Goal: Task Accomplishment & Management: Manage account settings

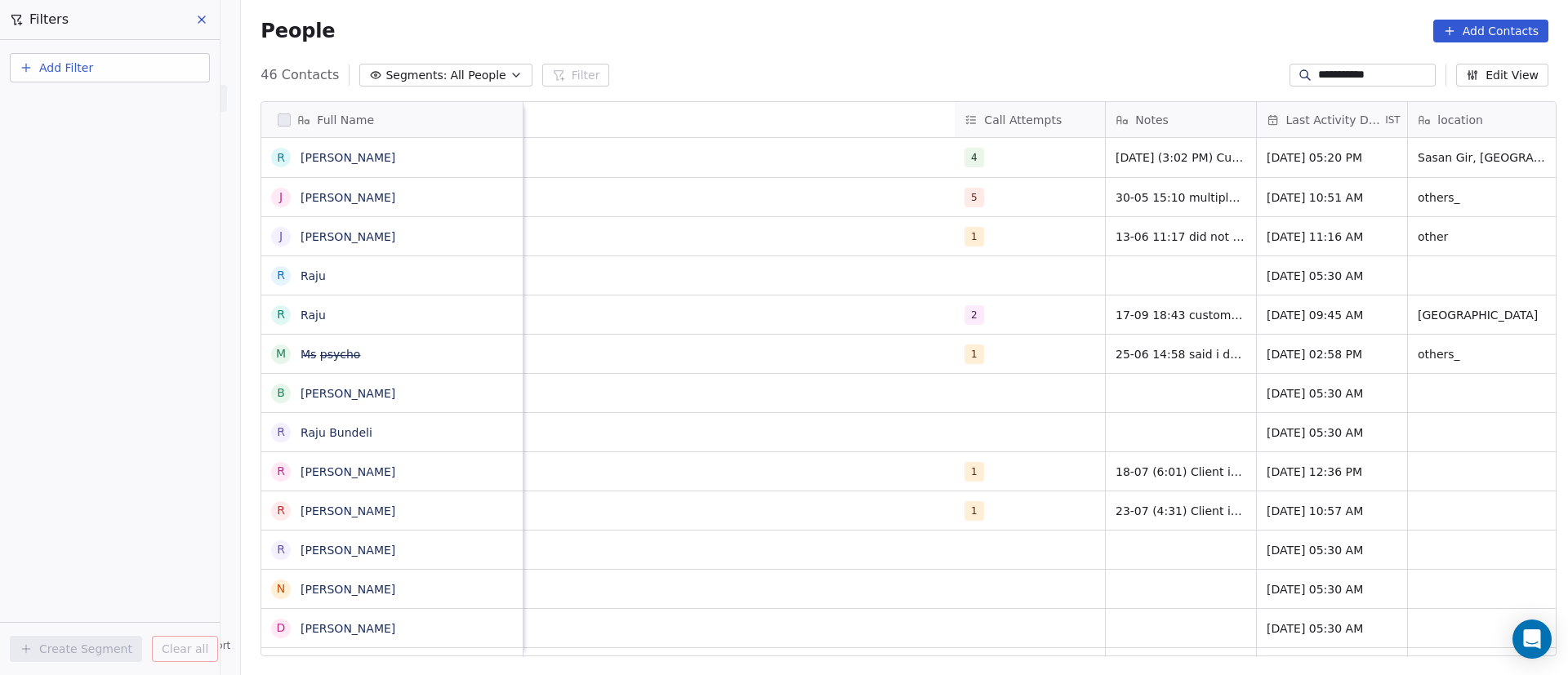
scroll to position [575, 1316]
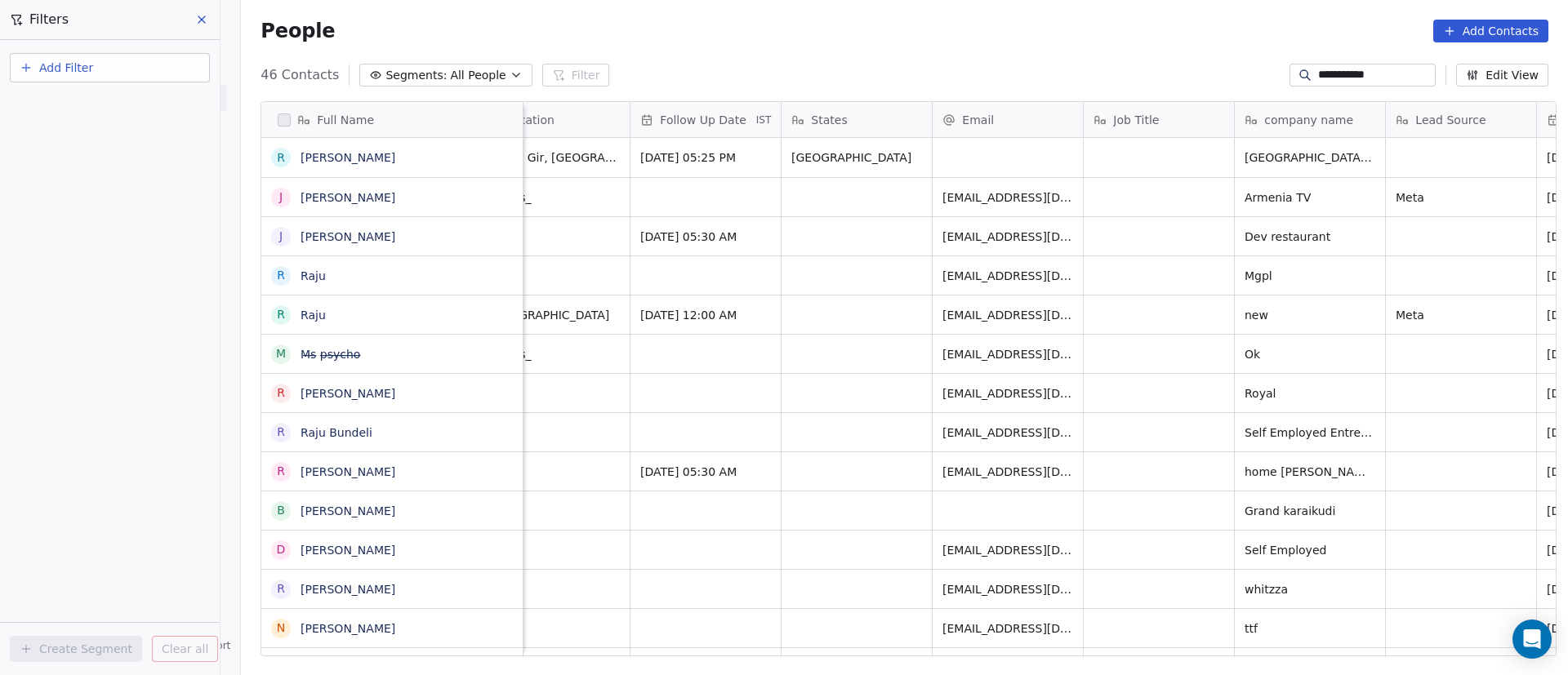
click at [742, 32] on div "People Add Contacts" at bounding box center [905, 30] width 1288 height 23
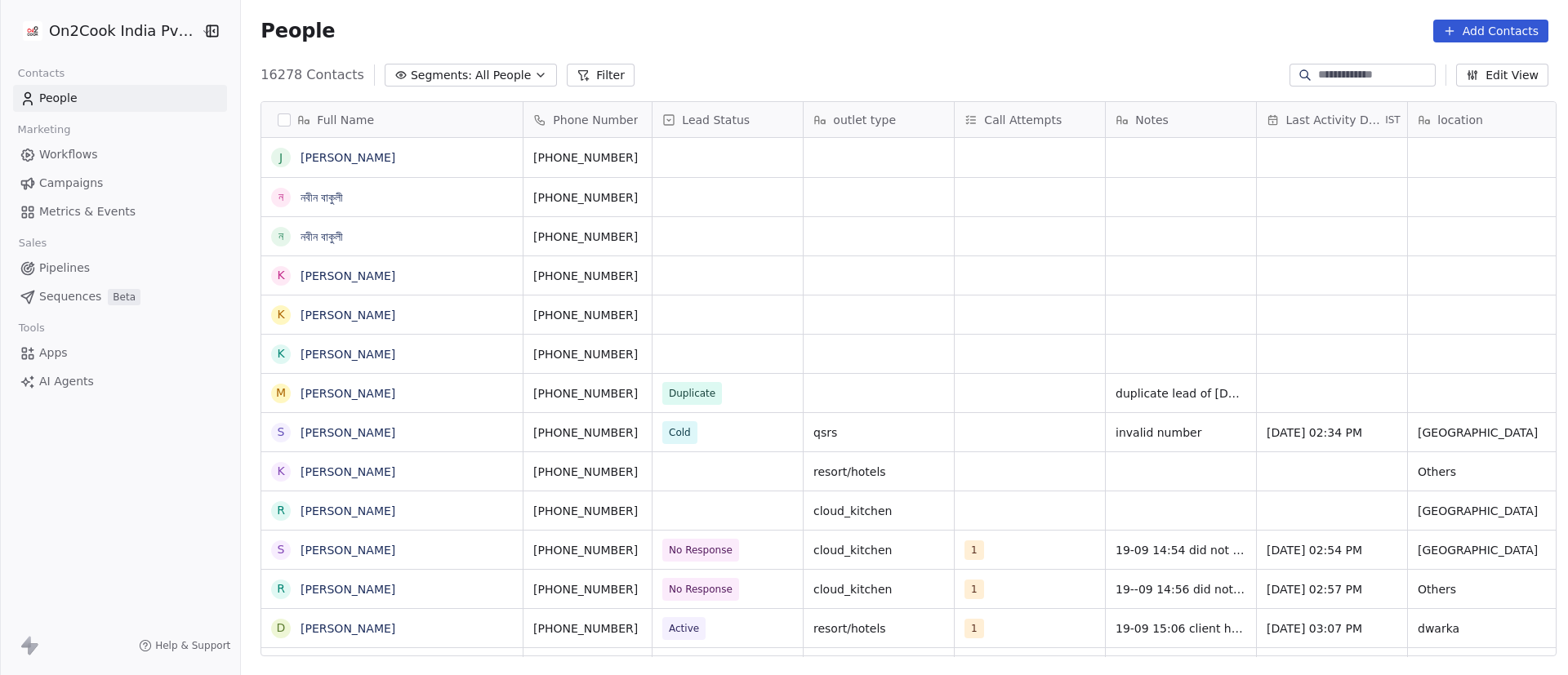
scroll to position [575, 1316]
click at [577, 77] on button "Filter" at bounding box center [601, 75] width 68 height 23
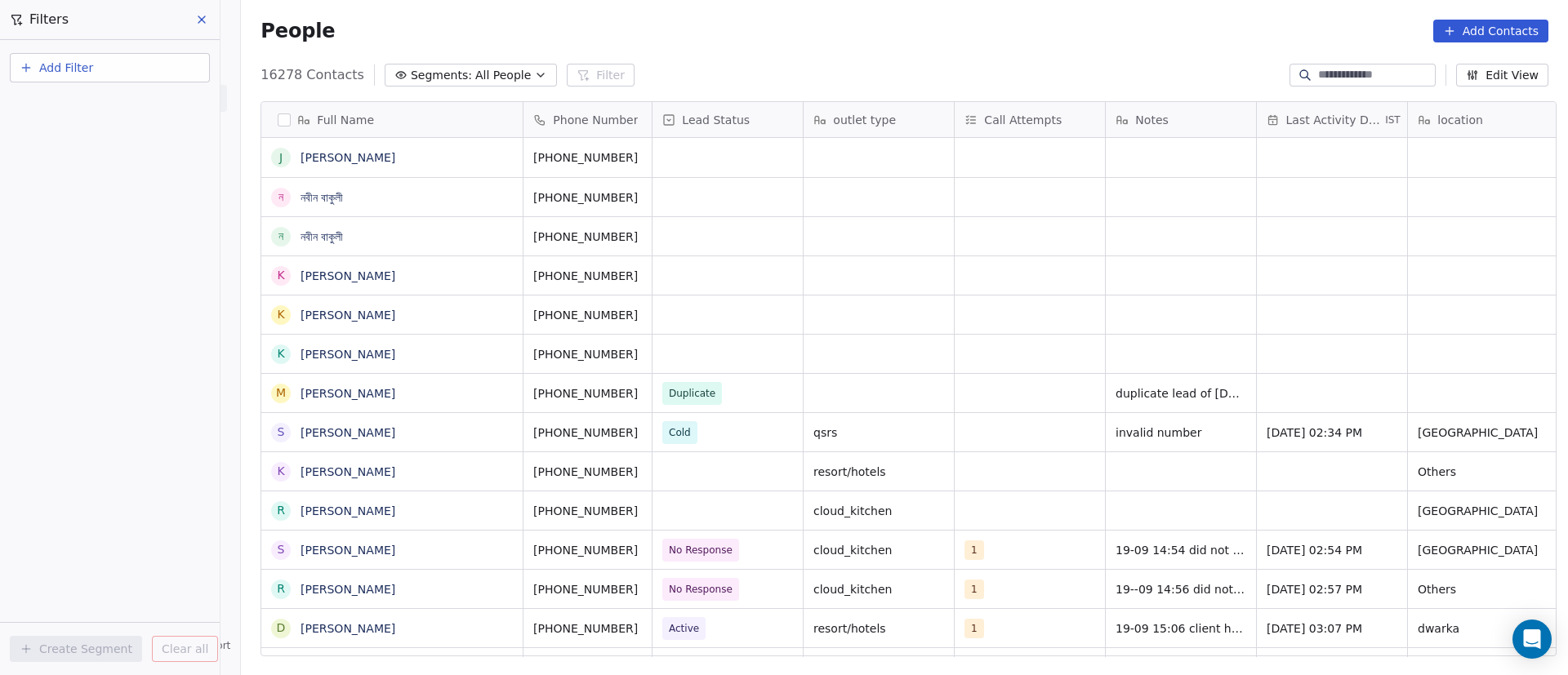
click at [131, 79] on button "Add Filter" at bounding box center [110, 68] width 200 height 29
click at [131, 102] on div "Contact properties" at bounding box center [109, 106] width 166 height 17
type input "***"
click at [126, 169] on div "Assignee" at bounding box center [109, 165] width 166 height 16
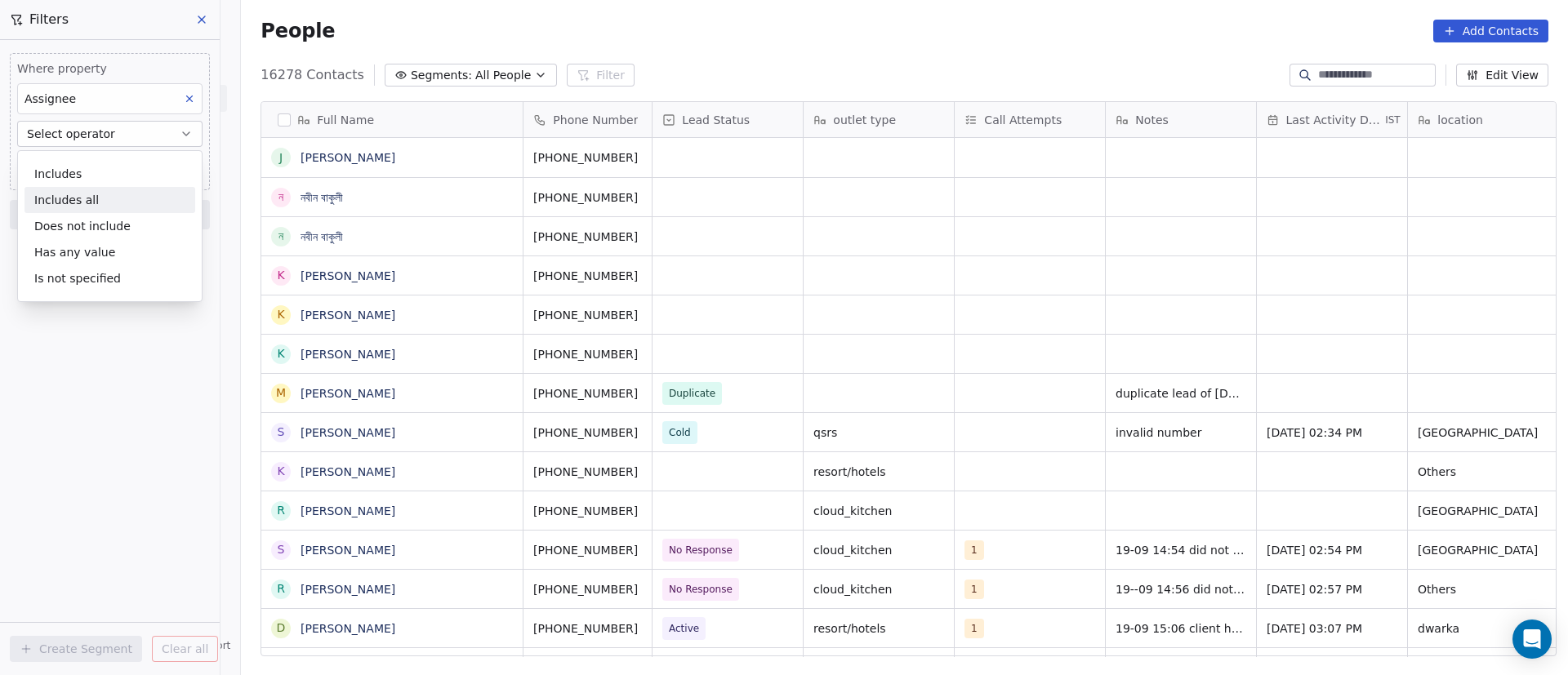
click at [117, 199] on div "Includes all" at bounding box center [110, 200] width 170 height 27
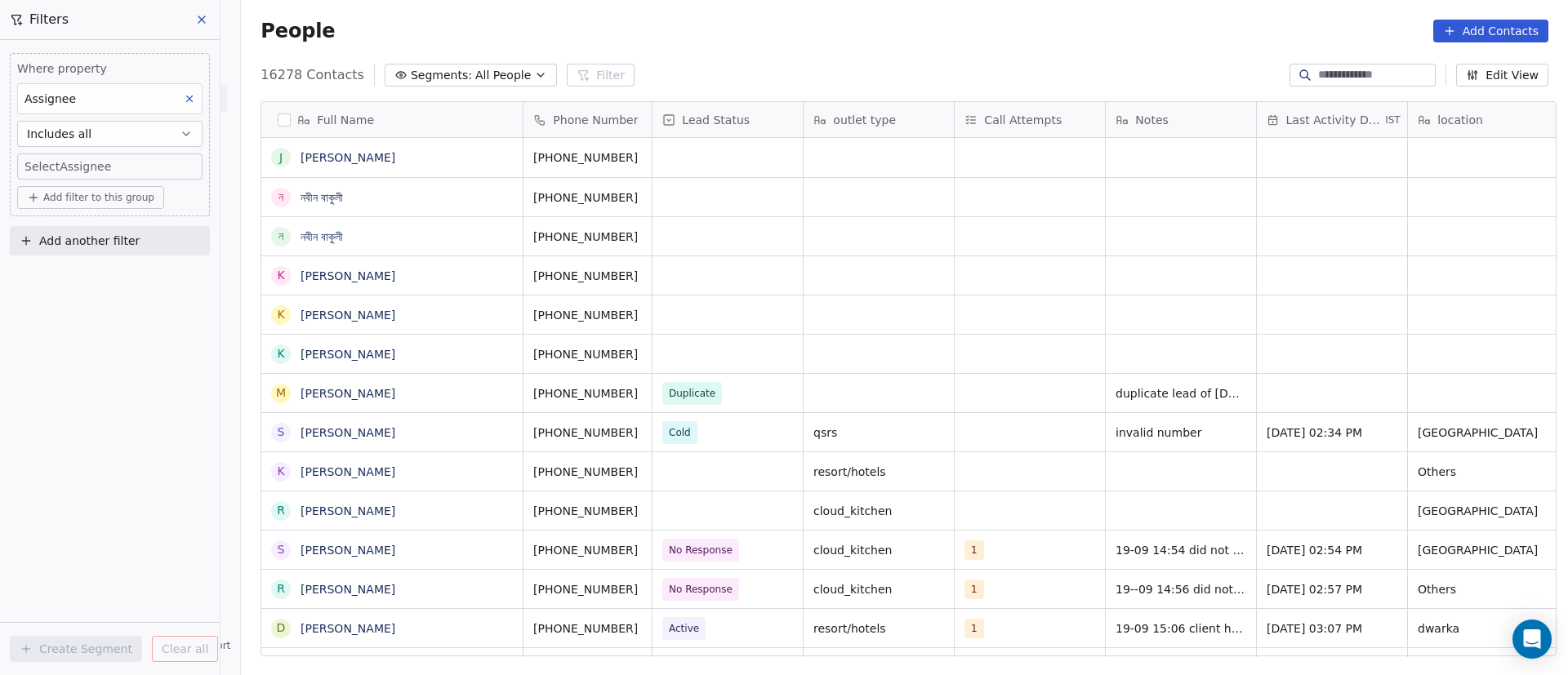
click at [131, 173] on body "On2Cook India Pvt. Ltd. Contacts People Marketing Workflows Campaigns Metrics &…" at bounding box center [784, 337] width 1568 height 675
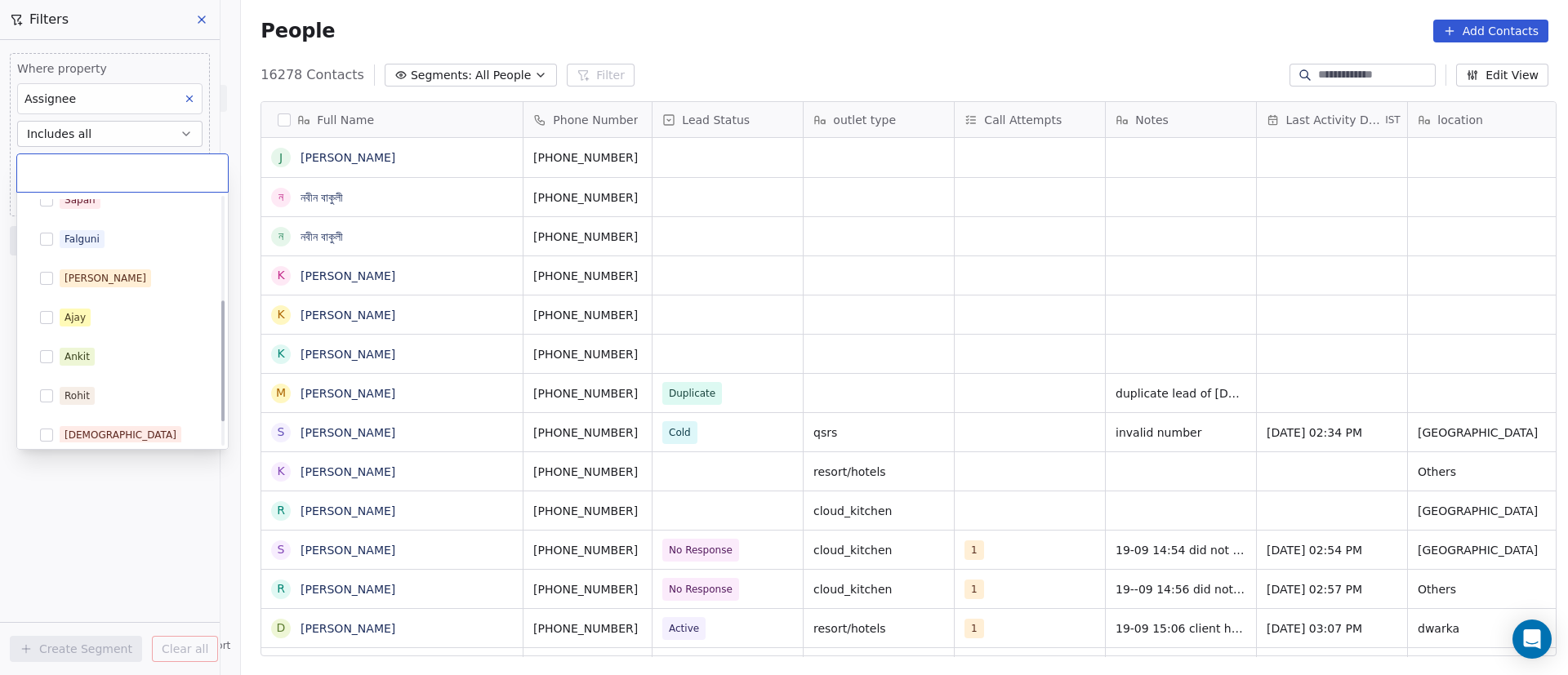
scroll to position [259, 0]
click at [131, 424] on div "Shivam" at bounding box center [132, 426] width 146 height 18
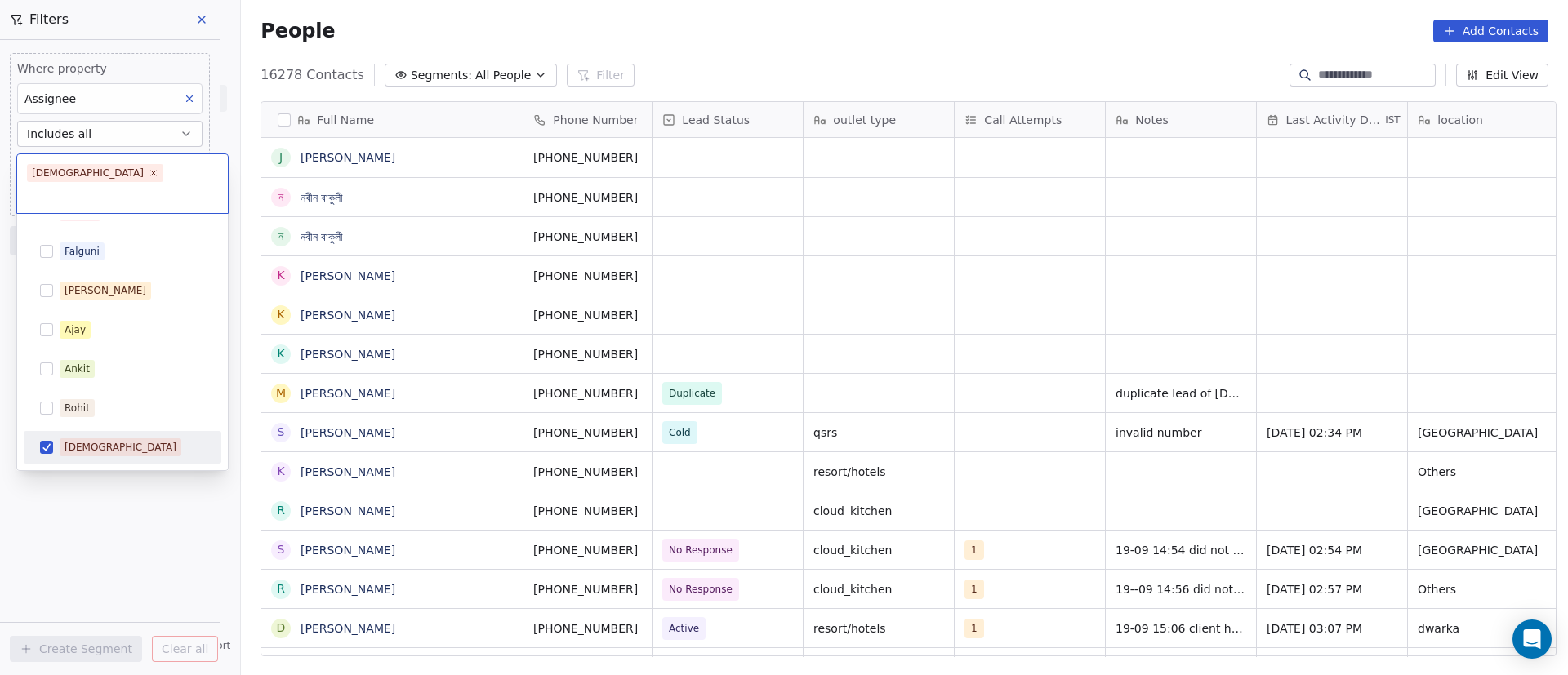
click at [91, 523] on html "On2Cook India Pvt. Ltd. Contacts People Marketing Workflows Campaigns Metrics &…" at bounding box center [784, 337] width 1568 height 675
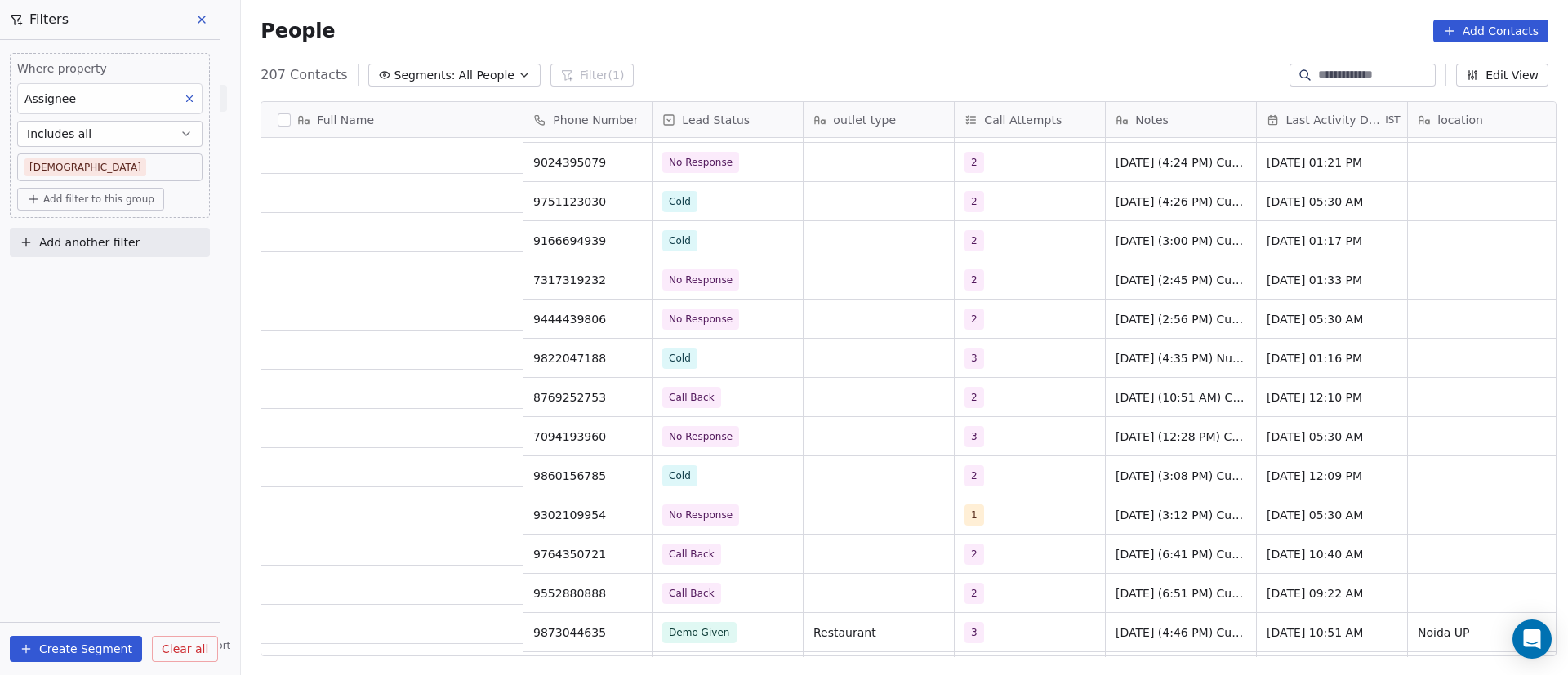
scroll to position [0, 0]
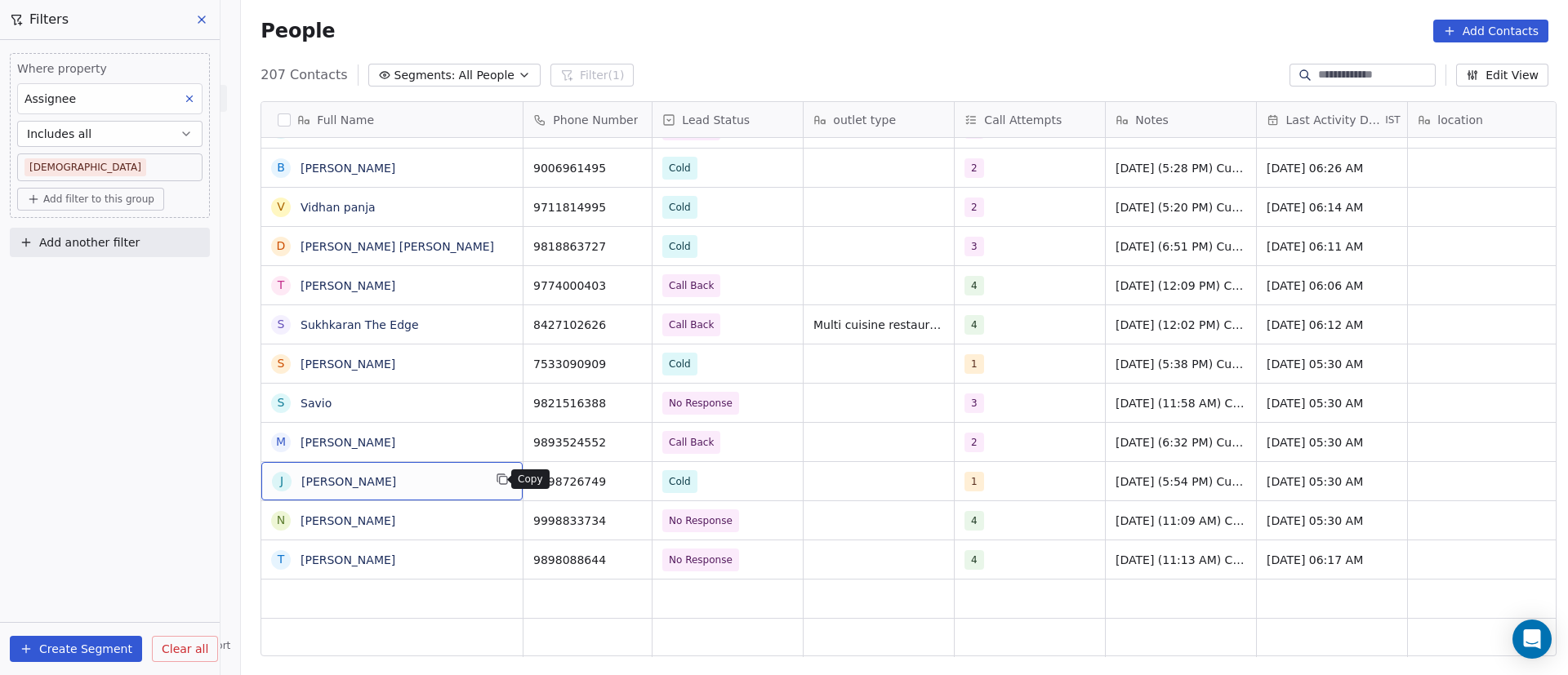
click at [499, 485] on button "grid" at bounding box center [501, 478] width 19 height 19
click at [629, 479] on icon "grid" at bounding box center [632, 481] width 7 height 7
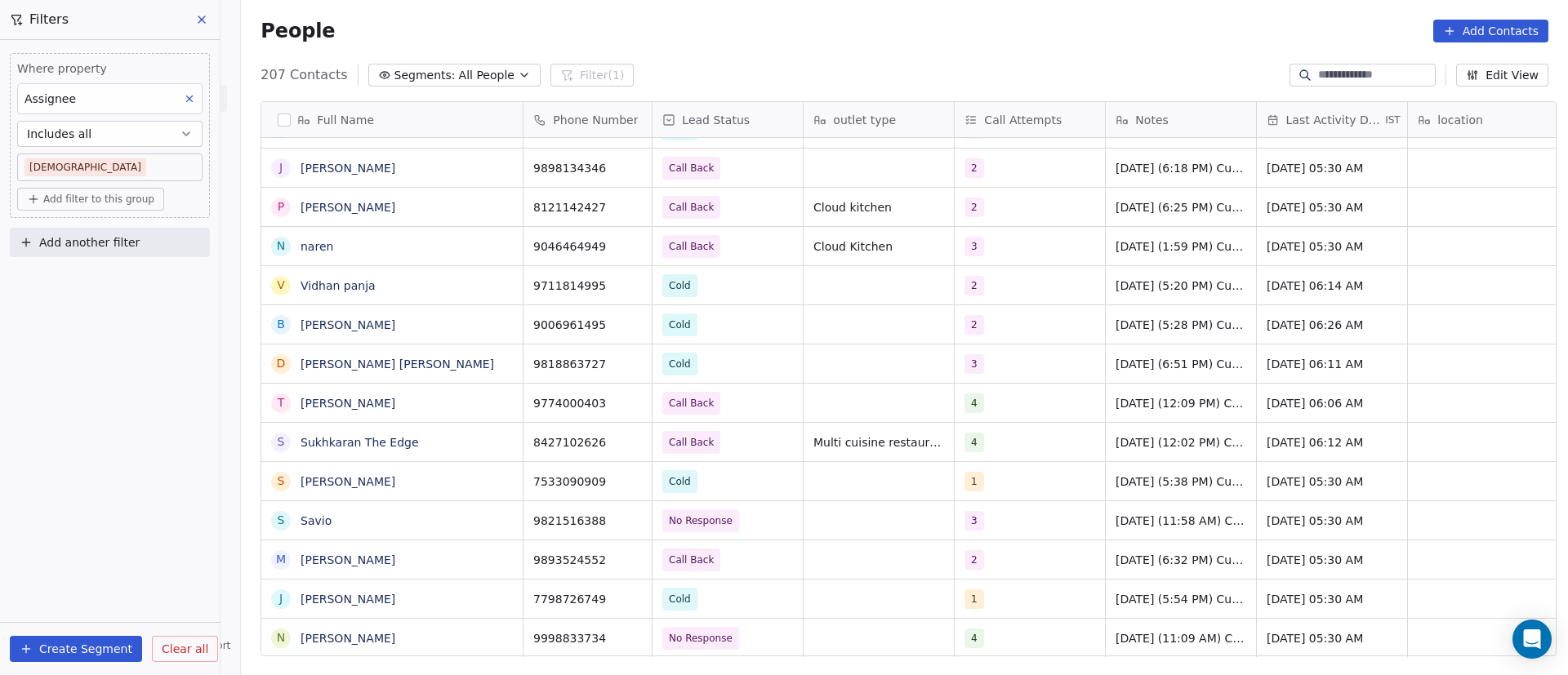
scroll to position [18, 0]
click at [721, 588] on span "Cold" at bounding box center [713, 599] width 100 height 23
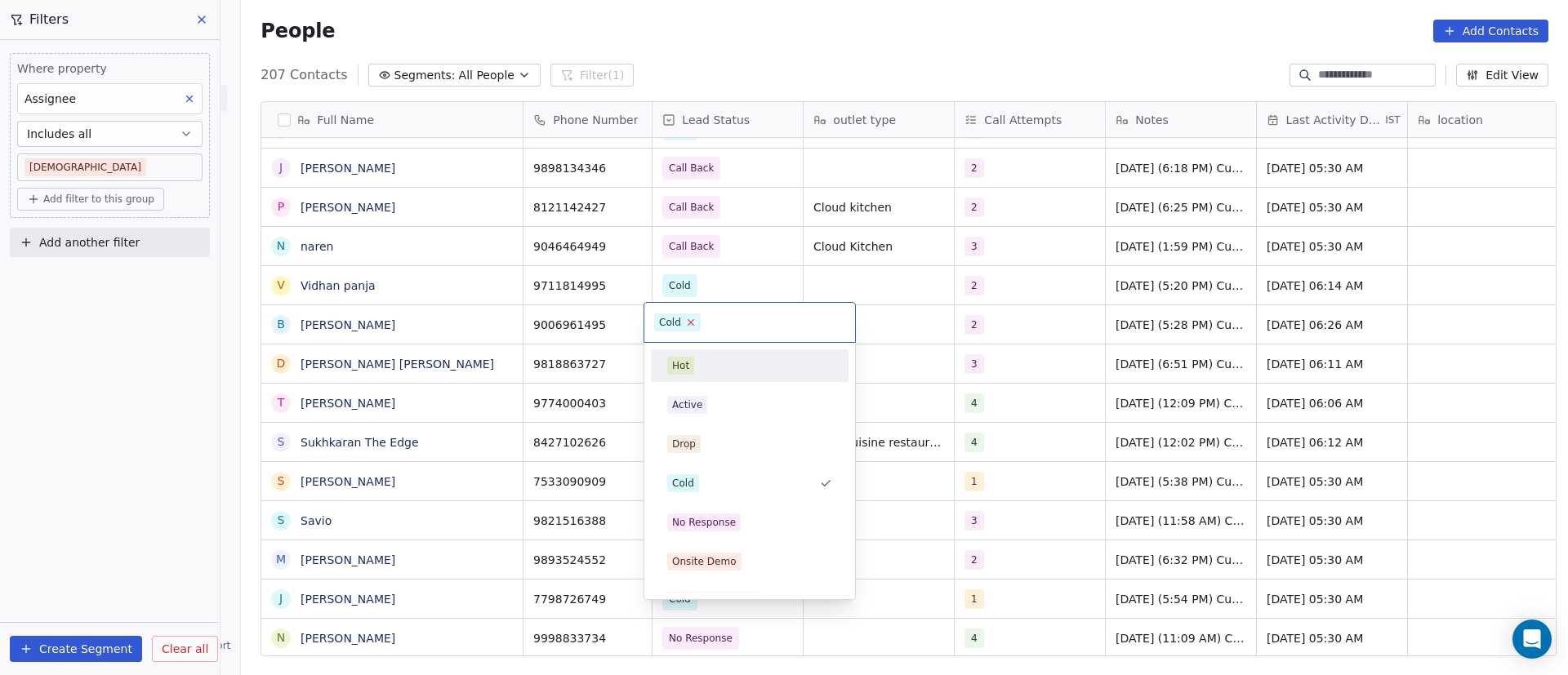
click at [692, 319] on icon at bounding box center [691, 322] width 11 height 11
click at [730, 527] on div "No Response" at bounding box center [705, 522] width 64 height 15
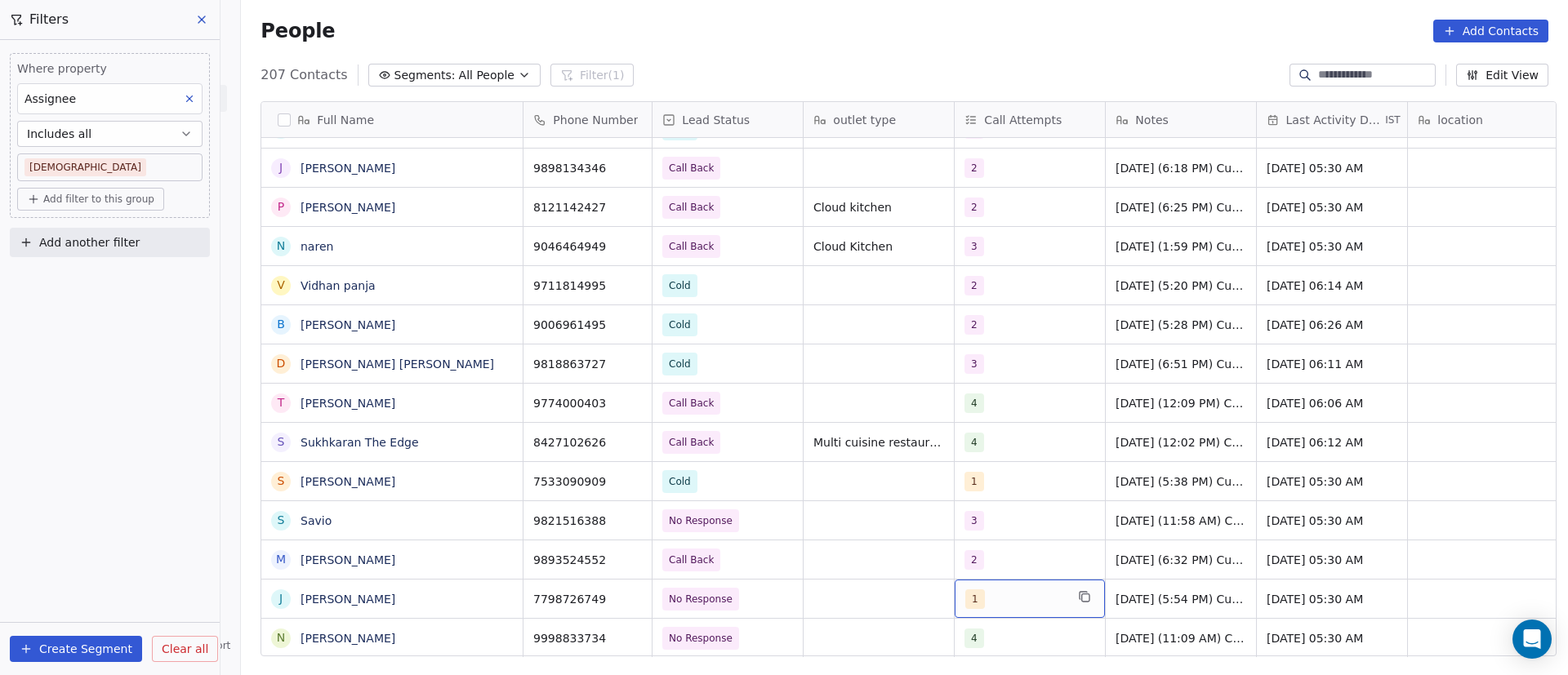
click at [1009, 590] on div "1" at bounding box center [1014, 599] width 100 height 19
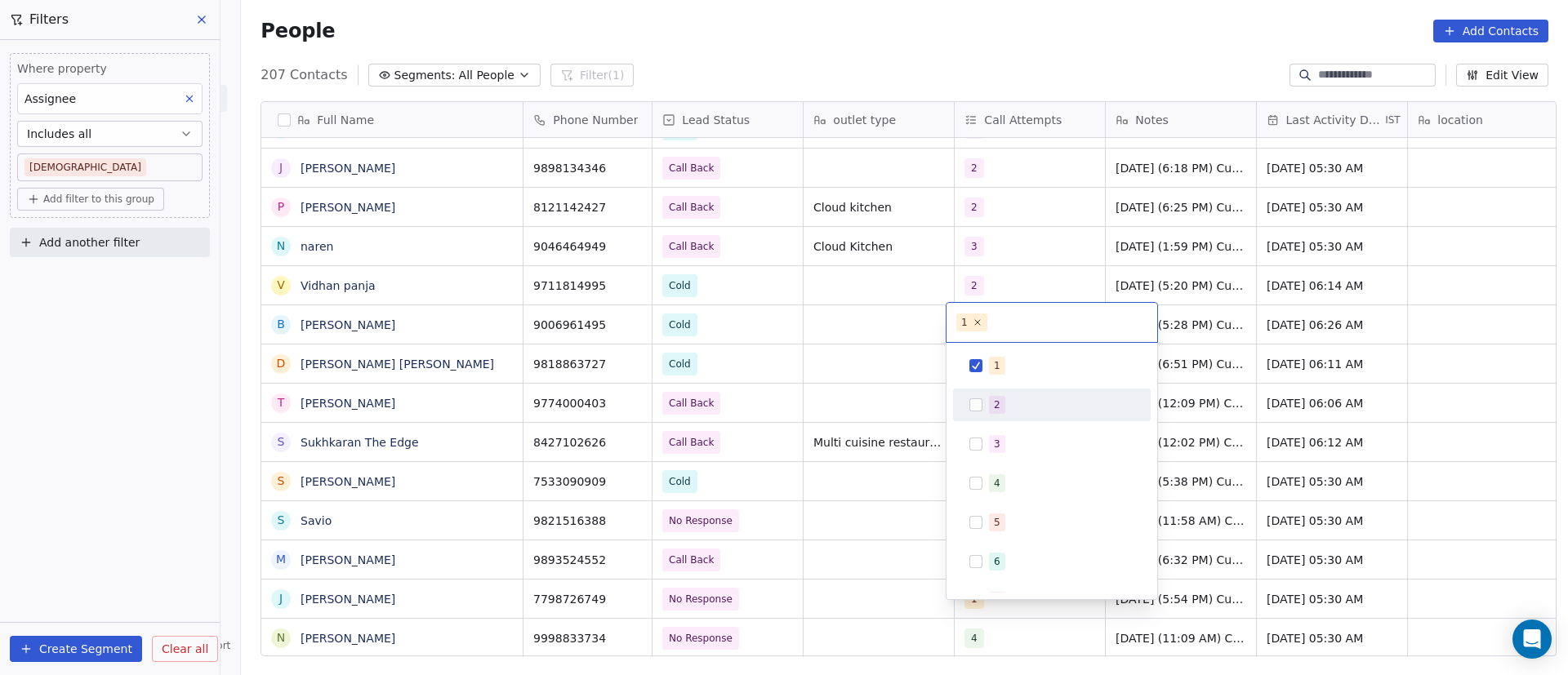
click at [990, 415] on div "2" at bounding box center [1051, 405] width 184 height 27
click at [1000, 365] on span "1" at bounding box center [997, 365] width 16 height 18
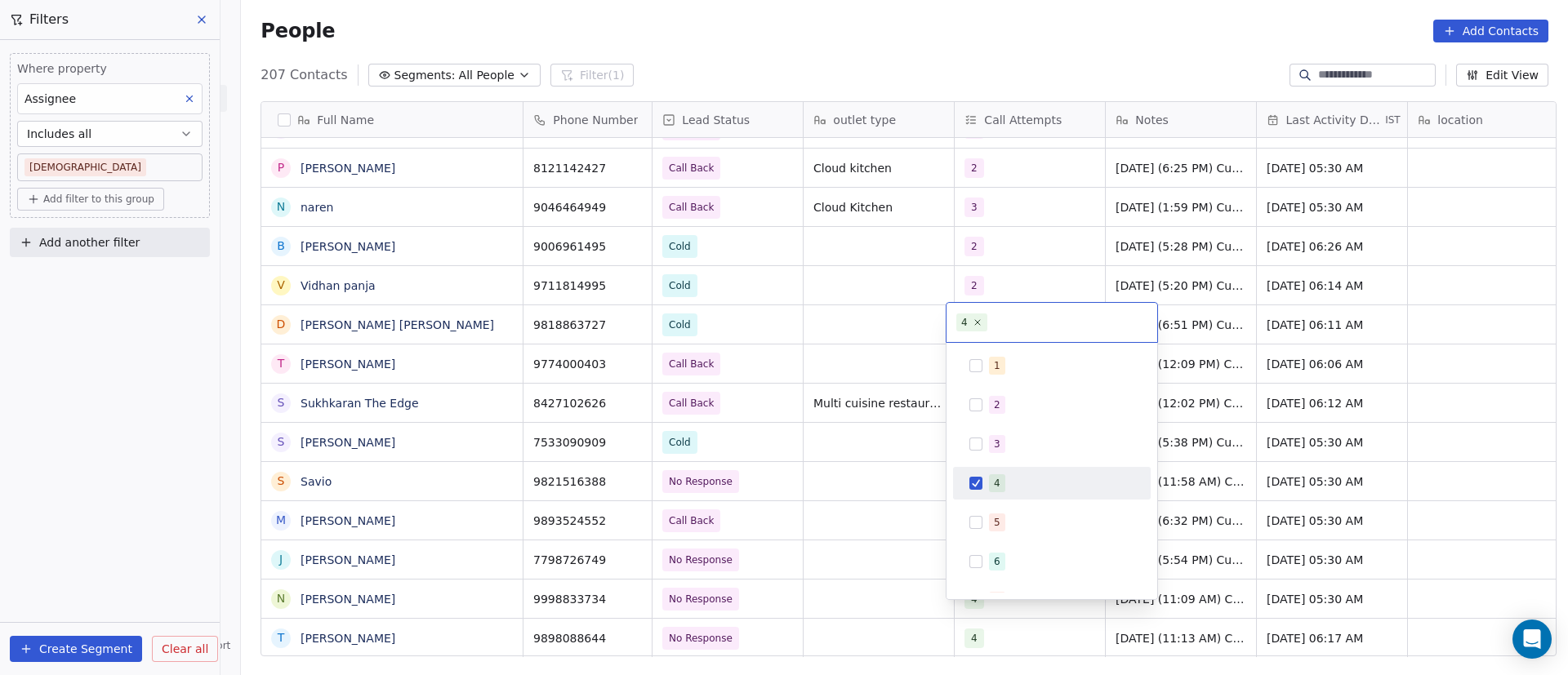
click at [868, 583] on html "On2Cook India Pvt. Ltd. Contacts People Marketing Workflows Campaigns Metrics &…" at bounding box center [784, 337] width 1568 height 675
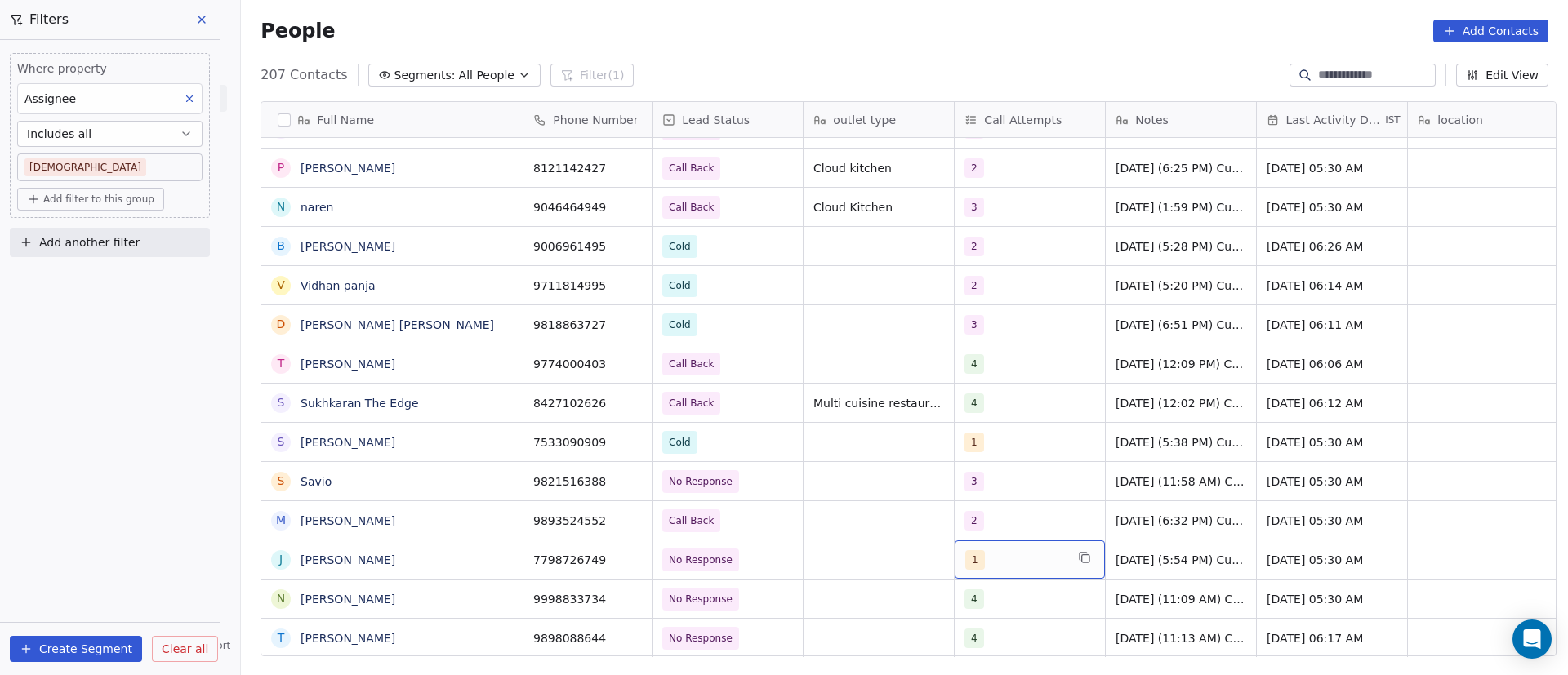
click at [1022, 550] on div "1" at bounding box center [1014, 560] width 100 height 19
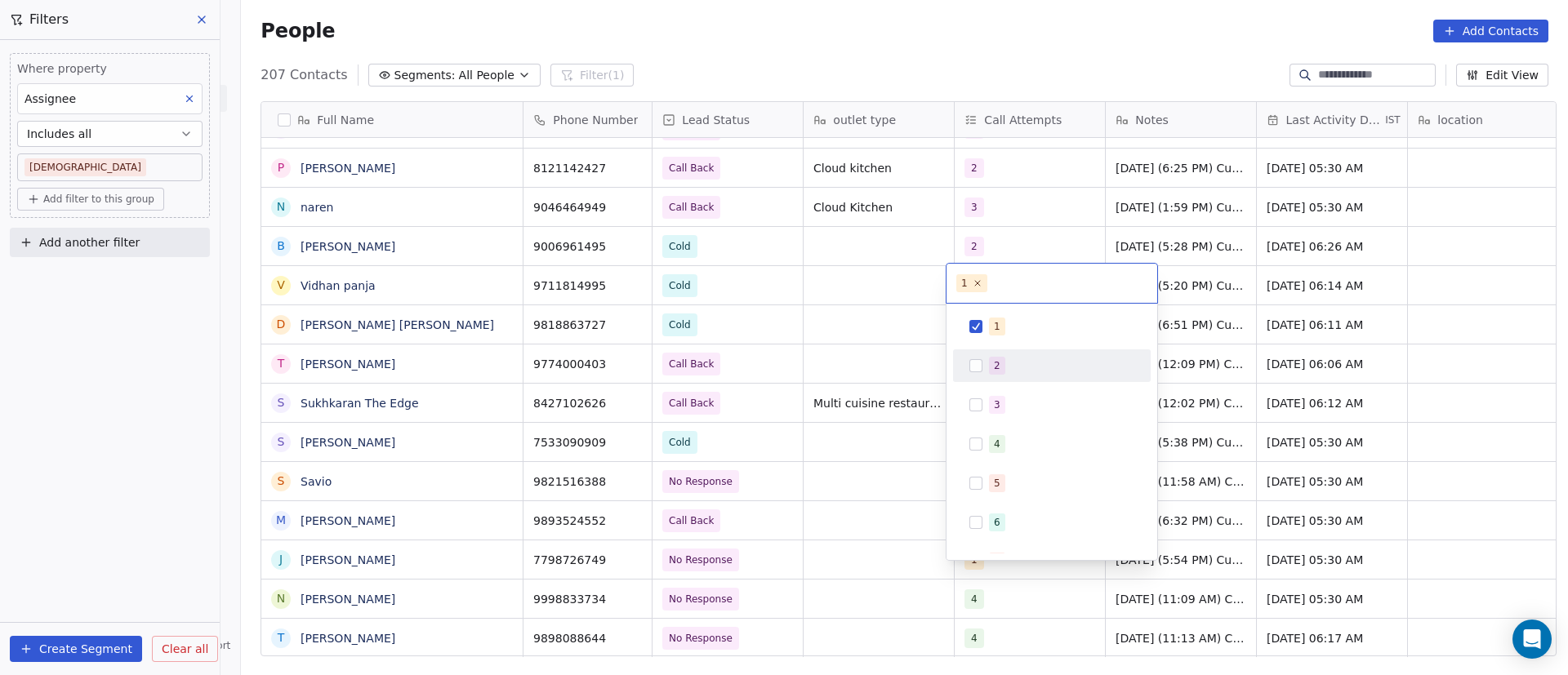
click at [995, 363] on div "2" at bounding box center [997, 365] width 6 height 15
click at [1002, 321] on span "1" at bounding box center [997, 327] width 16 height 18
click at [862, 484] on html "On2Cook India Pvt. Ltd. Contacts People Marketing Workflows Campaigns Metrics &…" at bounding box center [784, 337] width 1568 height 675
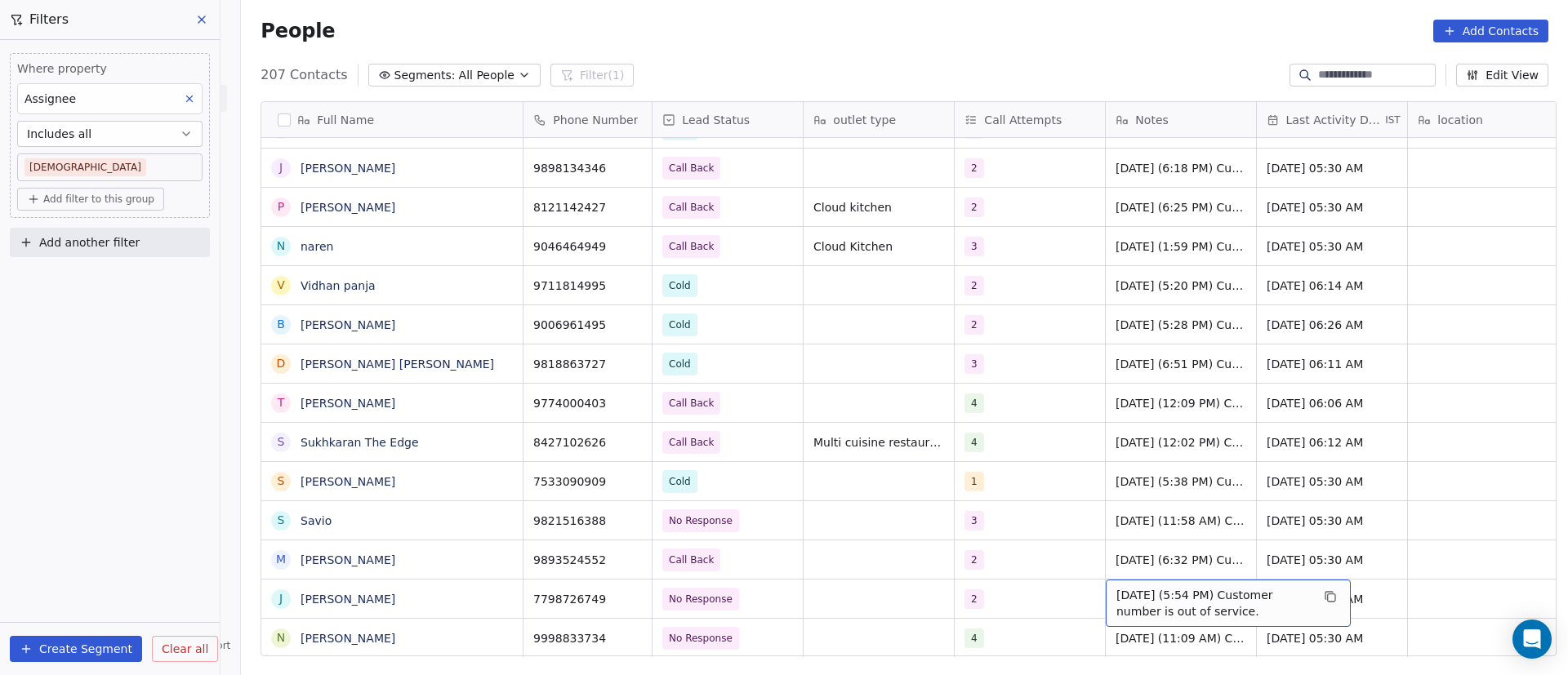
click at [1155, 587] on span "4/9/2025 (5:54 PM) Customer number is out of service." at bounding box center [1213, 604] width 194 height 33
click at [1104, 574] on textarea "**********" at bounding box center [1221, 585] width 244 height 50
type textarea "**********"
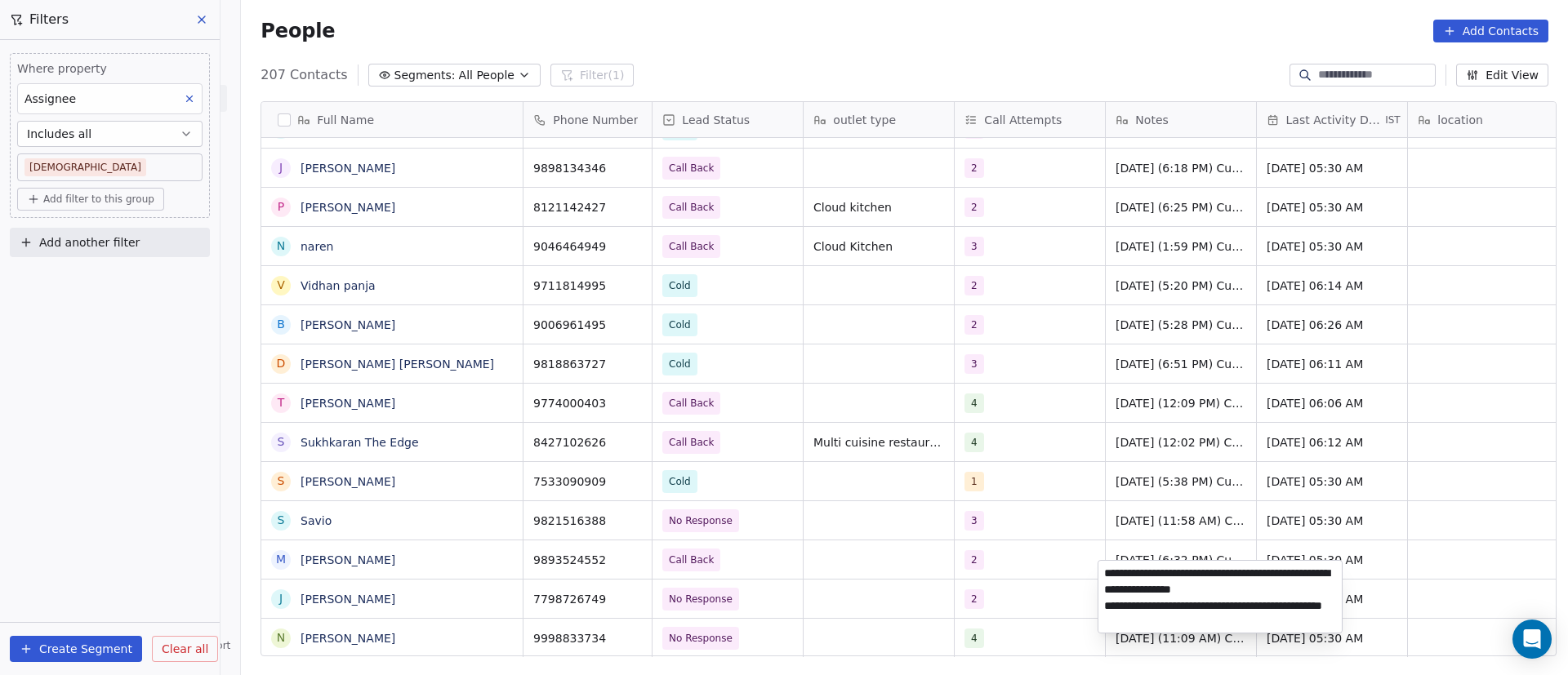
click at [1426, 574] on html "On2Cook India Pvt. Ltd. Contacts People Marketing Workflows Campaigns Metrics &…" at bounding box center [784, 337] width 1568 height 675
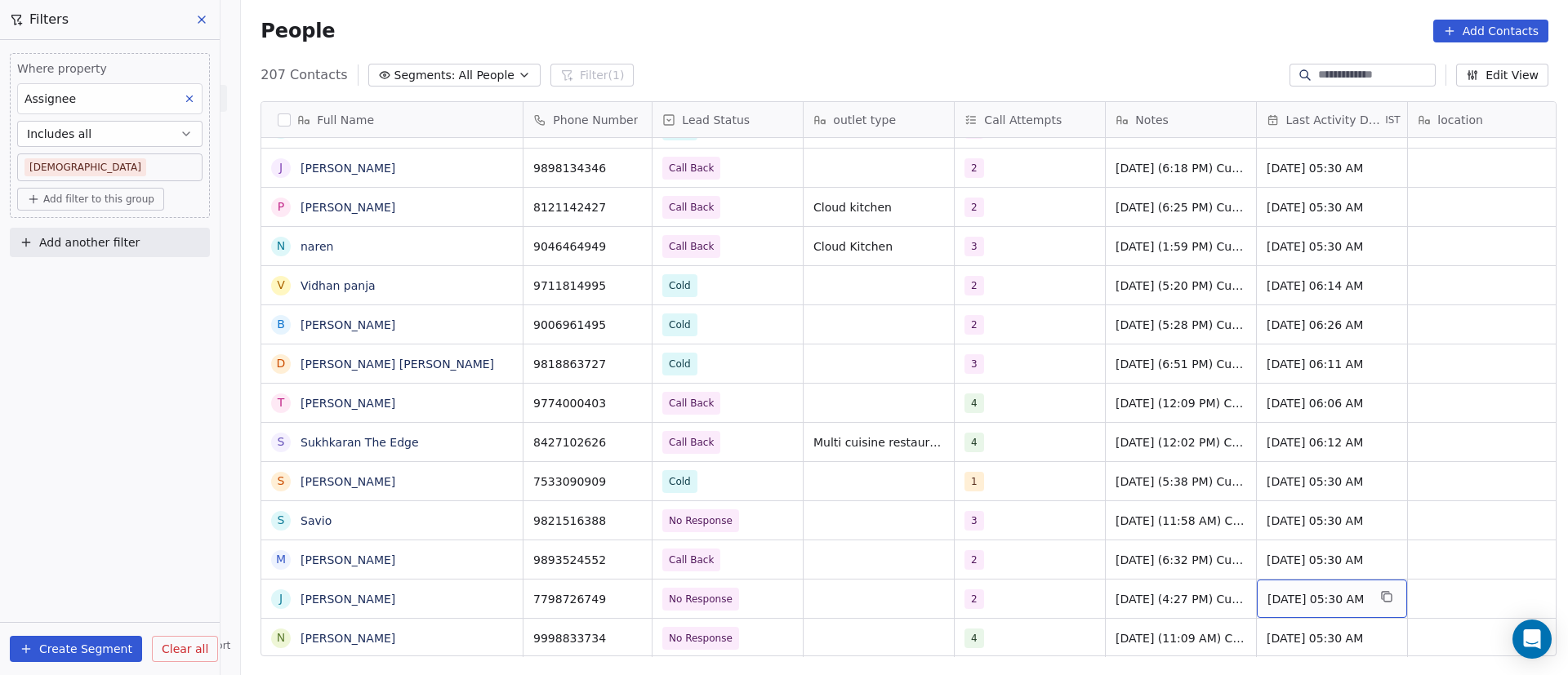
click at [1285, 591] on span "Sep 04, 2025 05:30 AM" at bounding box center [1317, 599] width 100 height 16
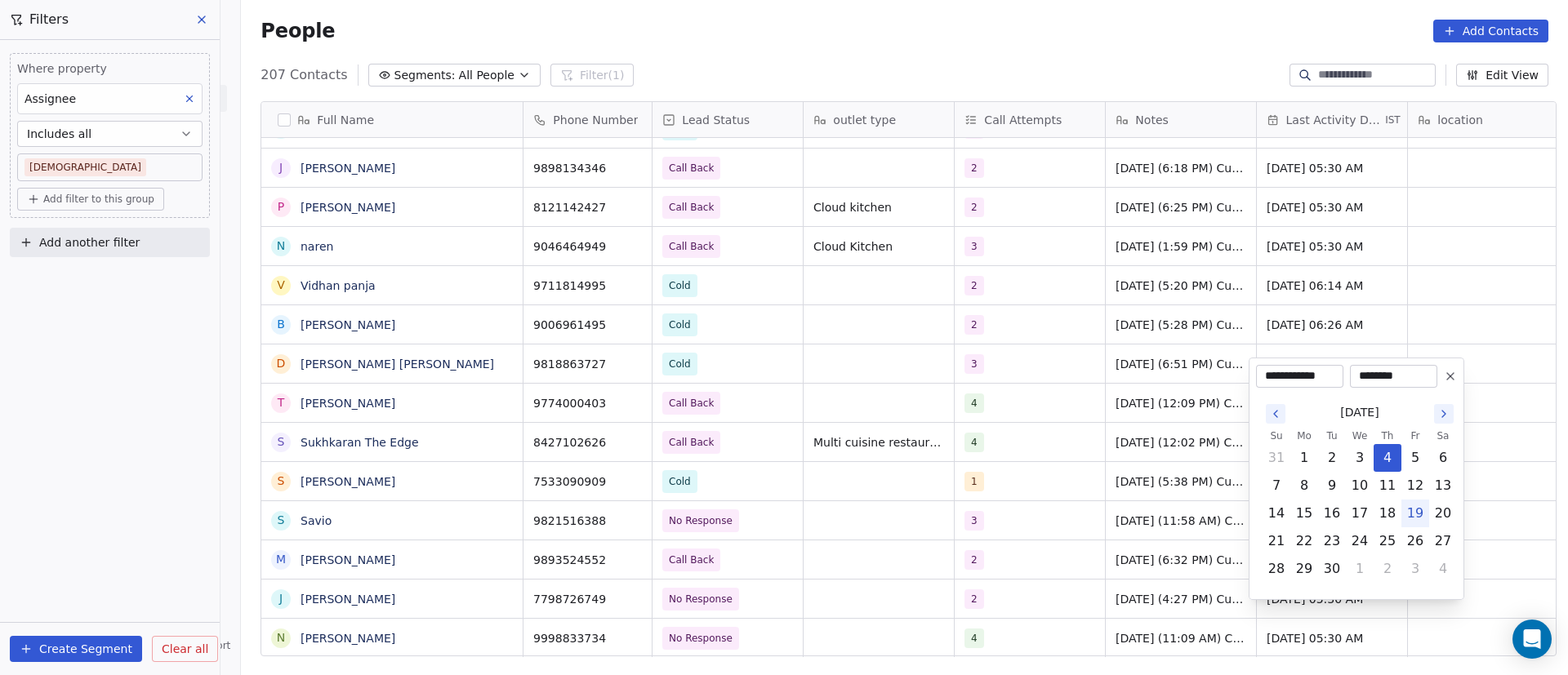
click at [1420, 518] on button "19" at bounding box center [1415, 513] width 27 height 27
type input "**********"
click at [1089, 562] on html "On2Cook India Pvt. Ltd. Contacts People Marketing Workflows Campaigns Metrics &…" at bounding box center [784, 337] width 1568 height 675
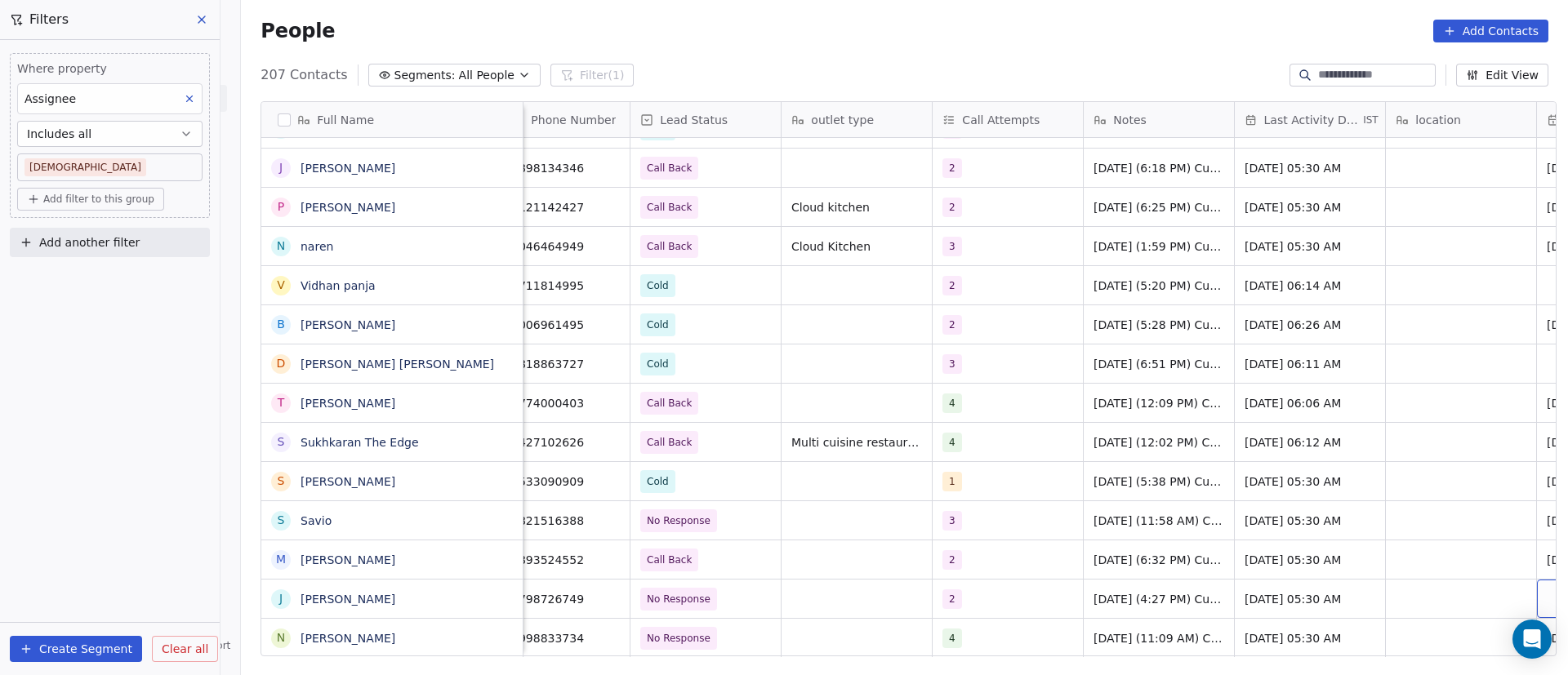
scroll to position [18, 173]
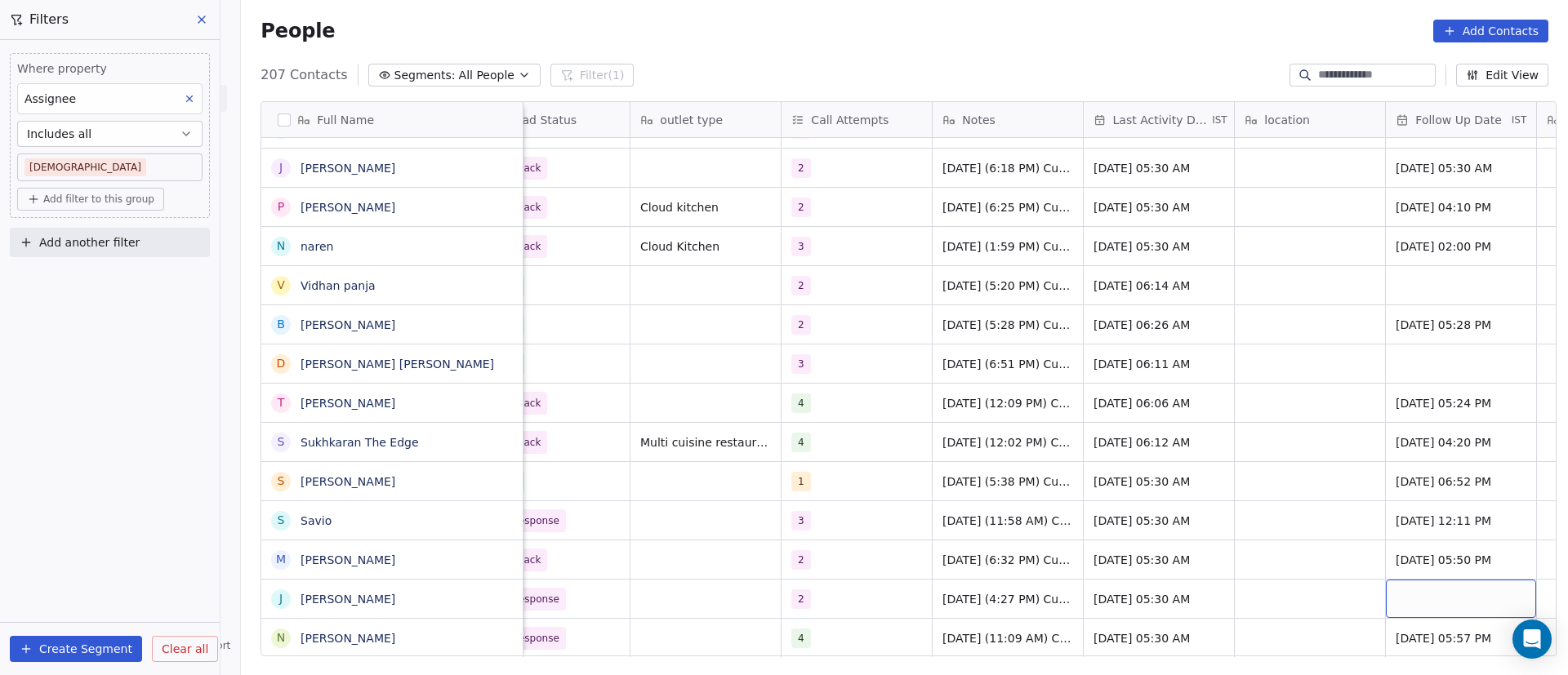
click at [1433, 582] on div "grid" at bounding box center [1462, 599] width 150 height 38
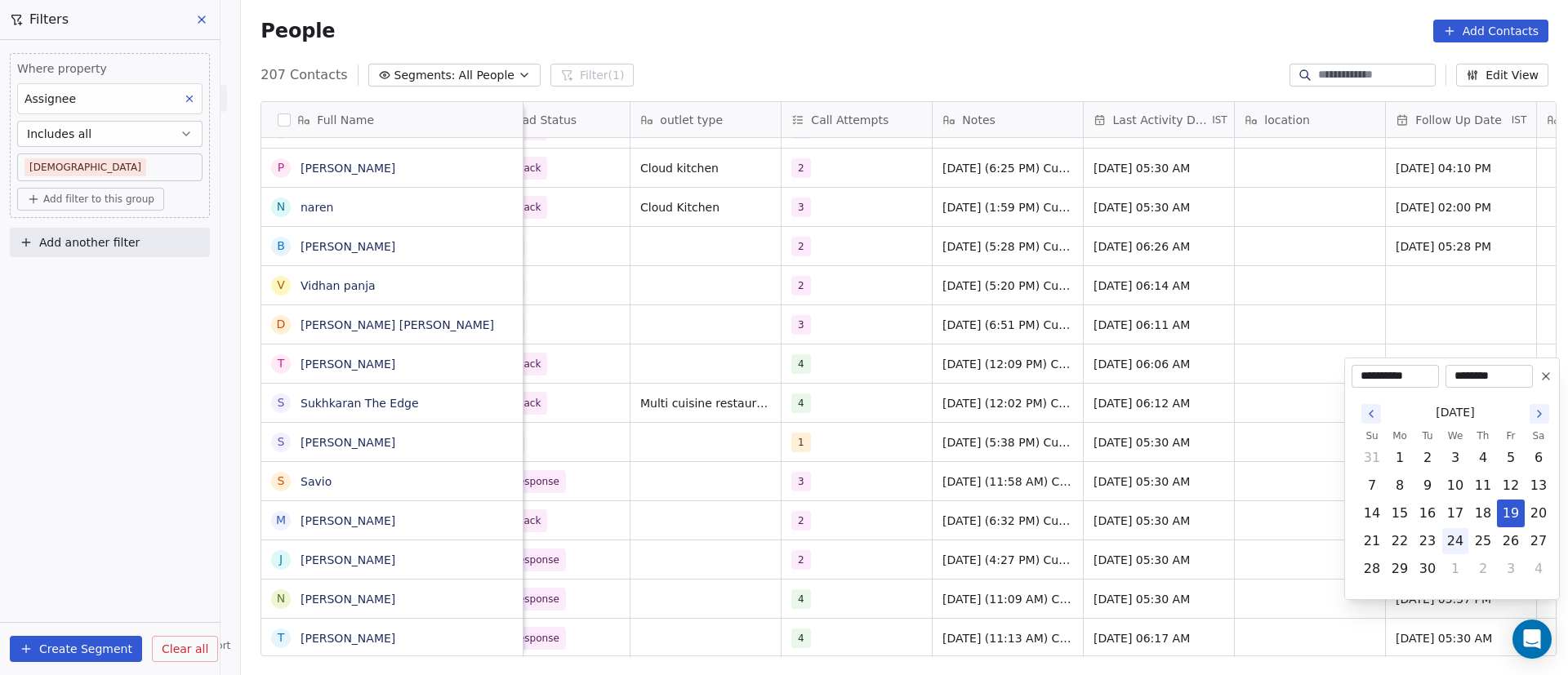
click at [1454, 547] on button "24" at bounding box center [1455, 541] width 27 height 27
type input "**********"
click at [1168, 550] on html "On2Cook India Pvt. Ltd. Contacts People Marketing Workflows Campaigns Metrics &…" at bounding box center [784, 337] width 1568 height 675
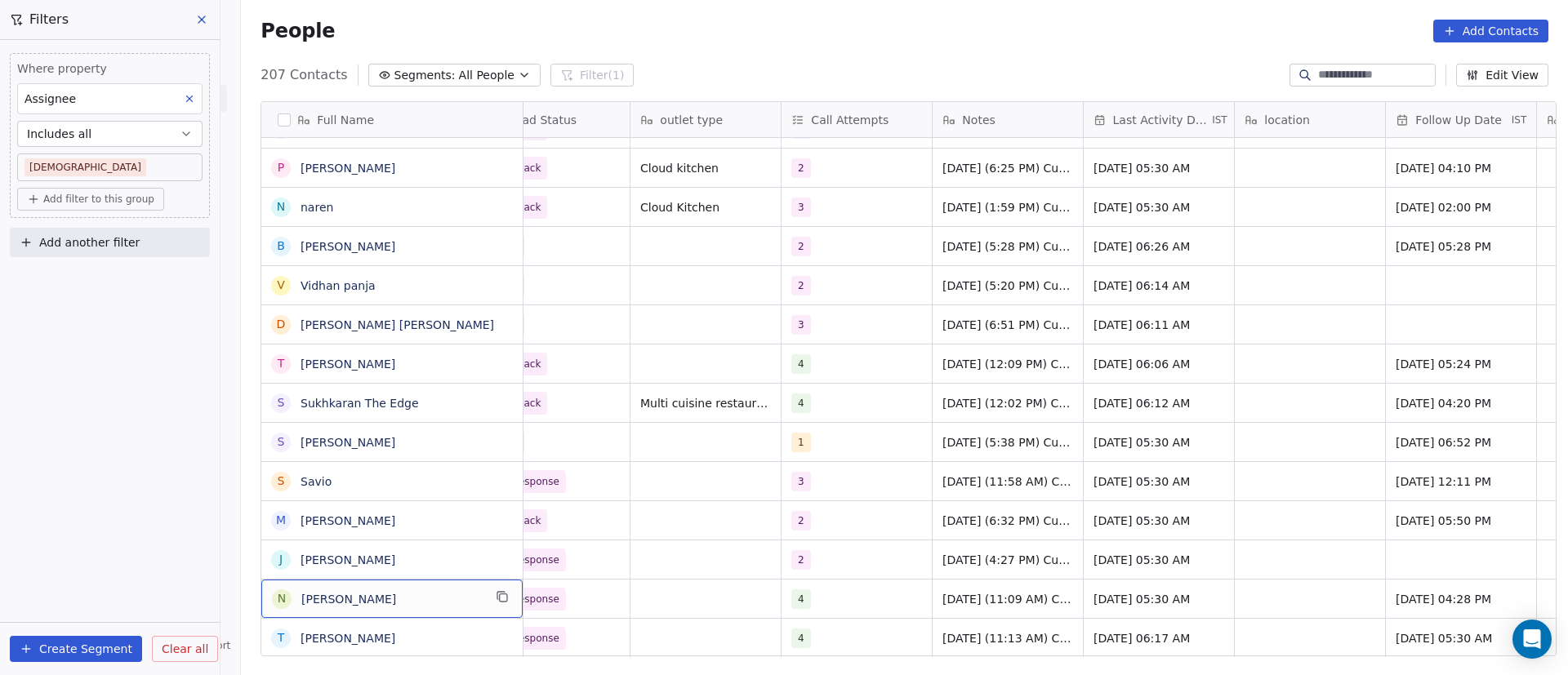
scroll to position [18, 0]
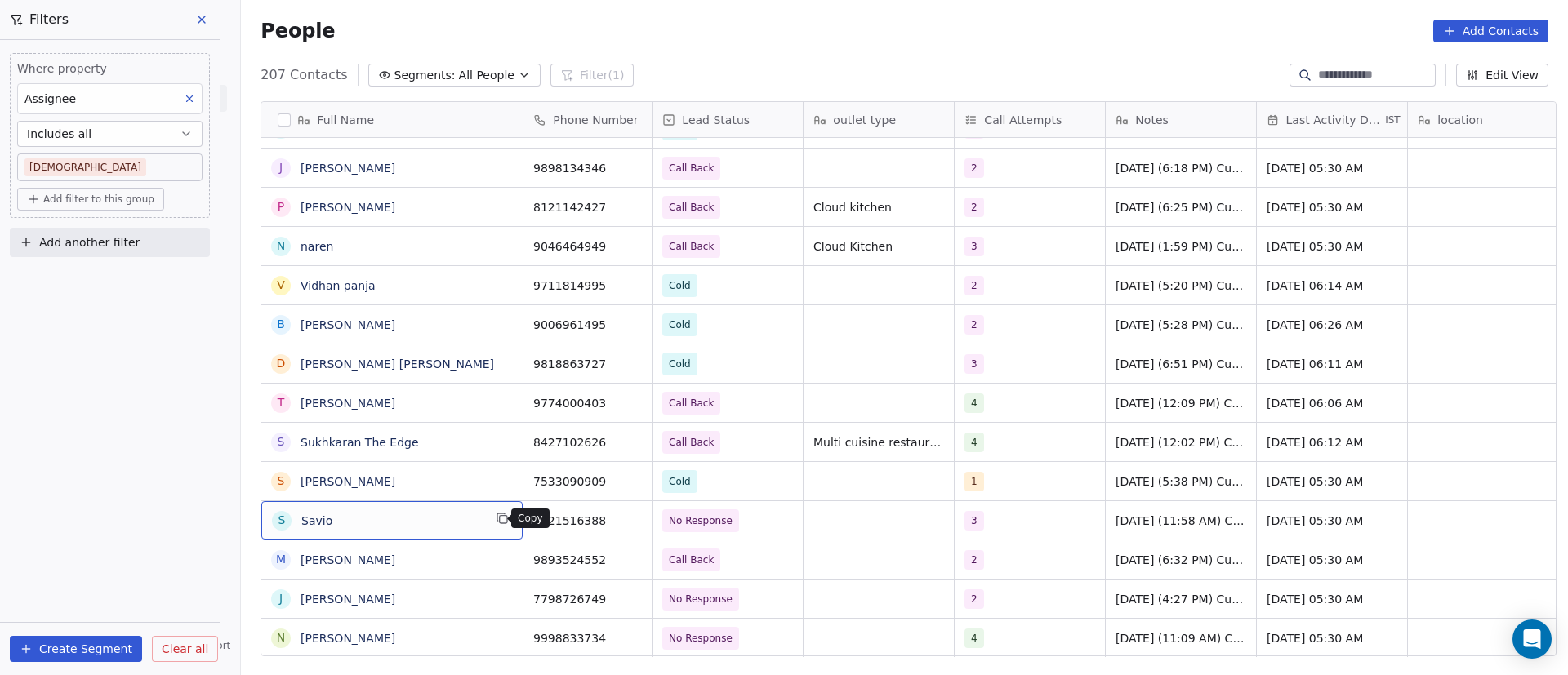
click at [495, 525] on button "grid" at bounding box center [501, 517] width 19 height 19
click at [629, 516] on icon "grid" at bounding box center [632, 519] width 7 height 7
click at [1010, 511] on div "3" at bounding box center [1014, 520] width 100 height 19
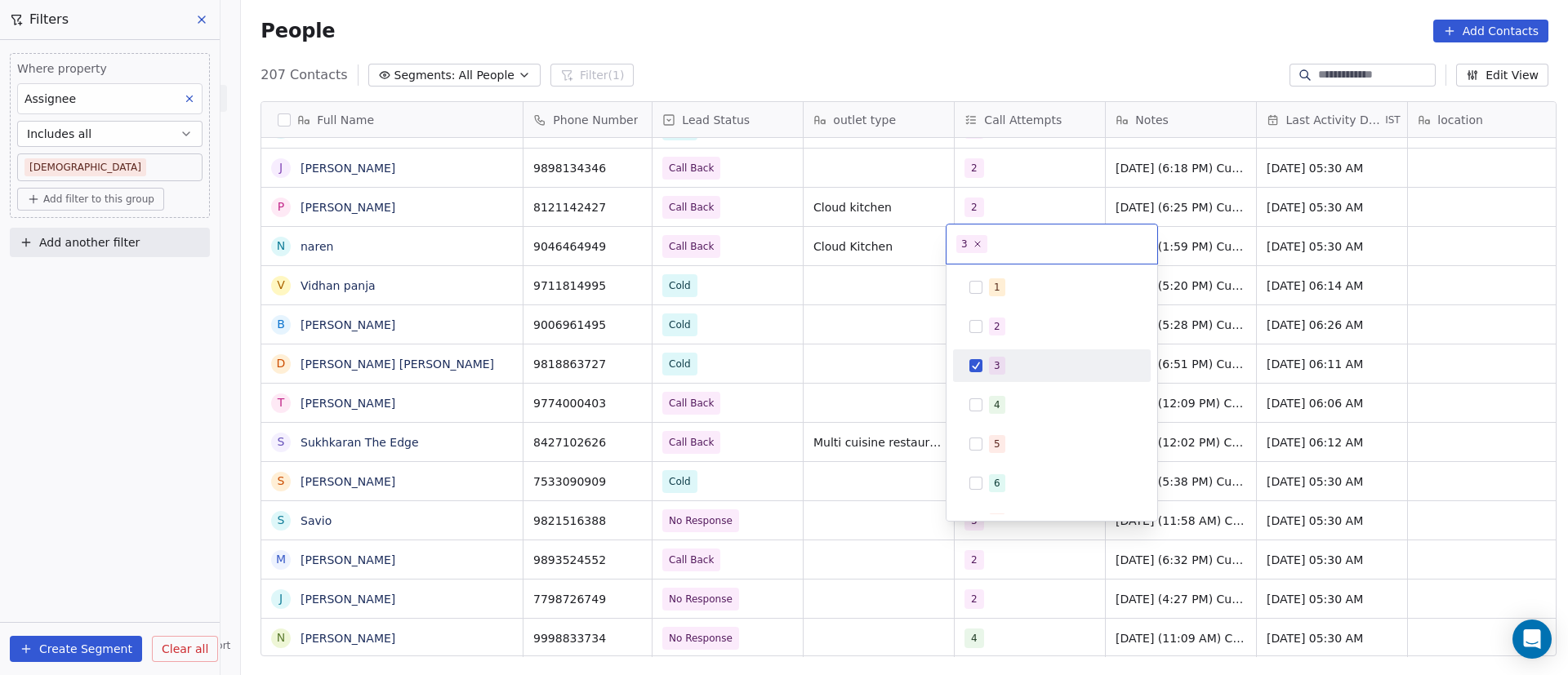
click at [1015, 365] on div "3" at bounding box center [1061, 365] width 146 height 18
click at [999, 393] on div "4" at bounding box center [1051, 405] width 184 height 27
click at [887, 529] on html "On2Cook India Pvt. Ltd. Contacts People Marketing Workflows Campaigns Metrics &…" at bounding box center [784, 337] width 1568 height 675
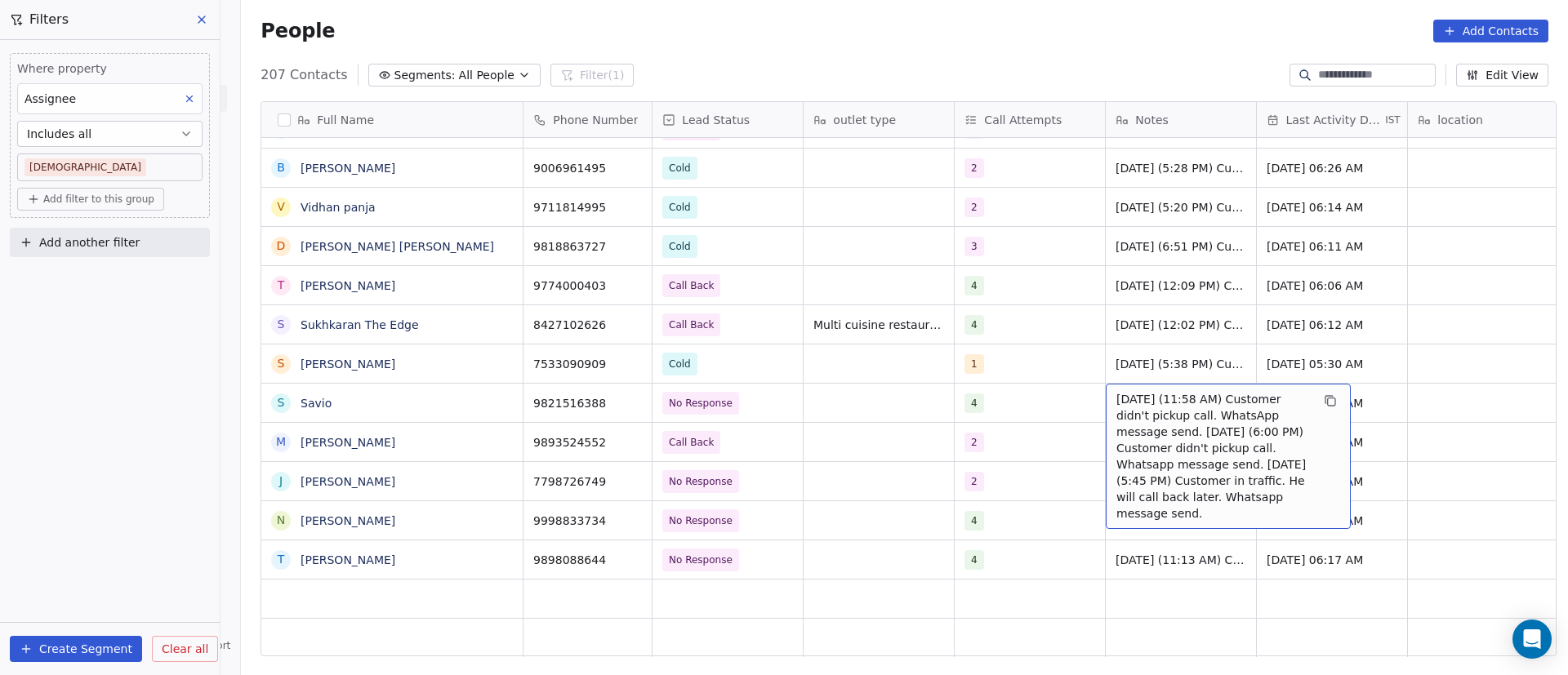
click at [1165, 408] on span "16/9/2025 (11:58 AM) Customer didn't pickup call. WhatsApp message send. 10/9/2…" at bounding box center [1213, 456] width 194 height 131
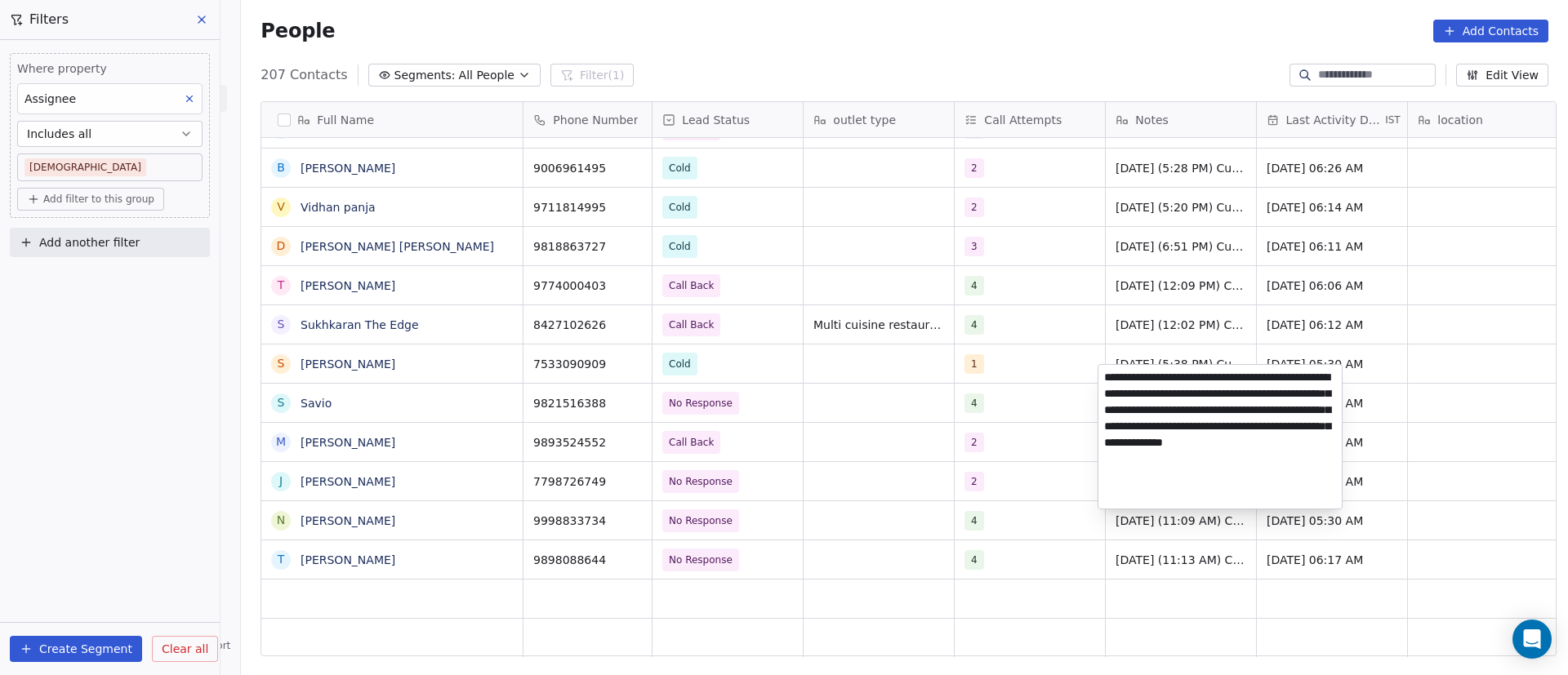
click at [1106, 382] on textarea "**********" at bounding box center [1221, 436] width 244 height 144
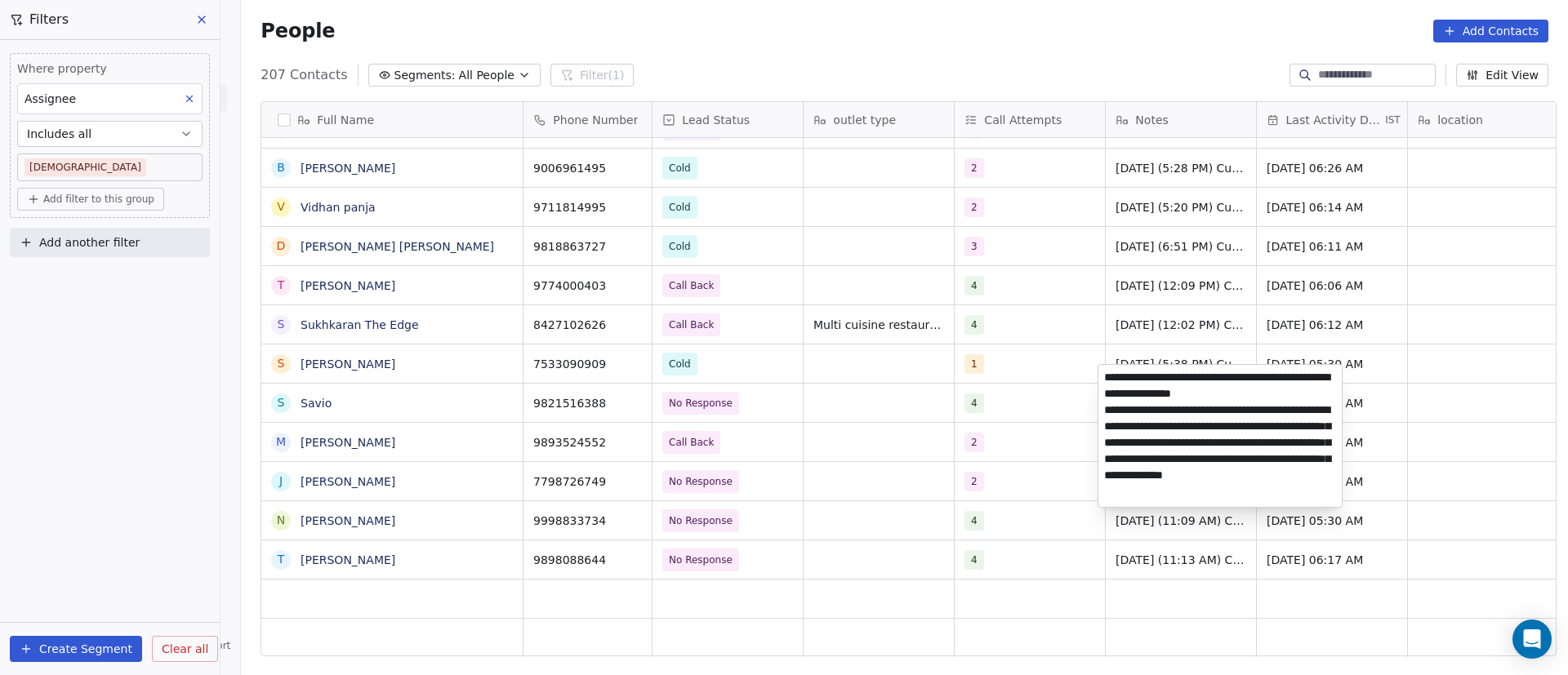
type textarea "**********"
click at [1022, 419] on html "On2Cook India Pvt. Ltd. Contacts People Marketing Workflows Campaigns Metrics &…" at bounding box center [784, 337] width 1568 height 675
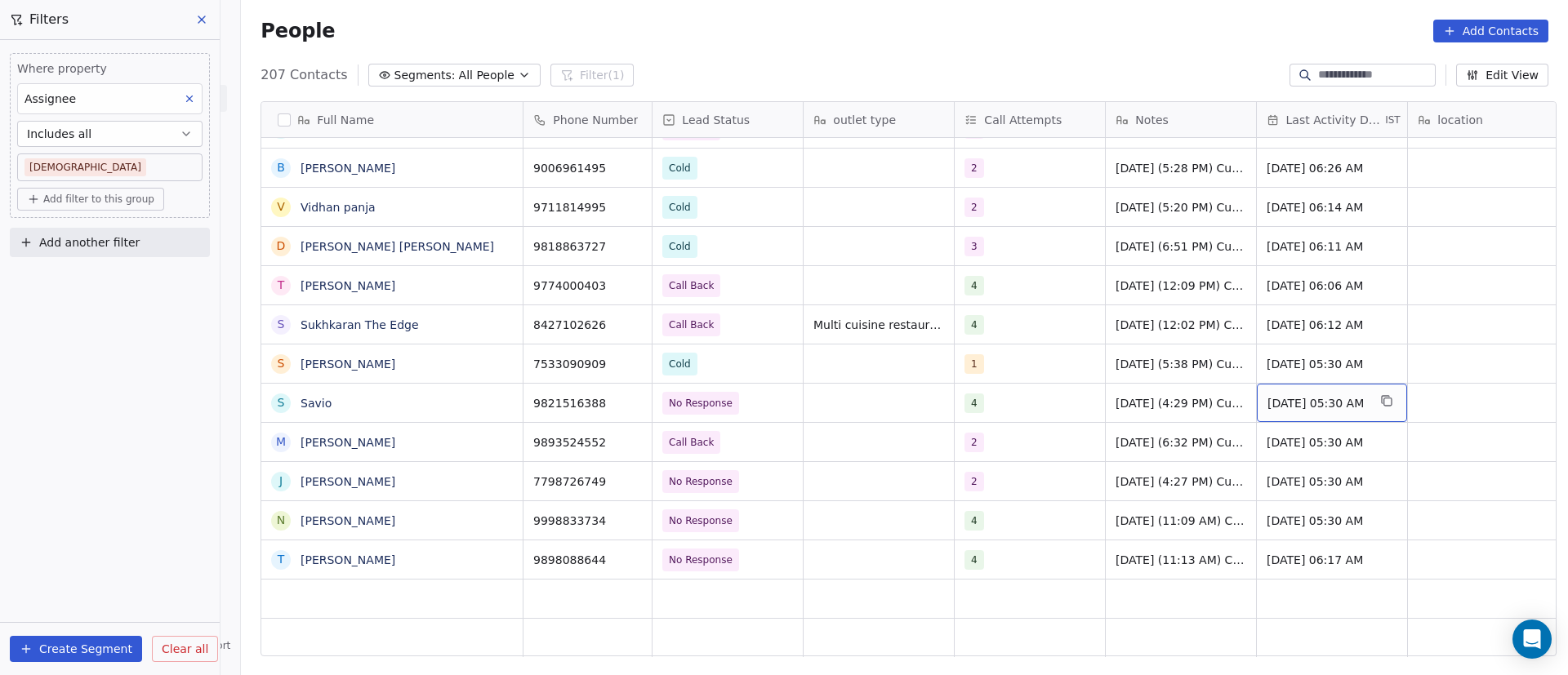
click at [1307, 395] on span "[DATE] 05:30 AM" at bounding box center [1317, 403] width 100 height 16
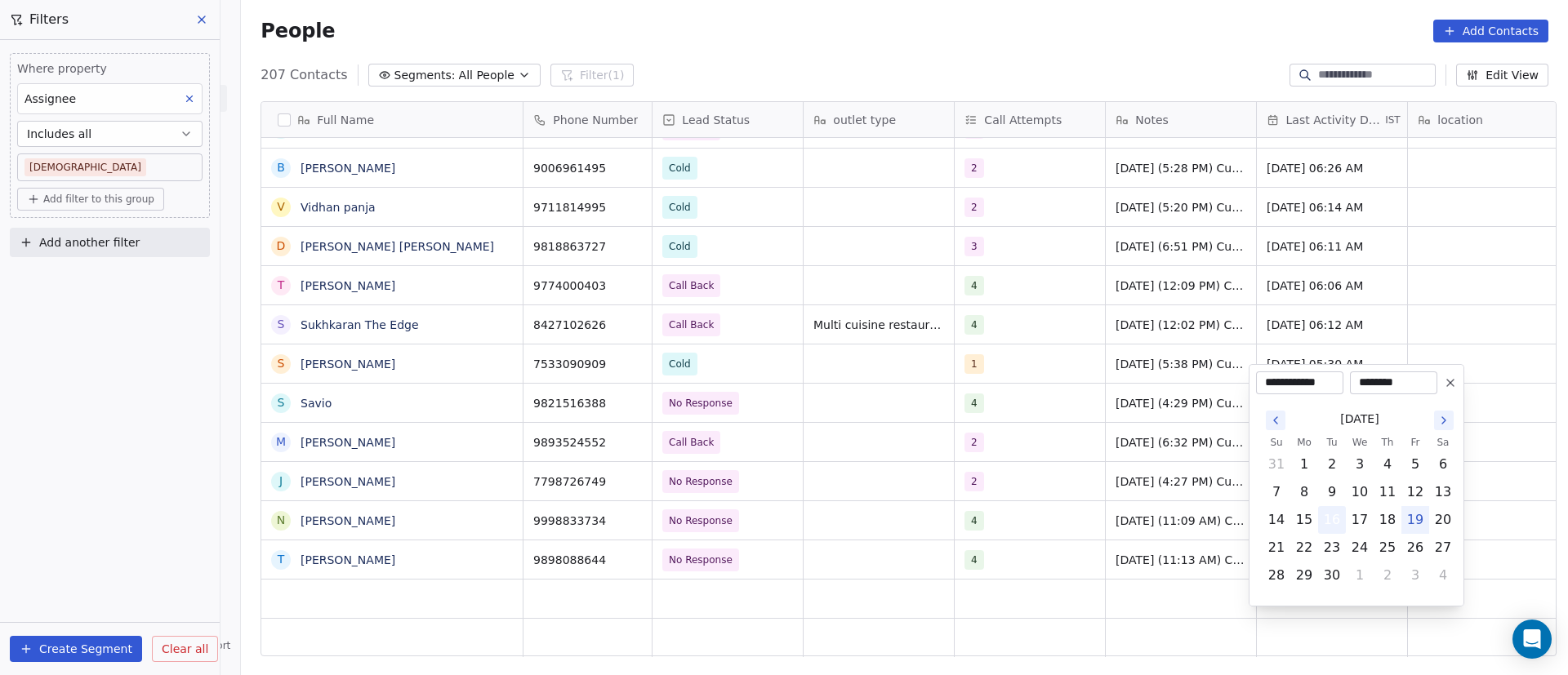
click at [1334, 518] on button "16" at bounding box center [1332, 519] width 27 height 27
click at [1420, 523] on button "19" at bounding box center [1415, 519] width 27 height 27
type input "**********"
click at [1160, 372] on html "On2Cook India Pvt. Ltd. Contacts People Marketing Workflows Campaigns Metrics &…" at bounding box center [784, 337] width 1568 height 675
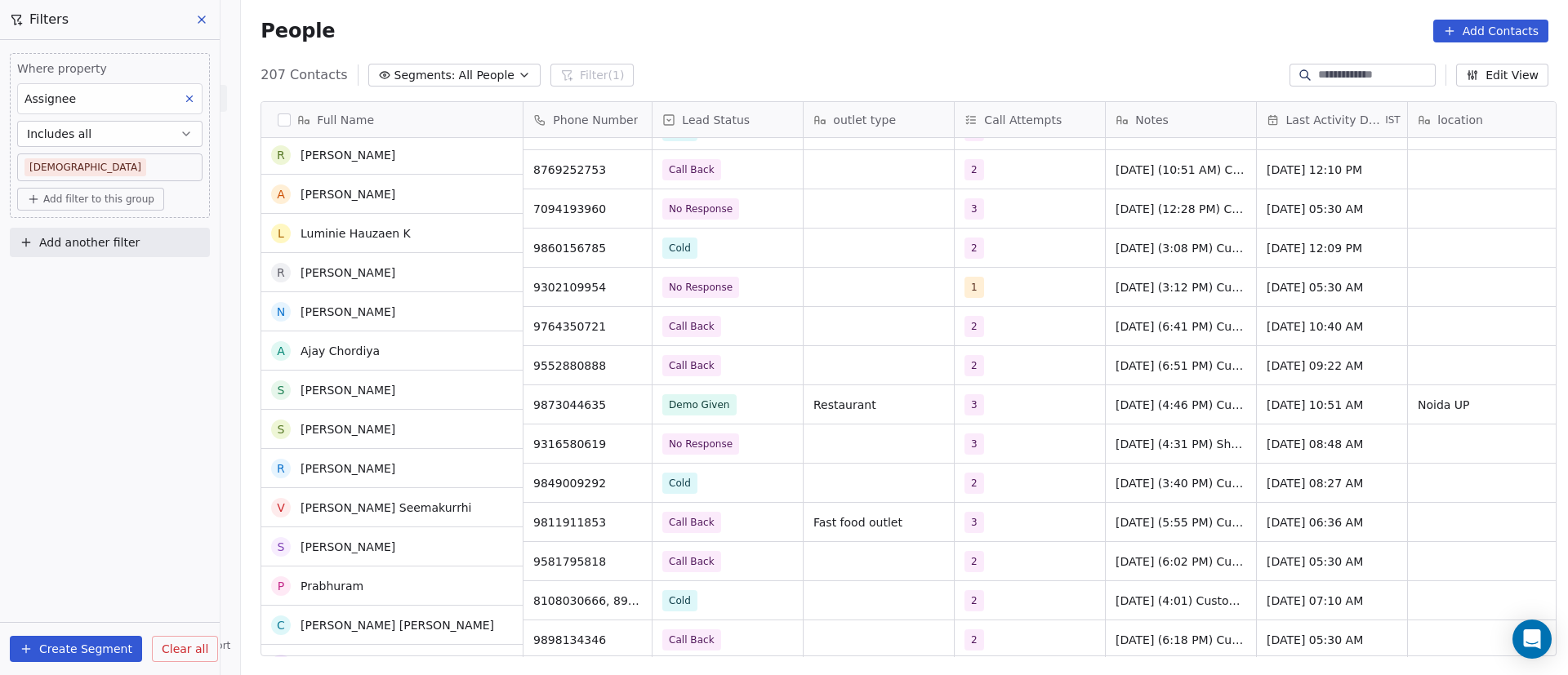
scroll to position [6979, 0]
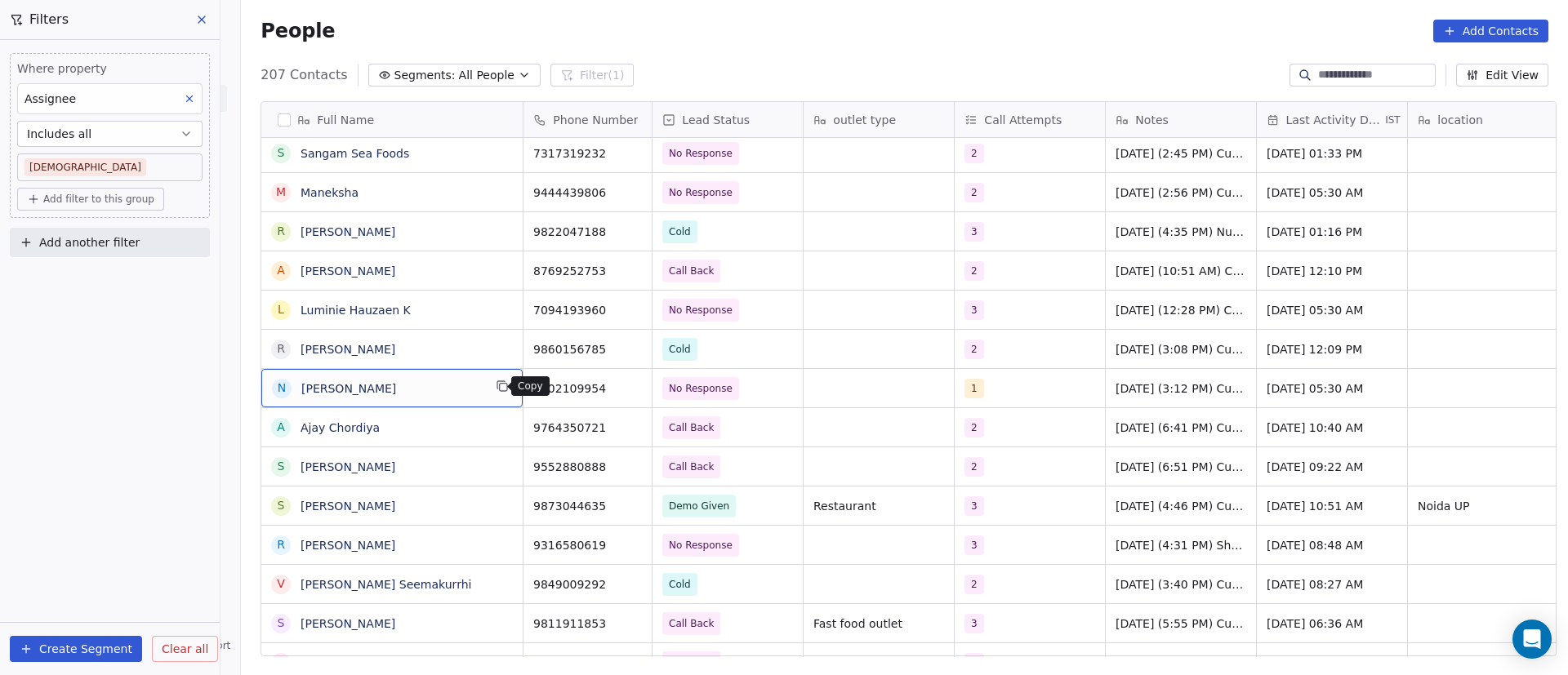
click at [492, 381] on button "grid" at bounding box center [501, 386] width 19 height 19
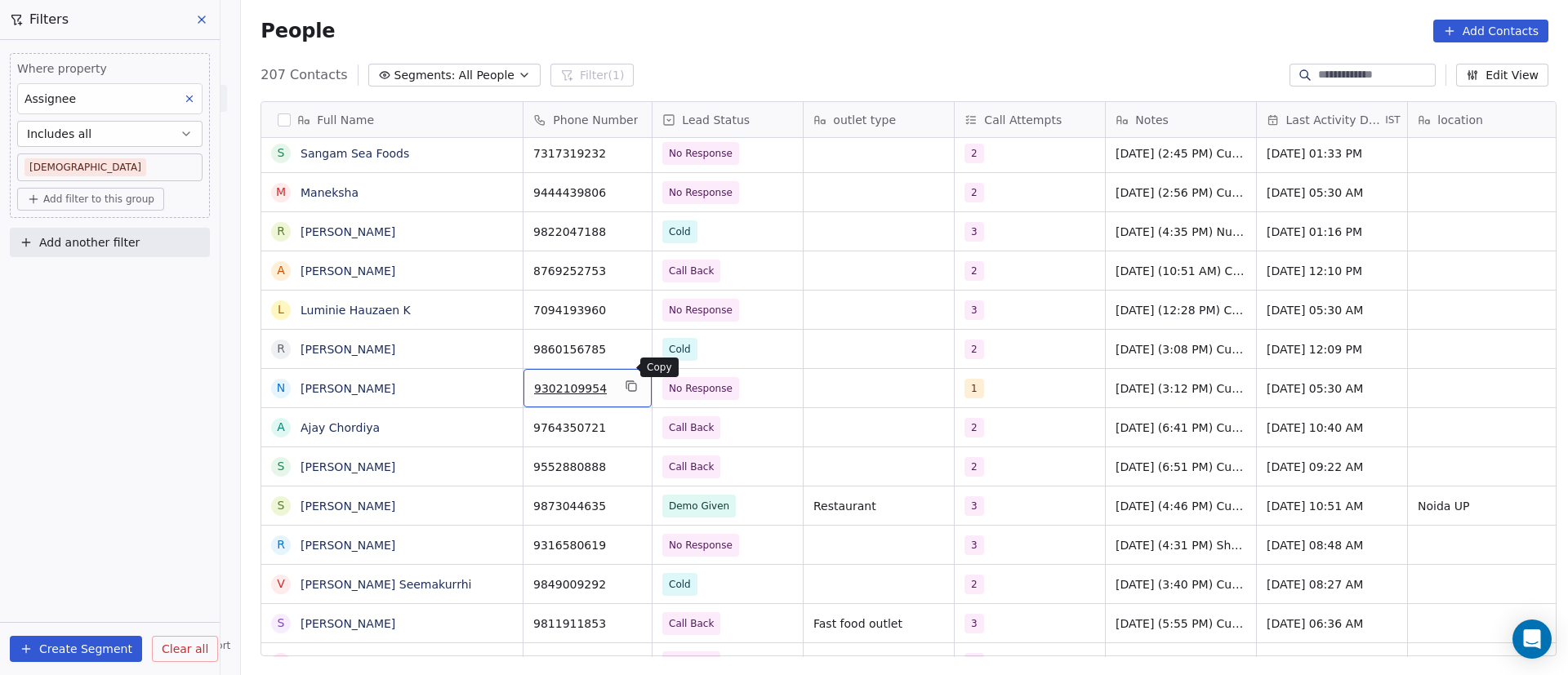
click at [628, 379] on icon "grid" at bounding box center [631, 386] width 13 height 13
click at [1003, 379] on div "1" at bounding box center [1014, 388] width 100 height 19
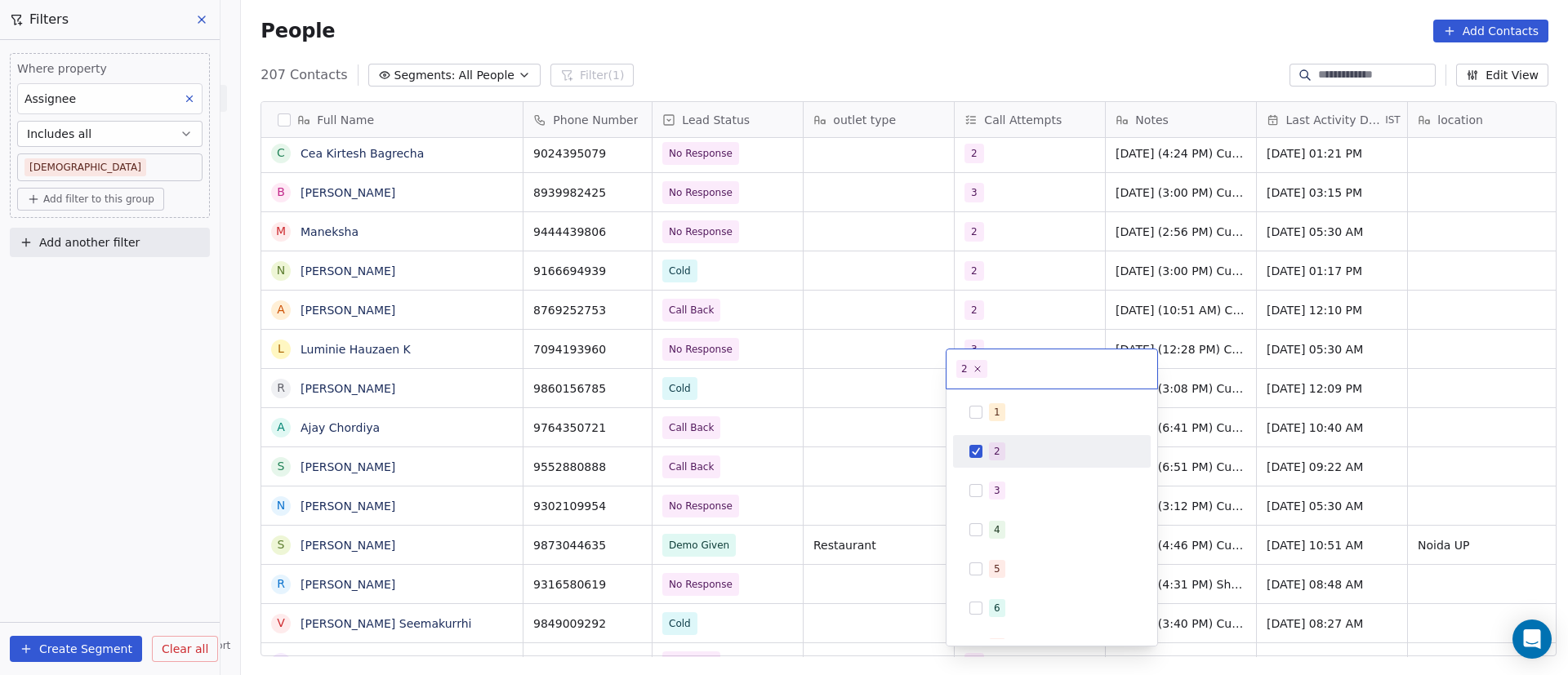
click at [447, 469] on html "On2Cook India Pvt. Ltd. Contacts People Marketing Workflows Campaigns Metrics &…" at bounding box center [784, 337] width 1568 height 675
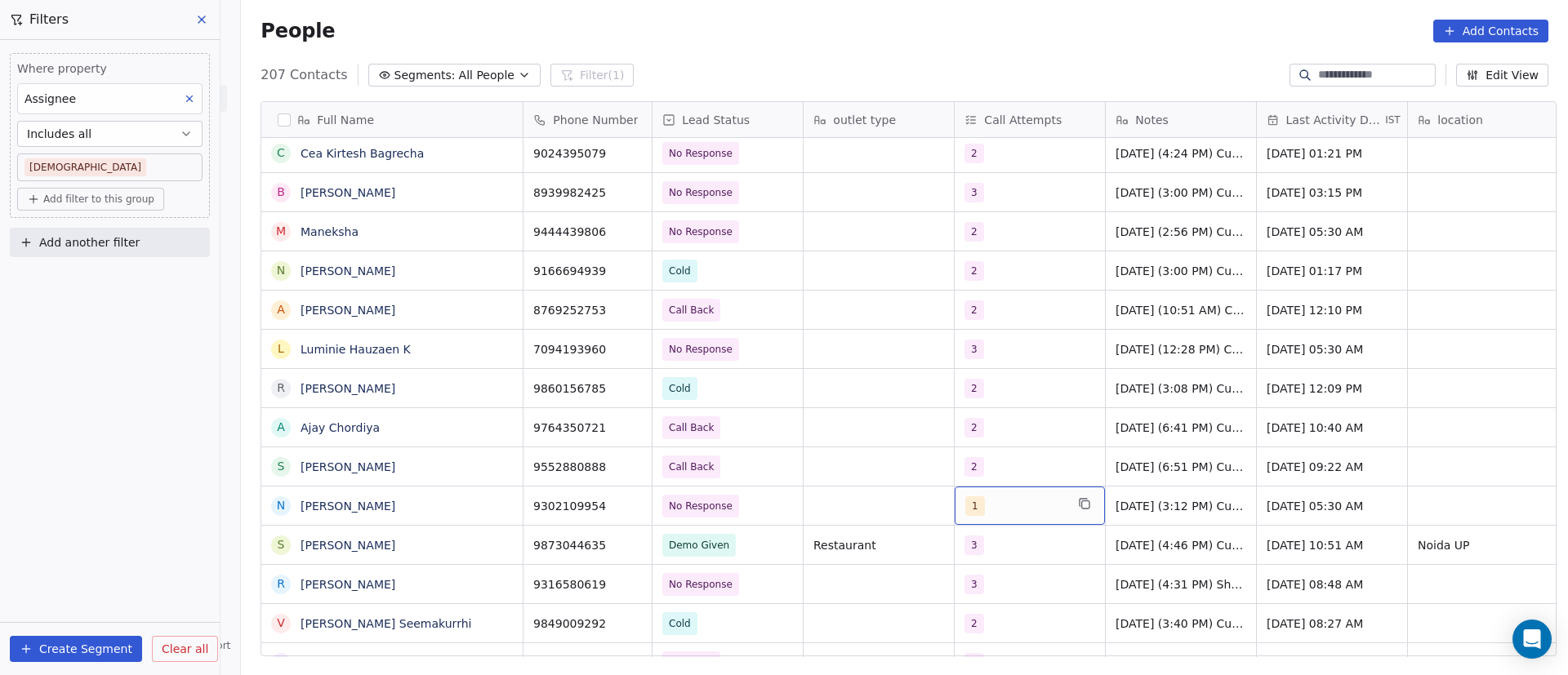
click at [1025, 496] on div "1" at bounding box center [1014, 506] width 100 height 19
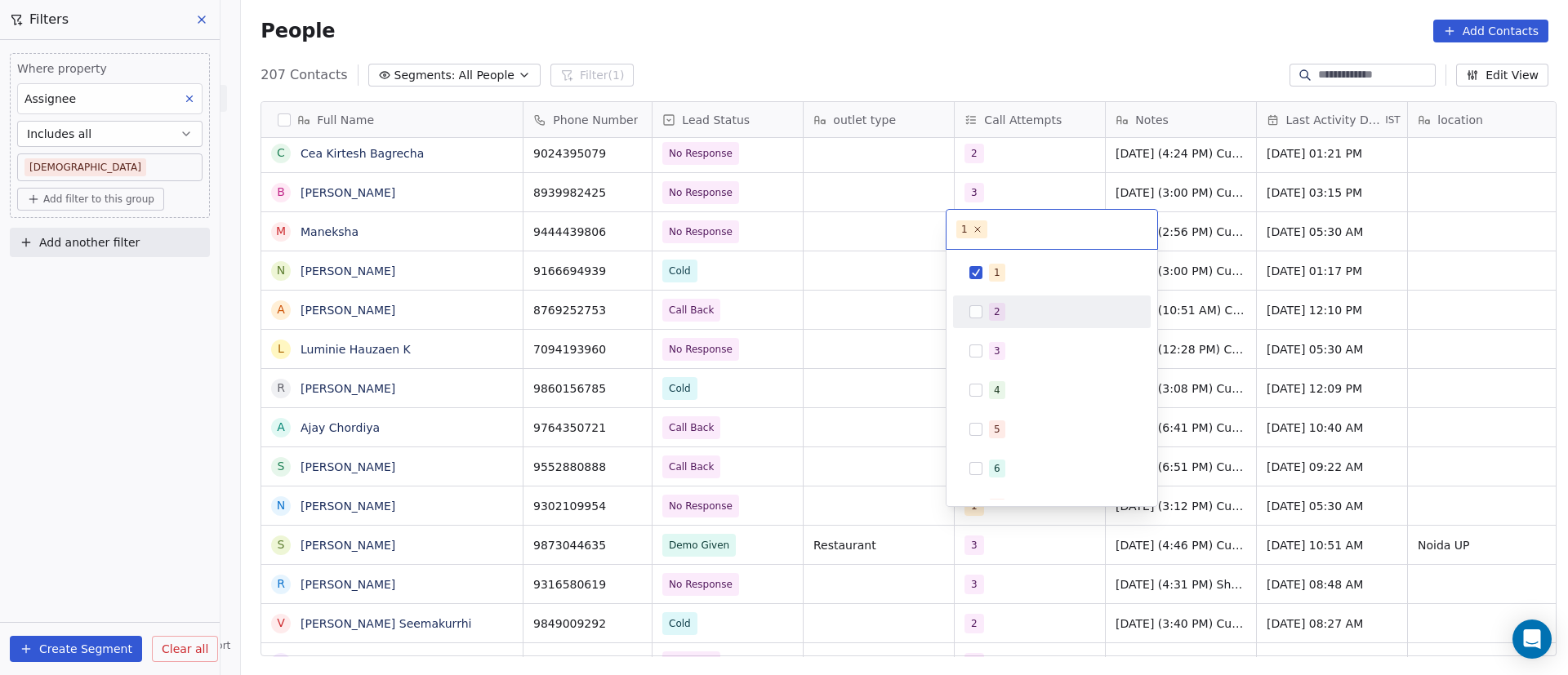
click at [988, 311] on div "2" at bounding box center [1051, 311] width 184 height 27
click at [1000, 277] on span "1" at bounding box center [997, 273] width 16 height 18
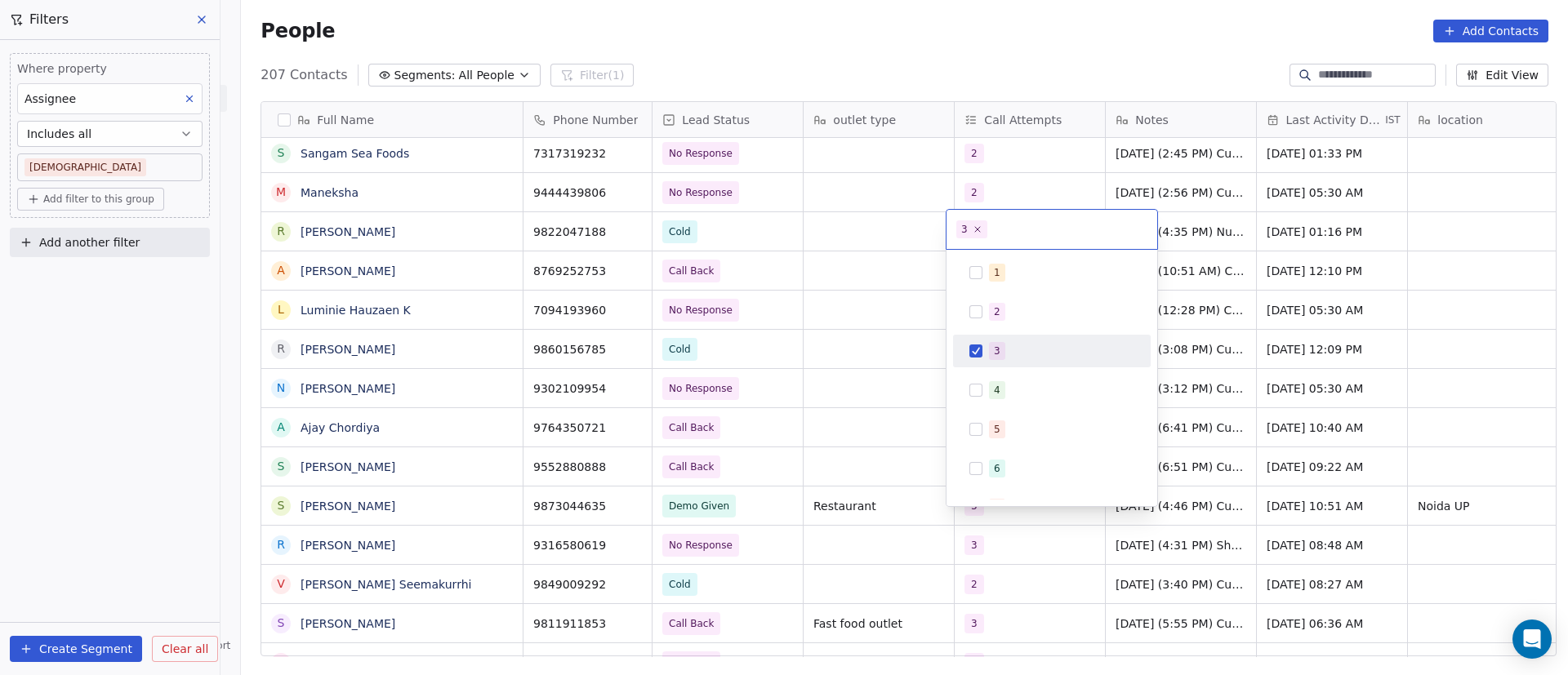
click at [786, 455] on html "On2Cook India Pvt. Ltd. Contacts People Marketing Workflows Campaigns Metrics &…" at bounding box center [784, 337] width 1568 height 675
click at [417, 431] on html "On2Cook India Pvt. Ltd. Contacts People Marketing Workflows Campaigns Metrics &…" at bounding box center [784, 337] width 1568 height 675
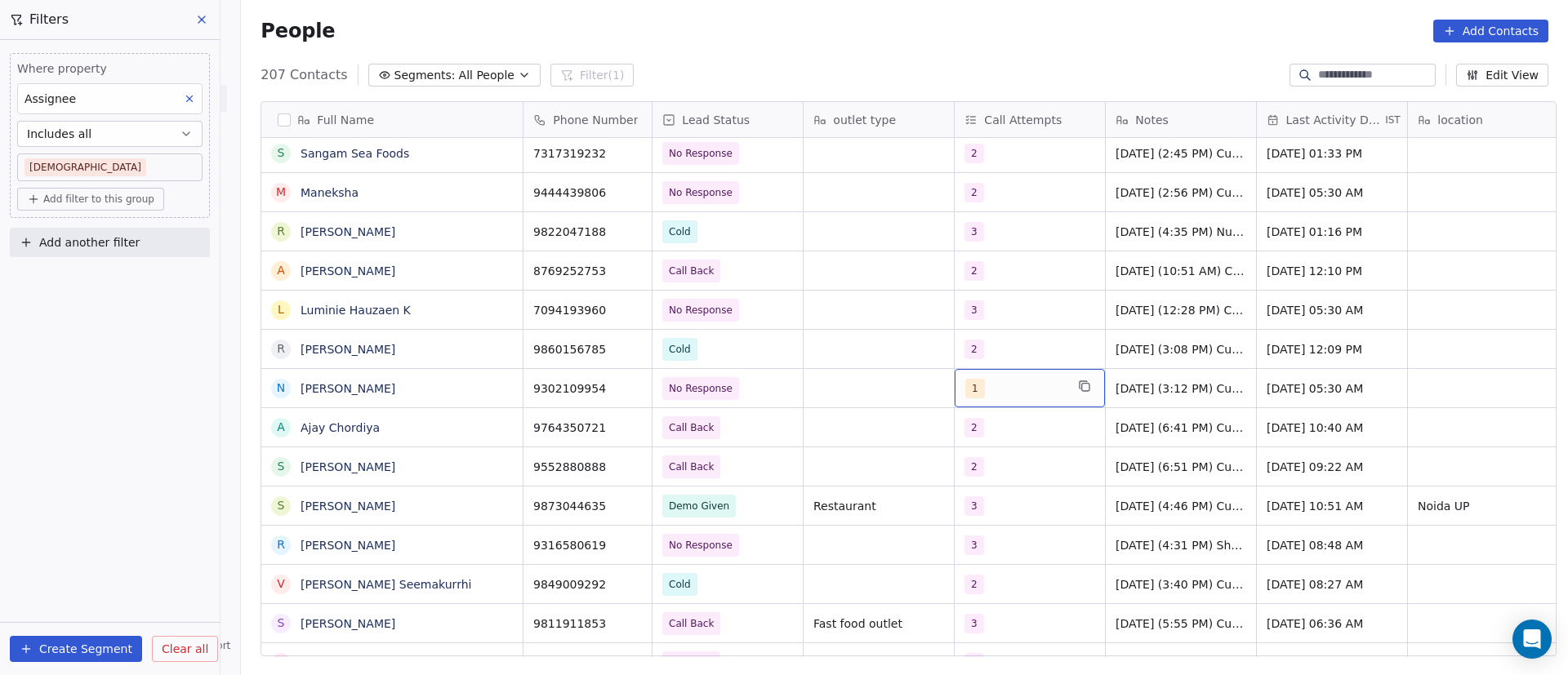
click at [994, 379] on div "1" at bounding box center [1014, 388] width 100 height 19
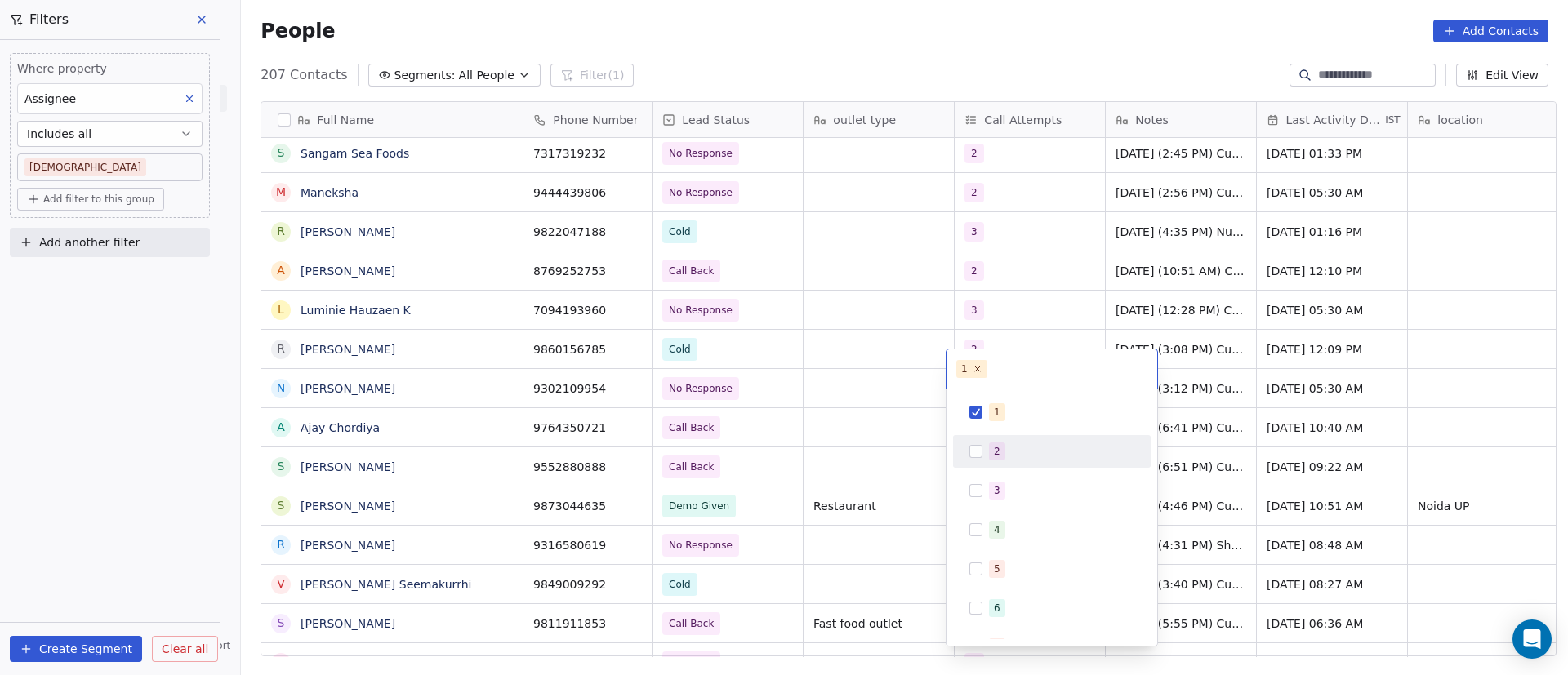
click at [1002, 456] on span "2" at bounding box center [997, 452] width 16 height 18
click at [1011, 417] on div "1" at bounding box center [1061, 412] width 146 height 18
click at [1223, 289] on html "On2Cook India Pvt. Ltd. Contacts People Marketing Workflows Campaigns Metrics &…" at bounding box center [784, 337] width 1568 height 675
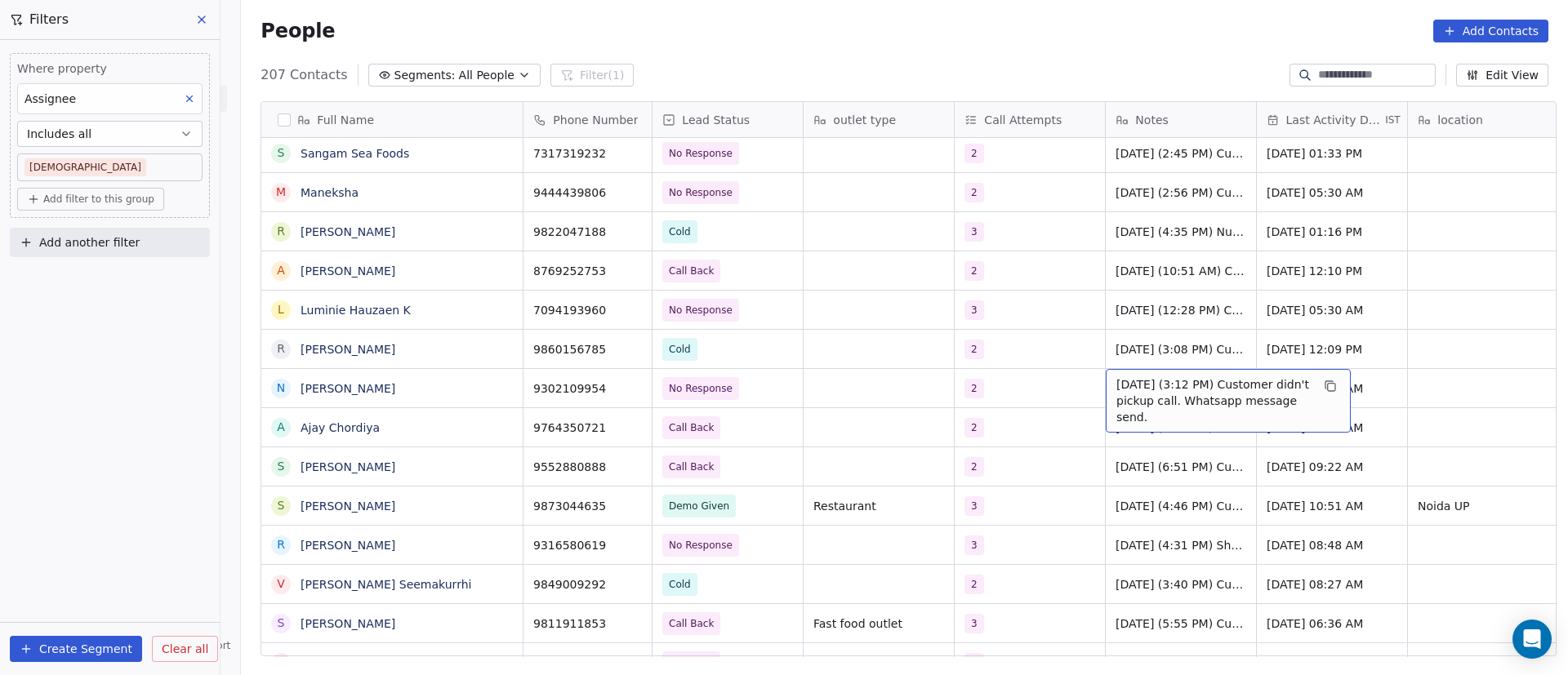
click at [1128, 376] on span "10/9/2025 (3:12 PM) Customer didn't pickup call. Whatsapp message send." at bounding box center [1213, 400] width 194 height 49
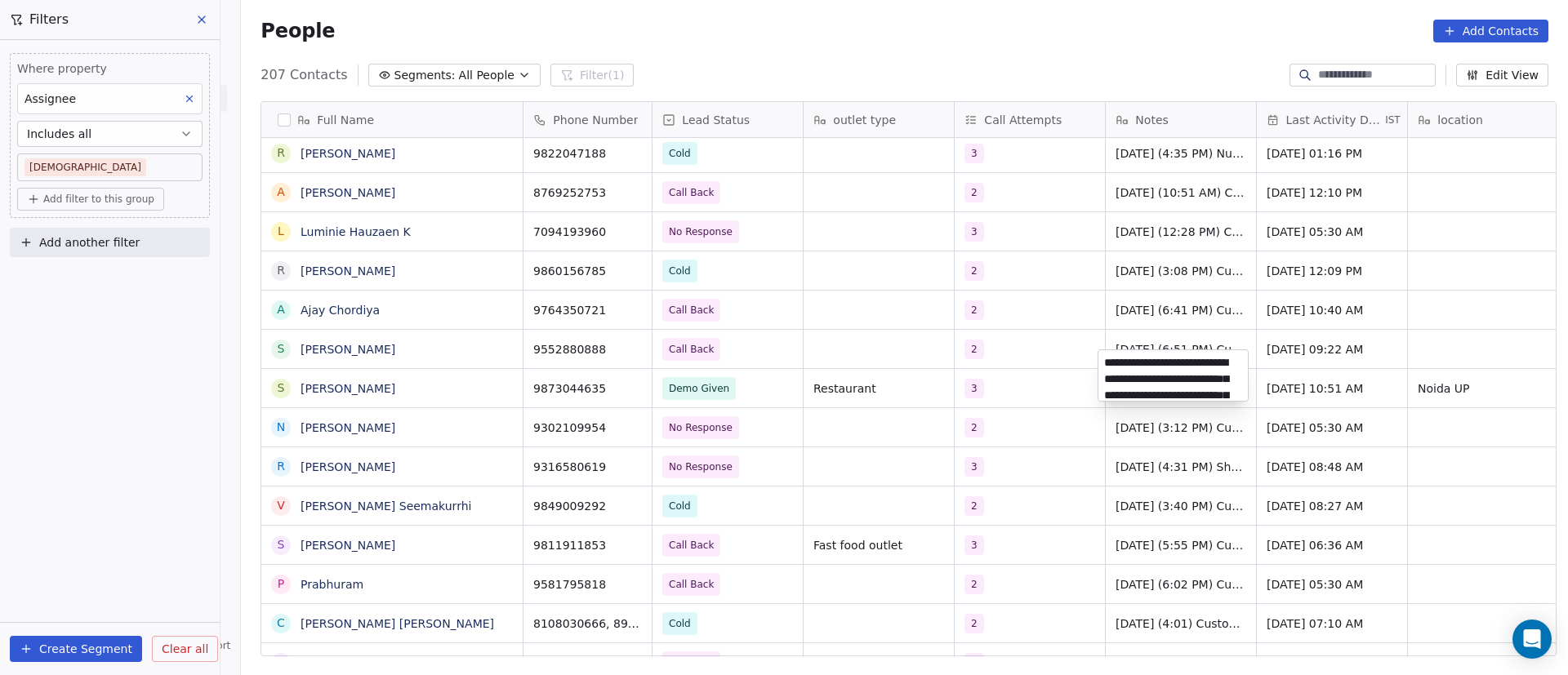
scroll to position [137, 0]
click at [473, 437] on html "On2Cook India Pvt. Ltd. Contacts People Marketing Workflows Campaigns Metrics &…" at bounding box center [784, 337] width 1568 height 675
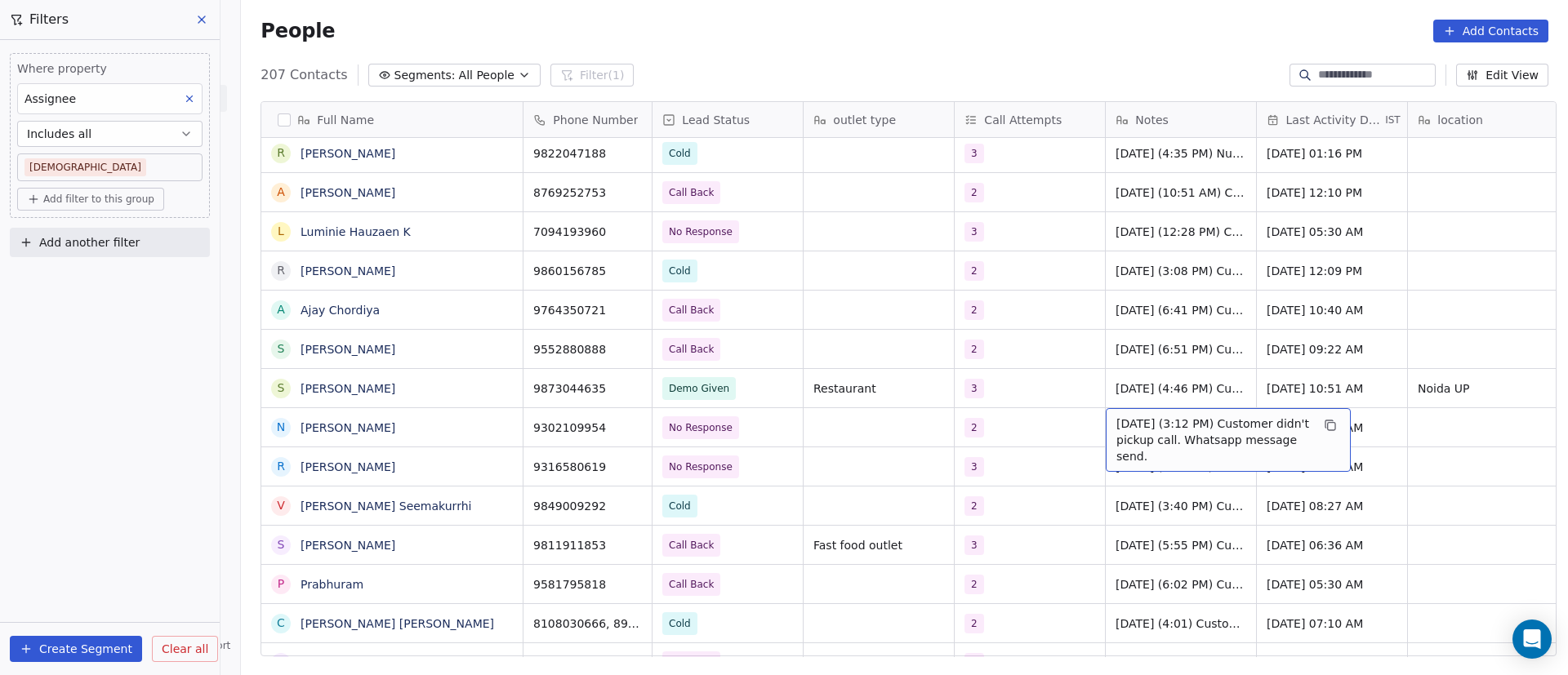
click at [1129, 416] on span "10/9/2025 (3:12 PM) Customer didn't pickup call. Whatsapp message send." at bounding box center [1213, 440] width 194 height 49
click at [1130, 416] on span "10/9/2025 (3:12 PM) Customer didn't pickup call. Whatsapp message send." at bounding box center [1213, 440] width 194 height 49
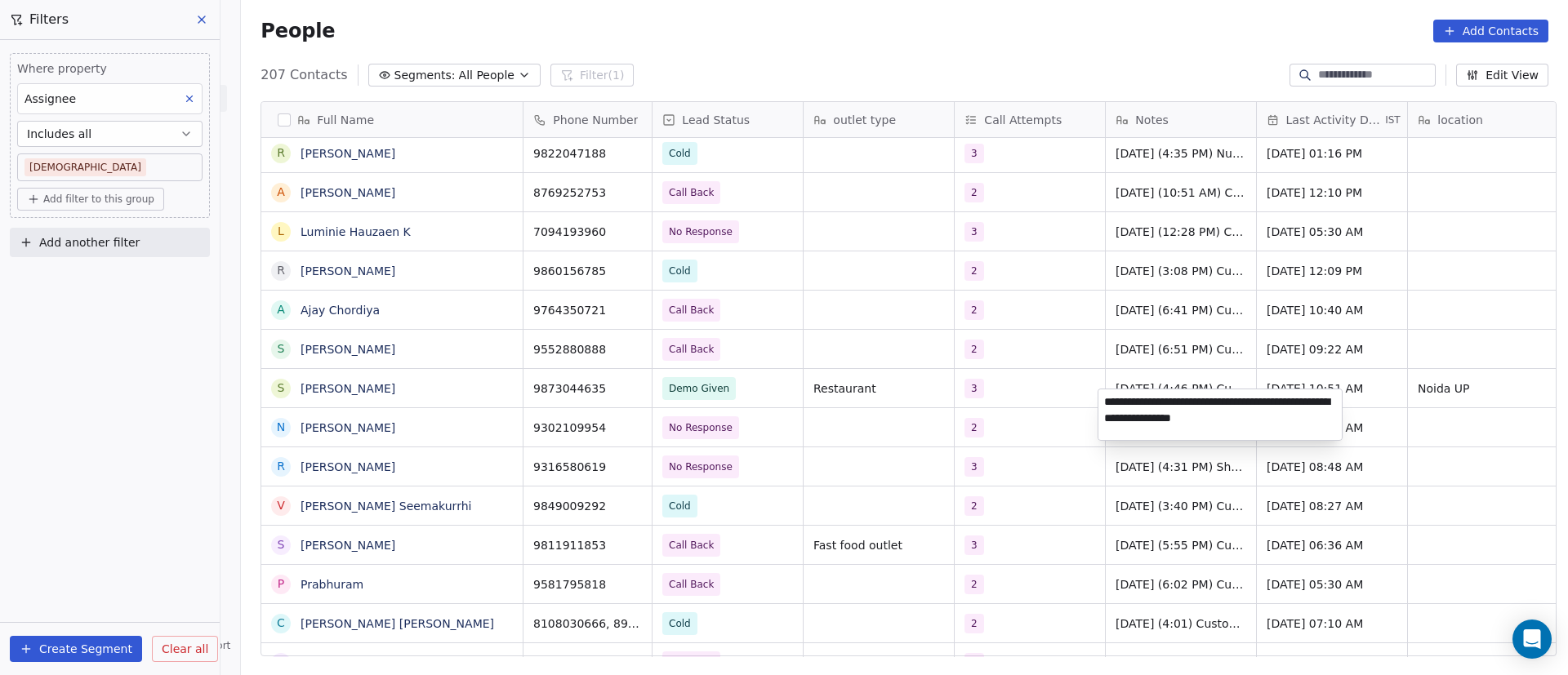
click at [1106, 405] on textarea "**********" at bounding box center [1221, 414] width 244 height 50
type textarea "**********"
click at [883, 443] on html "On2Cook India Pvt. Ltd. Contacts People Marketing Workflows Campaigns Metrics &…" at bounding box center [784, 337] width 1568 height 675
click at [1324, 420] on div "Sep 10, 2025 05:30 AM" at bounding box center [1332, 428] width 150 height 38
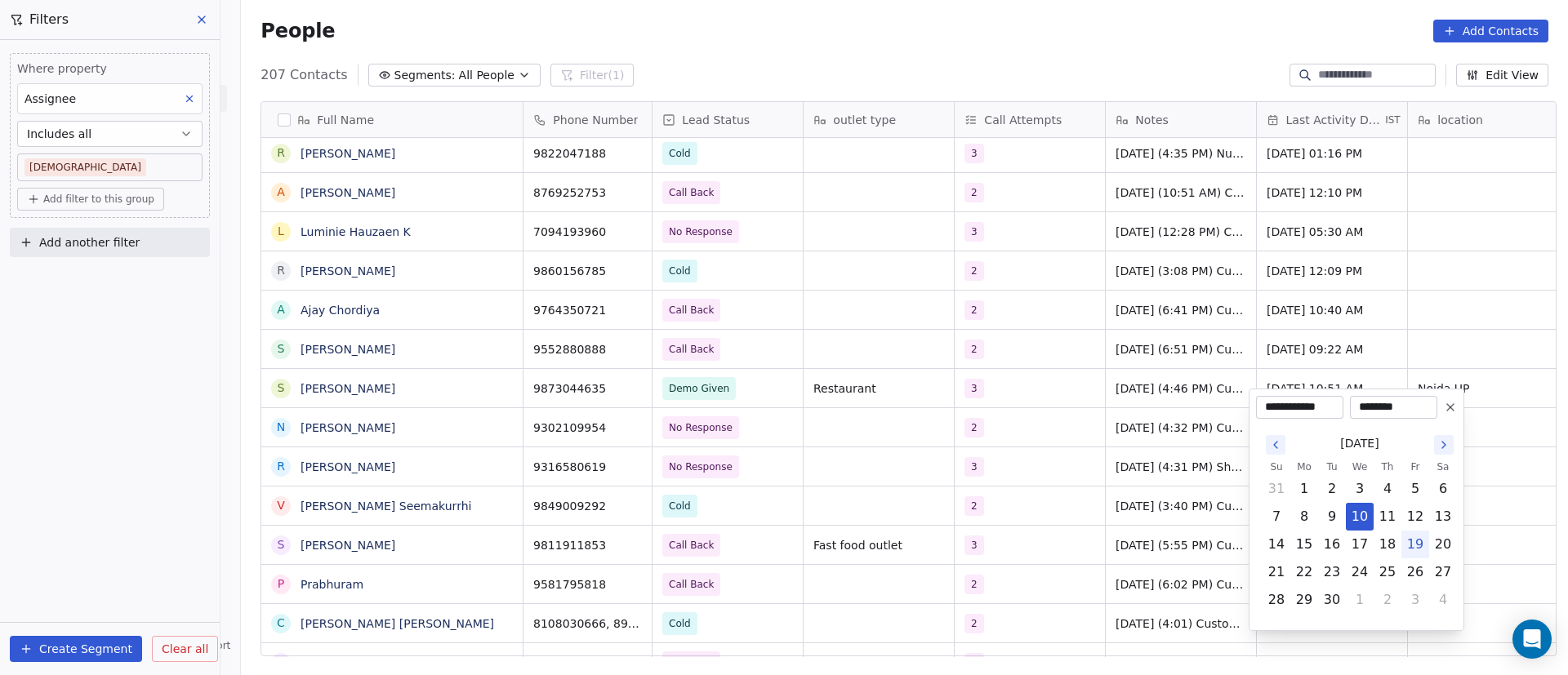
click at [1419, 544] on button "19" at bounding box center [1415, 544] width 27 height 27
type input "**********"
click at [1014, 481] on html "On2Cook India Pvt. Ltd. Contacts People Marketing Workflows Campaigns Metrics &…" at bounding box center [784, 337] width 1568 height 675
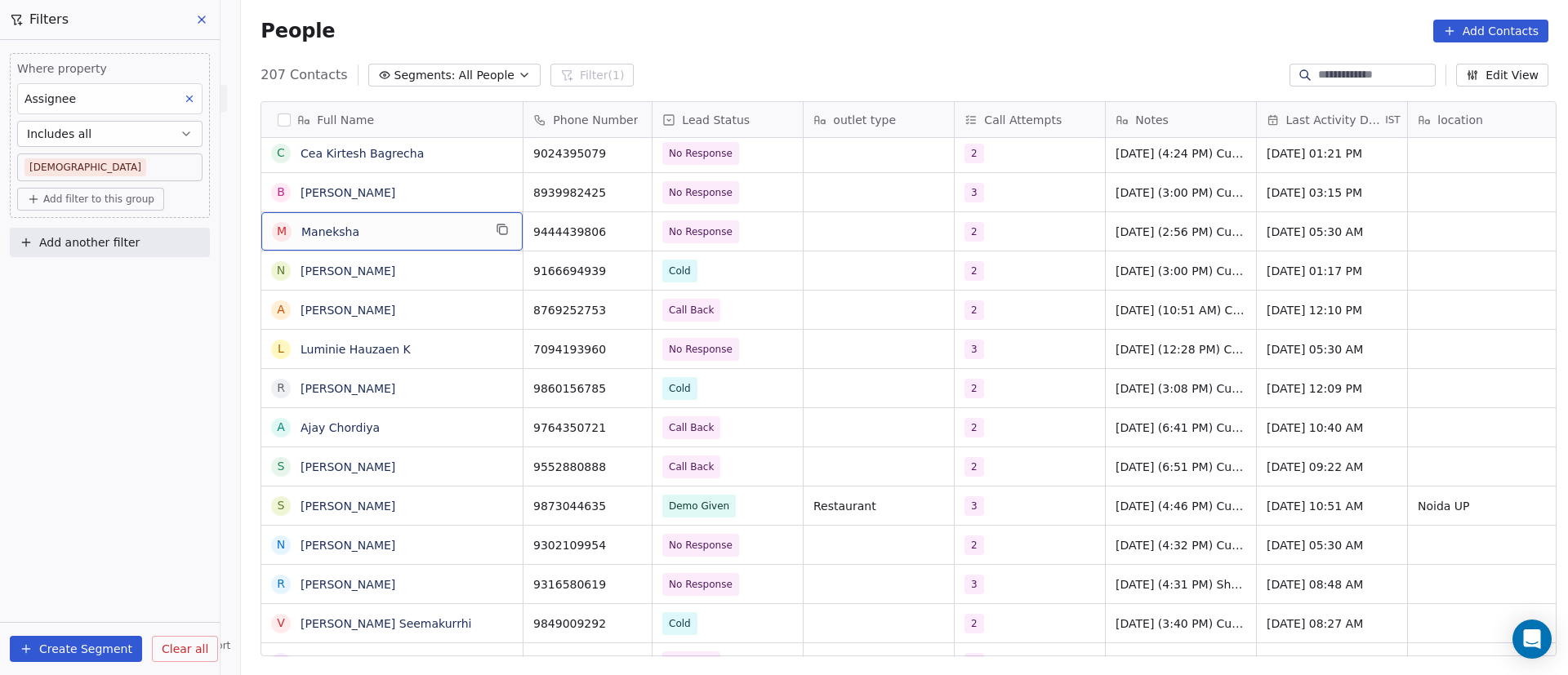
click at [498, 235] on icon "grid" at bounding box center [502, 229] width 13 height 13
click at [625, 223] on icon "grid" at bounding box center [631, 229] width 13 height 13
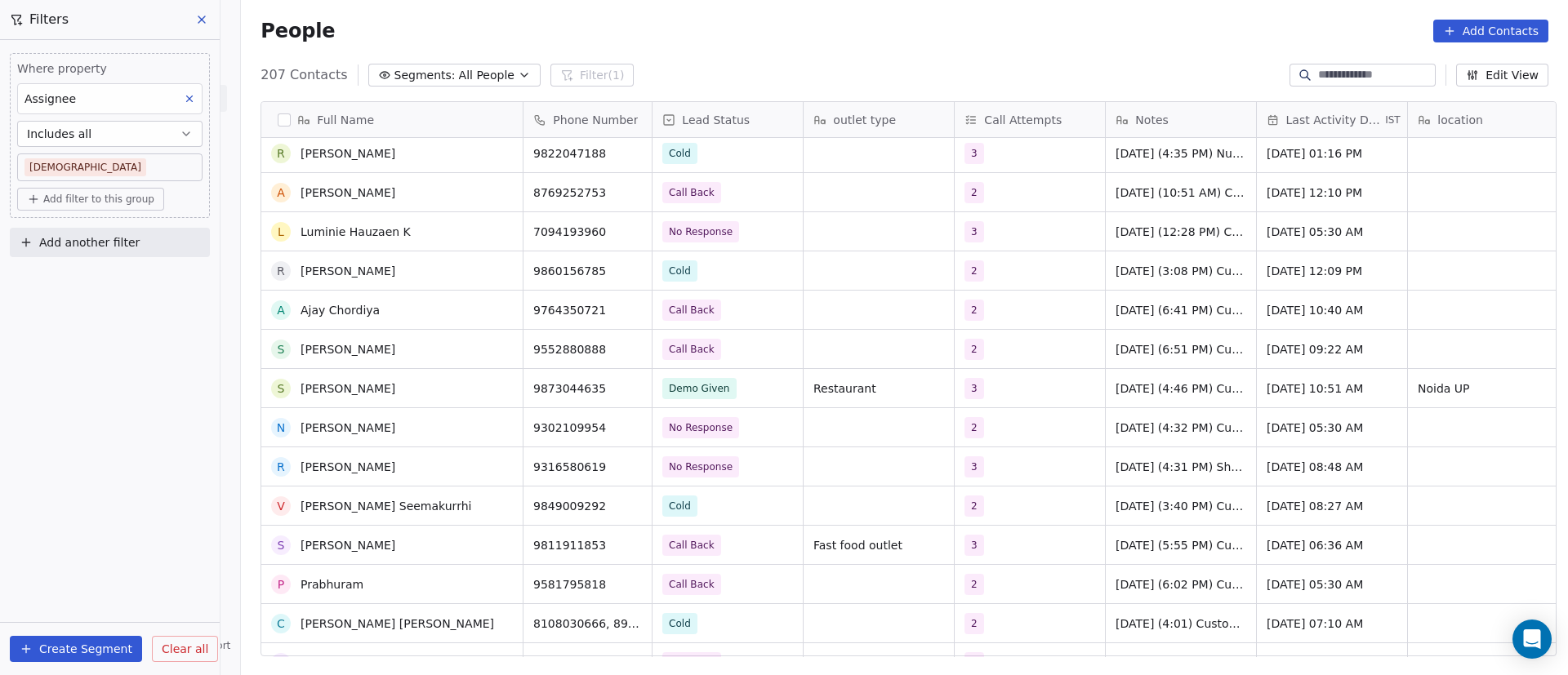
scroll to position [7224, 0]
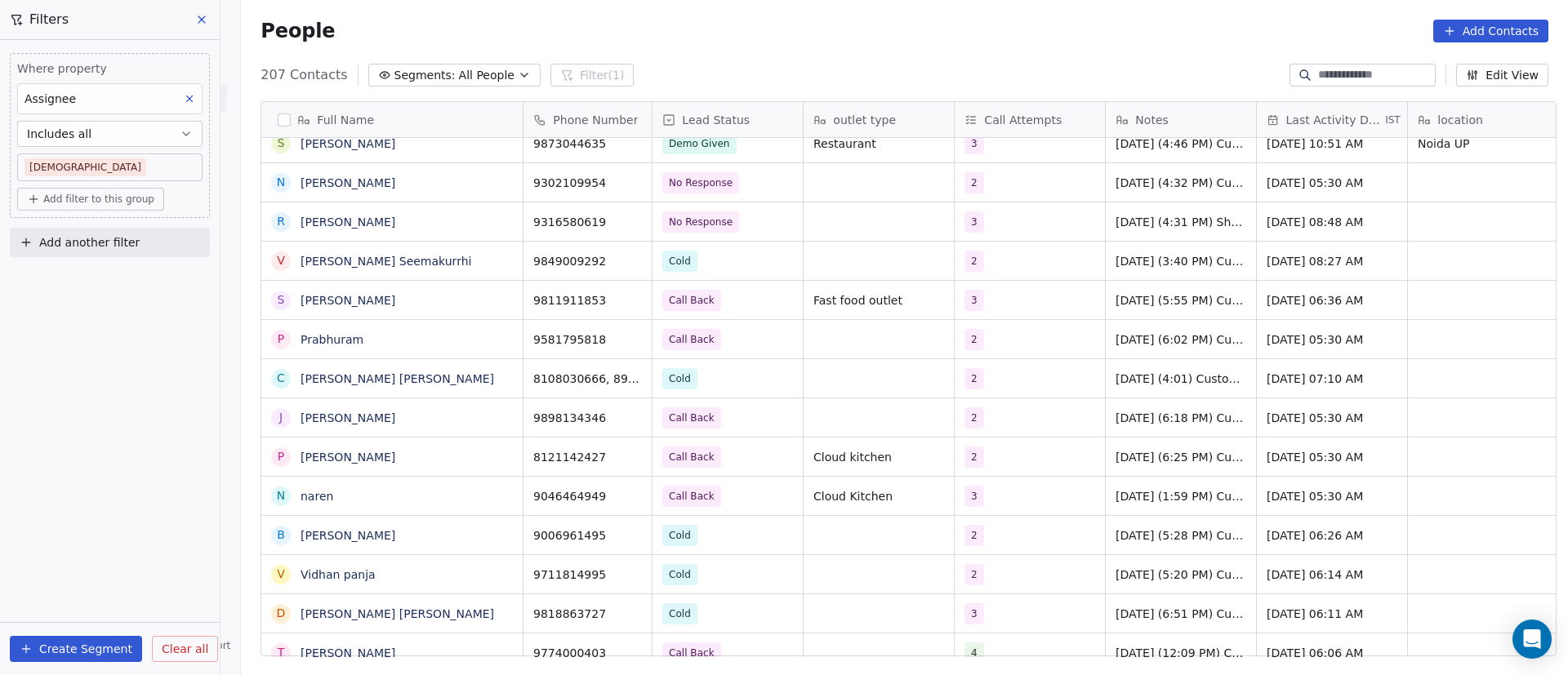
click at [916, 53] on div "People Add Contacts" at bounding box center [905, 31] width 1327 height 62
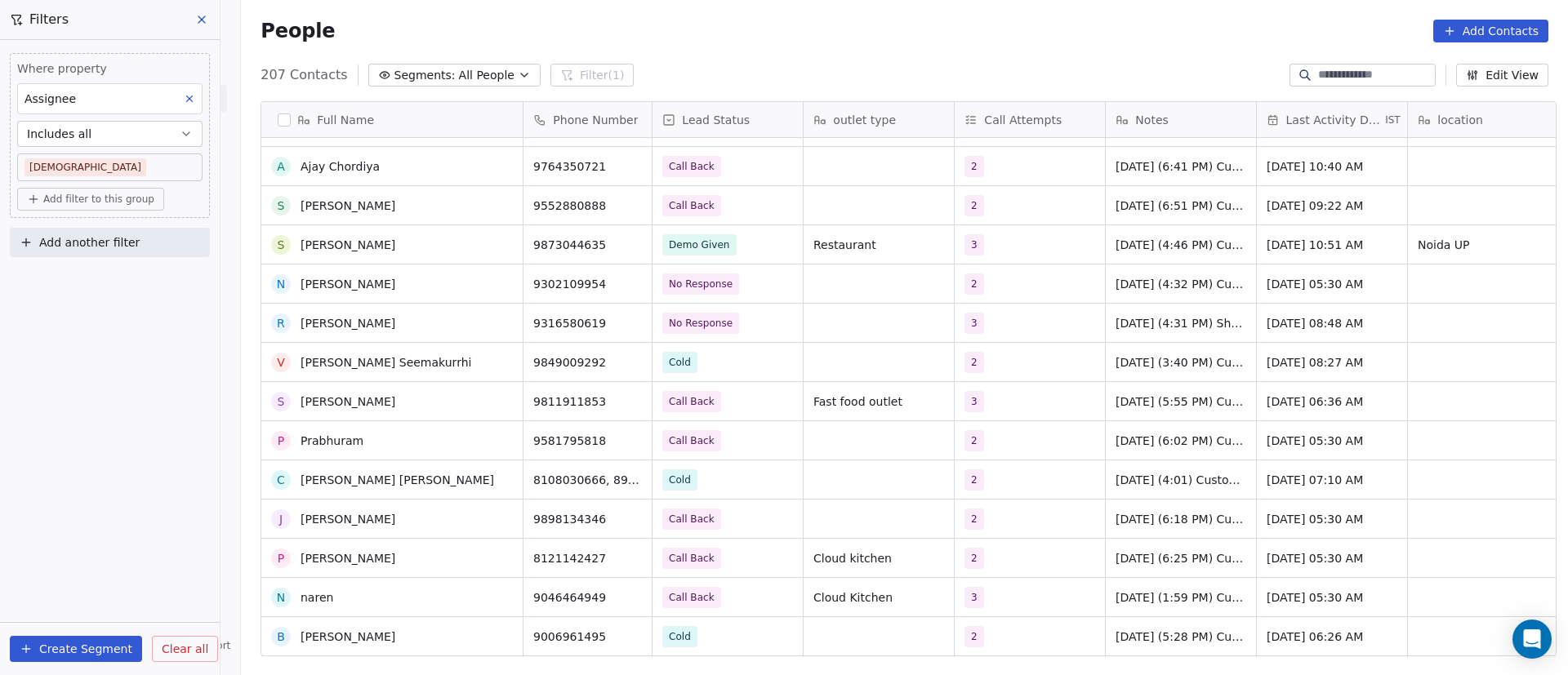
scroll to position [7102, 0]
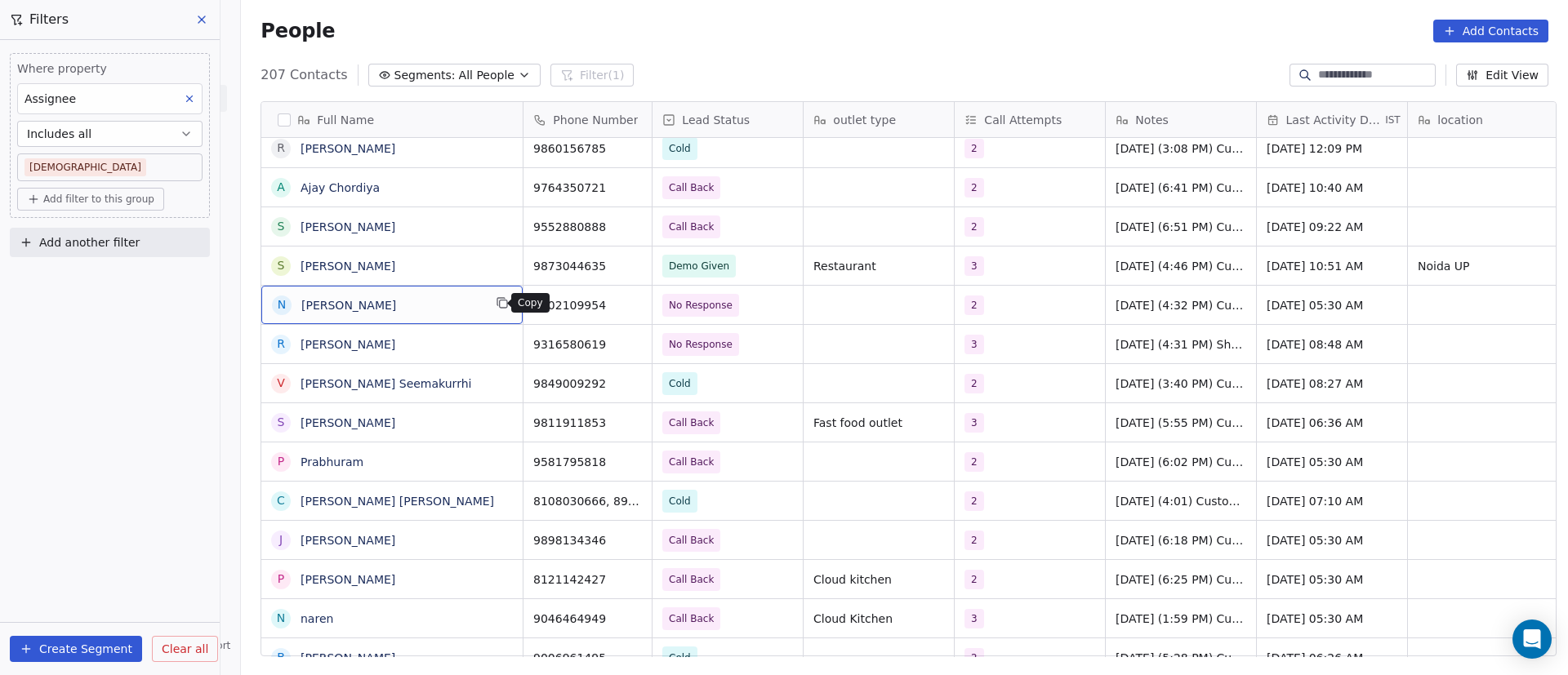
click at [501, 309] on button "grid" at bounding box center [501, 302] width 19 height 19
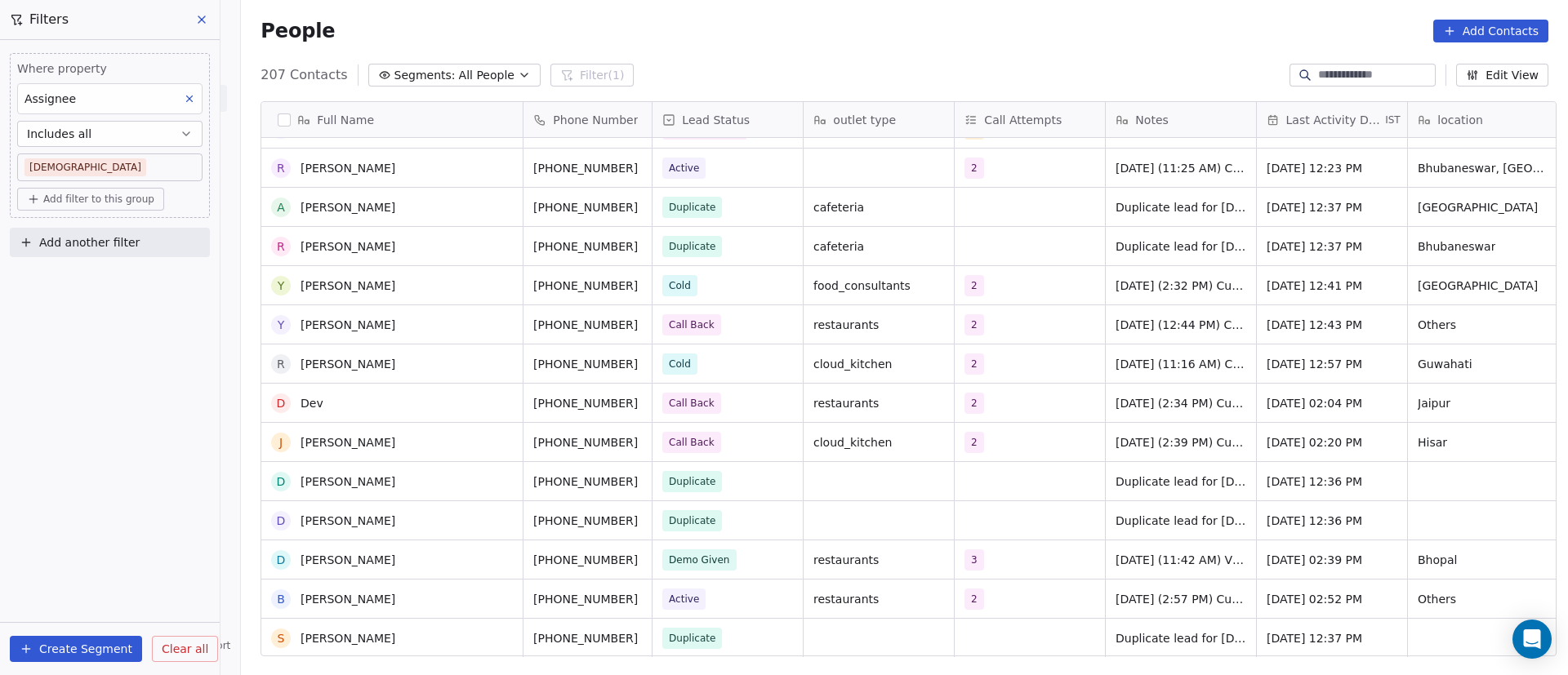
scroll to position [1556, 0]
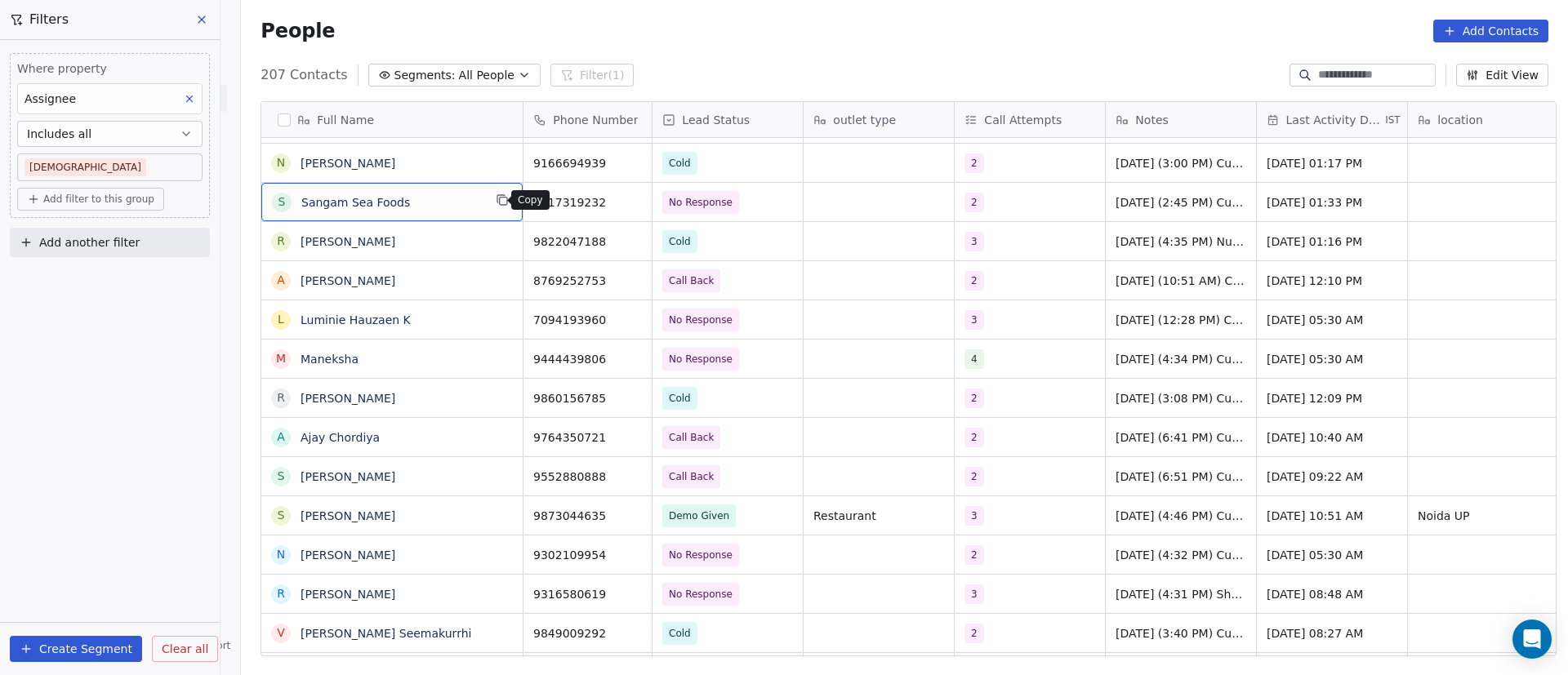
click at [499, 206] on icon "grid" at bounding box center [502, 200] width 13 height 13
click at [629, 205] on icon "grid" at bounding box center [632, 201] width 7 height 7
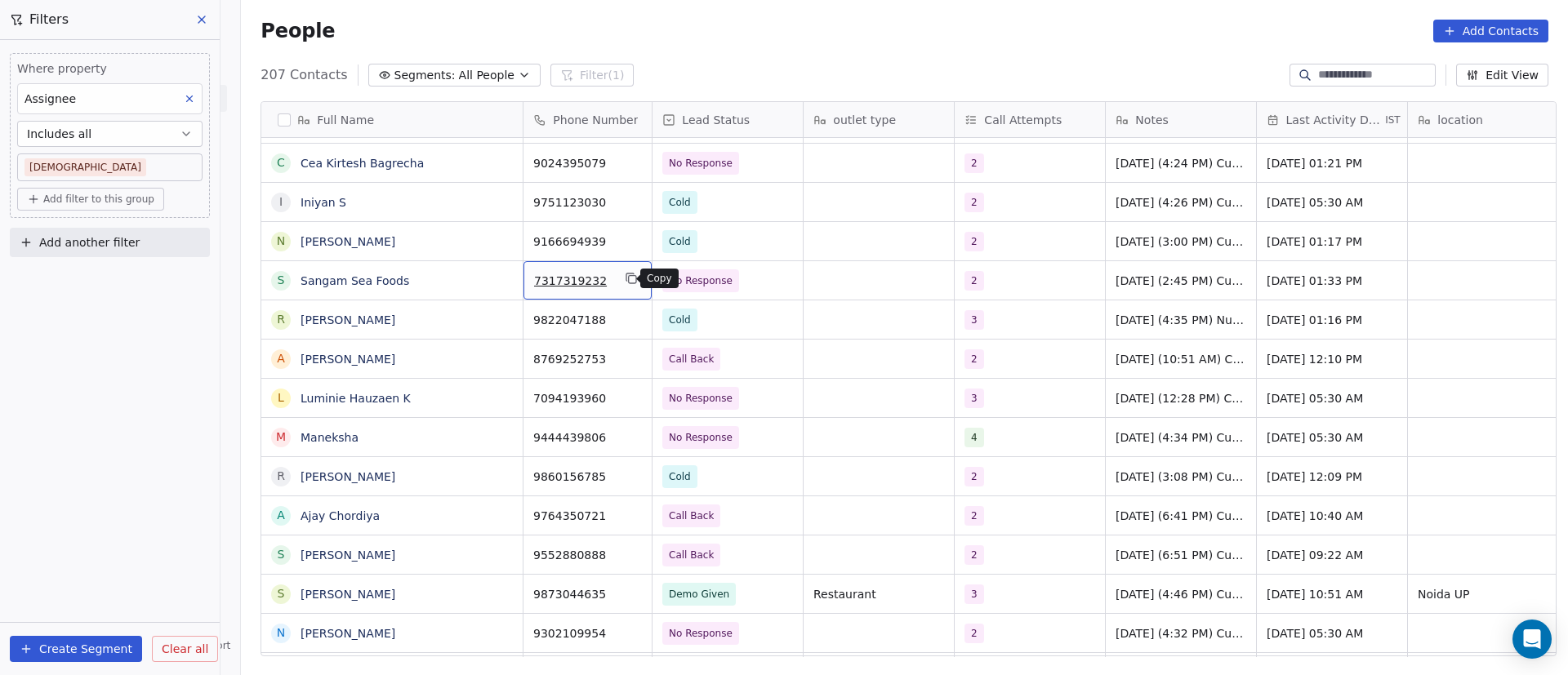
click at [627, 276] on icon "grid" at bounding box center [631, 278] width 13 height 13
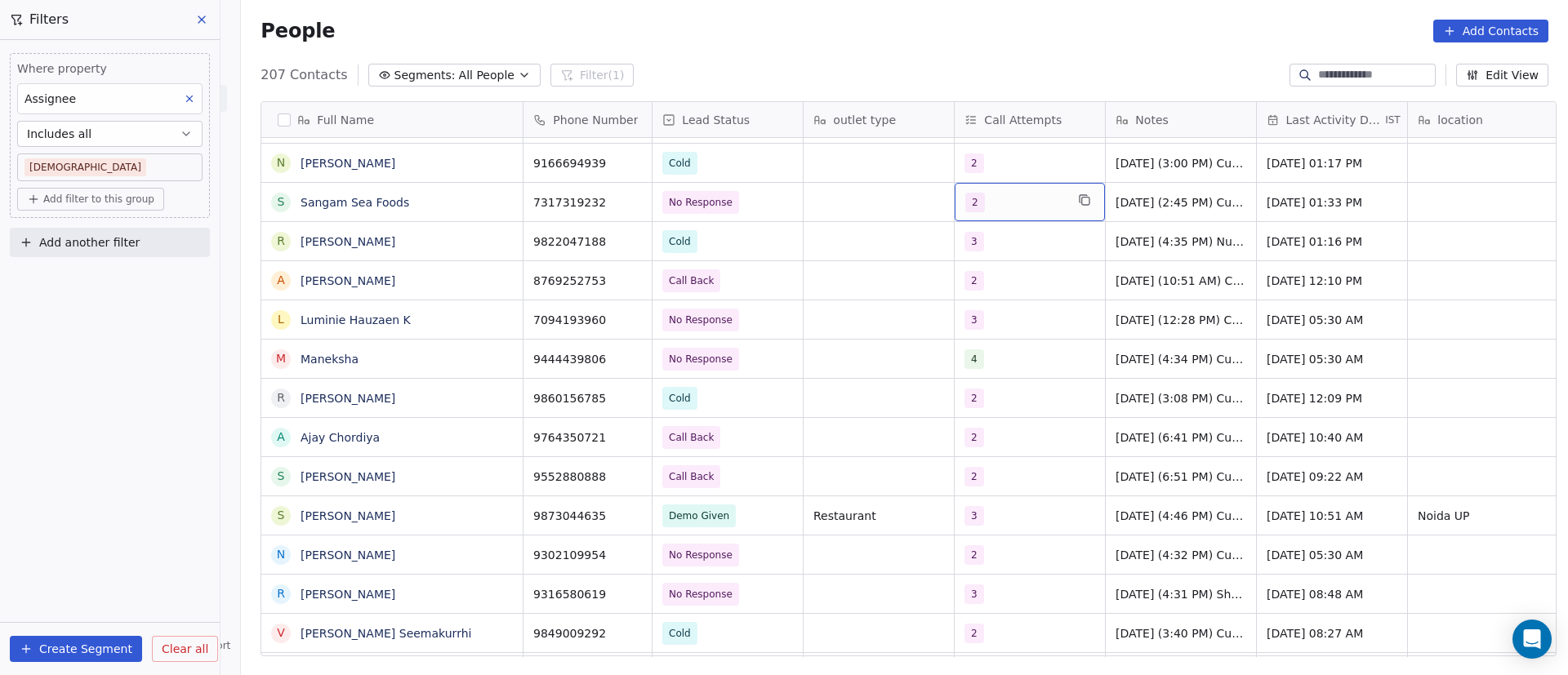
drag, startPoint x: 474, startPoint y: 204, endPoint x: 975, endPoint y: 222, distance: 501.3
click at [995, 207] on div "2" at bounding box center [1014, 201] width 100 height 19
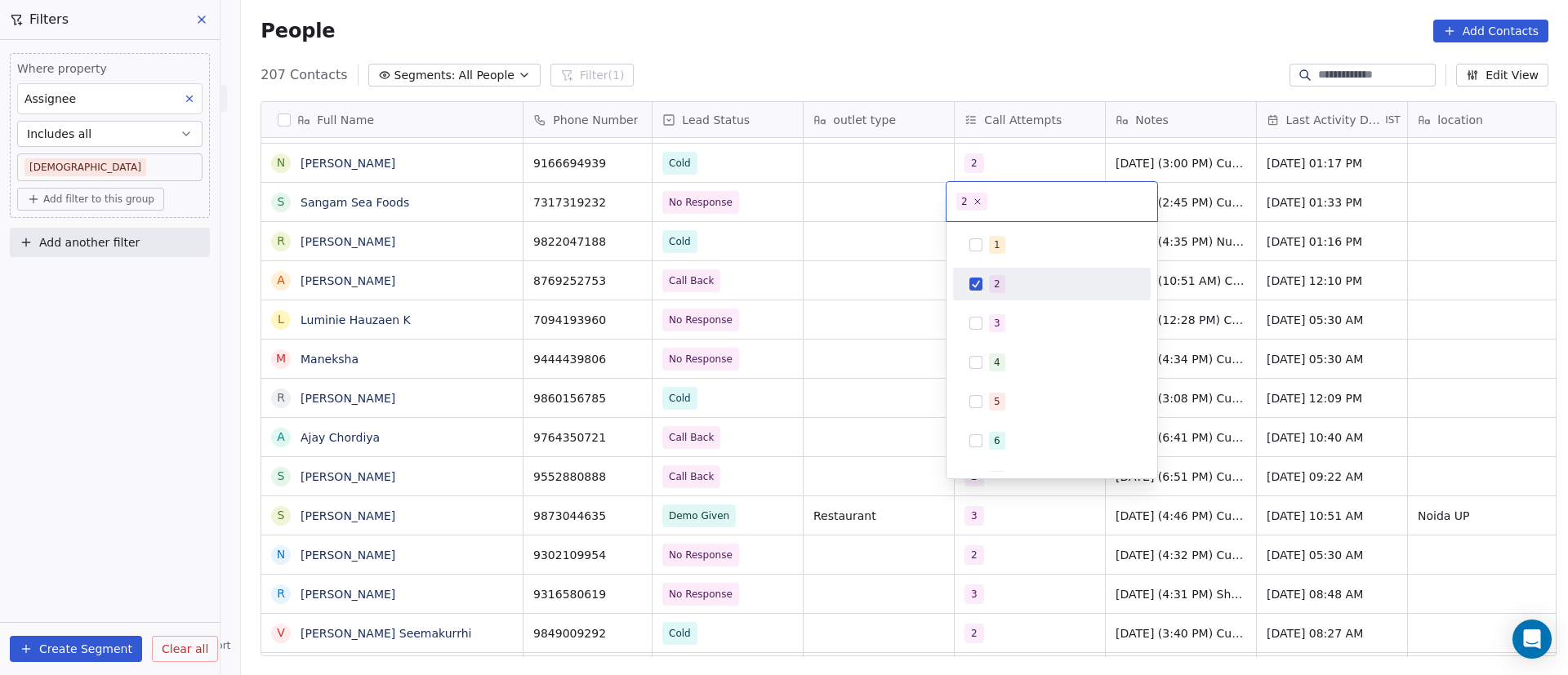
click at [1002, 292] on div "2" at bounding box center [1051, 284] width 184 height 27
click at [995, 320] on div "3" at bounding box center [997, 323] width 6 height 15
click at [1213, 212] on html "On2Cook India Pvt. Ltd. Contacts People Marketing Workflows Campaigns Metrics &…" at bounding box center [784, 337] width 1568 height 675
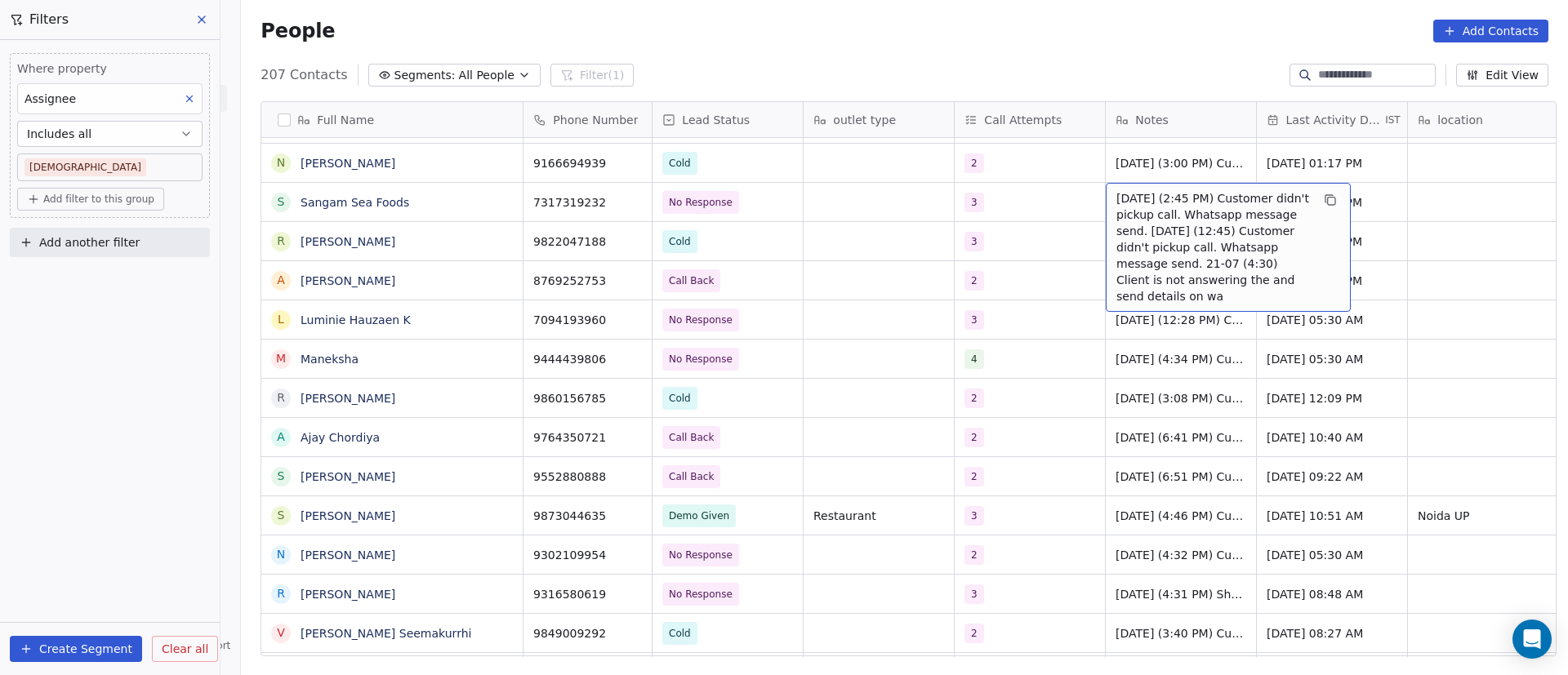
click at [1127, 202] on span "10/9/2025 (2:45 PM) Customer didn't pickup call. Whatsapp message send. 4/9/202…" at bounding box center [1213, 247] width 194 height 114
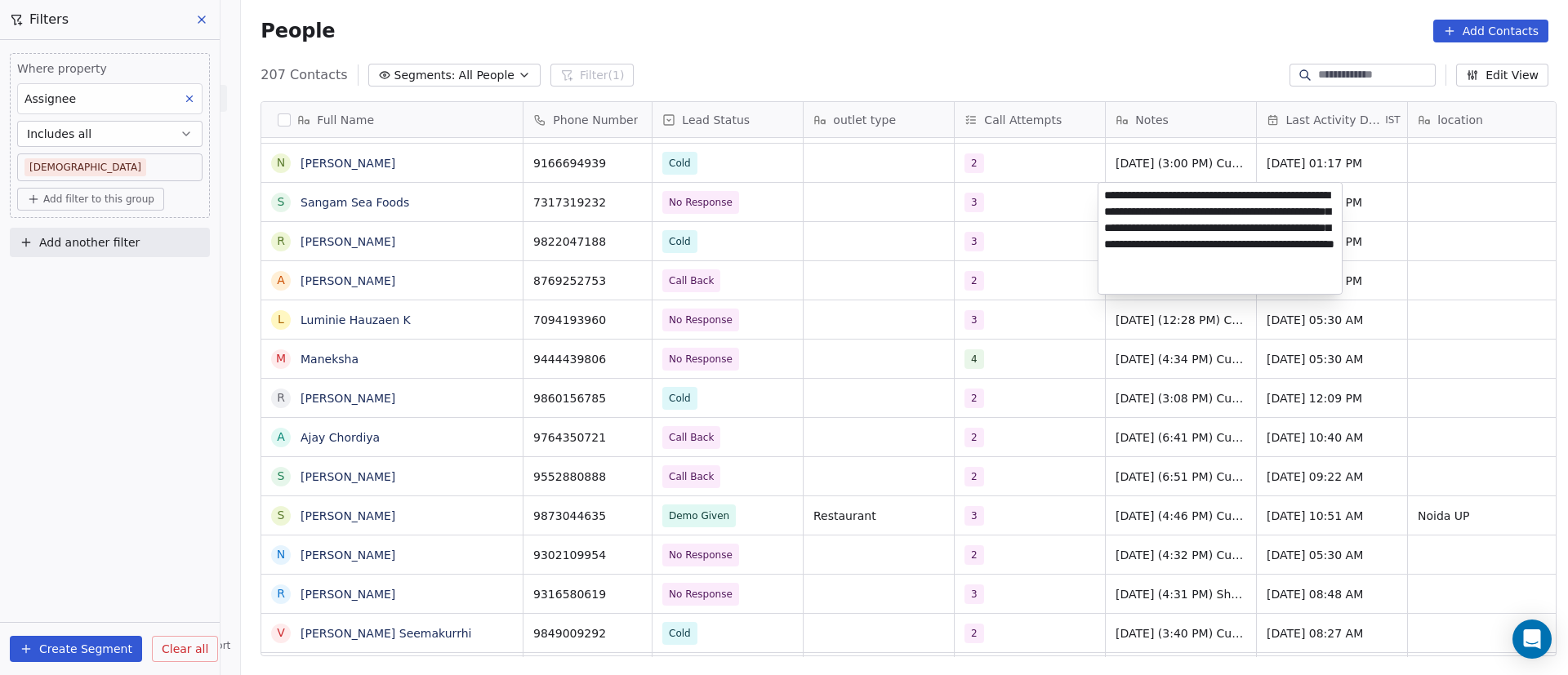
click at [1106, 201] on textarea "**********" at bounding box center [1221, 238] width 244 height 111
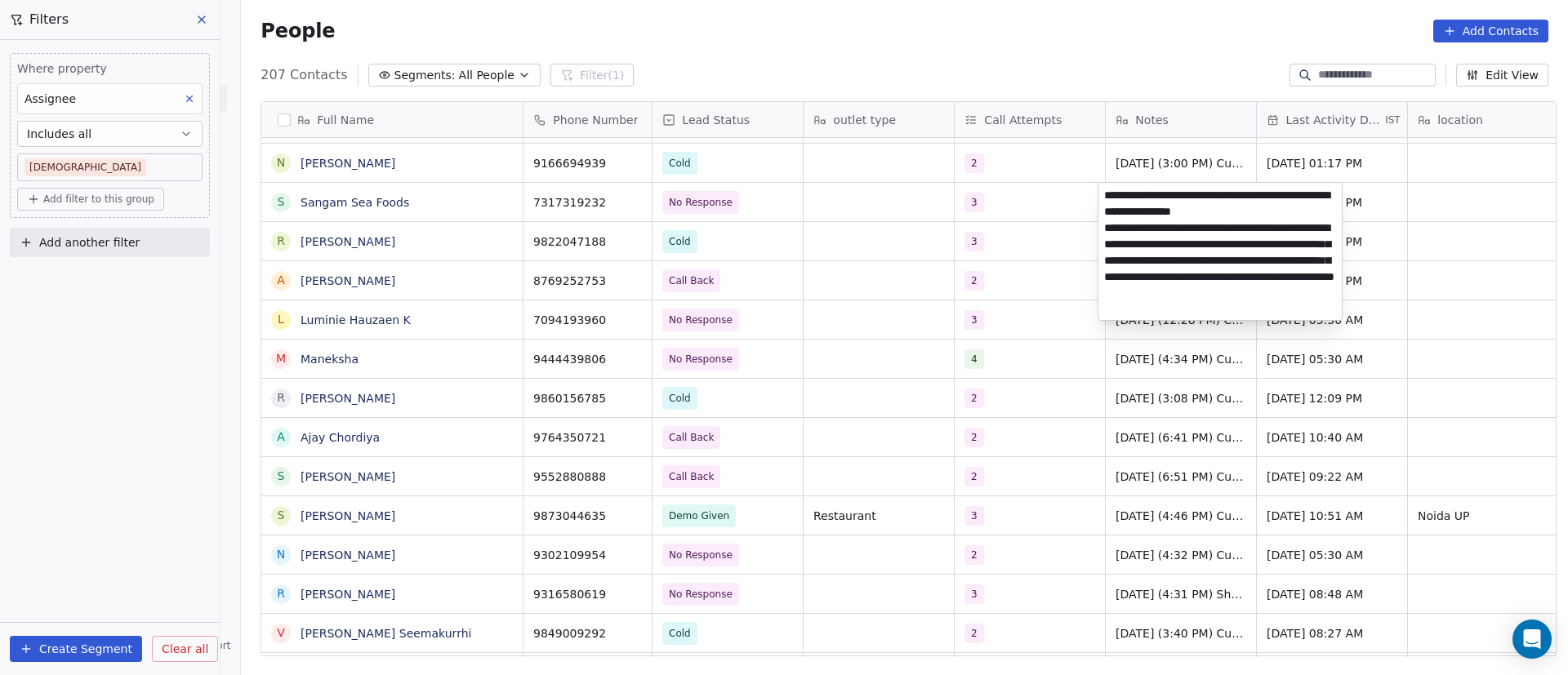
type textarea "**********"
click at [1030, 203] on html "On2Cook India Pvt. Ltd. Contacts People Marketing Workflows Campaigns Metrics &…" at bounding box center [784, 337] width 1568 height 675
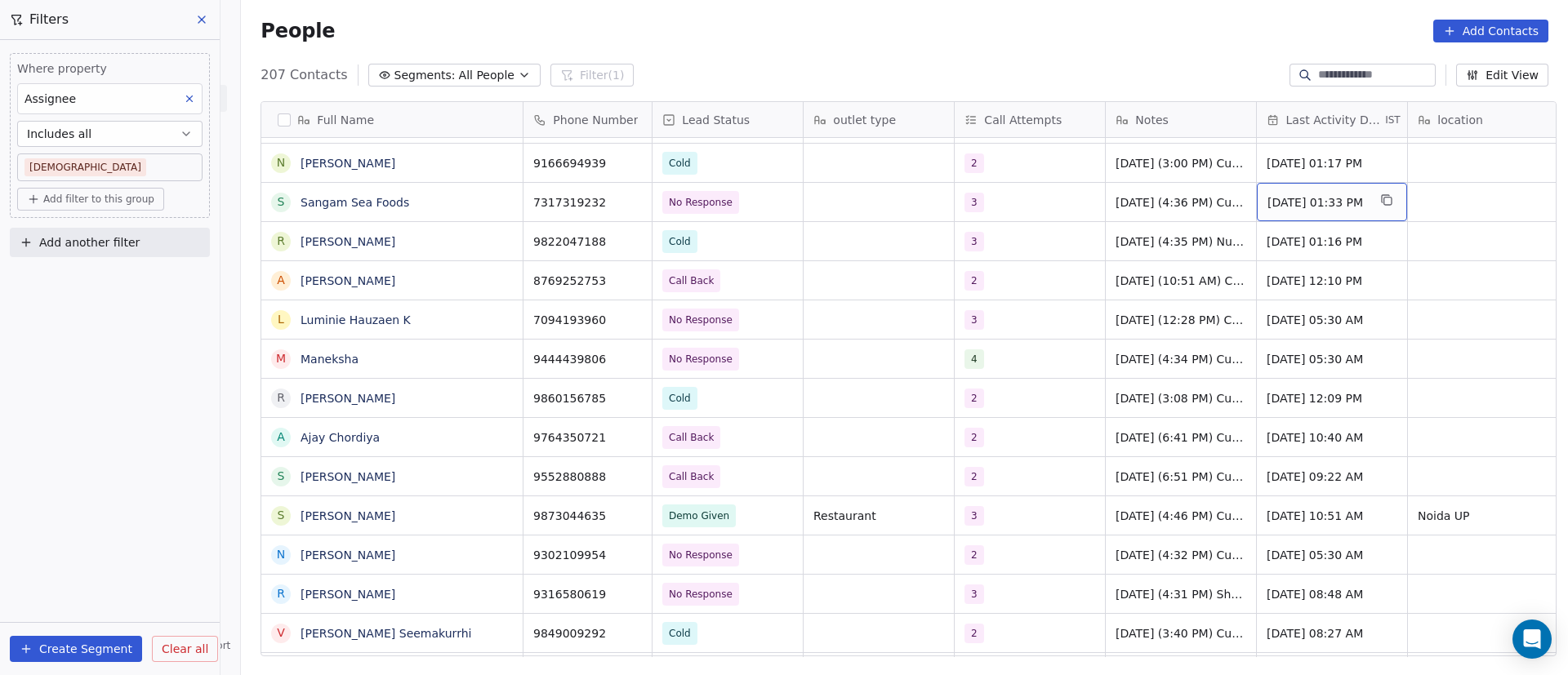
click at [1296, 199] on span "Sep 10, 2025 01:33 PM" at bounding box center [1317, 202] width 100 height 16
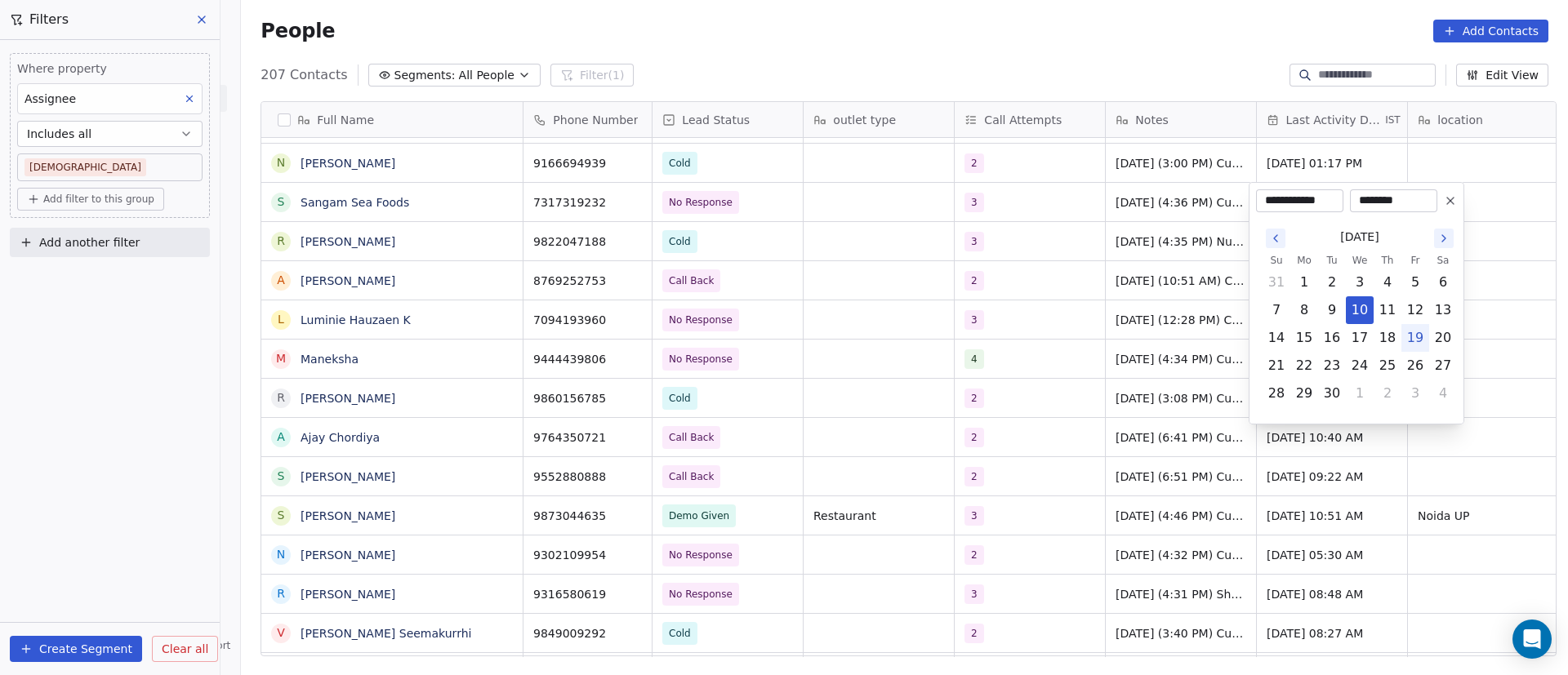
click at [1417, 337] on button "19" at bounding box center [1415, 338] width 27 height 27
type input "**********"
click at [919, 235] on html "On2Cook India Pvt. Ltd. Contacts People Marketing Workflows Campaigns Metrics &…" at bounding box center [784, 337] width 1568 height 675
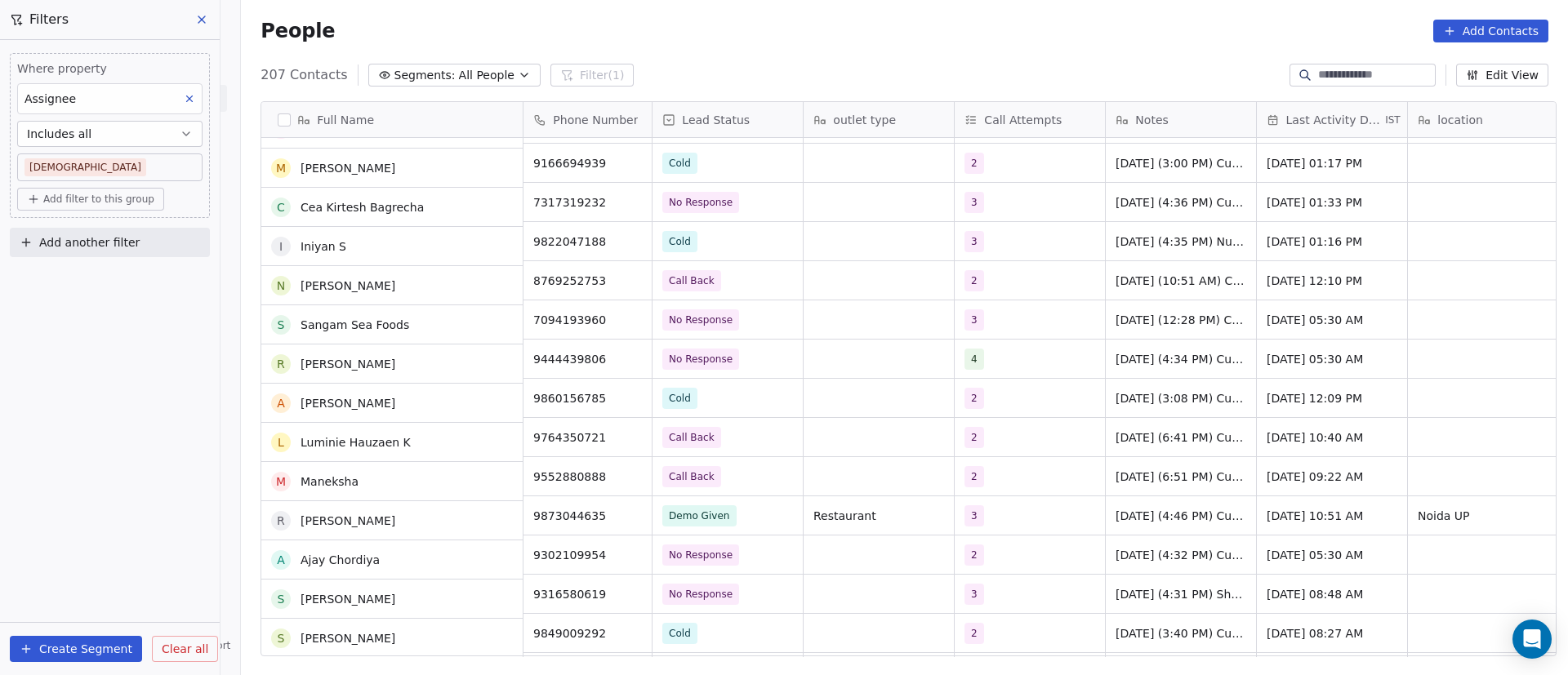
scroll to position [6730, 0]
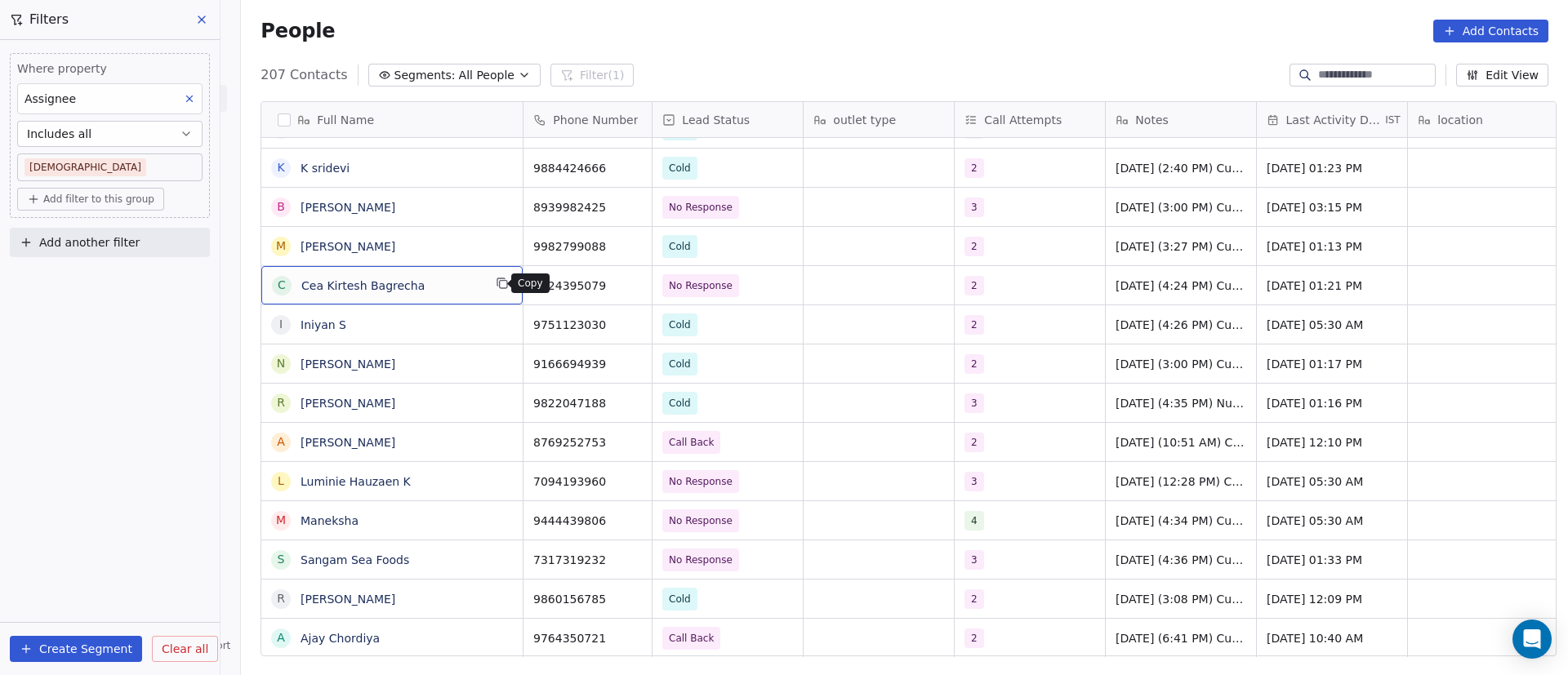
click at [499, 289] on icon "grid" at bounding box center [503, 285] width 7 height 7
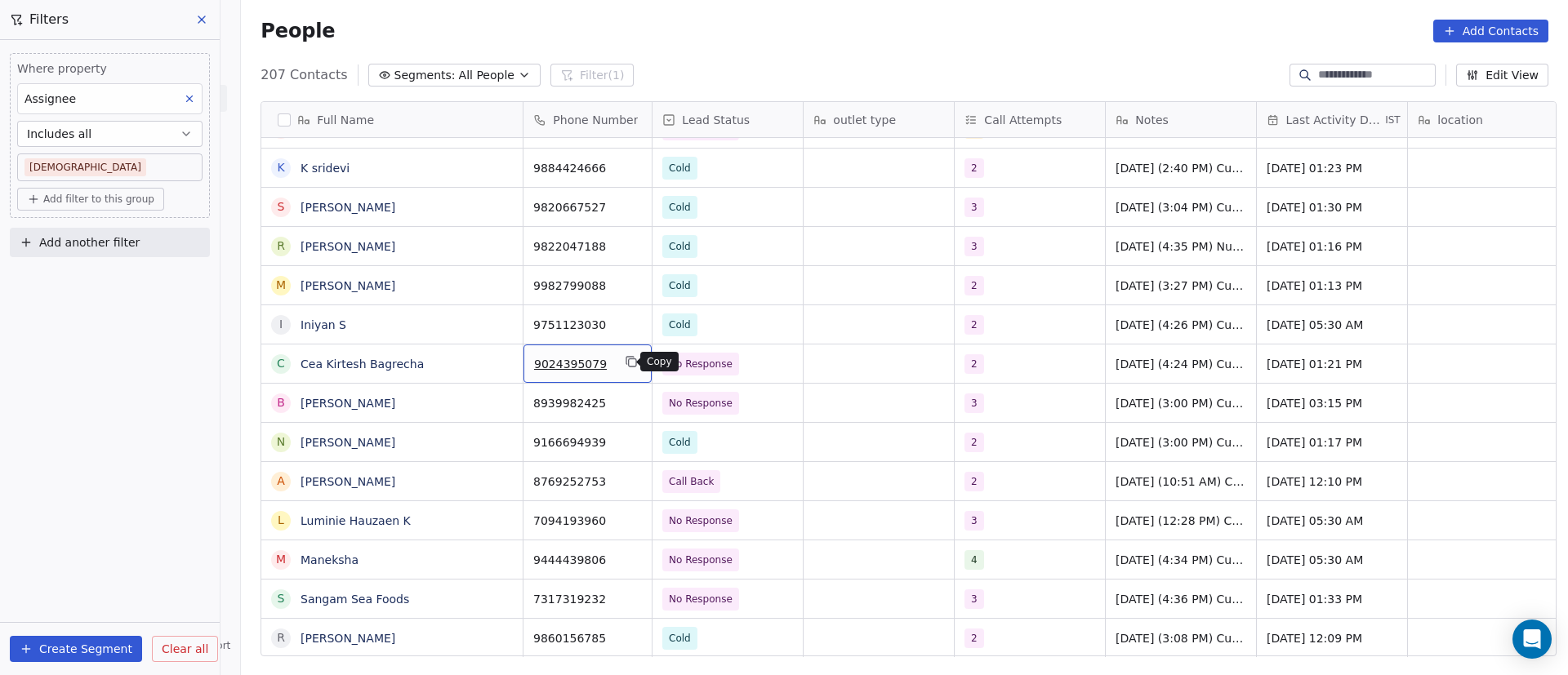
click at [632, 365] on button "grid" at bounding box center [630, 361] width 19 height 19
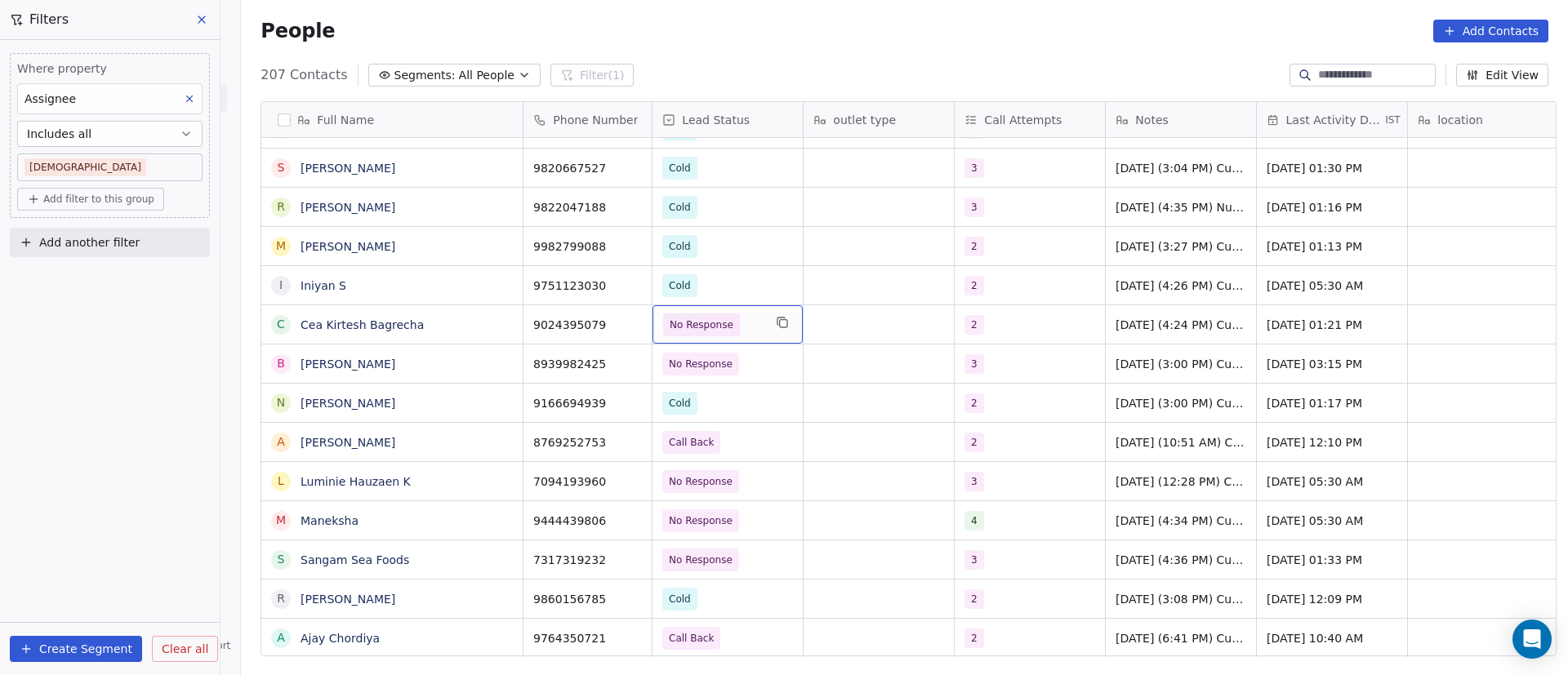
click at [748, 334] on span "No Response" at bounding box center [713, 324] width 100 height 23
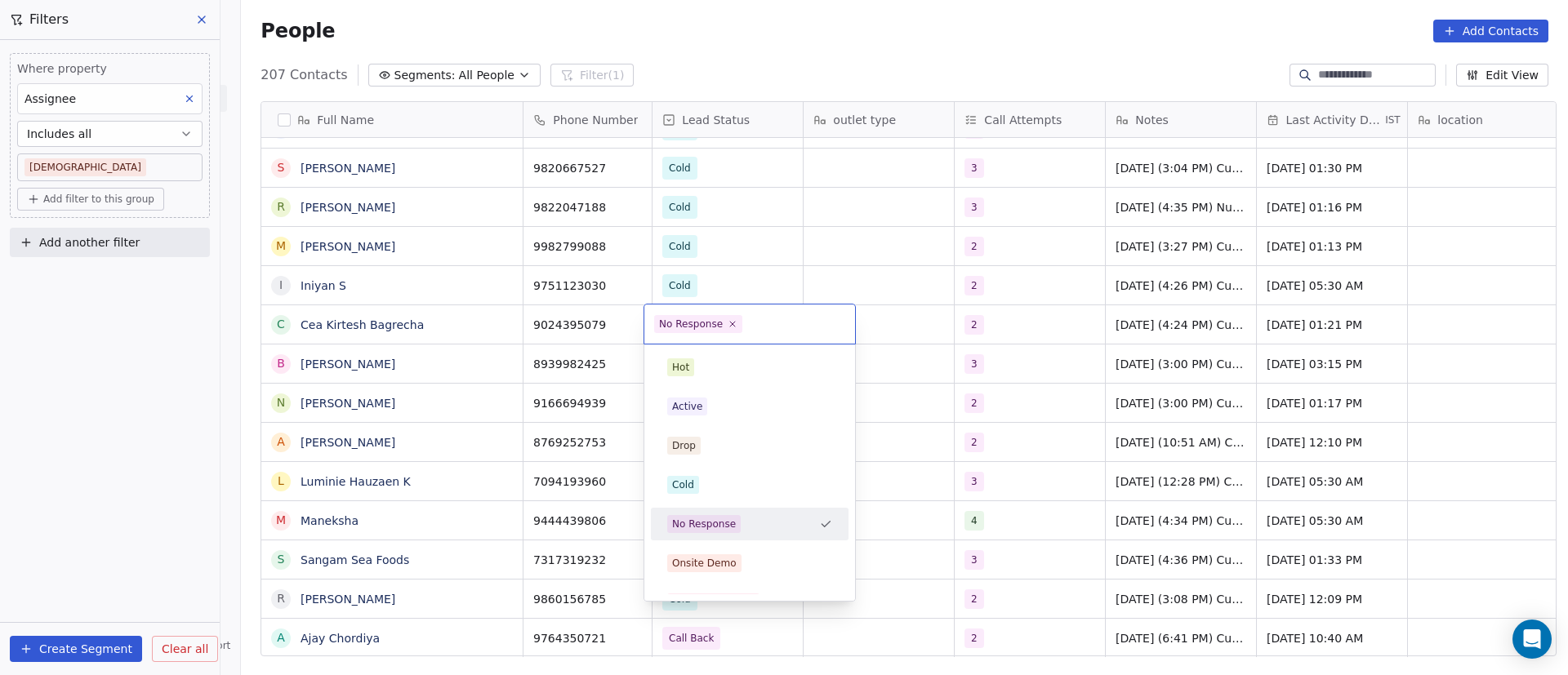
click at [737, 325] on span "No Response" at bounding box center [698, 324] width 88 height 18
click at [730, 323] on icon at bounding box center [733, 324] width 5 height 5
click at [722, 476] on div "Cold" at bounding box center [750, 485] width 165 height 18
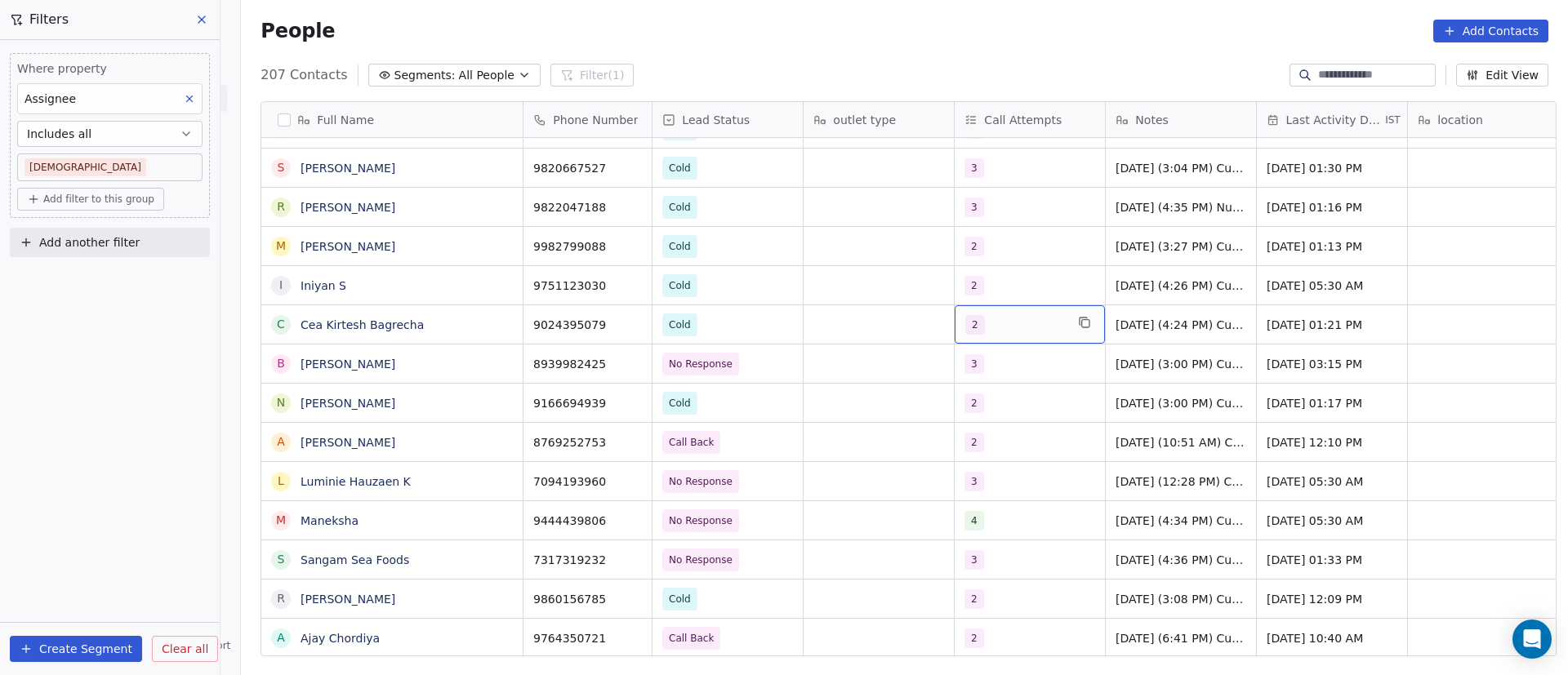
click at [1004, 327] on div "2" at bounding box center [1014, 324] width 100 height 19
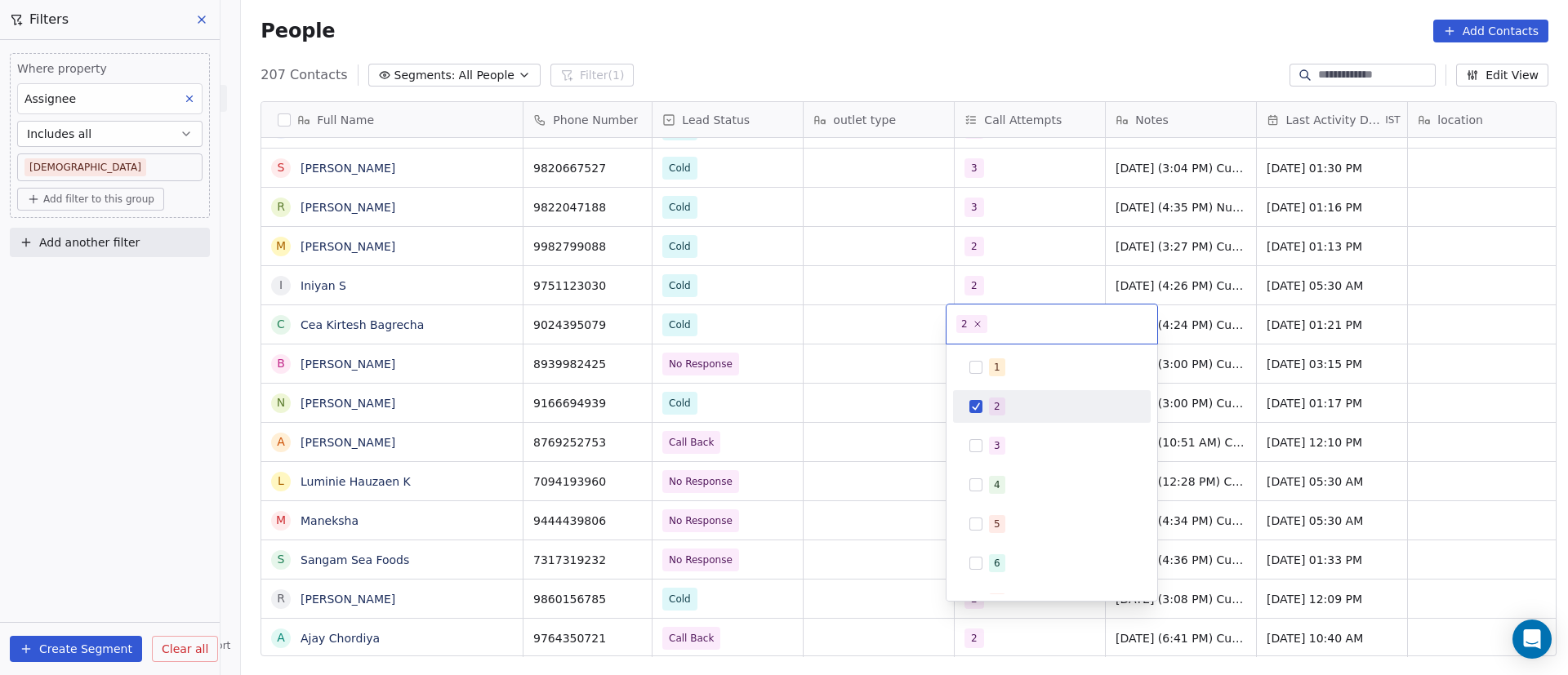
click at [1003, 408] on span "2" at bounding box center [997, 407] width 16 height 18
click at [1000, 439] on span "3" at bounding box center [997, 446] width 16 height 18
click at [1242, 336] on html "On2Cook India Pvt. Ltd. Contacts People Marketing Workflows Campaigns Metrics &…" at bounding box center [784, 337] width 1568 height 675
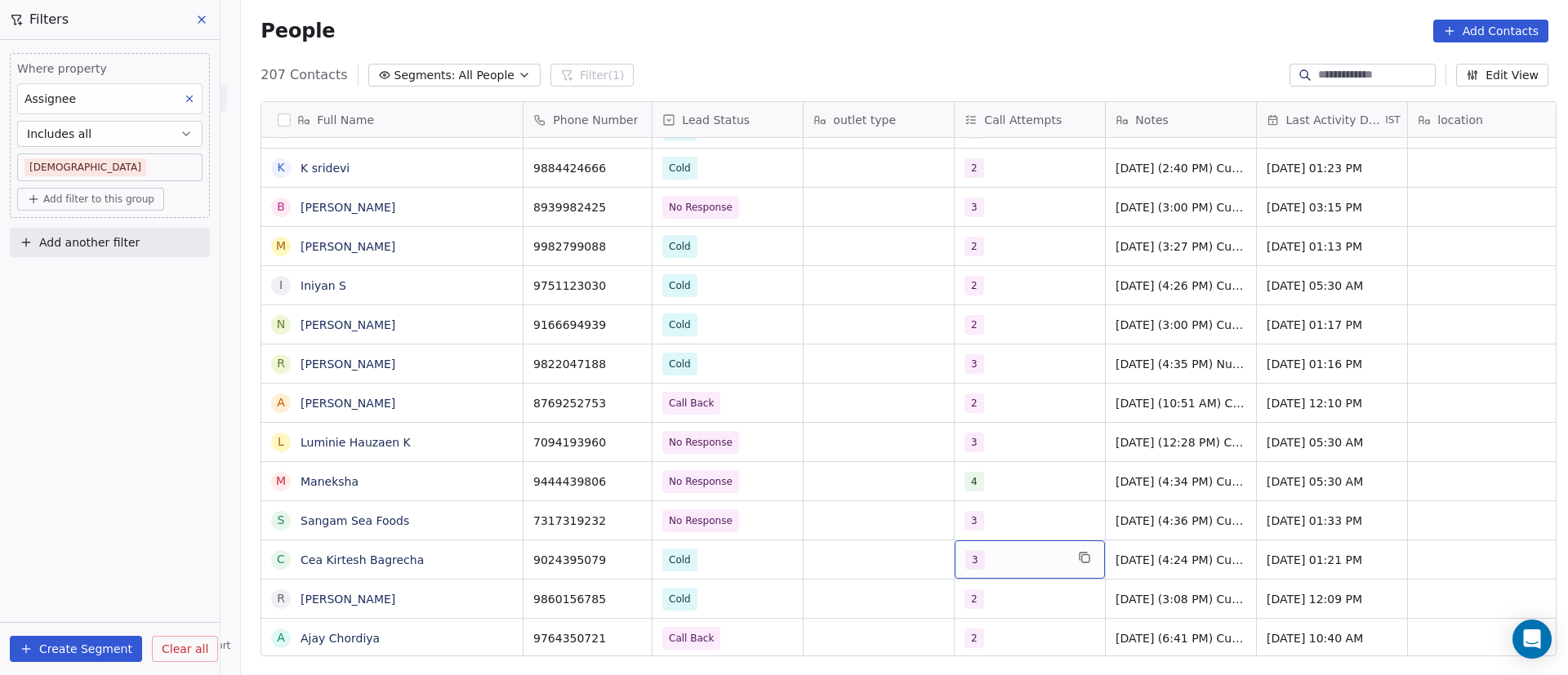
click at [1007, 555] on div "3" at bounding box center [1014, 560] width 100 height 19
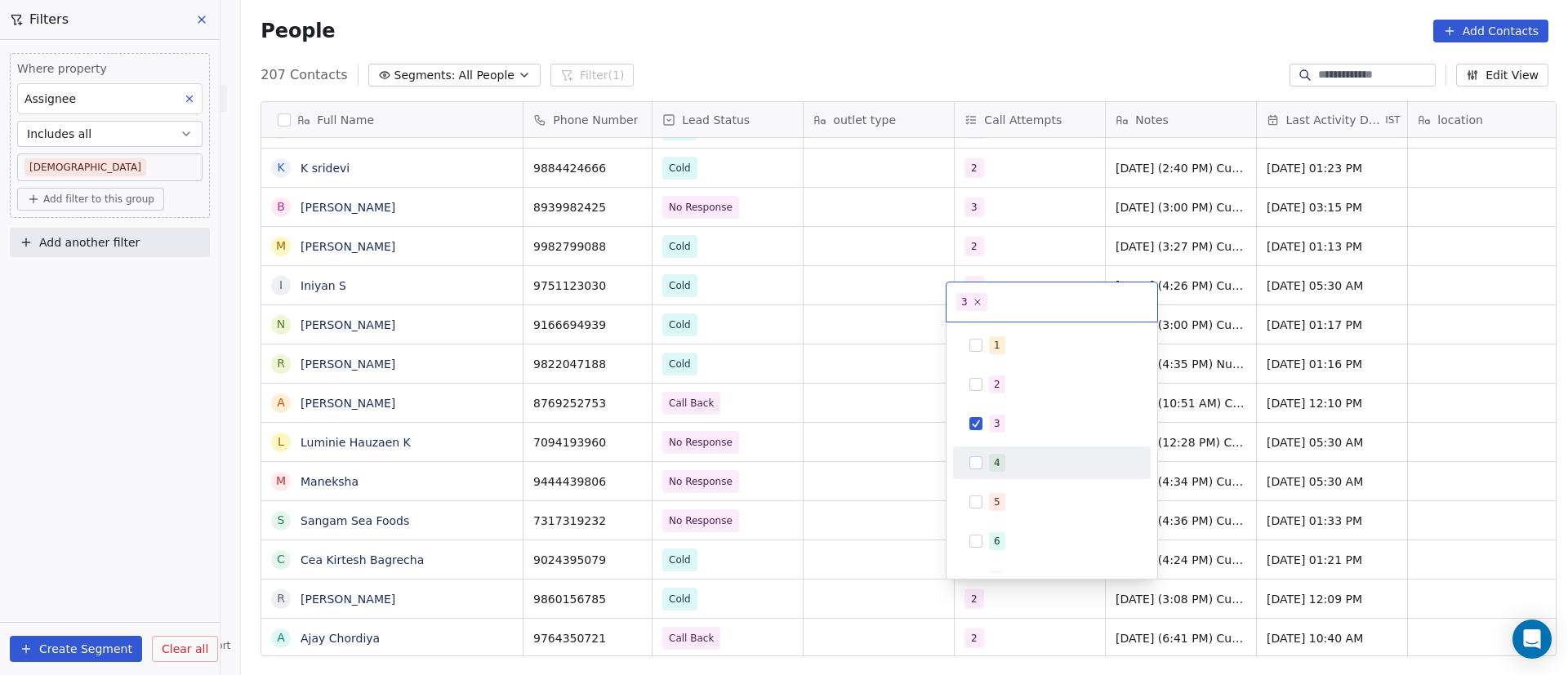
click at [1001, 462] on span "4" at bounding box center [997, 463] width 16 height 18
click at [1003, 421] on span "3" at bounding box center [997, 424] width 16 height 18
click at [911, 511] on html "On2Cook India Pvt. Ltd. Contacts People Marketing Workflows Campaigns Metrics &…" at bounding box center [784, 337] width 1568 height 675
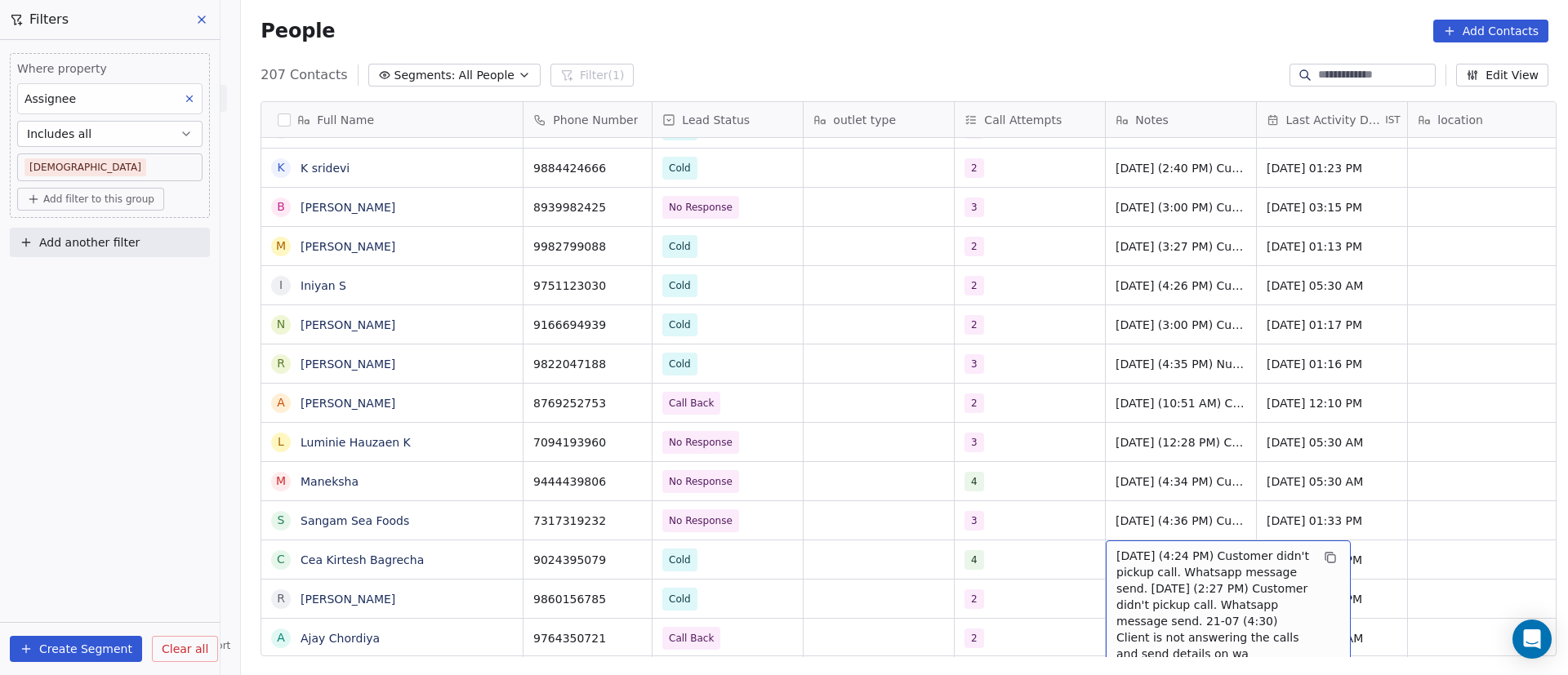
click at [1170, 581] on span "10/9/2025 (4:24 PM) Customer didn't pickup call. Whatsapp message send. 4/9/202…" at bounding box center [1213, 604] width 194 height 114
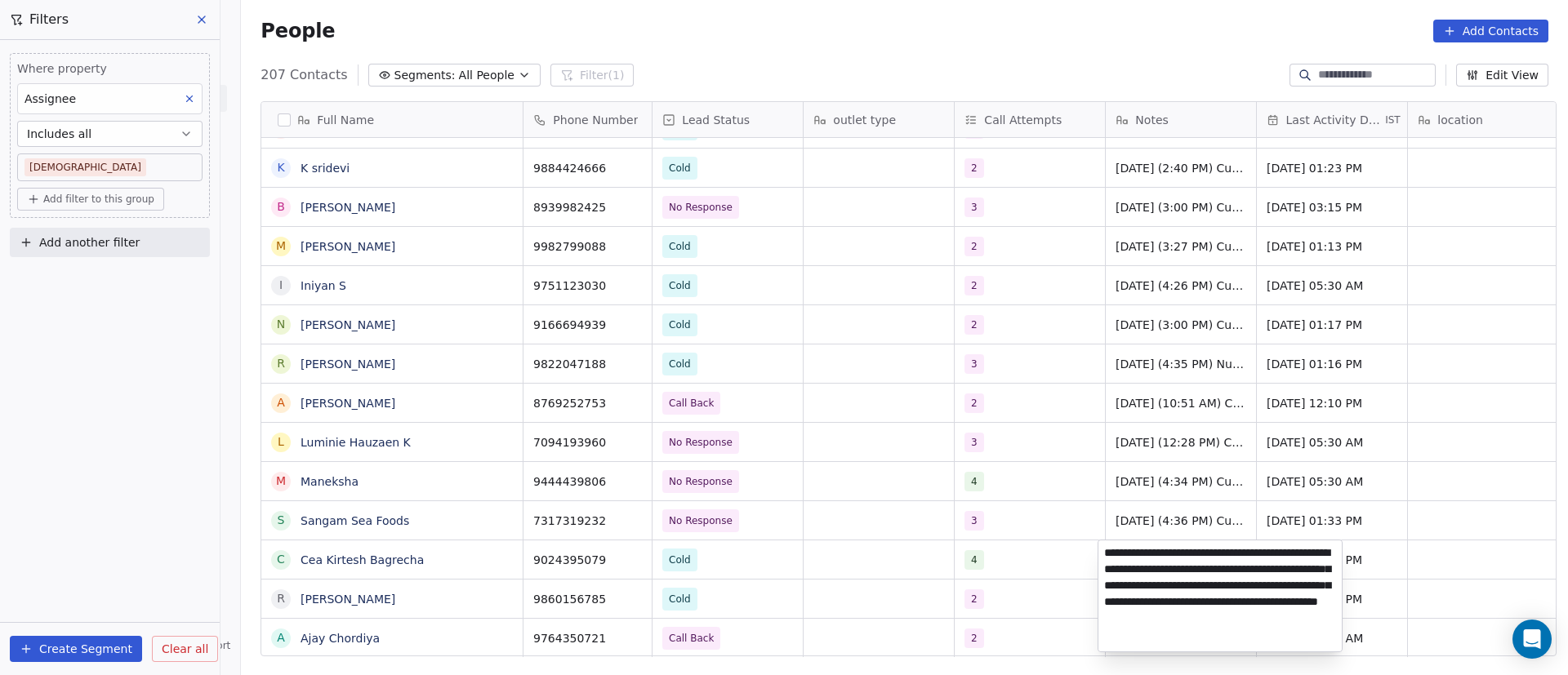
click at [1103, 555] on textarea "**********" at bounding box center [1221, 595] width 244 height 111
type textarea "**********"
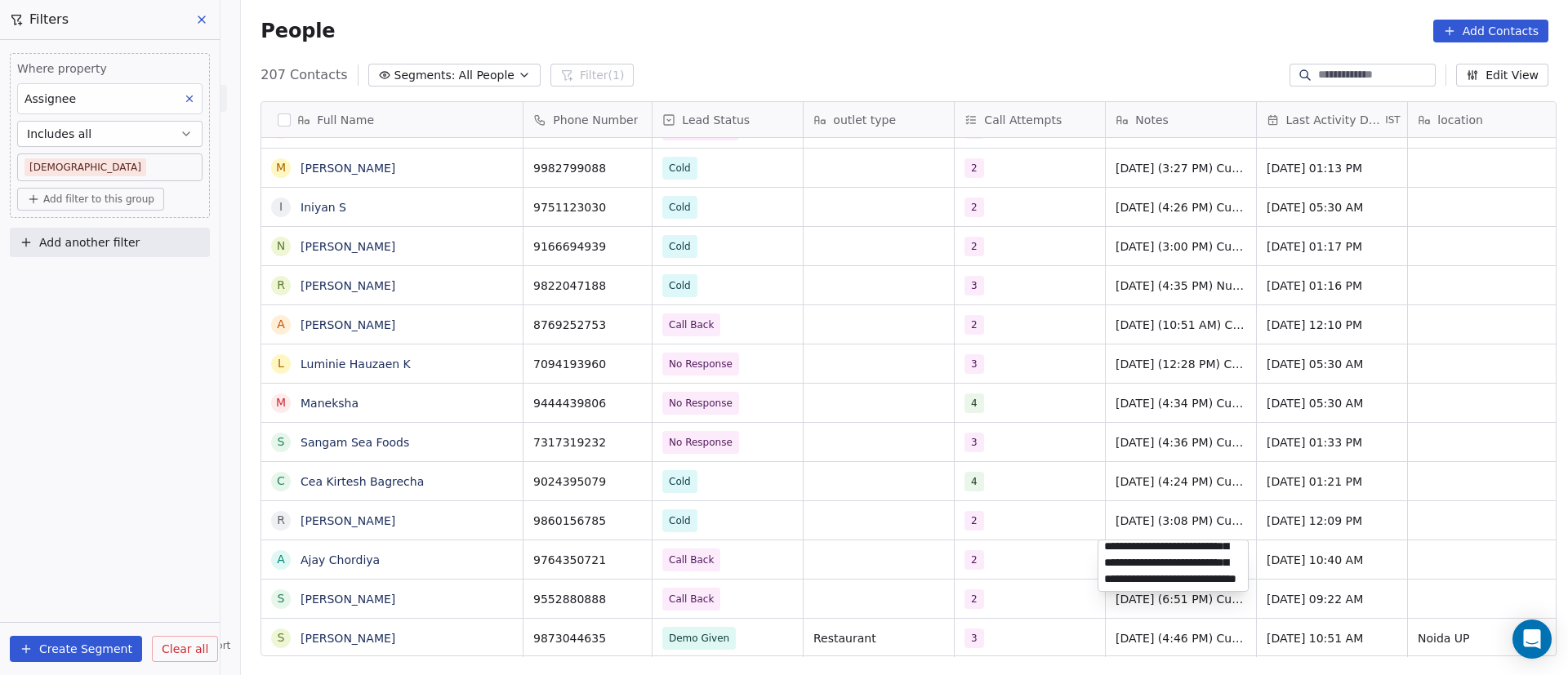
scroll to position [173, 0]
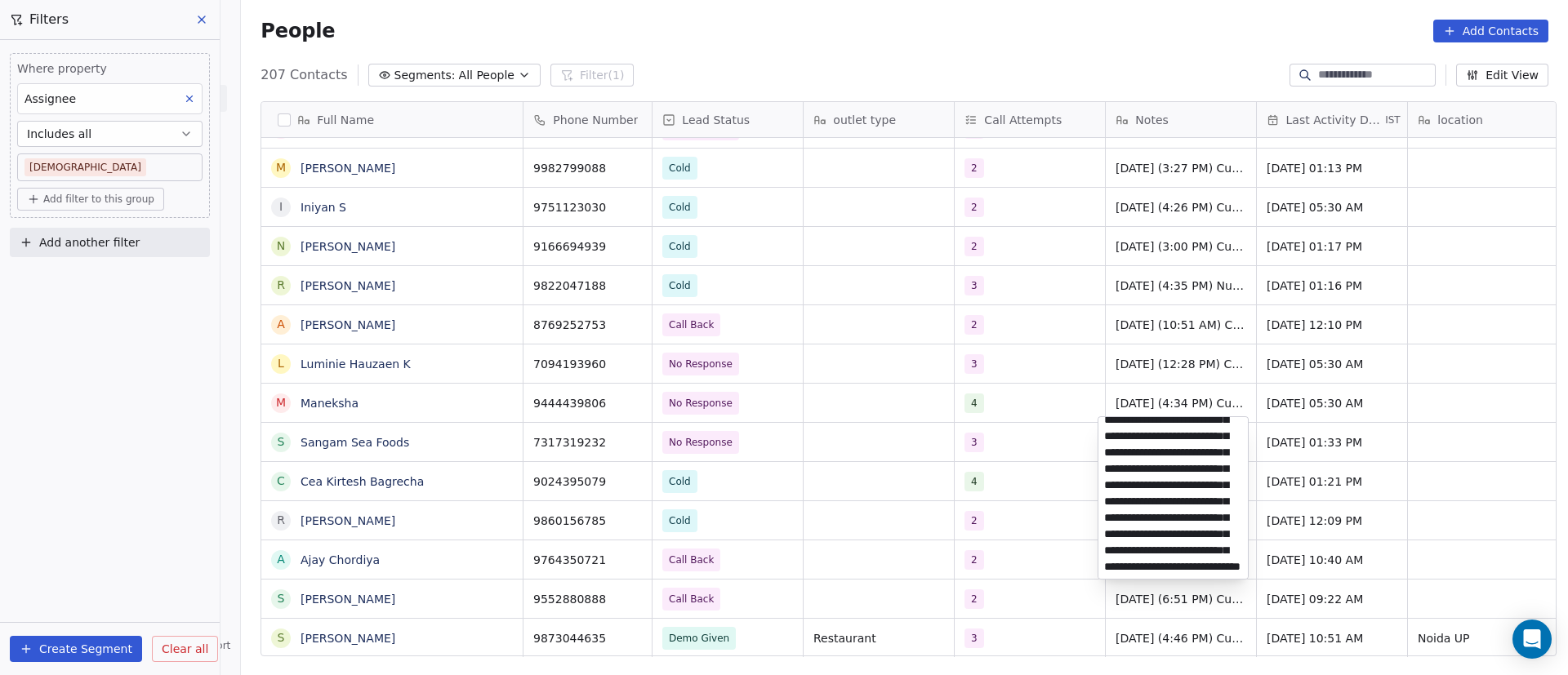
type textarea "**********"
click at [454, 475] on html "On2Cook India Pvt. Ltd. Contacts People Marketing Workflows Campaigns Metrics &…" at bounding box center [784, 337] width 1568 height 675
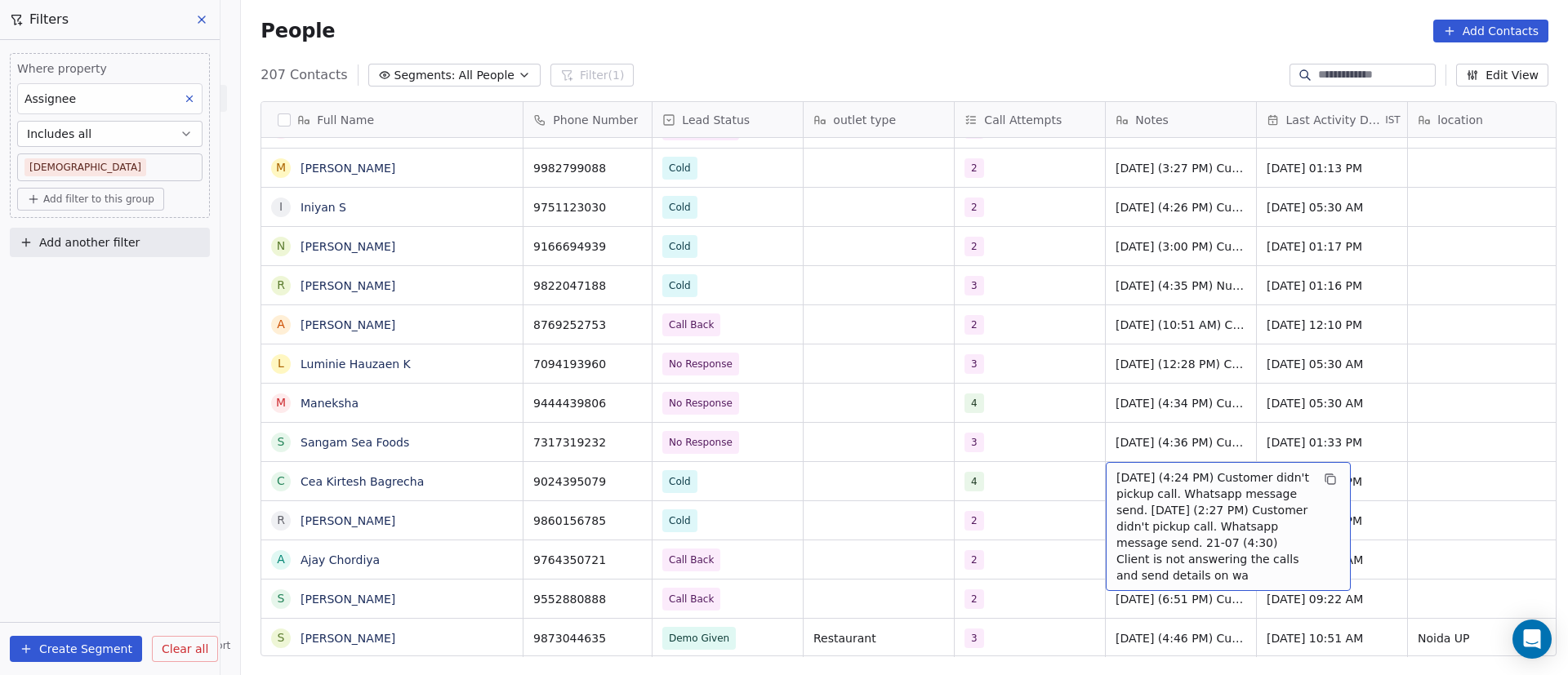
click at [1116, 485] on span "10/9/2025 (4:24 PM) Customer didn't pickup call. Whatsapp message send. 4/9/202…" at bounding box center [1213, 526] width 194 height 114
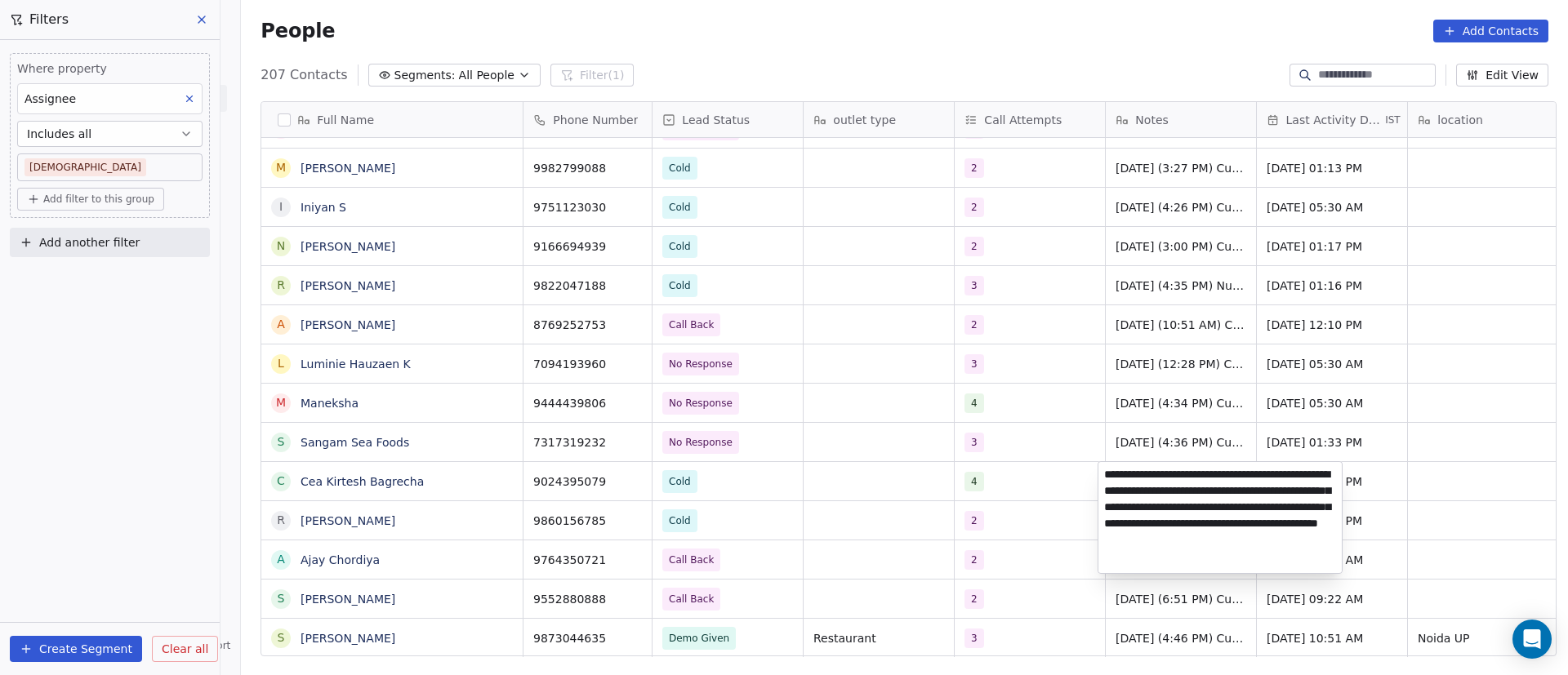
click at [1103, 473] on textarea "**********" at bounding box center [1221, 517] width 244 height 111
type textarea "**********"
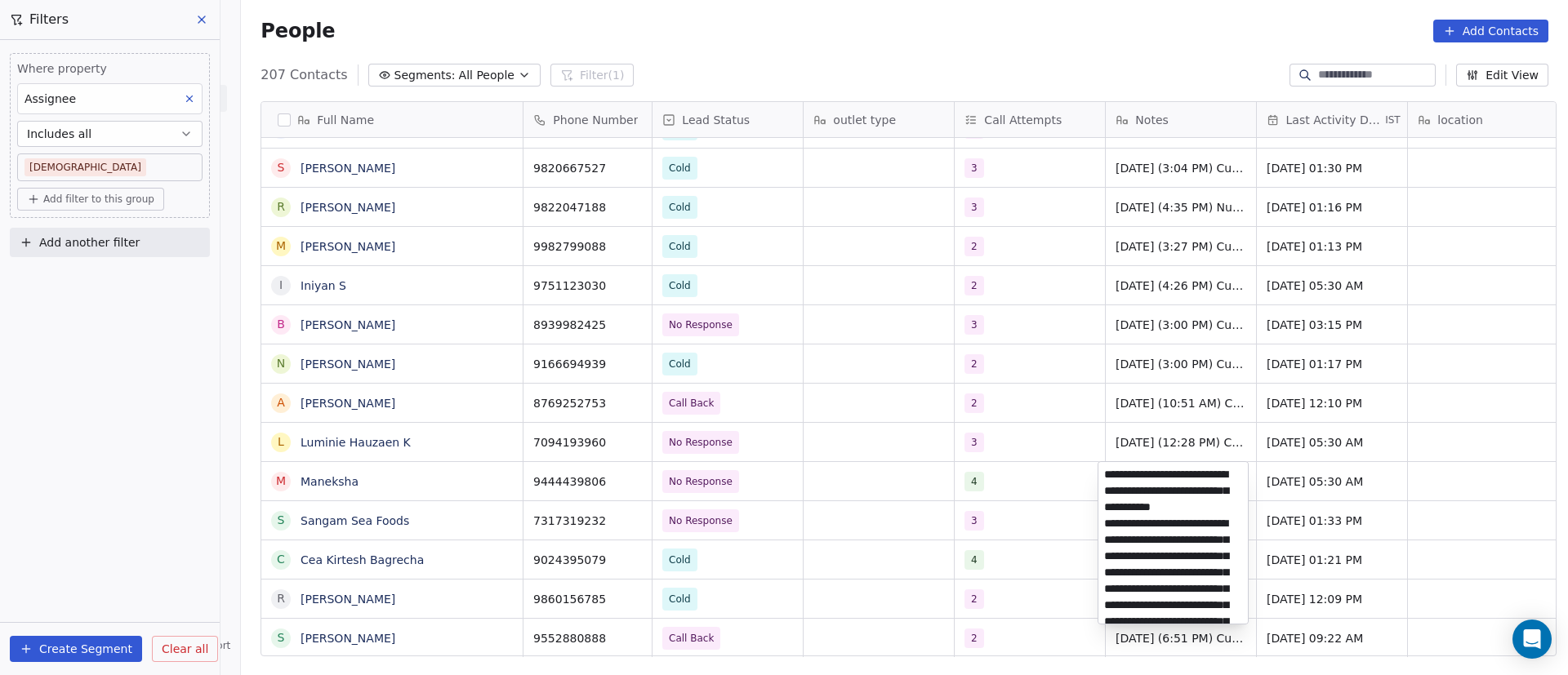
scroll to position [140, 0]
type textarea "**********"
click at [1212, 517] on textarea "**********" at bounding box center [1173, 542] width 149 height 161
click at [872, 471] on html "On2Cook India Pvt. Ltd. Contacts People Marketing Workflows Campaigns Metrics &…" at bounding box center [784, 337] width 1568 height 675
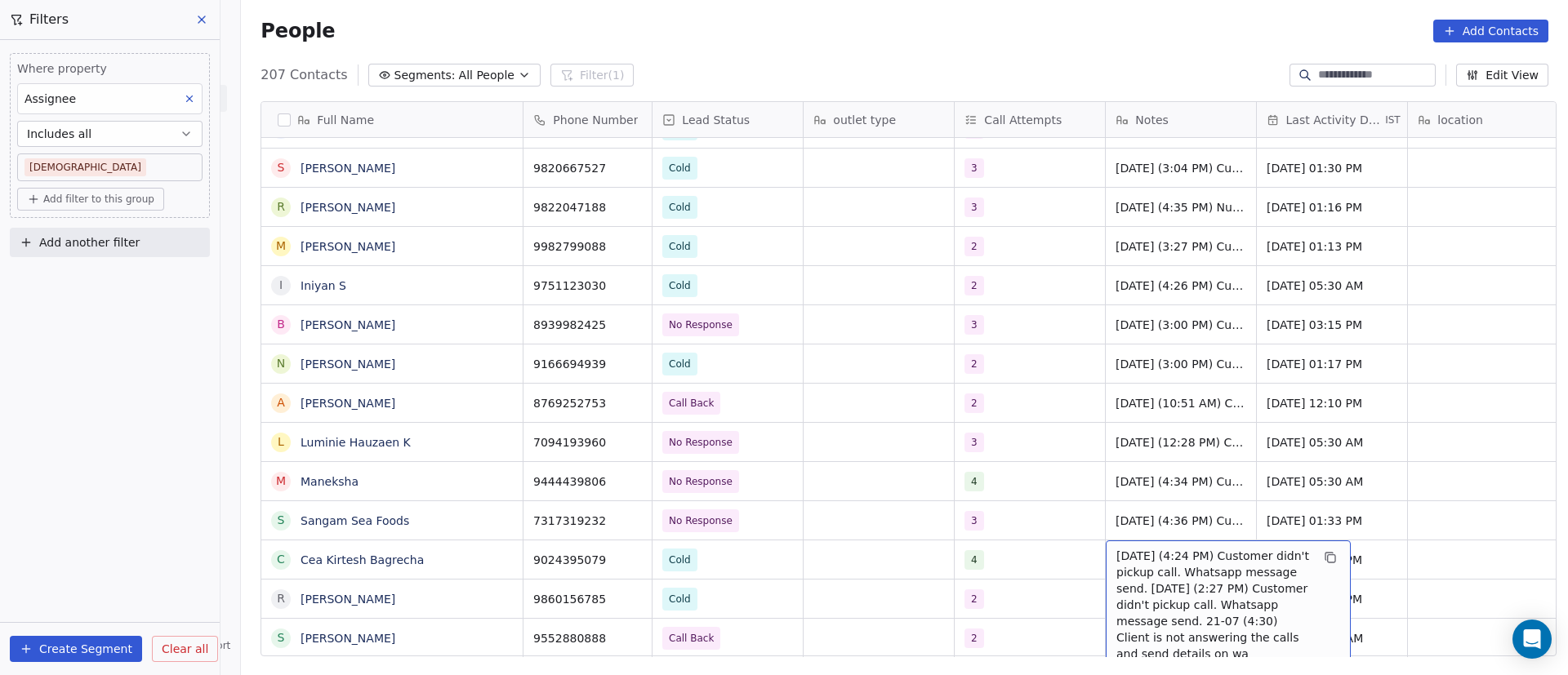
click at [1116, 561] on span "10/9/2025 (4:24 PM) Customer didn't pickup call. Whatsapp message send. 4/9/202…" at bounding box center [1213, 604] width 194 height 114
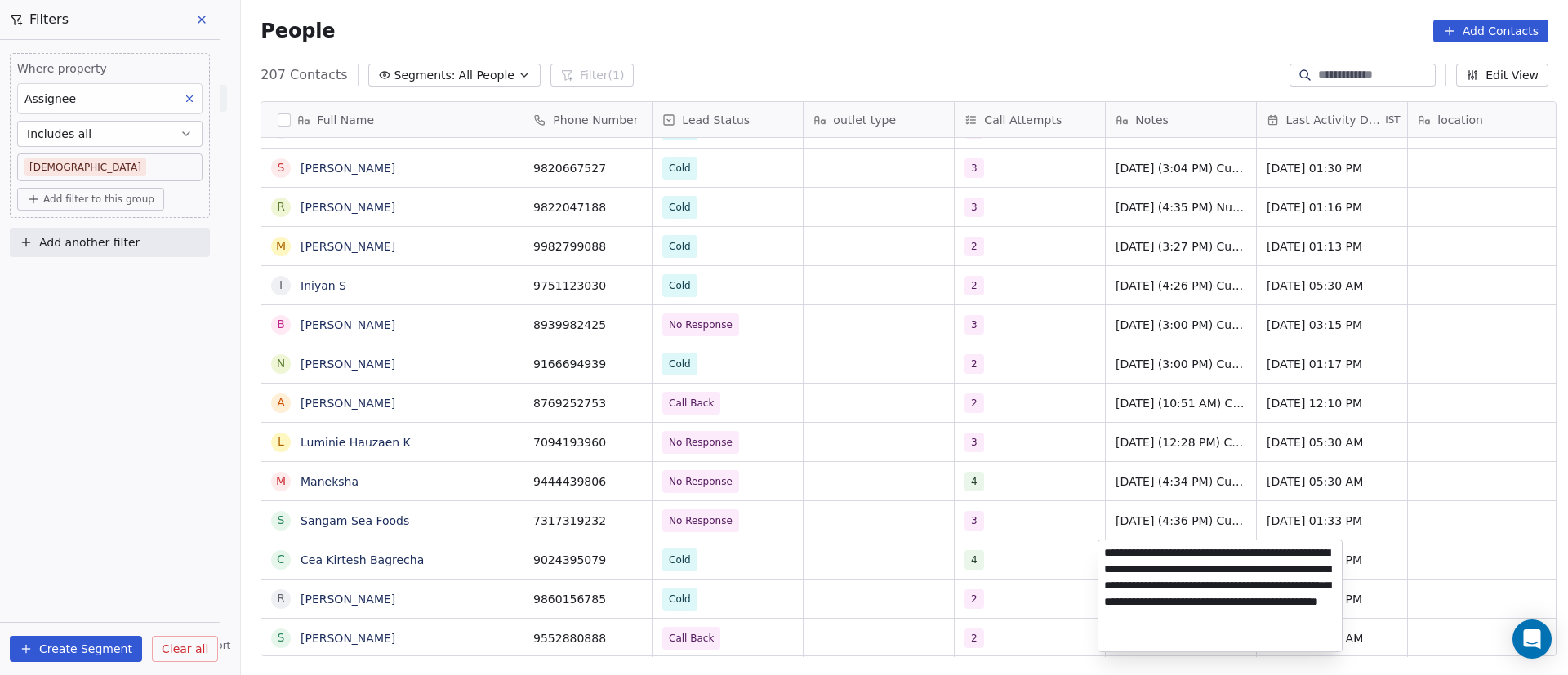
click at [1107, 552] on textarea "**********" at bounding box center [1221, 595] width 244 height 111
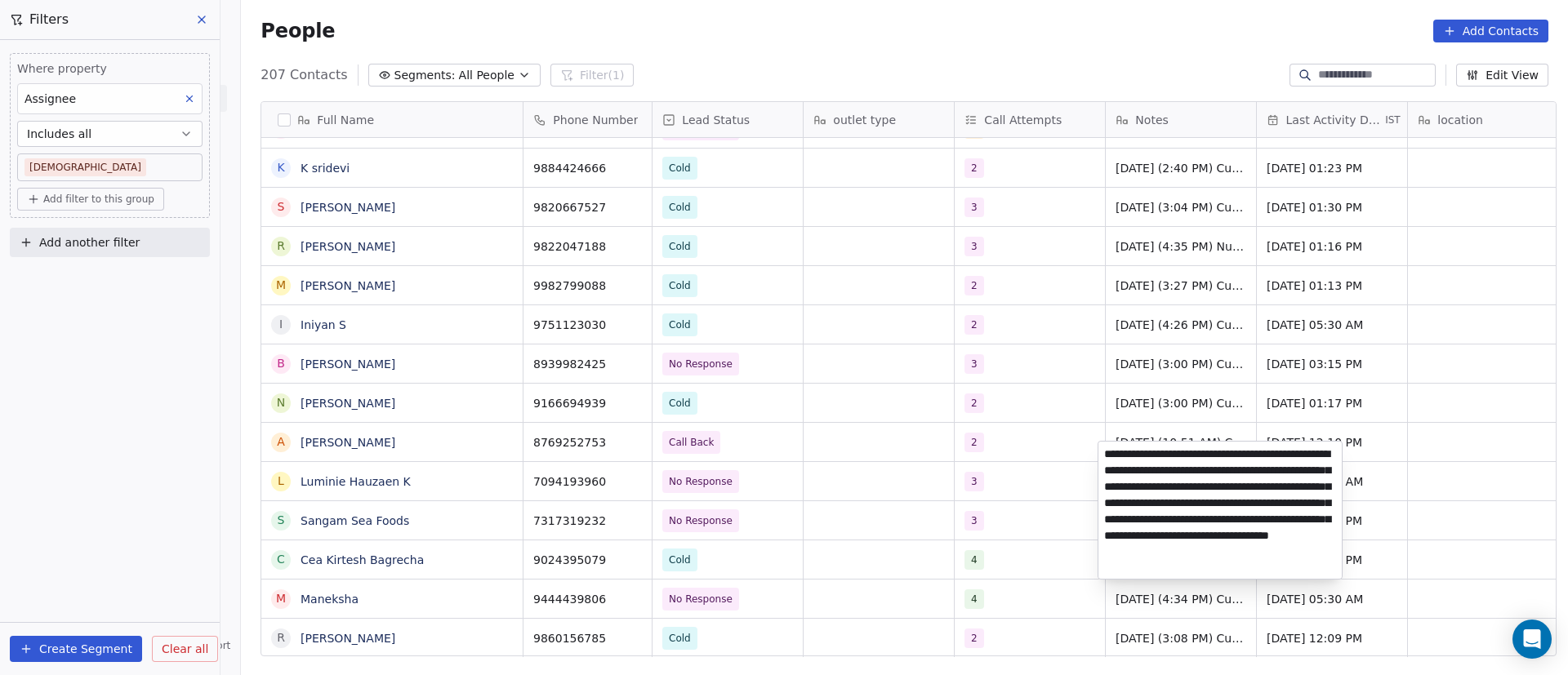
type textarea "**********"
click at [963, 433] on html "On2Cook India Pvt. Ltd. Contacts People Marketing Workflows Campaigns Metrics &…" at bounding box center [784, 337] width 1568 height 675
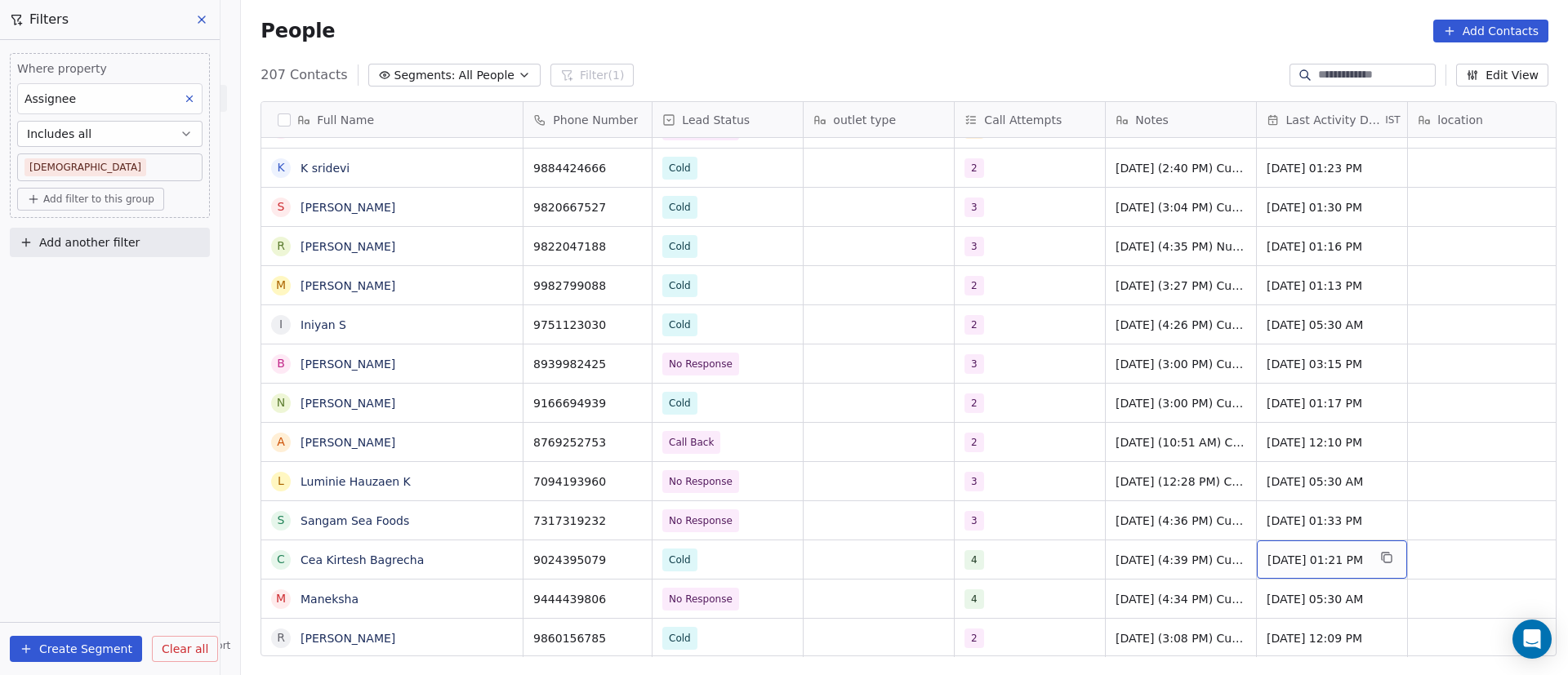
click at [1299, 560] on span "Sep 10, 2025 01:21 PM" at bounding box center [1317, 561] width 100 height 16
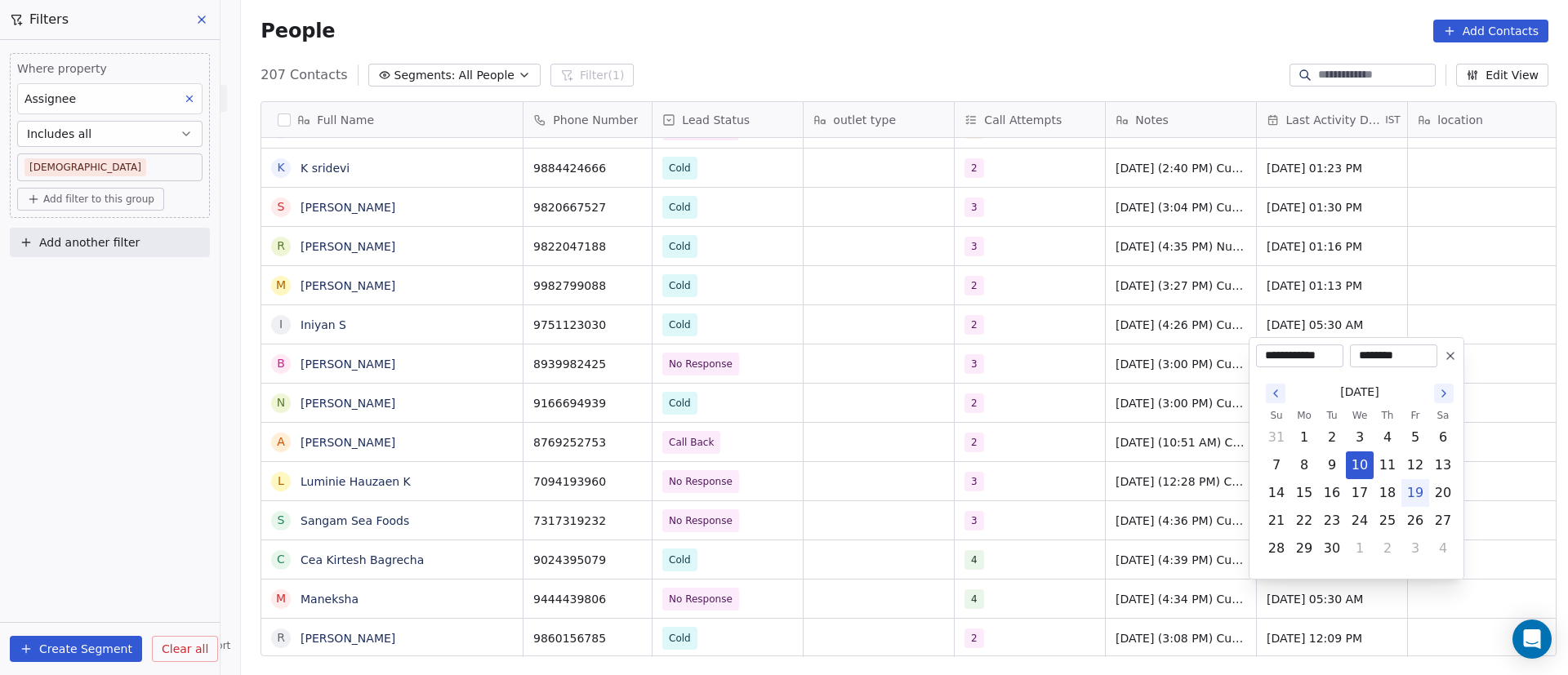
click at [1416, 495] on button "19" at bounding box center [1415, 493] width 27 height 27
type input "**********"
click at [1063, 509] on html "On2Cook India Pvt. Ltd. Contacts People Marketing Workflows Campaigns Metrics &…" at bounding box center [784, 337] width 1568 height 675
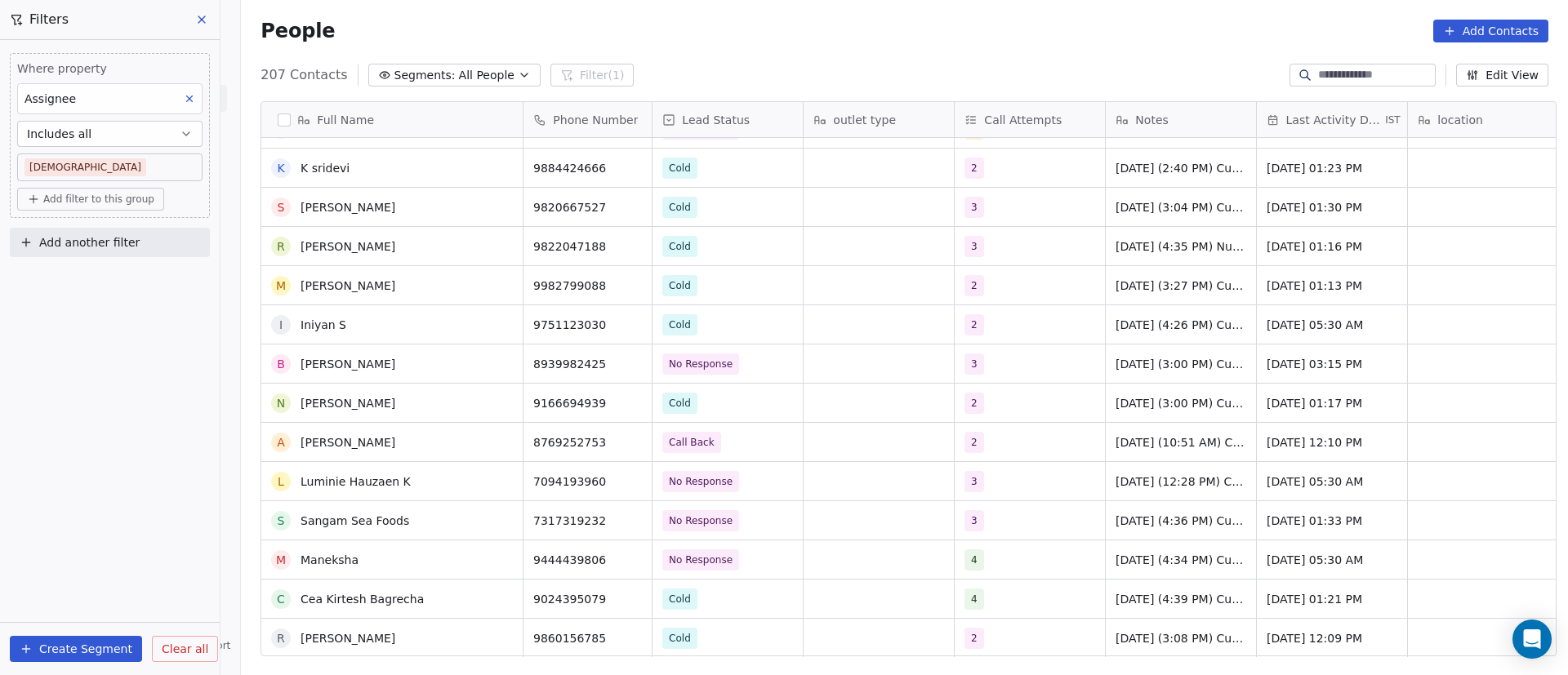
scroll to position [6607, 0]
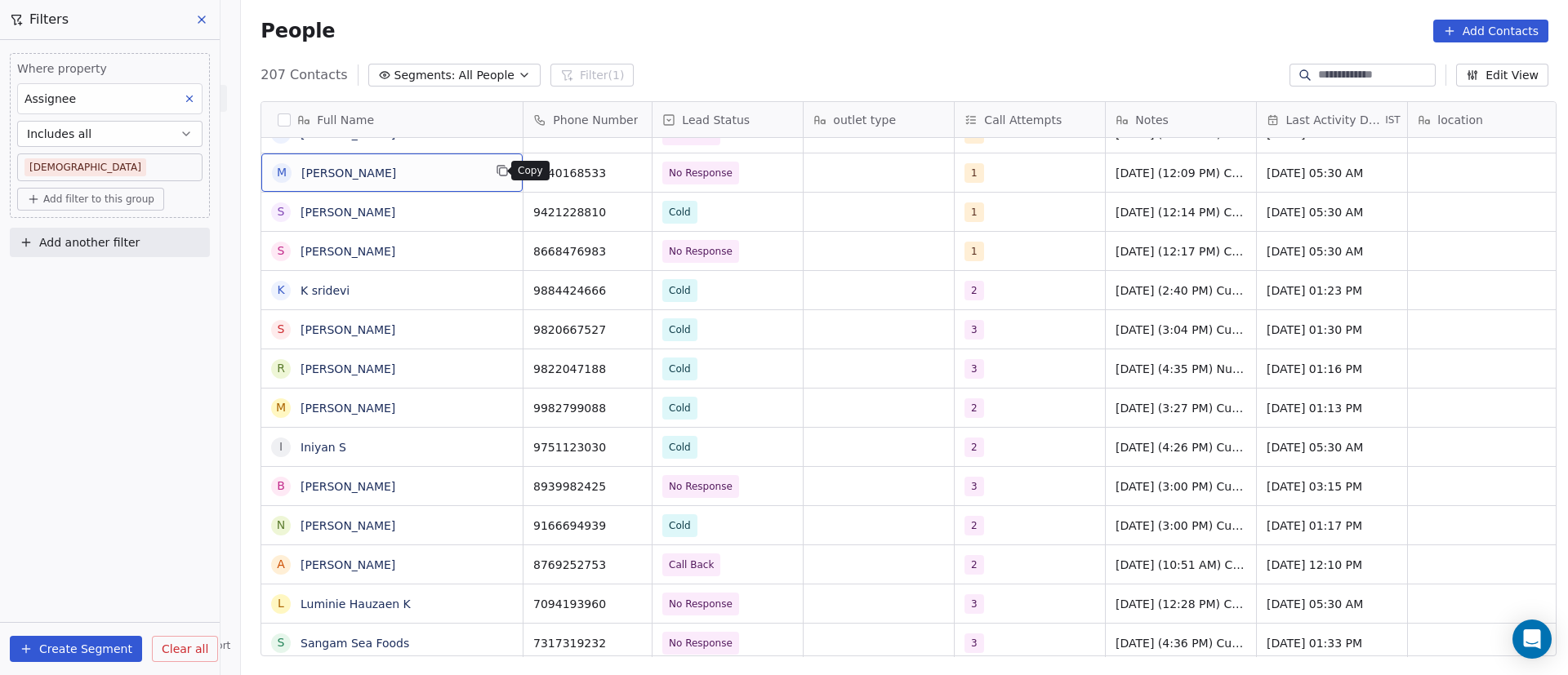
click at [499, 172] on icon "grid" at bounding box center [502, 170] width 13 height 13
click at [627, 169] on icon "grid" at bounding box center [631, 170] width 13 height 13
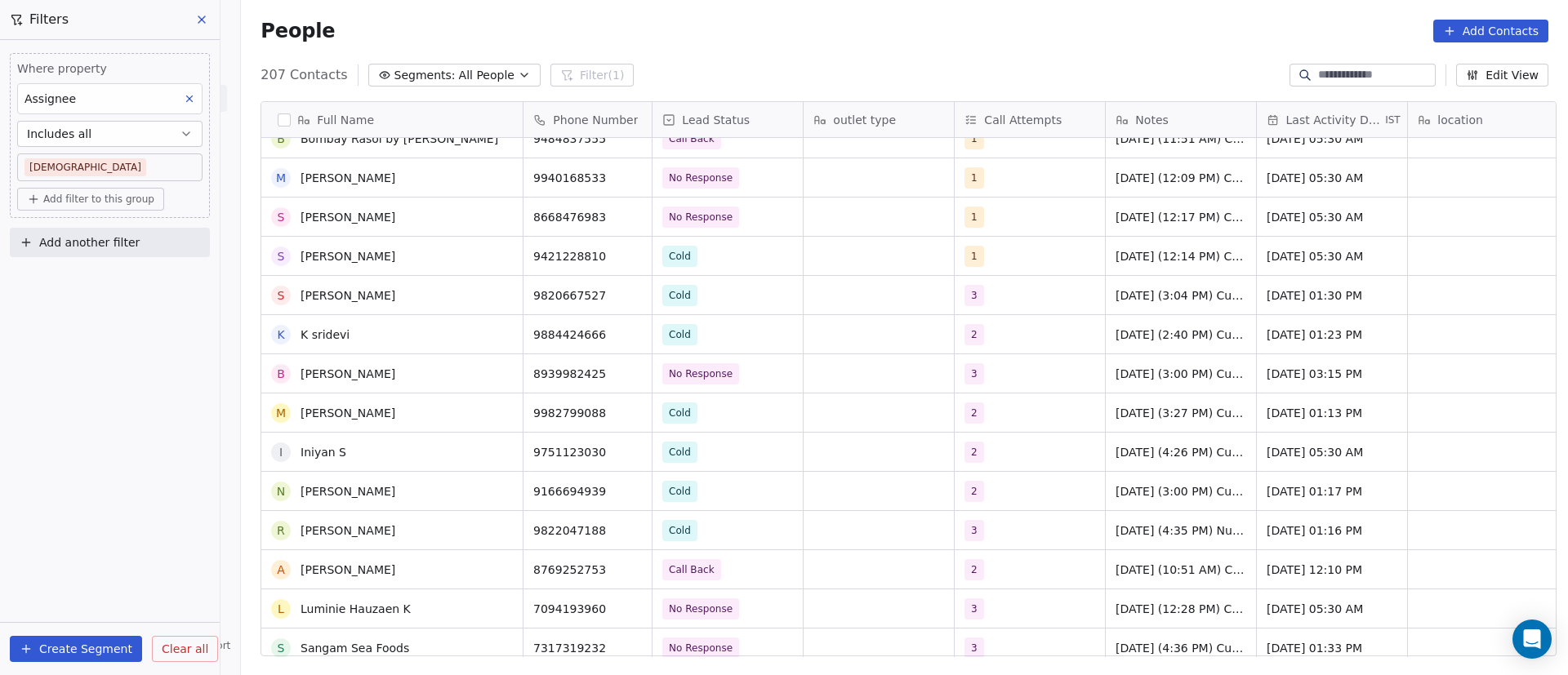
scroll to position [6484, 0]
click at [981, 177] on div "1" at bounding box center [1014, 178] width 100 height 19
click at [1003, 179] on div "1" at bounding box center [1014, 178] width 100 height 19
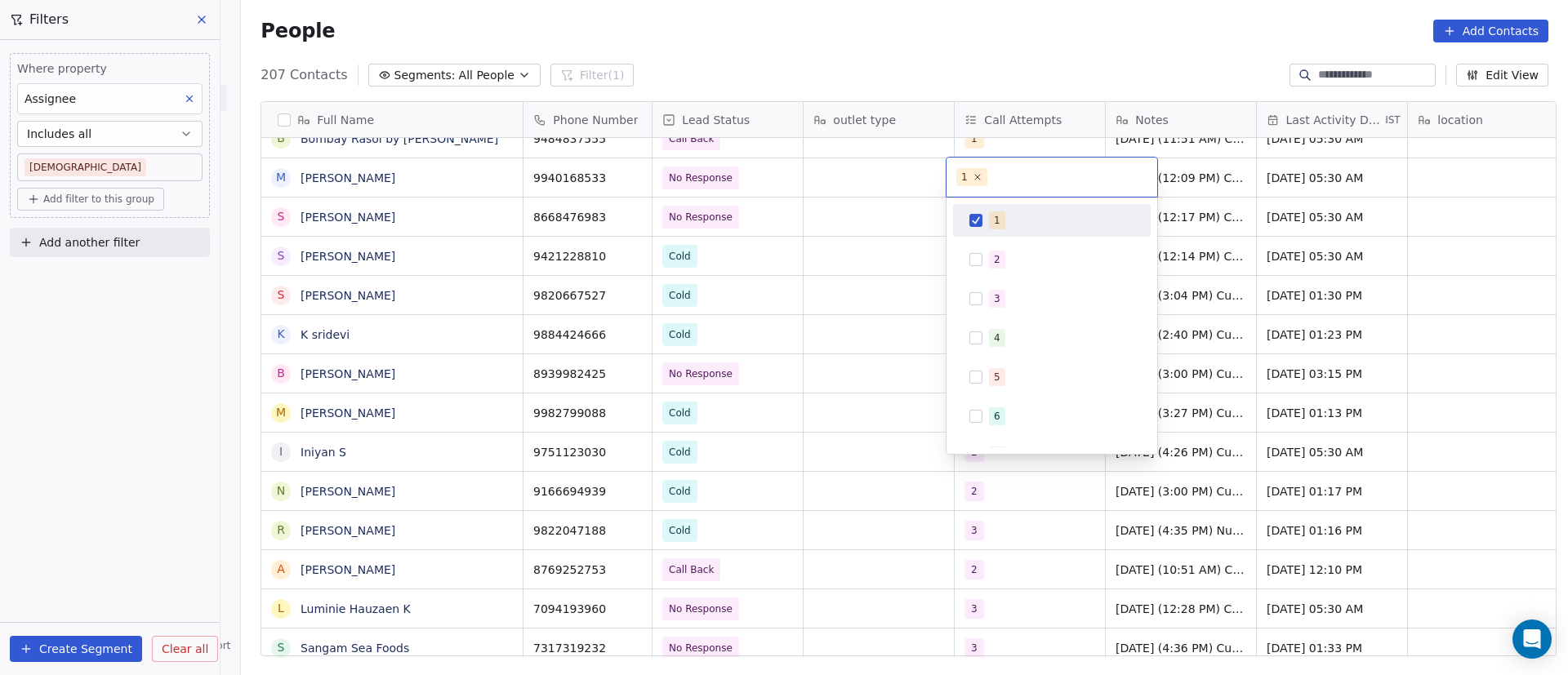
click at [992, 229] on span "1" at bounding box center [997, 221] width 16 height 18
click at [989, 244] on div "2" at bounding box center [1052, 260] width 198 height 33
click at [1221, 196] on html "On2Cook India Pvt. Ltd. Contacts People Marketing Workflows Campaigns Metrics &…" at bounding box center [784, 337] width 1568 height 675
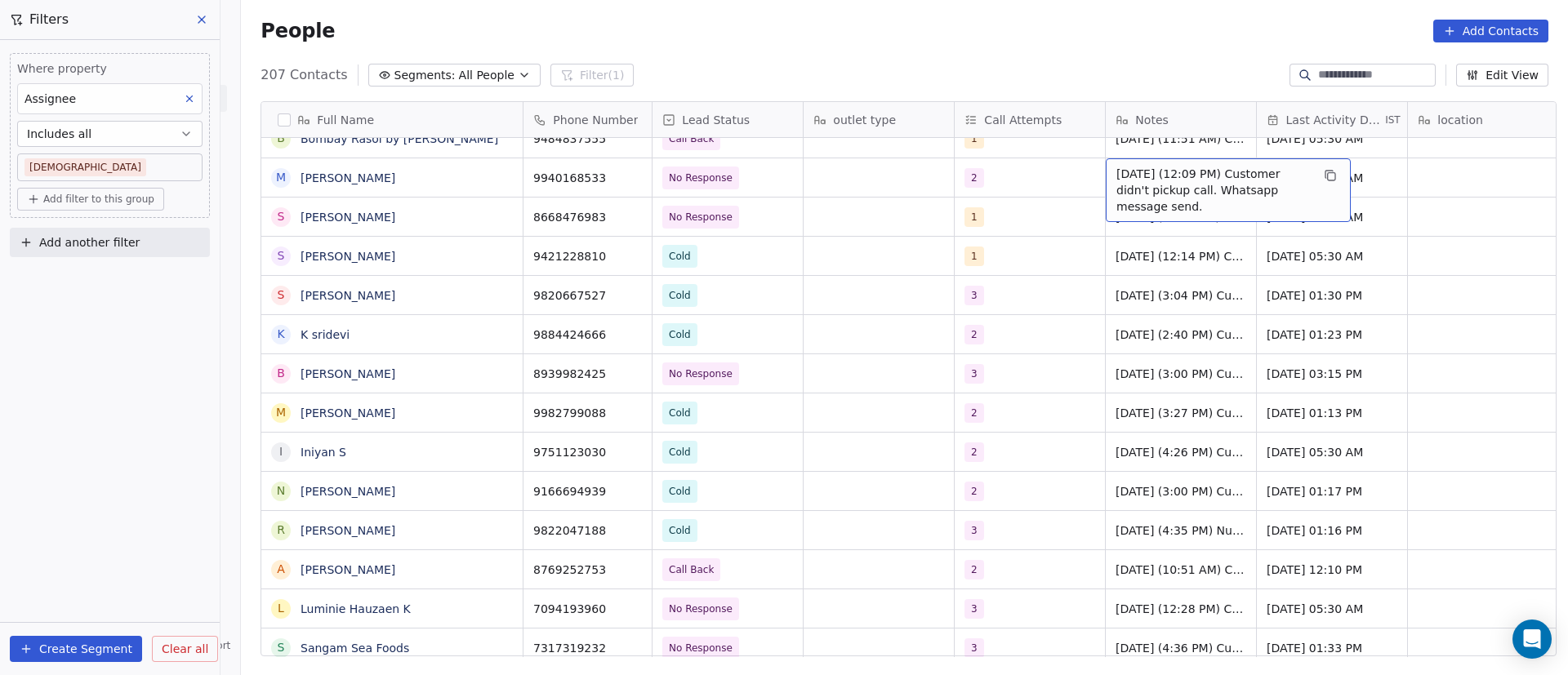
click at [1128, 184] on span "10/9/2025 (12:09 PM) Customer didn't pickup call. Whatsapp message send." at bounding box center [1213, 190] width 194 height 49
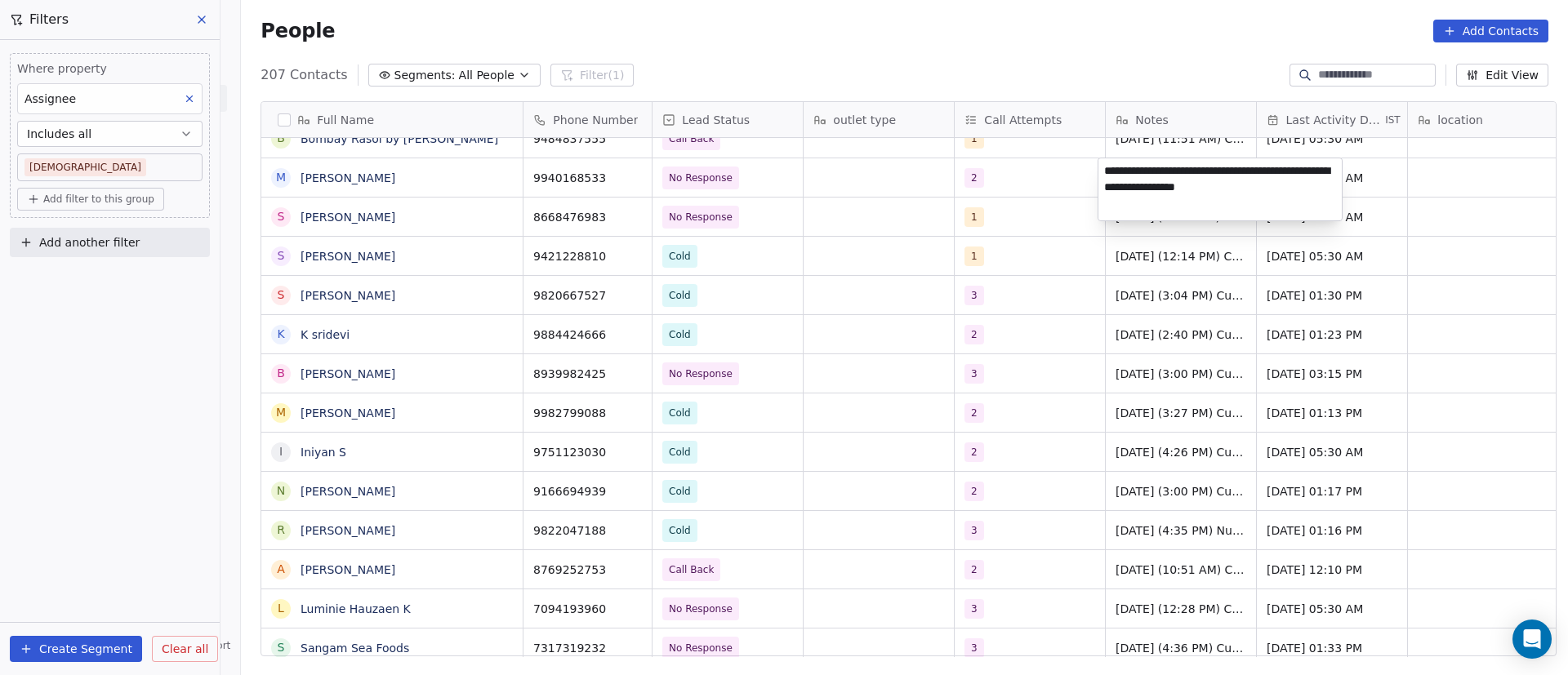
click at [1104, 169] on textarea "**********" at bounding box center [1221, 190] width 244 height 62
type textarea "**********"
click at [1025, 179] on html "On2Cook India Pvt. Ltd. Contacts People Marketing Workflows Campaigns Metrics &…" at bounding box center [784, 337] width 1568 height 675
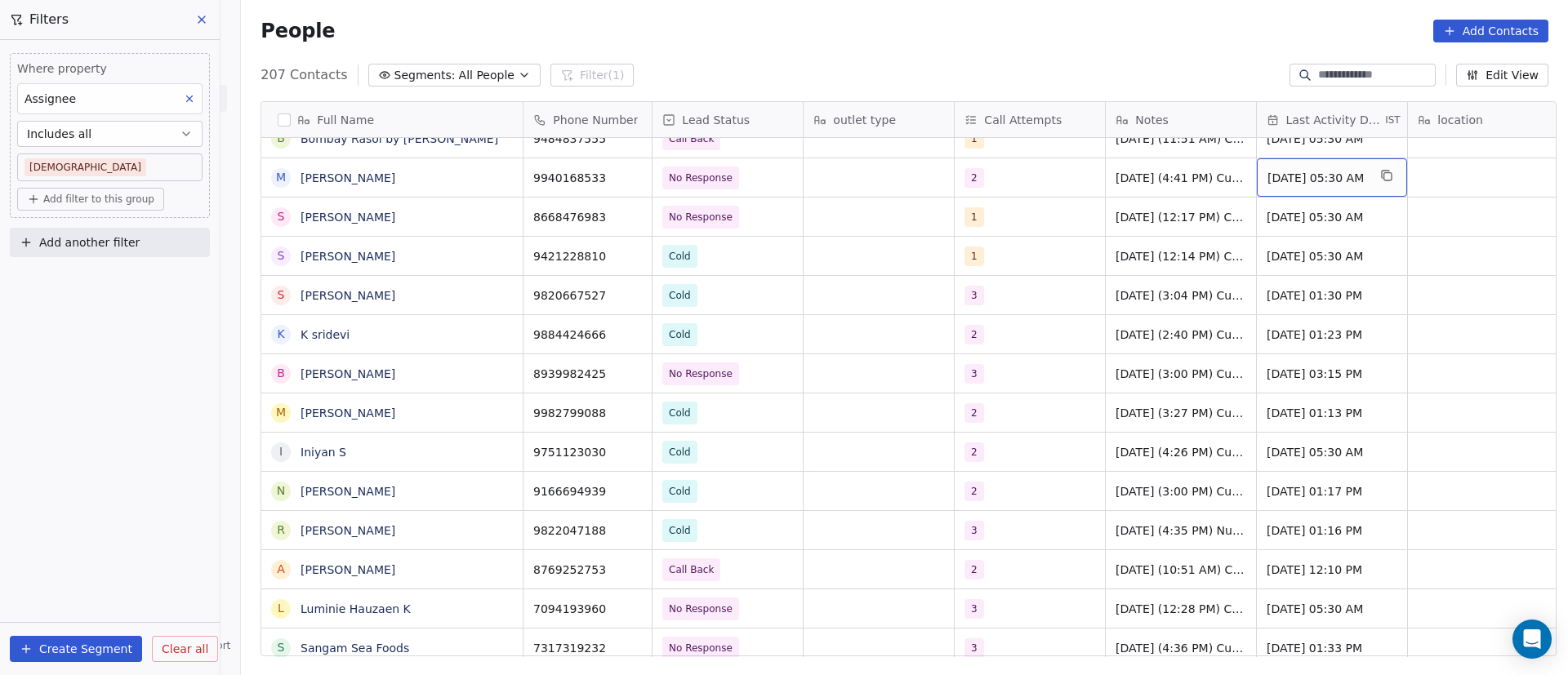
click at [1310, 184] on span "Sep 10, 2025 05:30 AM" at bounding box center [1317, 178] width 100 height 16
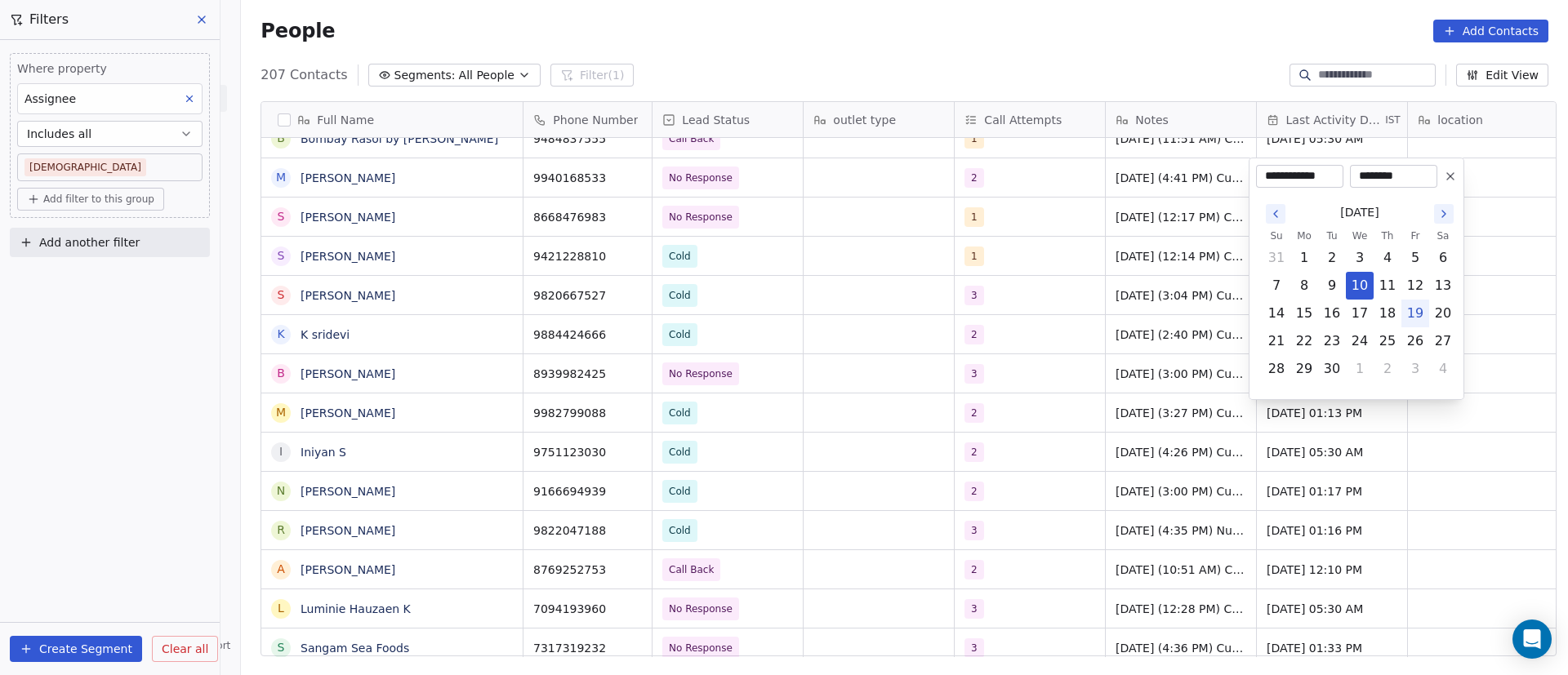
click at [1423, 313] on button "19" at bounding box center [1415, 313] width 27 height 27
type input "**********"
click at [1127, 292] on html "On2Cook India Pvt. Ltd. Contacts People Marketing Workflows Campaigns Metrics &…" at bounding box center [784, 337] width 1568 height 675
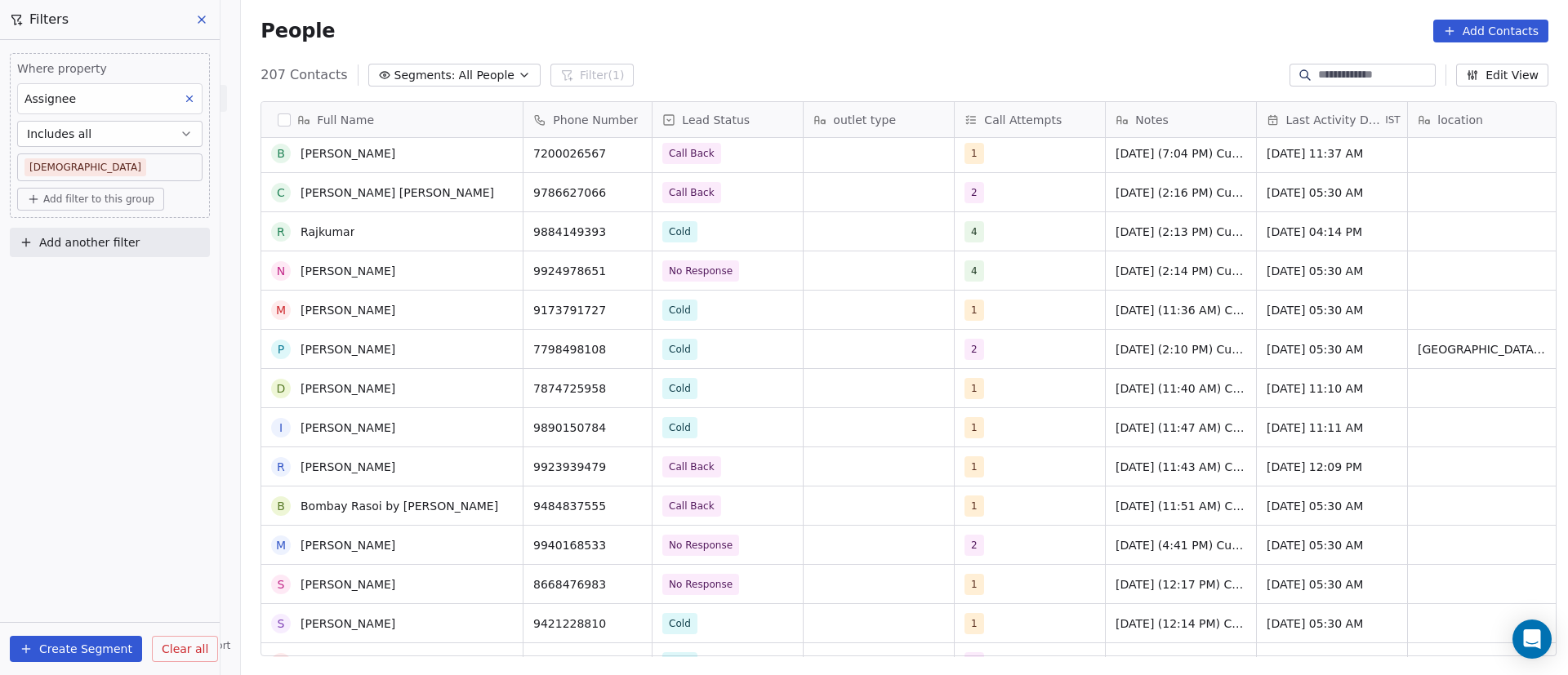
scroll to position [5995, 0]
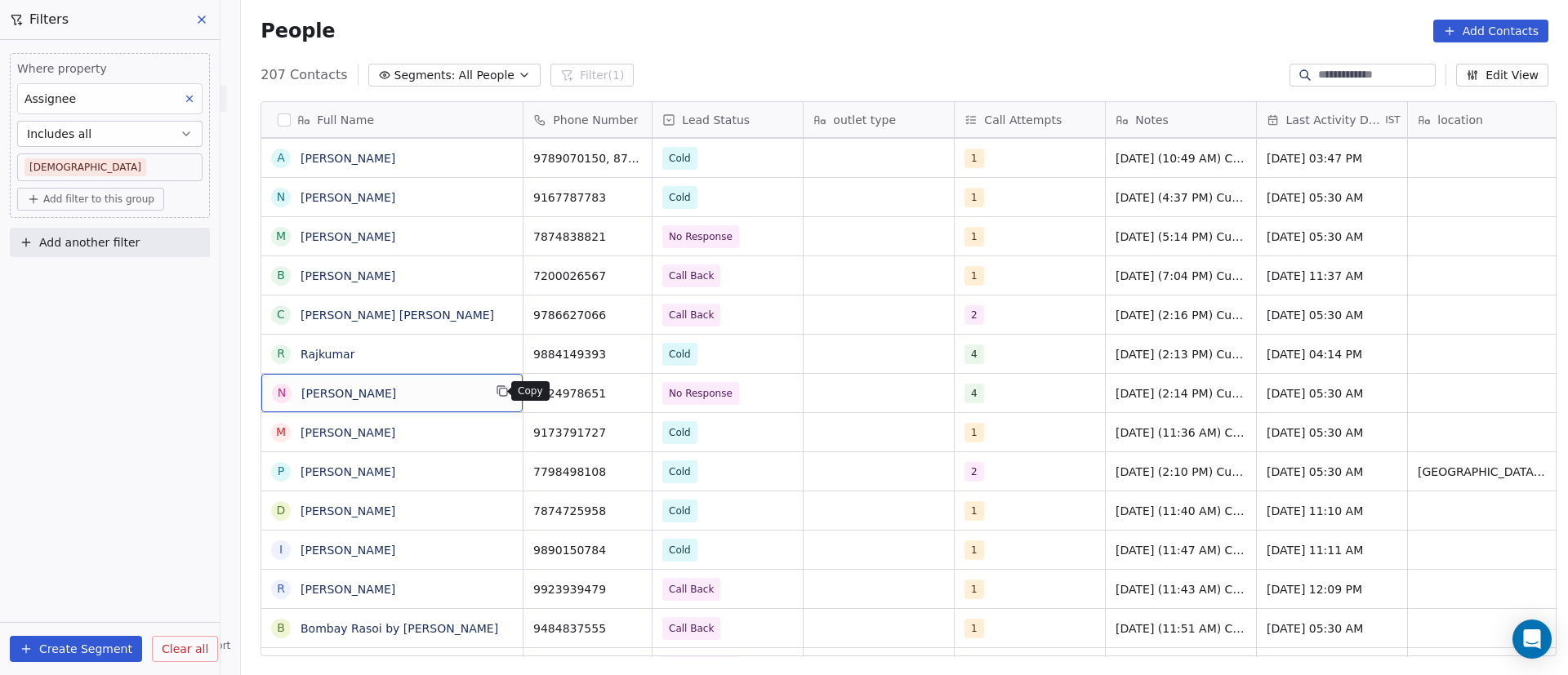
click at [498, 394] on icon "grid" at bounding box center [502, 391] width 13 height 13
click at [625, 391] on icon "grid" at bounding box center [631, 391] width 13 height 13
click at [1014, 397] on div "4" at bounding box center [1014, 393] width 100 height 19
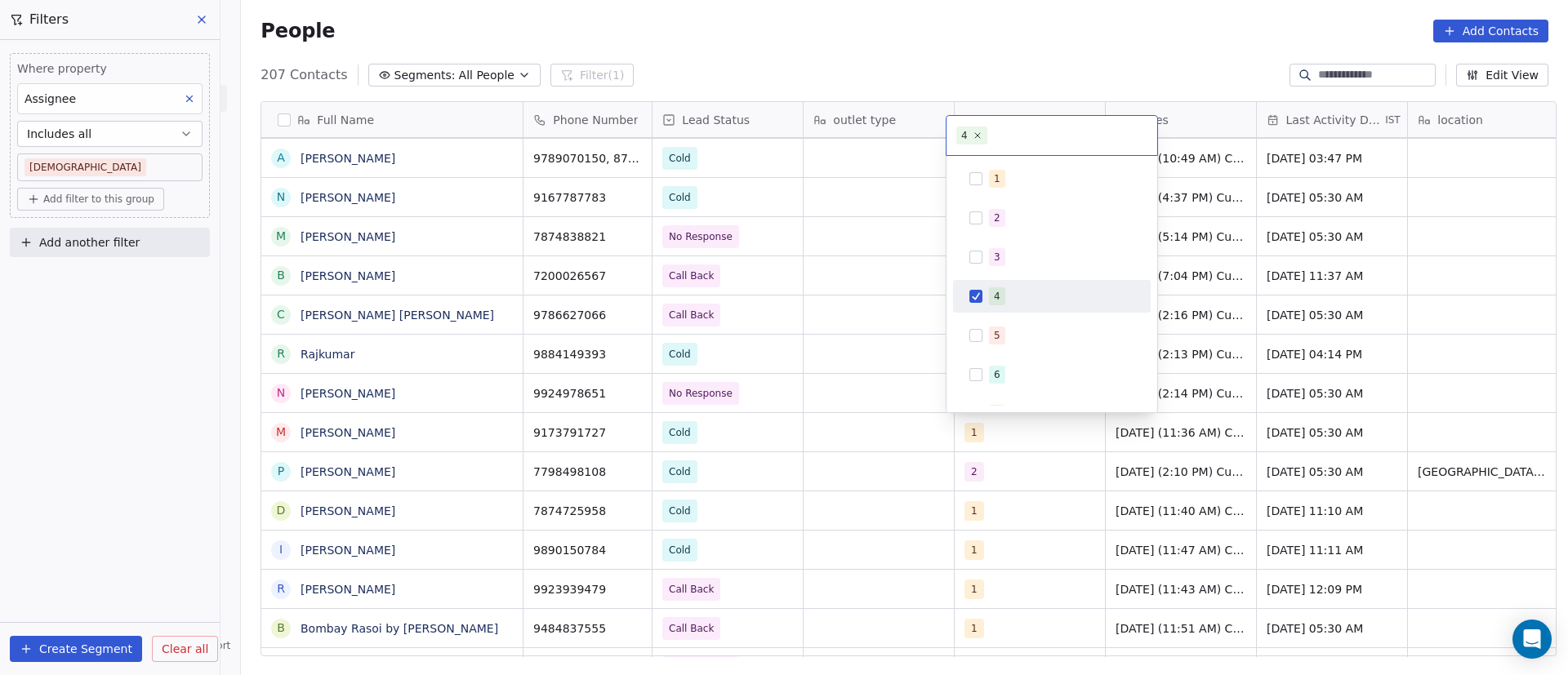
click at [994, 293] on div "4" at bounding box center [997, 297] width 6 height 15
click at [989, 332] on span "5" at bounding box center [997, 336] width 16 height 18
click at [842, 402] on html "On2Cook India Pvt. Ltd. Contacts People Marketing Workflows Campaigns Metrics &…" at bounding box center [784, 337] width 1568 height 675
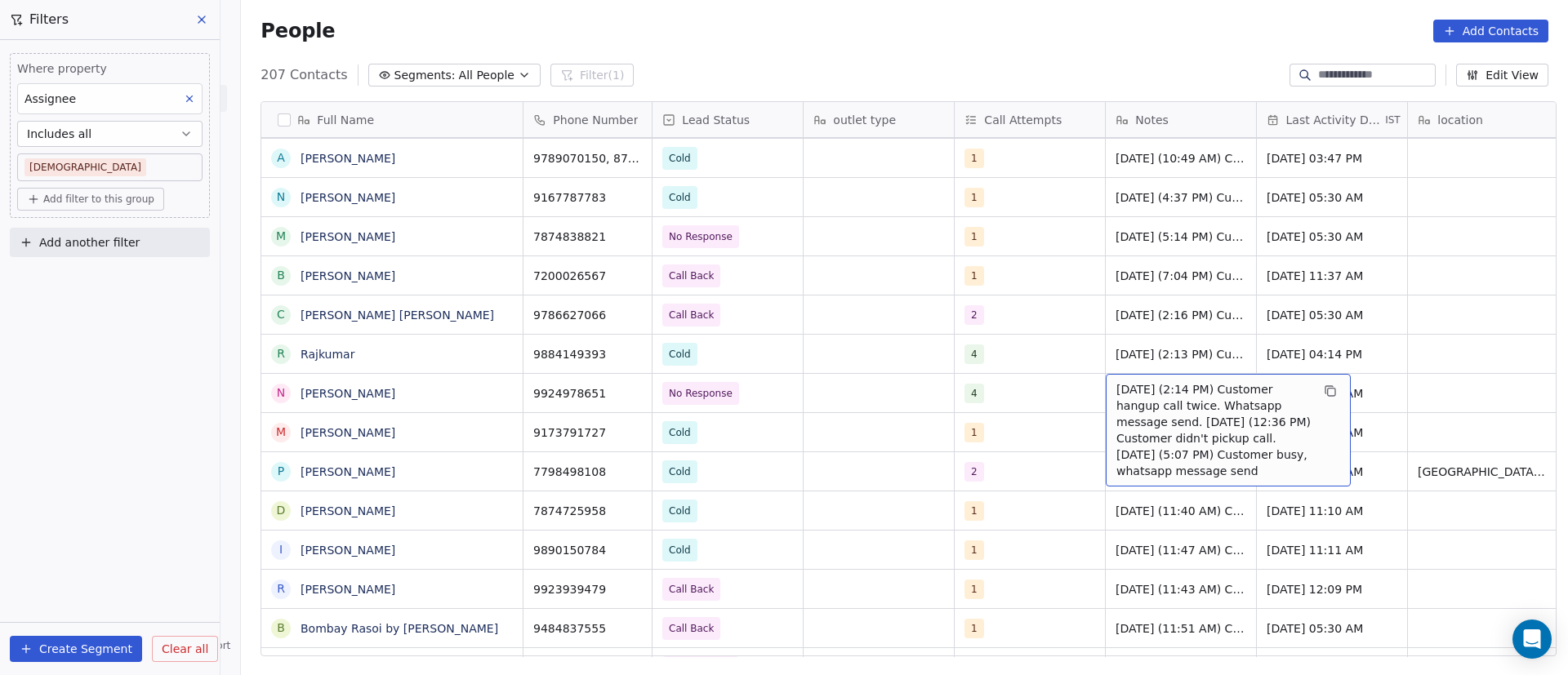
click at [1150, 397] on span "18/9/2025 (2:14 PM) Customer hangup call twice. Whatsapp message send. 10/9/202…" at bounding box center [1213, 430] width 194 height 98
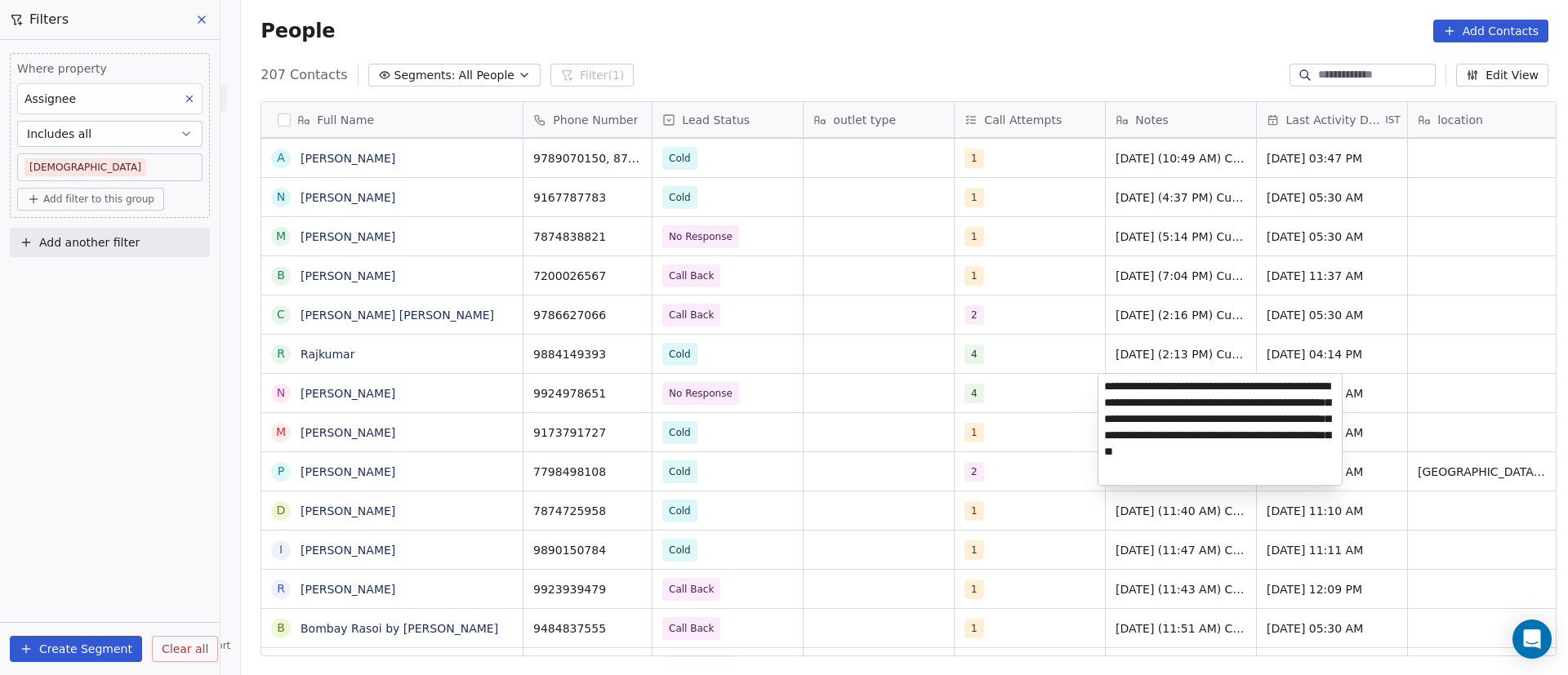
click at [1103, 386] on textarea "**********" at bounding box center [1221, 429] width 244 height 111
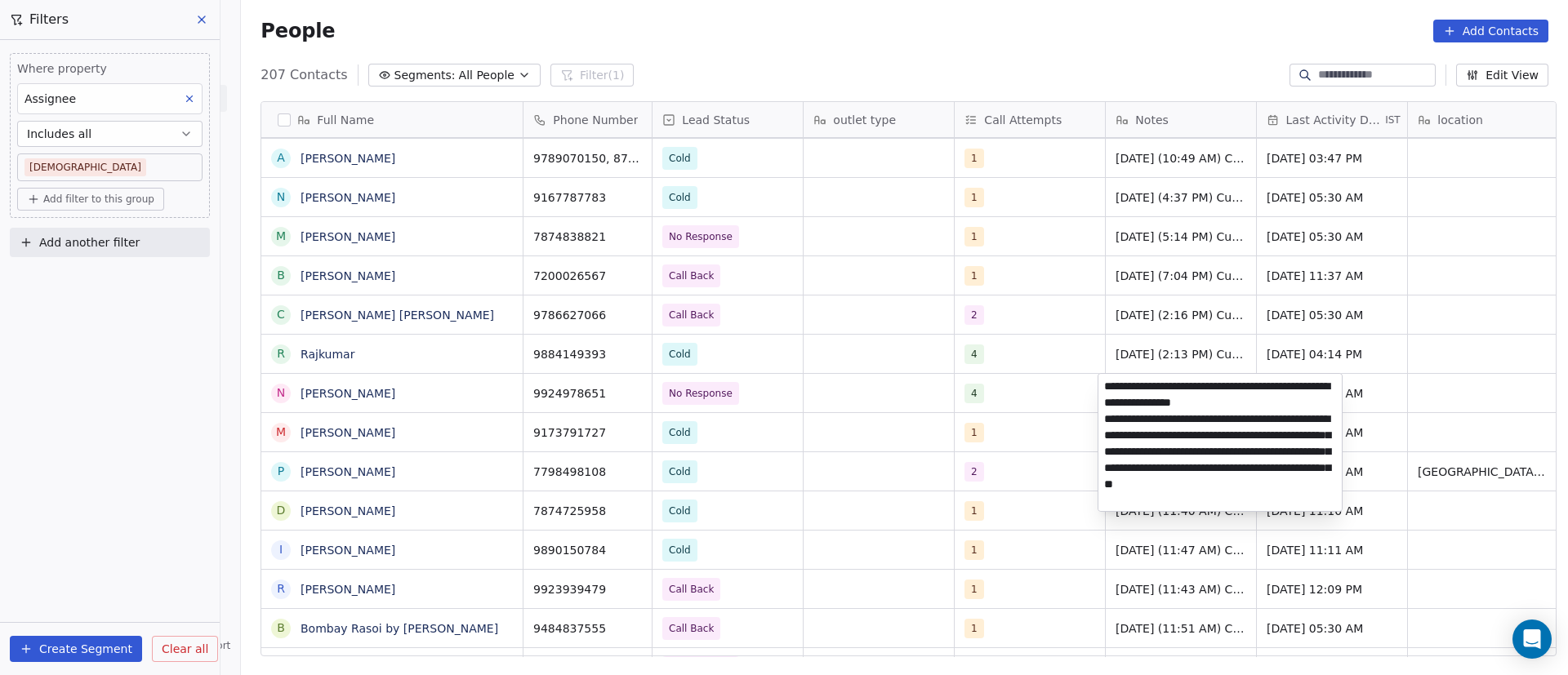
type textarea "**********"
click at [1066, 393] on html "On2Cook India Pvt. Ltd. Contacts People Marketing Workflows Campaigns Metrics &…" at bounding box center [784, 337] width 1568 height 675
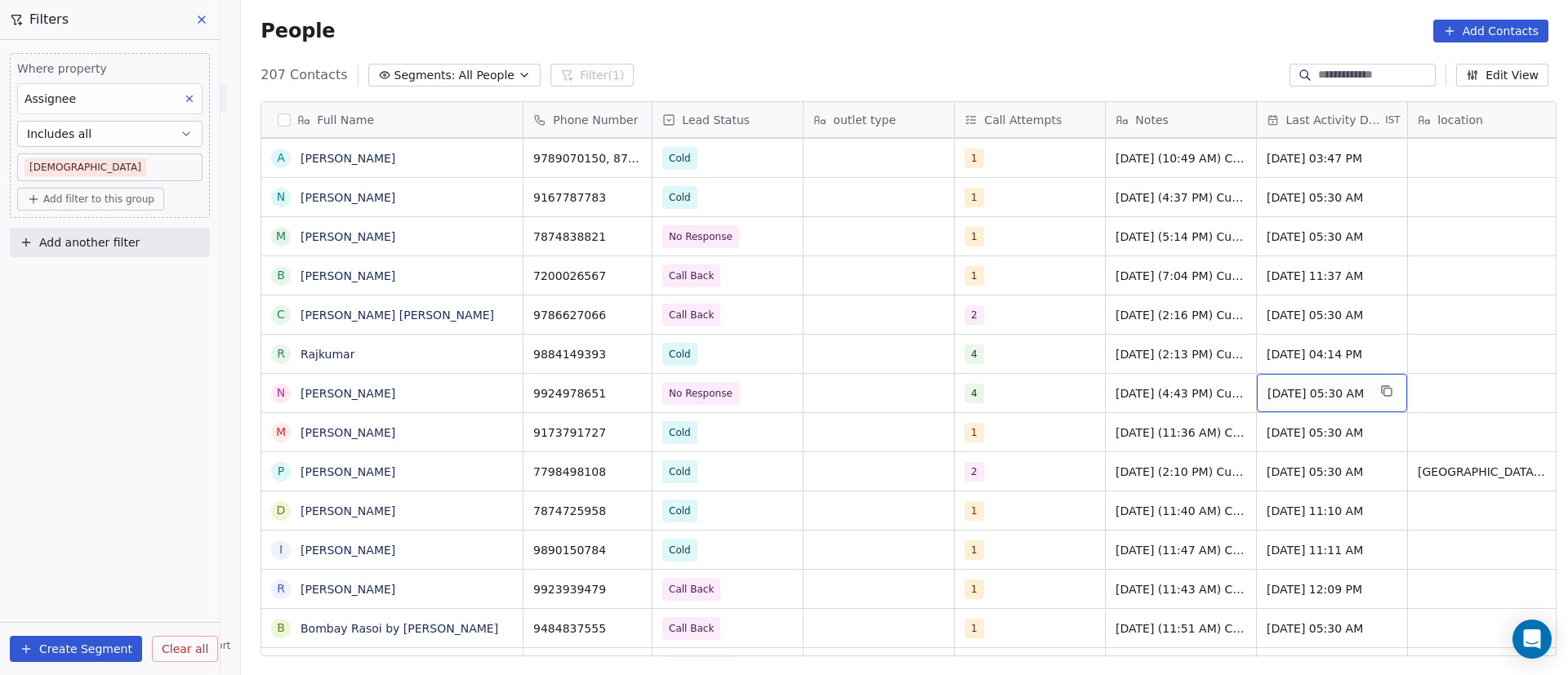
click at [1296, 387] on span "[DATE] 05:30 AM" at bounding box center [1317, 394] width 100 height 16
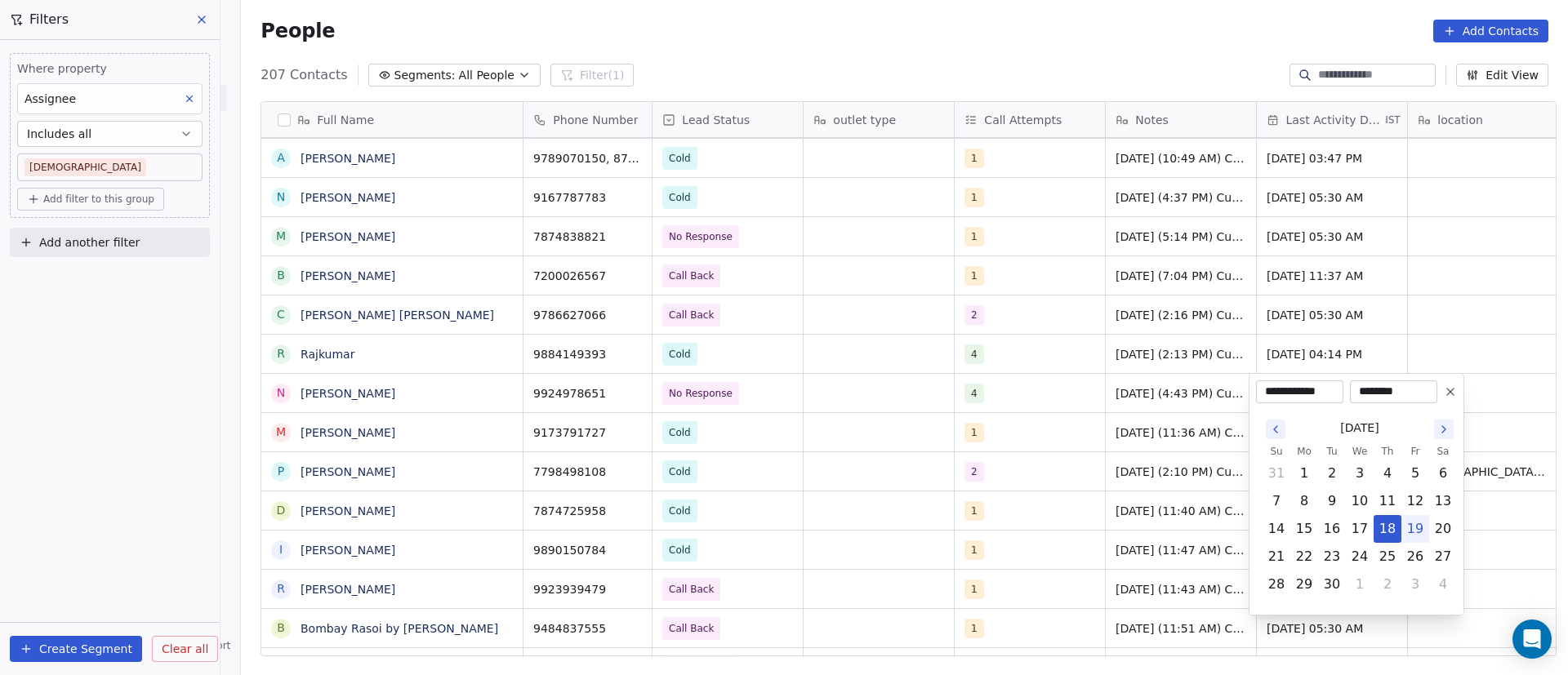
click at [1411, 529] on button "19" at bounding box center [1415, 528] width 27 height 27
type input "**********"
click at [935, 441] on html "On2Cook India Pvt. Ltd. Contacts People Marketing Workflows Campaigns Metrics &…" at bounding box center [784, 337] width 1568 height 675
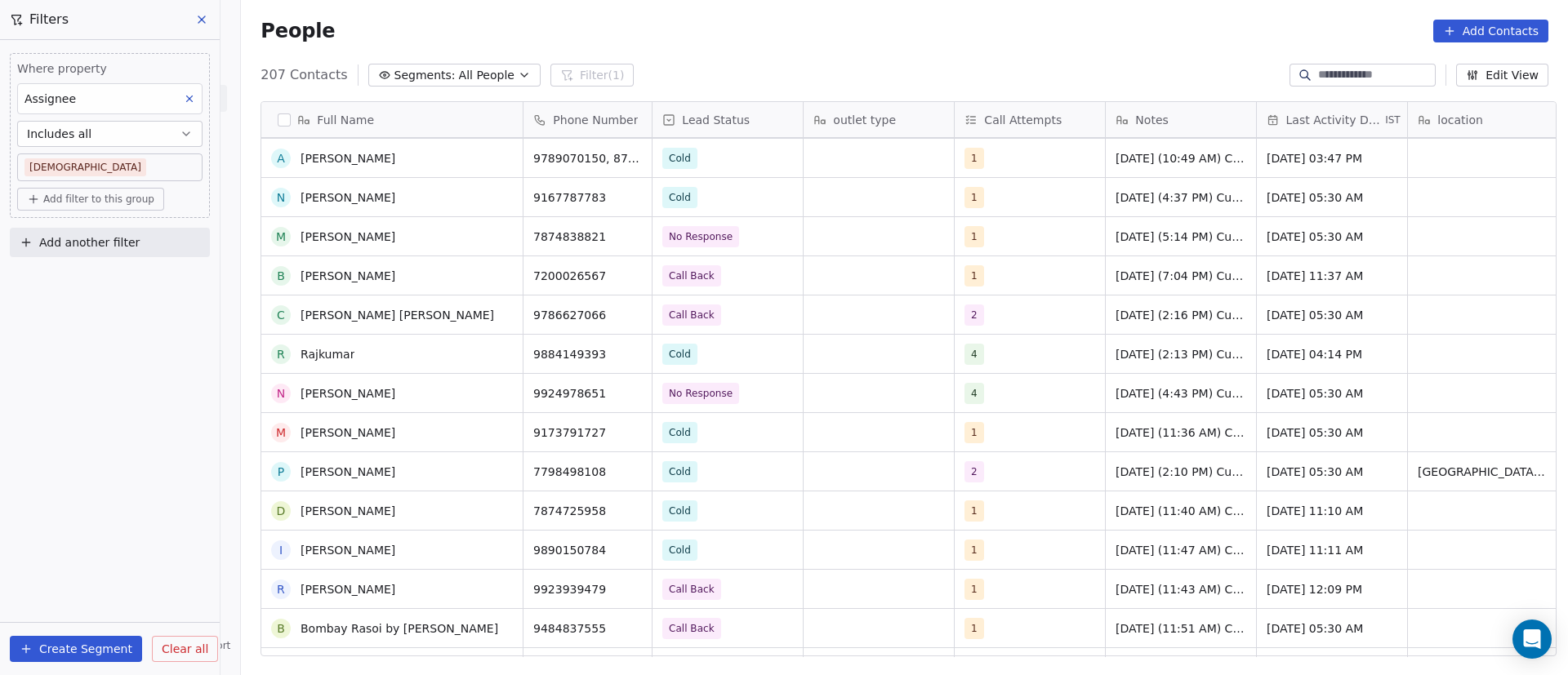
scroll to position [5873, 0]
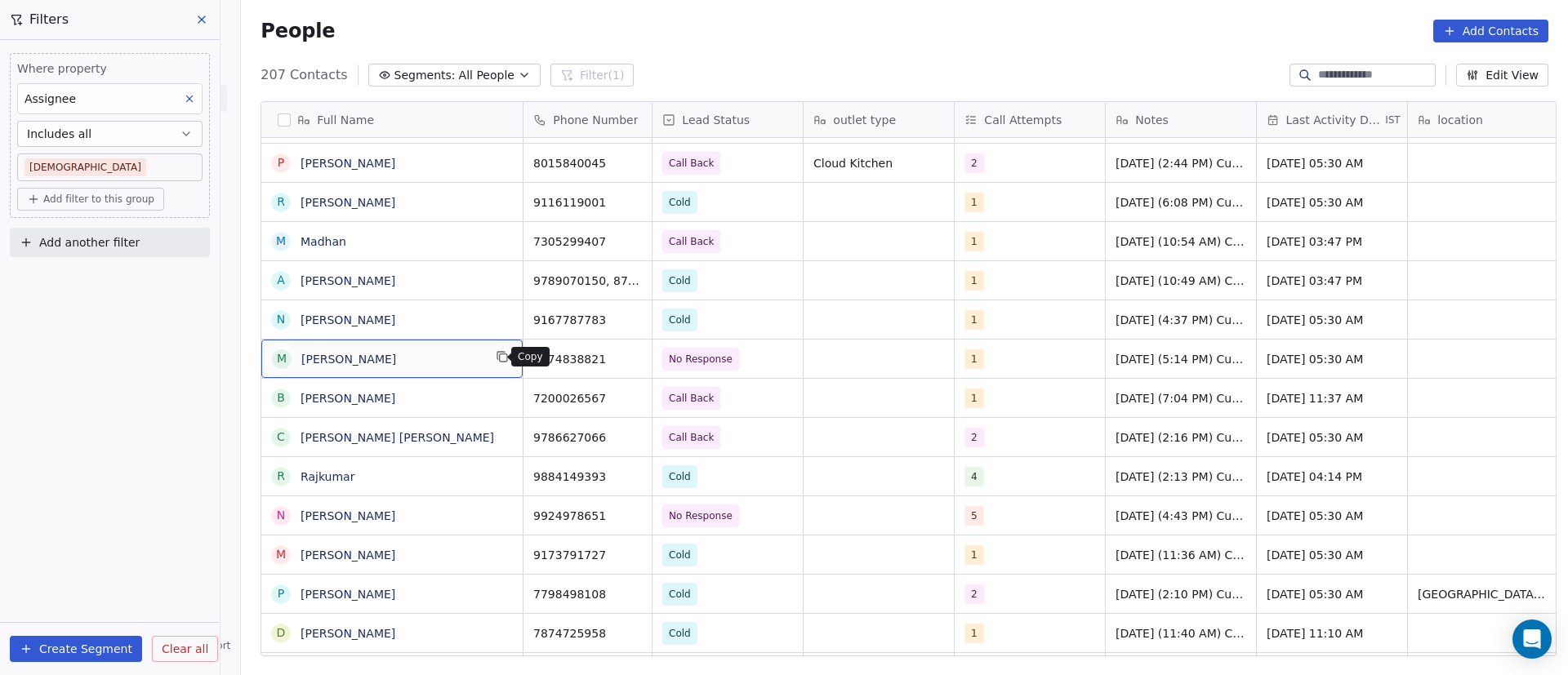
click at [492, 365] on button "grid" at bounding box center [501, 356] width 19 height 19
click at [625, 356] on icon "grid" at bounding box center [631, 356] width 13 height 13
click at [751, 358] on span "No Response" at bounding box center [713, 359] width 100 height 23
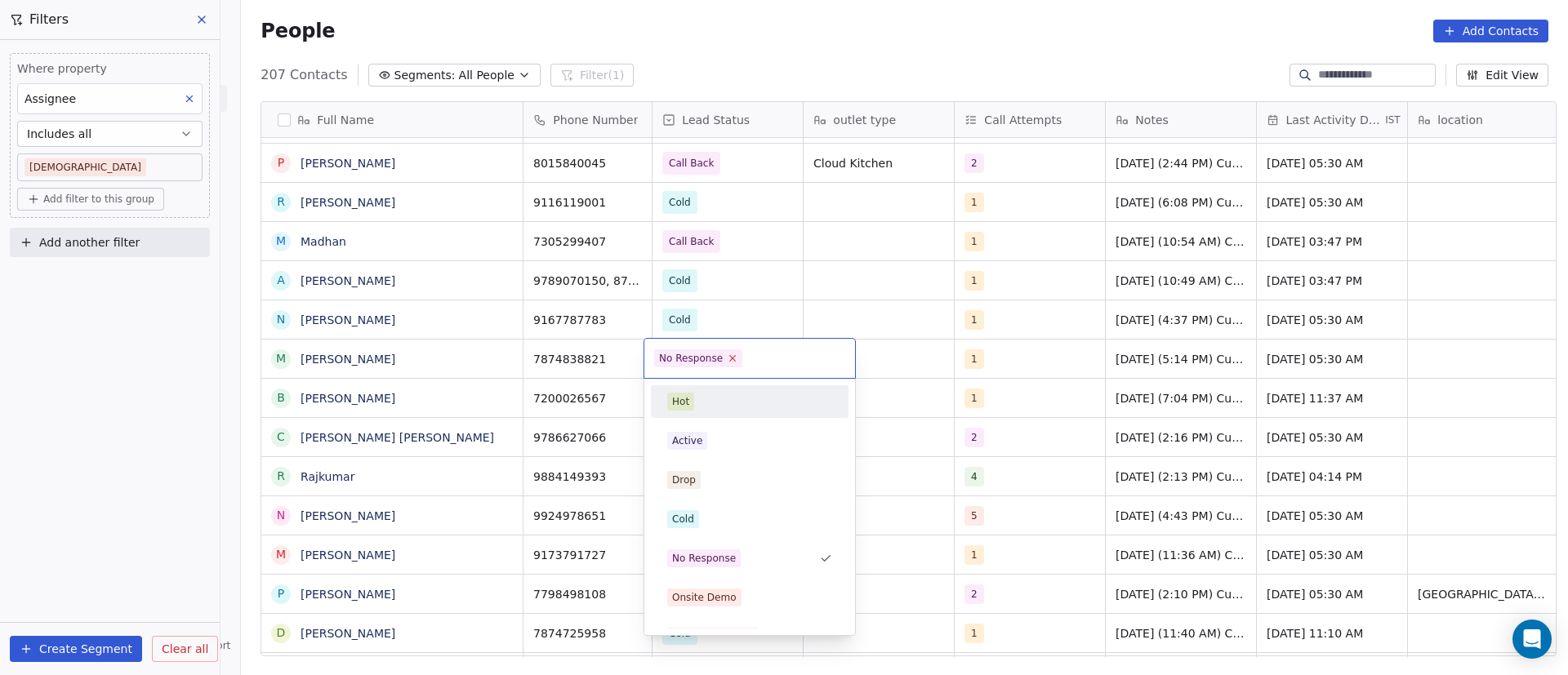
click at [731, 360] on icon at bounding box center [733, 359] width 5 height 5
click at [718, 507] on div "Cold" at bounding box center [749, 519] width 184 height 27
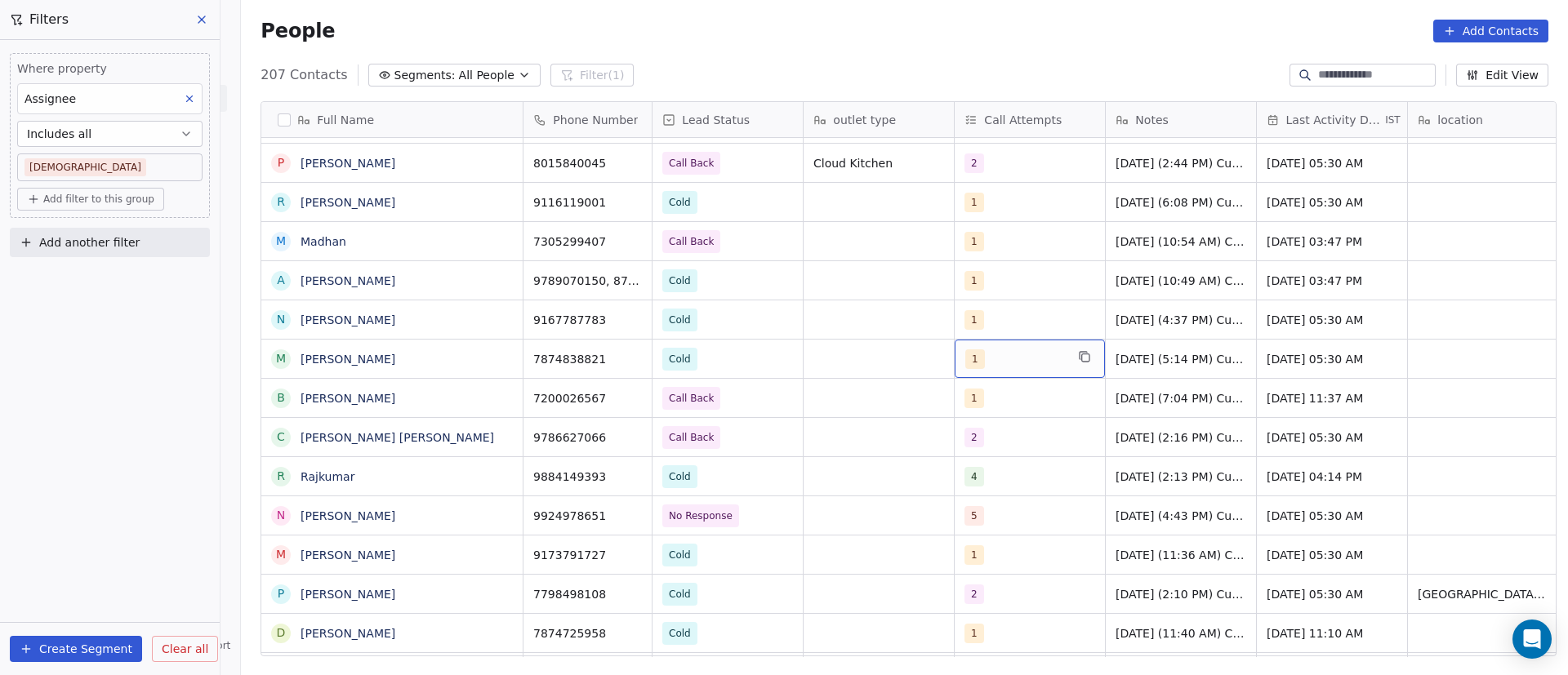
click at [1023, 347] on div "1" at bounding box center [1030, 359] width 150 height 38
click at [1012, 364] on div "1" at bounding box center [1014, 358] width 100 height 19
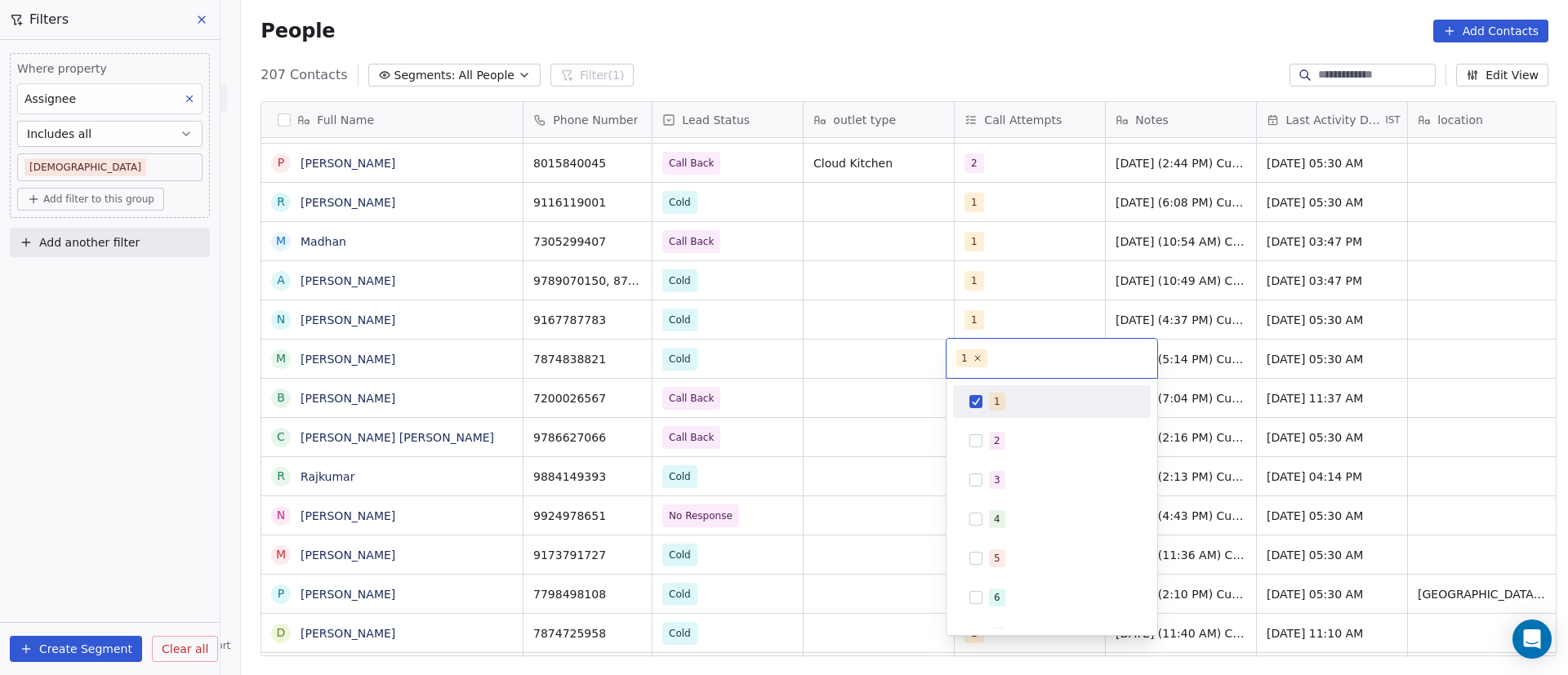
click at [994, 401] on div "1" at bounding box center [997, 401] width 6 height 15
click at [994, 439] on span "2" at bounding box center [997, 441] width 16 height 18
click at [857, 357] on html "On2Cook India Pvt. Ltd. Contacts People Marketing Workflows Campaigns Metrics &…" at bounding box center [784, 337] width 1568 height 675
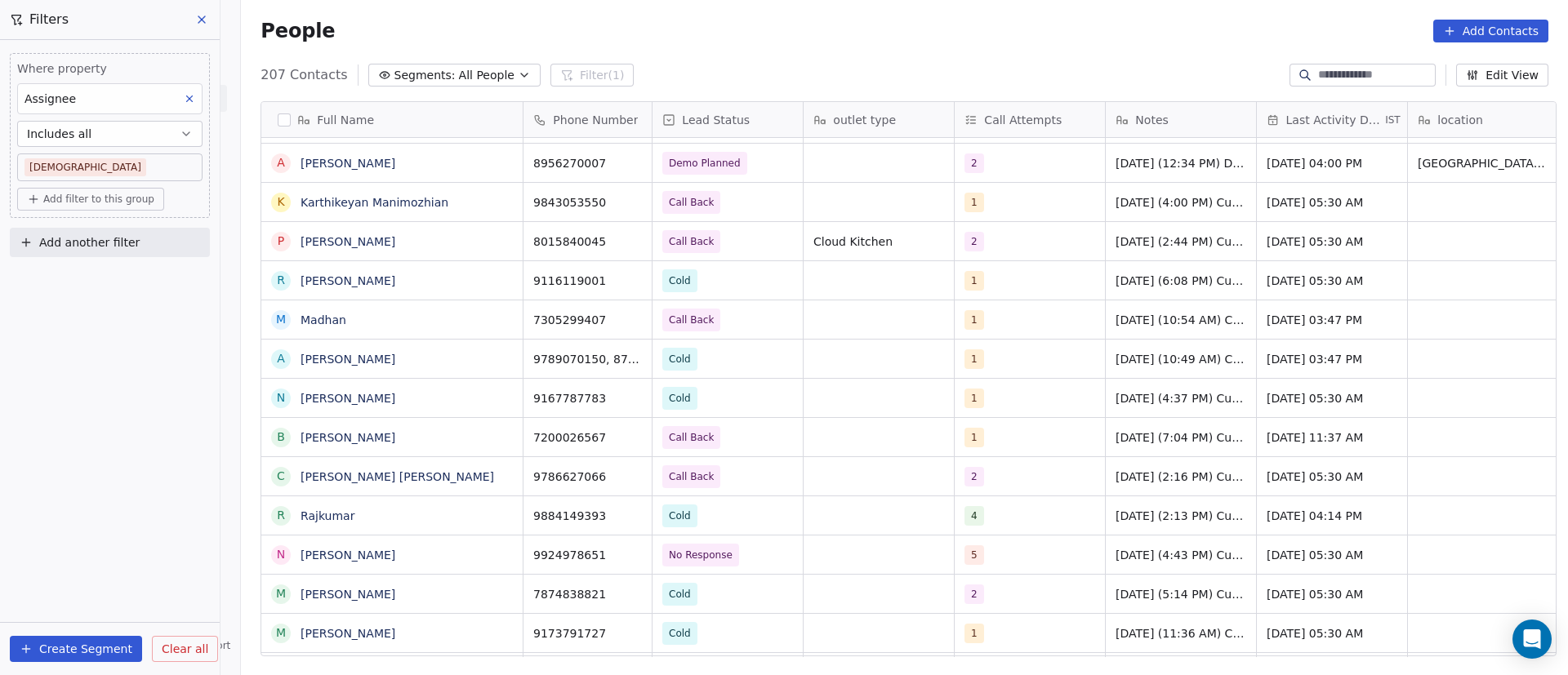
scroll to position [5904, 0]
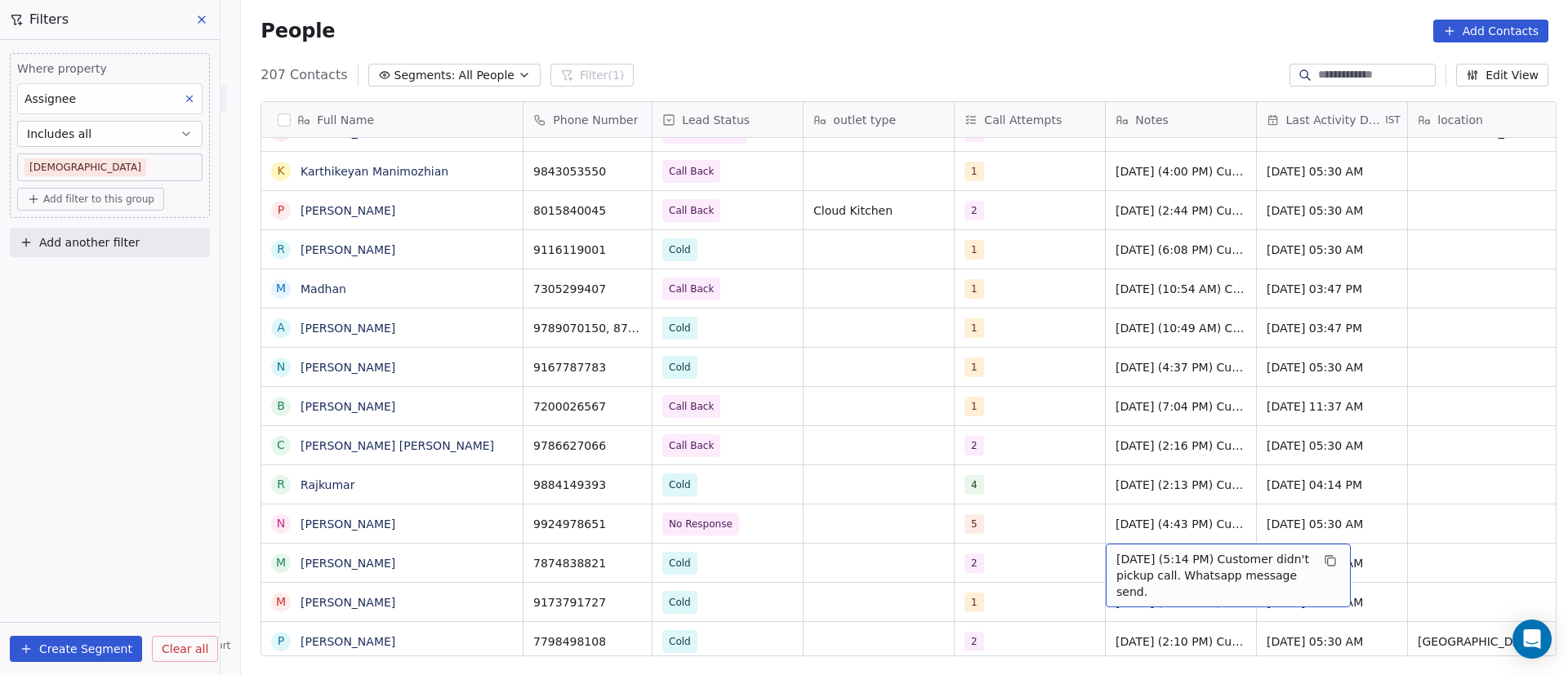
click at [1156, 561] on span "9/9/2025 (5:14 PM) Customer didn't pickup call. Whatsapp message send." at bounding box center [1213, 575] width 194 height 49
click at [1104, 558] on textarea "**********" at bounding box center [1221, 569] width 244 height 50
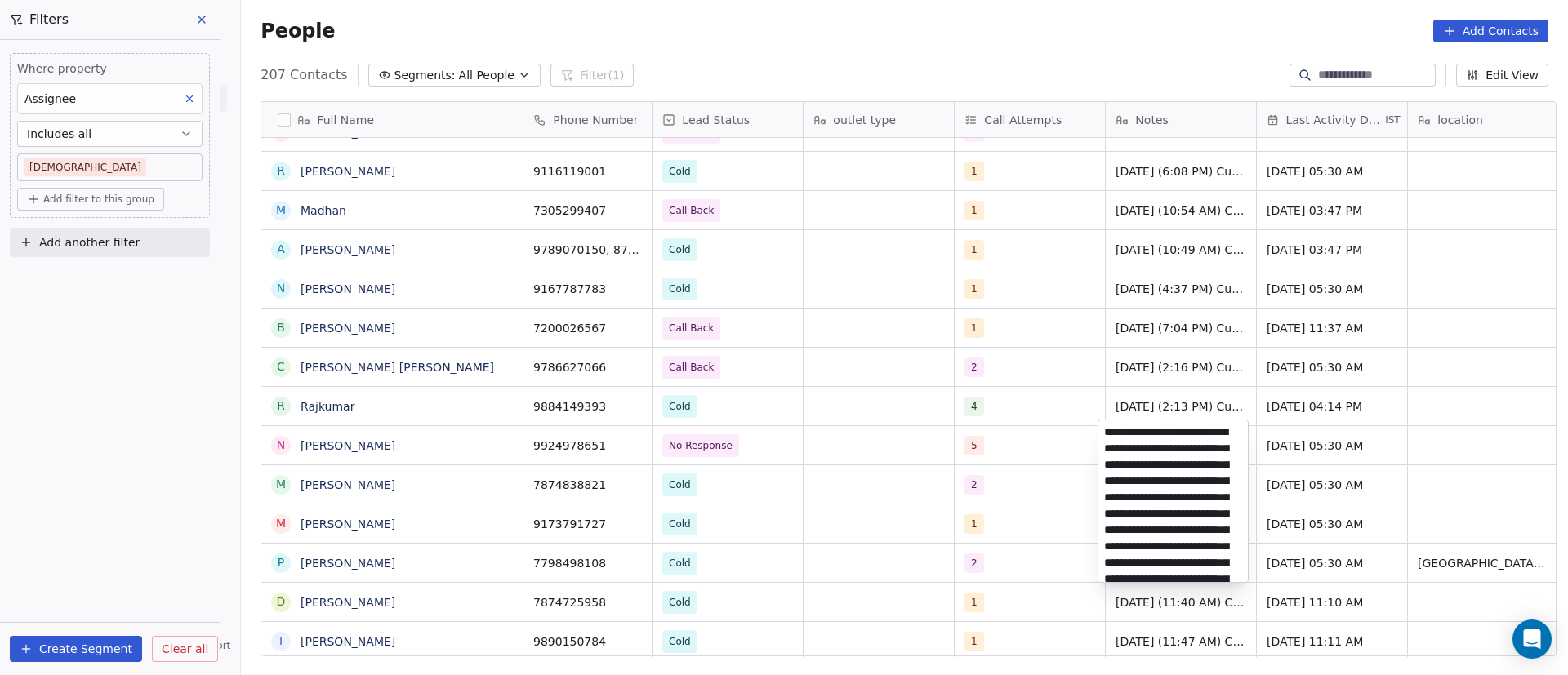
scroll to position [0, 0]
click at [1107, 434] on textarea "**********" at bounding box center [1173, 501] width 149 height 161
click at [375, 429] on html "On2Cook India Pvt. Ltd. Contacts People Marketing Workflows Campaigns Metrics &…" at bounding box center [784, 337] width 1568 height 675
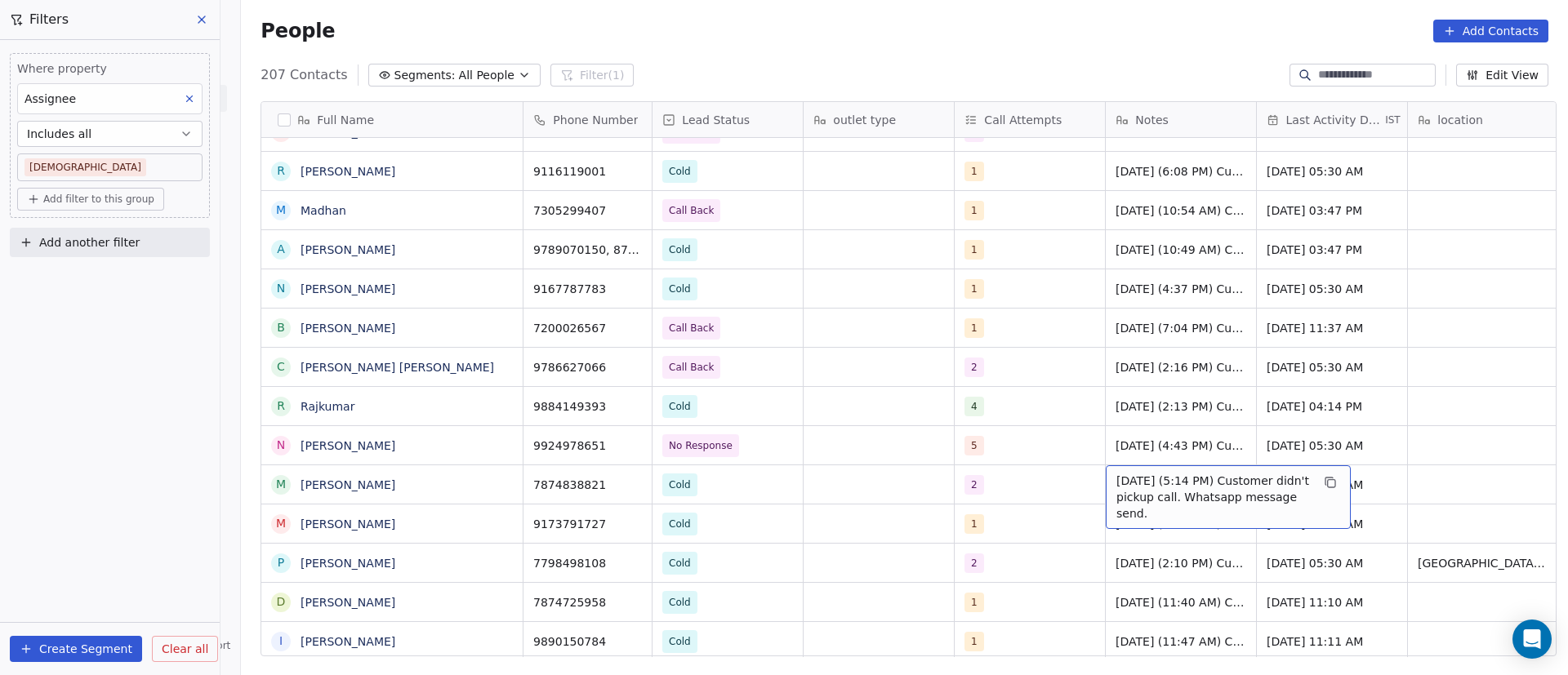
click at [1125, 491] on span "9/9/2025 (5:14 PM) Customer didn't pickup call. Whatsapp message send." at bounding box center [1213, 496] width 194 height 49
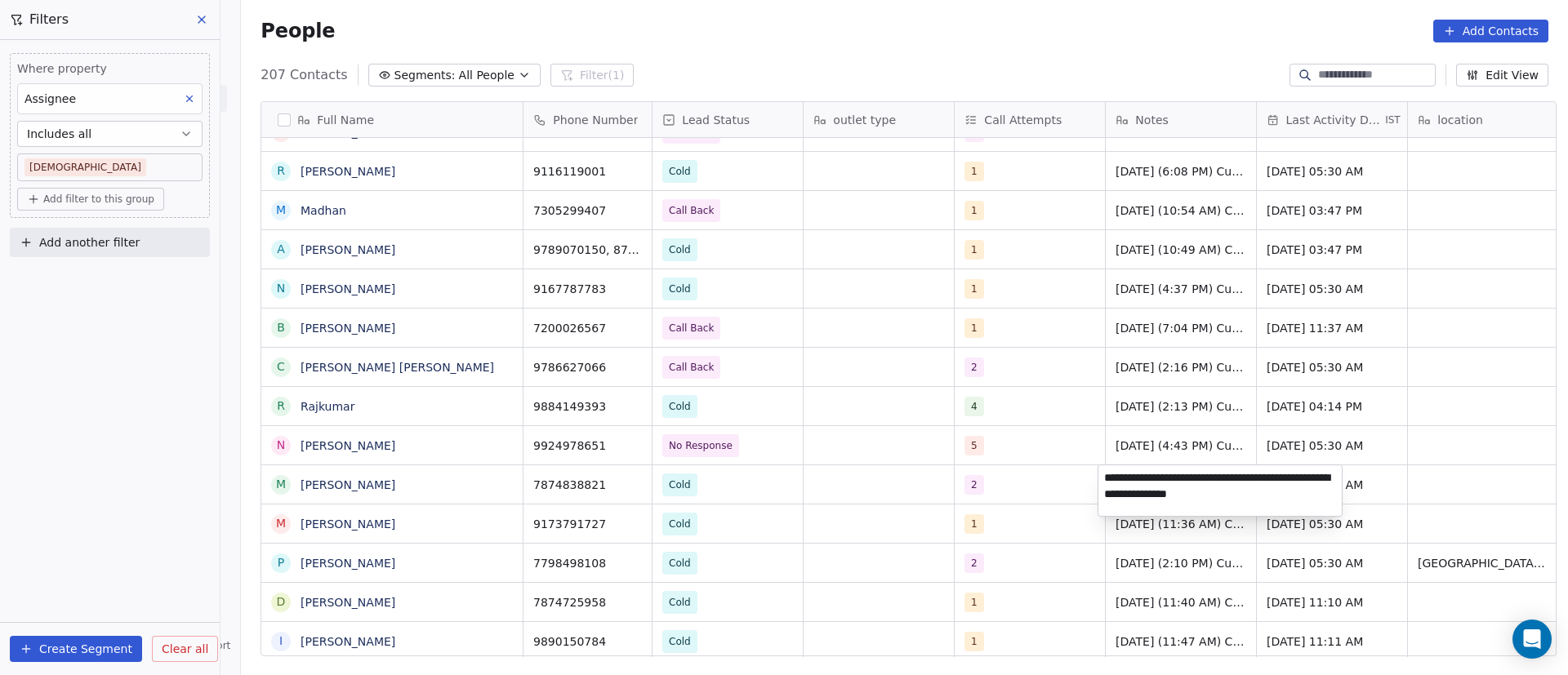
click at [1102, 477] on textarea "**********" at bounding box center [1221, 490] width 244 height 50
type textarea "**********"
click at [1047, 495] on html "On2Cook India Pvt. Ltd. Contacts People Marketing Workflows Campaigns Metrics &…" at bounding box center [784, 337] width 1568 height 675
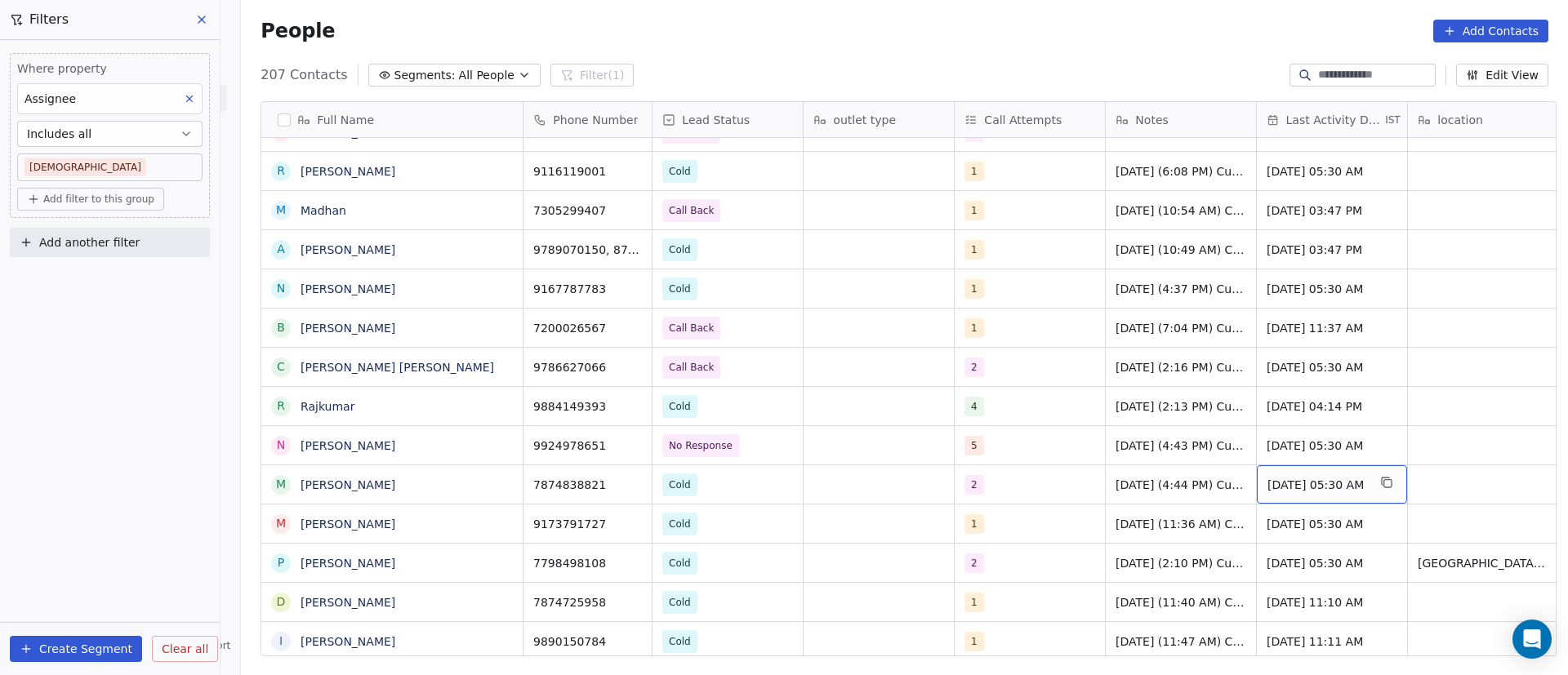
click at [1289, 482] on span "Sep 09, 2025 05:30 AM" at bounding box center [1317, 485] width 100 height 16
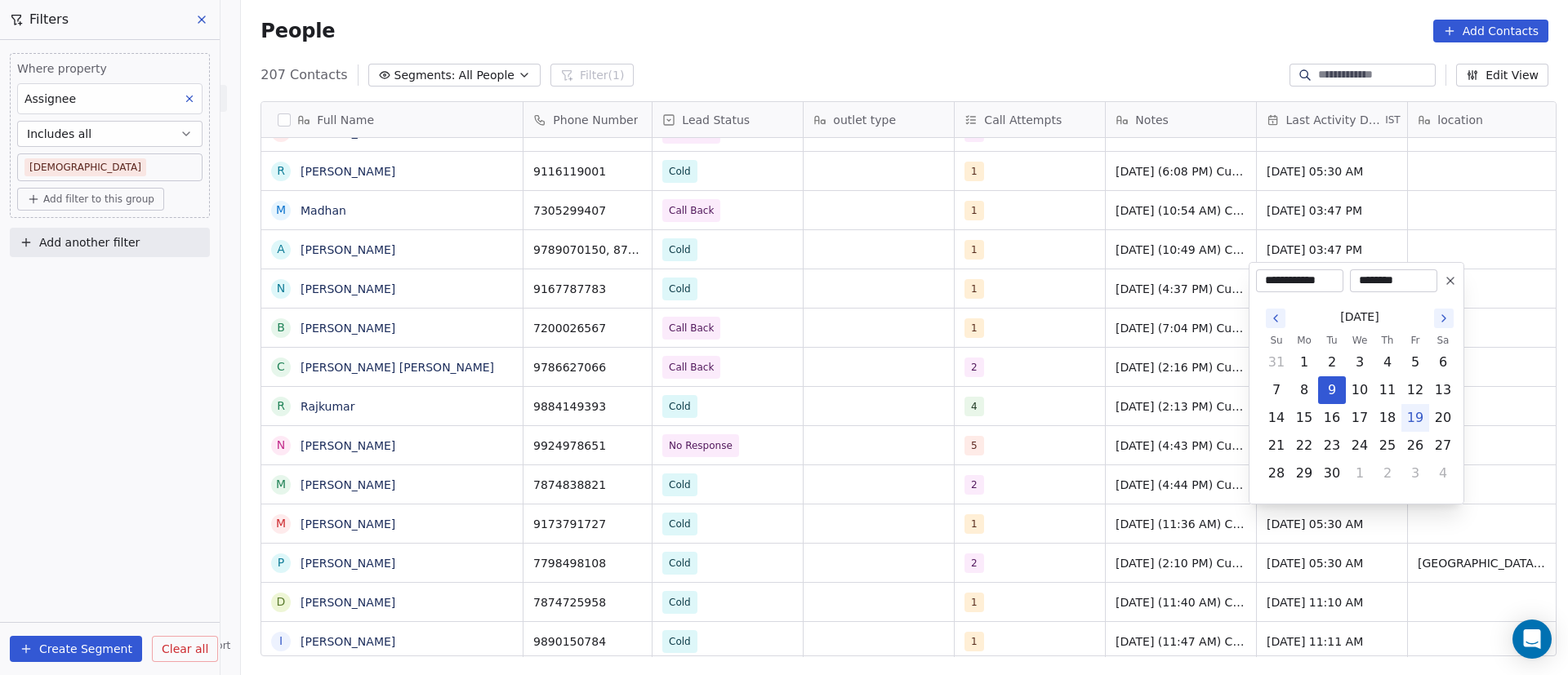
click at [1419, 415] on button "19" at bounding box center [1415, 418] width 27 height 27
type input "**********"
click at [1110, 457] on html "On2Cook India Pvt. Ltd. Contacts People Marketing Workflows Campaigns Metrics &…" at bounding box center [784, 337] width 1568 height 675
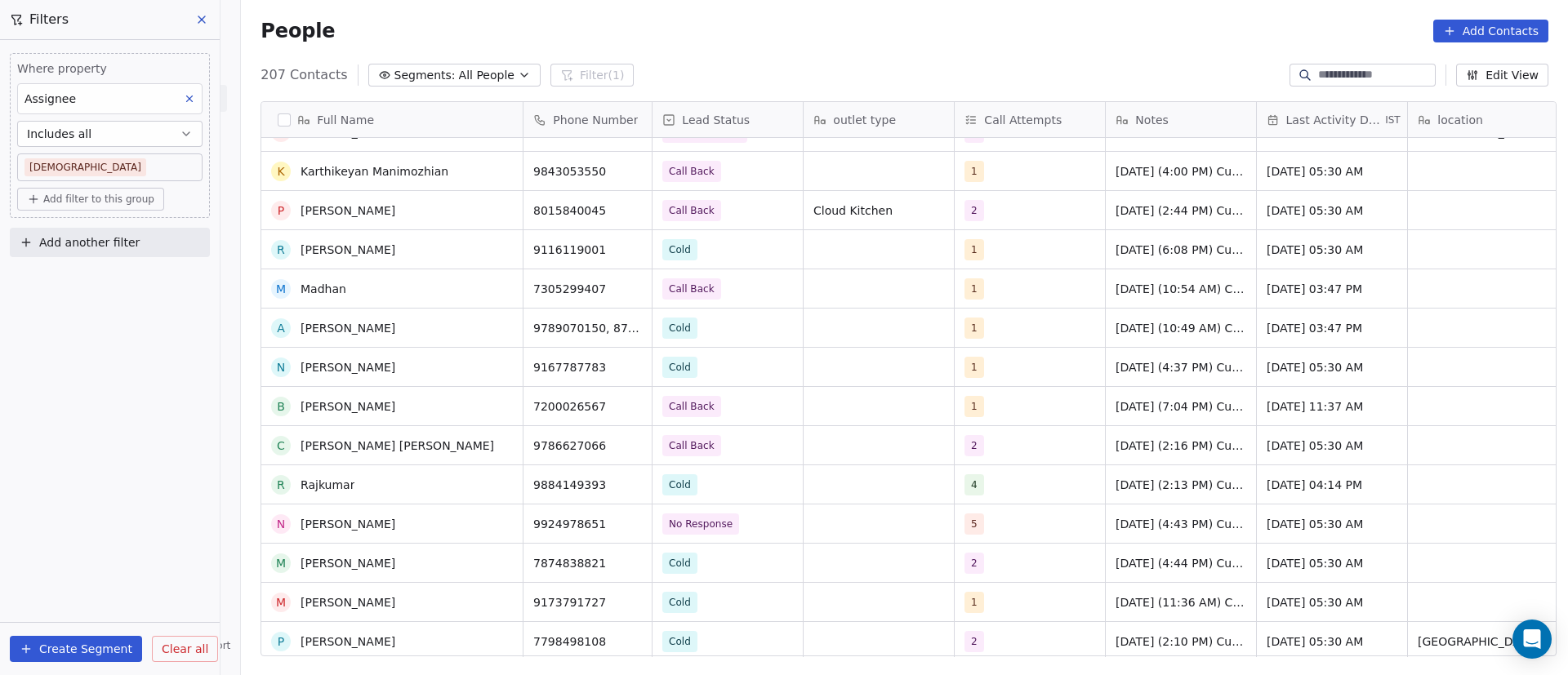
scroll to position [5658, 0]
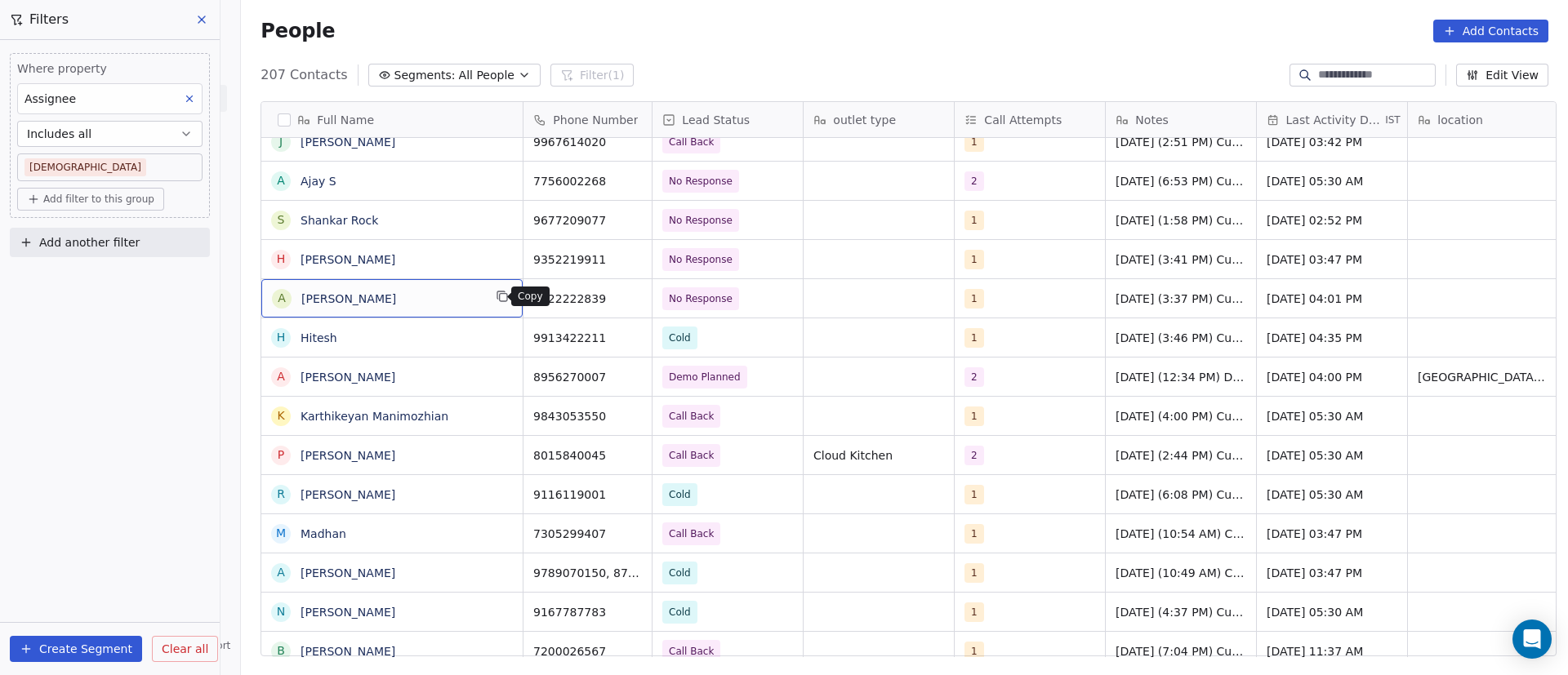
click at [498, 299] on icon "grid" at bounding box center [502, 296] width 13 height 13
click at [628, 291] on icon "grid" at bounding box center [631, 296] width 13 height 13
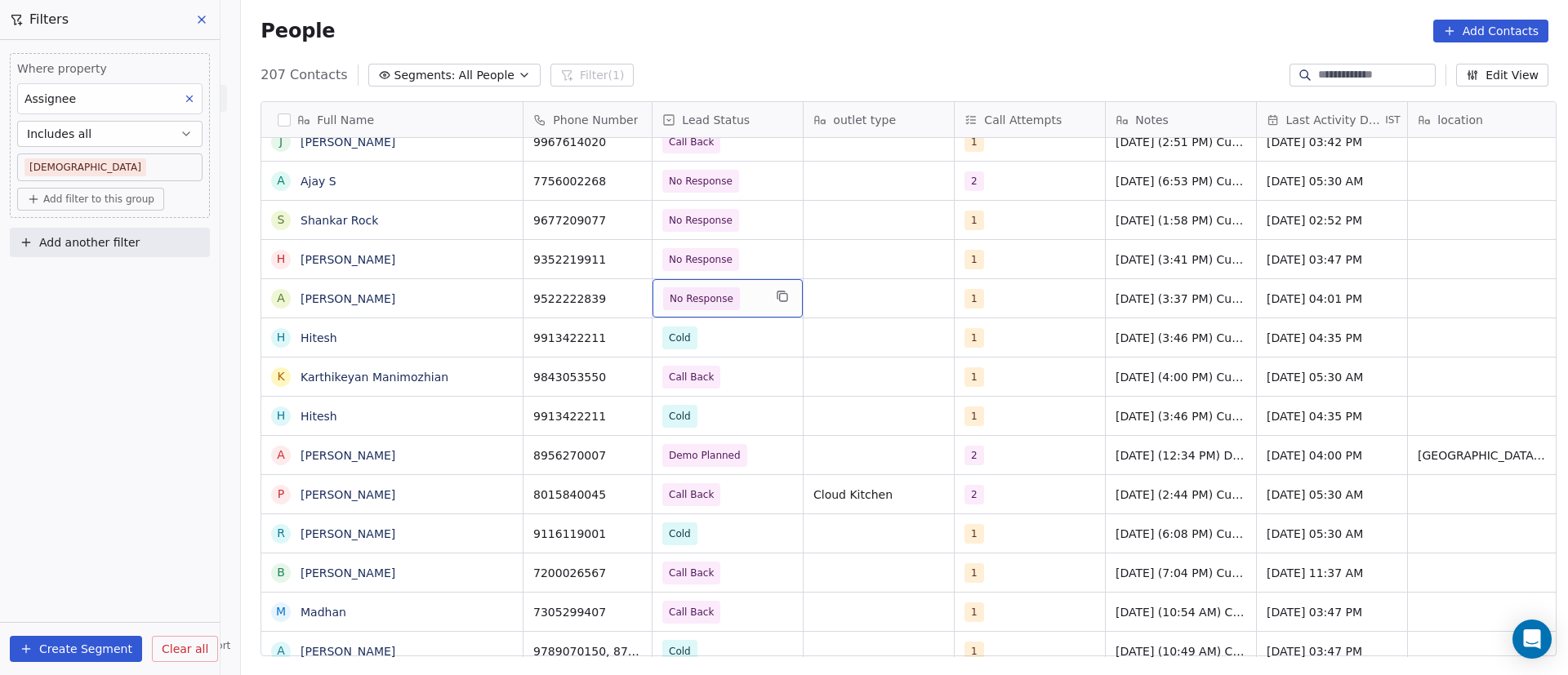
click at [744, 299] on span "No Response" at bounding box center [713, 299] width 100 height 23
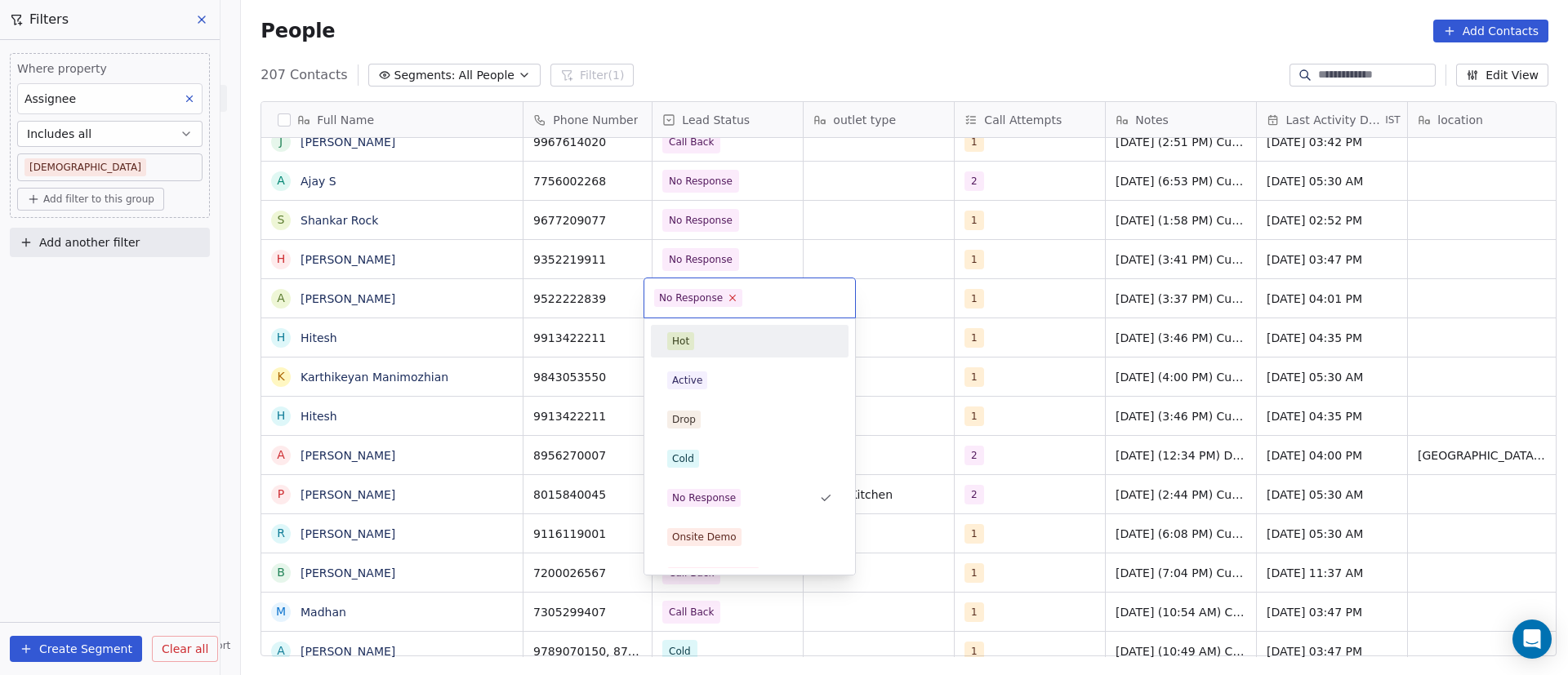
click at [730, 297] on icon at bounding box center [733, 299] width 5 height 5
click at [719, 372] on div "Active" at bounding box center [750, 381] width 165 height 18
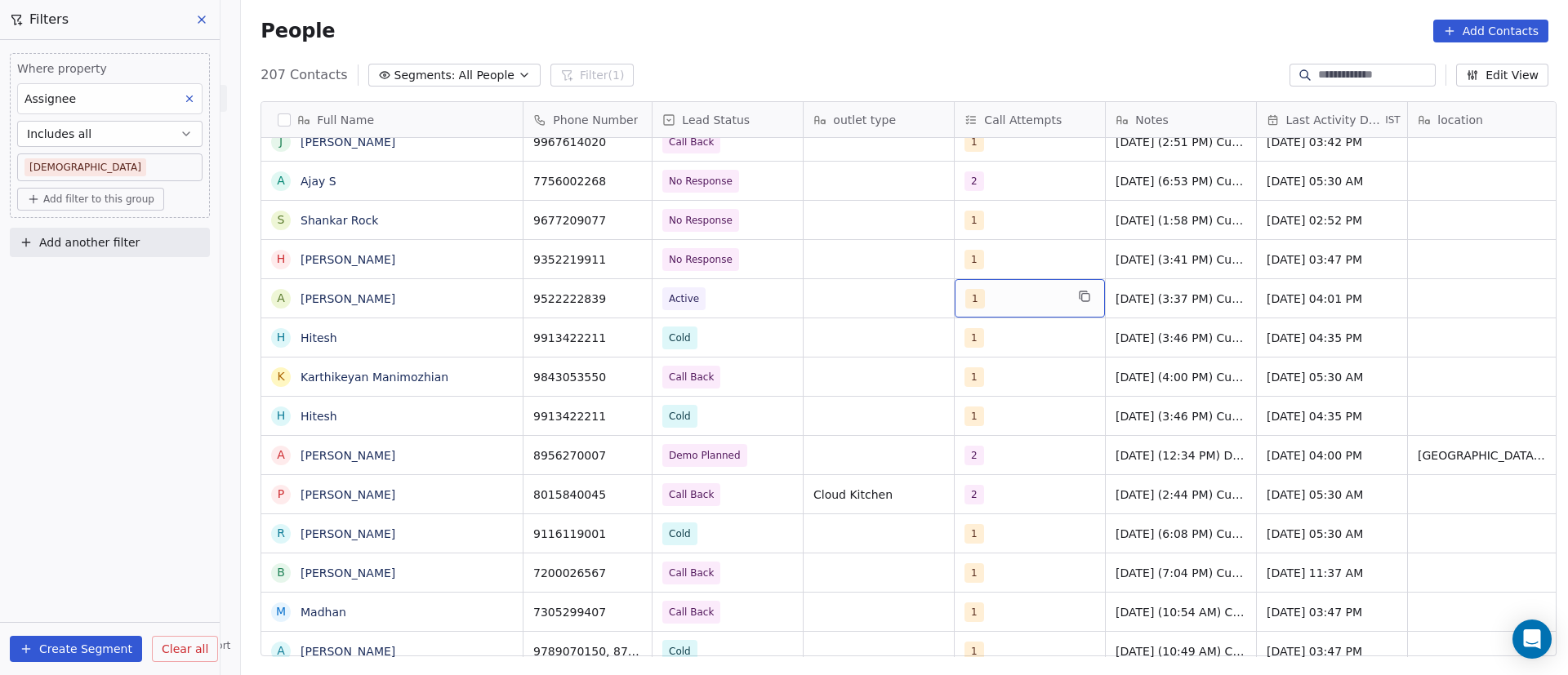
click at [1007, 299] on div "1" at bounding box center [1014, 299] width 100 height 19
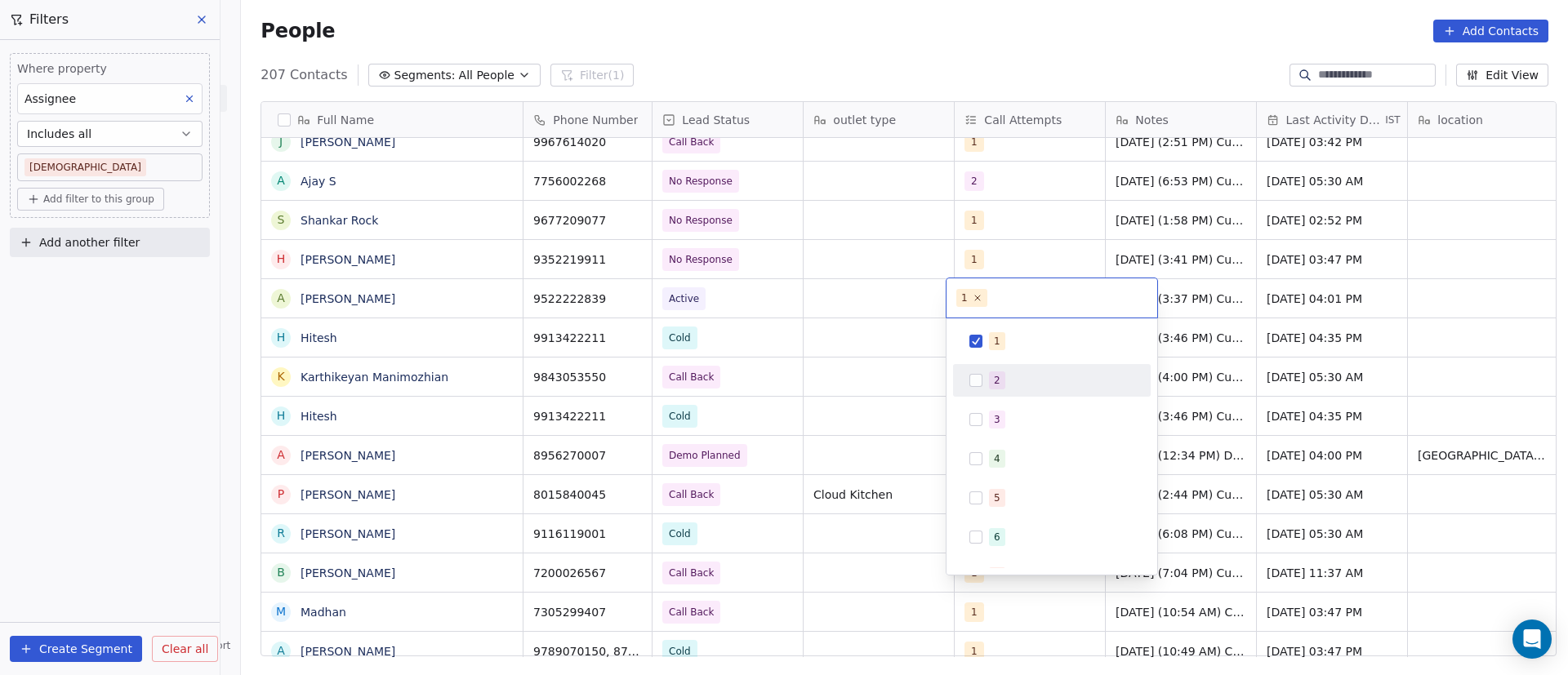
click at [1009, 372] on div "2" at bounding box center [1061, 381] width 146 height 18
click at [990, 338] on span "1" at bounding box center [997, 342] width 16 height 18
click at [912, 306] on html "On2Cook India Pvt. Ltd. Contacts People Marketing Workflows Campaigns Metrics &…" at bounding box center [784, 337] width 1568 height 675
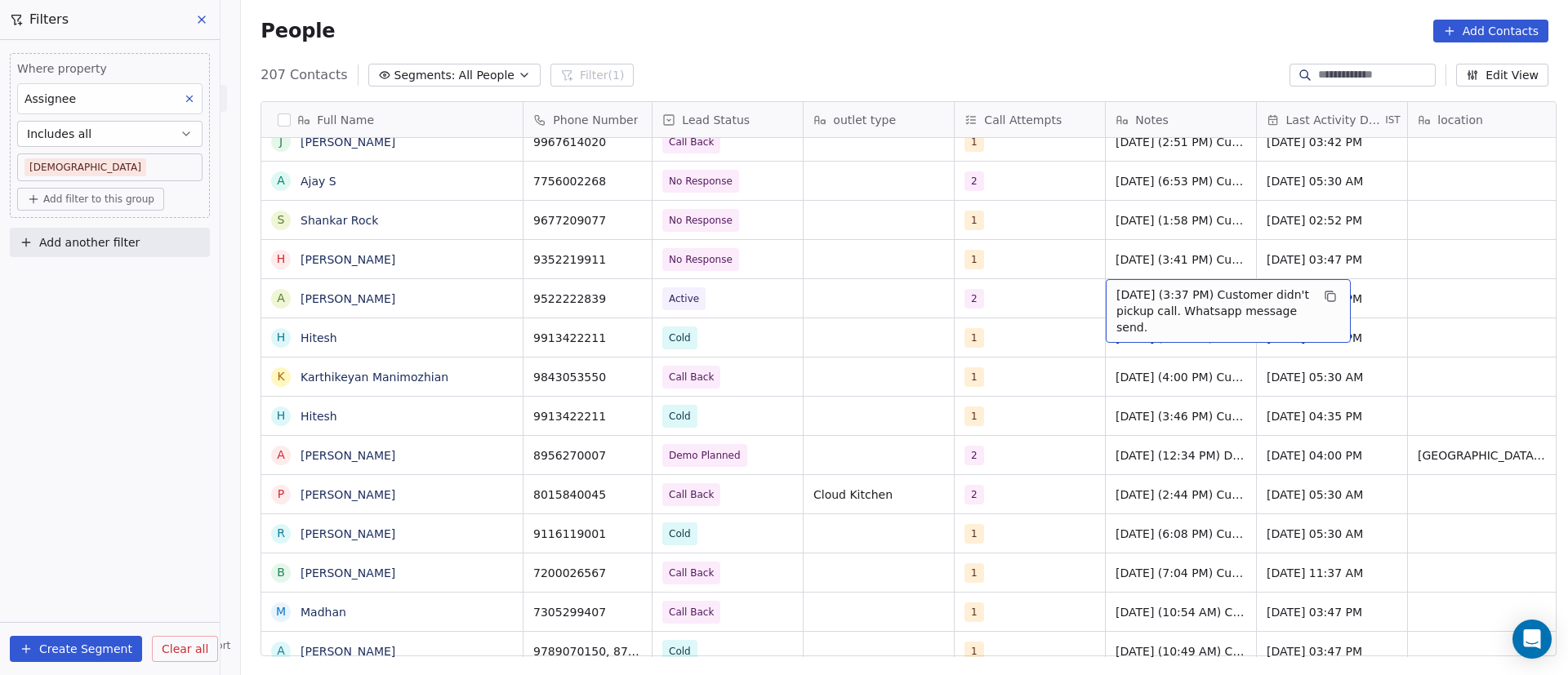
click at [1149, 289] on span "9/9/2025 (3:37 PM) Customer didn't pickup call. Whatsapp message send." at bounding box center [1213, 310] width 194 height 49
drag, startPoint x: 1106, startPoint y: 289, endPoint x: 1131, endPoint y: 287, distance: 25.1
click at [1104, 289] on textarea "**********" at bounding box center [1221, 304] width 244 height 50
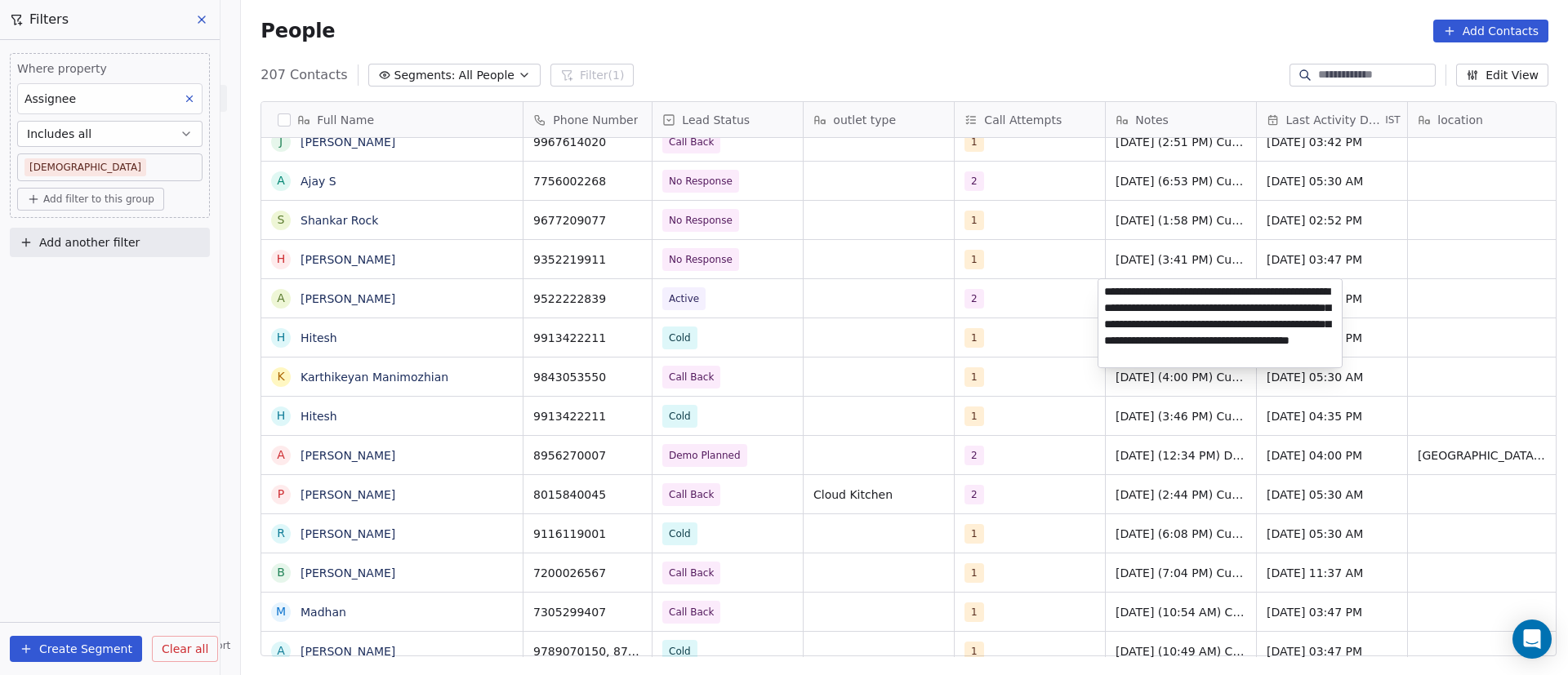
type textarea "**********"
click at [1048, 301] on html "On2Cook India Pvt. Ltd. Contacts People Marketing Workflows Campaigns Metrics &…" at bounding box center [784, 337] width 1568 height 675
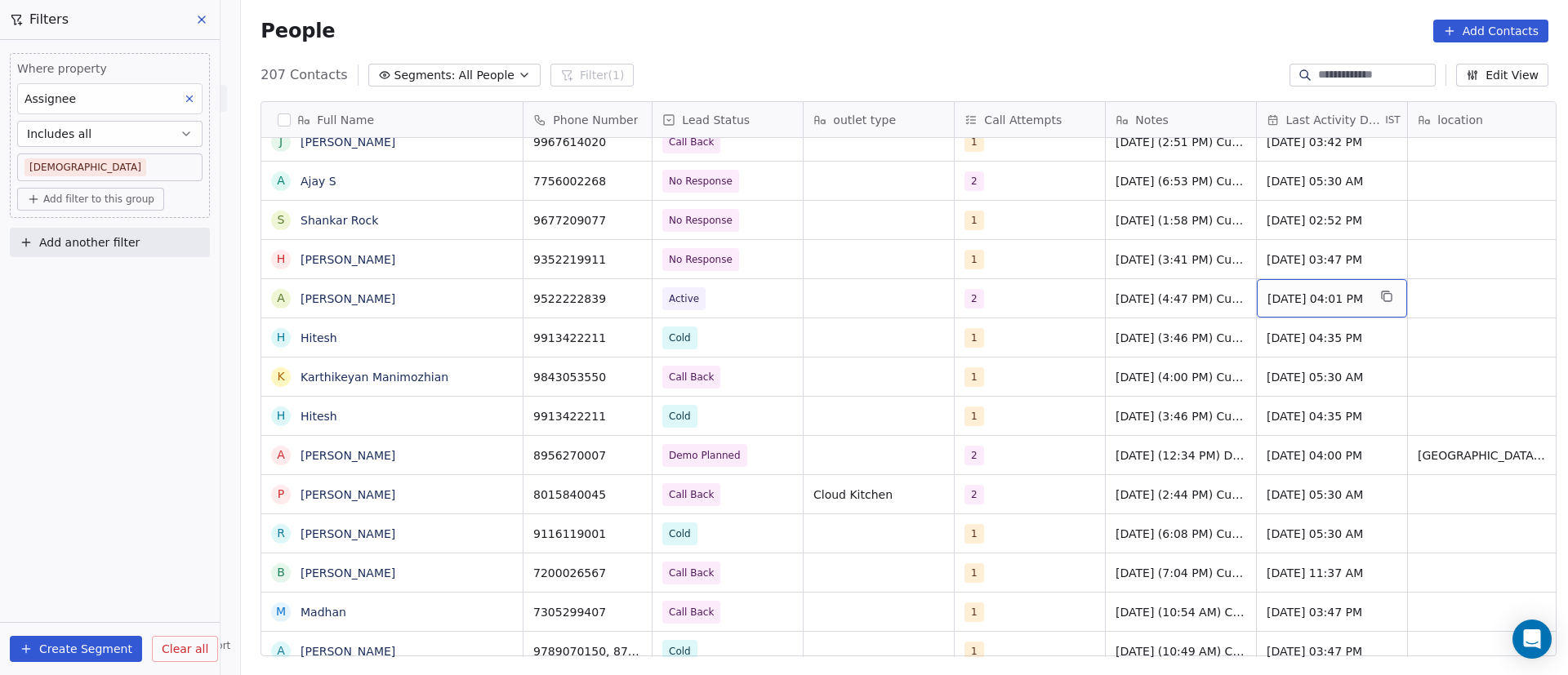
click at [1281, 299] on span "Sep 09, 2025 04:01 PM" at bounding box center [1317, 299] width 100 height 16
click at [1279, 299] on span "Sep 09, 2025 04:01 PM" at bounding box center [1317, 299] width 100 height 16
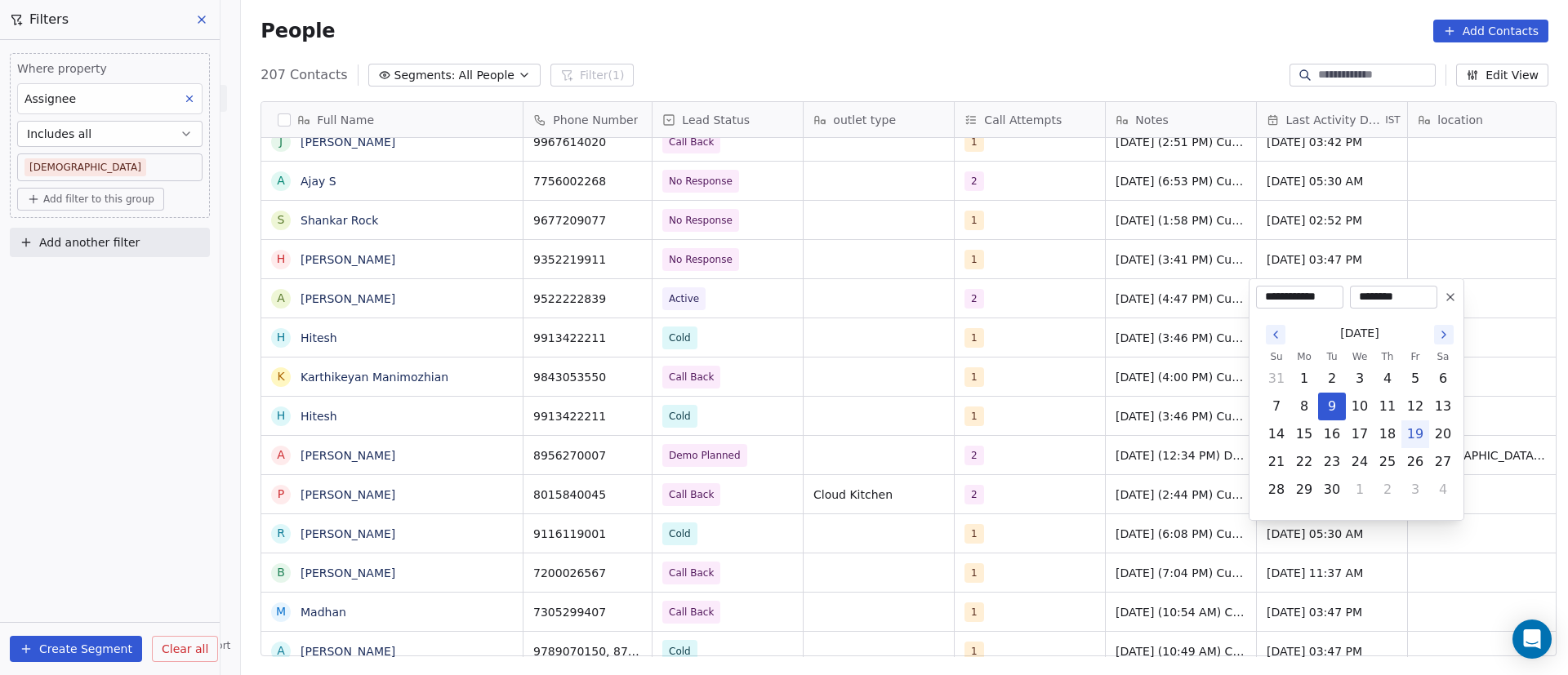
click at [1426, 440] on button "19" at bounding box center [1415, 434] width 27 height 27
type input "**********"
click at [1176, 342] on html "On2Cook India Pvt. Ltd. Contacts People Marketing Workflows Campaigns Metrics &…" at bounding box center [784, 337] width 1568 height 675
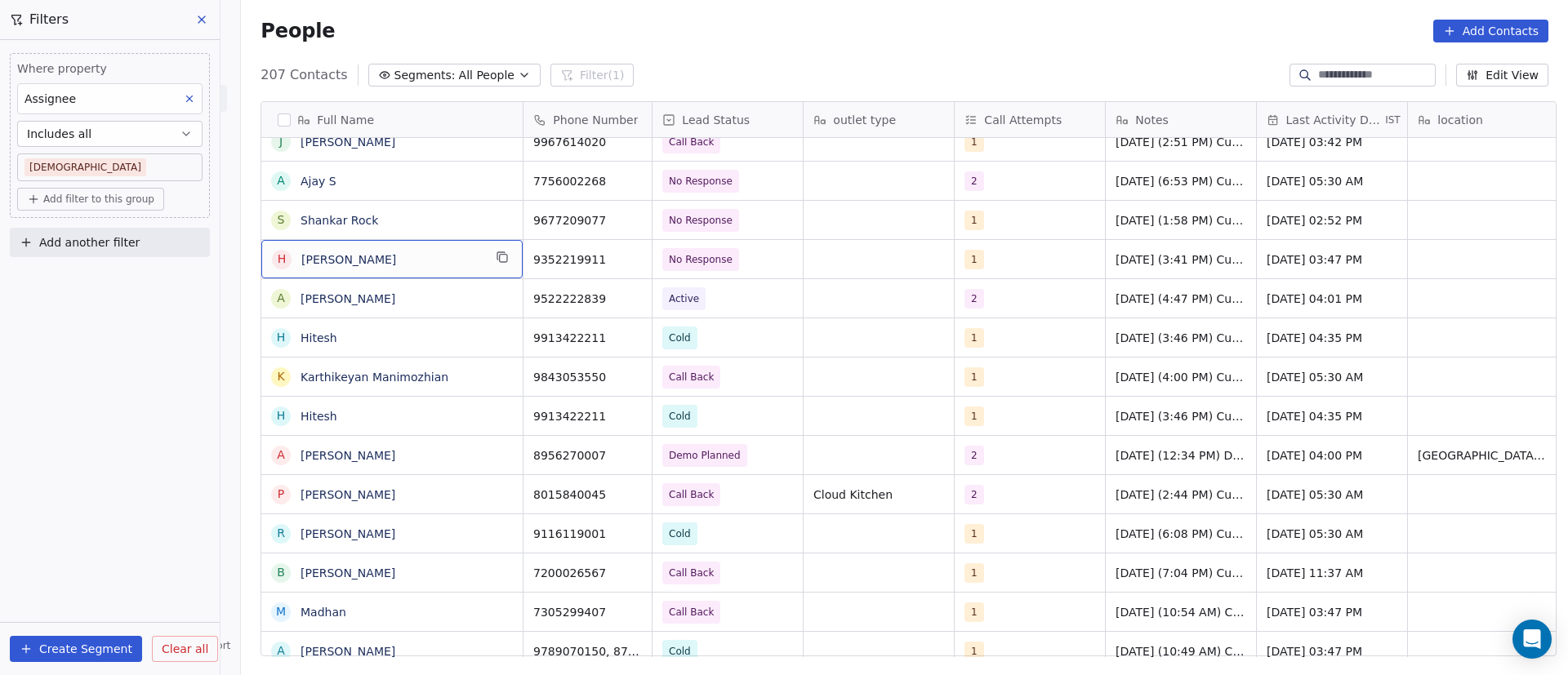
click at [429, 256] on span "Harsh Paliwal" at bounding box center [392, 260] width 181 height 16
click at [497, 264] on button "grid" at bounding box center [501, 256] width 19 height 19
click at [625, 263] on icon "grid" at bounding box center [631, 257] width 13 height 13
click at [496, 259] on icon "grid" at bounding box center [502, 257] width 13 height 13
click at [1025, 268] on div "1" at bounding box center [1030, 259] width 150 height 38
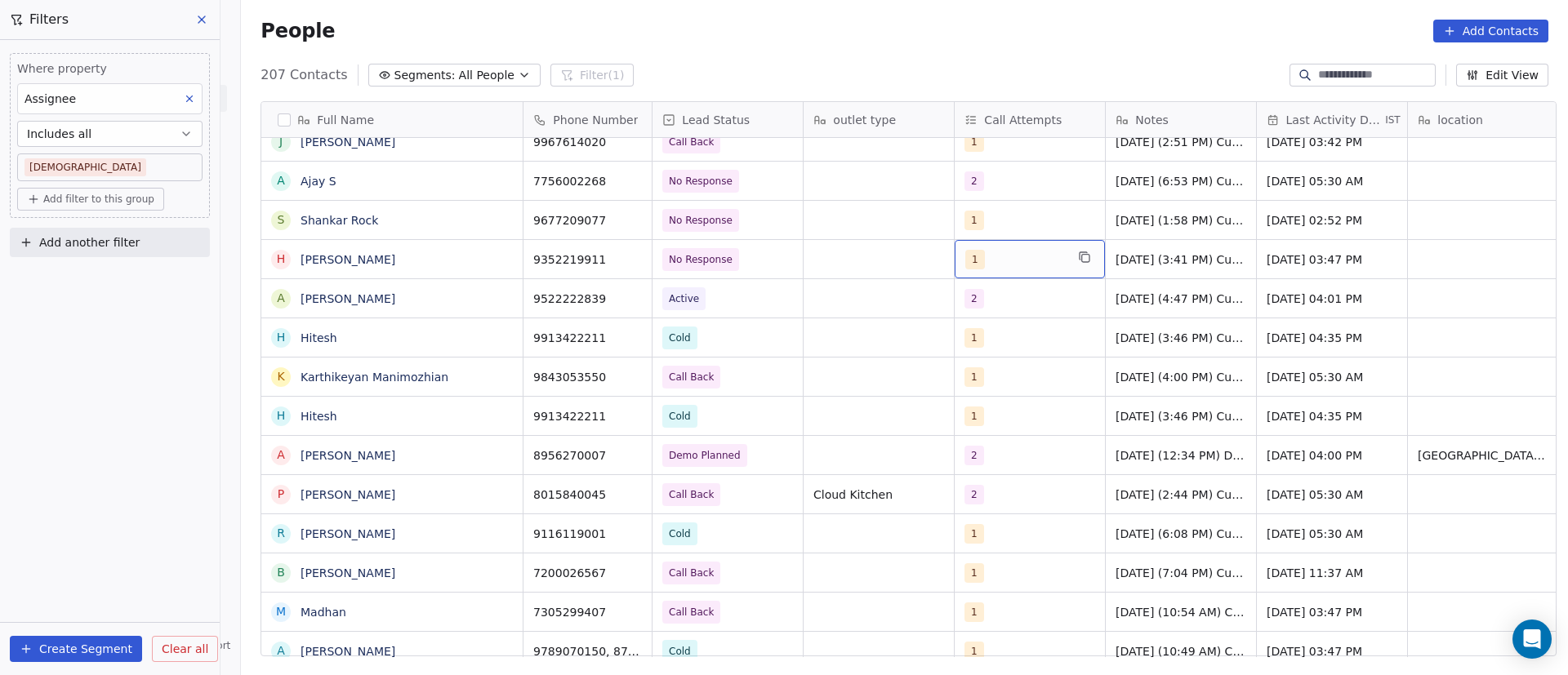
click at [1025, 268] on div "1" at bounding box center [1030, 259] width 150 height 38
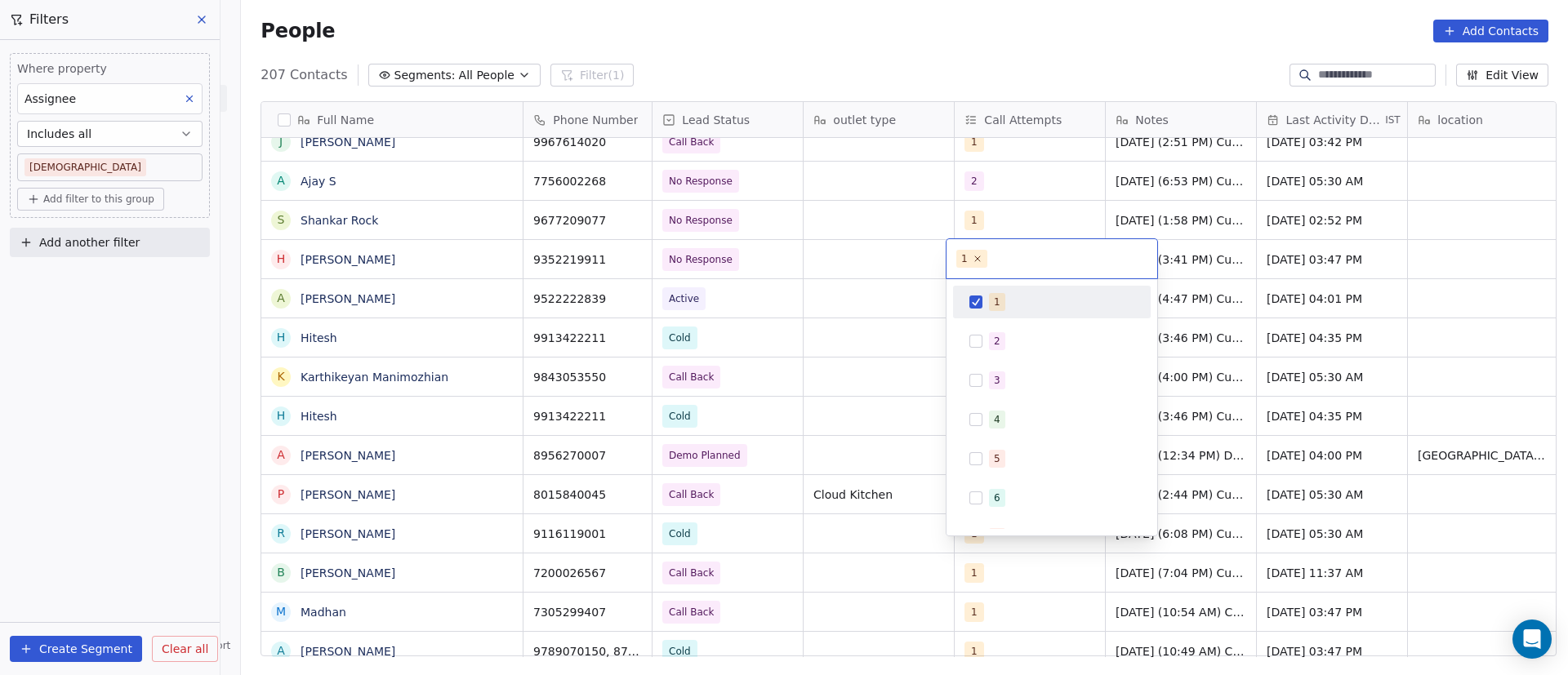
click at [1002, 299] on span "1" at bounding box center [997, 302] width 16 height 18
click at [992, 332] on span "2" at bounding box center [997, 342] width 16 height 18
click at [1183, 259] on html "On2Cook India Pvt. Ltd. Contacts People Marketing Workflows Campaigns Metrics &…" at bounding box center [784, 337] width 1568 height 675
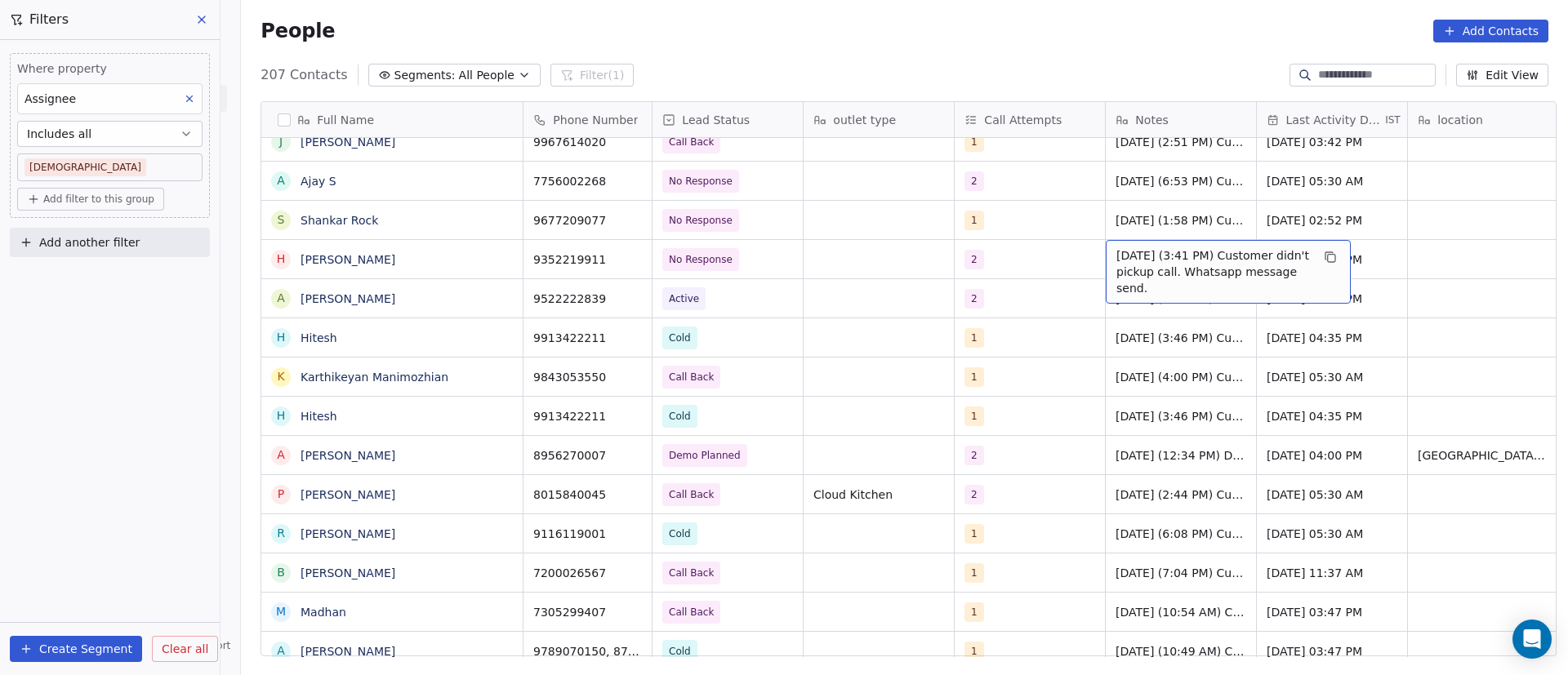
click at [1142, 258] on span "9/9/2025 (3:41 PM) Customer didn't pickup call. Whatsapp message send." at bounding box center [1213, 271] width 194 height 49
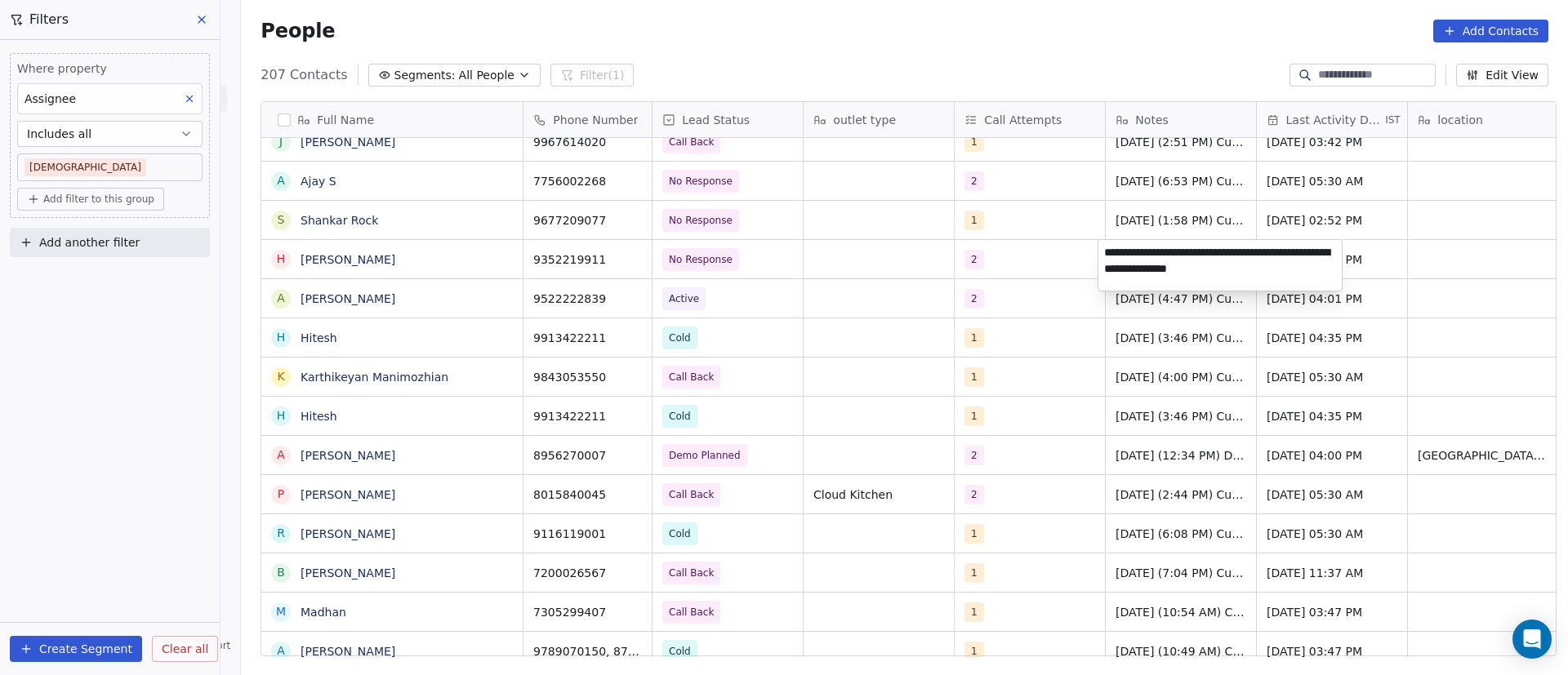
click at [1108, 255] on textarea "**********" at bounding box center [1221, 265] width 244 height 50
type textarea "**********"
click at [1058, 247] on html "On2Cook India Pvt. Ltd. Contacts People Marketing Workflows Campaigns Metrics &…" at bounding box center [784, 337] width 1568 height 675
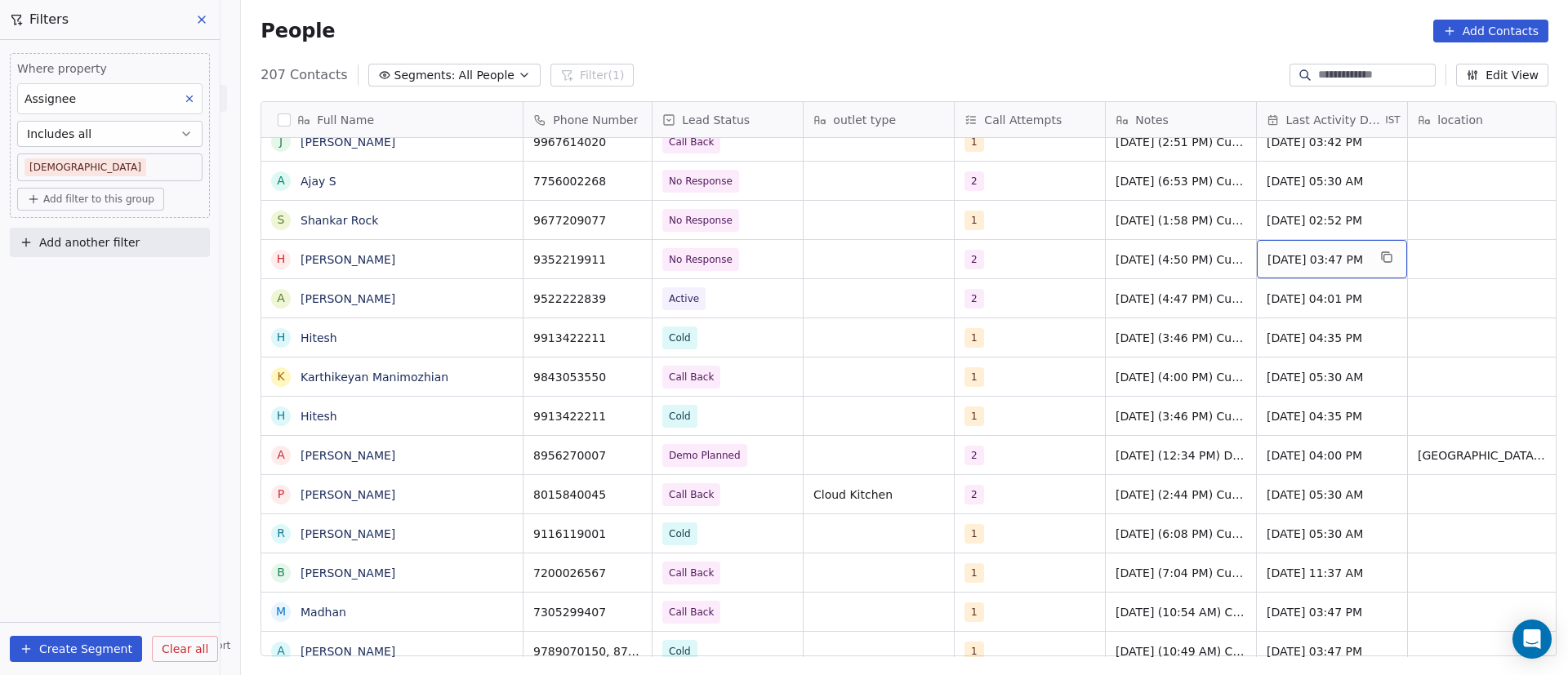
click at [1293, 258] on span "Sep 09, 2025 03:47 PM" at bounding box center [1317, 260] width 100 height 16
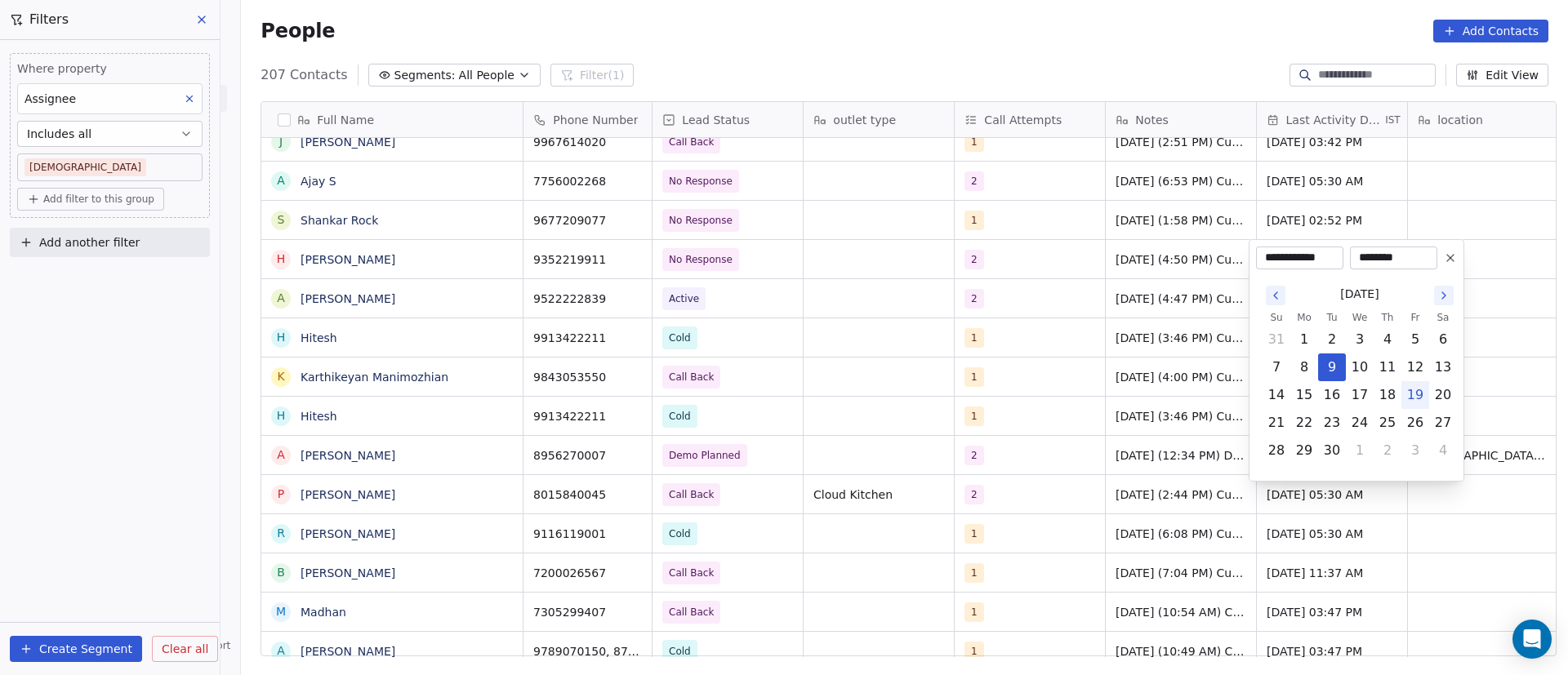
click at [1419, 397] on button "19" at bounding box center [1415, 395] width 27 height 27
type input "**********"
click at [1023, 290] on html "On2Cook India Pvt. Ltd. Contacts People Marketing Workflows Campaigns Metrics &…" at bounding box center [784, 337] width 1568 height 675
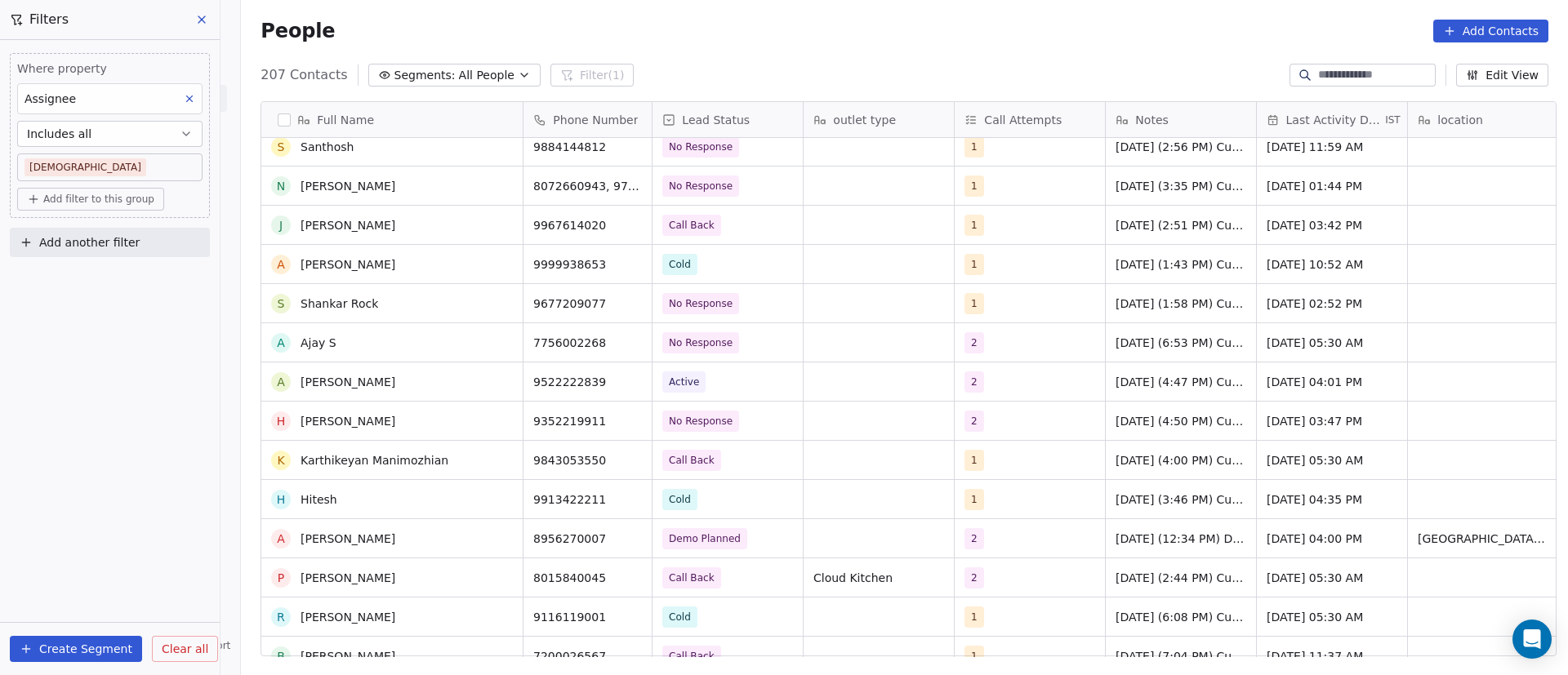
scroll to position [5536, 0]
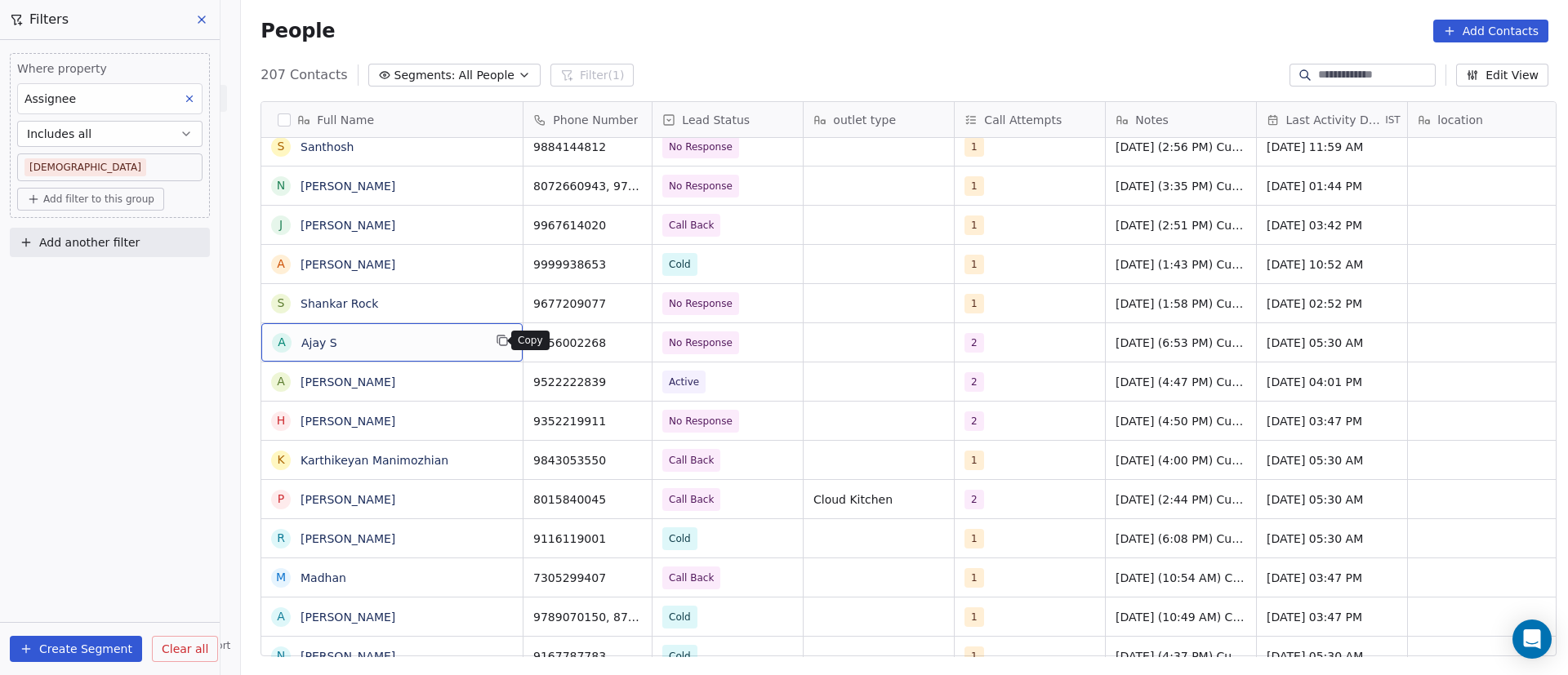
click at [499, 342] on icon "grid" at bounding box center [503, 342] width 7 height 7
click at [625, 342] on icon "grid" at bounding box center [631, 341] width 13 height 13
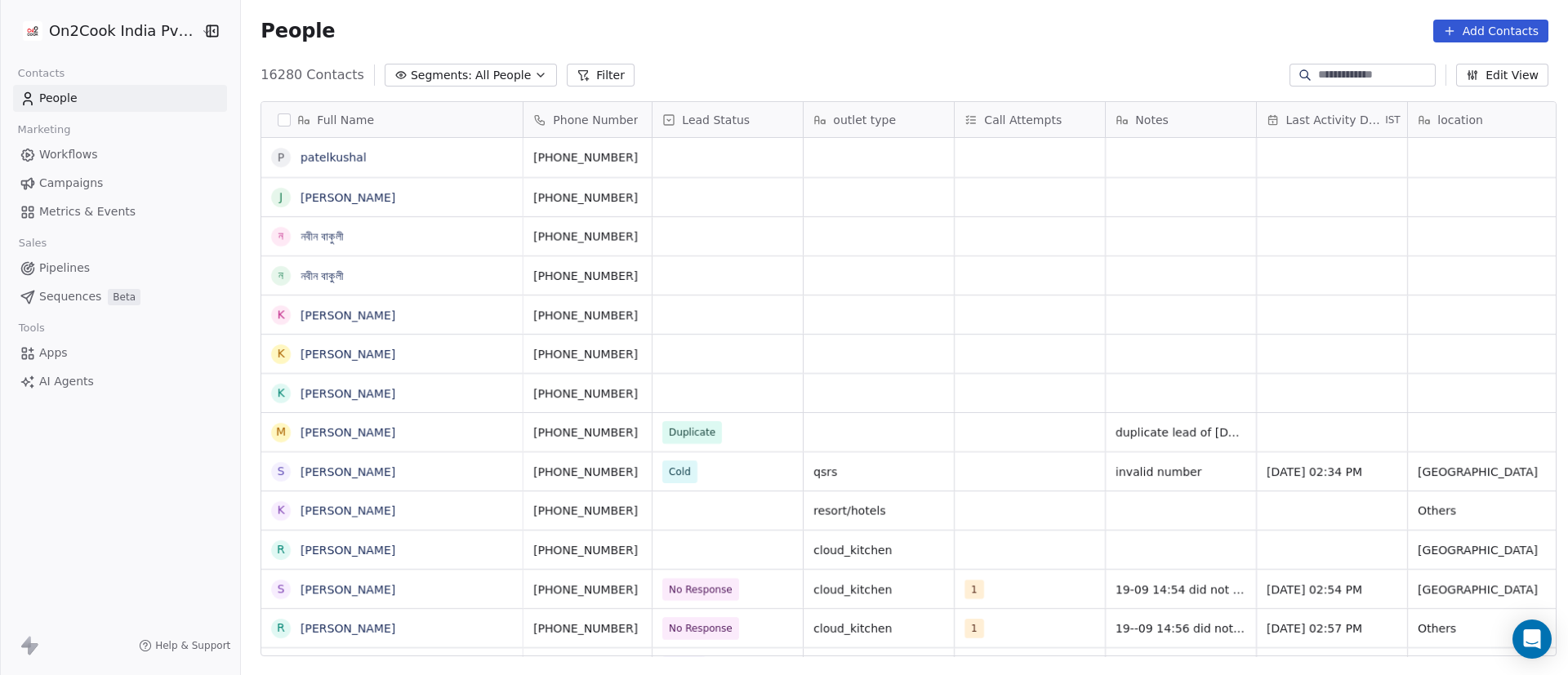
scroll to position [19, 19]
click at [1033, 72] on input at bounding box center [1376, 75] width 115 height 16
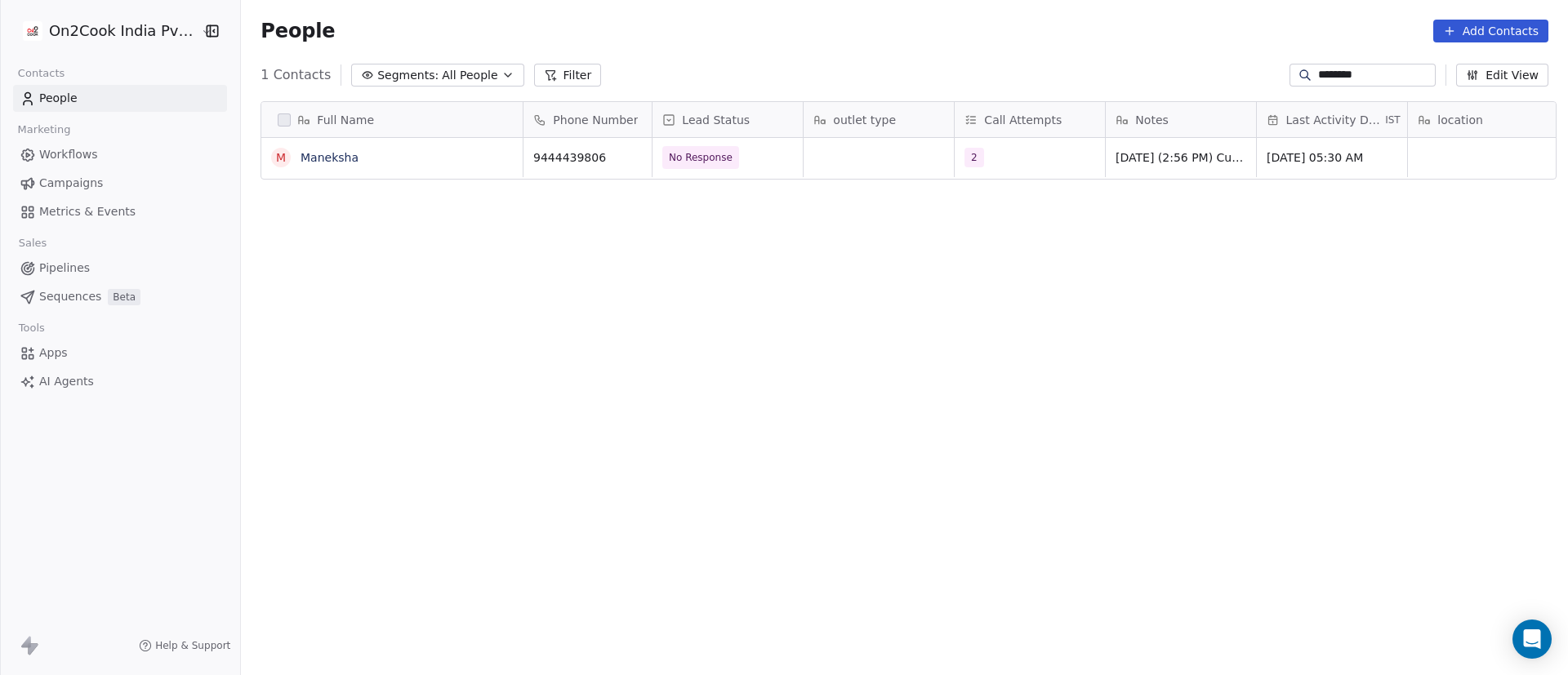
scroll to position [575, 1316]
type input "********"
click at [992, 166] on div "2" at bounding box center [1014, 157] width 100 height 19
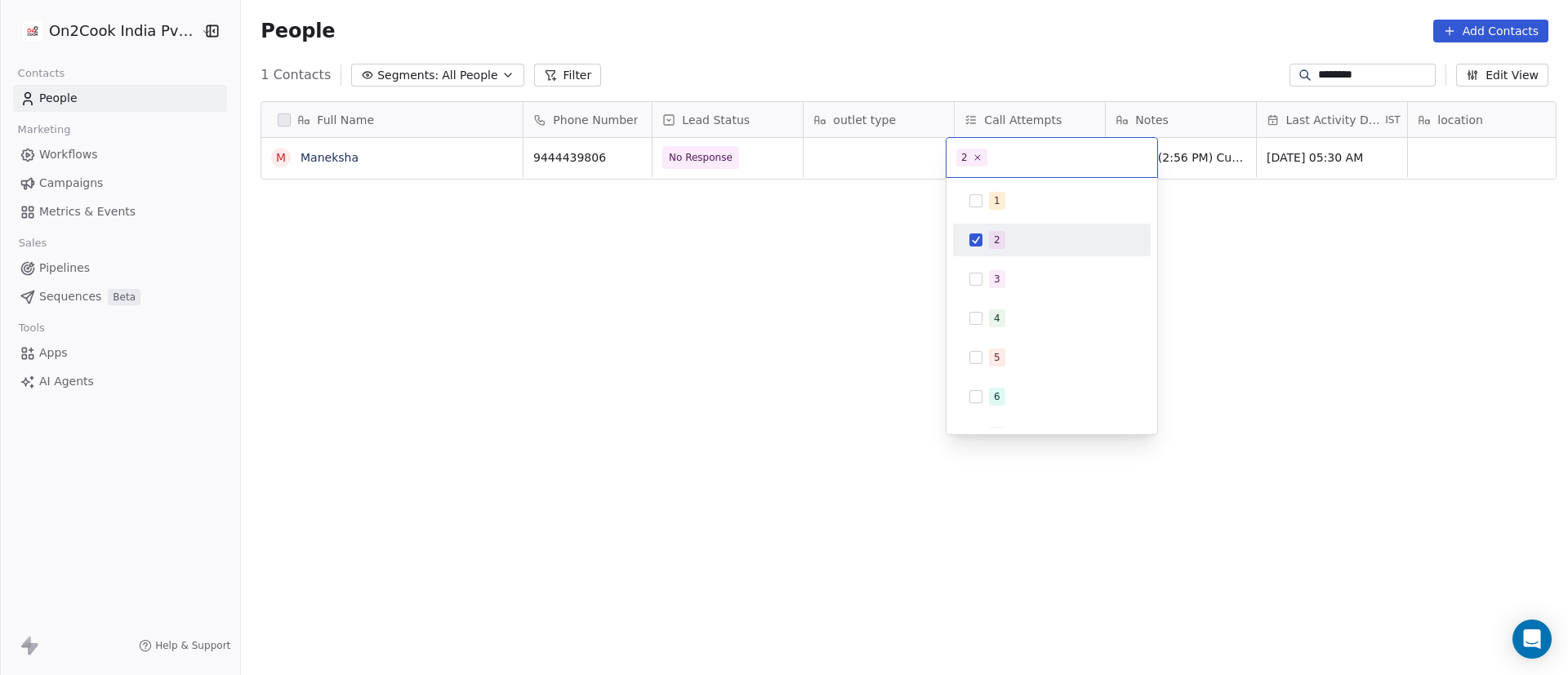
click at [997, 241] on div "2" at bounding box center [997, 240] width 6 height 15
click at [988, 267] on div "3" at bounding box center [1051, 279] width 184 height 27
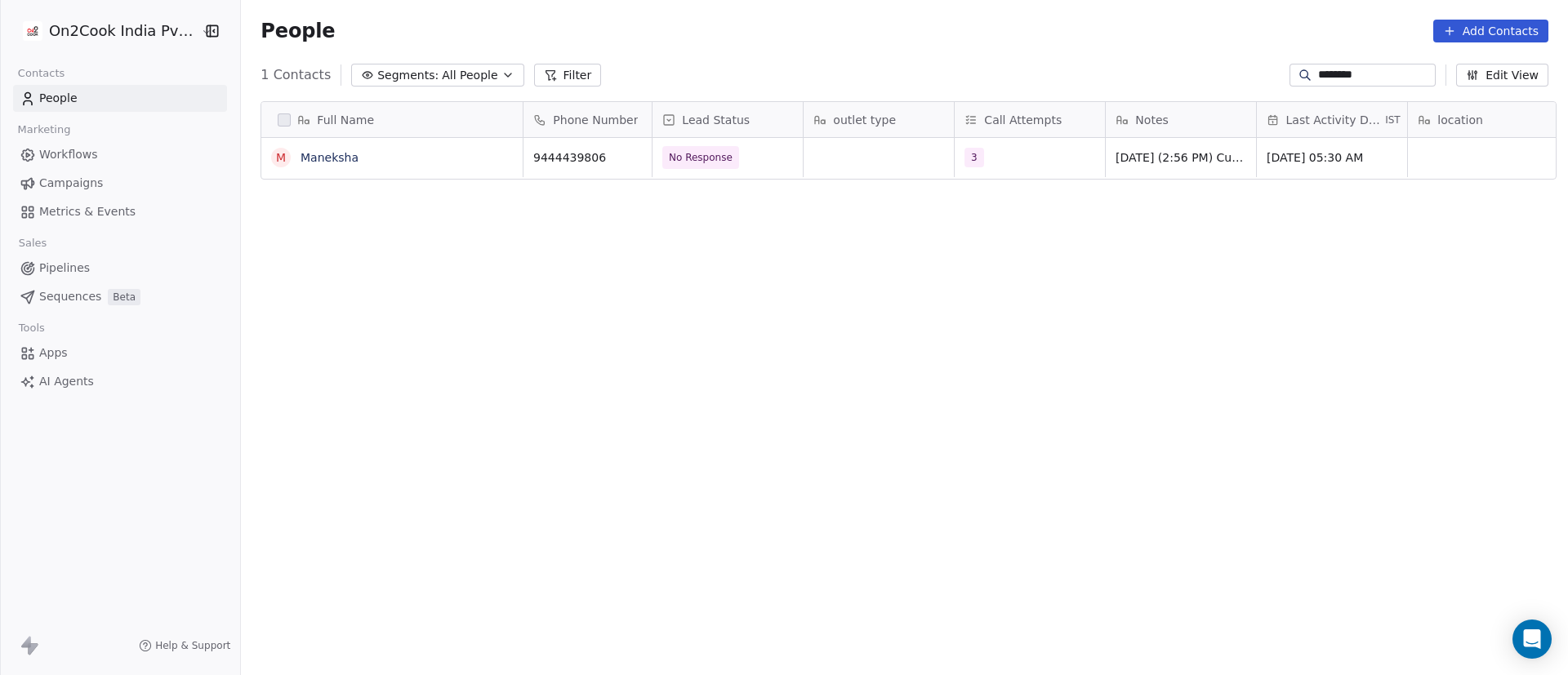
click at [1033, 292] on html "On2Cook India Pvt. Ltd. Contacts People Marketing Workflows Campaigns Metrics &…" at bounding box center [784, 337] width 1568 height 675
click at [1033, 136] on div "Notes" at bounding box center [1181, 119] width 150 height 35
click at [1033, 164] on div "Edit property" at bounding box center [1156, 154] width 115 height 27
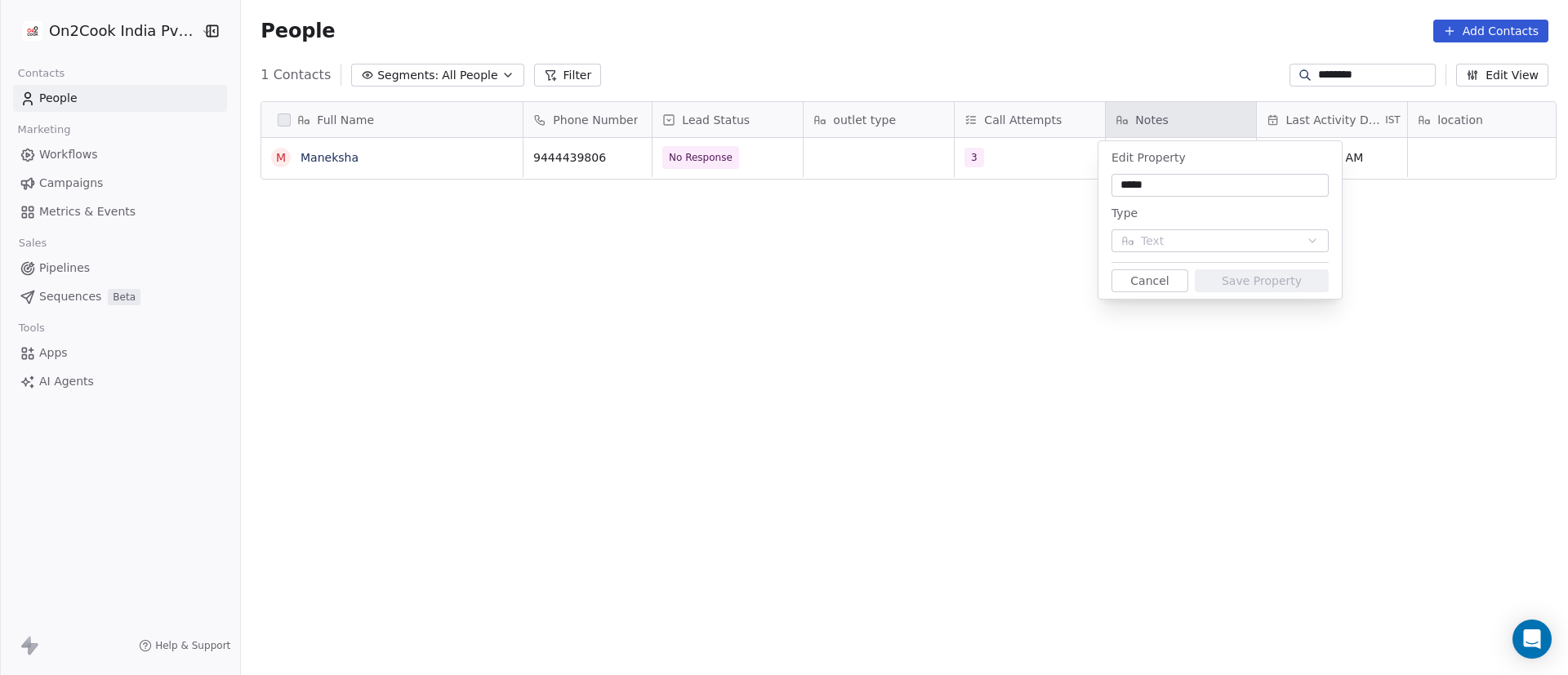
click at [965, 232] on html "On2Cook India Pvt. Ltd. Contacts People Marketing Workflows Campaigns Metrics &…" at bounding box center [784, 337] width 1568 height 675
click at [784, 295] on html "On2Cook India Pvt. Ltd. Contacts People Marketing Workflows Campaigns Metrics &…" at bounding box center [784, 337] width 1568 height 675
click at [1033, 284] on button "Cancel" at bounding box center [1150, 280] width 77 height 23
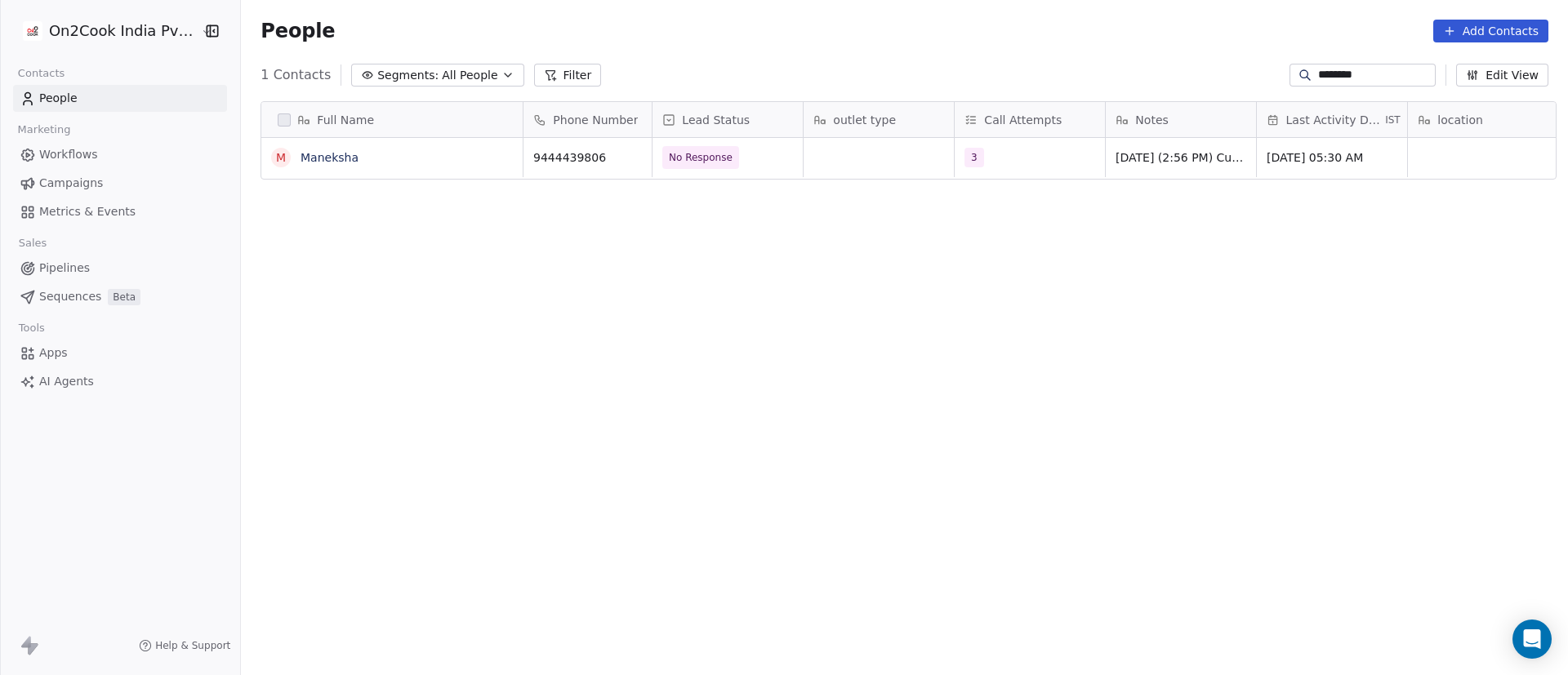
click at [988, 289] on div "Full Name M Maneksha Phone Number Lead Status outlet type Call Attempts Notes L…" at bounding box center [905, 385] width 1327 height 594
click at [1033, 159] on span "10/9/2025 (2:56 PM) Customer didn't pickup call. Whatsapp message send. 4/9/202…" at bounding box center [1213, 219] width 194 height 147
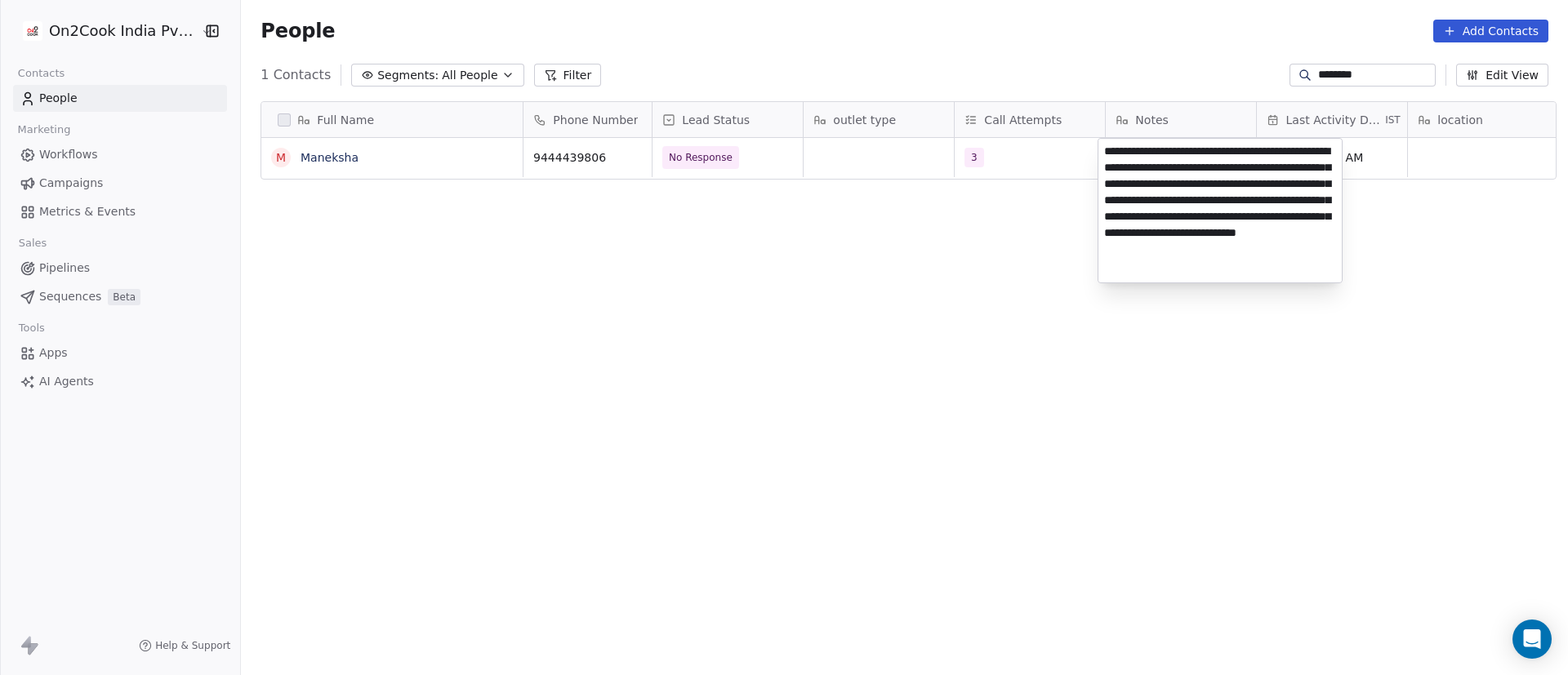
click at [1033, 149] on textarea "**********" at bounding box center [1221, 211] width 244 height 144
type textarea "**********"
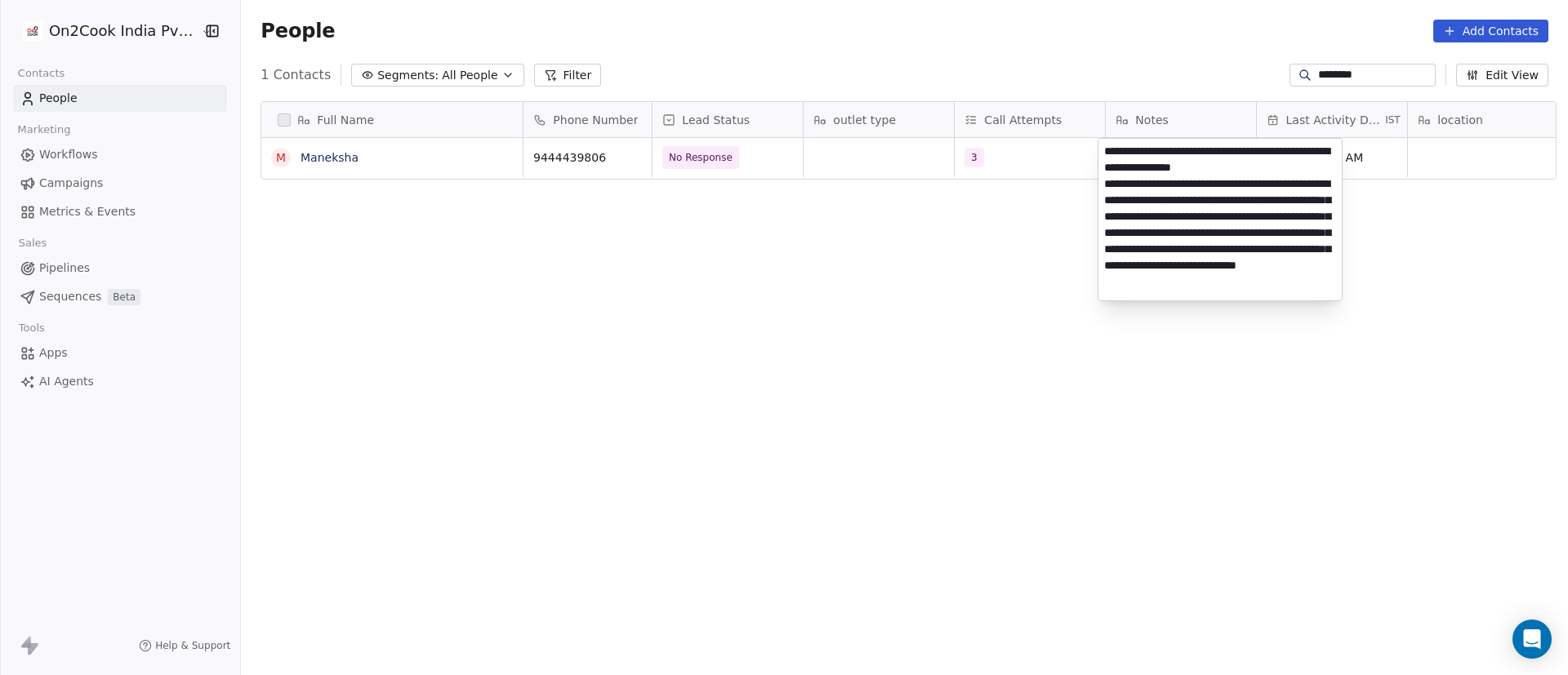
click at [985, 215] on html "On2Cook India Pvt. Ltd. Contacts People Marketing Workflows Campaigns Metrics &…" at bounding box center [784, 337] width 1568 height 675
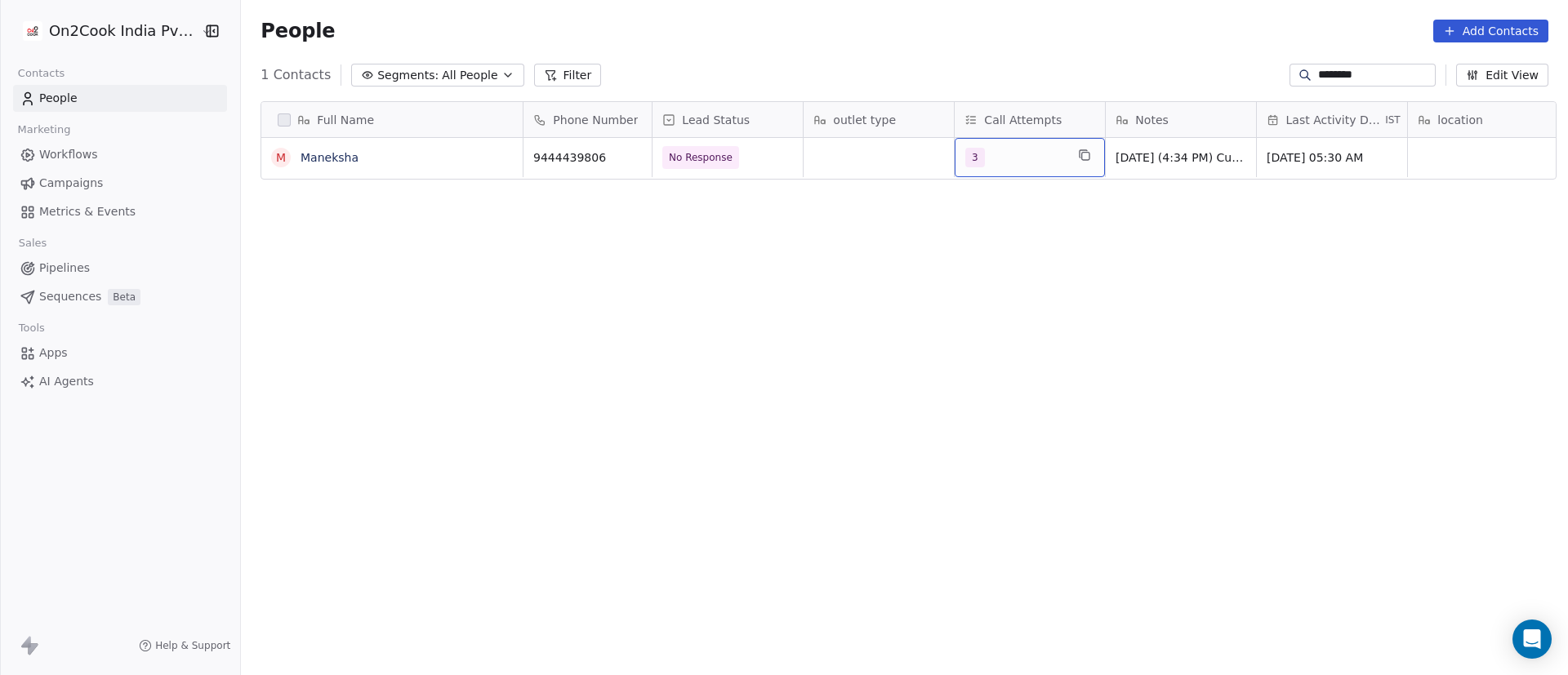
click at [1018, 157] on div "3" at bounding box center [1014, 157] width 100 height 19
click at [1010, 280] on div "3" at bounding box center [1061, 279] width 146 height 18
click at [1010, 327] on div "4" at bounding box center [1061, 319] width 146 height 18
click at [1033, 298] on html "On2Cook India Pvt. Ltd. Contacts People Marketing Workflows Campaigns Metrics &…" at bounding box center [784, 337] width 1568 height 675
click at [1033, 162] on span "Sep 10, 2024 05:30 AM" at bounding box center [1317, 158] width 100 height 16
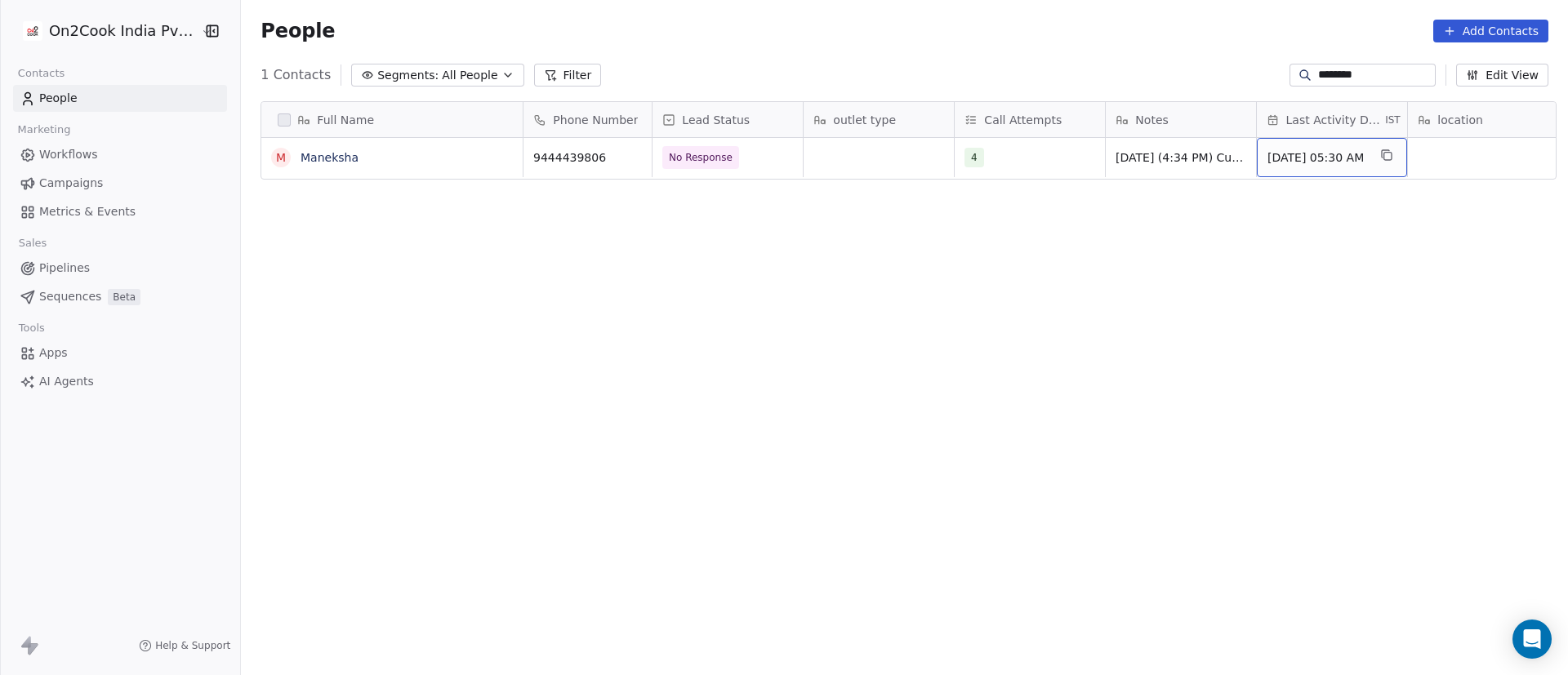
click at [1033, 162] on span "Sep 10, 2024 05:30 AM" at bounding box center [1317, 158] width 100 height 16
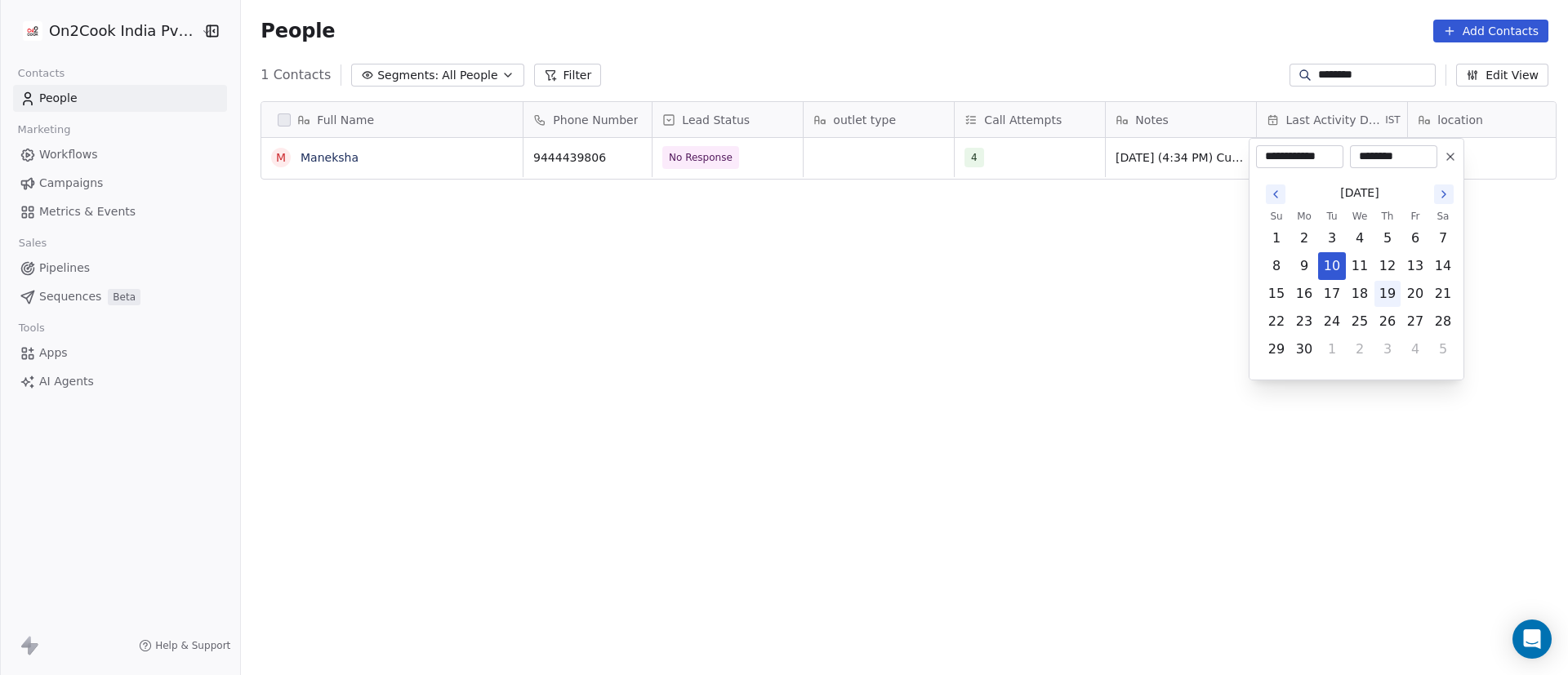
click at [1033, 299] on button "19" at bounding box center [1387, 294] width 27 height 27
type input "**********"
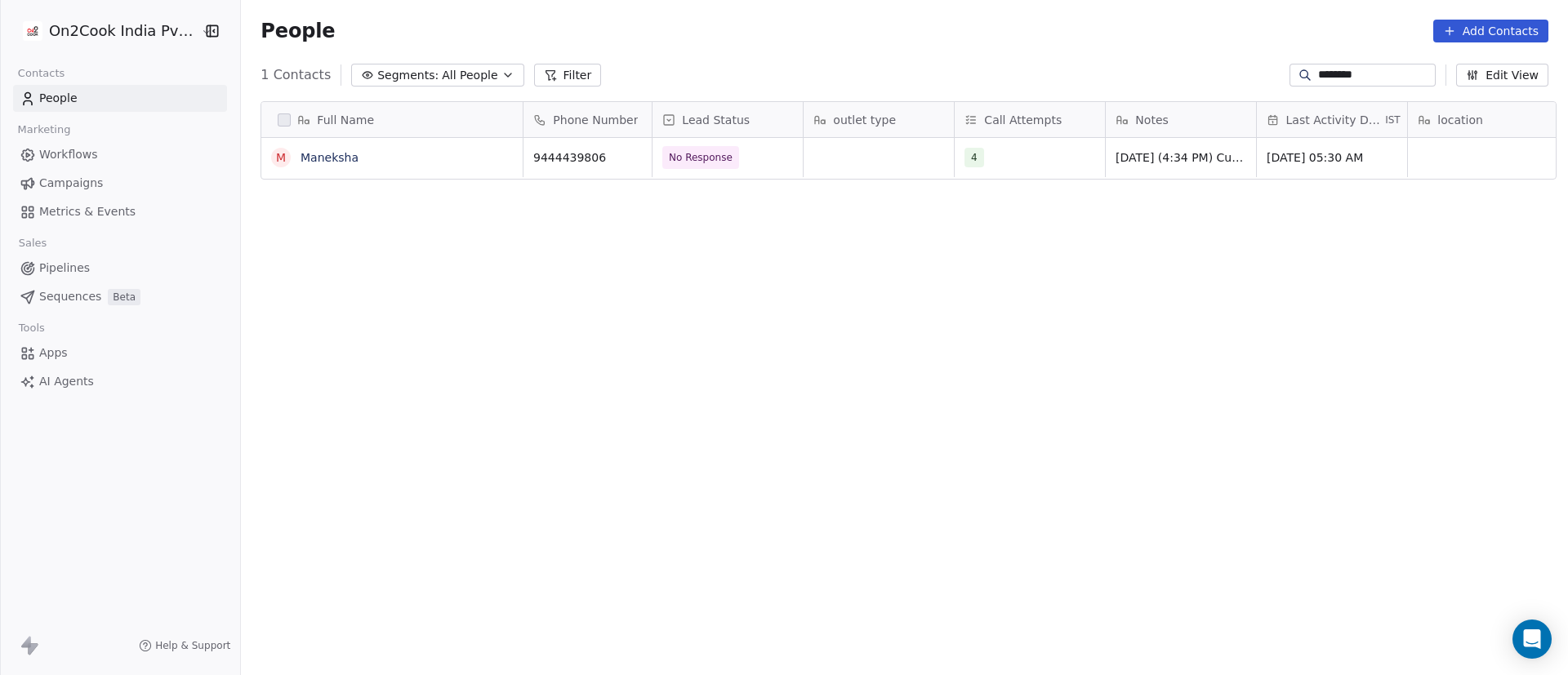
click at [1018, 289] on html "On2Cook India Pvt. Ltd. Contacts People Marketing Workflows Campaigns Metrics &…" at bounding box center [784, 337] width 1568 height 675
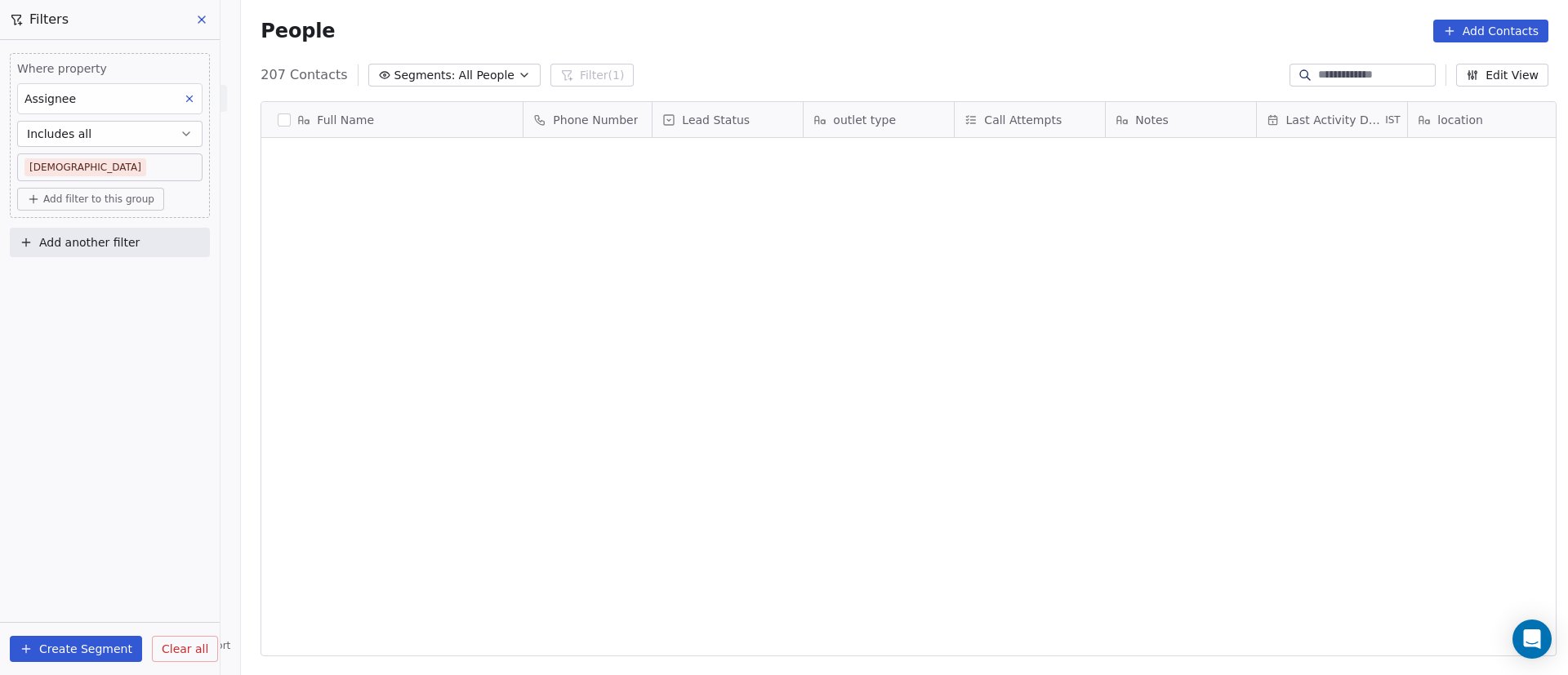
scroll to position [575, 1316]
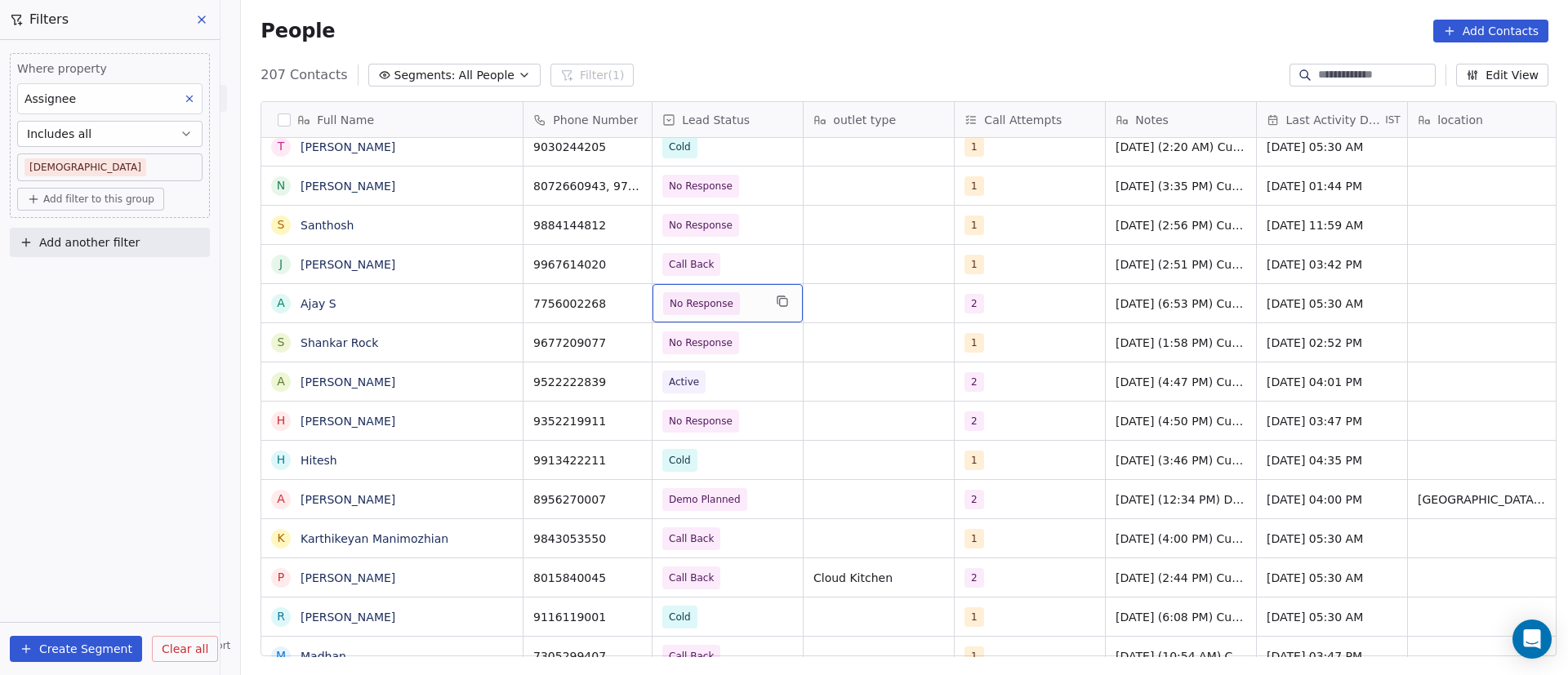
click at [743, 304] on span "No Response" at bounding box center [713, 303] width 100 height 23
click at [728, 302] on icon at bounding box center [733, 302] width 11 height 11
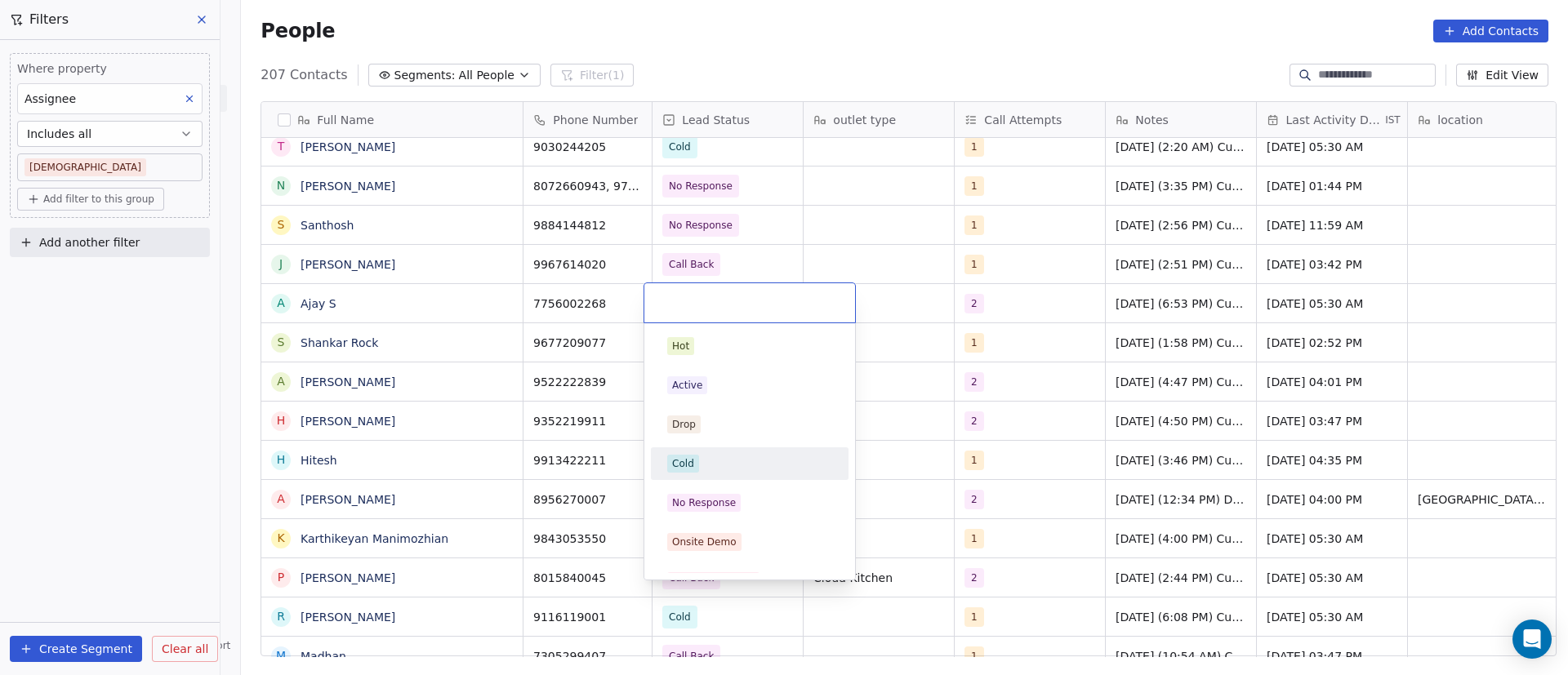
click at [715, 449] on div "Cold" at bounding box center [750, 463] width 198 height 33
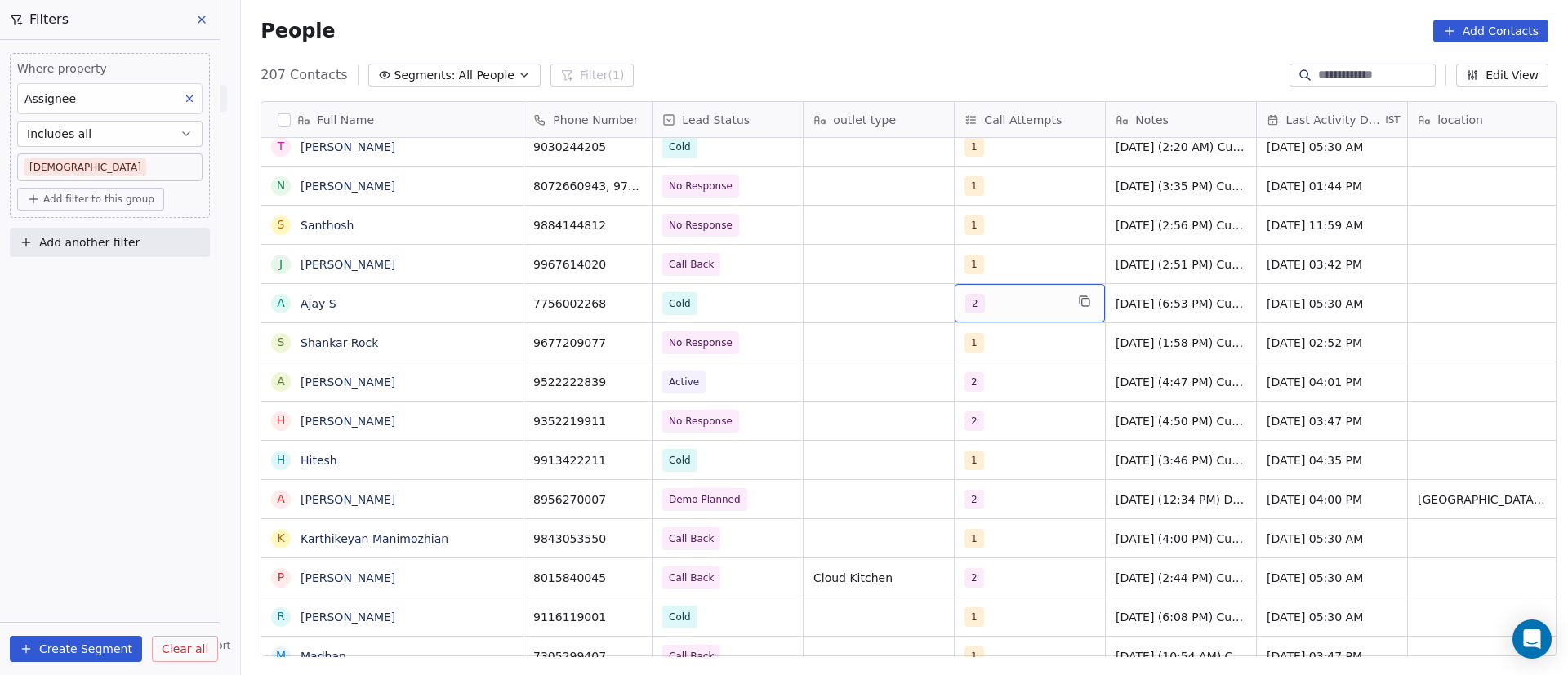
click at [1003, 304] on div "2" at bounding box center [1014, 303] width 100 height 19
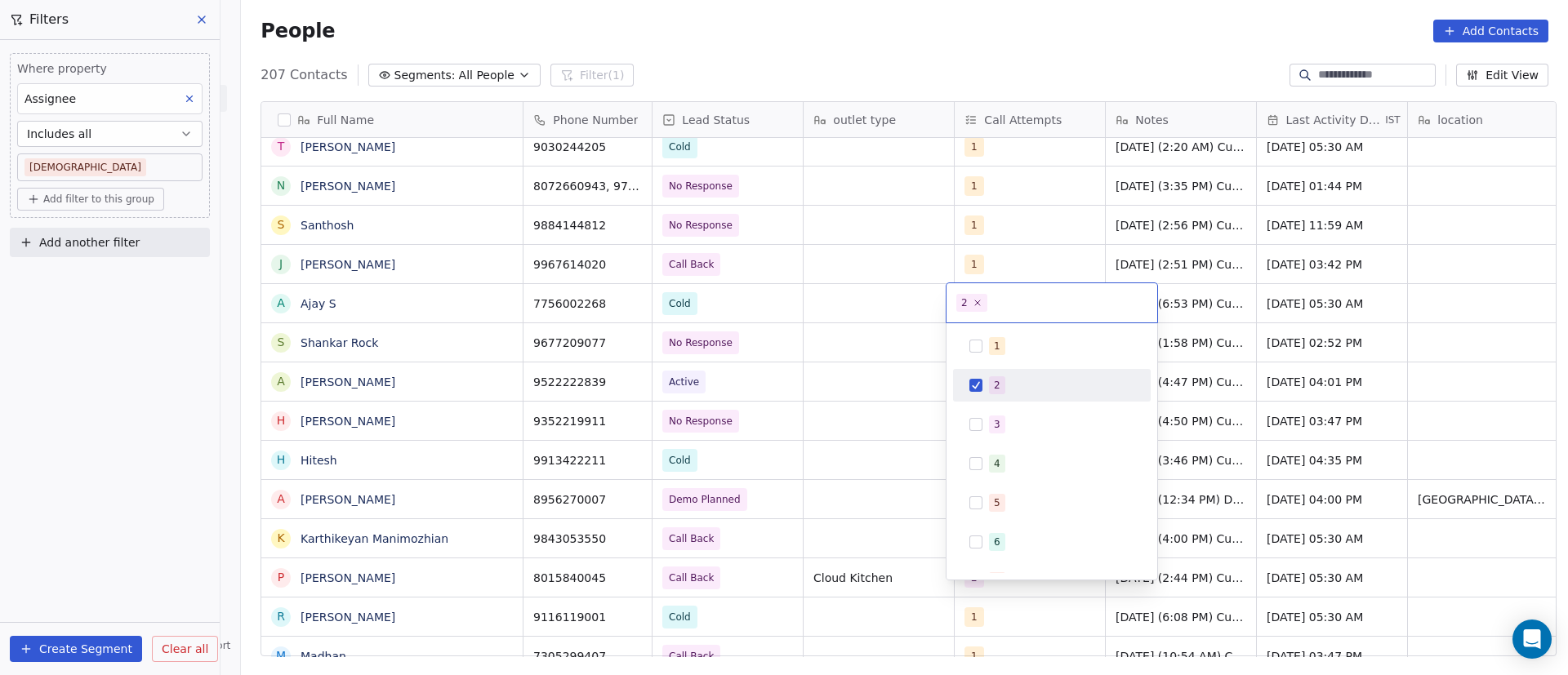
click at [993, 384] on span "2" at bounding box center [997, 386] width 16 height 18
click at [981, 425] on button "Suggestions" at bounding box center [976, 424] width 13 height 13
click at [869, 325] on html "On2Cook India Pvt. Ltd. Contacts People Marketing Workflows Campaigns Metrics &…" at bounding box center [784, 337] width 1568 height 675
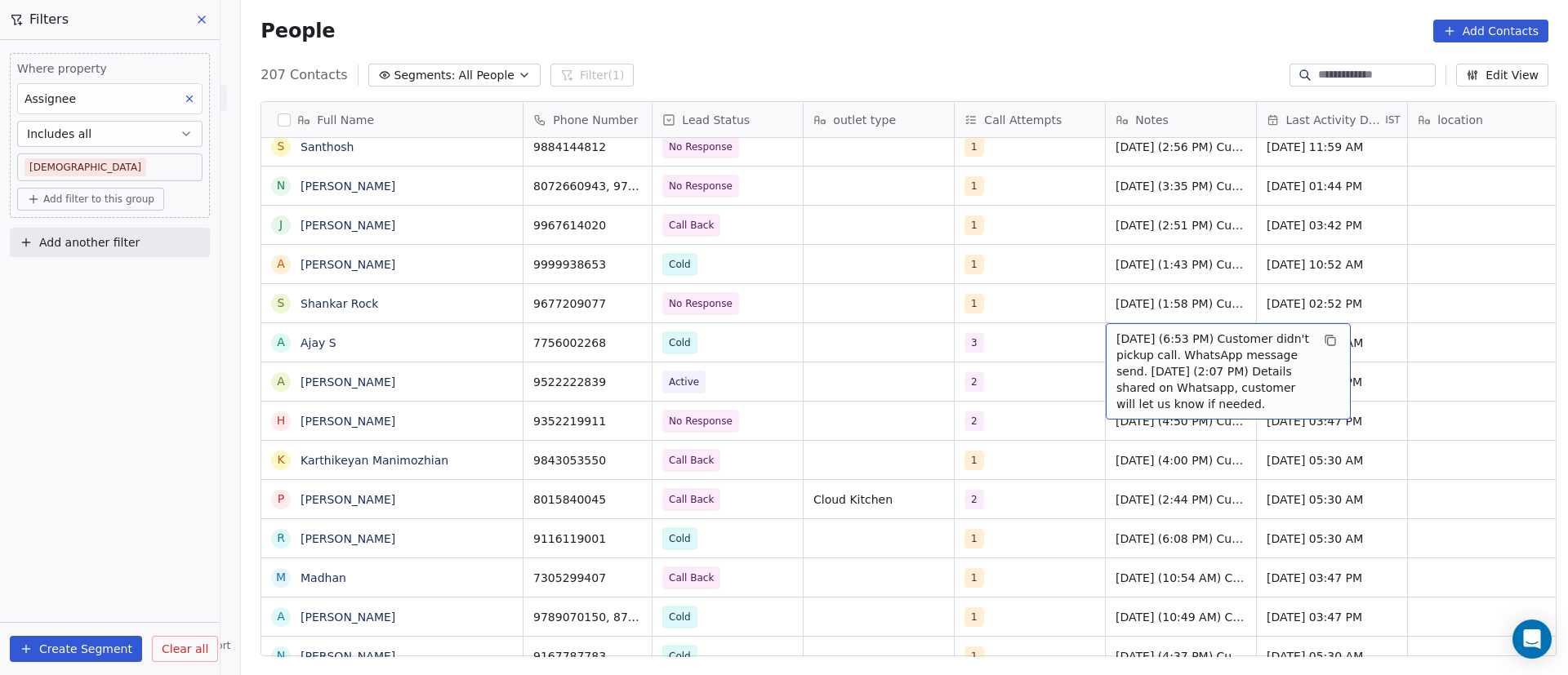
click at [1124, 355] on span "15/9/2025 (6:53 PM) Customer didn't pickup call. WhatsApp message send. 9/9/202…" at bounding box center [1213, 371] width 194 height 82
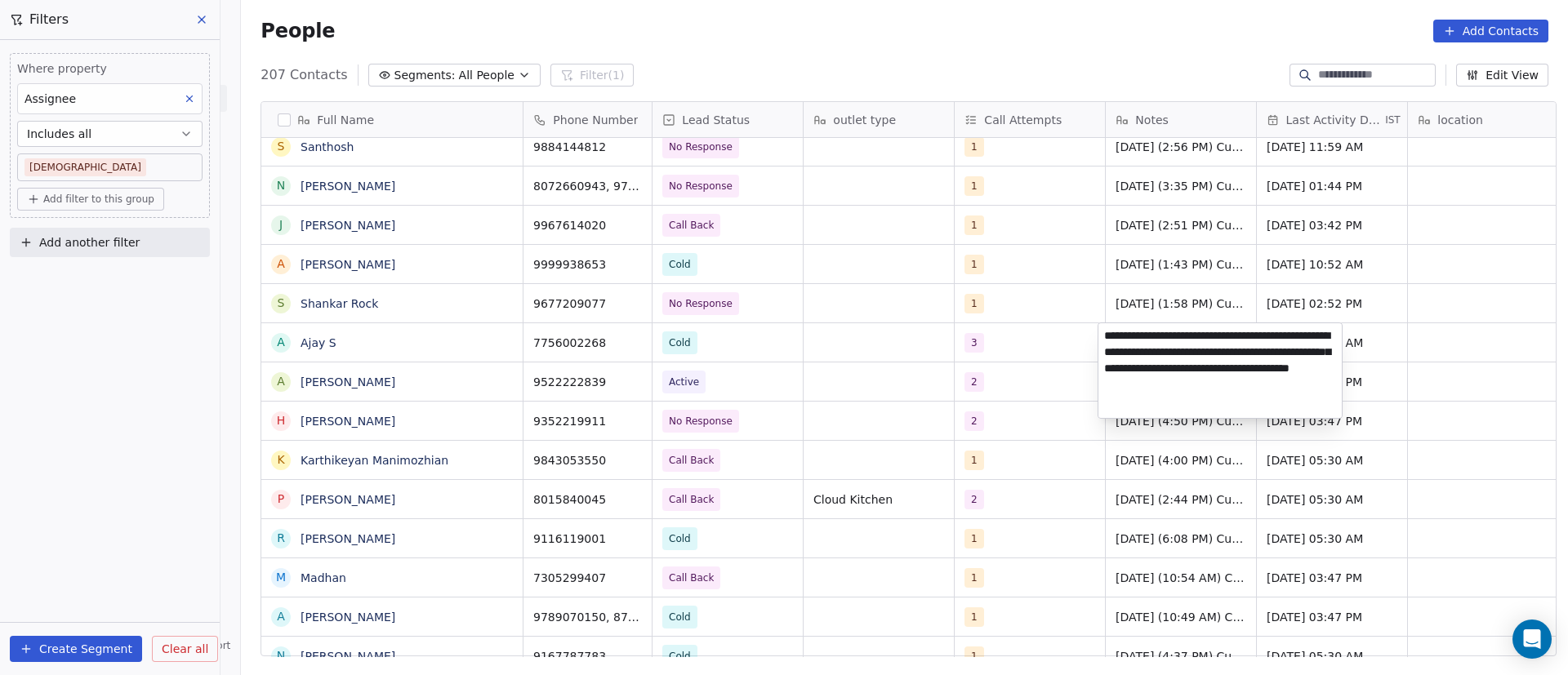
click at [1103, 337] on textarea "**********" at bounding box center [1221, 370] width 244 height 94
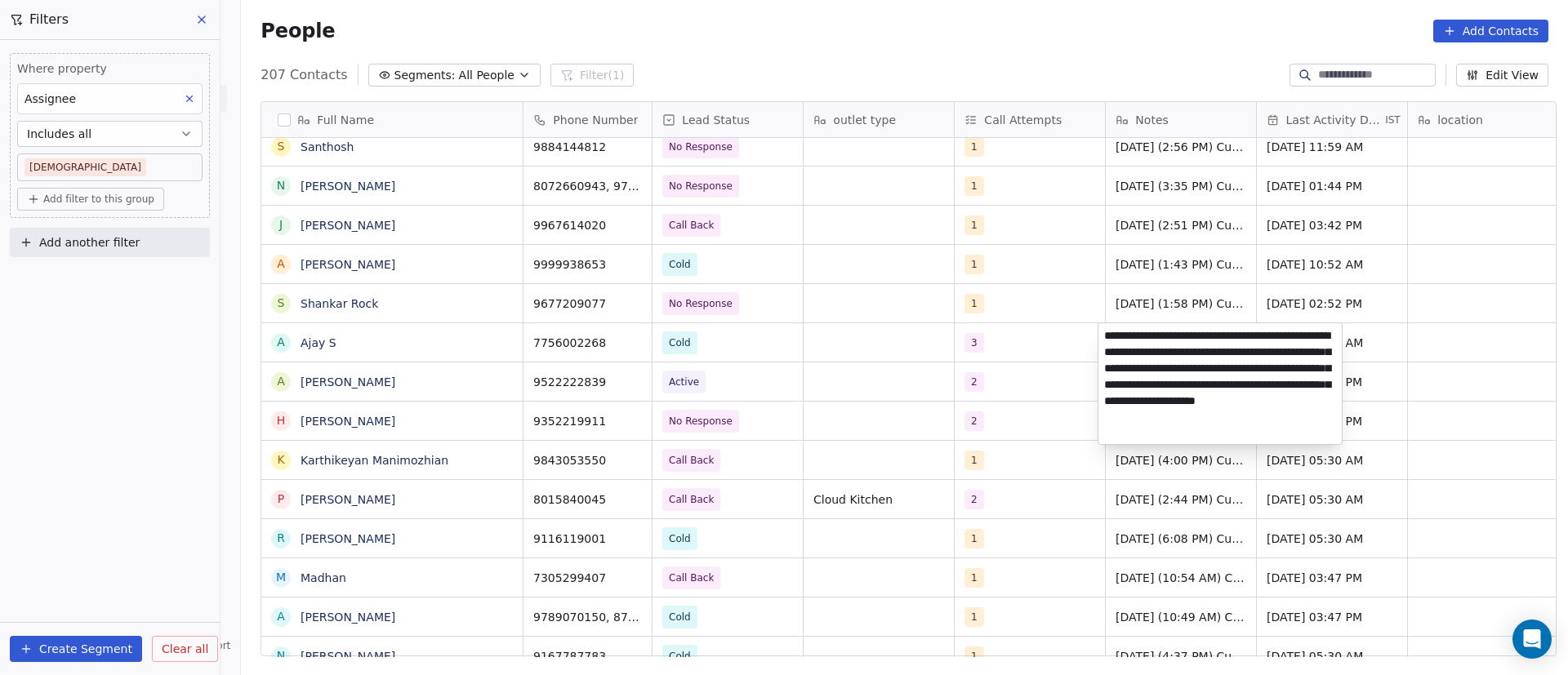
type textarea "**********"
click at [1079, 385] on html "On2Cook India Pvt. Ltd. Contacts People Marketing Workflows Campaigns Metrics &…" at bounding box center [784, 337] width 1568 height 675
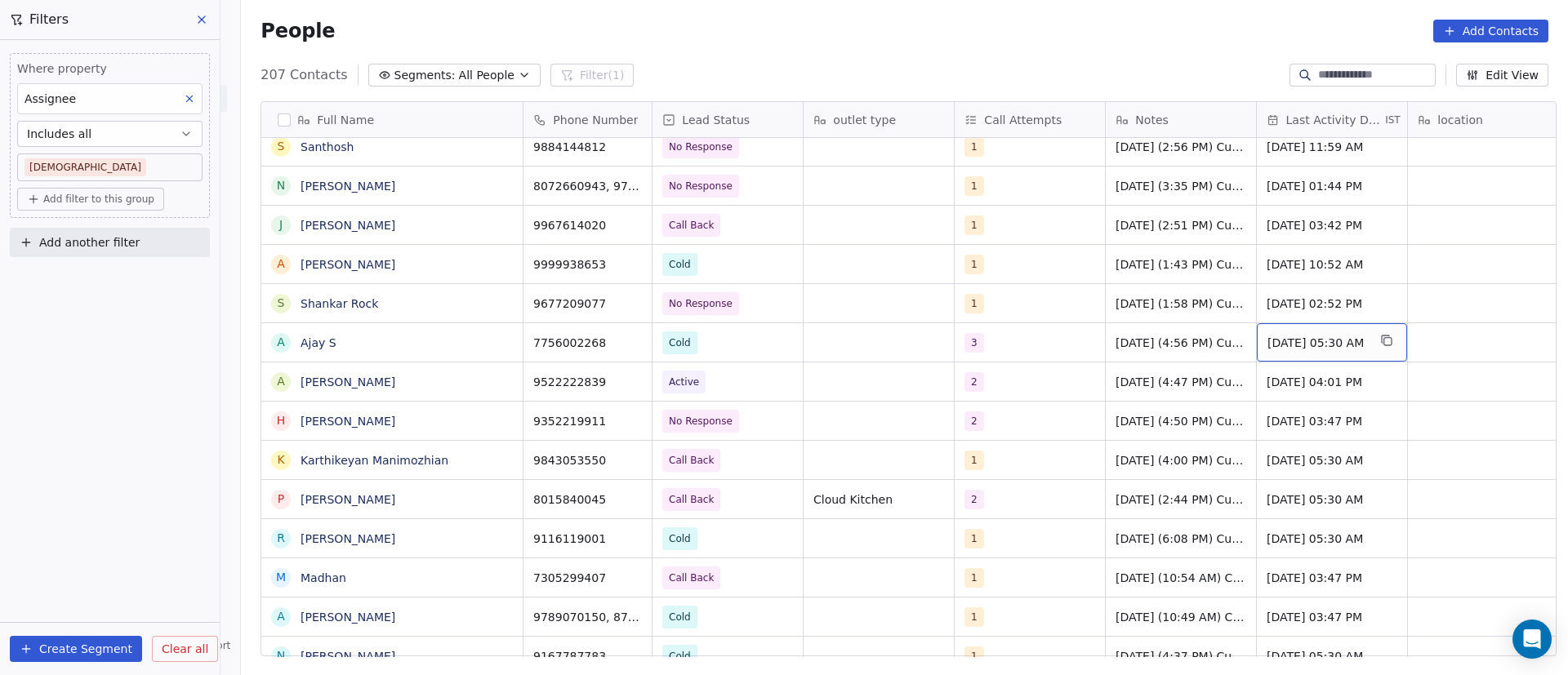
click at [1290, 335] on span "Sep 15, 2025 05:30 AM" at bounding box center [1317, 343] width 100 height 16
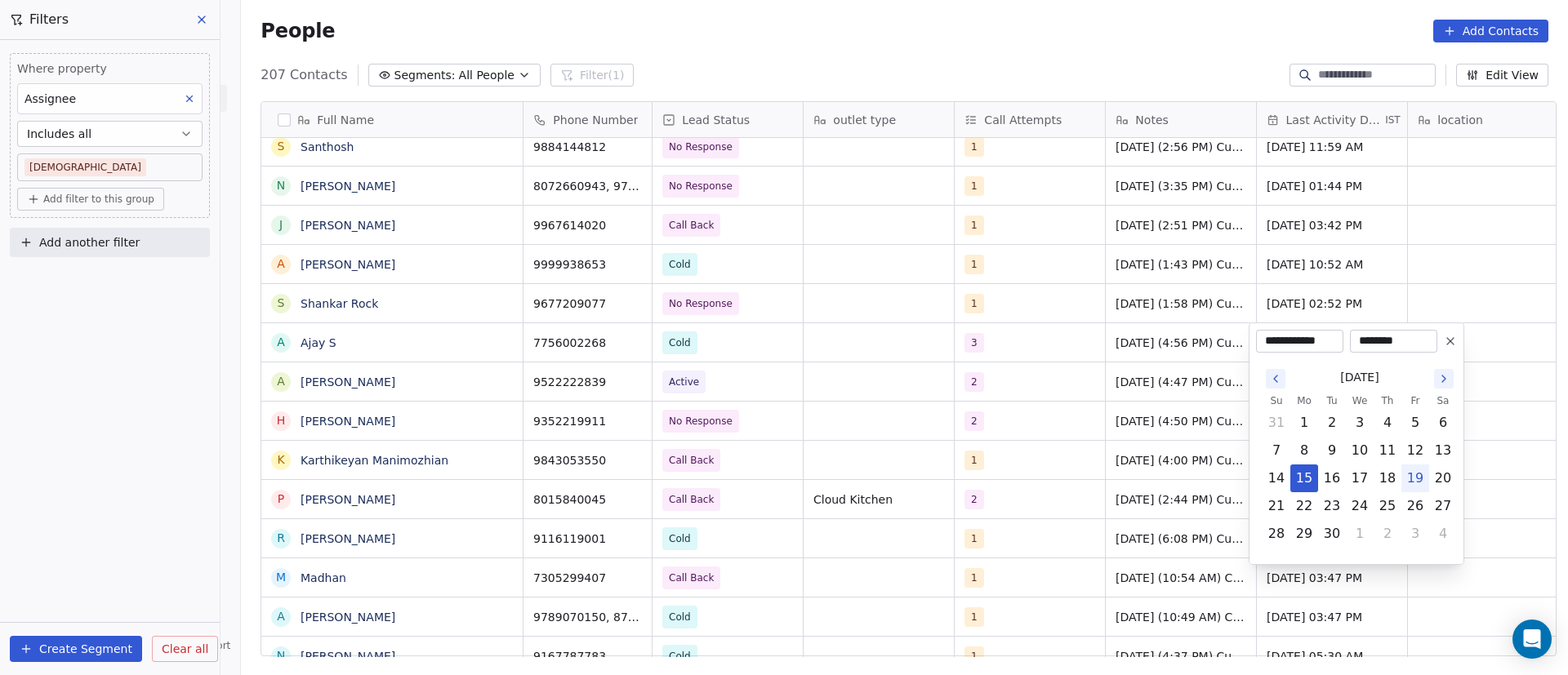
click at [1416, 481] on button "19" at bounding box center [1415, 478] width 27 height 27
type input "**********"
click at [1027, 416] on html "On2Cook India Pvt. Ltd. Contacts People Marketing Workflows Campaigns Metrics &…" at bounding box center [784, 337] width 1568 height 675
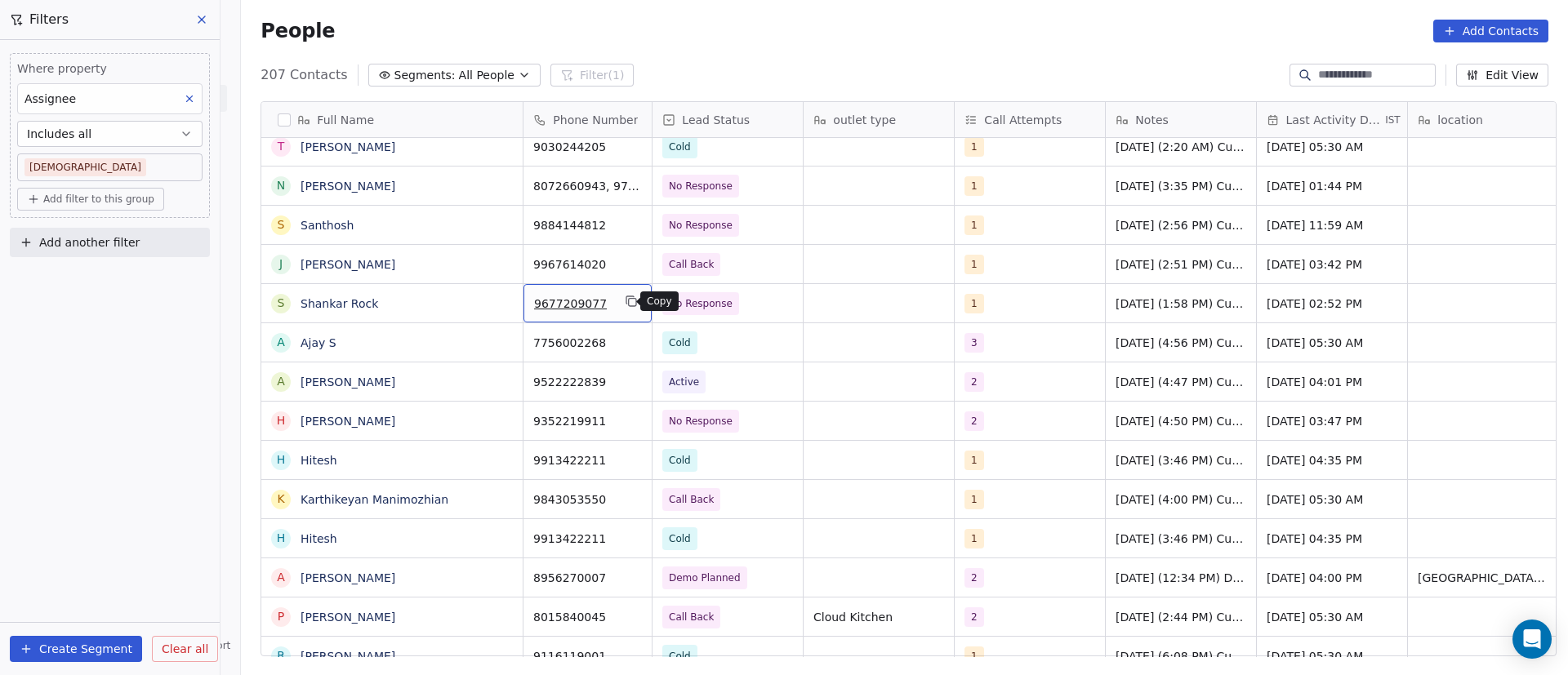
click at [625, 307] on icon "grid" at bounding box center [631, 301] width 13 height 13
click at [498, 300] on icon "grid" at bounding box center [502, 301] width 13 height 13
click at [630, 301] on button "grid" at bounding box center [630, 300] width 19 height 19
click at [625, 306] on icon "grid" at bounding box center [631, 301] width 13 height 13
click at [749, 304] on span "No Response" at bounding box center [713, 303] width 100 height 23
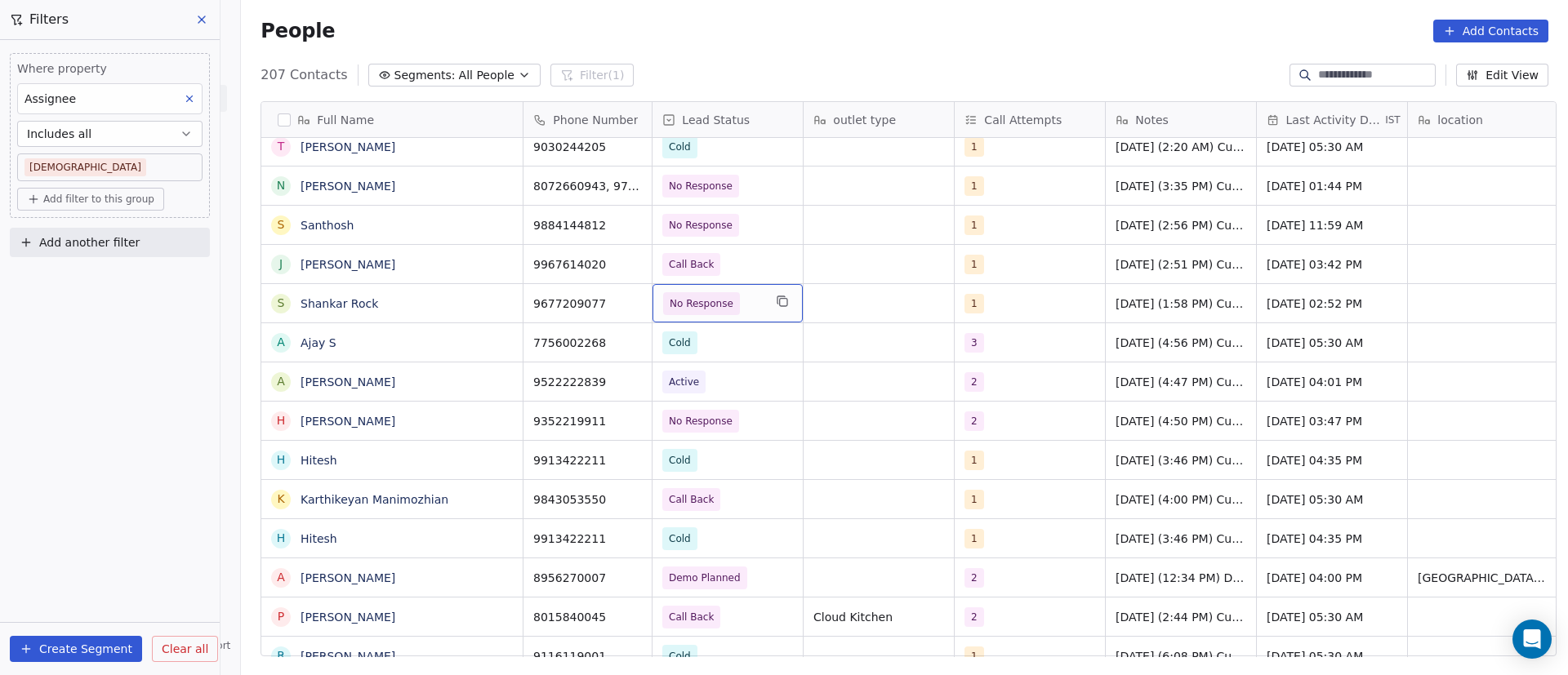
click at [749, 304] on span "No Response" at bounding box center [713, 303] width 100 height 23
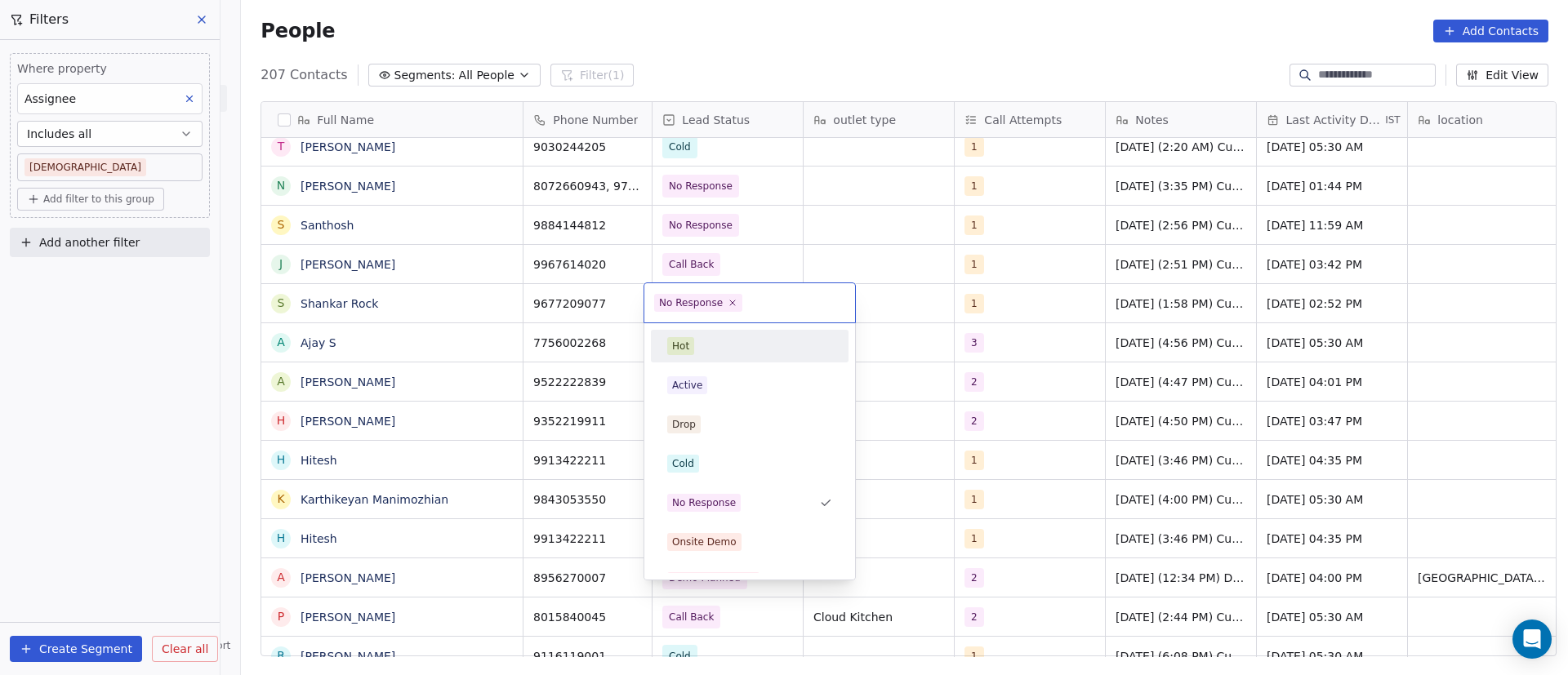
click at [729, 307] on icon at bounding box center [732, 302] width 10 height 10
click at [724, 463] on div "Cold" at bounding box center [750, 463] width 165 height 18
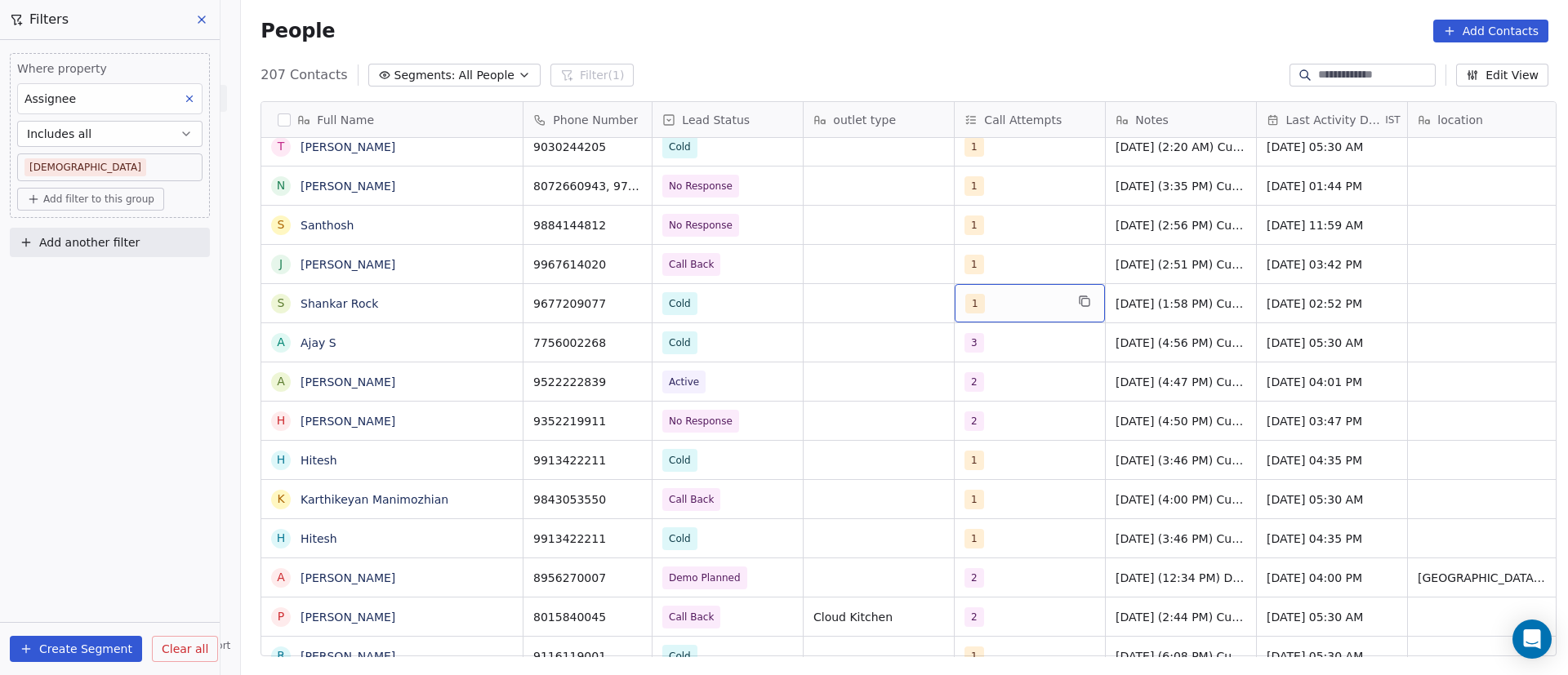
click at [997, 297] on div "1" at bounding box center [1014, 303] width 100 height 19
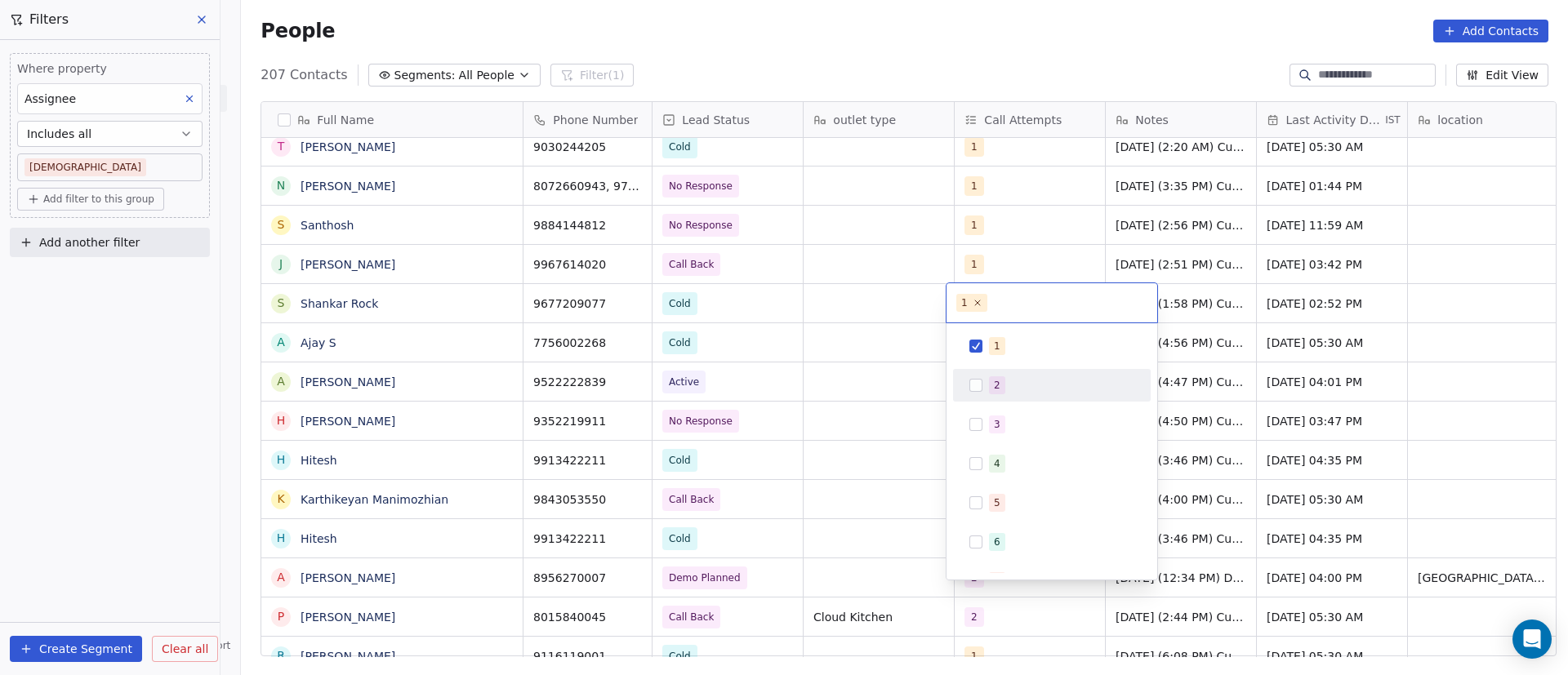
click at [988, 386] on div "2" at bounding box center [1051, 385] width 184 height 27
click at [993, 349] on span "1" at bounding box center [997, 346] width 16 height 18
click at [1247, 251] on html "On2Cook India Pvt. Ltd. Contacts People Marketing Workflows Campaigns Metrics &…" at bounding box center [784, 337] width 1568 height 675
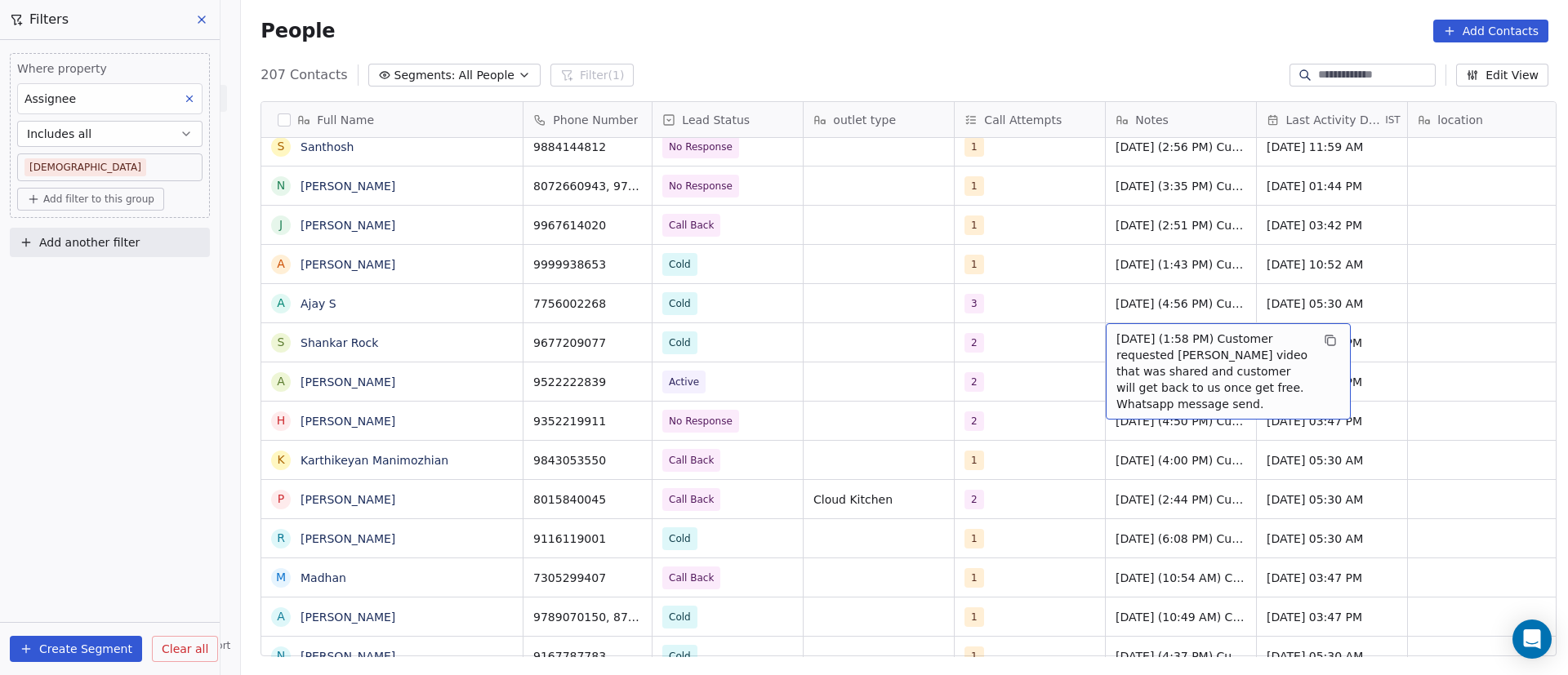
click at [1132, 338] on span "9/9/2025 (1:58 PM) Customer requested Biryani video that was shared and custome…" at bounding box center [1213, 371] width 194 height 82
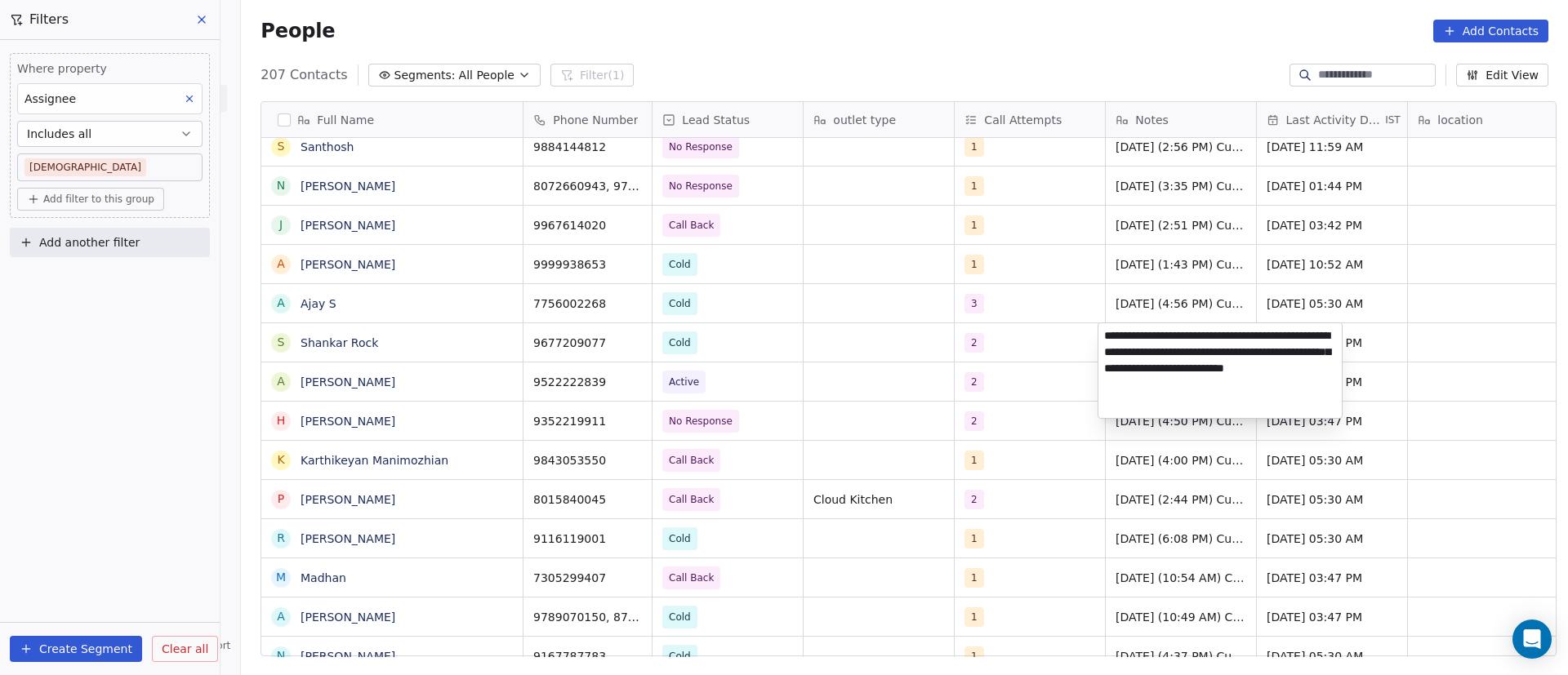
click at [1107, 340] on textarea "**********" at bounding box center [1221, 370] width 244 height 94
type textarea "**********"
click at [995, 398] on html "On2Cook India Pvt. Ltd. Contacts People Marketing Workflows Campaigns Metrics &…" at bounding box center [784, 337] width 1568 height 675
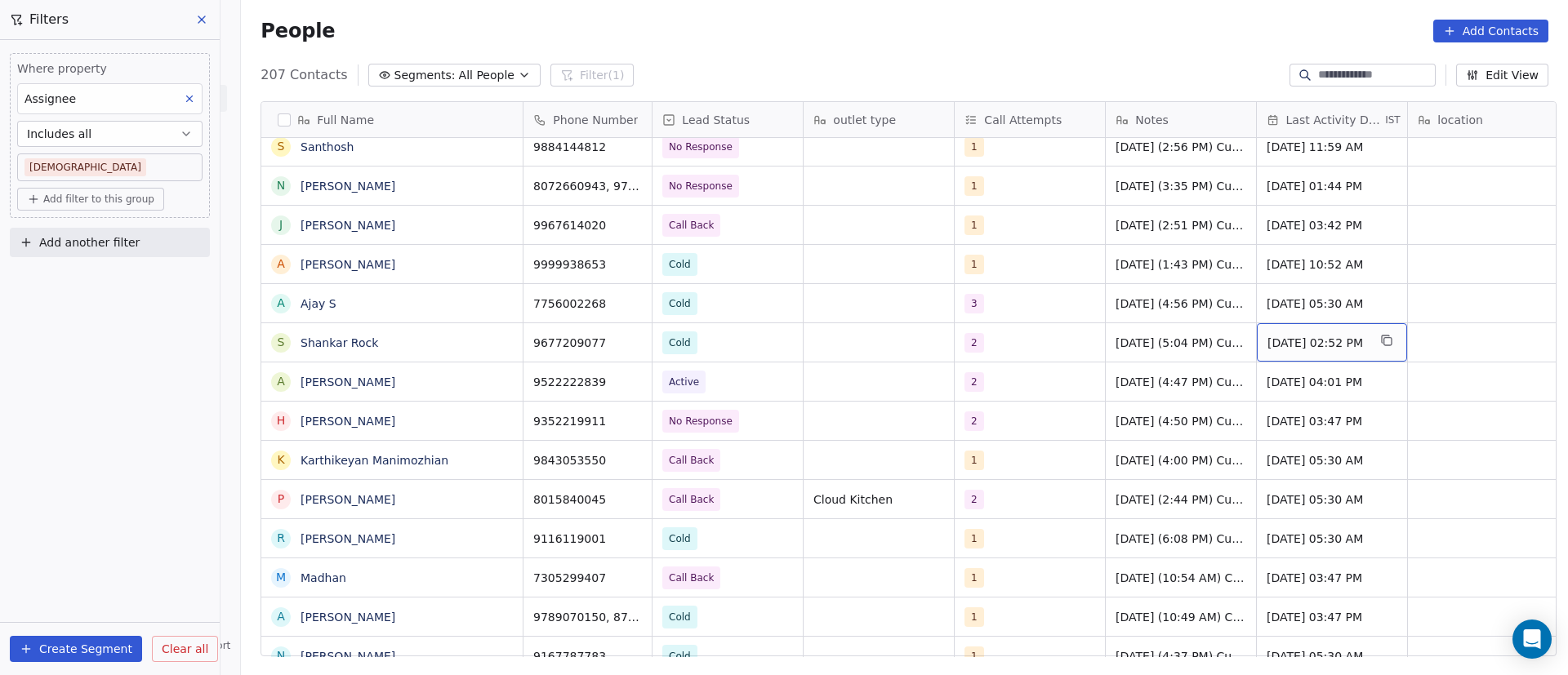
click at [1273, 342] on span "Sep 09, 2025 02:52 PM" at bounding box center [1317, 343] width 100 height 16
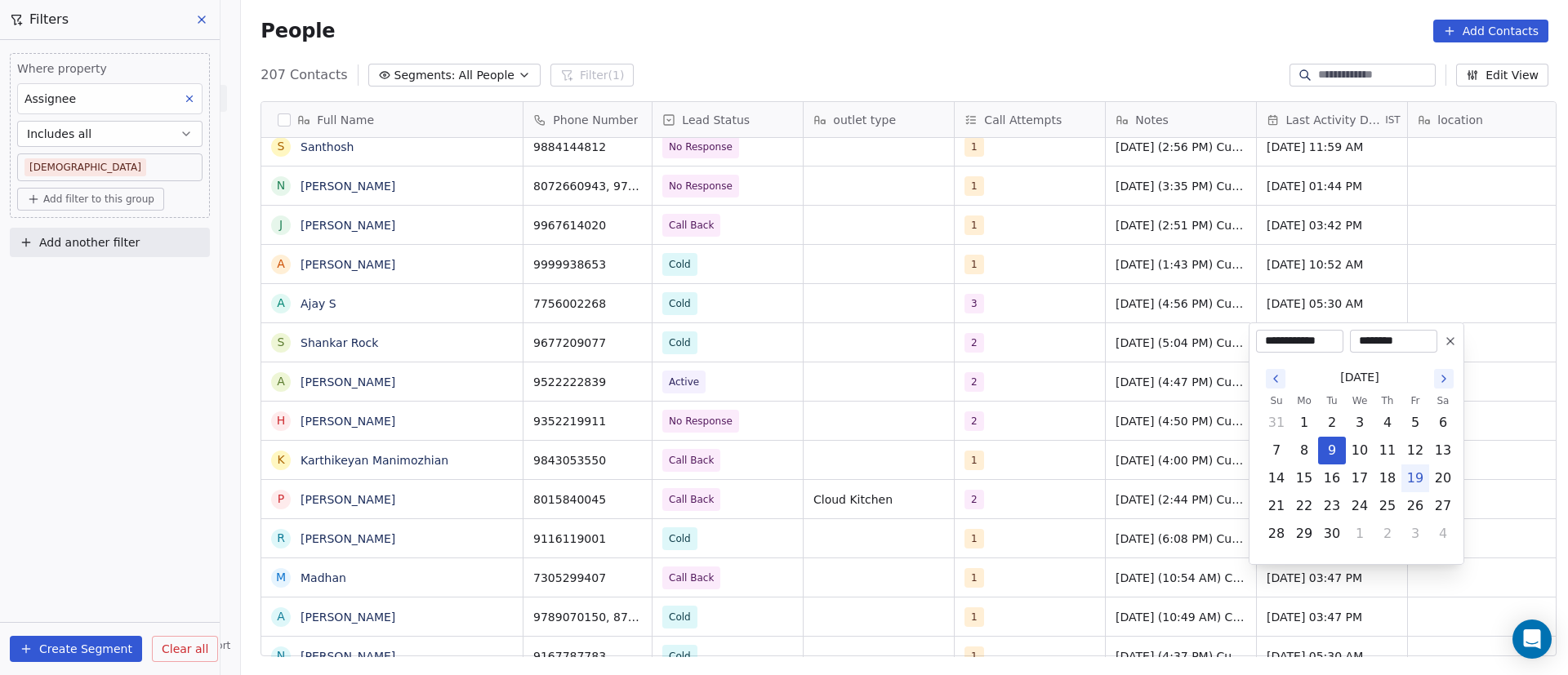
click at [1424, 478] on button "19" at bounding box center [1415, 478] width 27 height 27
type input "**********"
click at [939, 345] on html "On2Cook India Pvt. Ltd. Contacts People Marketing Workflows Campaigns Metrics &…" at bounding box center [784, 337] width 1568 height 675
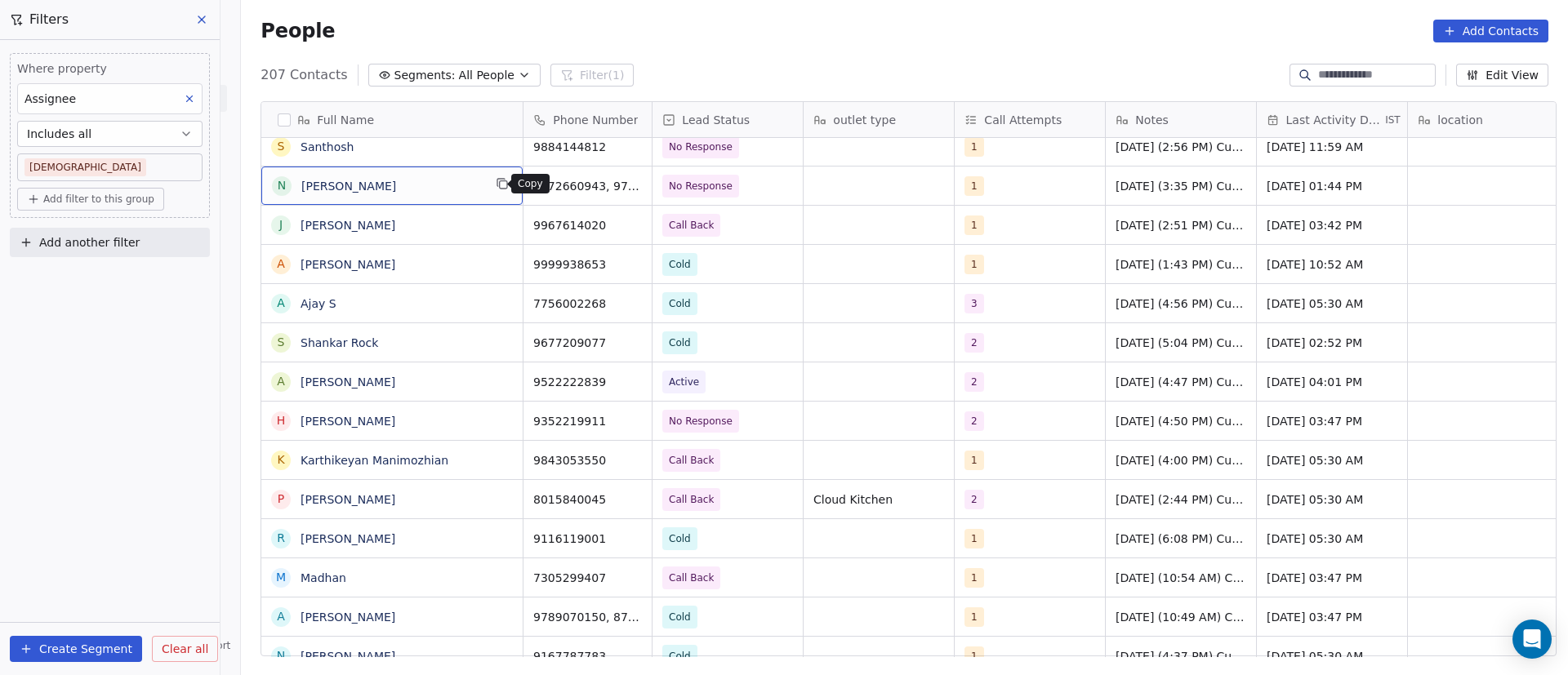
click at [497, 186] on icon "grid" at bounding box center [502, 183] width 13 height 13
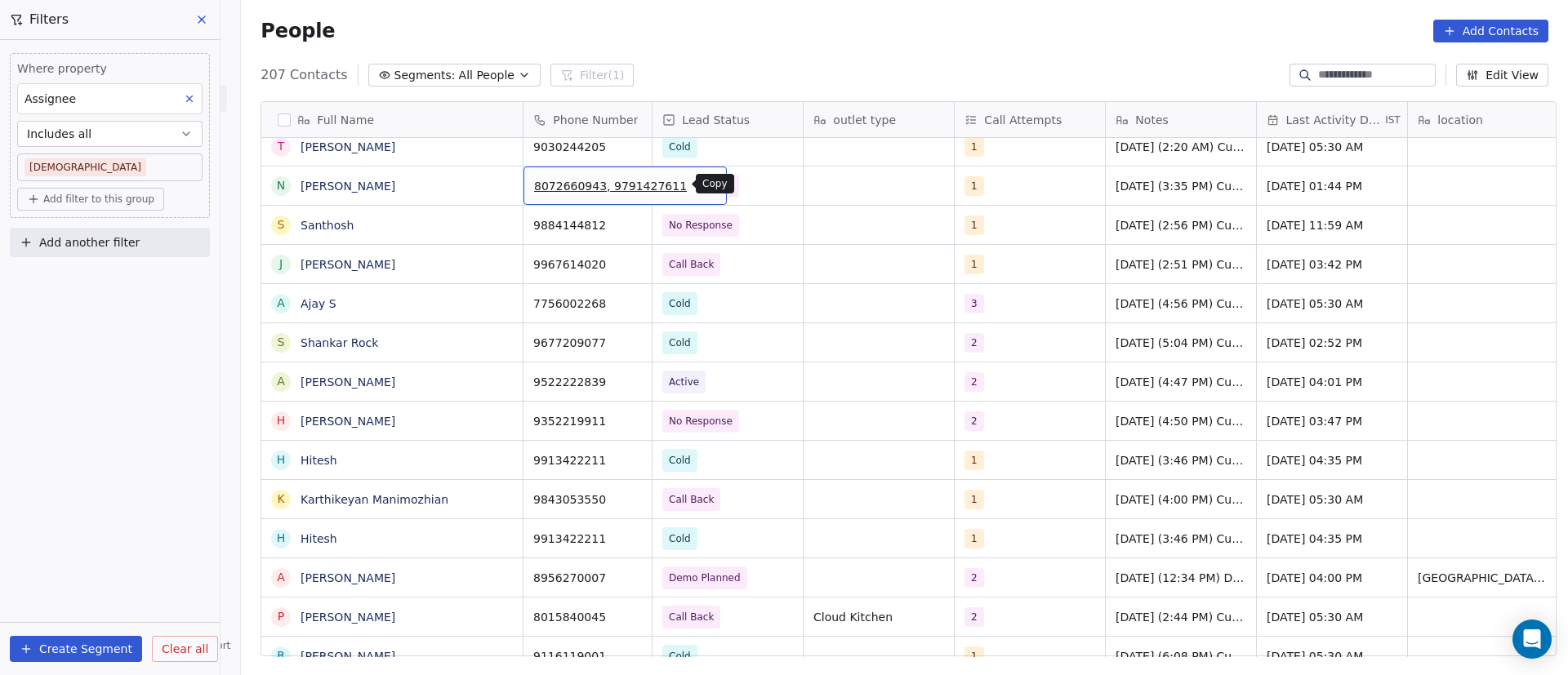
click at [700, 183] on icon "grid" at bounding box center [707, 183] width 13 height 13
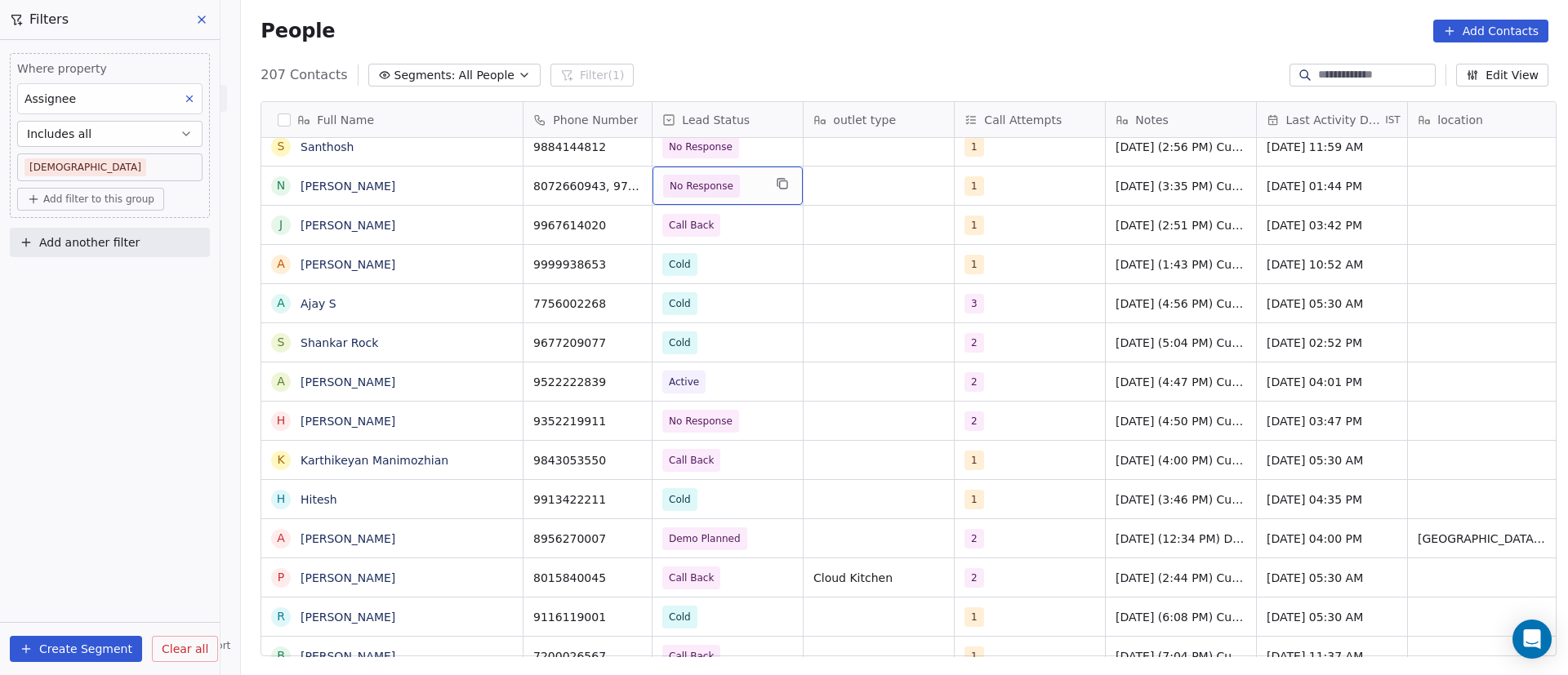
click at [744, 183] on span "No Response" at bounding box center [713, 186] width 100 height 23
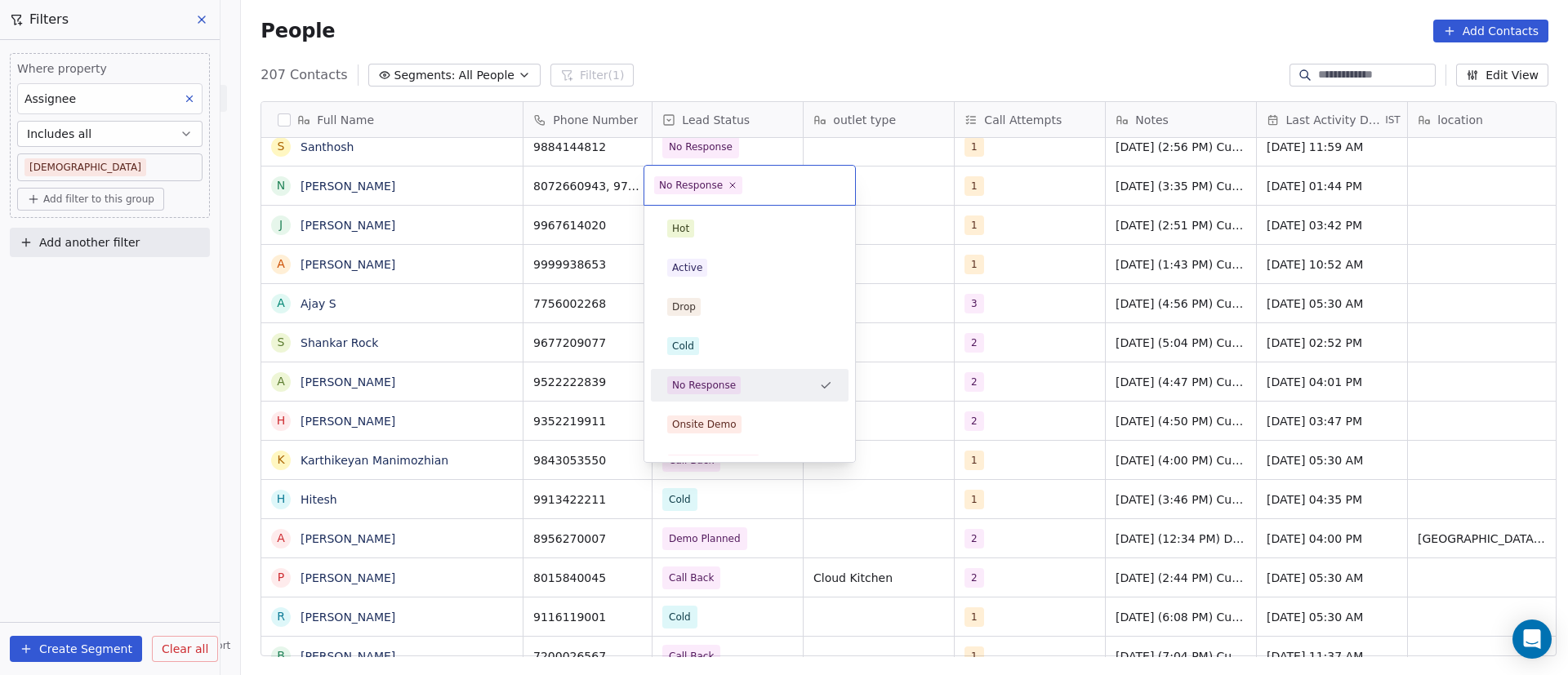
click at [729, 191] on span "No Response" at bounding box center [698, 186] width 88 height 18
click at [730, 186] on icon at bounding box center [733, 186] width 5 height 5
click at [721, 355] on div "Cold" at bounding box center [749, 346] width 184 height 27
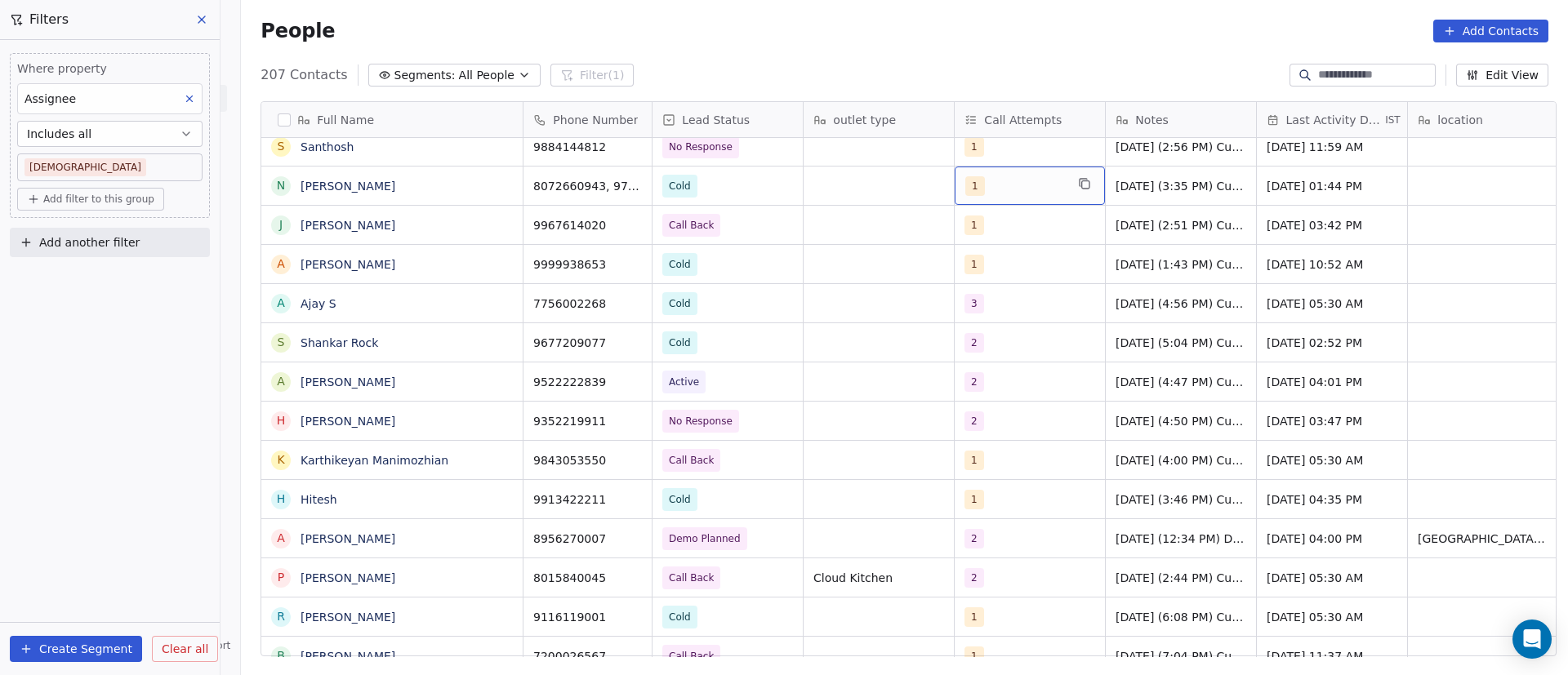
click at [981, 182] on div "1" at bounding box center [1014, 186] width 100 height 19
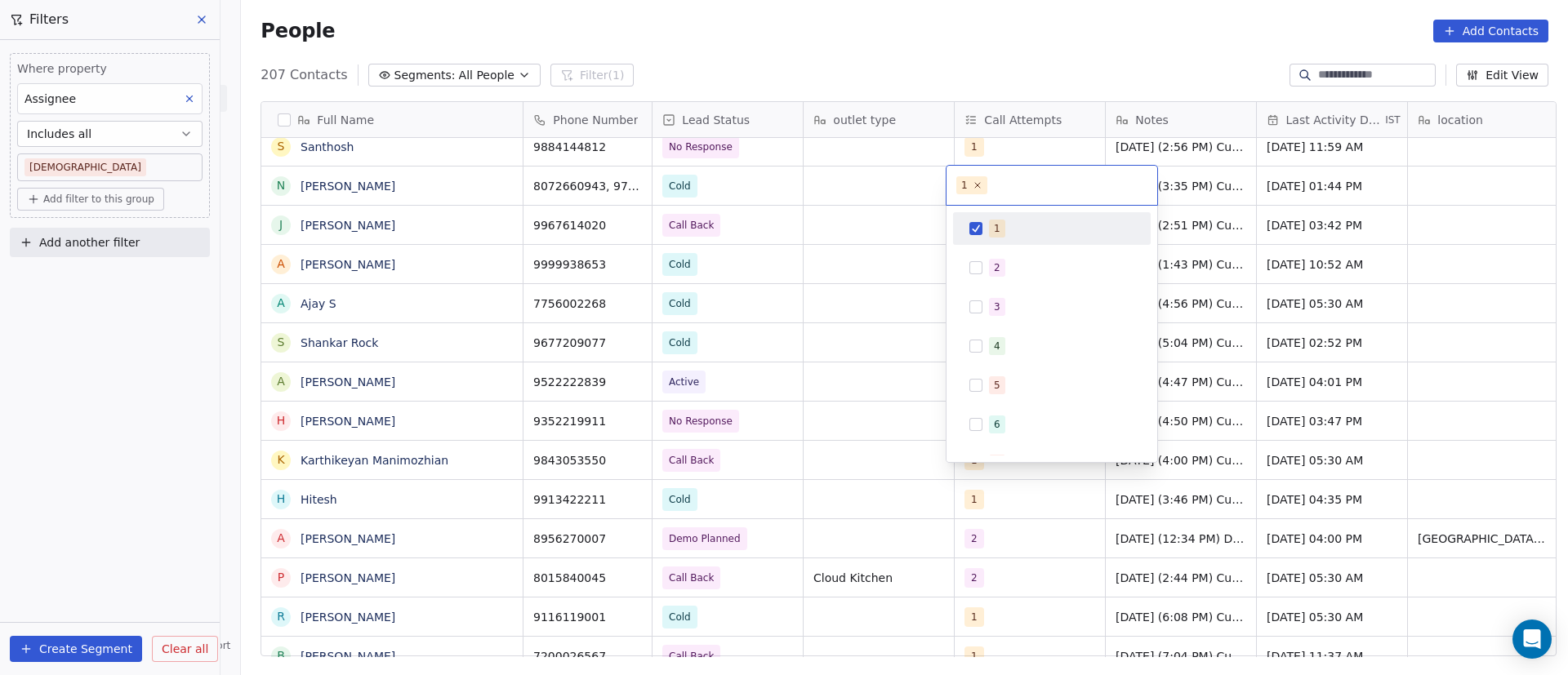
click at [994, 227] on span "1" at bounding box center [997, 229] width 16 height 18
drag, startPoint x: 983, startPoint y: 259, endPoint x: 973, endPoint y: 240, distance: 21.5
click at [985, 264] on div "2" at bounding box center [1051, 267] width 184 height 27
click at [899, 187] on html "On2Cook India Pvt. Ltd. Contacts People Marketing Workflows Campaigns Metrics &…" at bounding box center [784, 337] width 1568 height 675
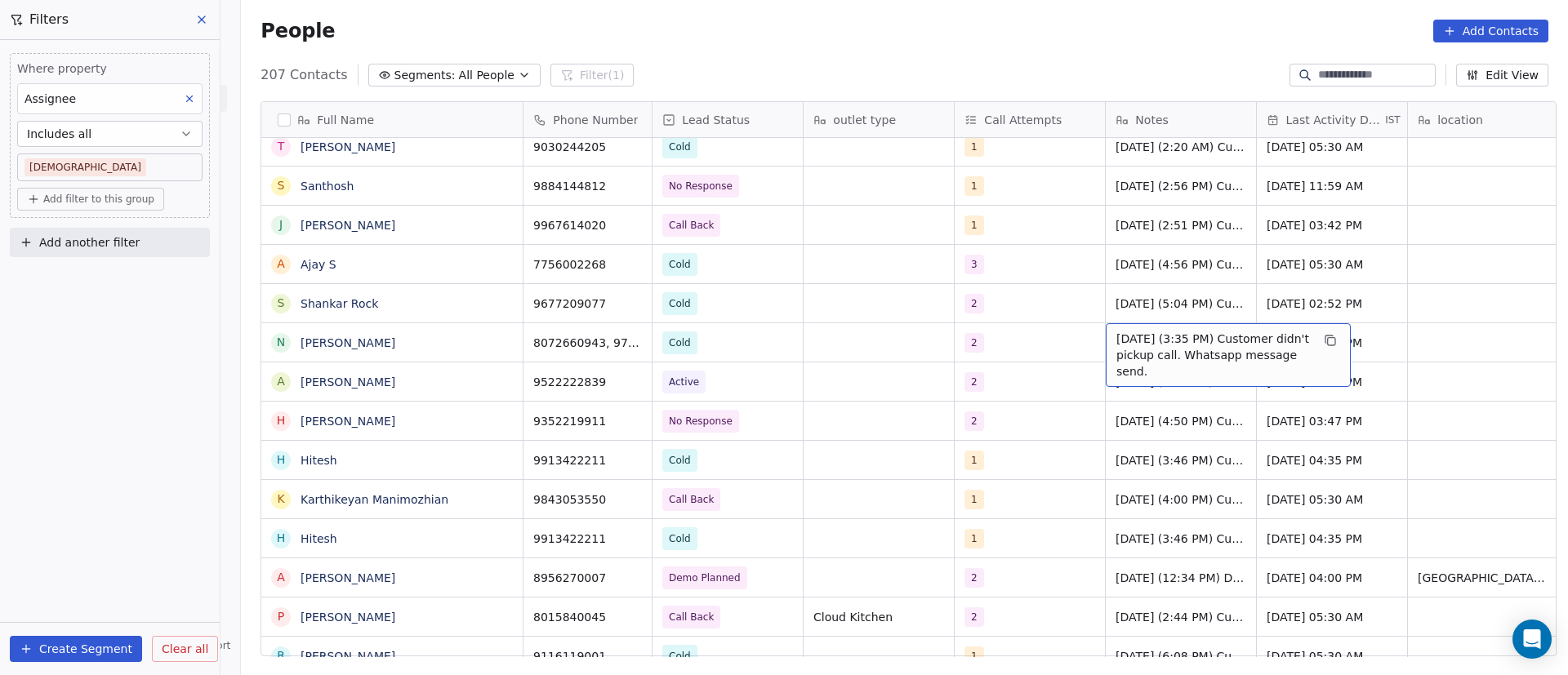
click at [1136, 342] on span "9/9/2025 (3:35 PM) Customer didn't pickup call. Whatsapp message send." at bounding box center [1213, 354] width 194 height 49
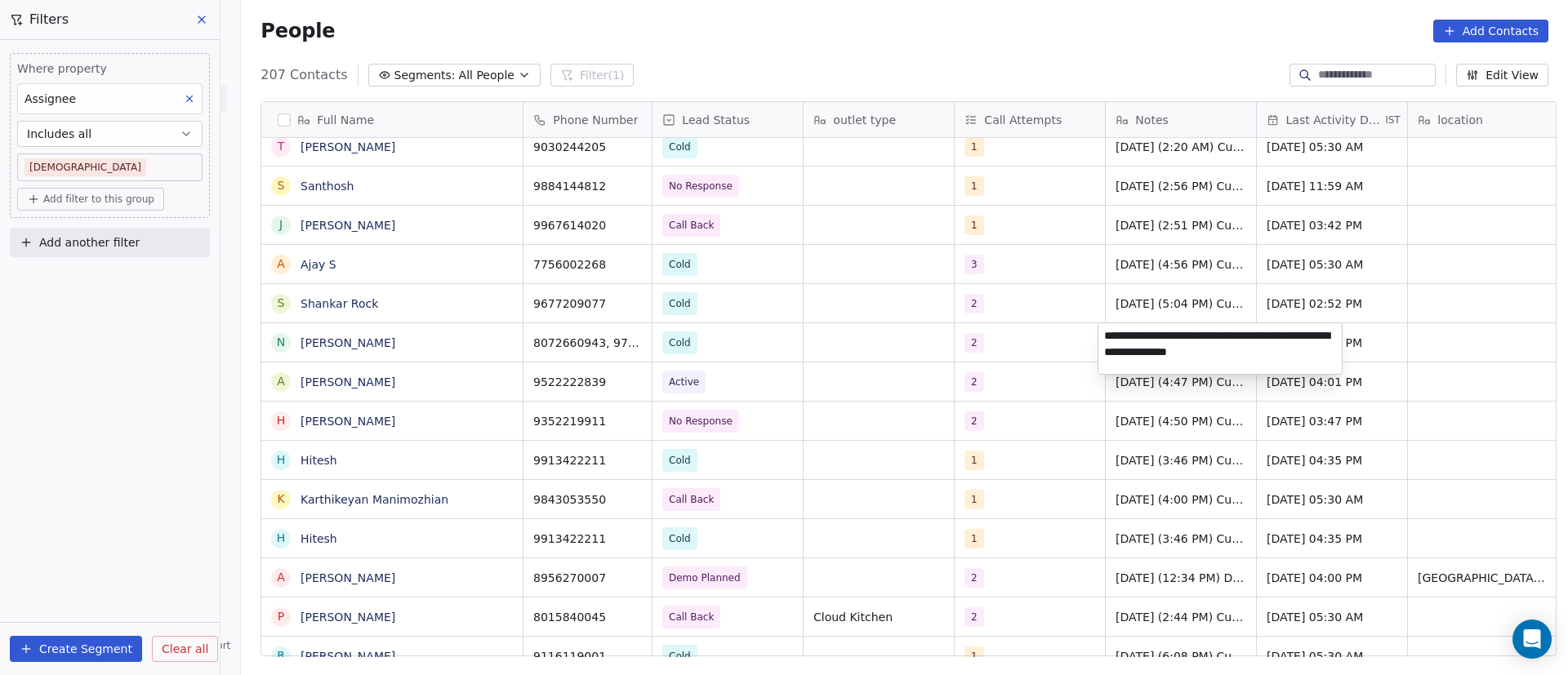
click at [1101, 338] on textarea "**********" at bounding box center [1221, 348] width 244 height 50
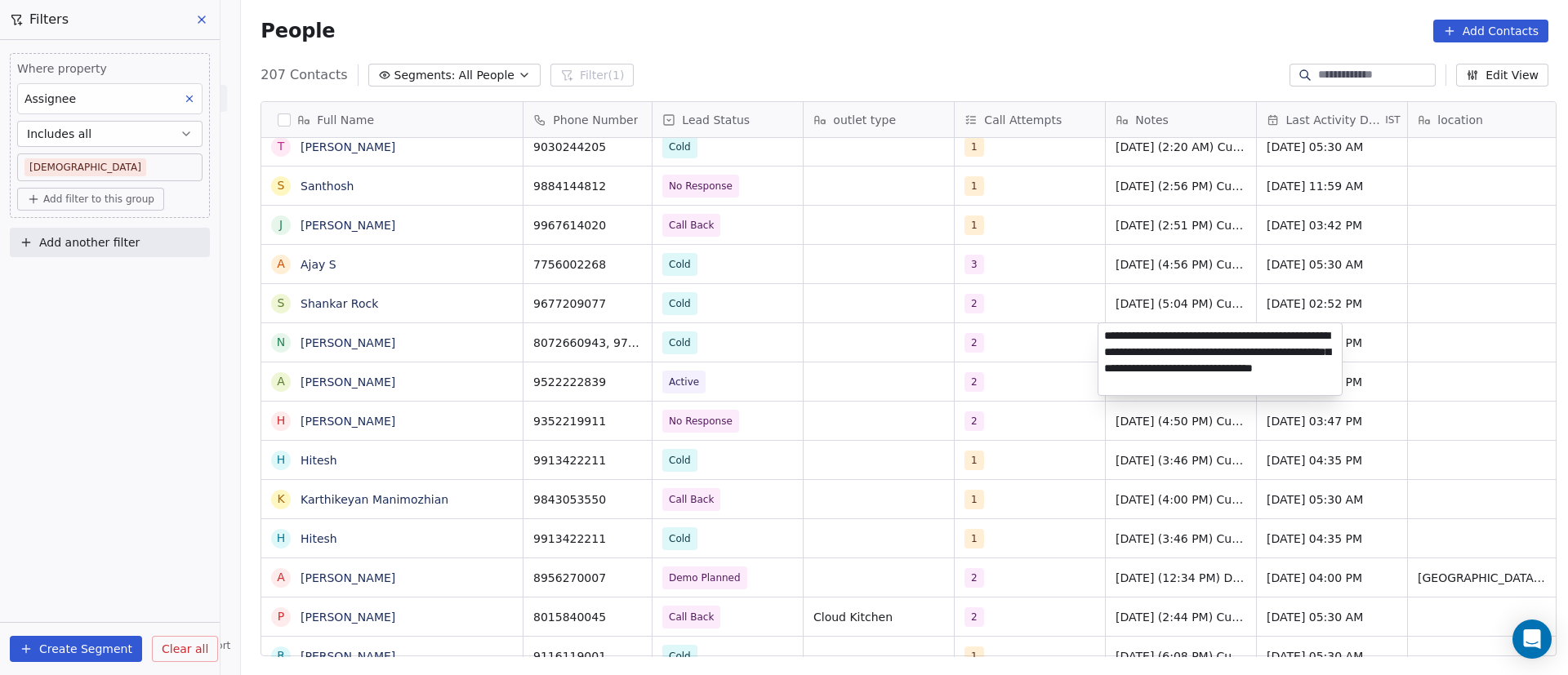
type textarea "**********"
click at [1059, 341] on html "On2Cook India Pvt. Ltd. Contacts People Marketing Workflows Campaigns Metrics &…" at bounding box center [784, 337] width 1568 height 675
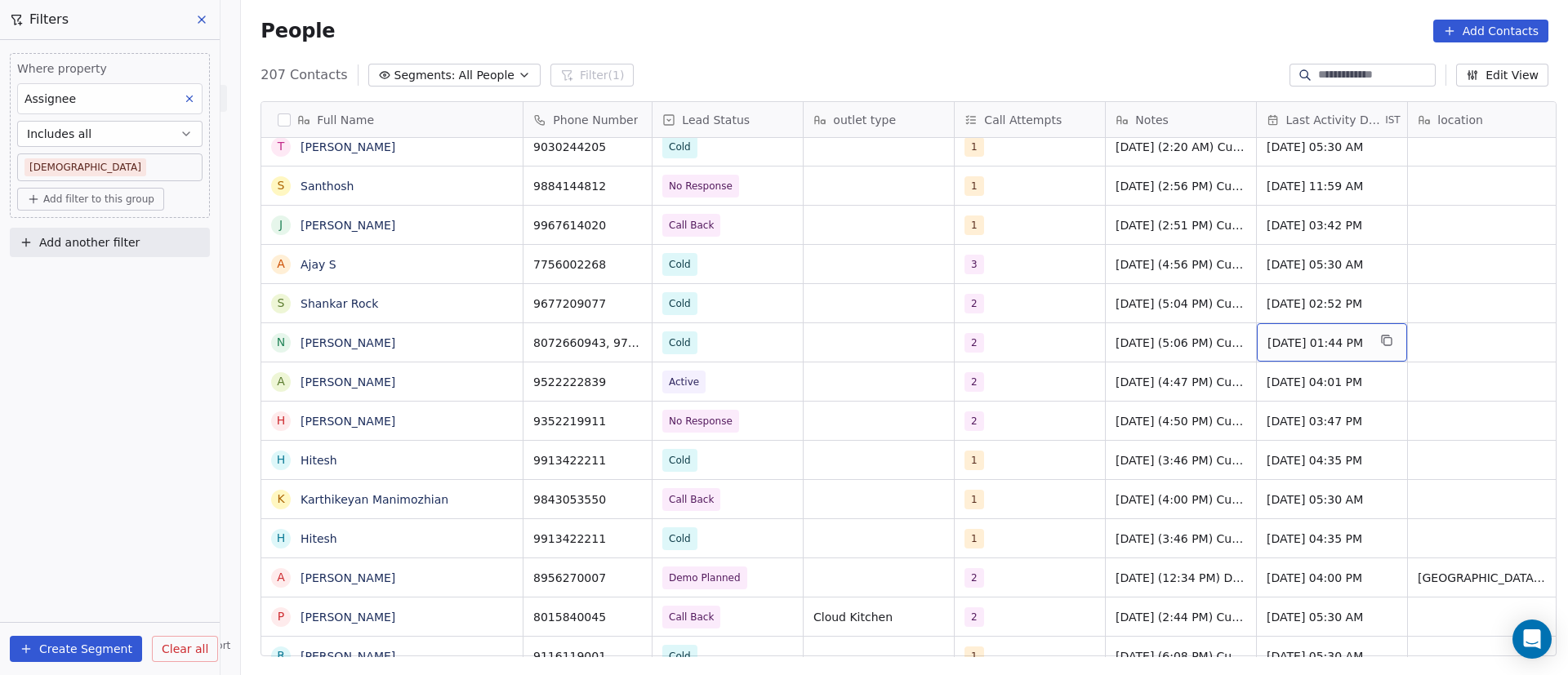
click at [1312, 349] on span "Sep 09, 2025 01:44 PM" at bounding box center [1317, 343] width 100 height 16
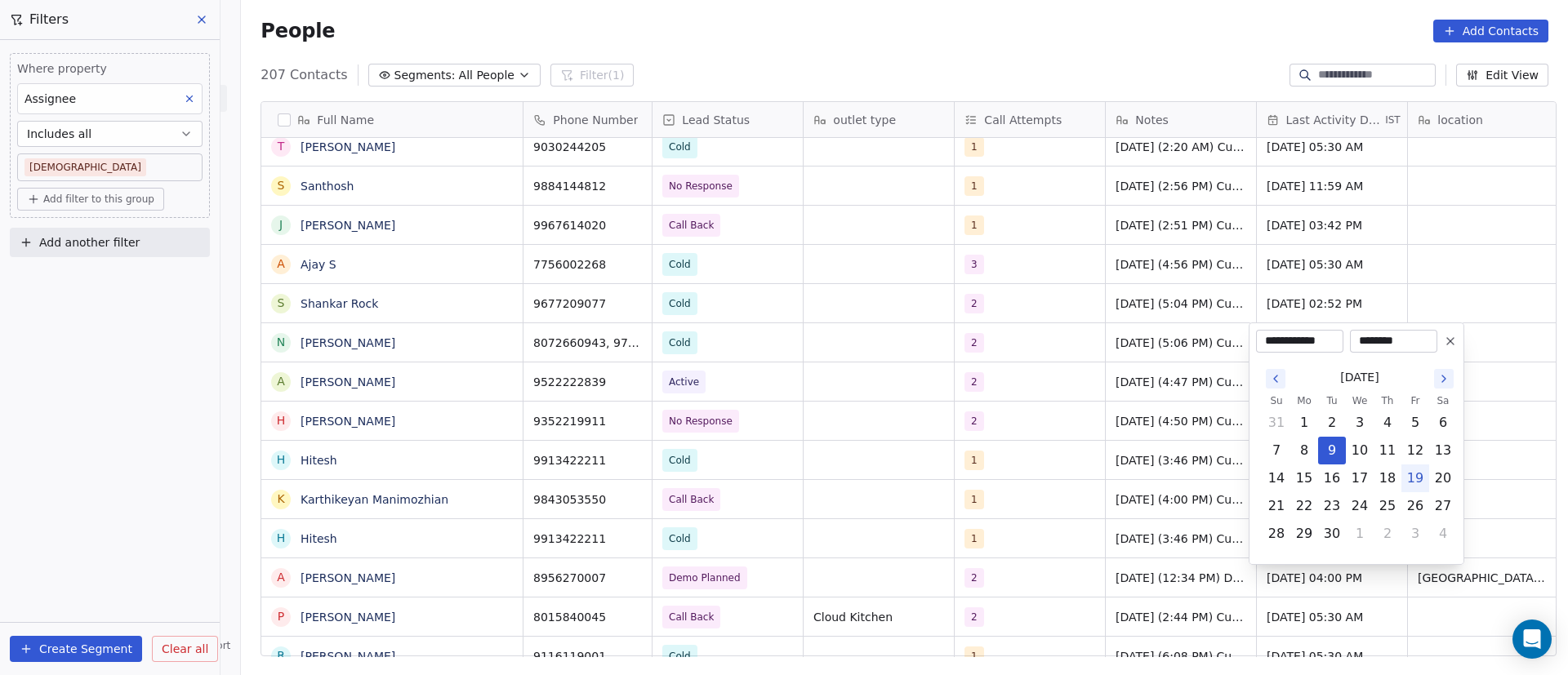
click at [1409, 477] on button "19" at bounding box center [1415, 478] width 27 height 27
type input "**********"
click at [1080, 412] on html "On2Cook India Pvt. Ltd. Contacts People Marketing Workflows Campaigns Metrics &…" at bounding box center [784, 337] width 1568 height 675
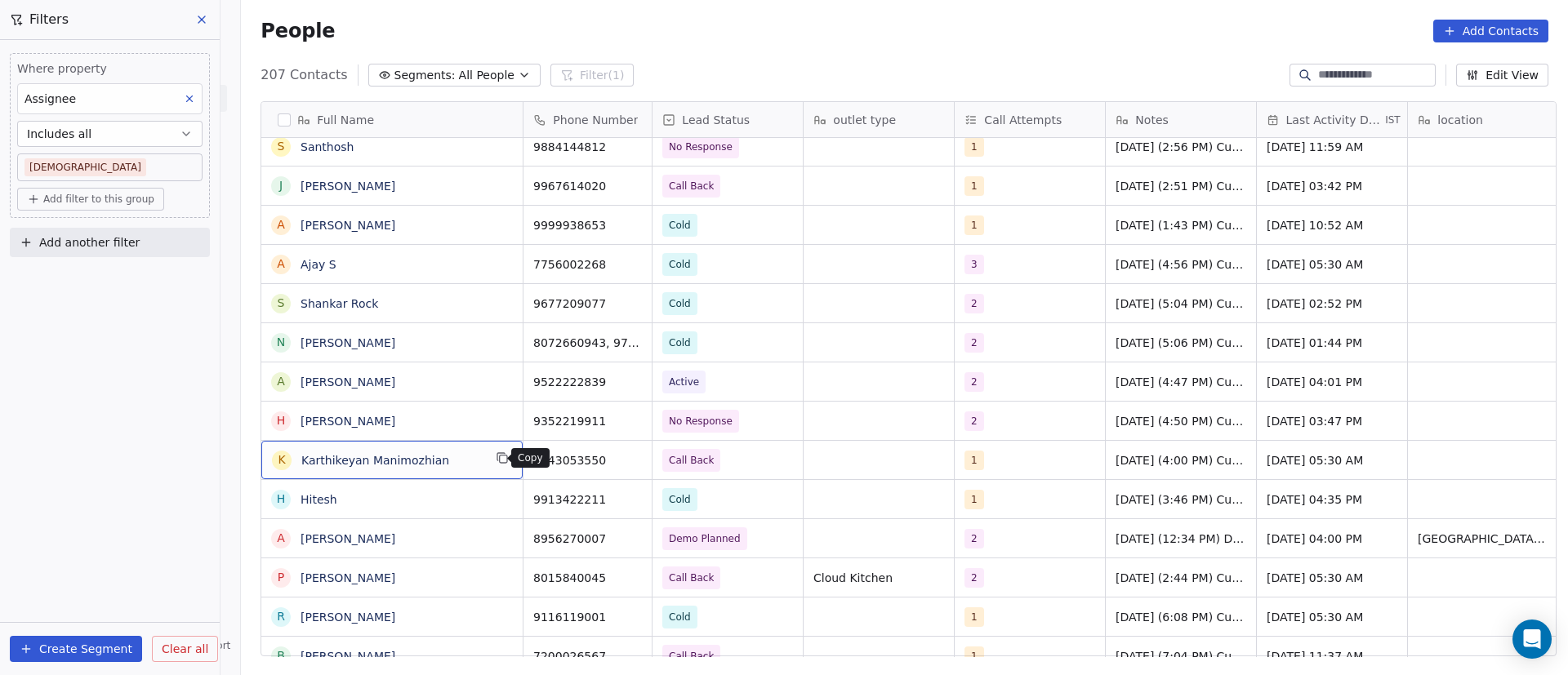
click at [498, 453] on icon "grid" at bounding box center [501, 457] width 7 height 7
click at [629, 463] on icon "grid" at bounding box center [632, 459] width 7 height 7
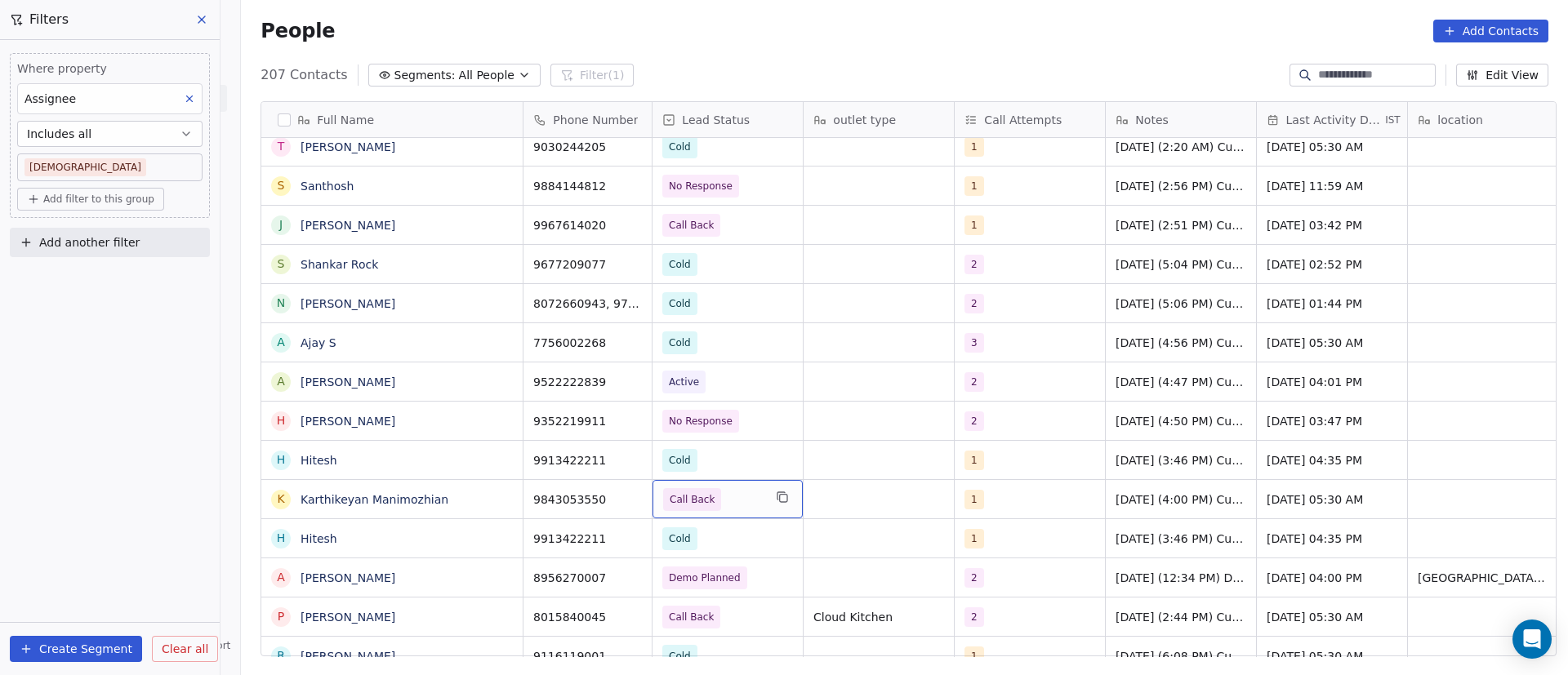
click at [711, 501] on span "Call Back" at bounding box center [713, 499] width 100 height 23
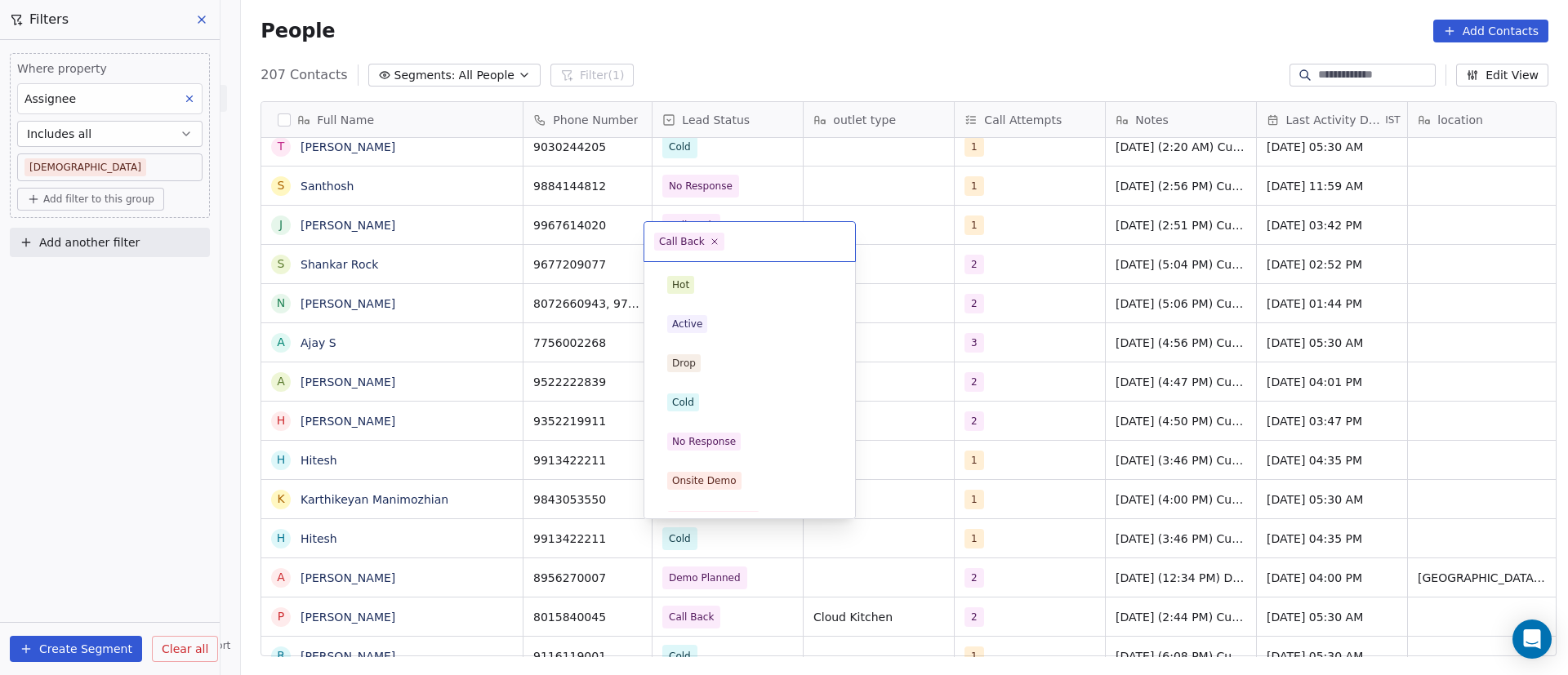
scroll to position [142, 0]
click at [711, 243] on icon at bounding box center [714, 242] width 5 height 5
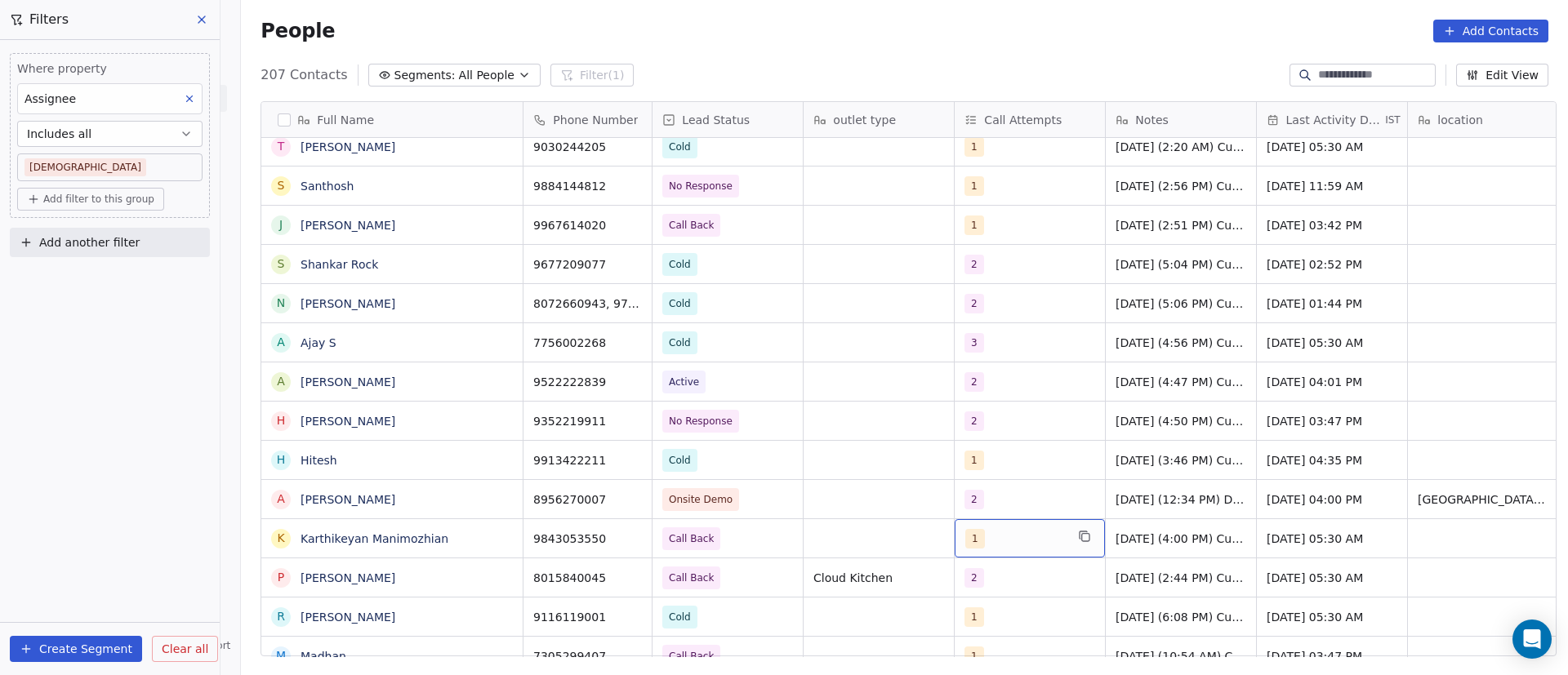
click at [1011, 537] on div "1" at bounding box center [1014, 539] width 100 height 19
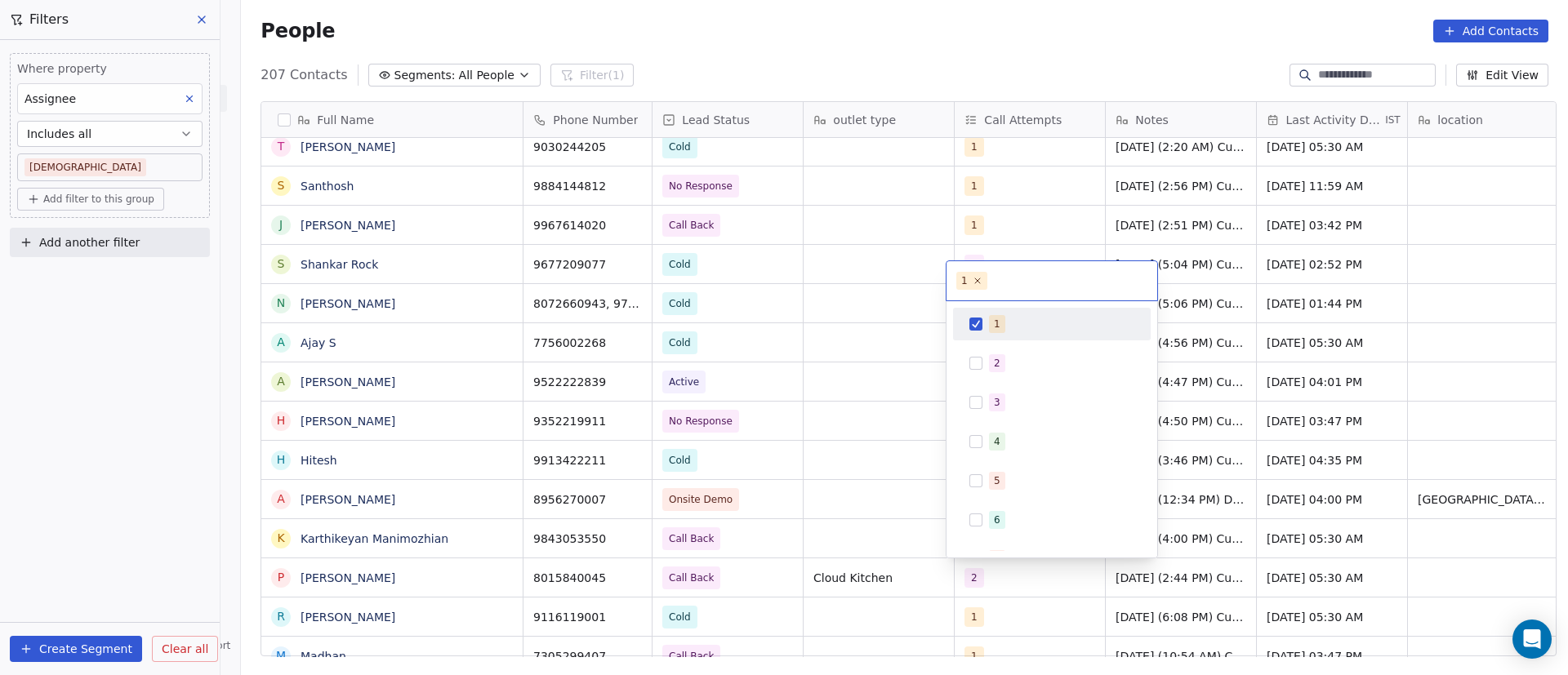
click at [997, 322] on div "1" at bounding box center [997, 324] width 6 height 15
click at [994, 357] on div "2" at bounding box center [997, 364] width 6 height 15
click at [851, 526] on html "On2Cook India Pvt. Ltd. Contacts People Marketing Workflows Campaigns Metrics &…" at bounding box center [784, 337] width 1568 height 675
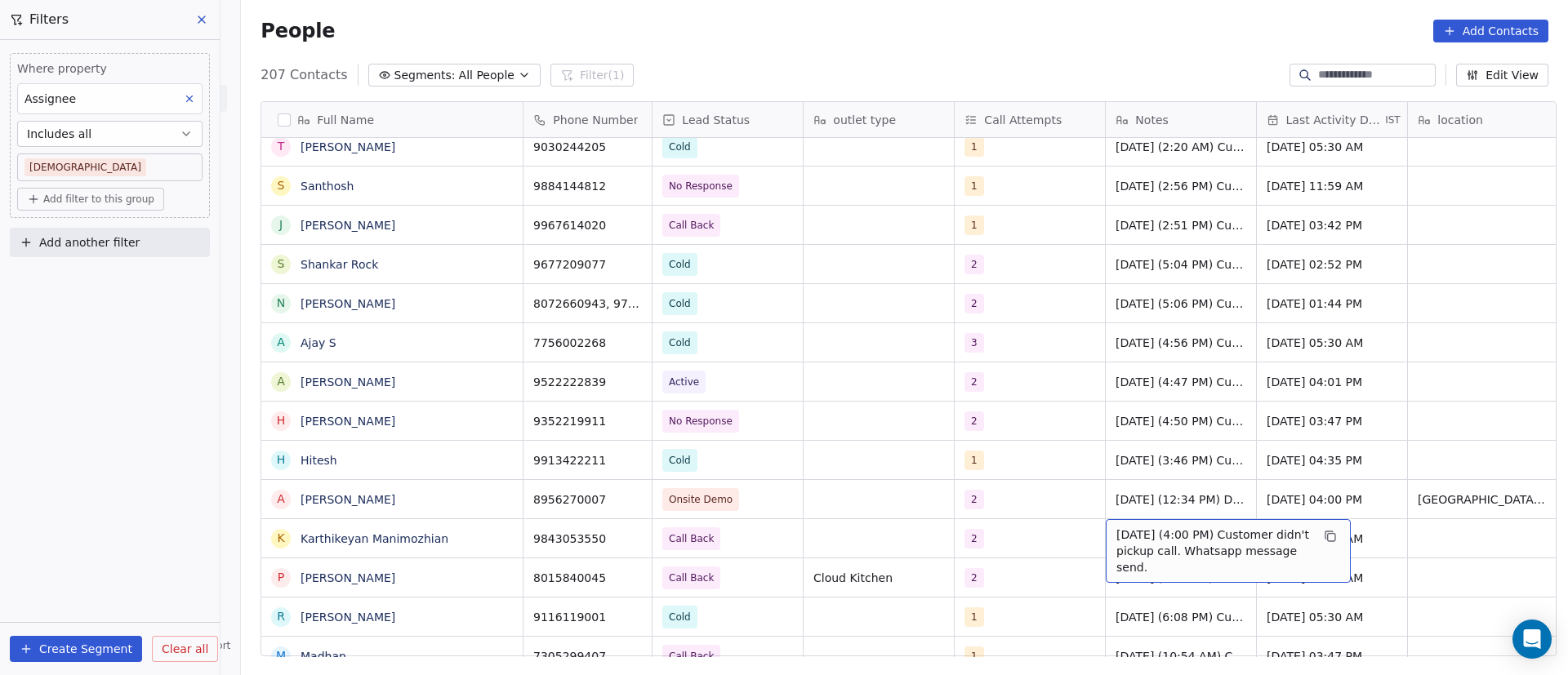
click at [1194, 540] on span "9/9/2025 (4:00 PM) Customer didn't pickup call. Whatsapp message send." at bounding box center [1213, 550] width 194 height 49
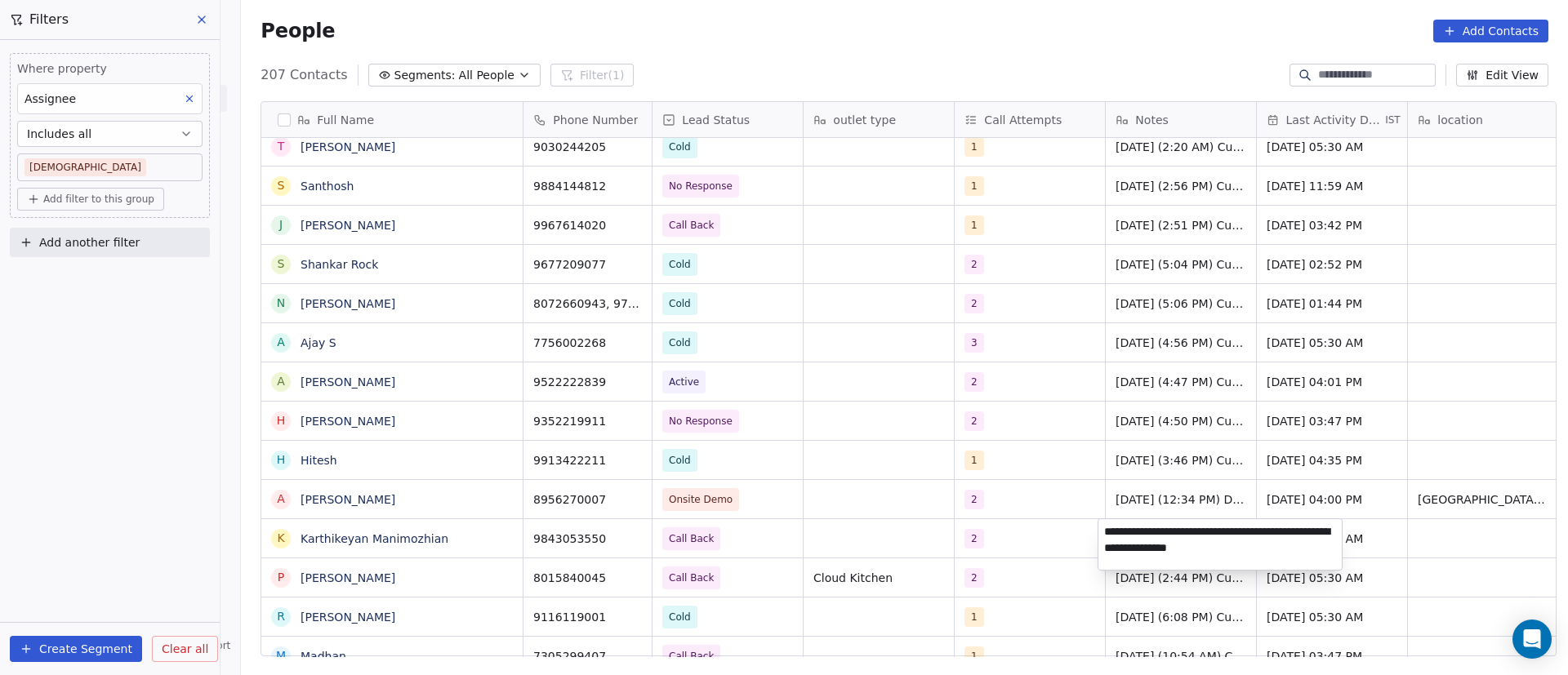
click at [1101, 527] on textarea "**********" at bounding box center [1221, 544] width 244 height 50
type textarea "**********"
click at [1007, 544] on html "On2Cook India Pvt. Ltd. Contacts People Marketing Workflows Campaigns Metrics &…" at bounding box center [784, 337] width 1568 height 675
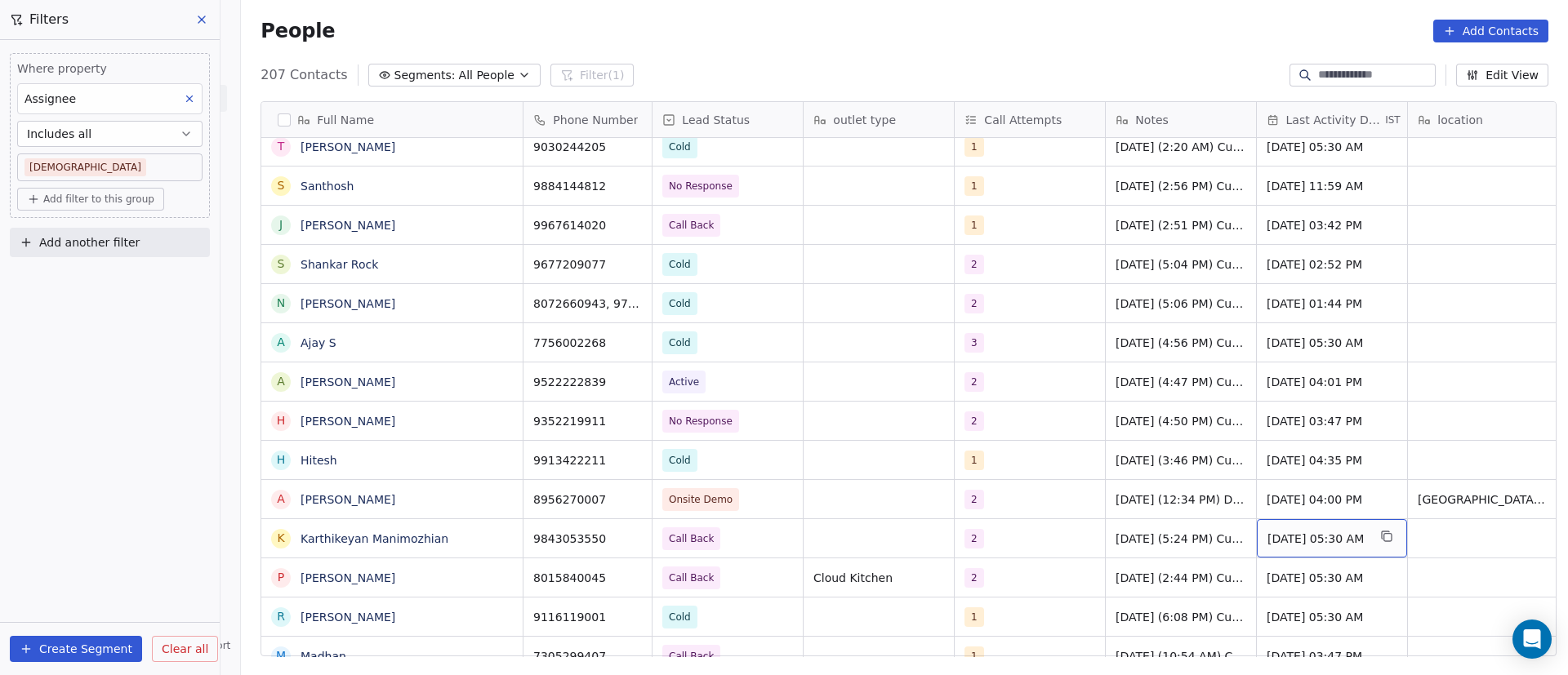
click at [1351, 531] on span "Sep 09, 2025 05:30 AM" at bounding box center [1317, 539] width 100 height 16
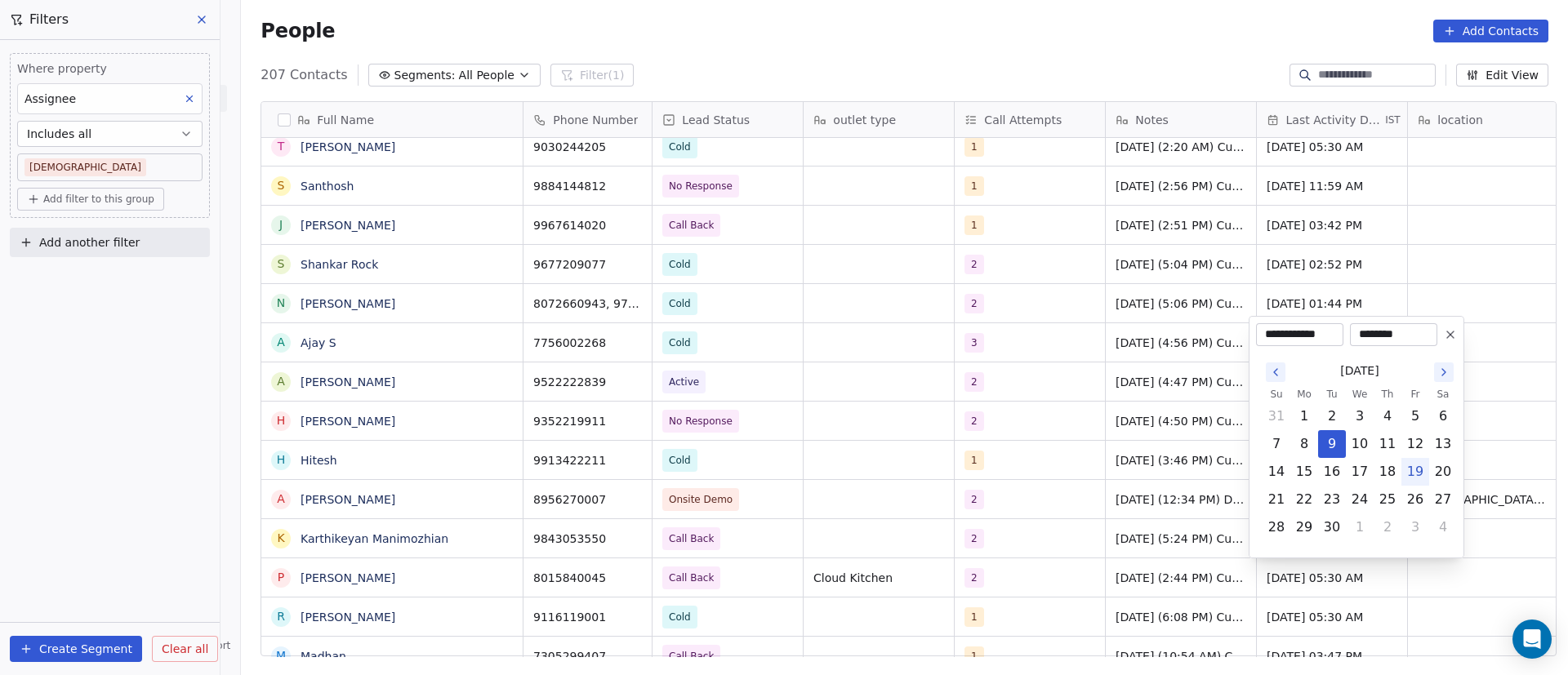
click at [1413, 471] on button "19" at bounding box center [1415, 472] width 27 height 27
type input "**********"
click at [1004, 447] on html "On2Cook India Pvt. Ltd. Contacts People Marketing Workflows Campaigns Metrics &…" at bounding box center [784, 337] width 1568 height 675
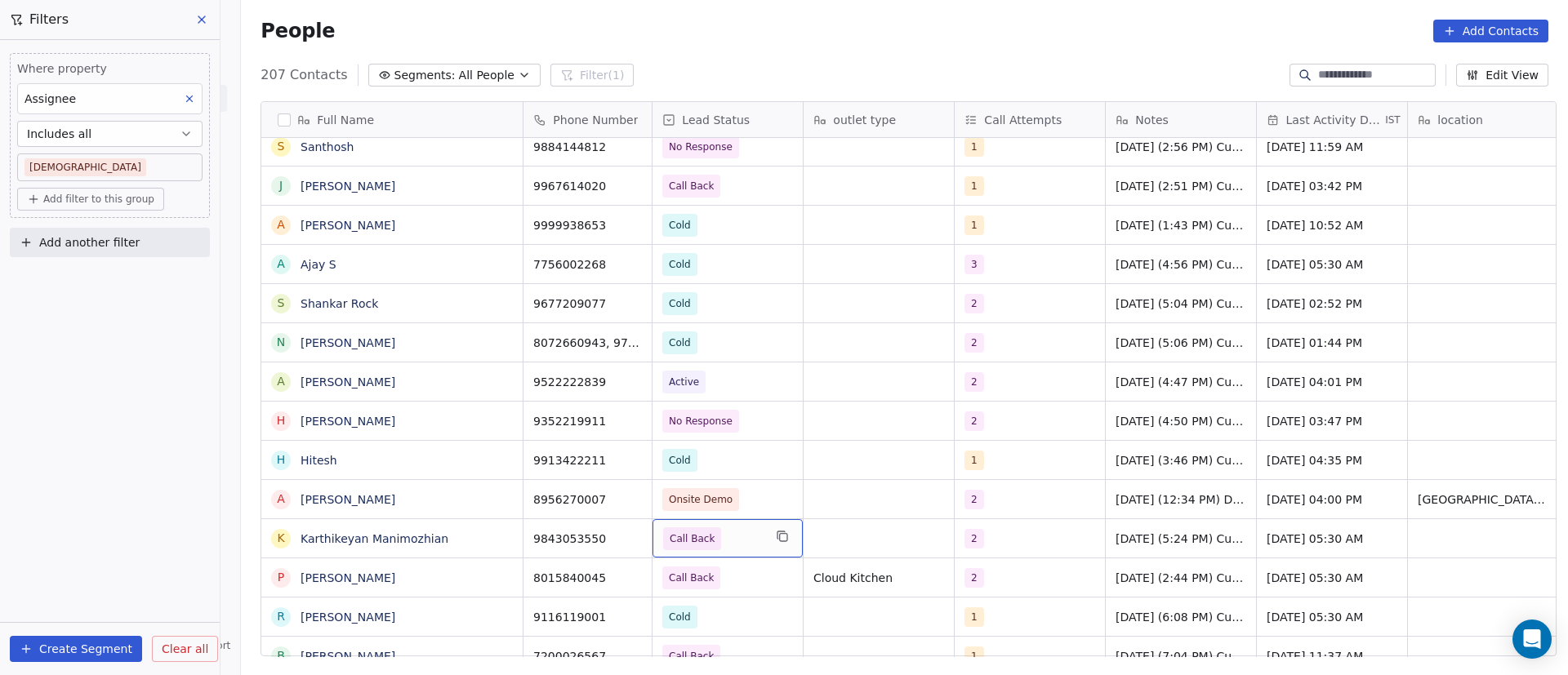
click at [744, 536] on span "Call Back" at bounding box center [713, 539] width 100 height 23
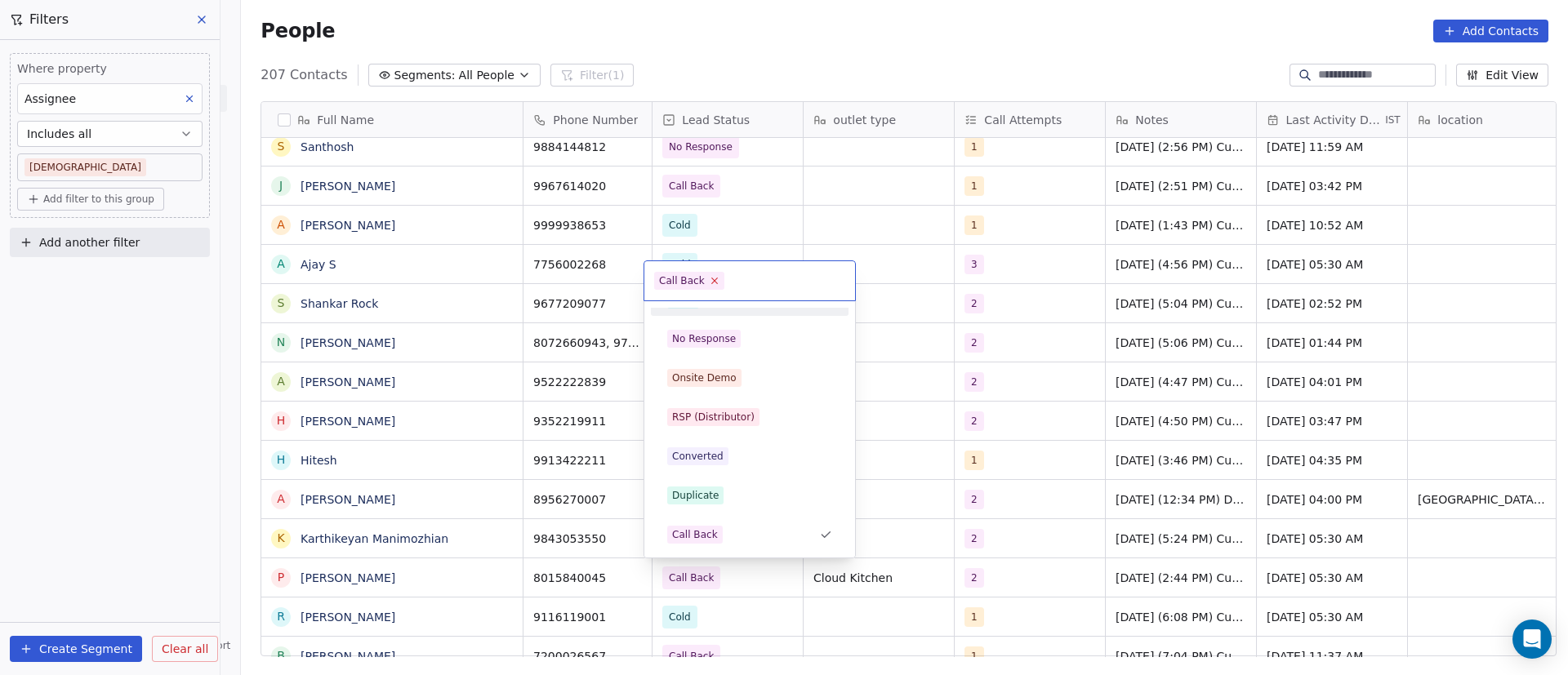
click at [713, 283] on icon at bounding box center [715, 280] width 11 height 11
click at [717, 333] on div "No Response" at bounding box center [705, 339] width 64 height 15
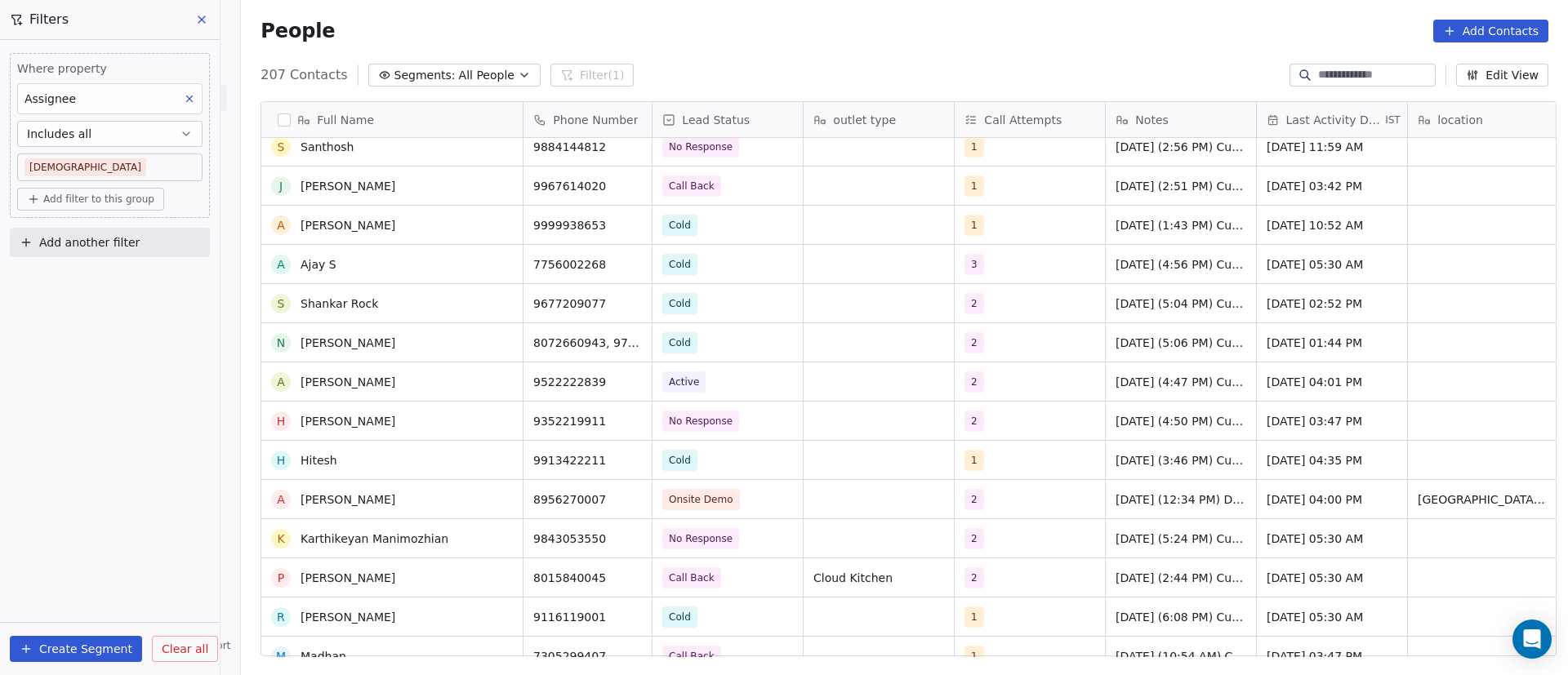
scroll to position [5291, 0]
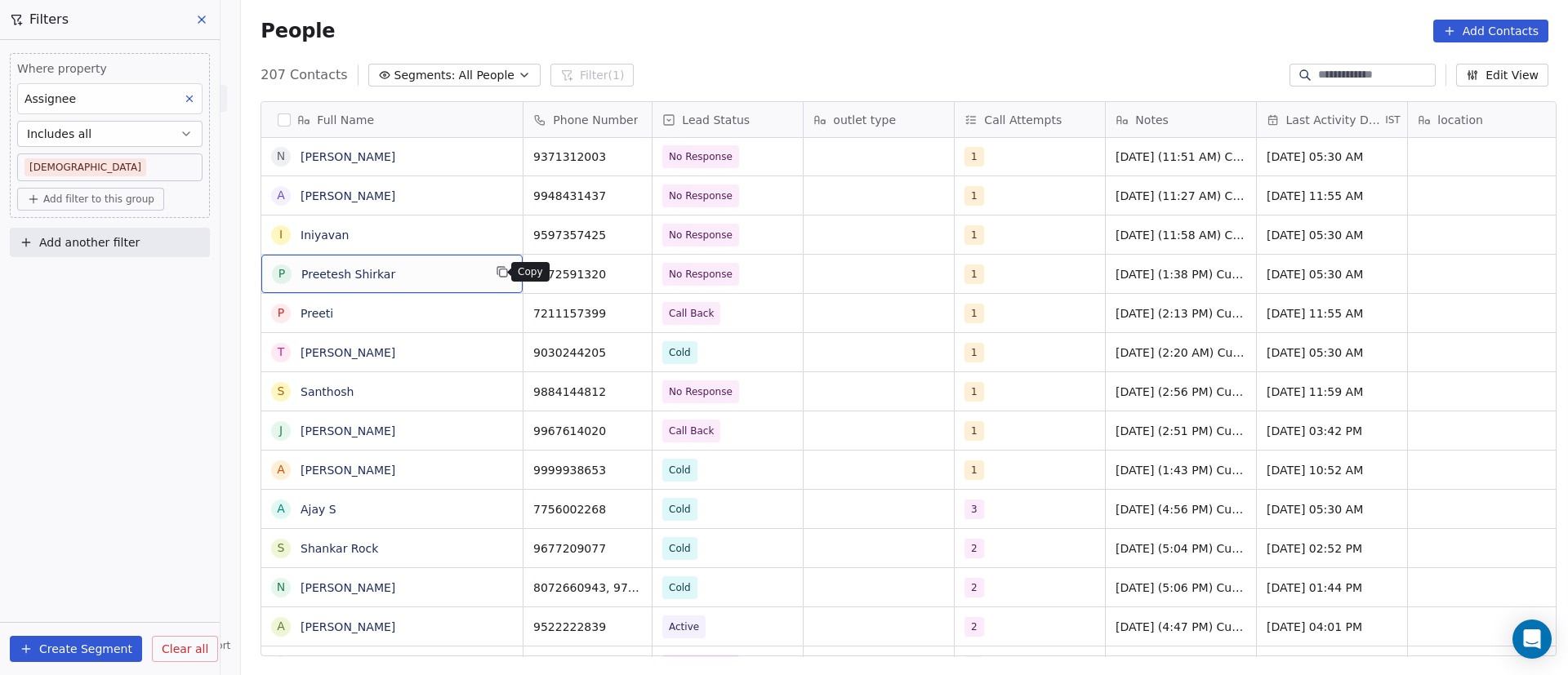
click at [499, 273] on icon "grid" at bounding box center [503, 273] width 7 height 7
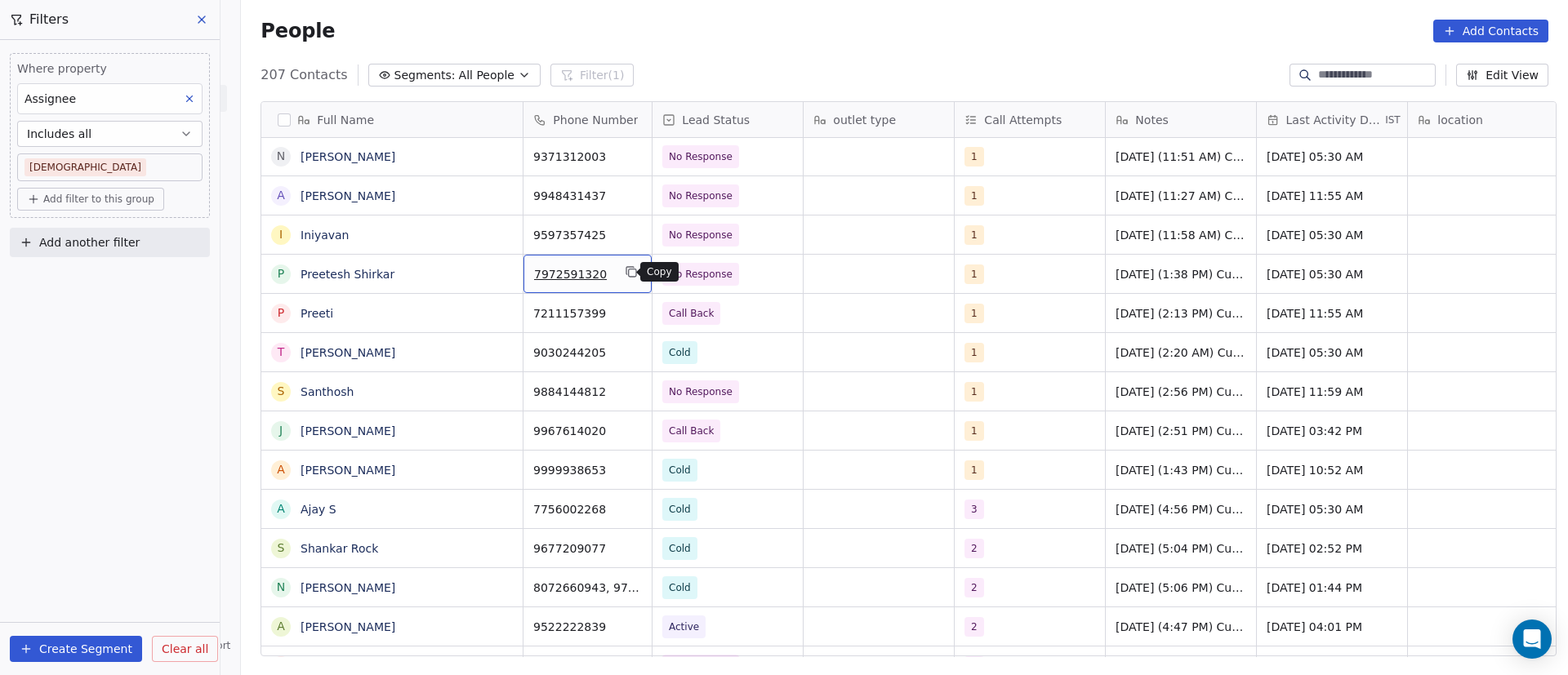
click at [629, 274] on icon "grid" at bounding box center [632, 273] width 7 height 7
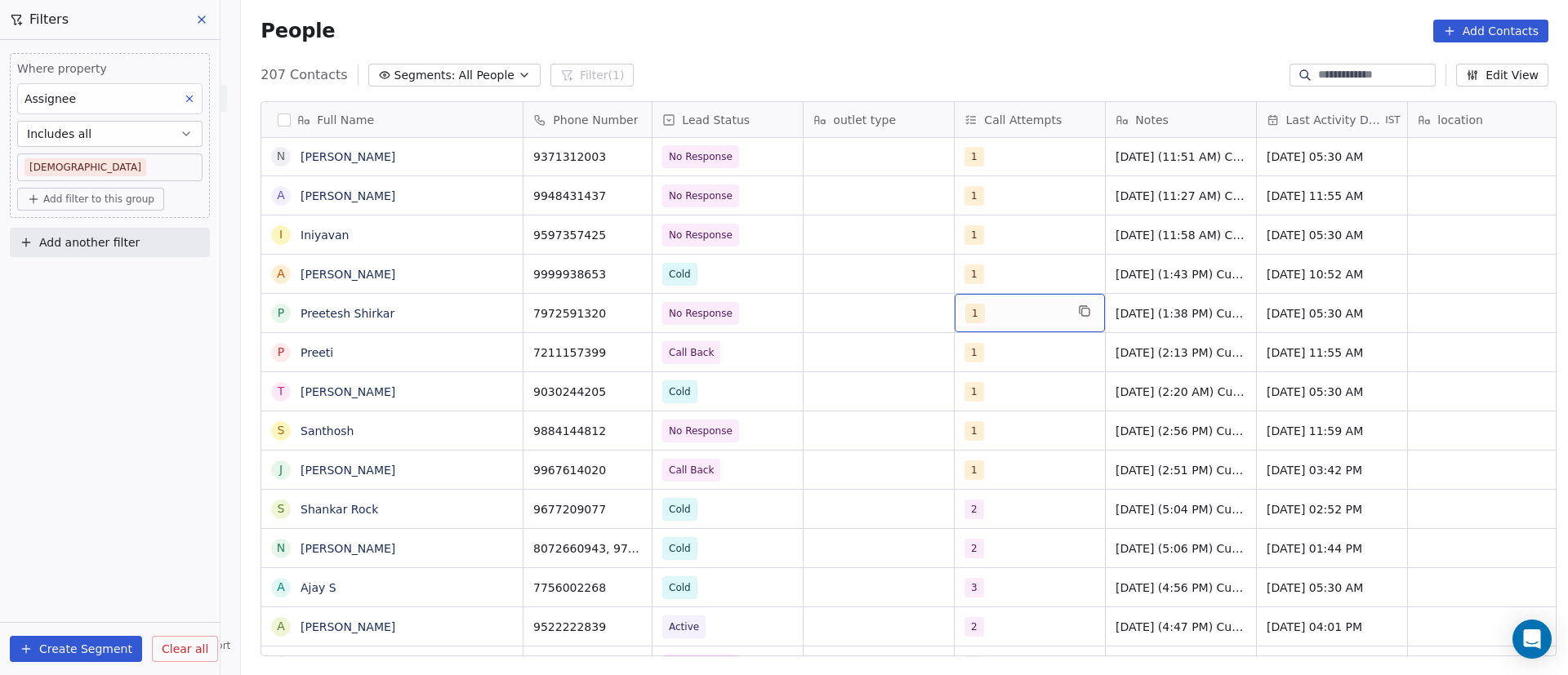
click at [992, 317] on div "1" at bounding box center [1014, 313] width 100 height 19
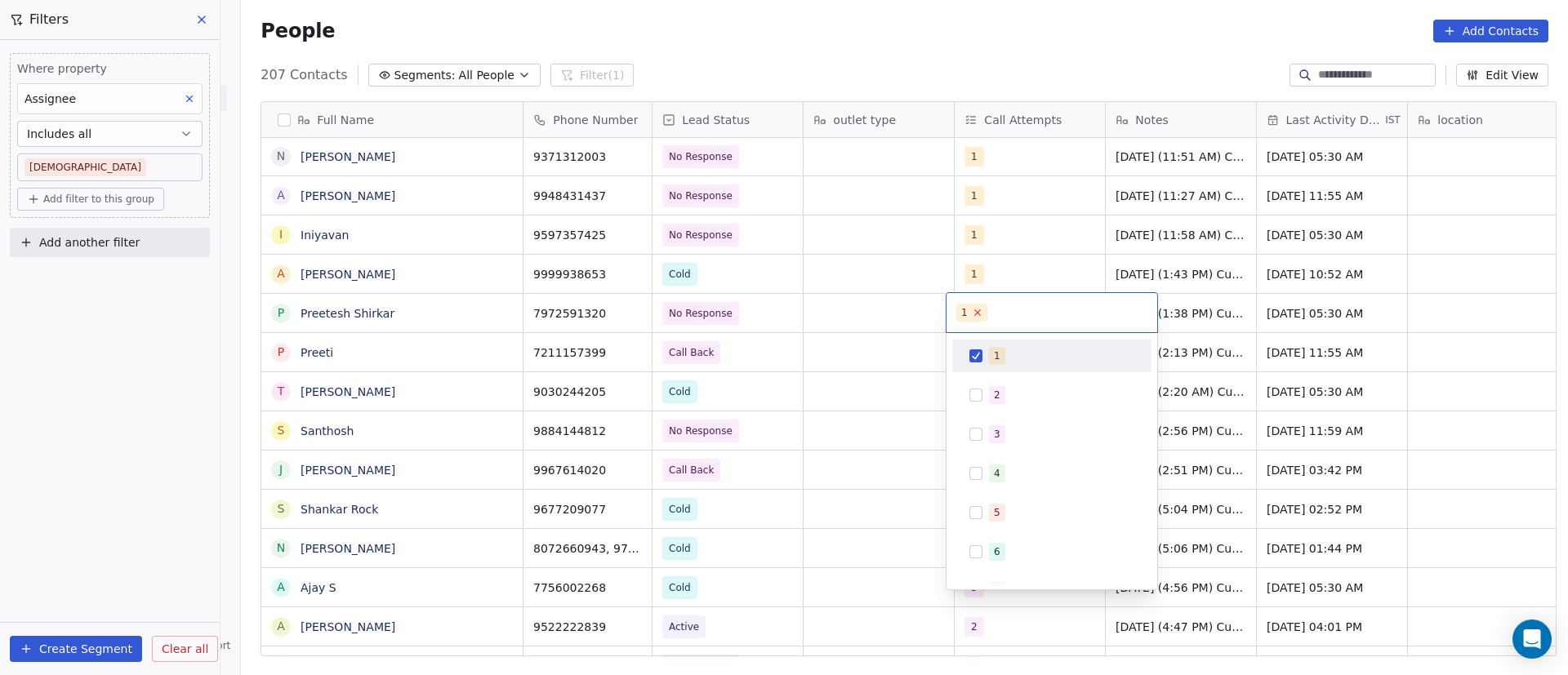
click at [978, 316] on icon at bounding box center [978, 312] width 11 height 11
click at [984, 396] on div "2" at bounding box center [1051, 395] width 184 height 27
click at [1153, 280] on html "On2Cook India Pvt. Ltd. Contacts People Marketing Workflows Campaigns Metrics &…" at bounding box center [784, 337] width 1568 height 675
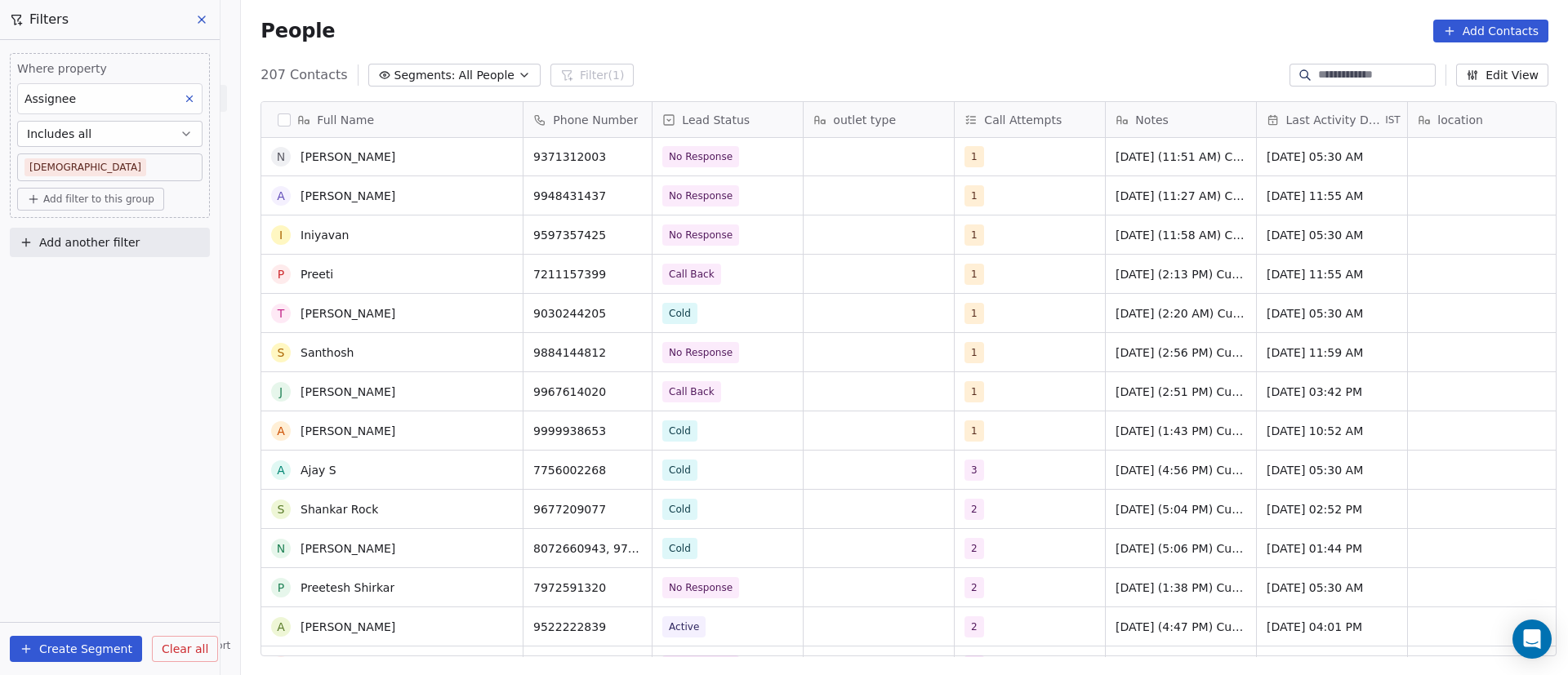
scroll to position [5414, 0]
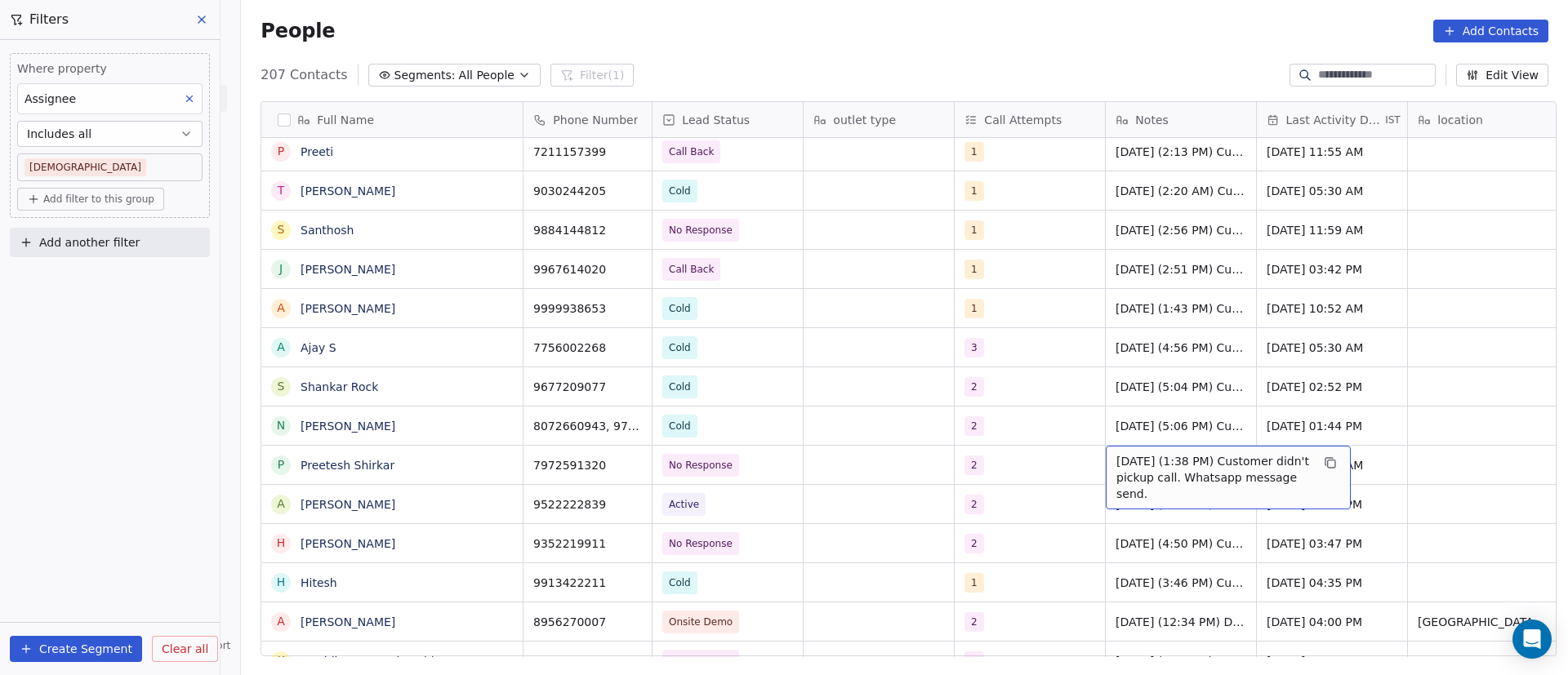
click at [1157, 472] on span "9/9/2025 (1:38 PM) Customer didn't pickup call. Whatsapp message send." at bounding box center [1213, 477] width 194 height 49
click at [1103, 461] on textarea "**********" at bounding box center [1221, 471] width 244 height 50
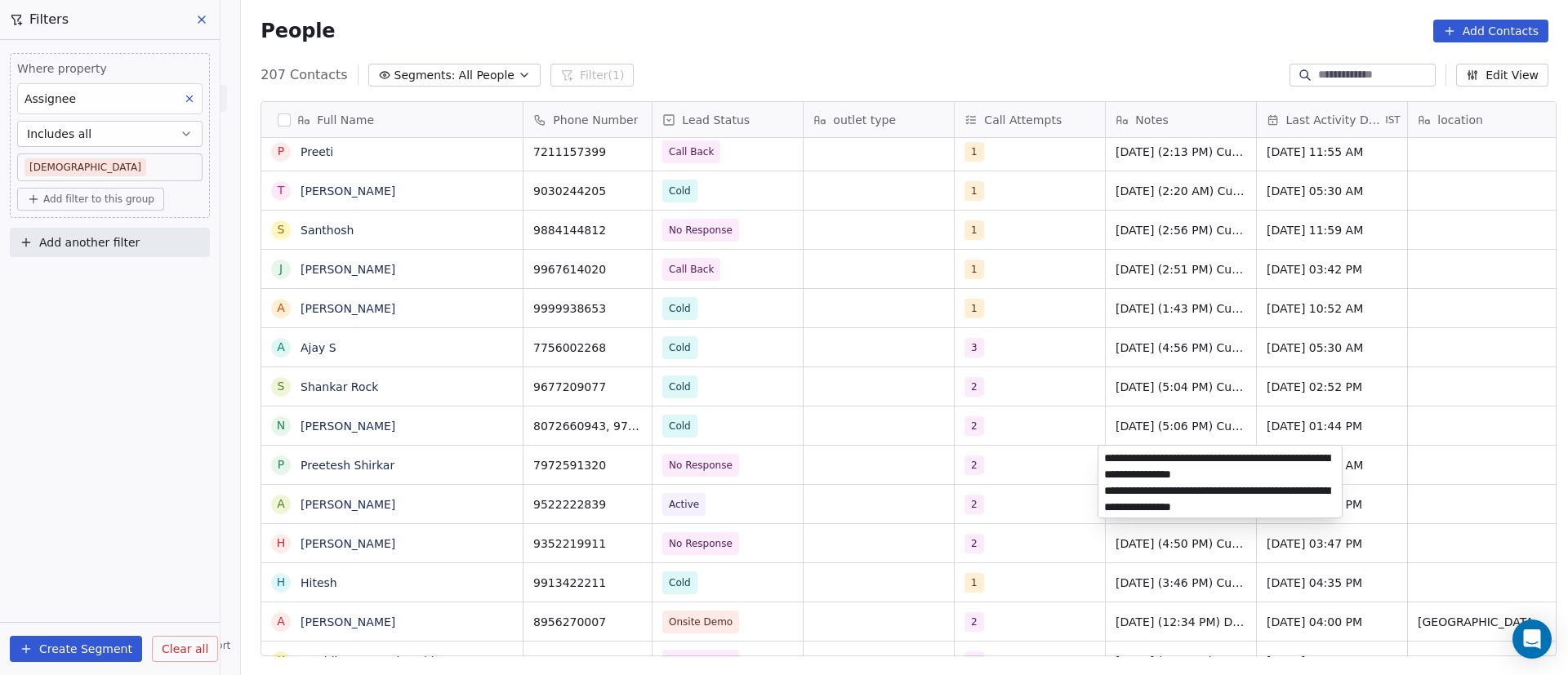
type textarea "**********"
click at [1048, 475] on html "On2Cook India Pvt. Ltd. Contacts People Marketing Workflows Campaigns Metrics &…" at bounding box center [784, 337] width 1568 height 675
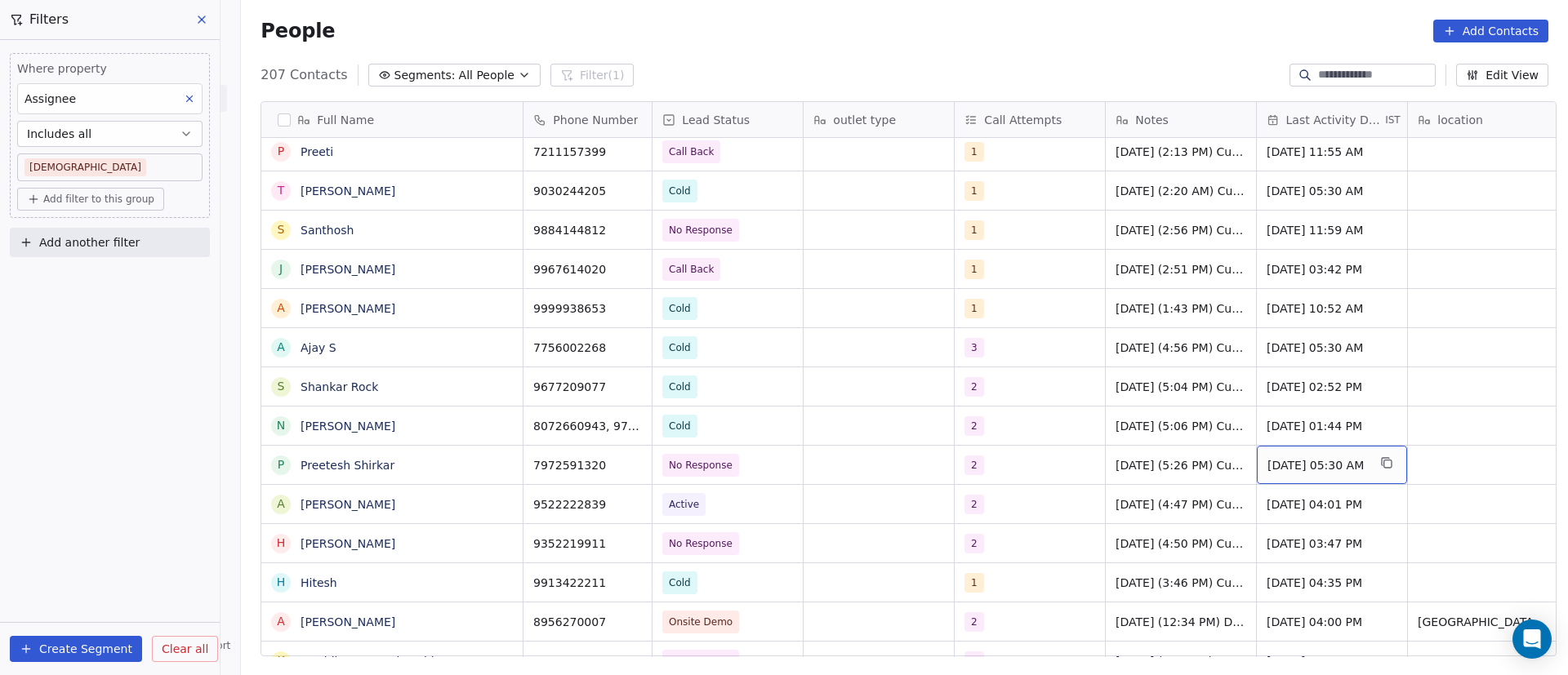
click at [1288, 463] on span "Sep 09, 2025 05:30 AM" at bounding box center [1317, 465] width 100 height 16
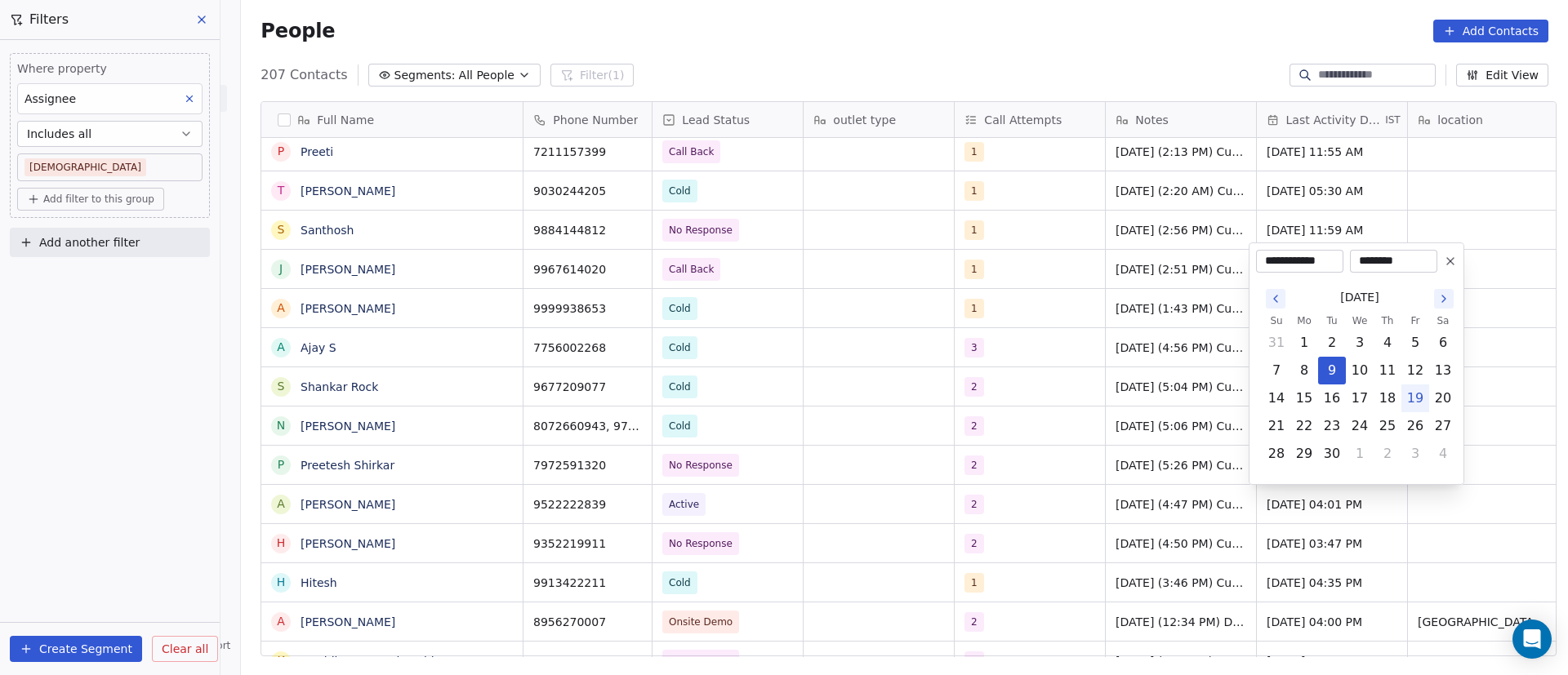
click at [1409, 396] on button "19" at bounding box center [1415, 398] width 27 height 27
type input "**********"
click at [1048, 423] on html "On2Cook India Pvt. Ltd. Contacts People Marketing Workflows Campaigns Metrics &…" at bounding box center [784, 337] width 1568 height 675
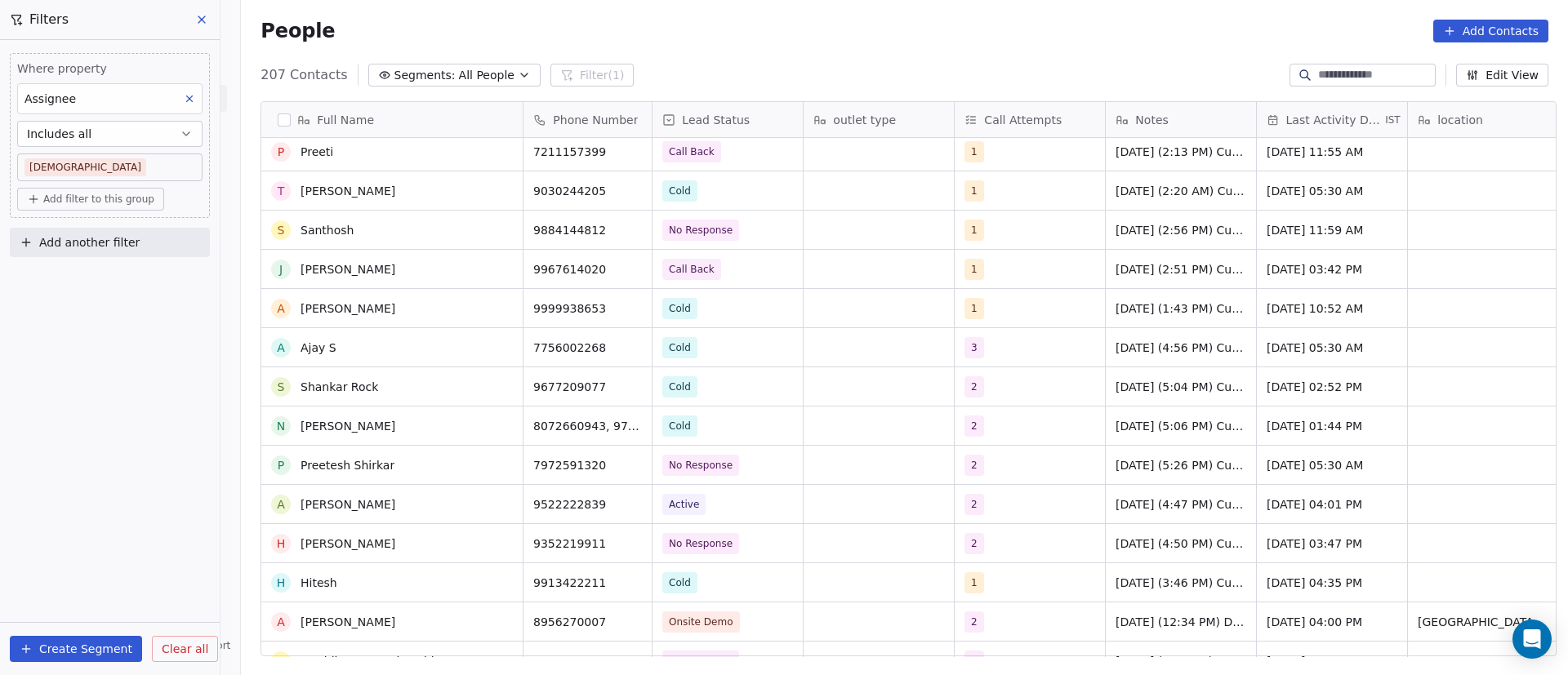
scroll to position [5291, 0]
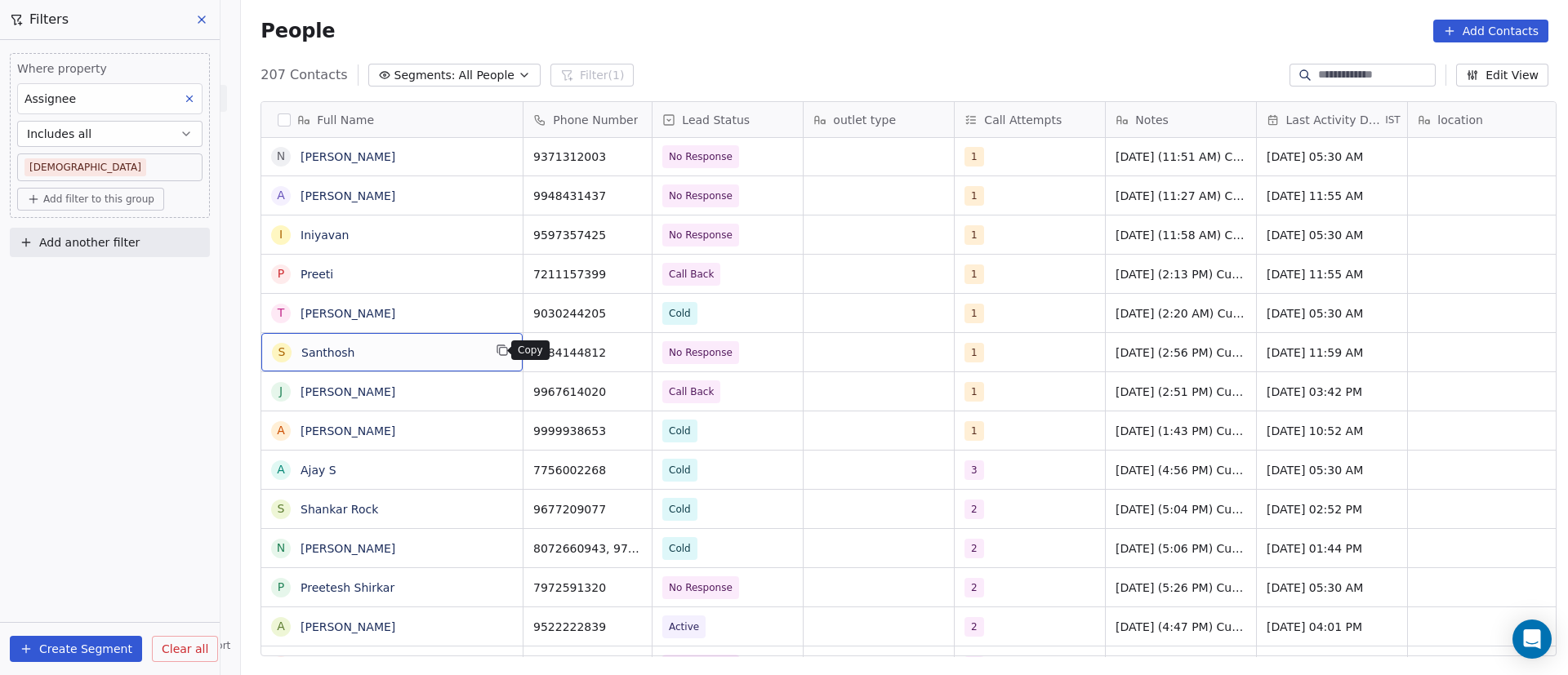
click at [499, 355] on icon "grid" at bounding box center [503, 352] width 7 height 7
click at [625, 351] on icon "grid" at bounding box center [631, 350] width 13 height 13
click at [737, 352] on span "No Response" at bounding box center [713, 353] width 100 height 23
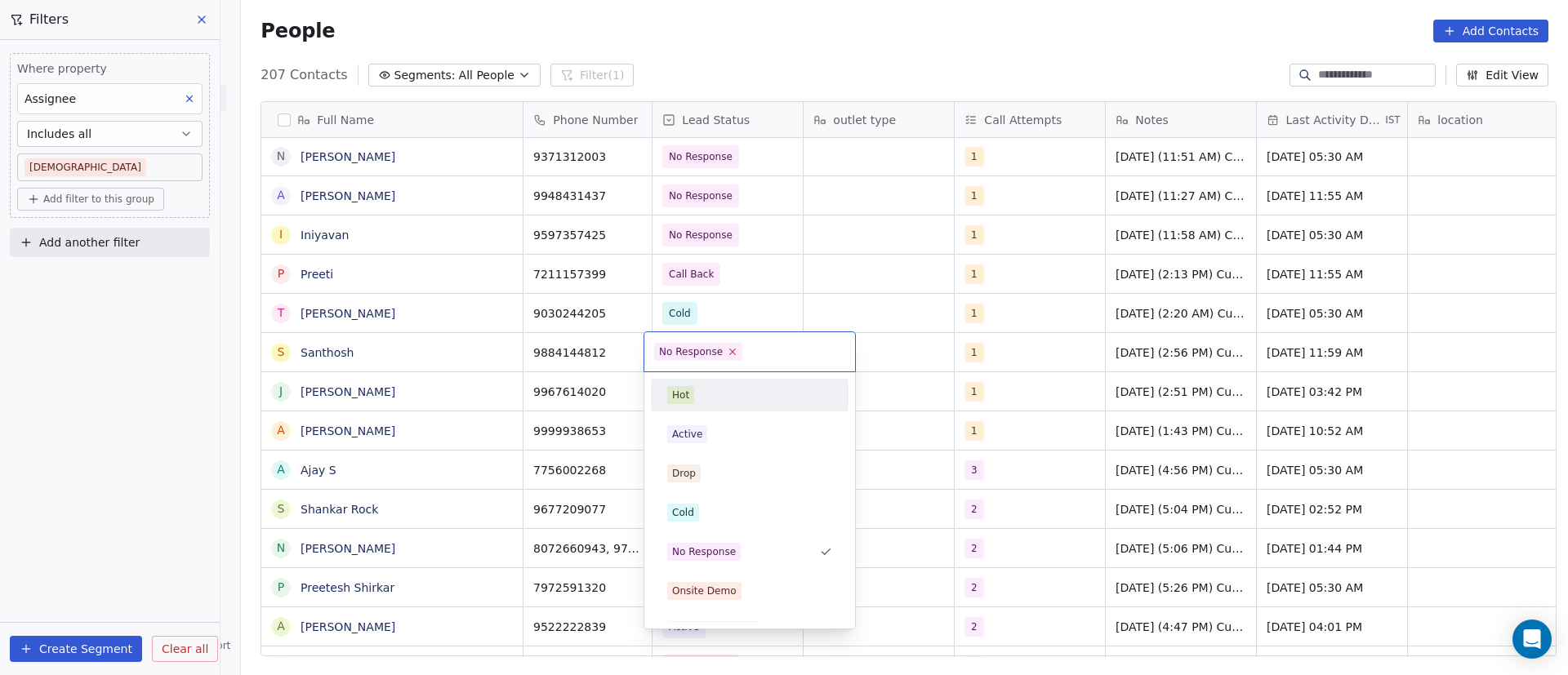
click at [731, 355] on icon at bounding box center [733, 352] width 11 height 11
click at [715, 506] on div "Cold" at bounding box center [750, 513] width 165 height 18
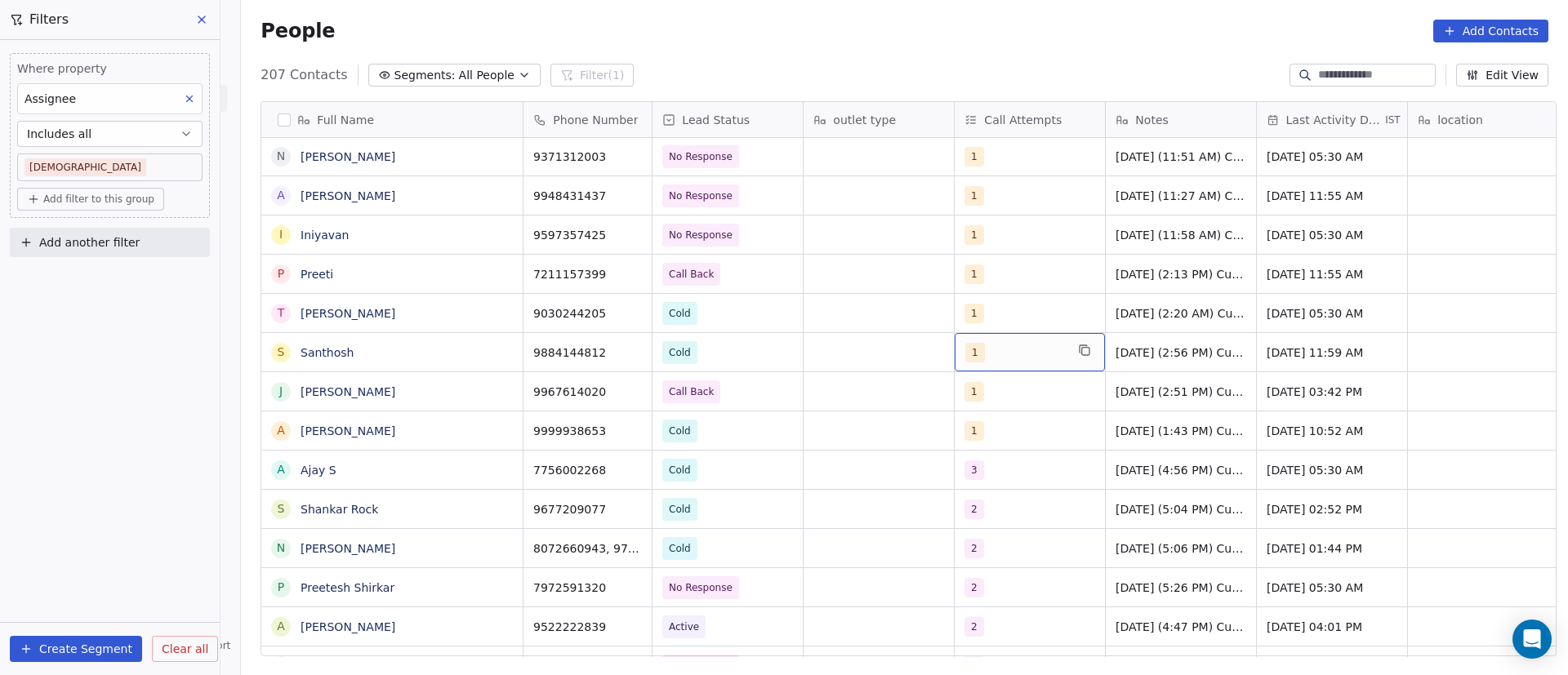
click at [989, 354] on div "1" at bounding box center [1014, 352] width 100 height 19
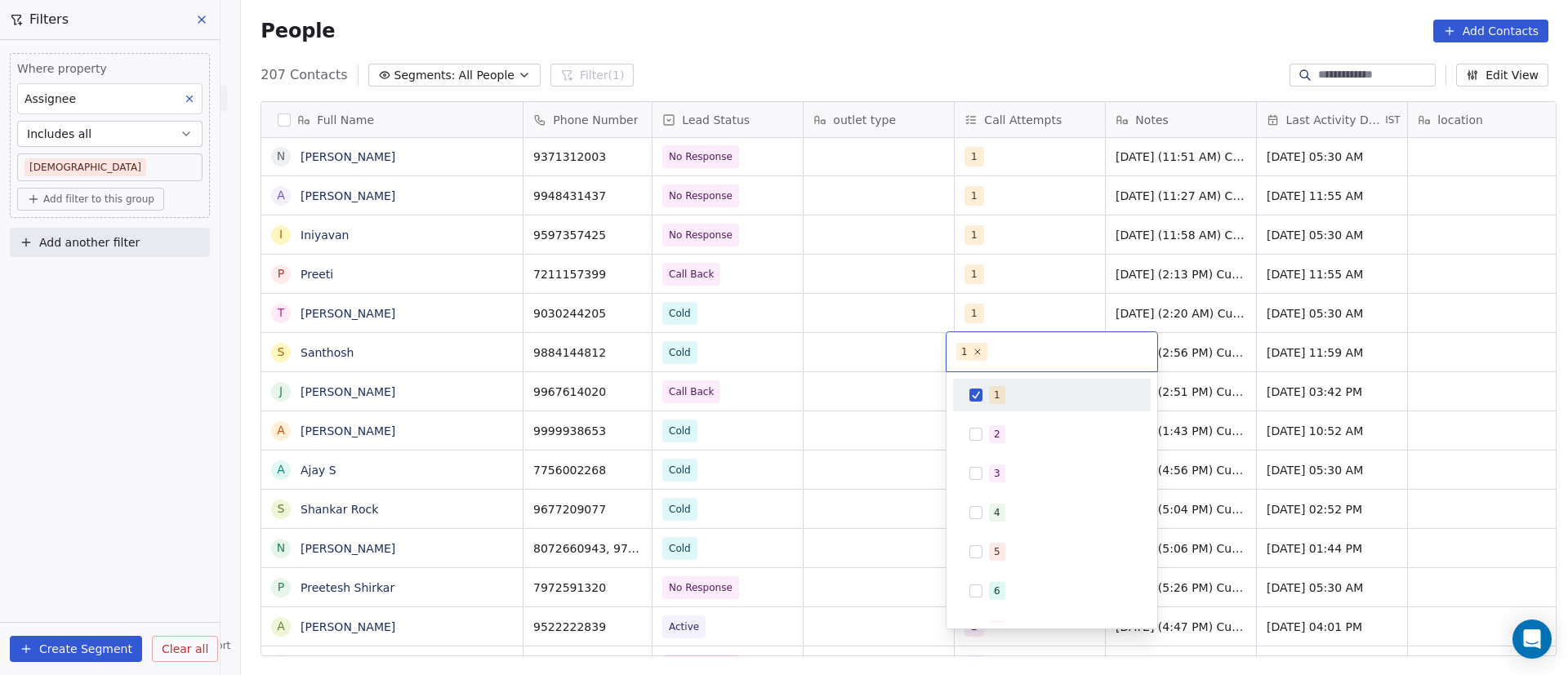
click at [984, 395] on div "1" at bounding box center [1051, 395] width 184 height 27
click at [984, 429] on div "2" at bounding box center [1051, 434] width 184 height 27
click at [898, 363] on html "On2Cook India Pvt. Ltd. Contacts People Marketing Workflows Campaigns Metrics &…" at bounding box center [784, 337] width 1568 height 675
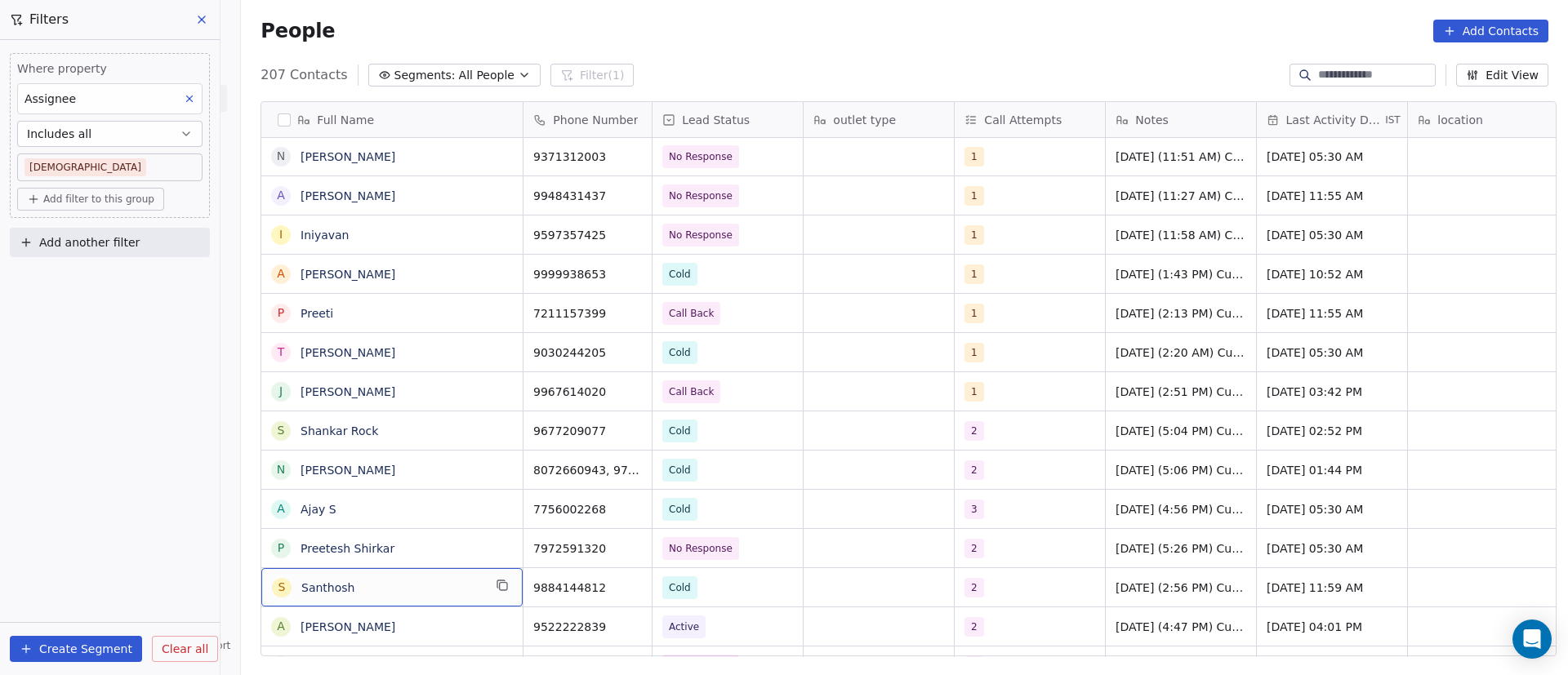
scroll to position [5296, 0]
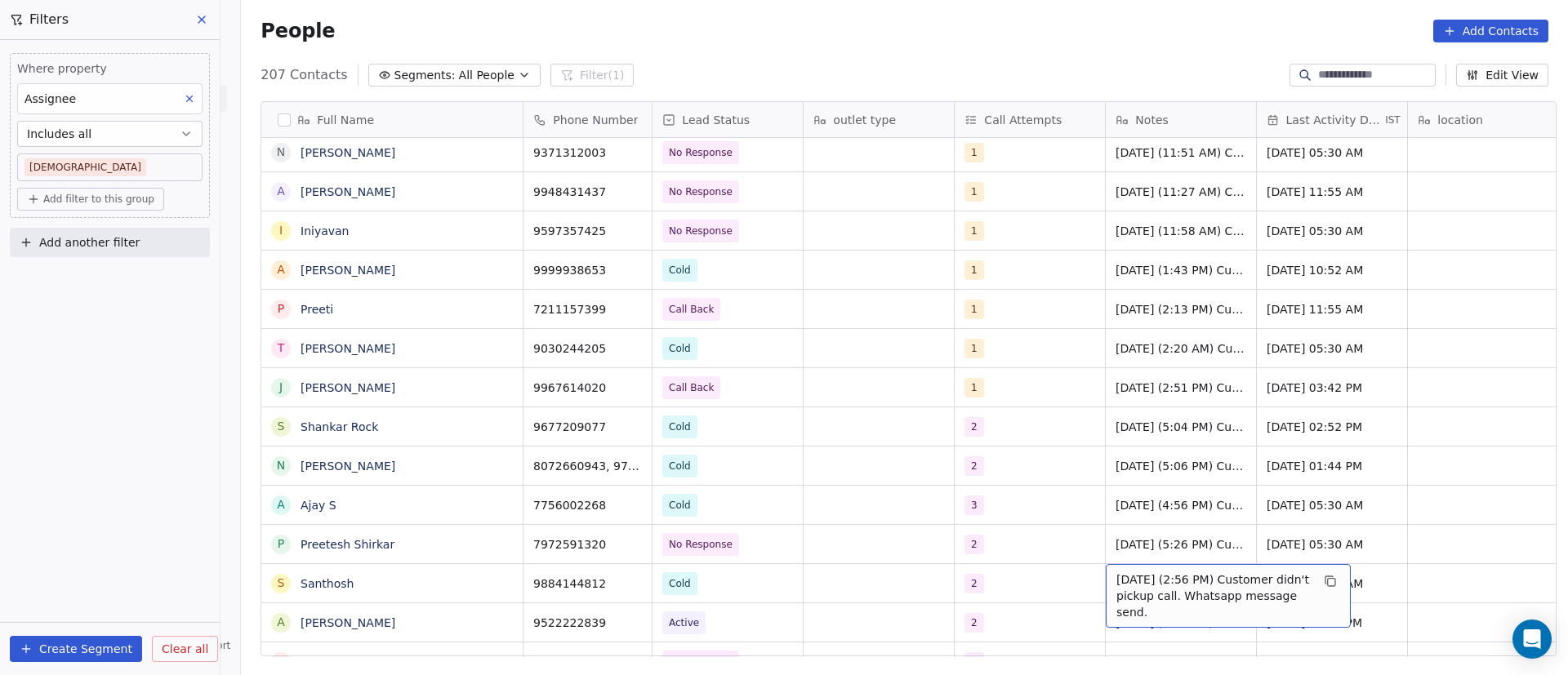
click at [1146, 585] on span "9/9/2025 (2:56 PM) Customer didn't pickup call. Whatsapp message send." at bounding box center [1213, 595] width 194 height 49
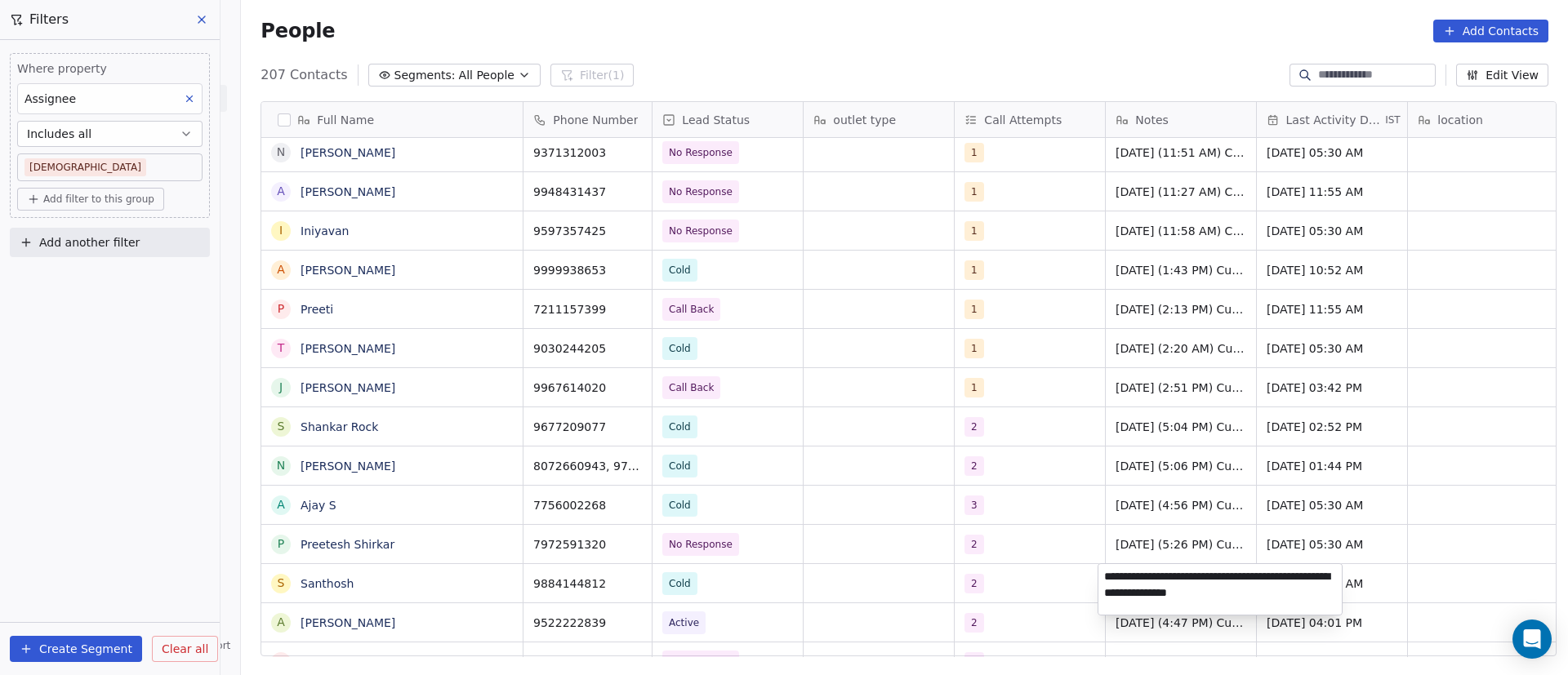
click at [1105, 572] on textarea "**********" at bounding box center [1221, 589] width 244 height 50
click at [1267, 573] on textarea "**********" at bounding box center [1221, 592] width 244 height 56
type textarea "**********"
click at [873, 575] on html "On2Cook India Pvt. Ltd. Contacts People Marketing Workflows Campaigns Metrics &…" at bounding box center [784, 337] width 1568 height 675
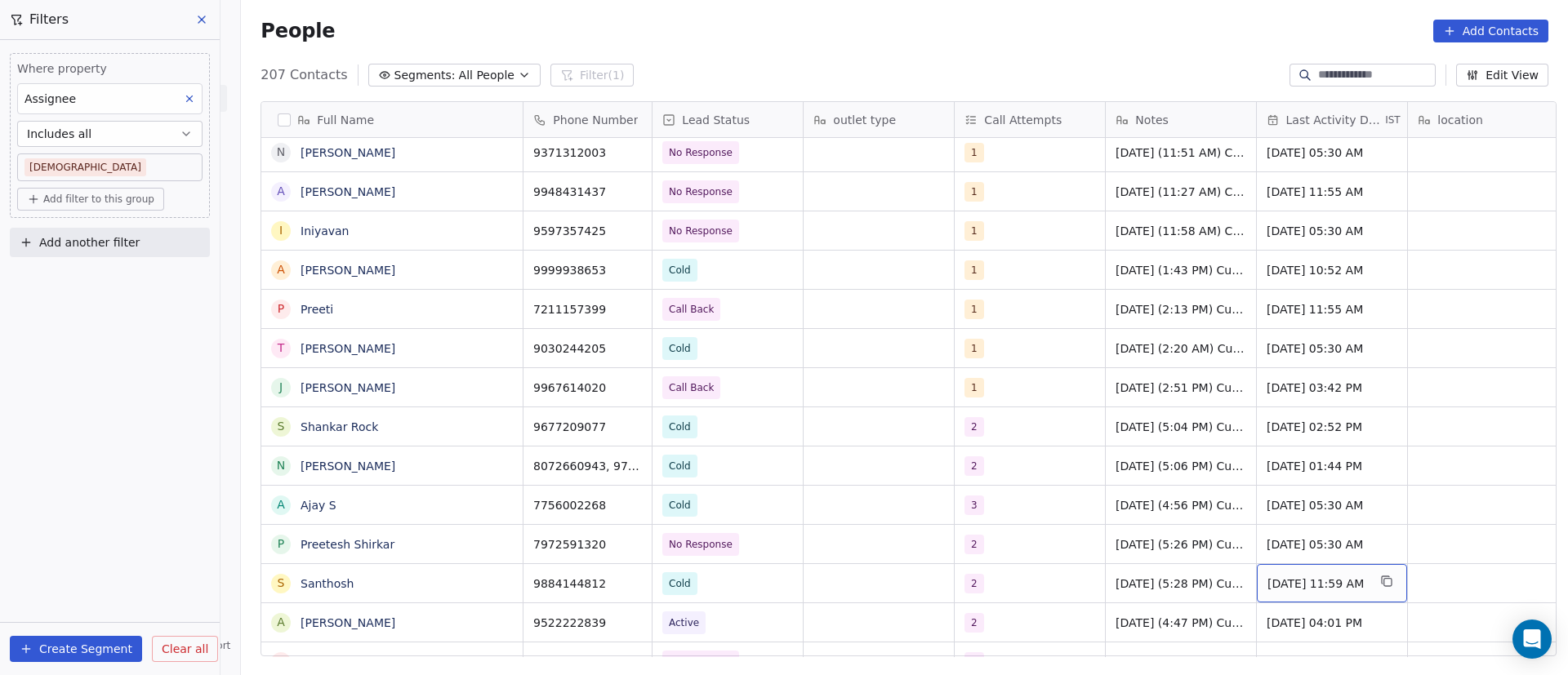
click at [1293, 584] on span "Sep 09, 2025 11:59 AM" at bounding box center [1317, 583] width 100 height 16
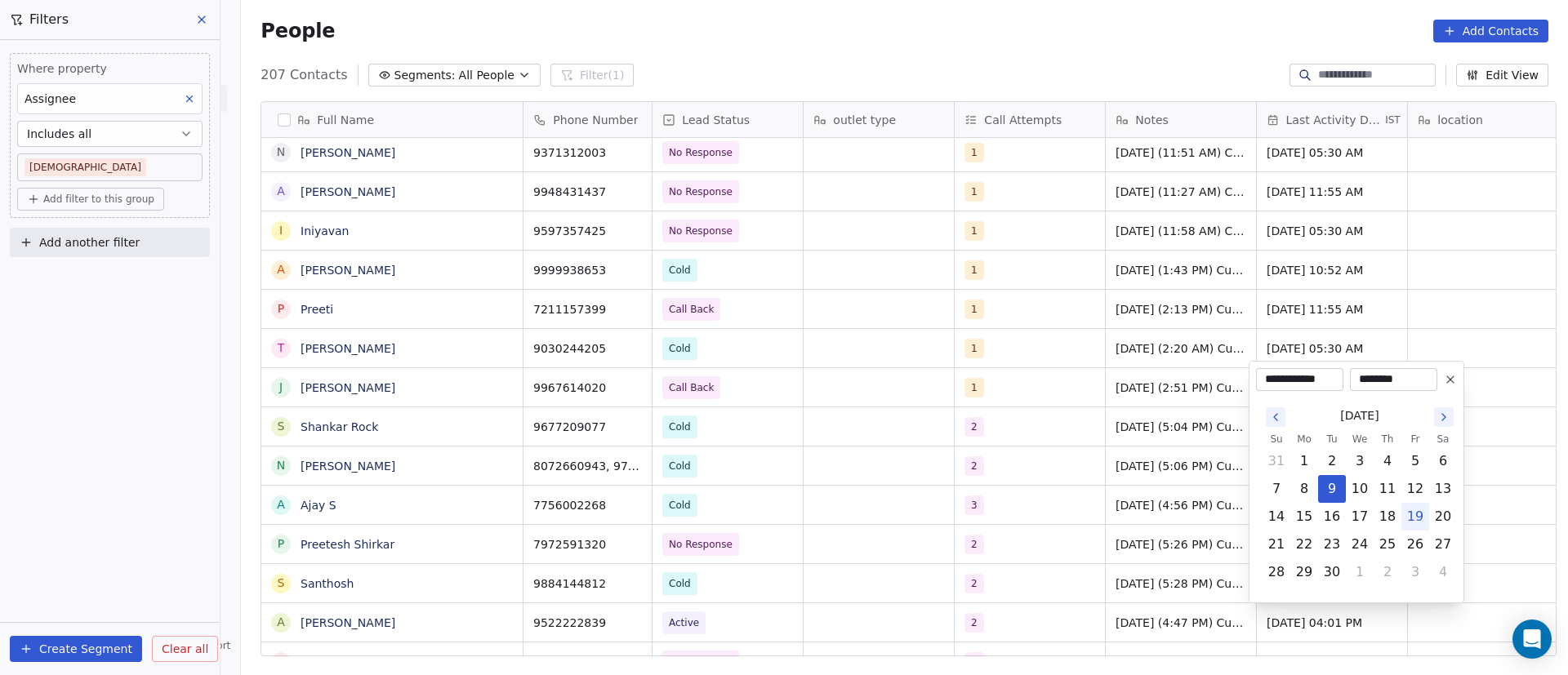
click at [1417, 517] on button "19" at bounding box center [1415, 517] width 27 height 27
type input "**********"
click at [911, 510] on html "On2Cook India Pvt. Ltd. Contacts People Marketing Workflows Campaigns Metrics &…" at bounding box center [784, 337] width 1568 height 675
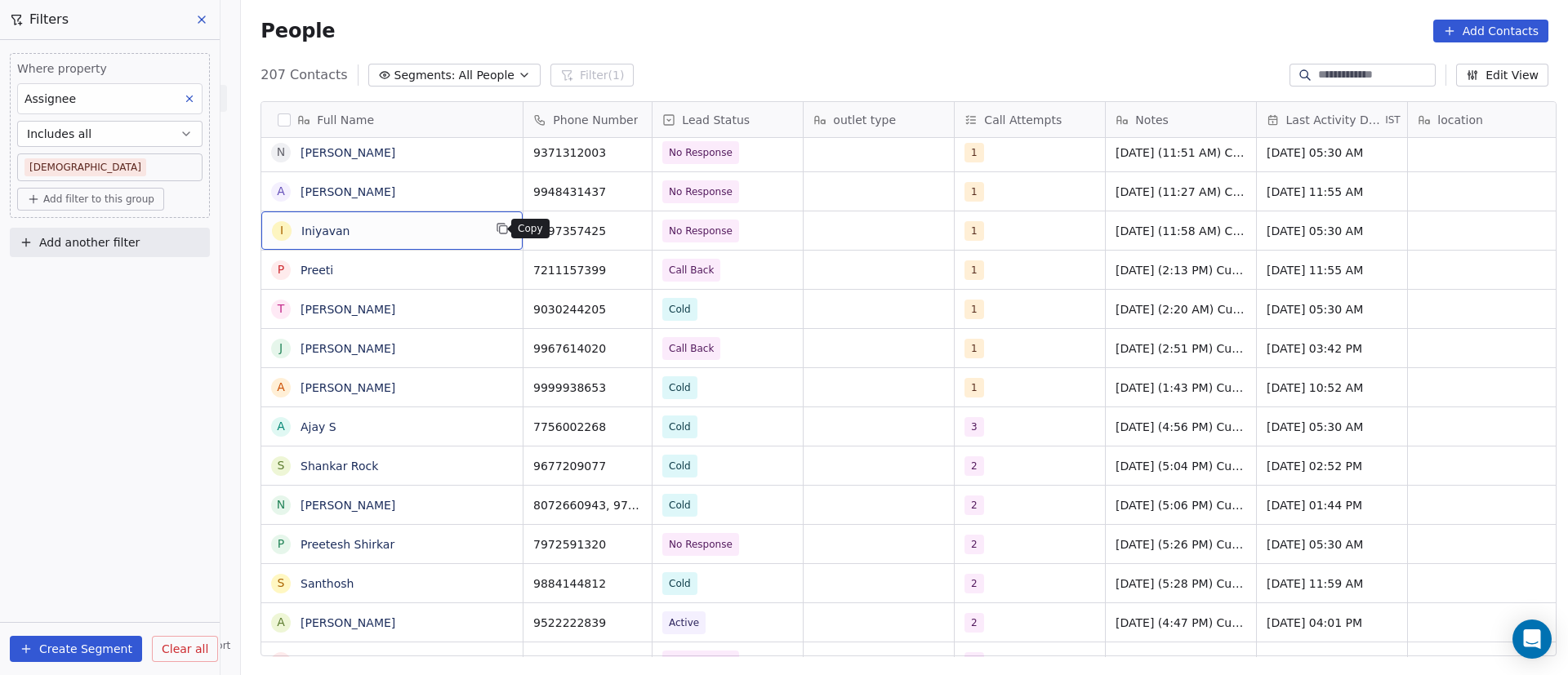
click at [497, 229] on icon "grid" at bounding box center [502, 228] width 13 height 13
click at [625, 229] on icon "grid" at bounding box center [631, 228] width 13 height 13
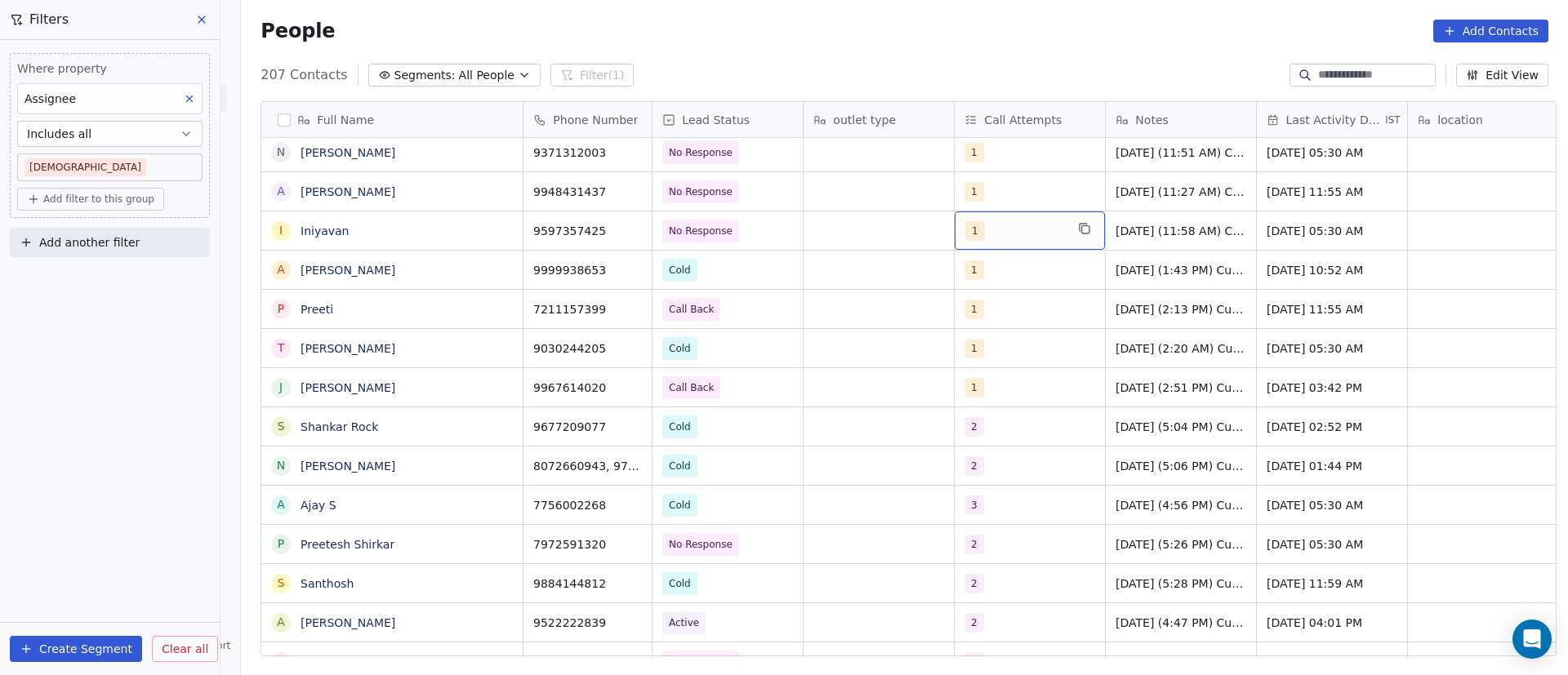
click at [1000, 237] on div "1" at bounding box center [1014, 231] width 100 height 19
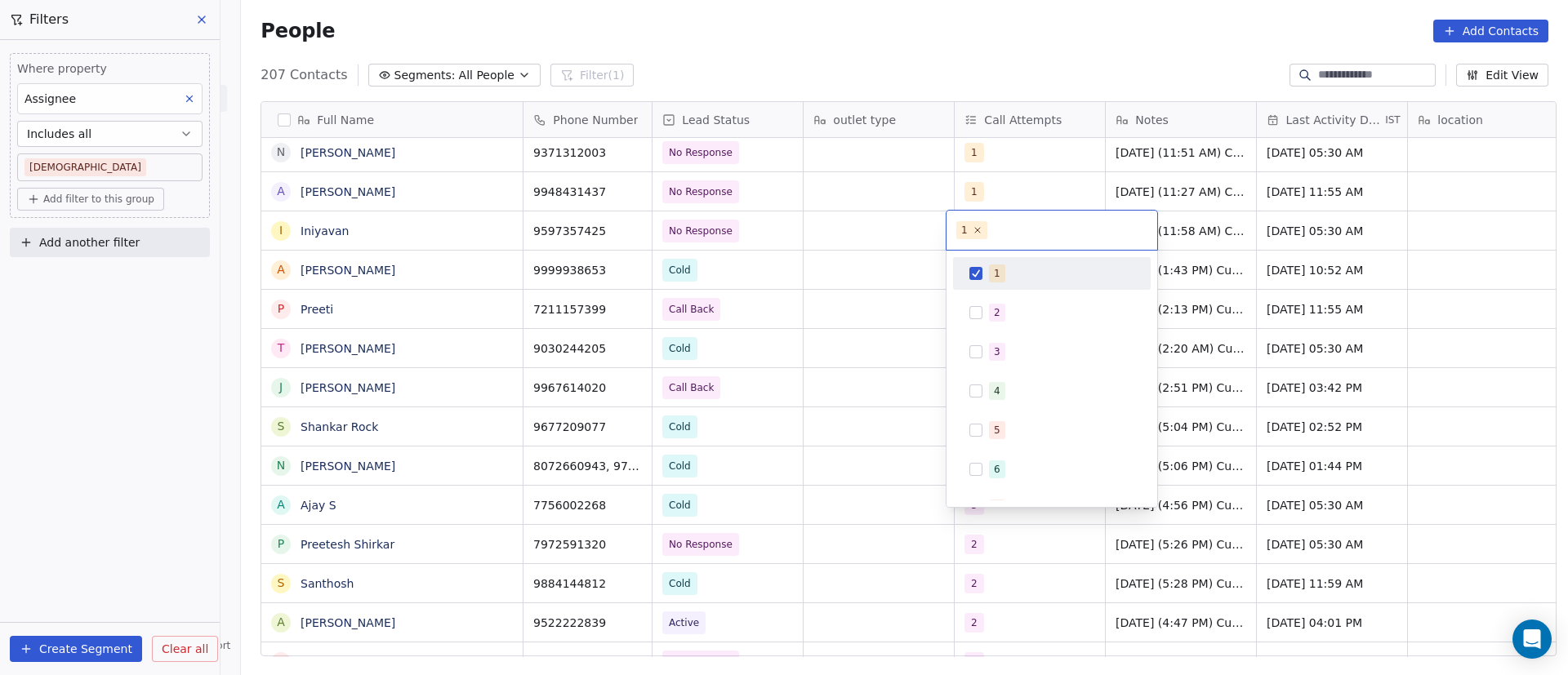
click at [1003, 265] on div "1" at bounding box center [1061, 274] width 146 height 18
click at [986, 304] on div "2" at bounding box center [1051, 312] width 184 height 27
click at [860, 243] on html "On2Cook India Pvt. Ltd. Contacts People Marketing Workflows Campaigns Metrics &…" at bounding box center [784, 337] width 1568 height 675
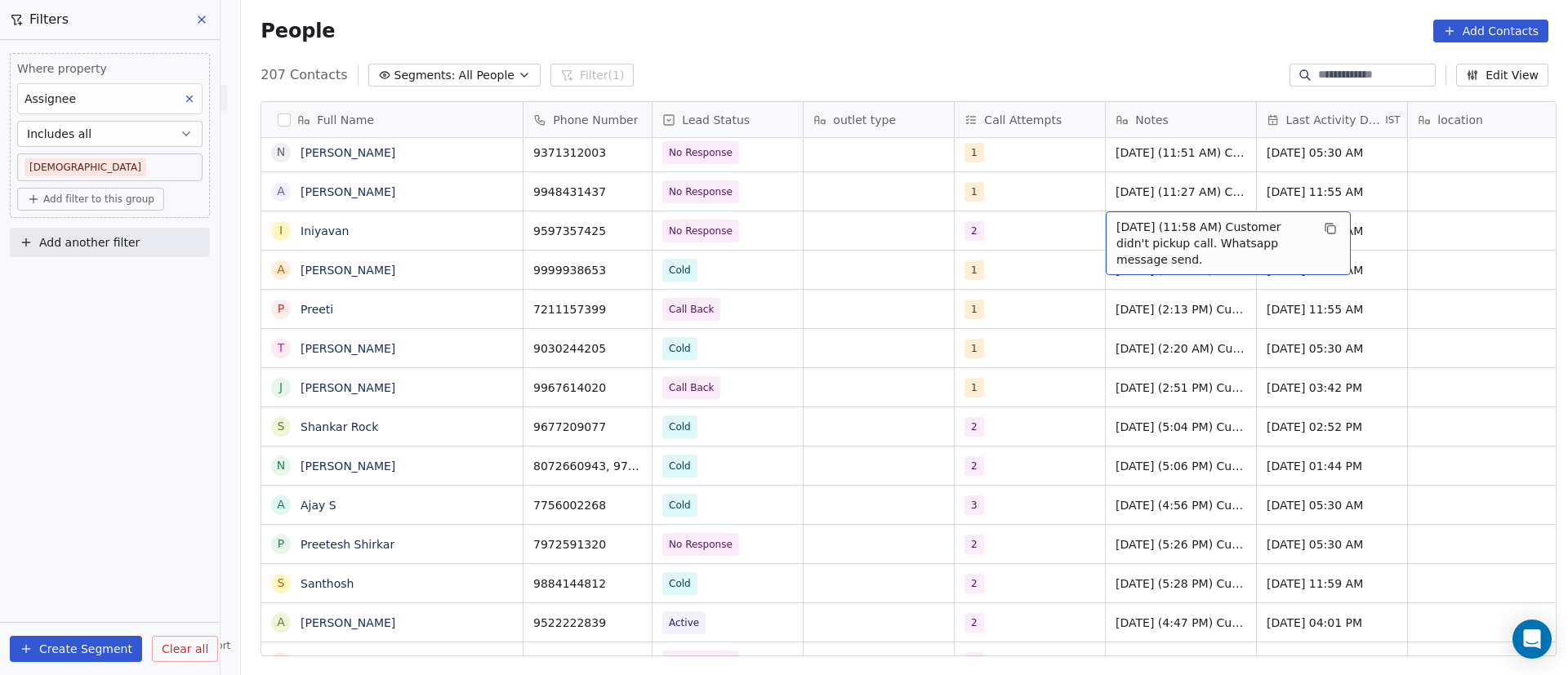
click at [1124, 231] on span "9/9/2025 (11:58 AM) Customer didn't pickup call. Whatsapp message send." at bounding box center [1213, 243] width 194 height 49
click at [1105, 223] on textarea "**********" at bounding box center [1221, 236] width 244 height 50
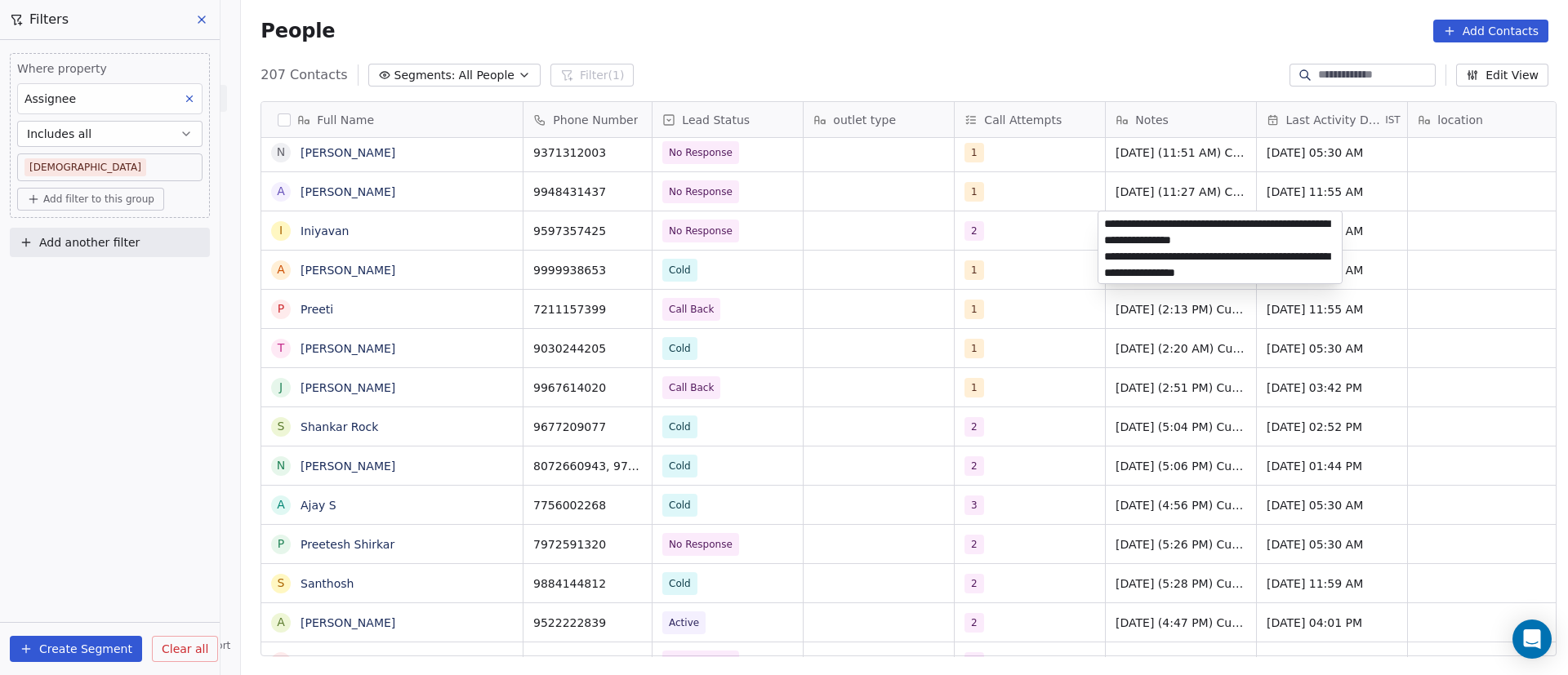
type textarea "**********"
click at [1066, 249] on html "On2Cook India Pvt. Ltd. Contacts People Marketing Workflows Campaigns Metrics &…" at bounding box center [784, 337] width 1568 height 675
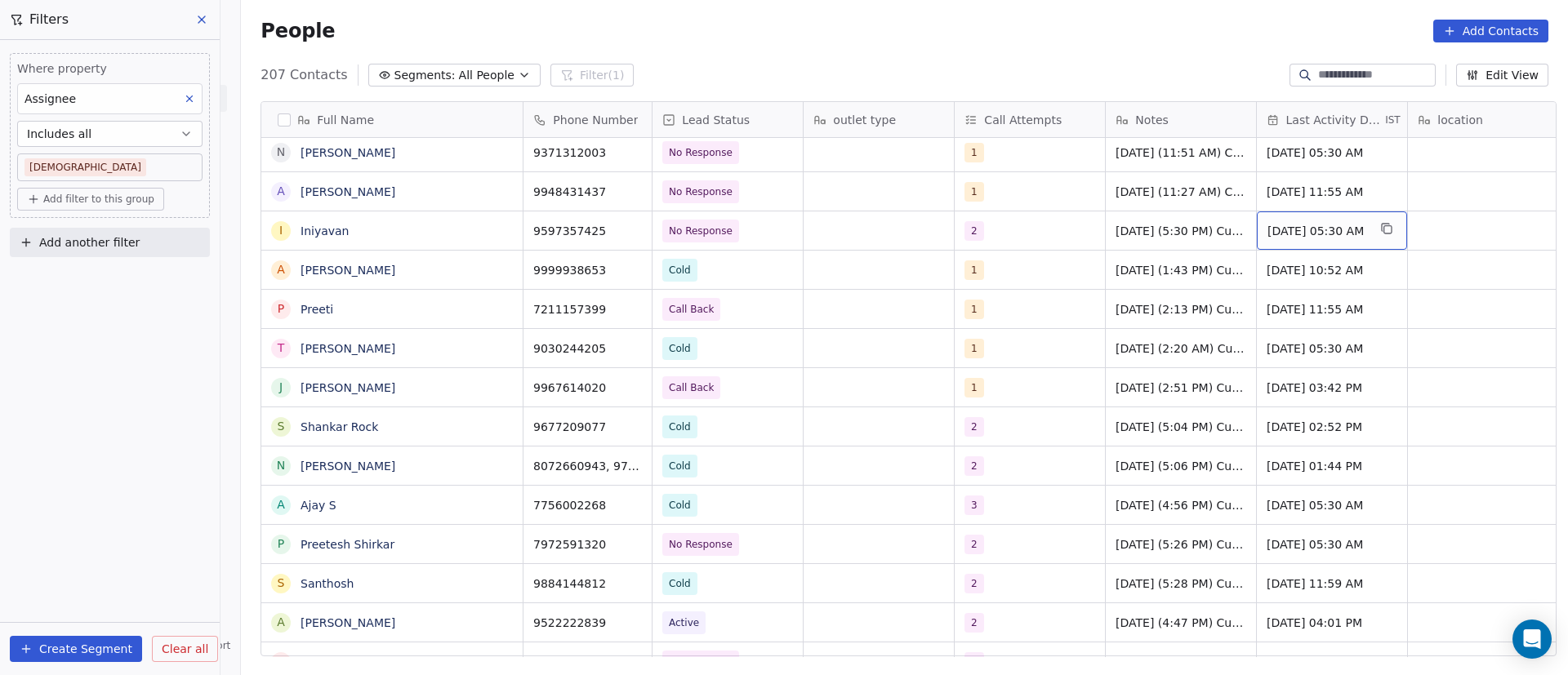
click at [1319, 229] on span "Sep 09, 2025 05:30 AM" at bounding box center [1317, 231] width 100 height 16
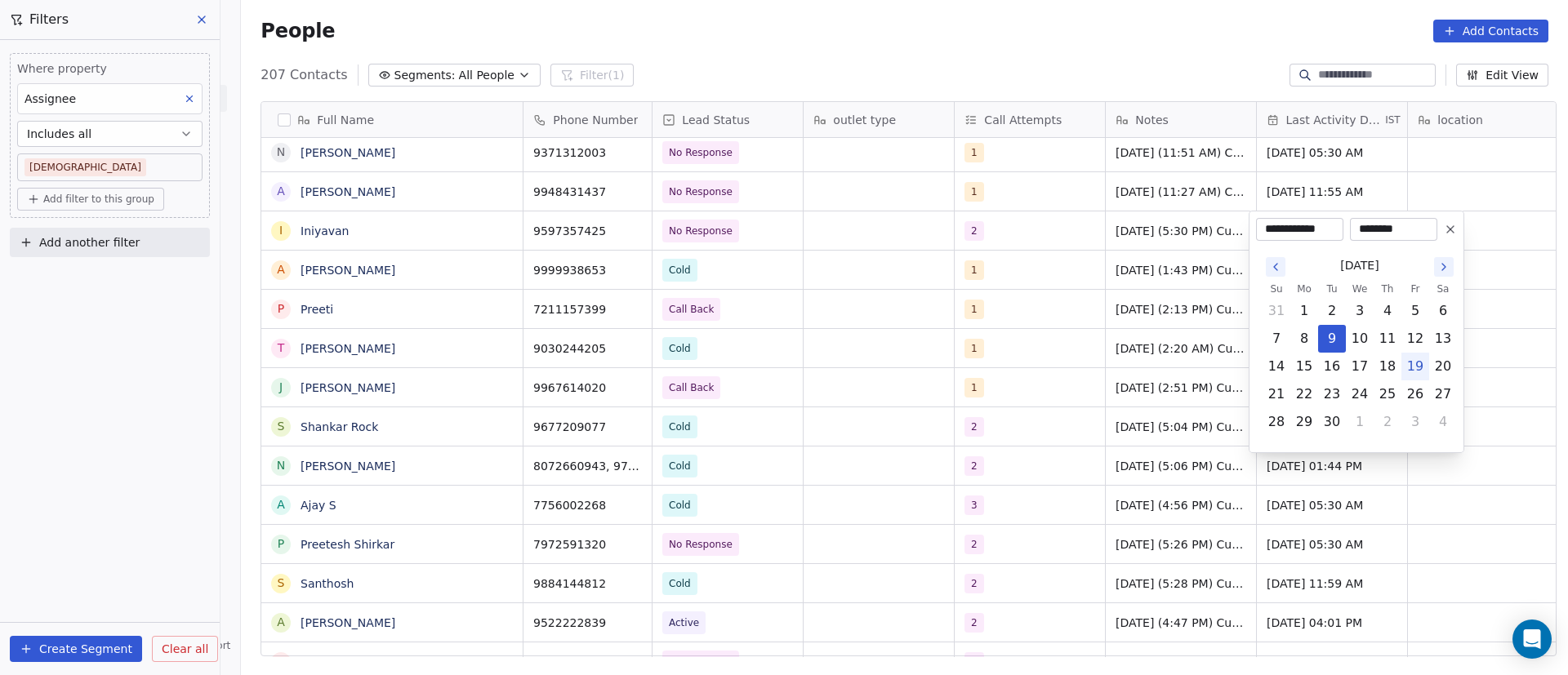
click at [1417, 364] on button "19" at bounding box center [1415, 366] width 27 height 27
type input "**********"
click at [937, 310] on html "On2Cook India Pvt. Ltd. Contacts People Marketing Workflows Campaigns Metrics &…" at bounding box center [784, 337] width 1568 height 675
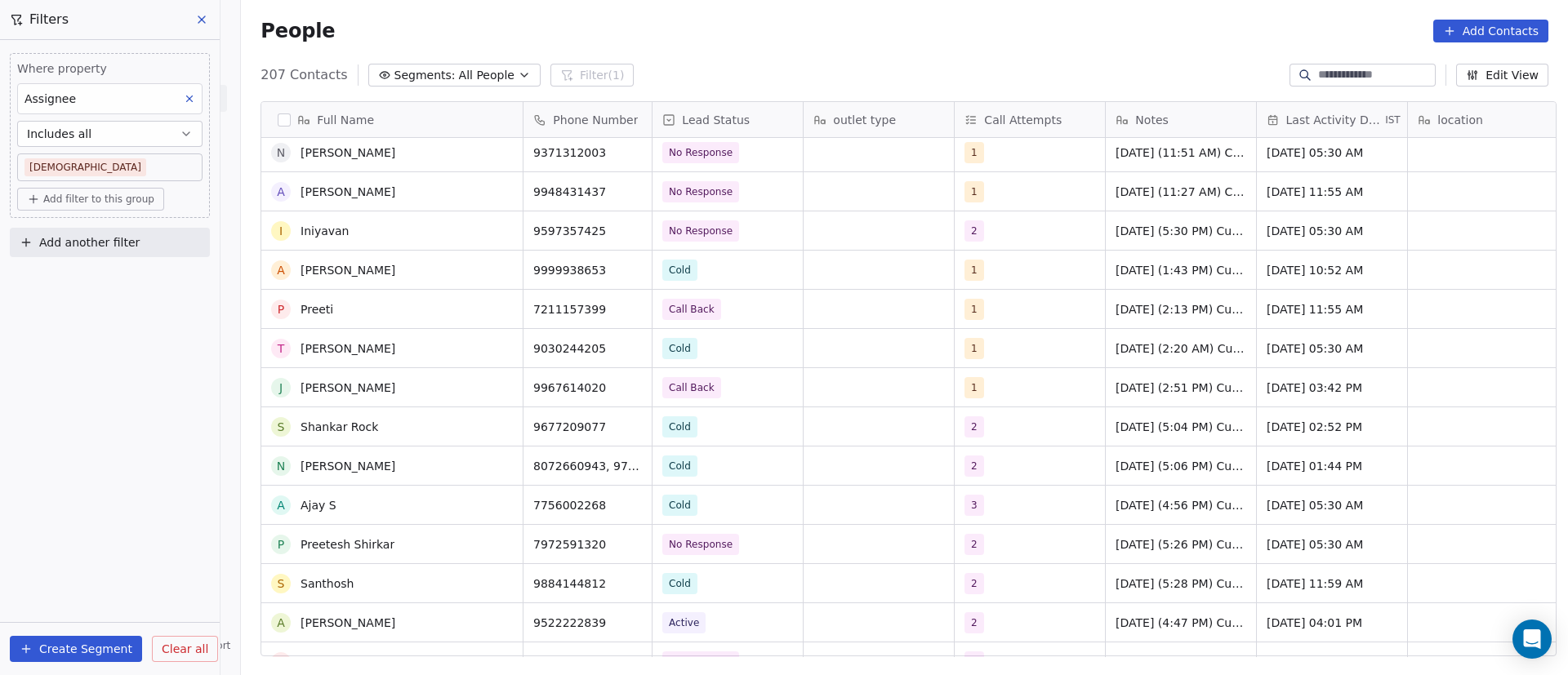
scroll to position [5173, 0]
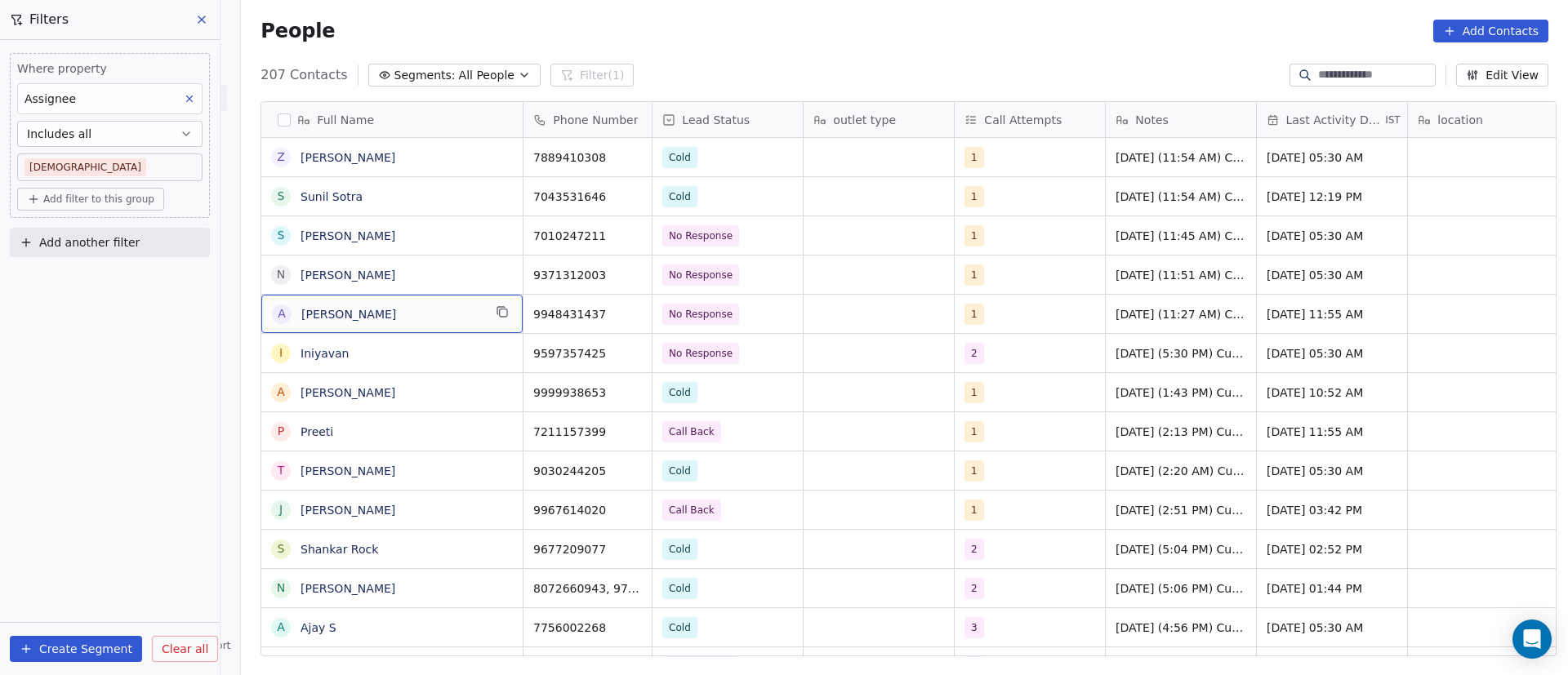
click at [394, 321] on span "Abdul qadeer" at bounding box center [392, 314] width 181 height 16
click at [496, 317] on icon "grid" at bounding box center [502, 311] width 13 height 13
click at [629, 316] on icon "grid" at bounding box center [632, 313] width 7 height 7
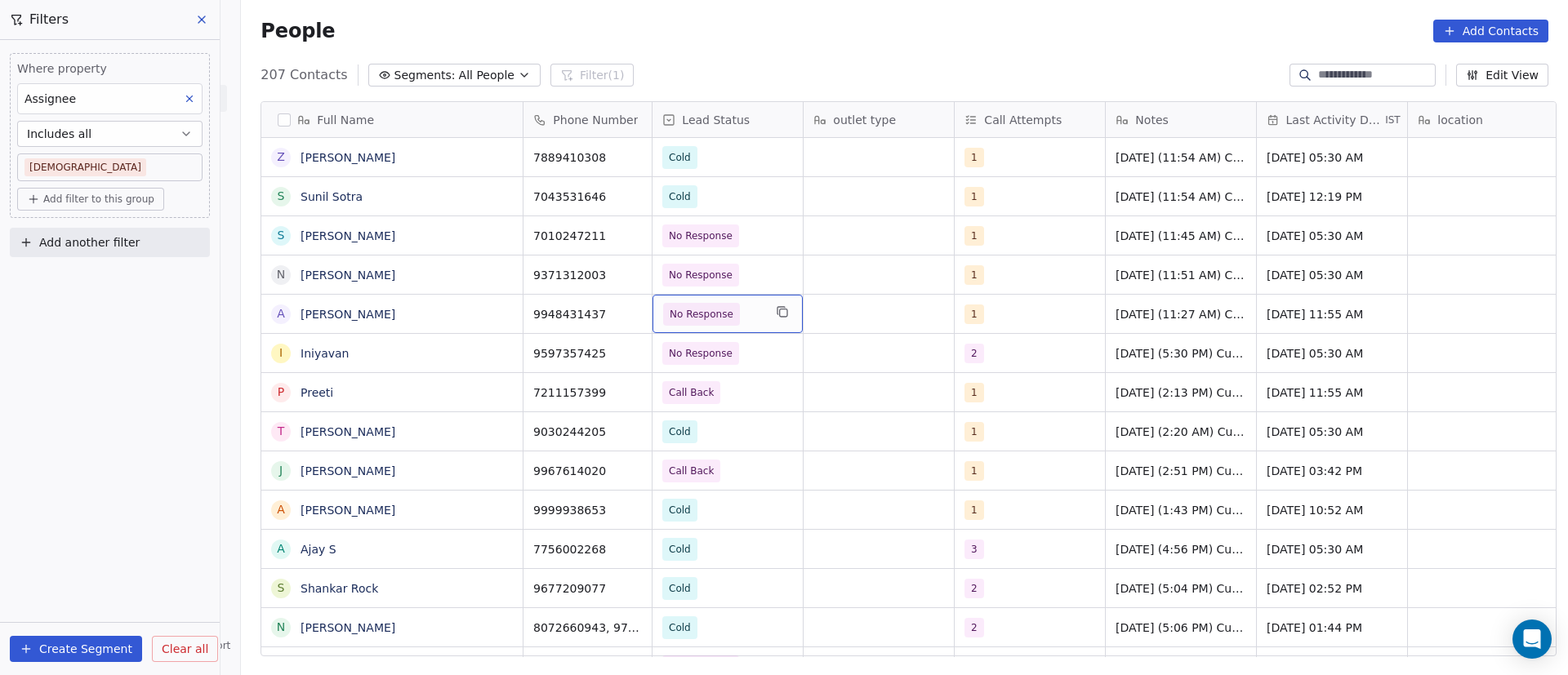
click at [740, 310] on span "No Response" at bounding box center [713, 314] width 100 height 23
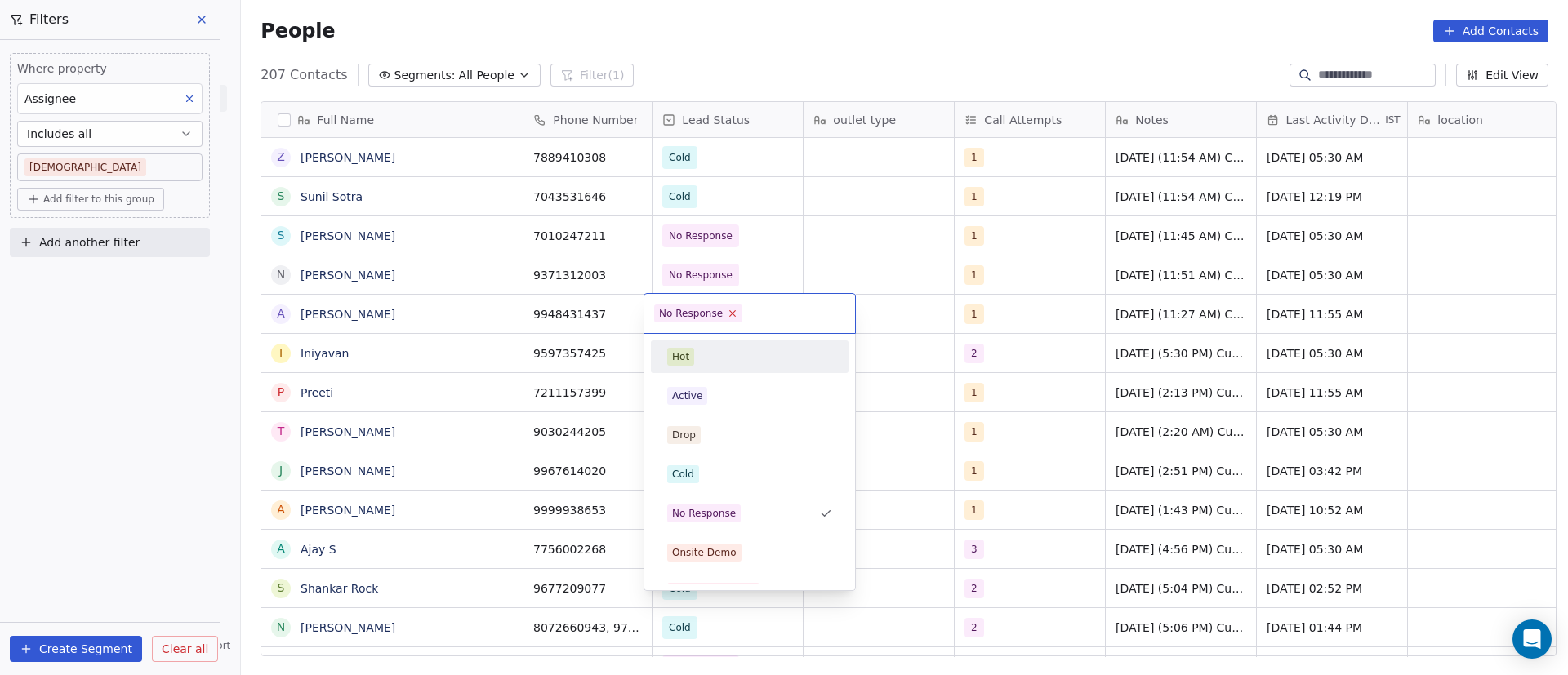
click at [731, 315] on icon at bounding box center [733, 314] width 5 height 5
click at [711, 472] on div "Cold" at bounding box center [750, 474] width 165 height 18
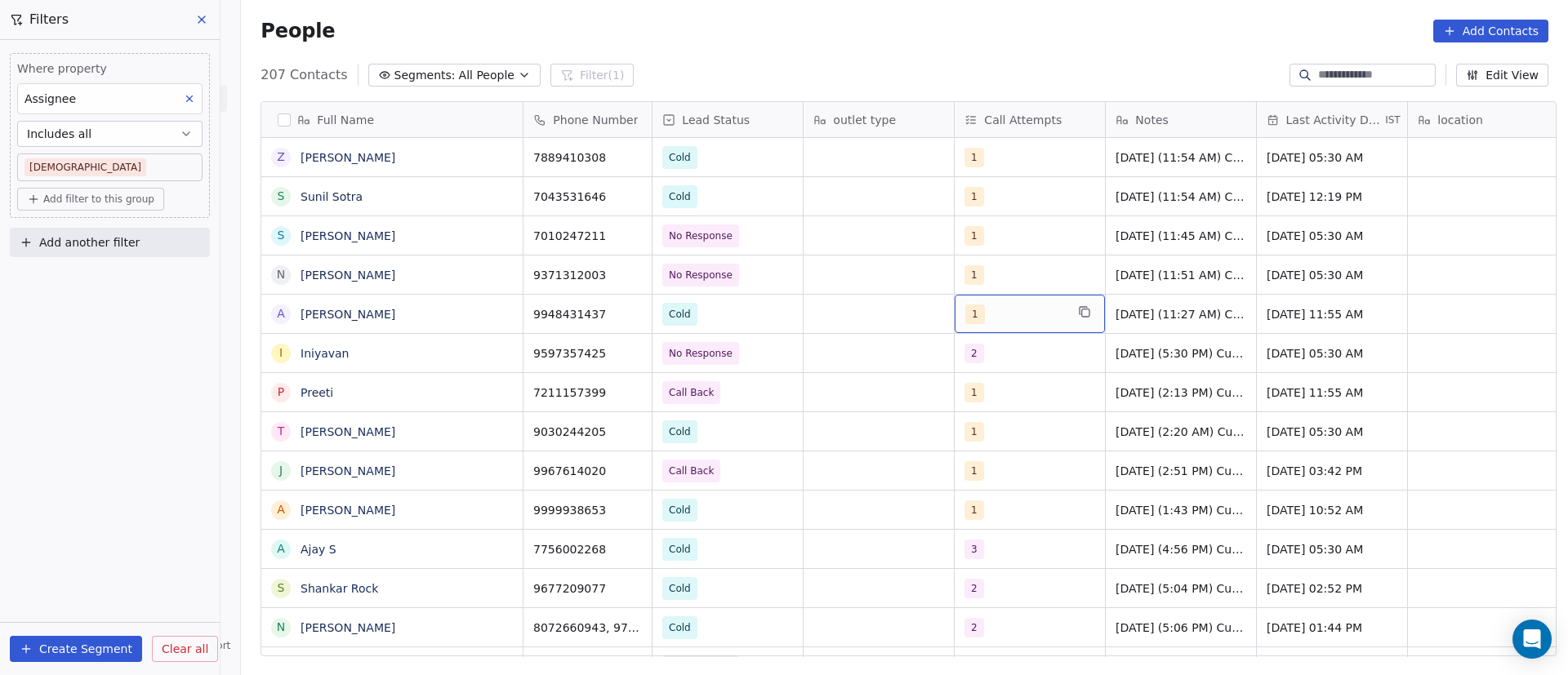
click at [992, 317] on div "1" at bounding box center [1014, 313] width 100 height 19
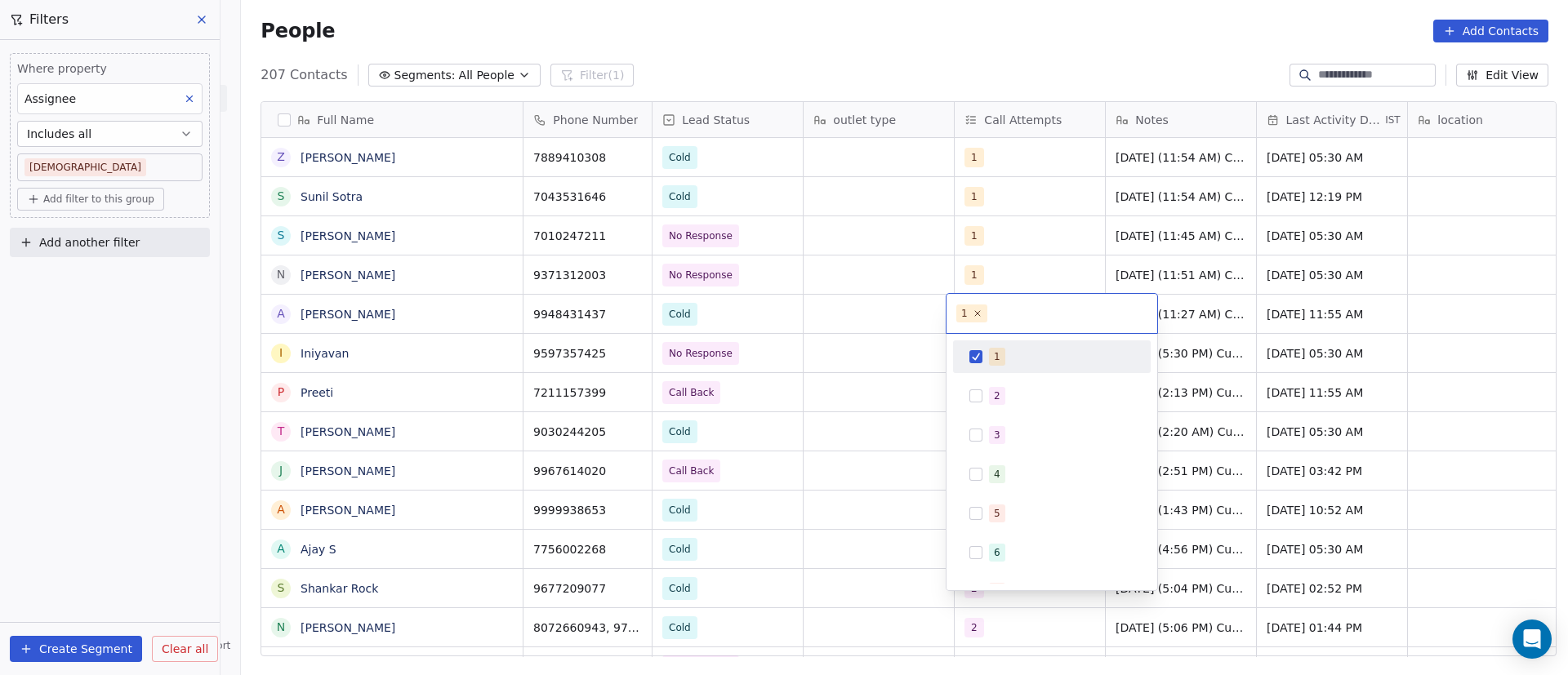
click at [991, 360] on span "1" at bounding box center [997, 357] width 16 height 18
click at [853, 297] on html "On2Cook India Pvt. Ltd. Contacts People Marketing Workflows Campaigns Metrics &…" at bounding box center [784, 337] width 1568 height 675
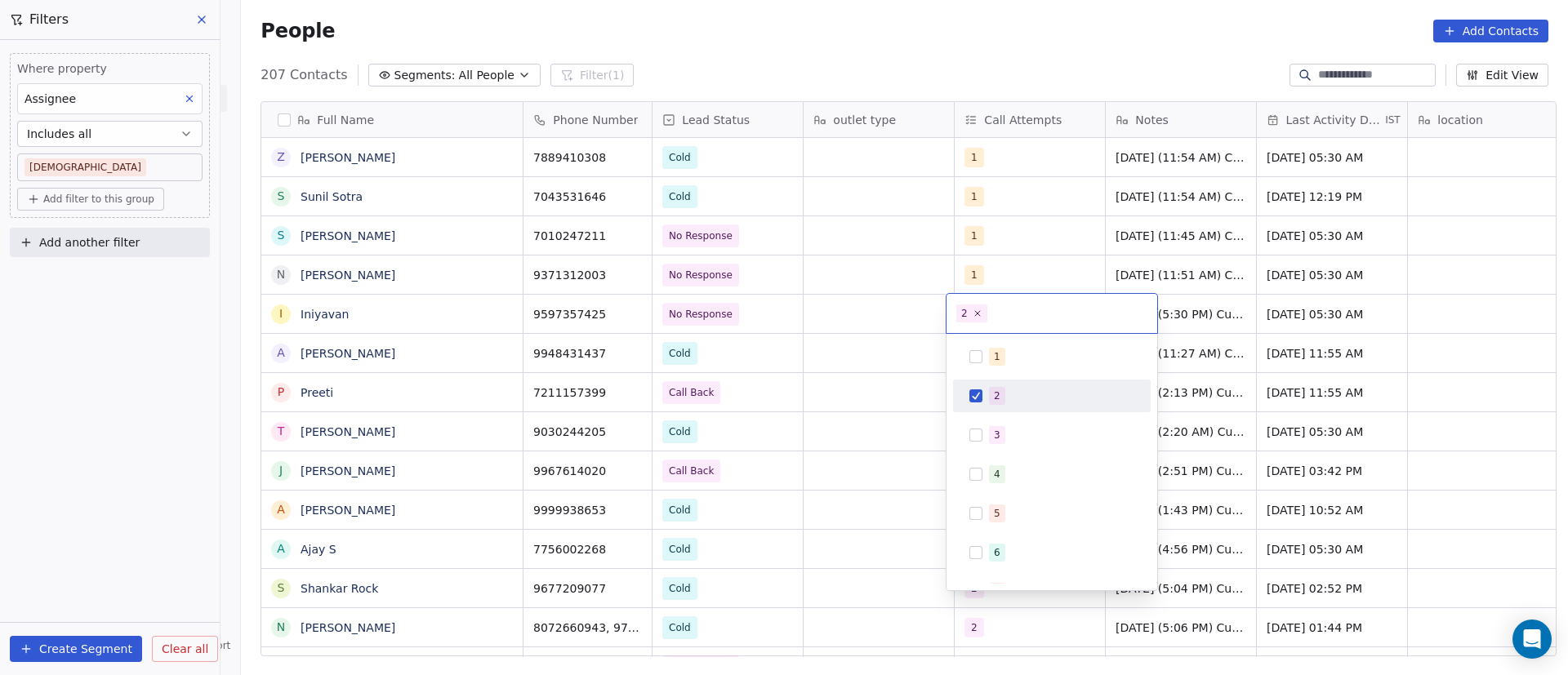
click at [463, 358] on html "On2Cook India Pvt. Ltd. Contacts People Marketing Workflows Campaigns Metrics &…" at bounding box center [784, 337] width 1568 height 675
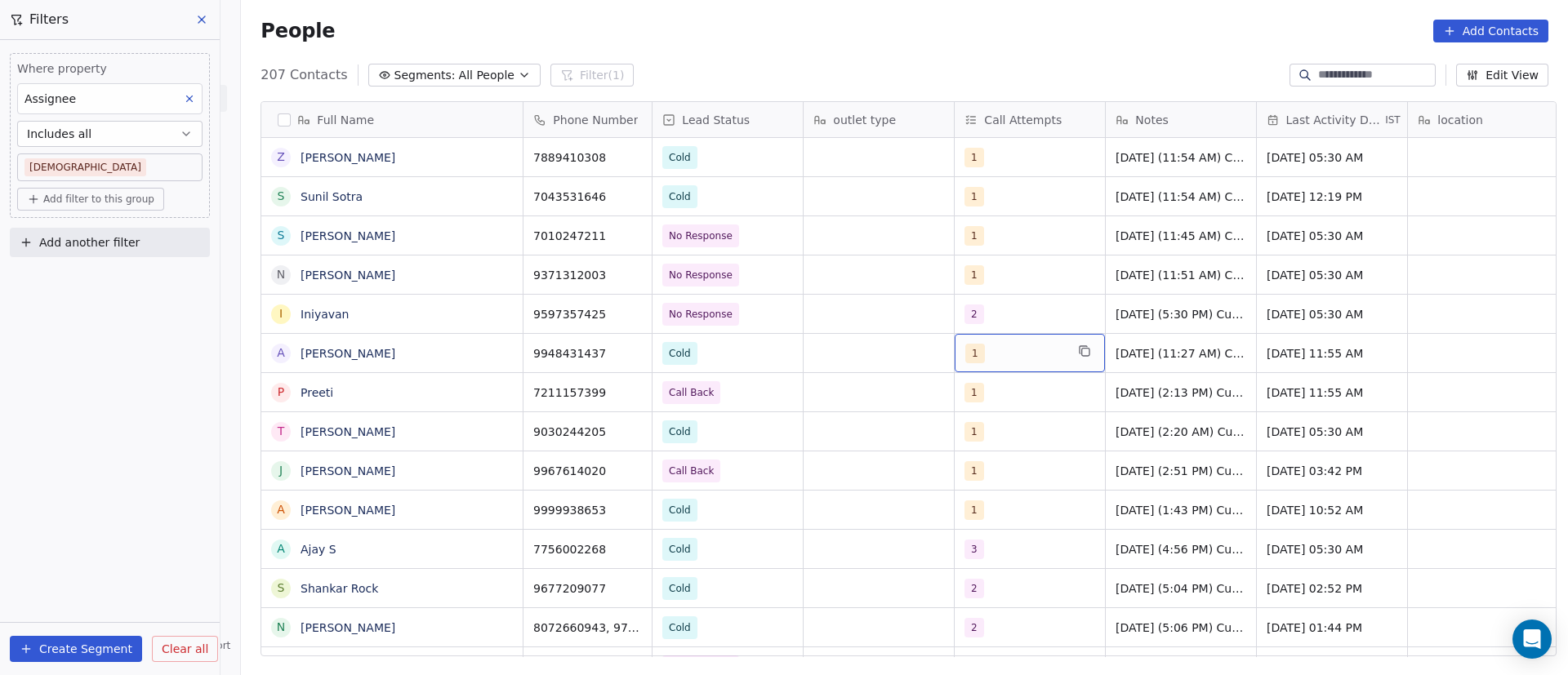
click at [1026, 354] on div "1" at bounding box center [1014, 353] width 100 height 19
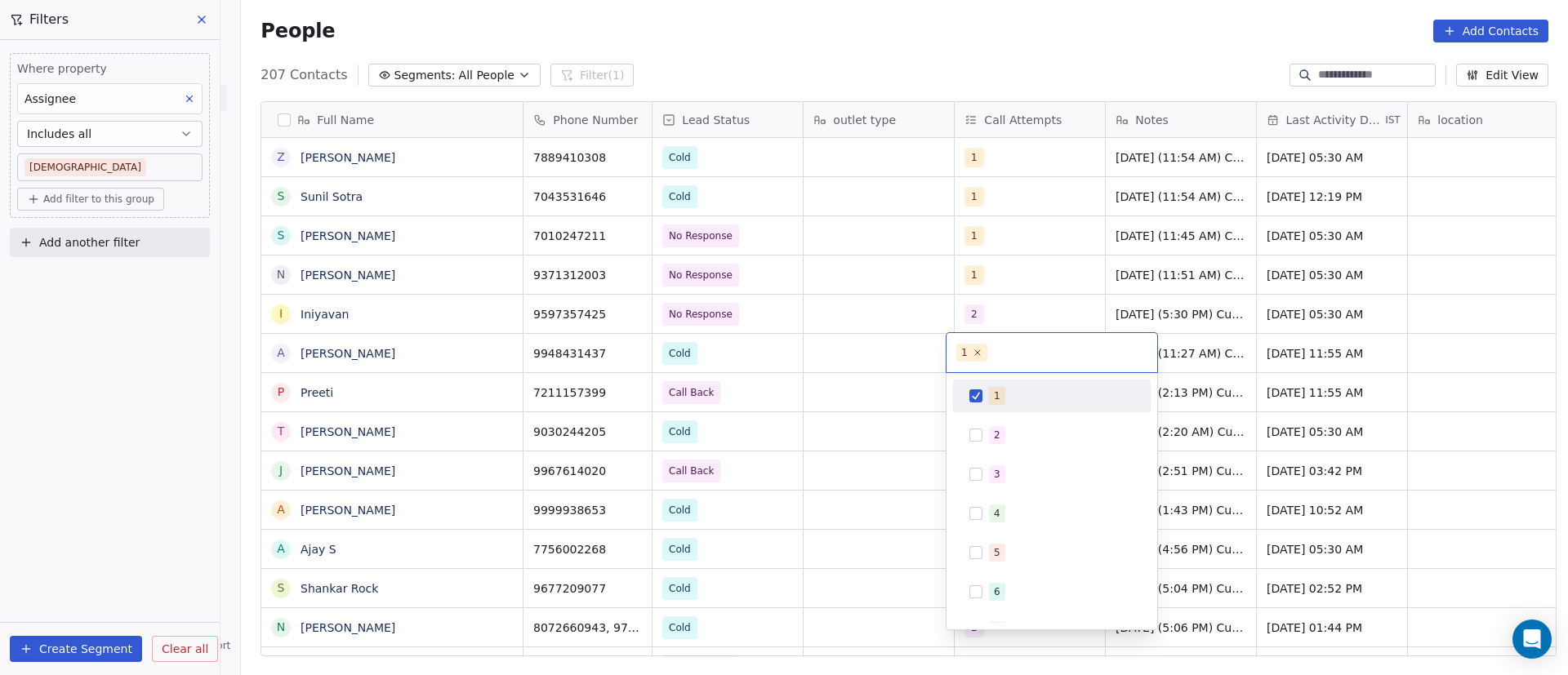
click at [1005, 398] on div "1" at bounding box center [1061, 396] width 146 height 18
click at [1002, 429] on span "2" at bounding box center [997, 435] width 16 height 18
click at [879, 345] on html "On2Cook India Pvt. Ltd. Contacts People Marketing Workflows Campaigns Metrics &…" at bounding box center [784, 337] width 1568 height 675
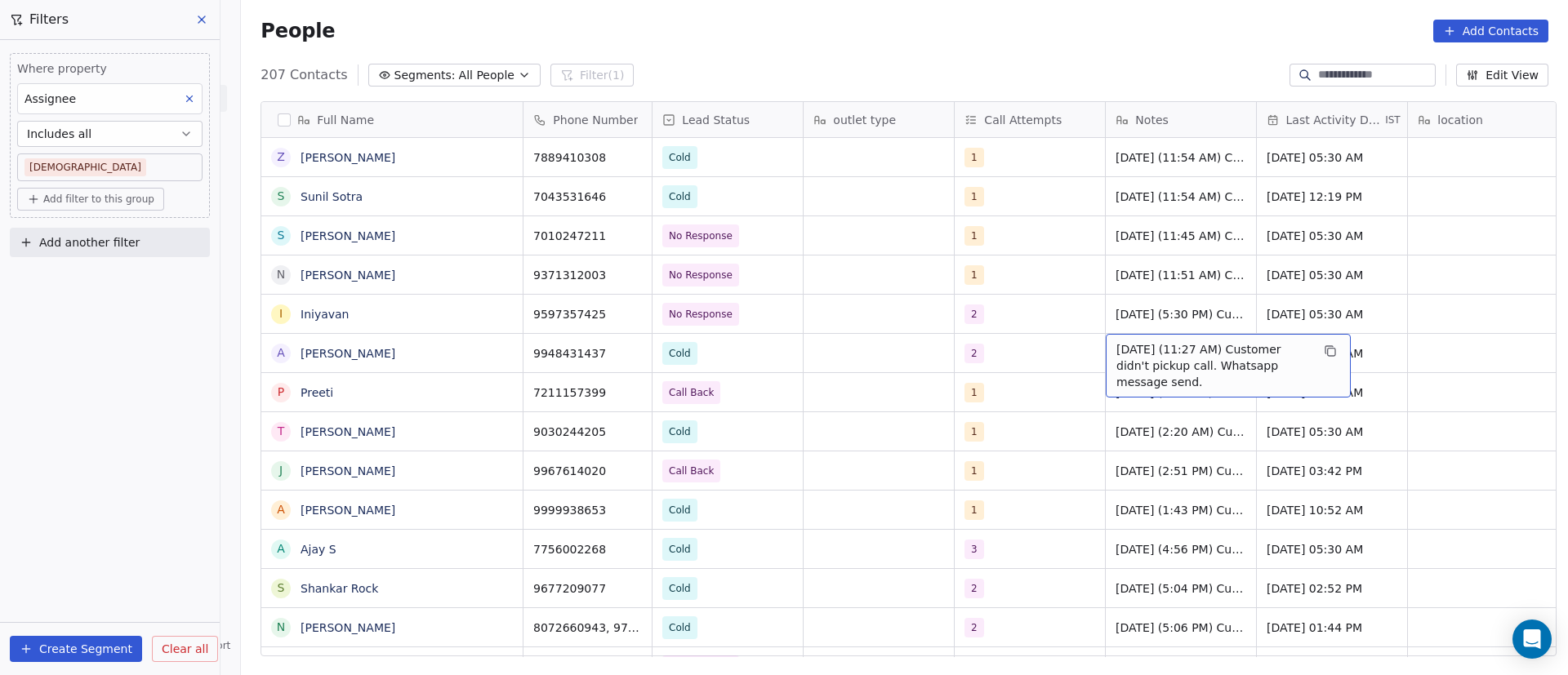
click at [1126, 359] on span "9/9/2025 (11:27 AM) Customer didn't pickup call. Whatsapp message send." at bounding box center [1213, 365] width 194 height 49
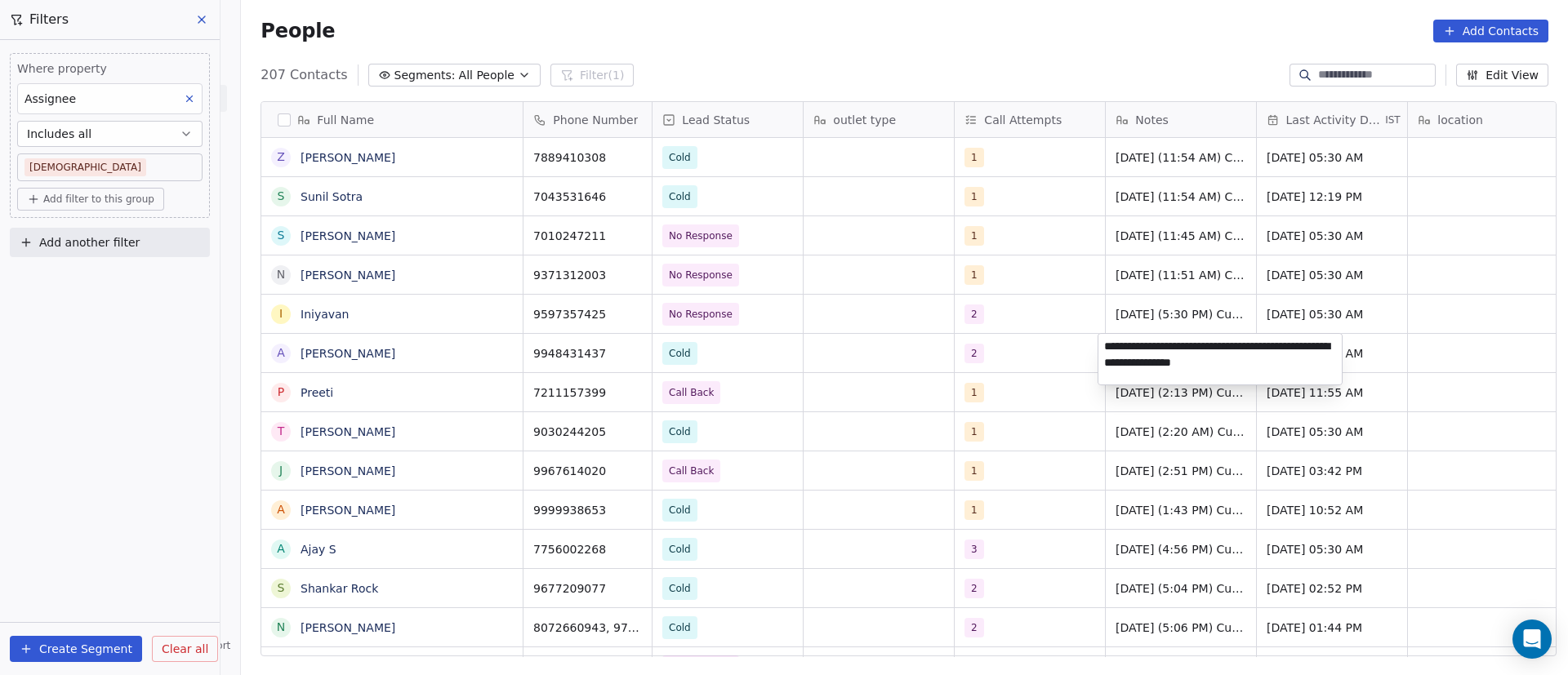
click at [467, 365] on html "On2Cook India Pvt. Ltd. Contacts People Marketing Workflows Campaigns Metrics &…" at bounding box center [784, 337] width 1568 height 675
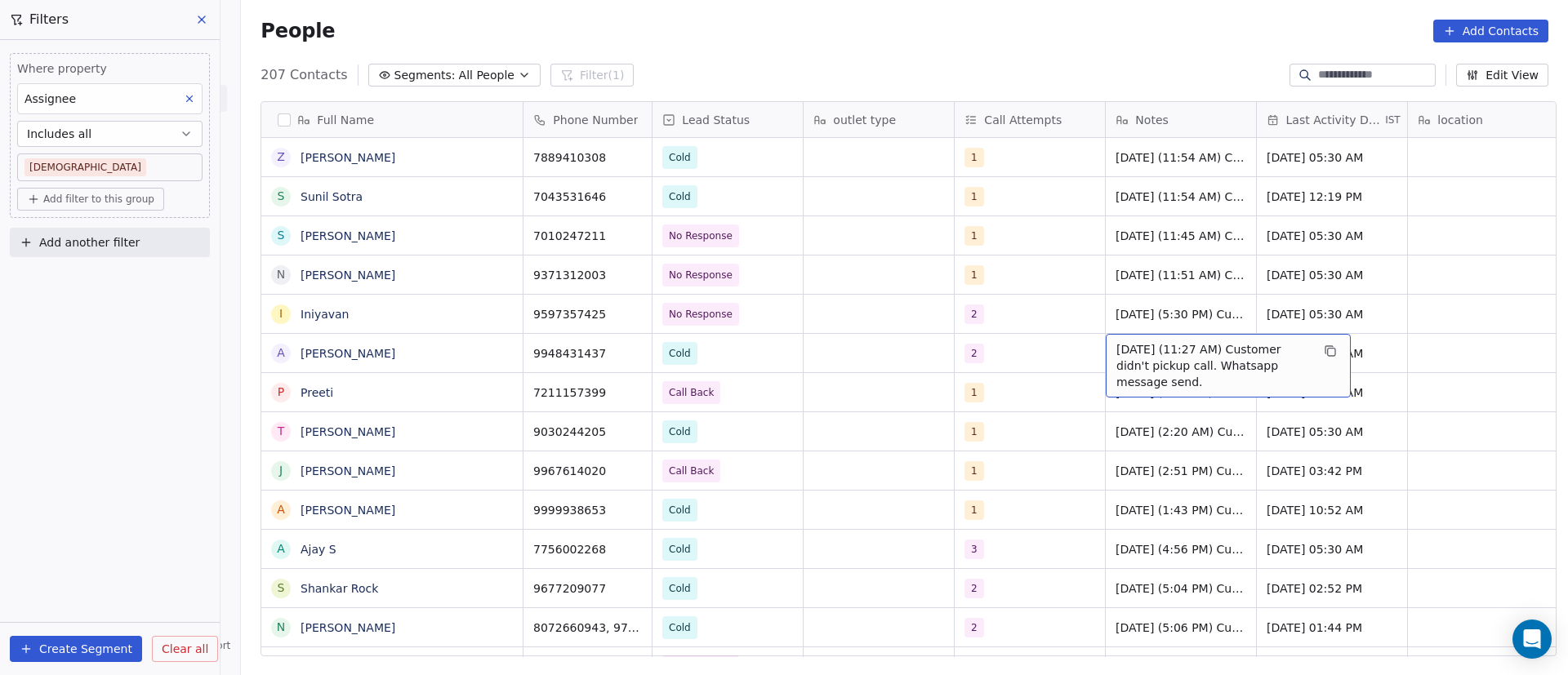
click at [1168, 353] on span "9/9/2025 (11:27 AM) Customer didn't pickup call. Whatsapp message send." at bounding box center [1213, 365] width 194 height 49
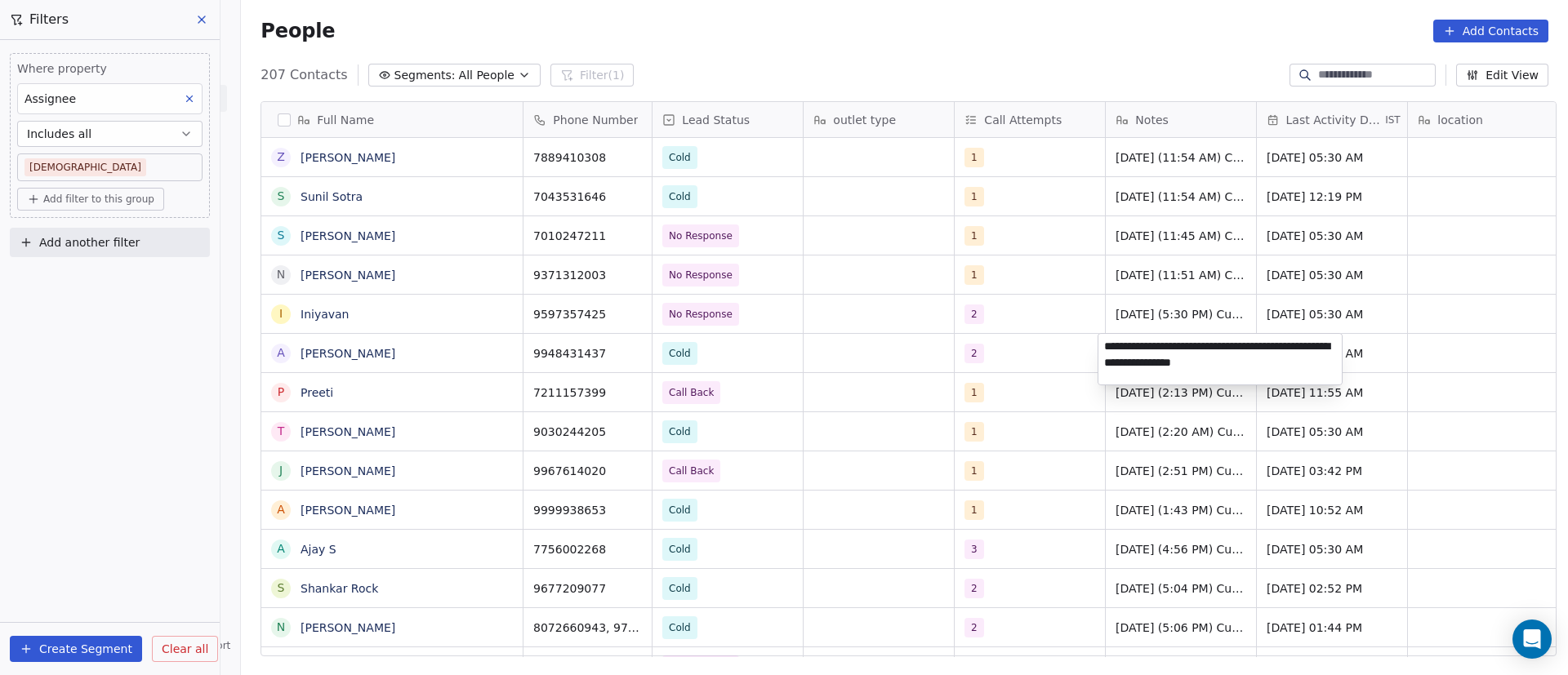
click at [1106, 347] on textarea "**********" at bounding box center [1221, 359] width 244 height 50
type textarea "**********"
click at [958, 372] on html "On2Cook India Pvt. Ltd. Contacts People Marketing Workflows Campaigns Metrics &…" at bounding box center [784, 337] width 1568 height 675
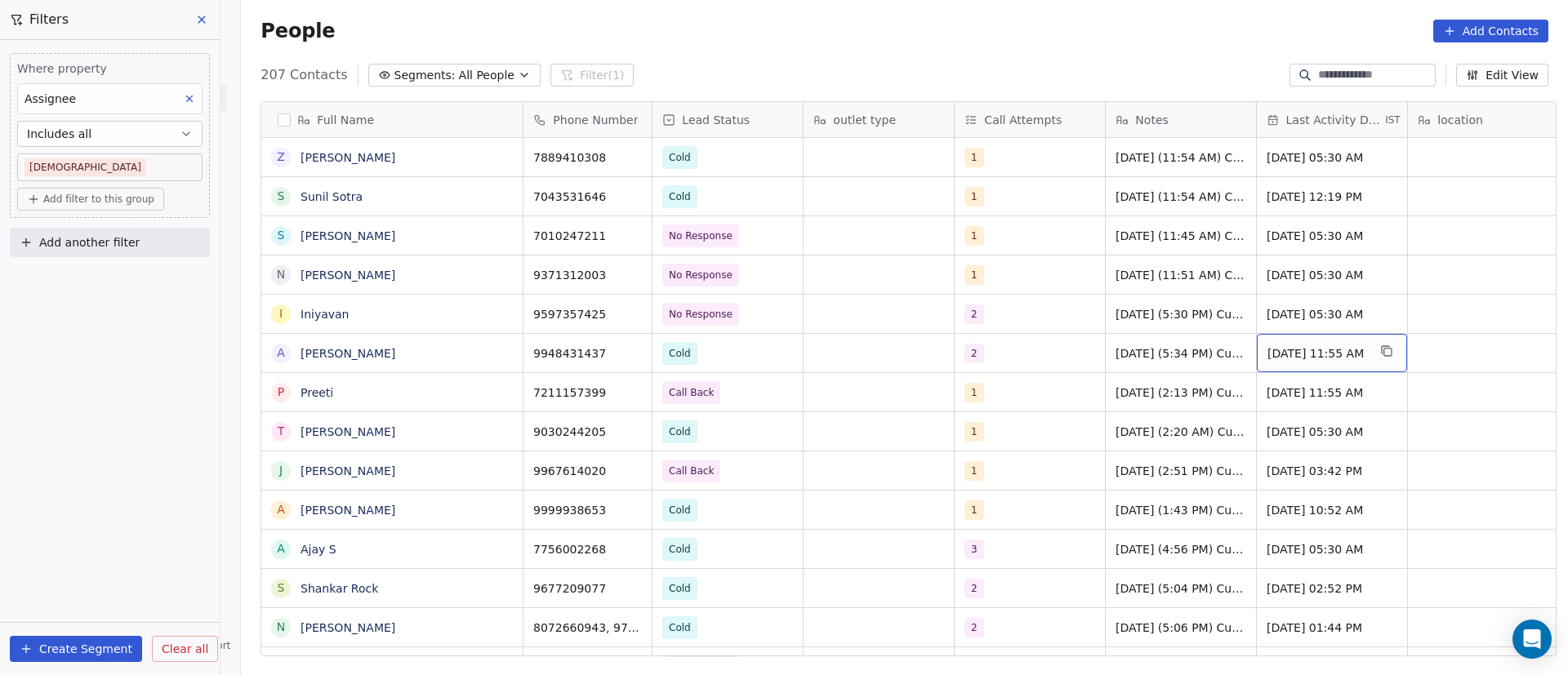
click at [1319, 352] on span "Sep 09, 2025 11:55 AM" at bounding box center [1317, 354] width 100 height 16
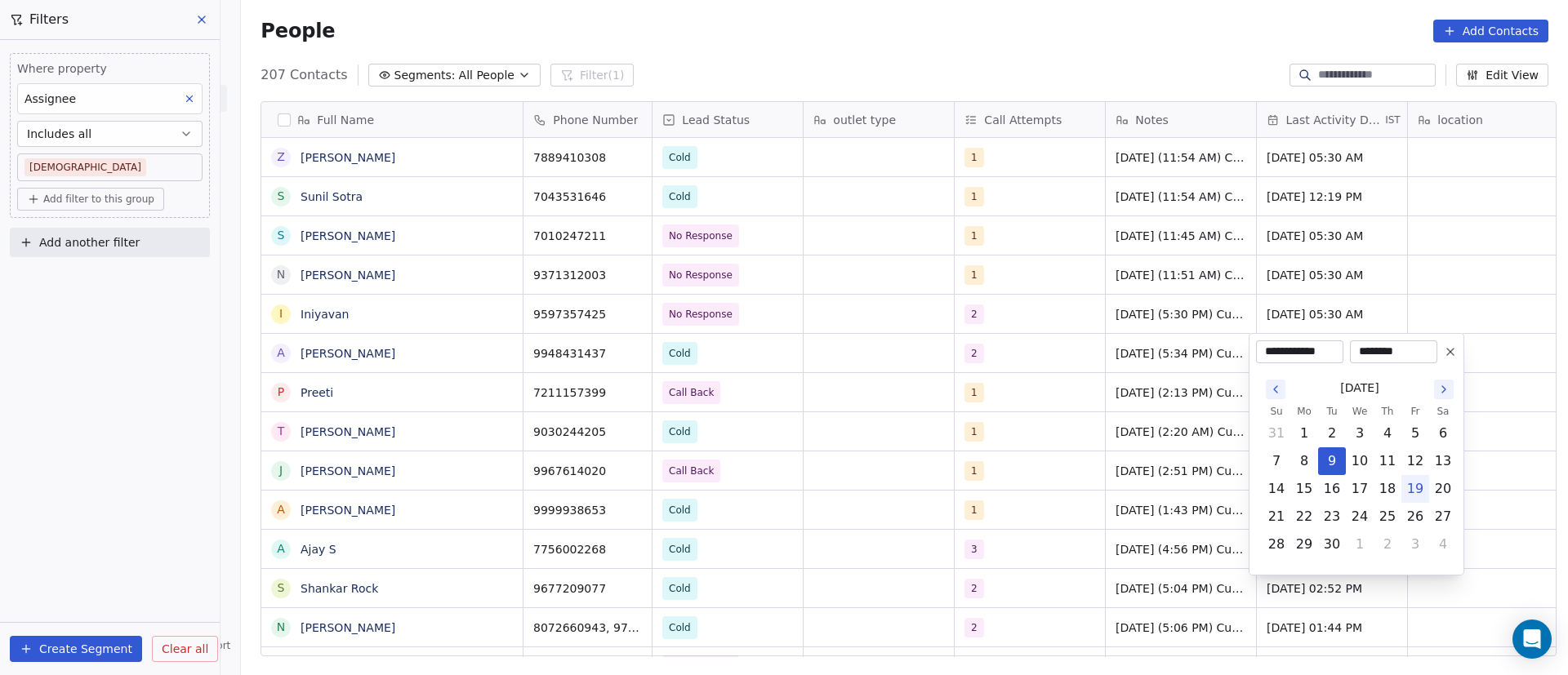
click at [1419, 492] on button "19" at bounding box center [1415, 489] width 27 height 27
type input "**********"
click at [1024, 356] on html "On2Cook India Pvt. Ltd. Contacts People Marketing Workflows Campaigns Metrics &…" at bounding box center [784, 337] width 1568 height 675
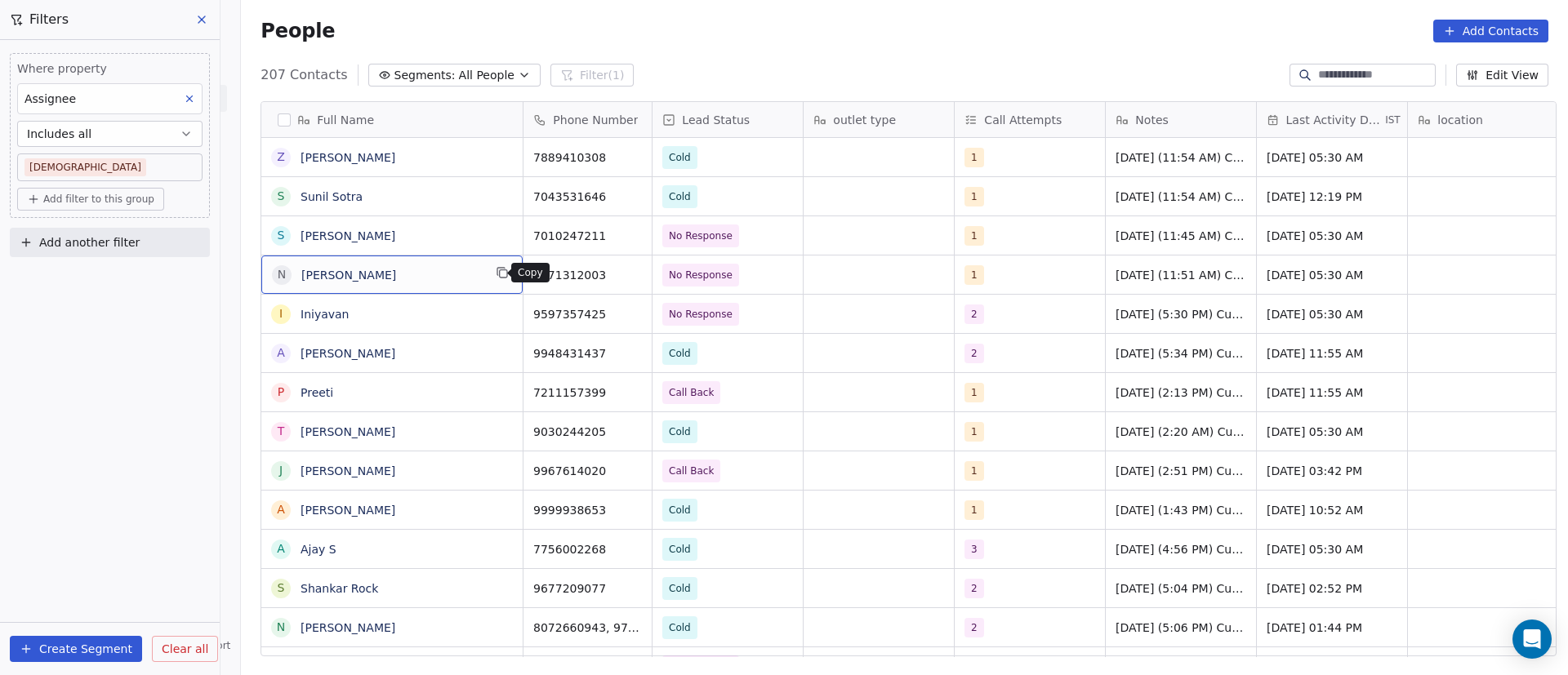
click at [497, 279] on button "grid" at bounding box center [501, 272] width 19 height 19
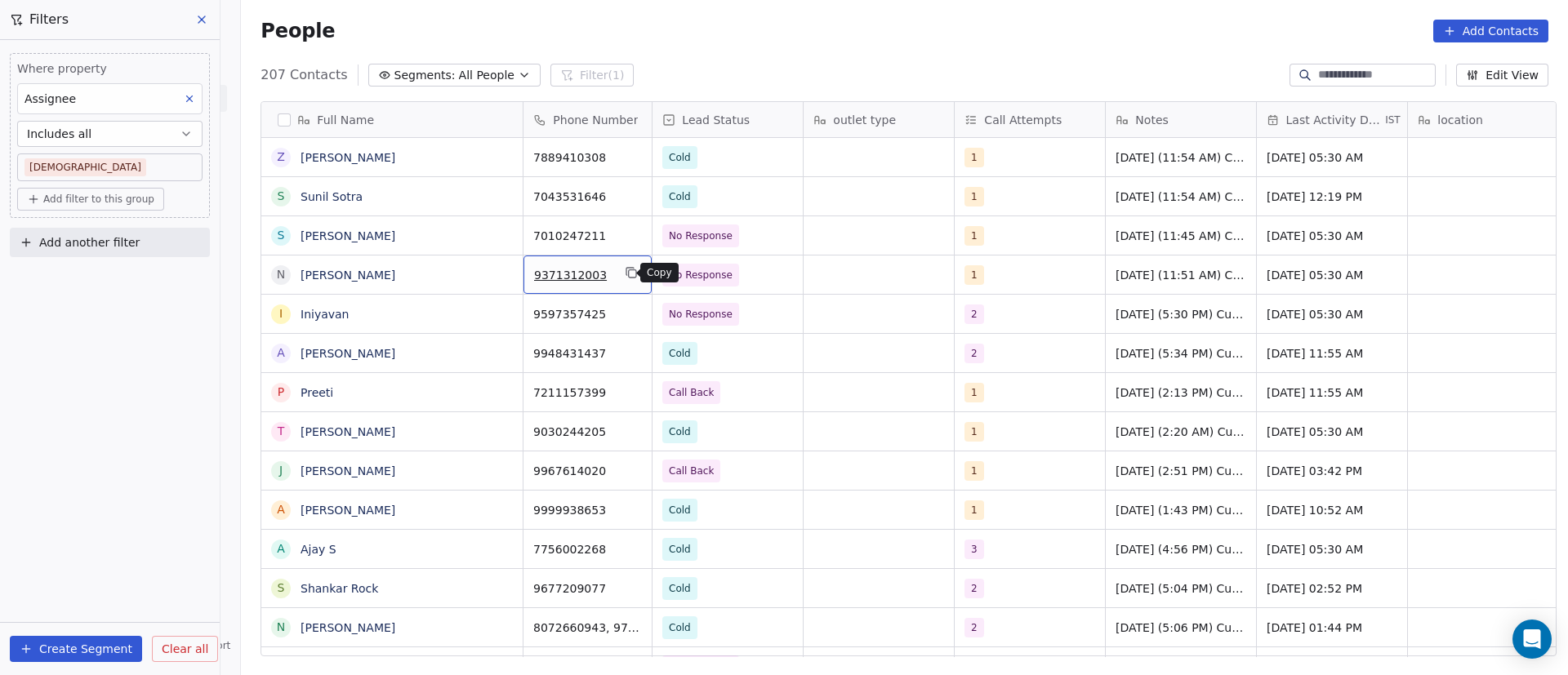
click at [632, 274] on button "grid" at bounding box center [630, 272] width 19 height 19
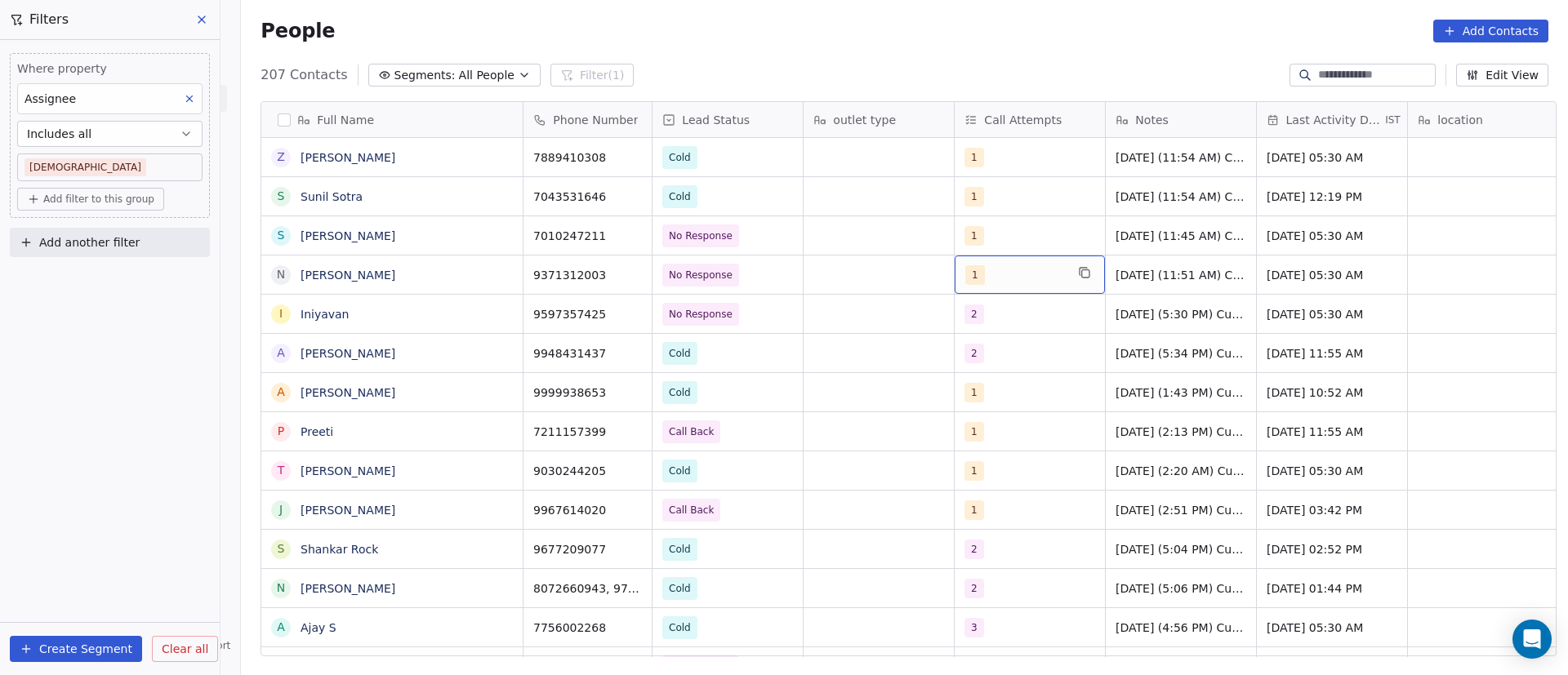
click at [980, 278] on div "1" at bounding box center [1014, 275] width 100 height 19
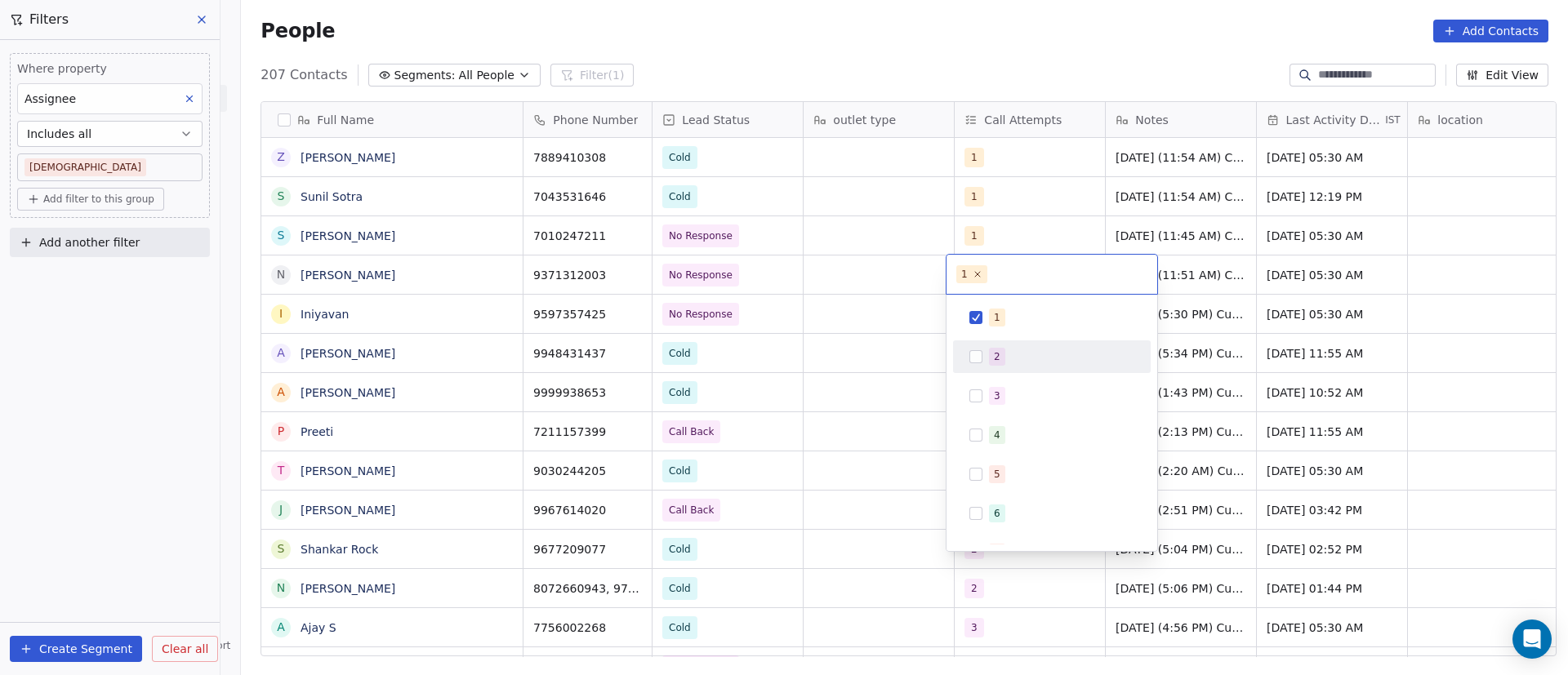
click at [998, 354] on div "2" at bounding box center [997, 356] width 6 height 15
click at [989, 323] on span "1" at bounding box center [997, 318] width 16 height 18
click at [868, 276] on html "On2Cook India Pvt. Ltd. Contacts People Marketing Workflows Campaigns Metrics &…" at bounding box center [784, 337] width 1568 height 675
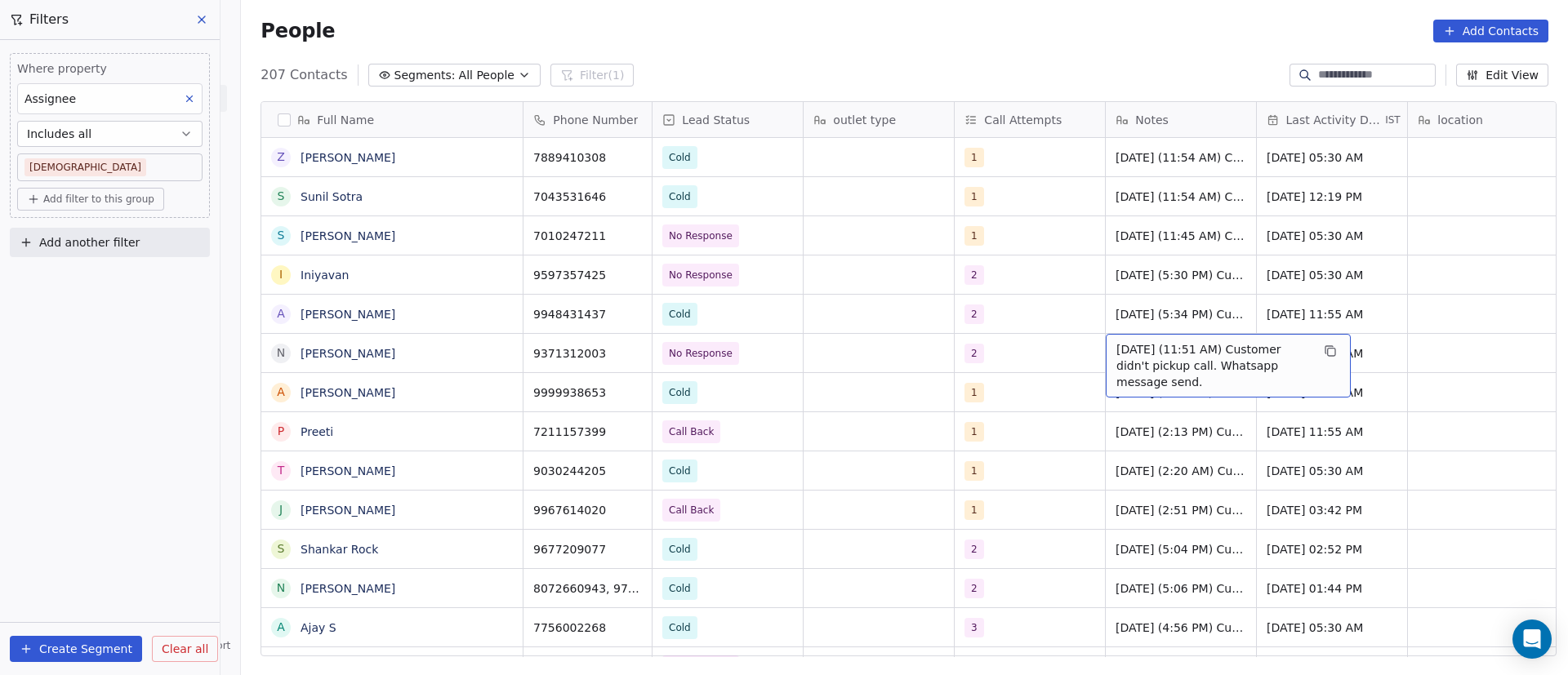
click at [1146, 349] on span "9/9/2025 (11:51 AM) Customer didn't pickup call. Whatsapp message send." at bounding box center [1213, 365] width 194 height 49
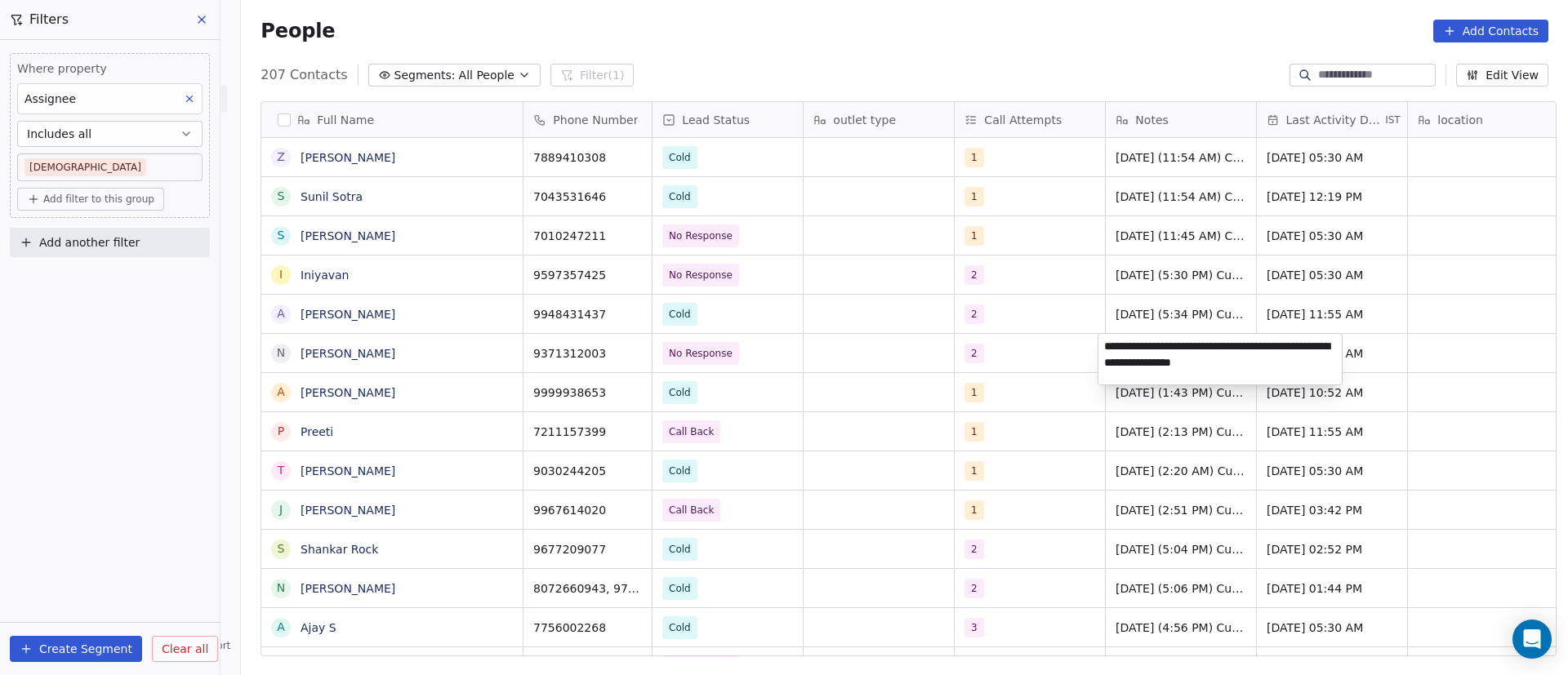
click at [1102, 346] on textarea "**********" at bounding box center [1221, 359] width 244 height 50
type textarea "**********"
click at [958, 373] on html "On2Cook India Pvt. Ltd. Contacts People Marketing Workflows Campaigns Metrics &…" at bounding box center [784, 337] width 1568 height 675
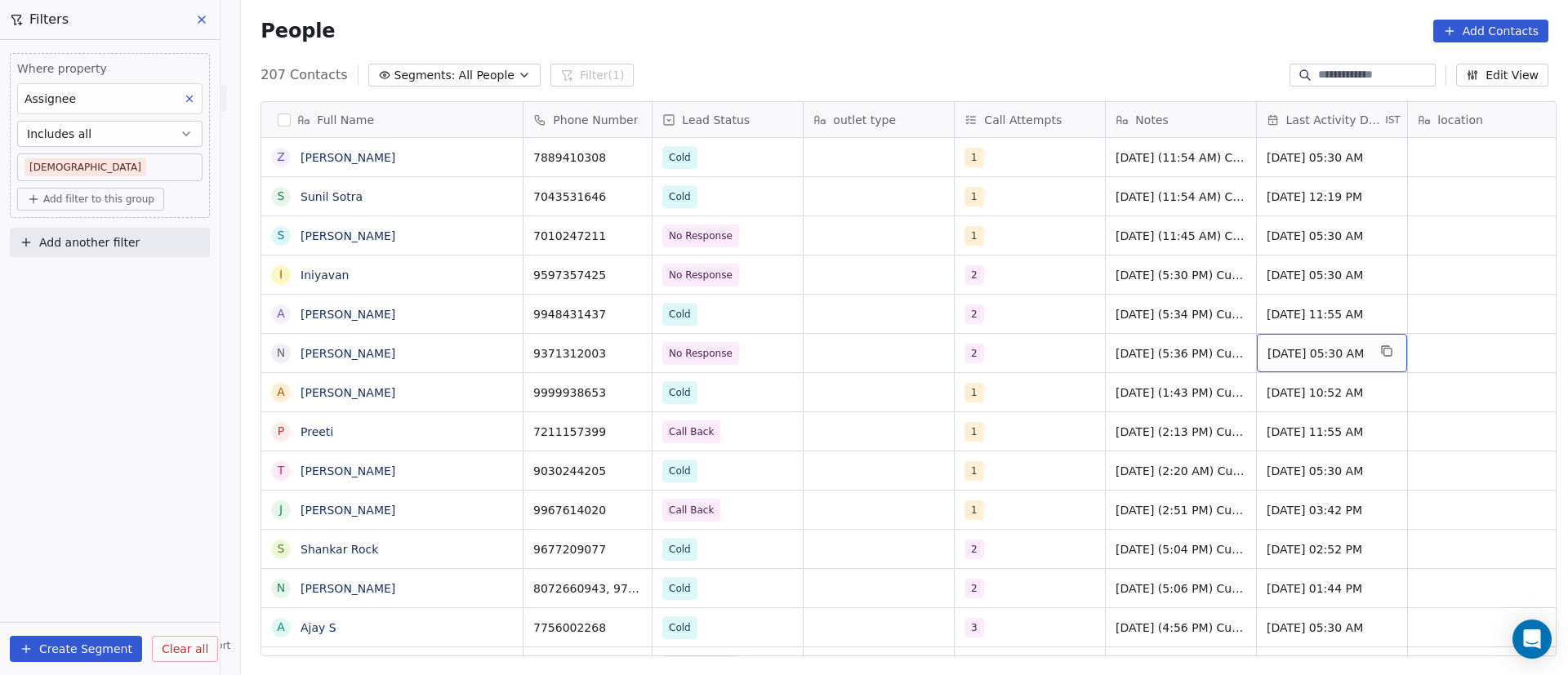
click at [1312, 359] on span "Sep 09, 2025 05:30 AM" at bounding box center [1317, 354] width 100 height 16
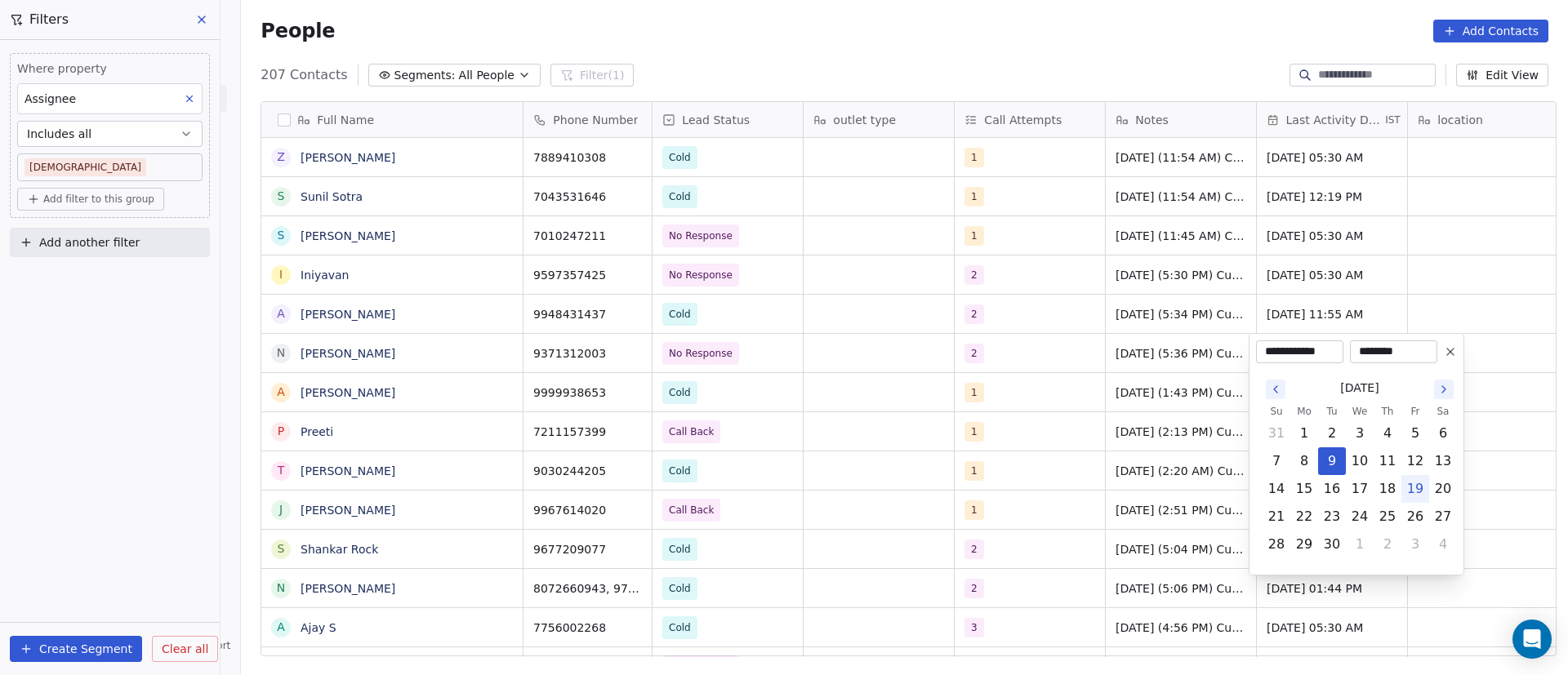
click at [1420, 491] on button "19" at bounding box center [1415, 489] width 27 height 27
type input "**********"
click at [1190, 452] on html "On2Cook India Pvt. Ltd. Contacts People Marketing Workflows Campaigns Metrics &…" at bounding box center [784, 337] width 1568 height 675
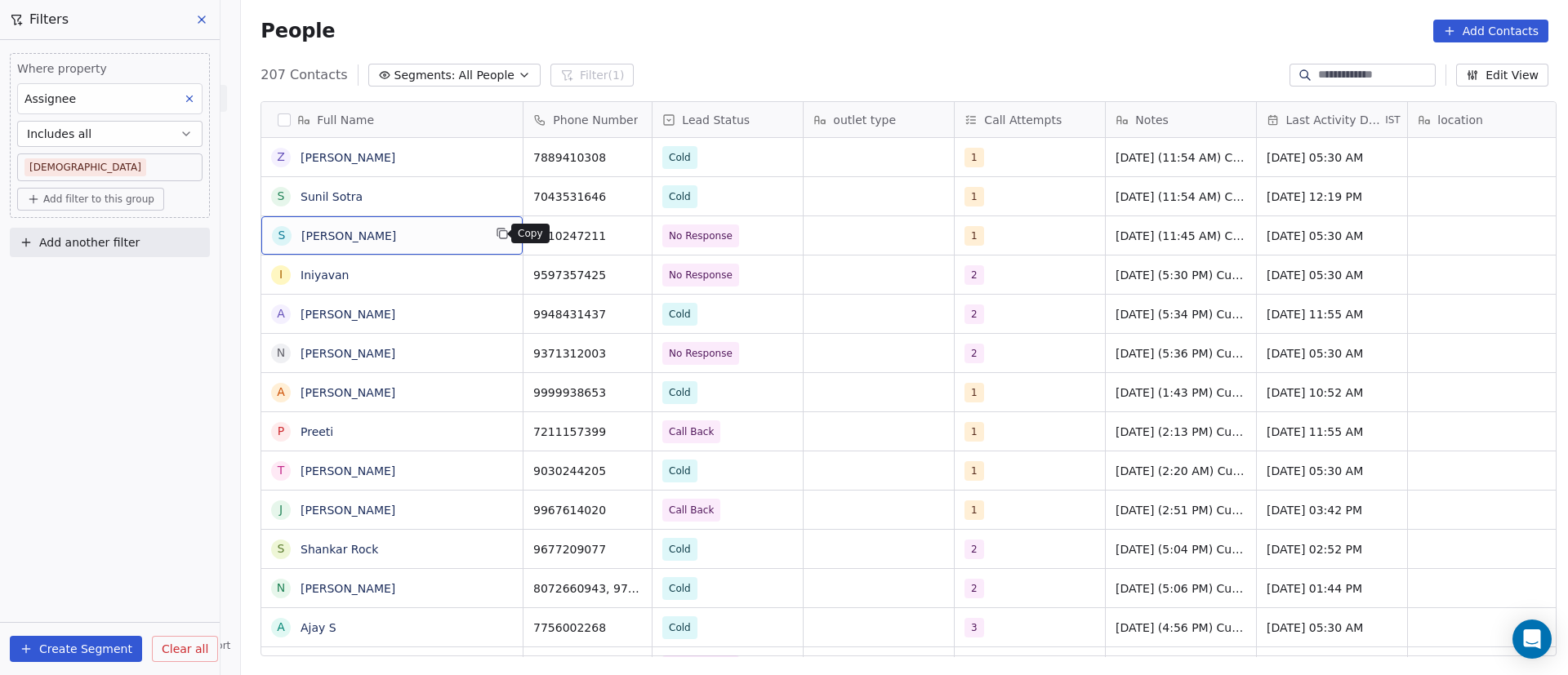
click at [501, 236] on button "grid" at bounding box center [501, 233] width 19 height 19
click at [630, 238] on button "grid" at bounding box center [630, 233] width 19 height 19
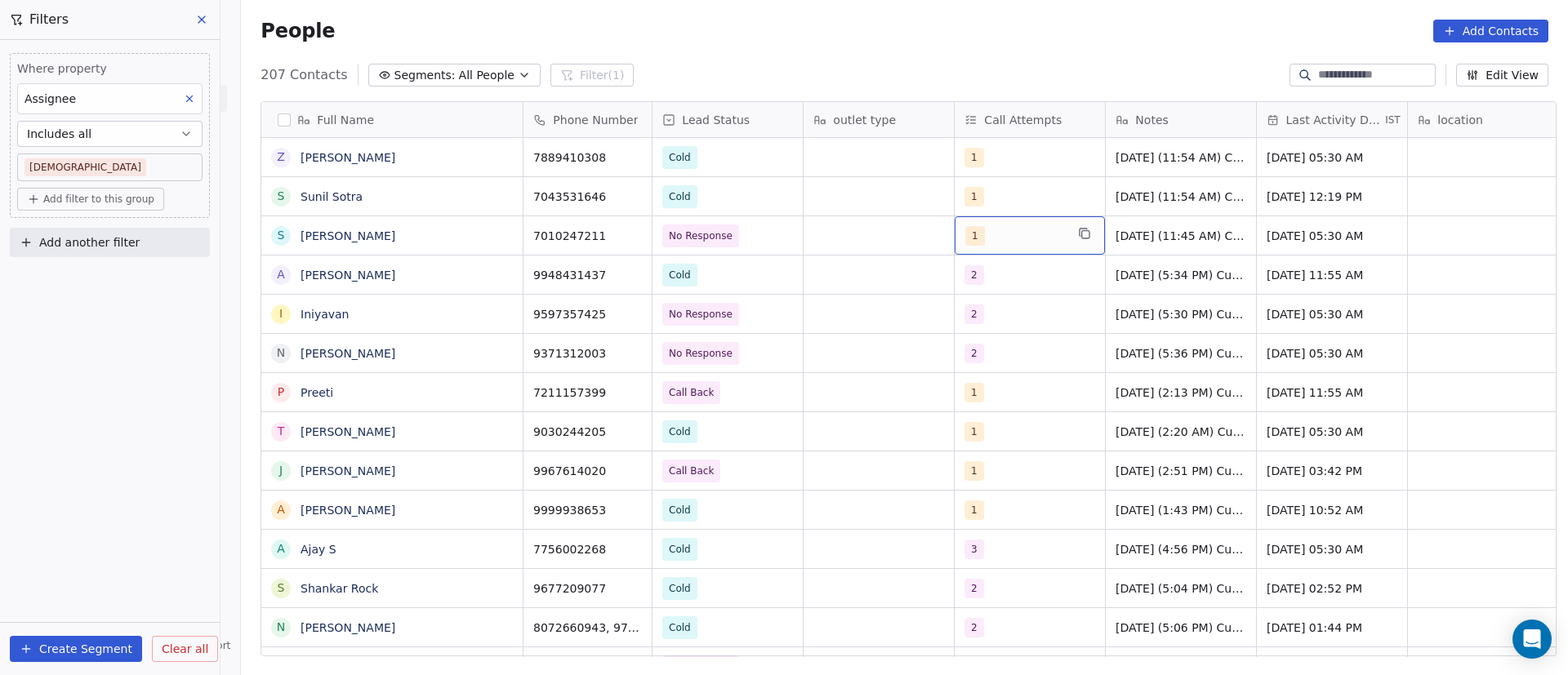
click at [1006, 238] on div "1" at bounding box center [1014, 235] width 100 height 19
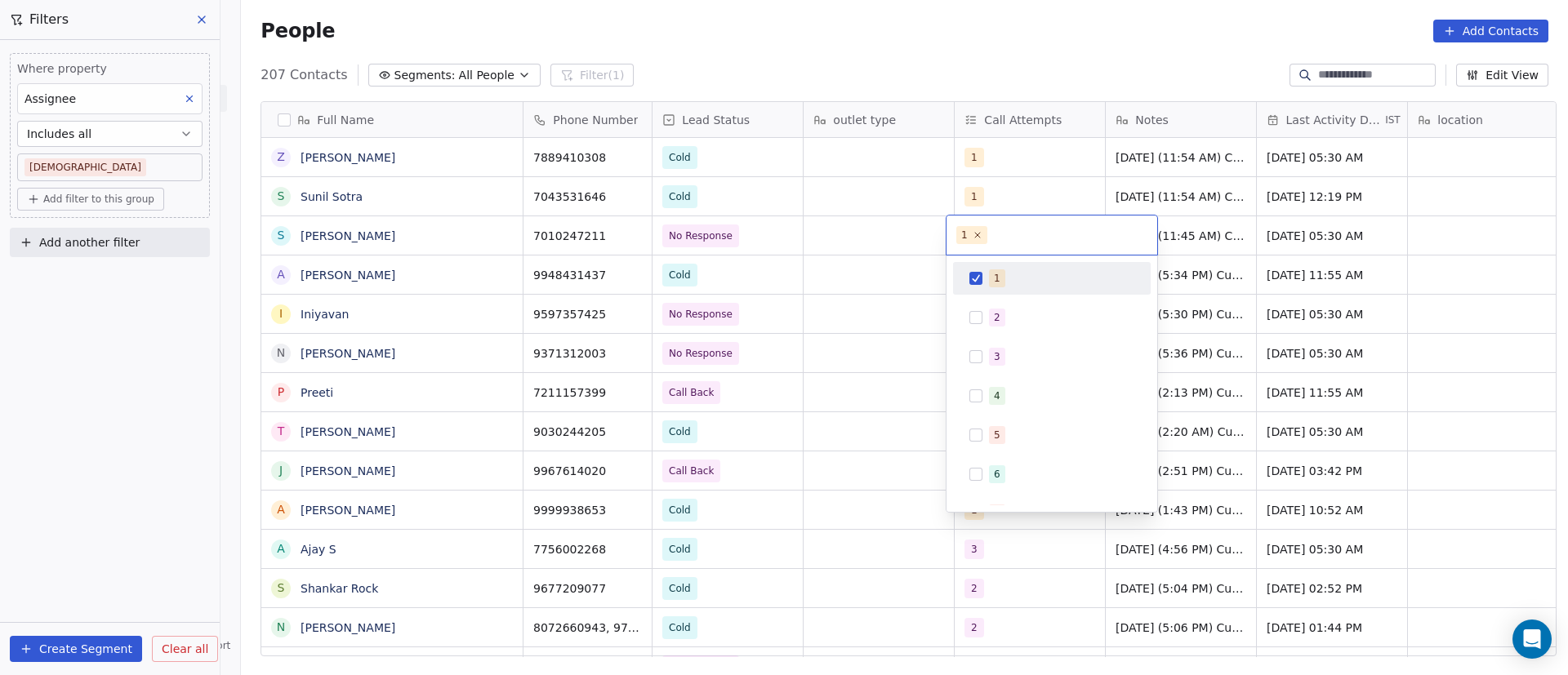
click at [998, 278] on div "1" at bounding box center [997, 278] width 6 height 15
click at [991, 316] on span "2" at bounding box center [997, 318] width 16 height 18
click at [822, 232] on html "On2Cook India Pvt. Ltd. Contacts People Marketing Workflows Campaigns Metrics &…" at bounding box center [784, 337] width 1568 height 675
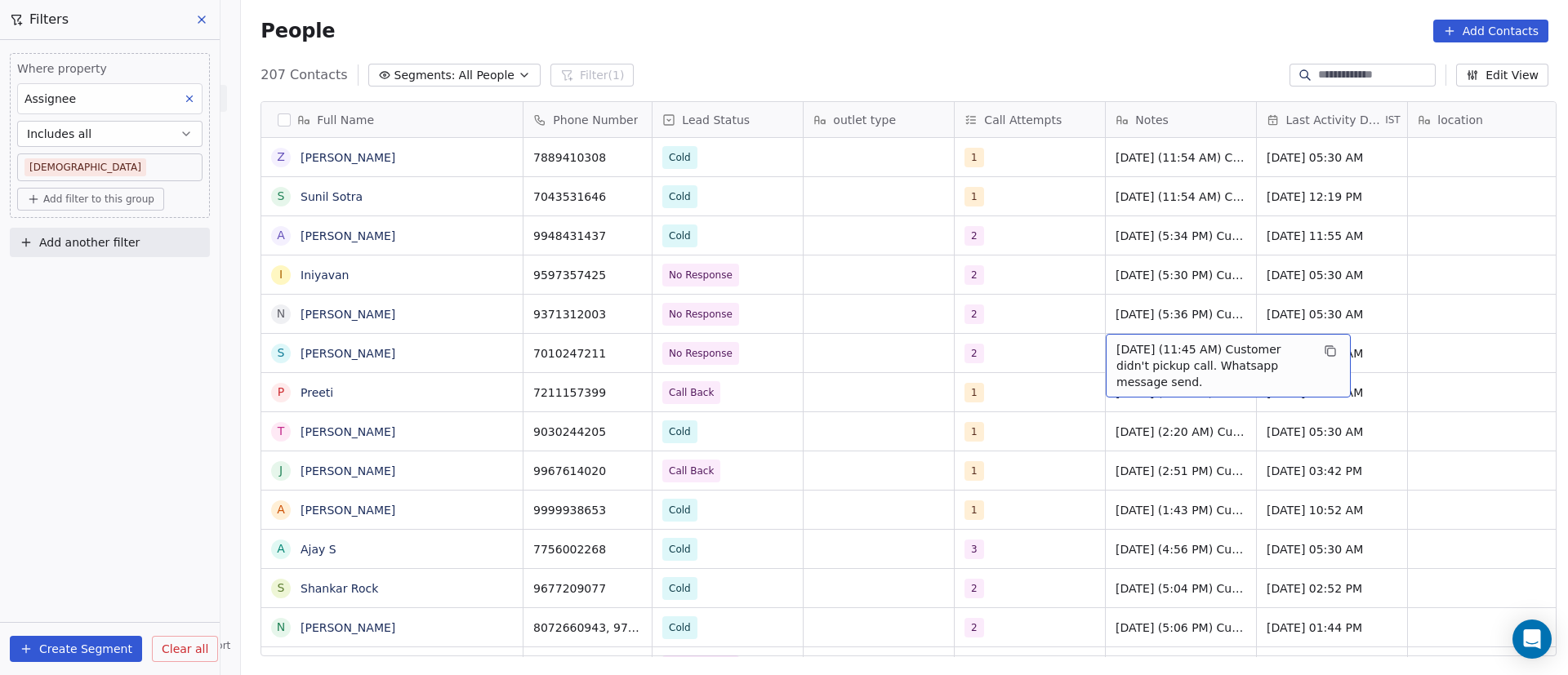
click at [1147, 353] on span "9/9/2025 (11:45 AM) Customer didn't pickup call. Whatsapp message send." at bounding box center [1213, 365] width 194 height 49
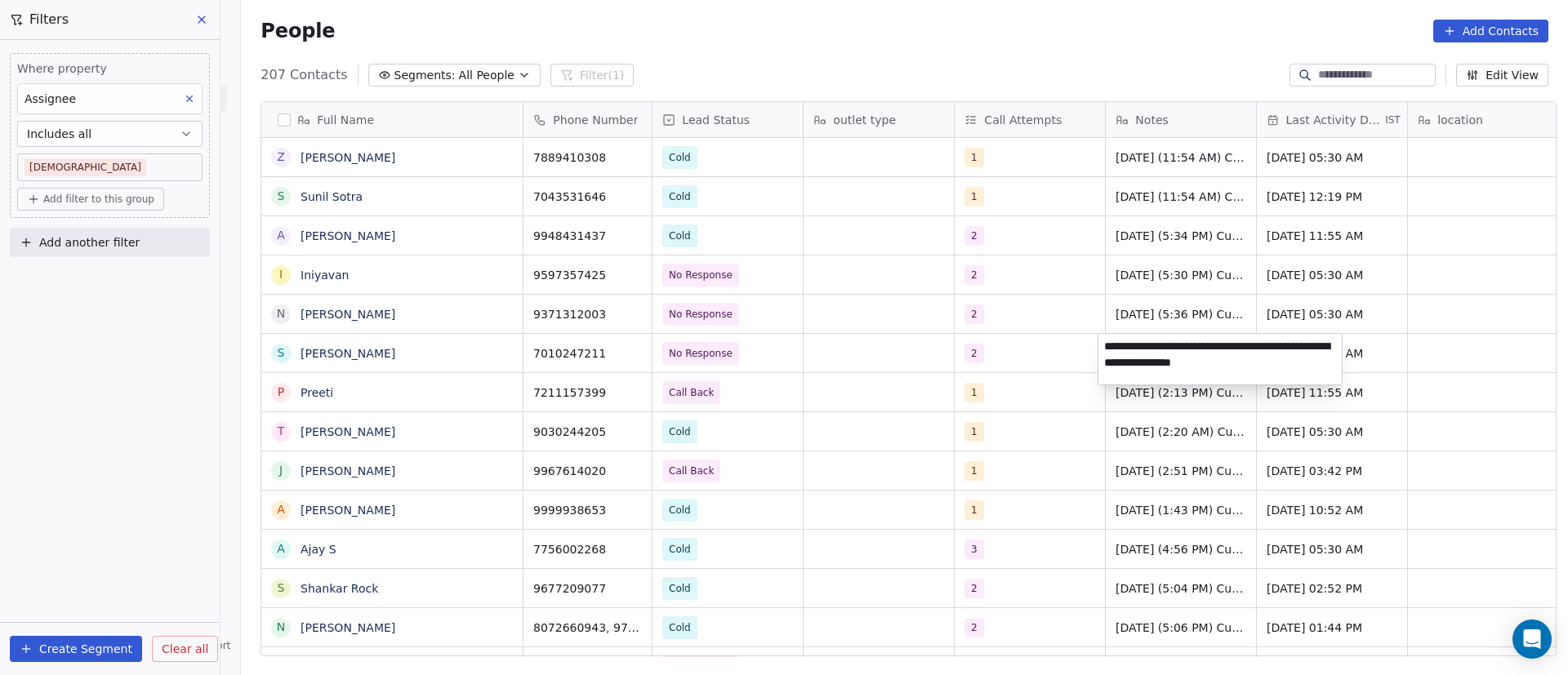
click at [1104, 349] on textarea "**********" at bounding box center [1221, 359] width 244 height 50
type textarea "**********"
click at [1003, 390] on html "On2Cook India Pvt. Ltd. Contacts People Marketing Workflows Campaigns Metrics &…" at bounding box center [784, 337] width 1568 height 675
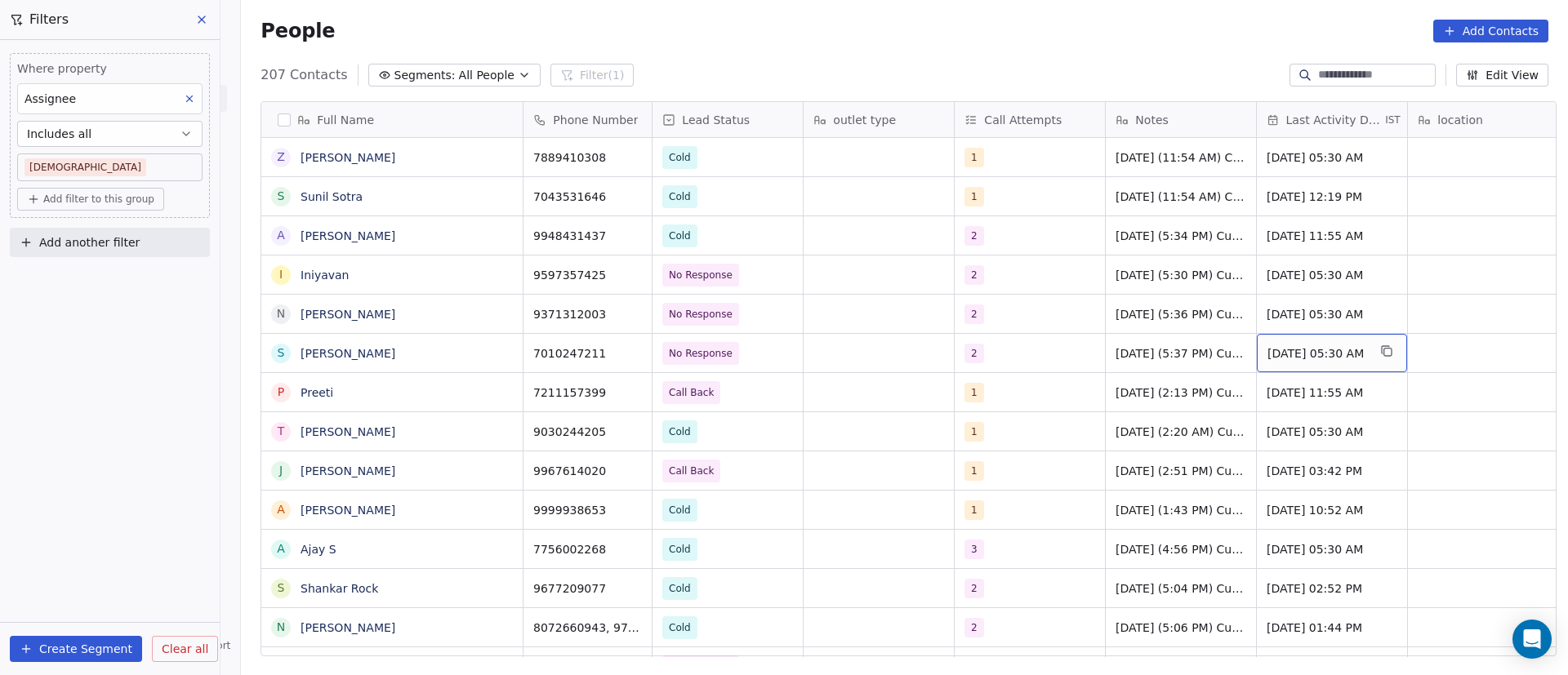
click at [1288, 354] on span "Sep 09, 2025 05:30 AM" at bounding box center [1317, 354] width 100 height 16
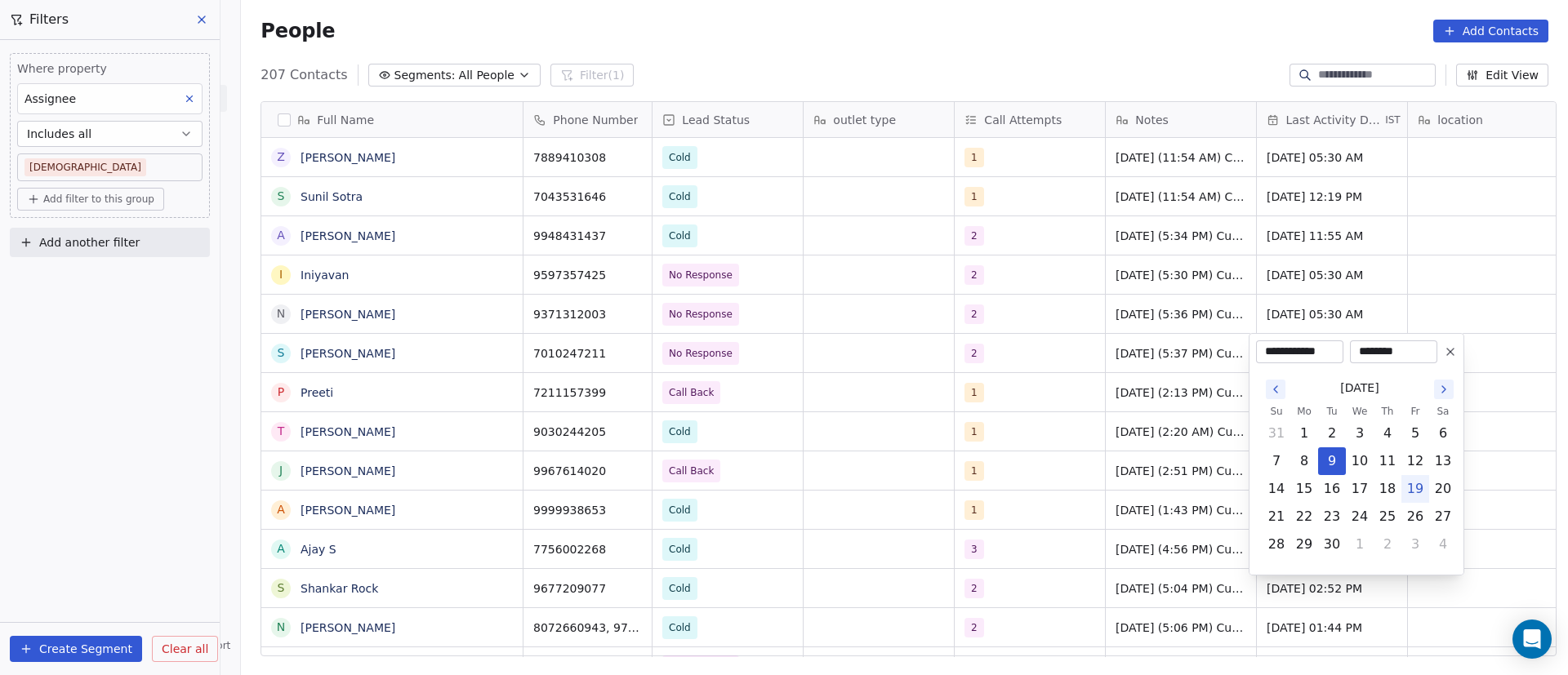
click at [1410, 493] on button "19" at bounding box center [1415, 489] width 27 height 27
type input "**********"
click at [1053, 345] on html "On2Cook India Pvt. Ltd. Contacts People Marketing Workflows Campaigns Metrics &…" at bounding box center [784, 337] width 1568 height 675
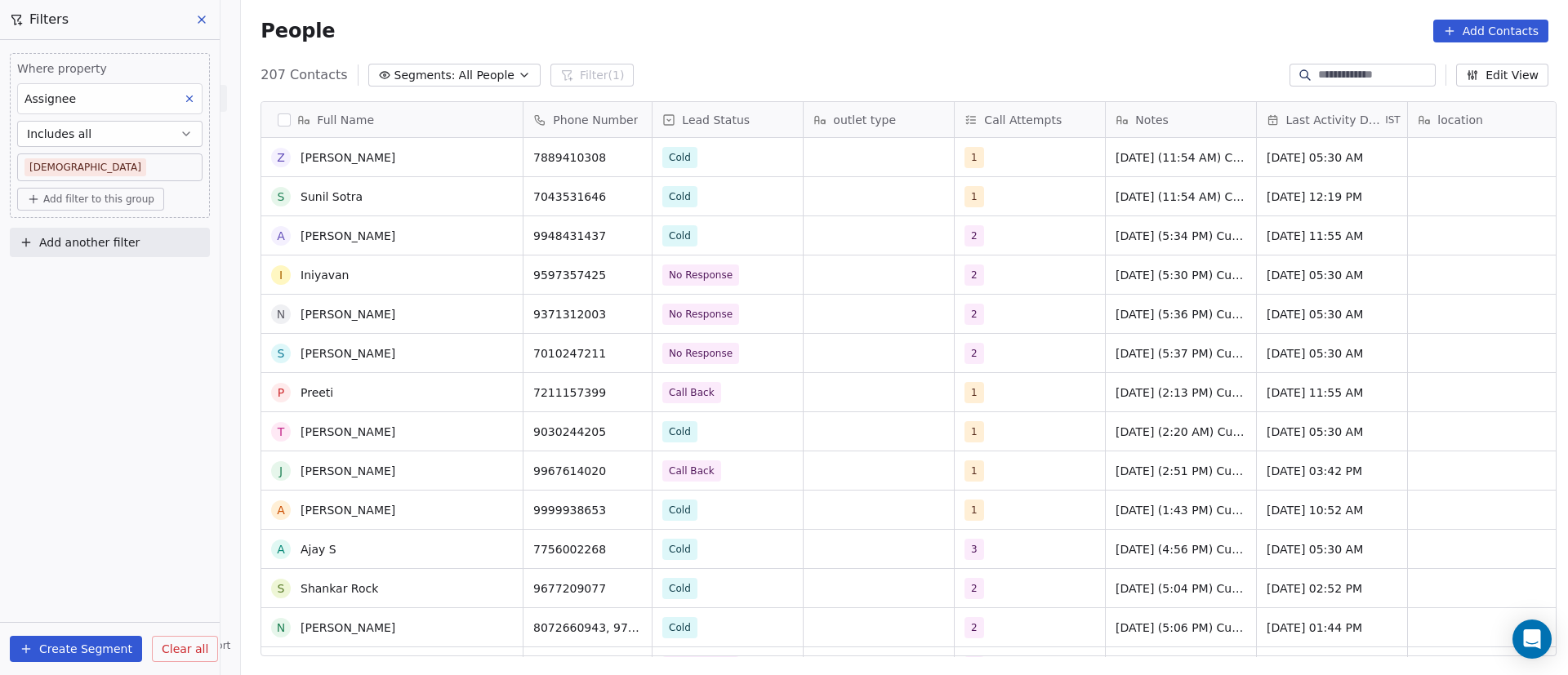
scroll to position [4683, 0]
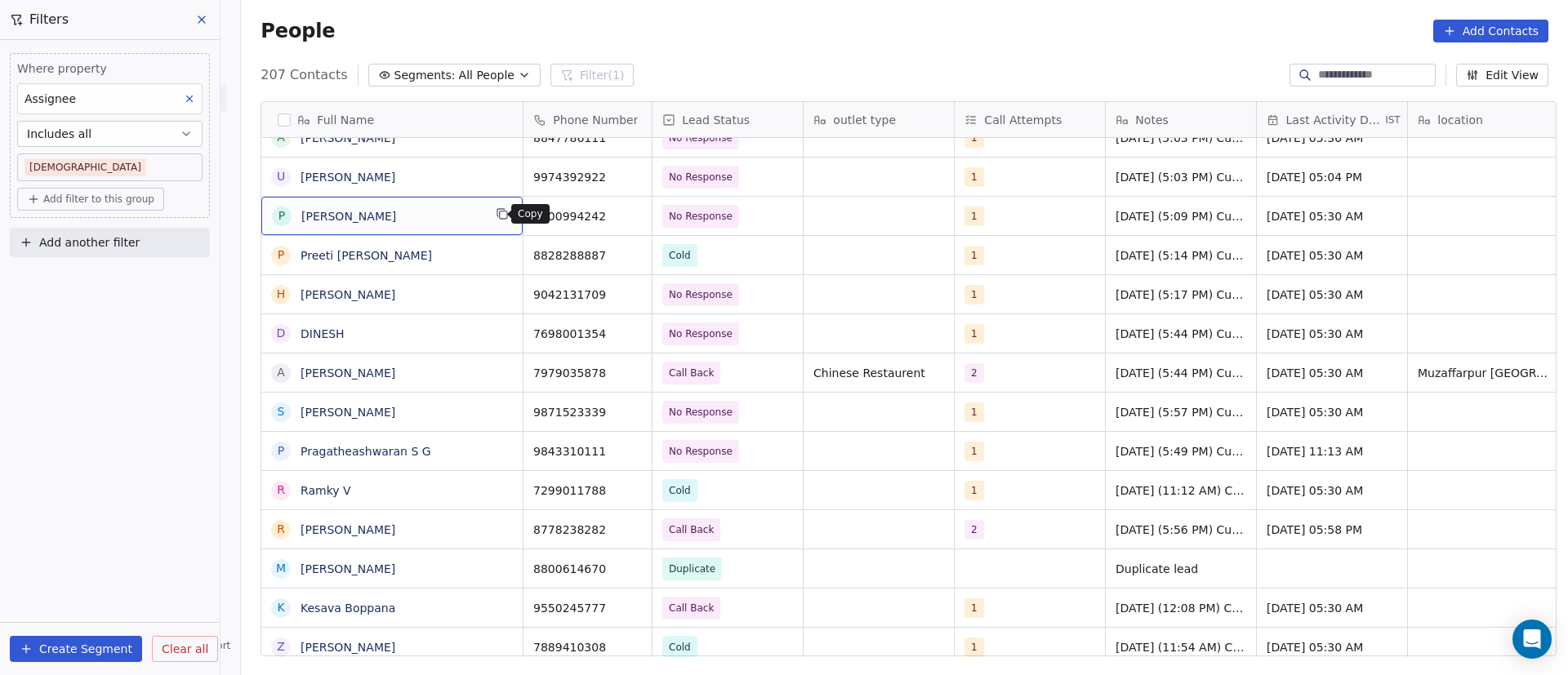
click at [492, 217] on button "grid" at bounding box center [501, 213] width 19 height 19
click at [624, 222] on button "grid" at bounding box center [630, 213] width 19 height 19
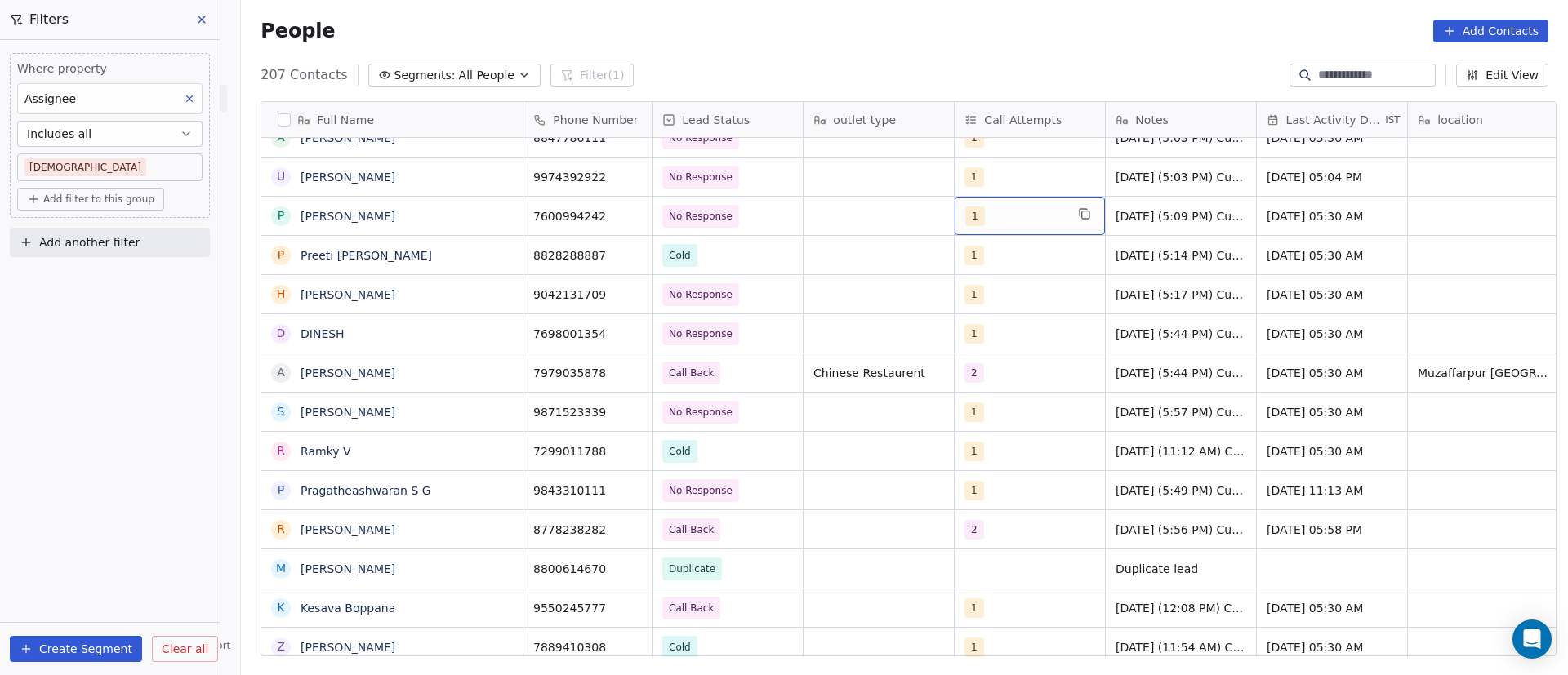
click at [1004, 216] on div "1" at bounding box center [1014, 215] width 100 height 19
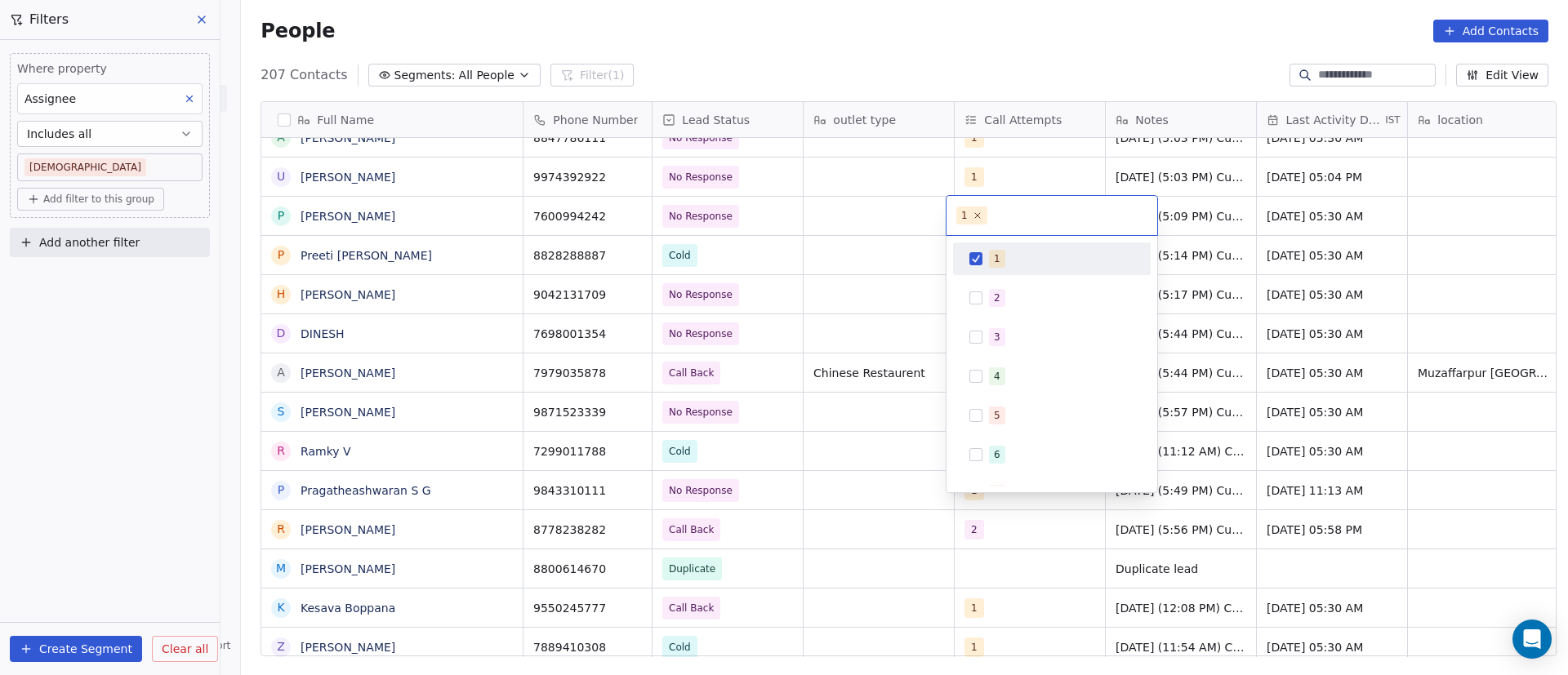
click at [1003, 261] on span "1" at bounding box center [997, 259] width 16 height 18
click at [993, 297] on span "2" at bounding box center [997, 299] width 16 height 18
click at [918, 209] on html "On2Cook India Pvt. Ltd. Contacts People Marketing Workflows Campaigns Metrics &…" at bounding box center [784, 337] width 1568 height 675
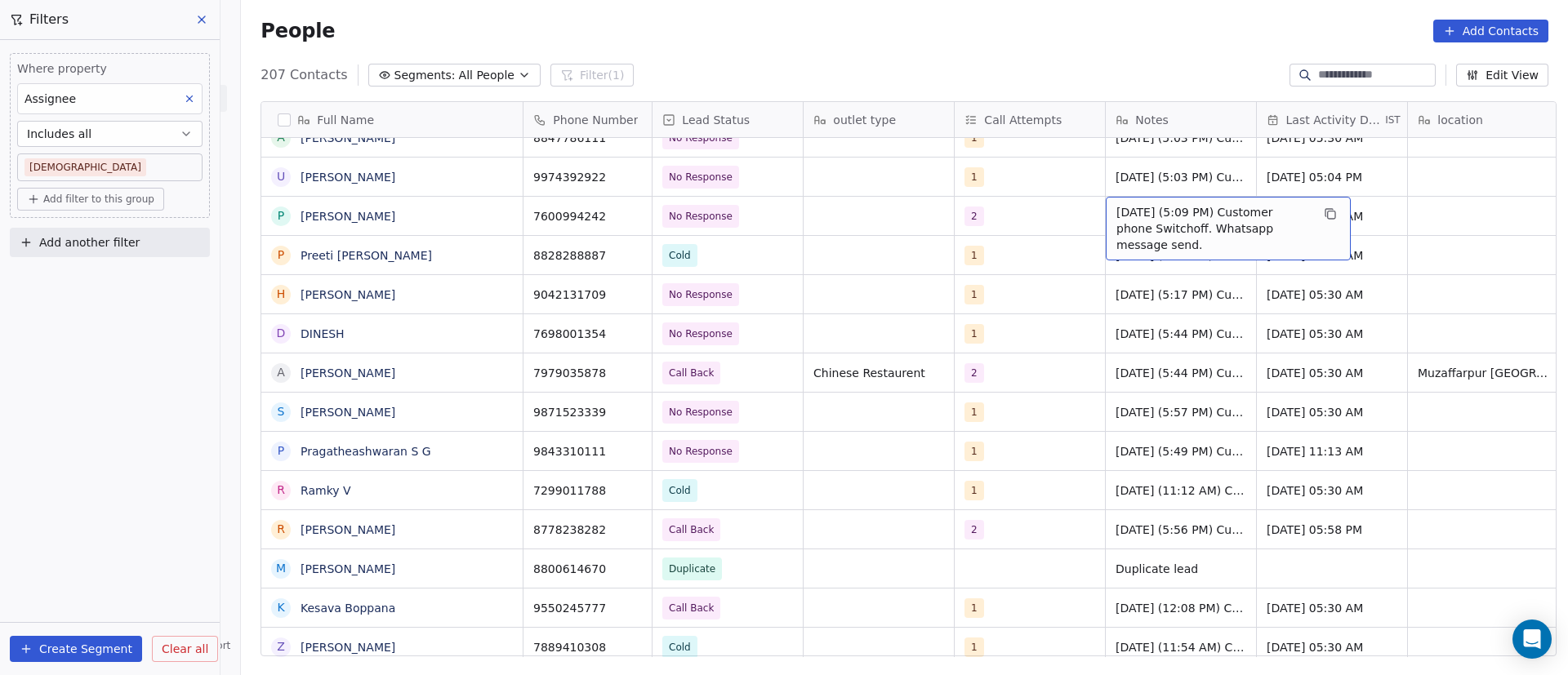
click at [1179, 211] on span "8/9/2025 (5:09 PM) Customer phone Switchoff. Whatsapp message send." at bounding box center [1213, 228] width 194 height 49
click at [1153, 215] on span "8/9/2025 (5:09 PM) Customer phone Switchoff. Whatsapp message send." at bounding box center [1213, 228] width 194 height 49
click at [1104, 209] on textarea "**********" at bounding box center [1221, 222] width 244 height 50
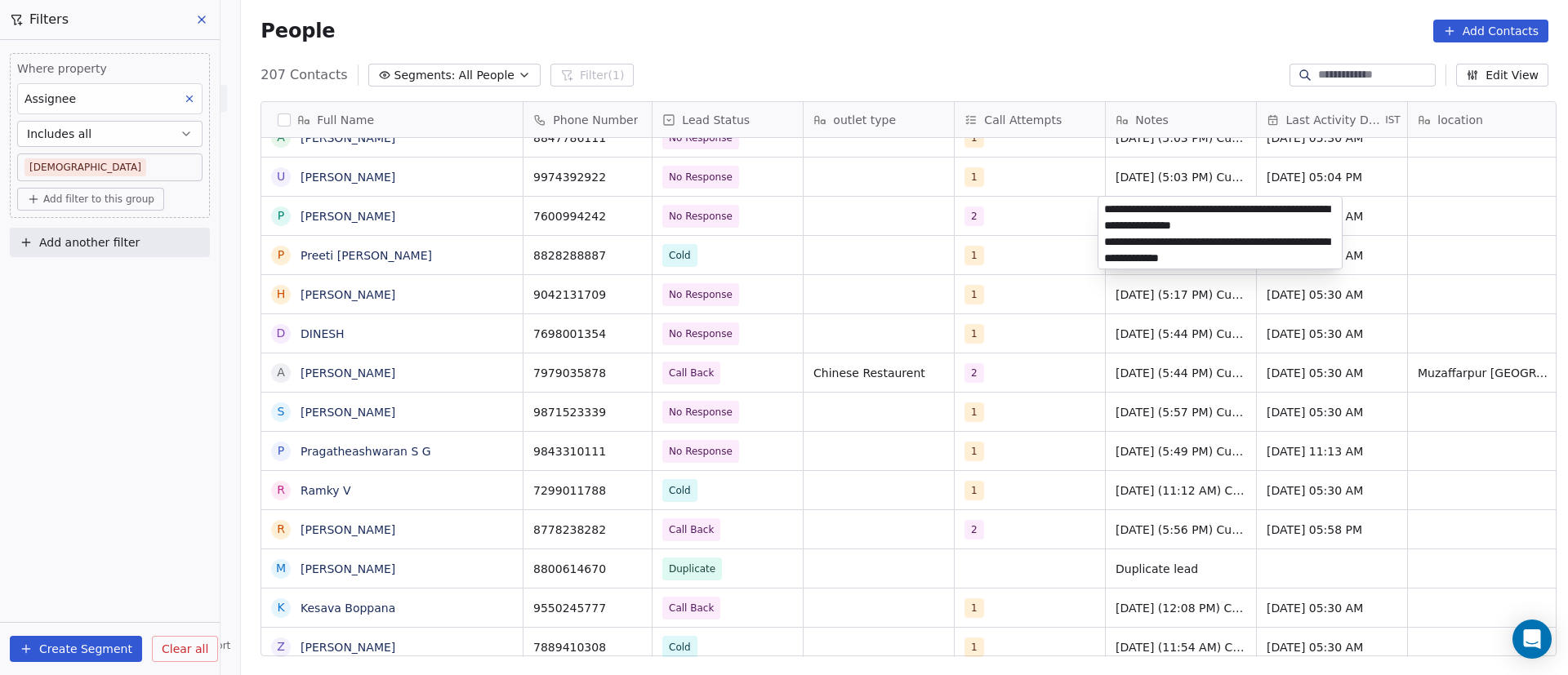
type textarea "**********"
click at [1026, 244] on html "On2Cook India Pvt. Ltd. Contacts People Marketing Workflows Campaigns Metrics &…" at bounding box center [784, 337] width 1568 height 675
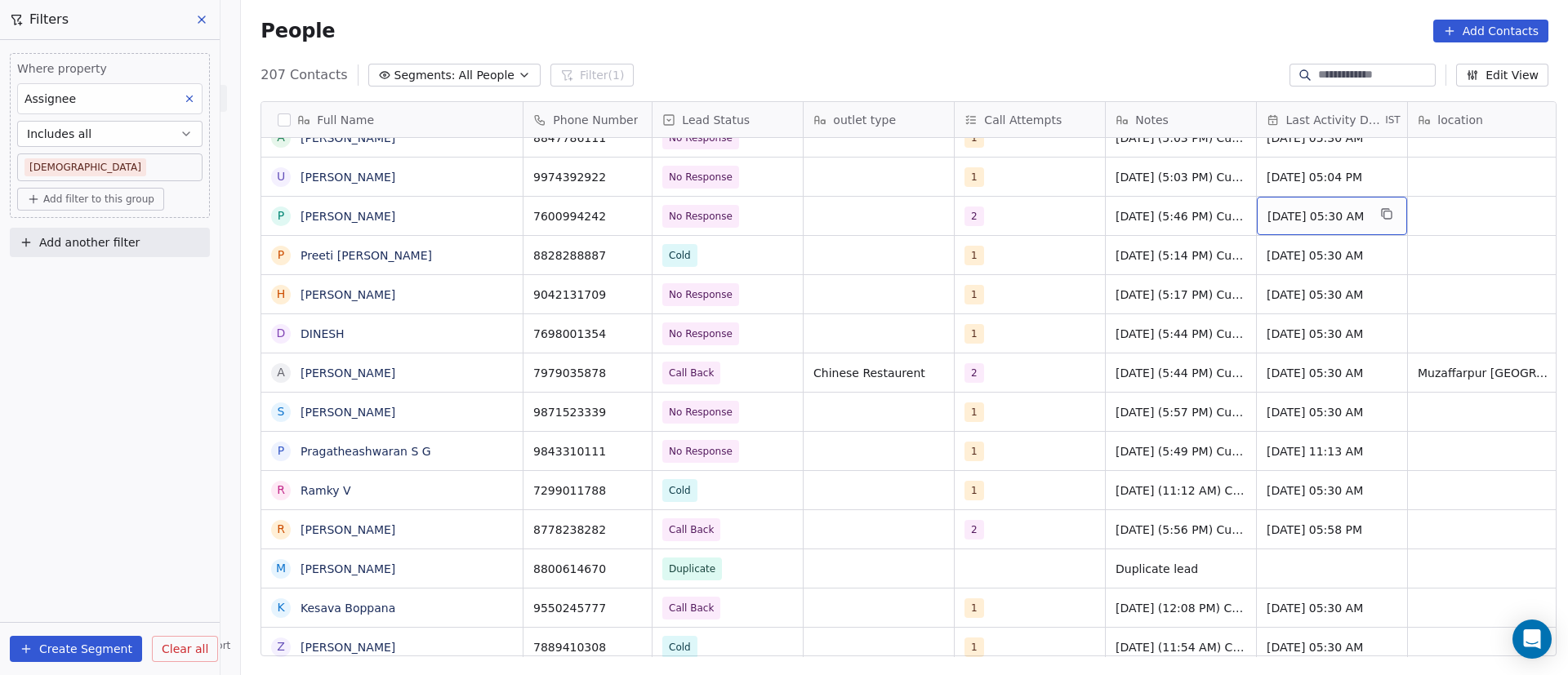
click at [1319, 214] on span "Sep 08, 2025 05:30 AM" at bounding box center [1317, 216] width 100 height 16
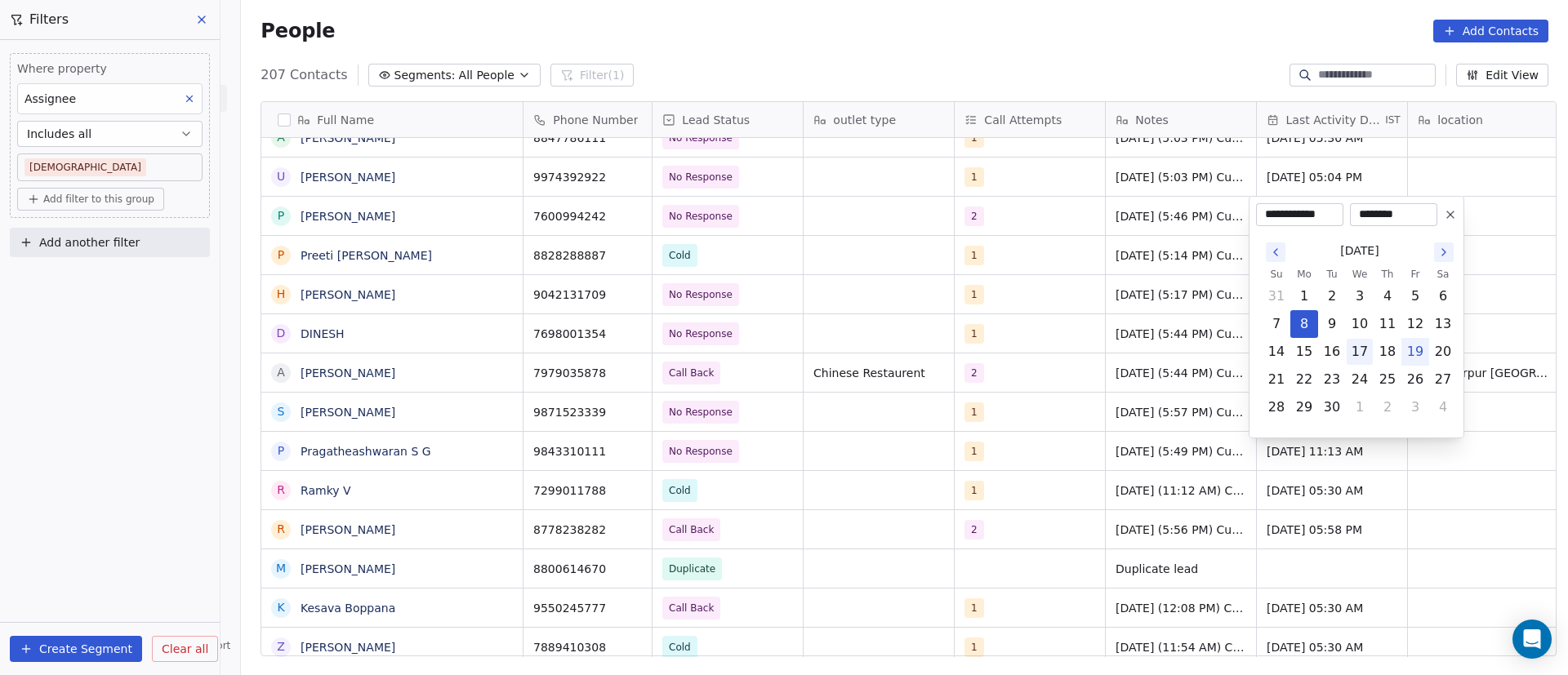
drag, startPoint x: 1414, startPoint y: 345, endPoint x: 1353, endPoint y: 350, distance: 61.2
click at [1414, 347] on button "19" at bounding box center [1415, 352] width 27 height 27
type input "**********"
click at [1099, 325] on html "On2Cook India Pvt. Ltd. Contacts People Marketing Workflows Campaigns Metrics &…" at bounding box center [784, 337] width 1568 height 675
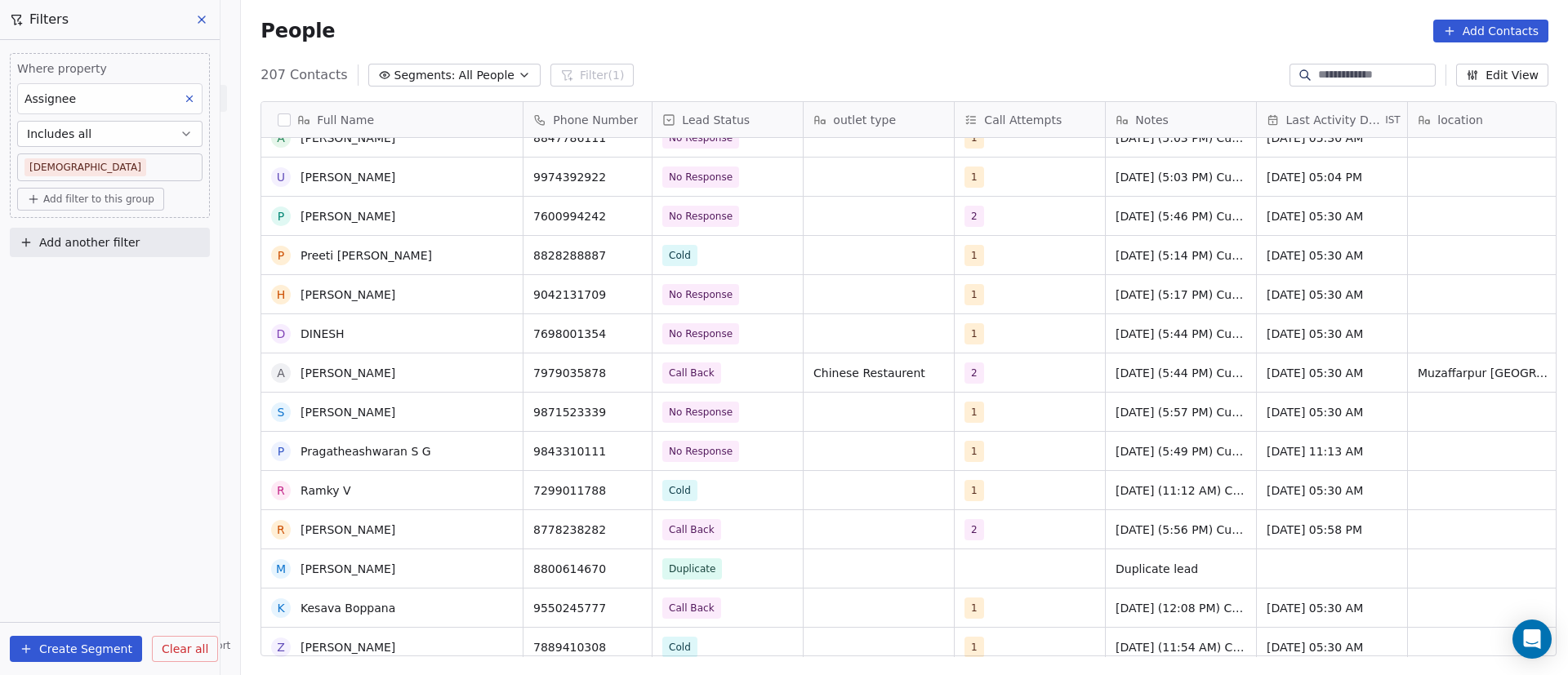
scroll to position [4561, 0]
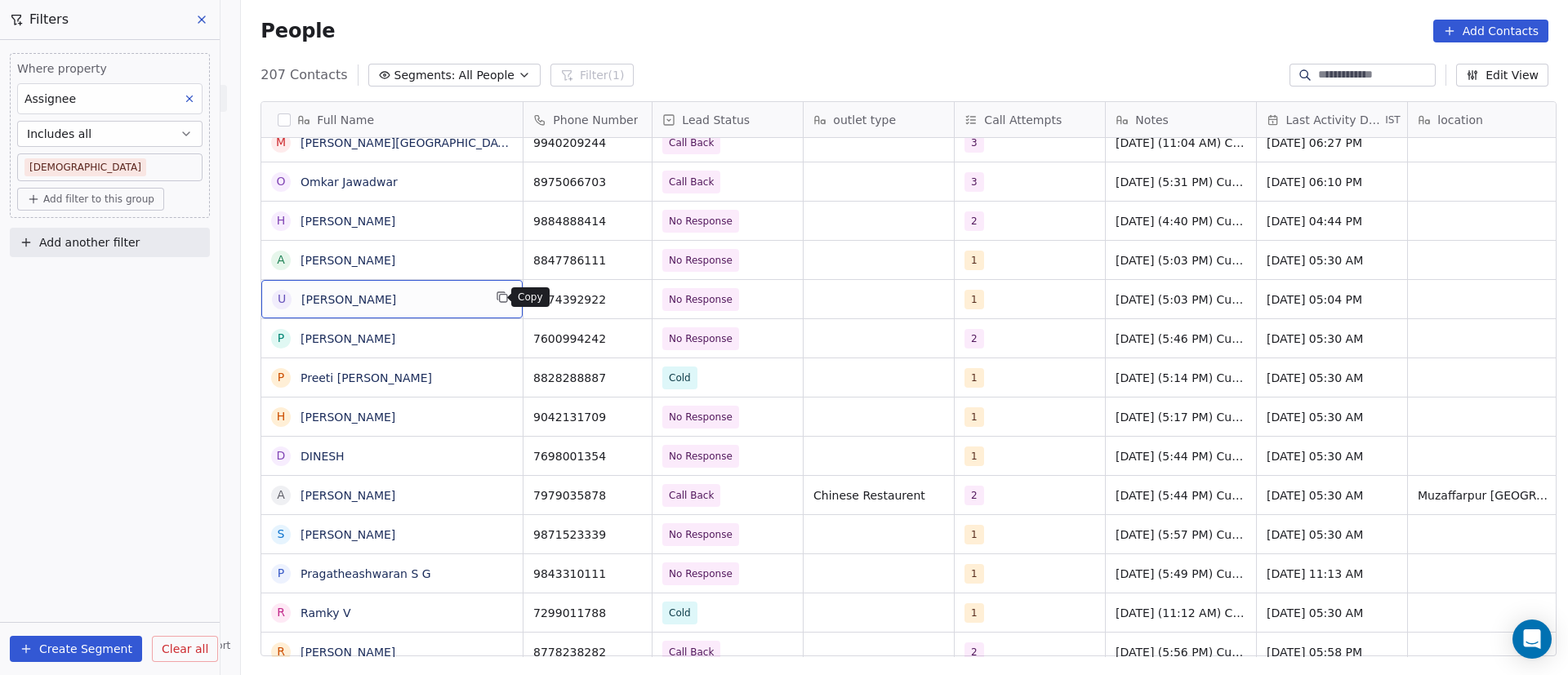
click at [507, 299] on div "U Urja Mihir Patel" at bounding box center [391, 299] width 261 height 38
click at [499, 299] on icon "grid" at bounding box center [503, 299] width 7 height 7
click at [631, 293] on button "grid" at bounding box center [630, 297] width 19 height 19
click at [737, 303] on span "No Response" at bounding box center [713, 299] width 100 height 23
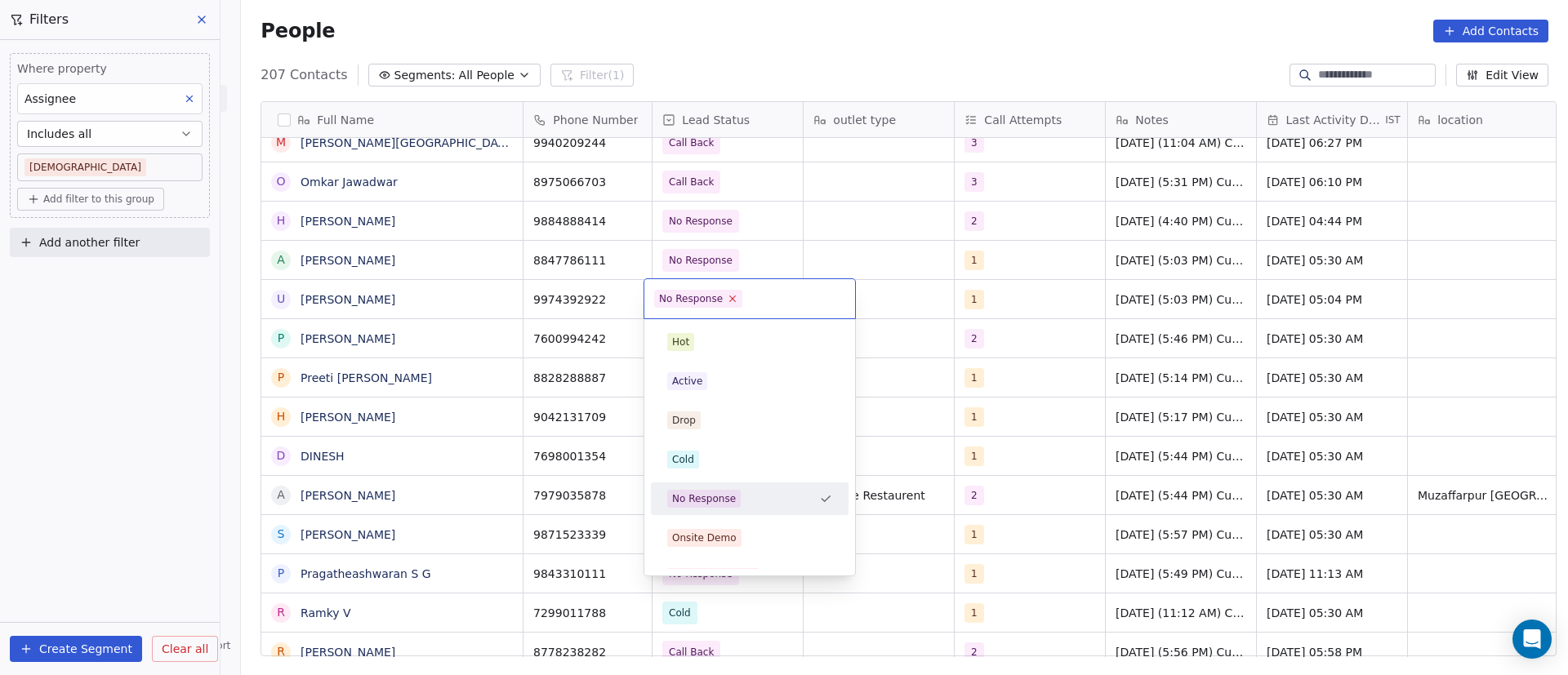
click at [732, 297] on icon at bounding box center [733, 299] width 5 height 5
click at [713, 454] on div "Cold" at bounding box center [750, 460] width 165 height 18
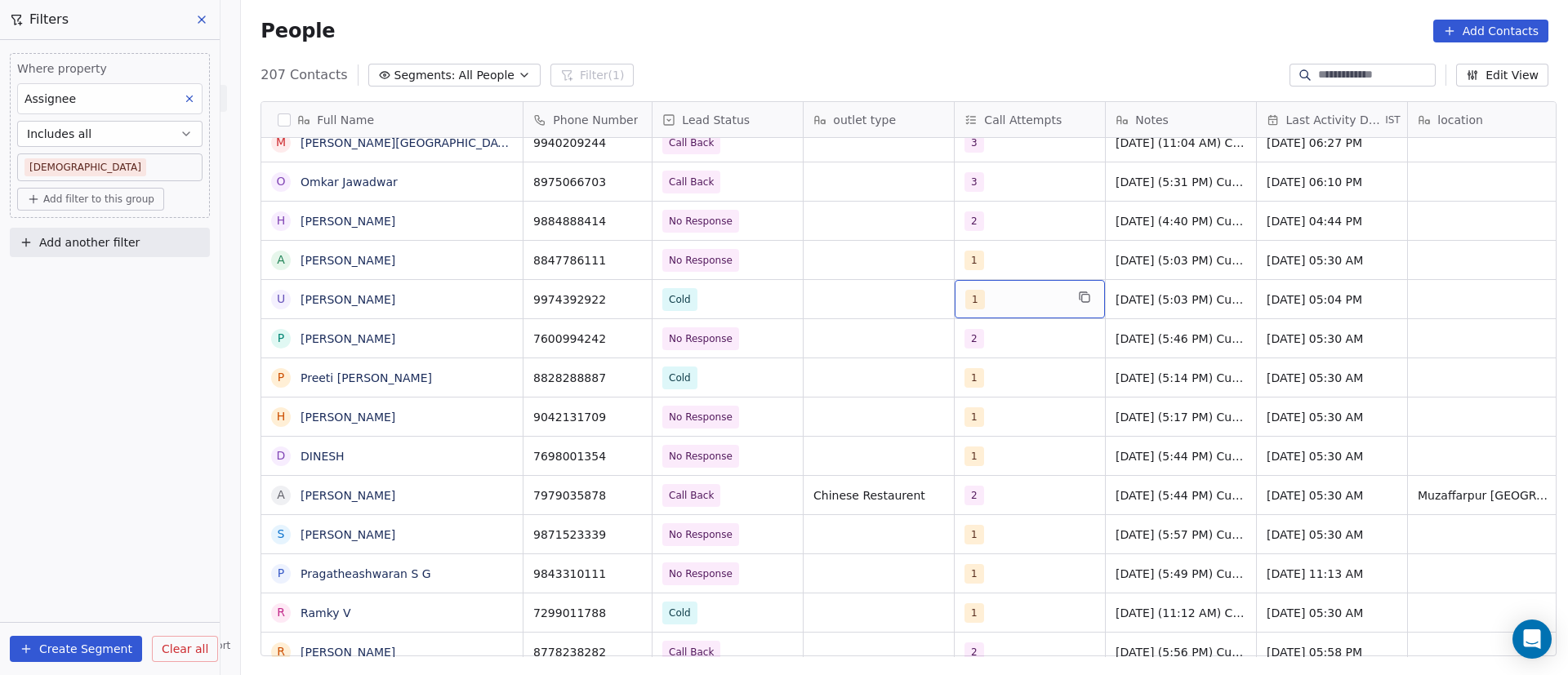
click at [992, 302] on div "1" at bounding box center [1014, 299] width 100 height 19
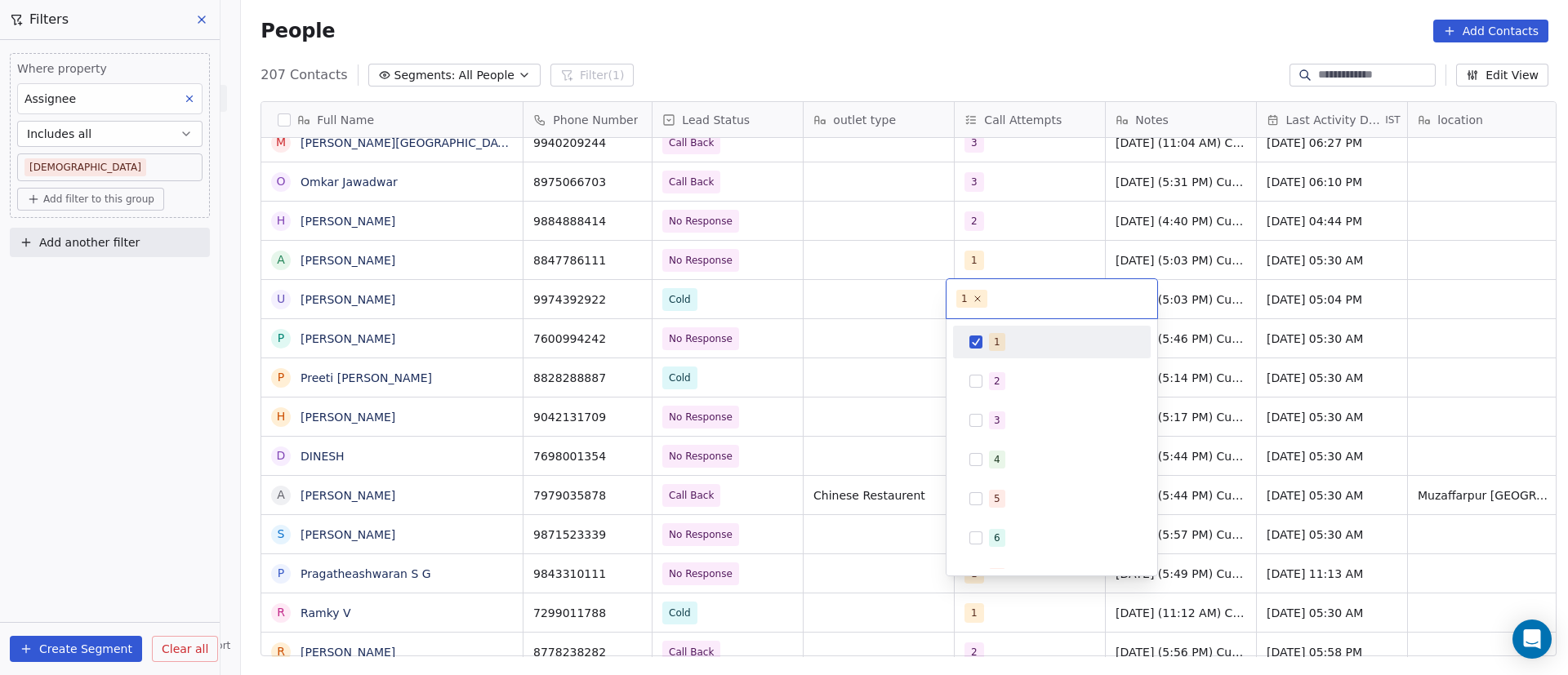
click at [983, 343] on div "1" at bounding box center [1051, 342] width 184 height 27
click at [985, 378] on div "2" at bounding box center [1051, 381] width 184 height 27
click at [883, 297] on html "On2Cook India Pvt. Ltd. Contacts People Marketing Workflows Campaigns Metrics &…" at bounding box center [784, 337] width 1568 height 675
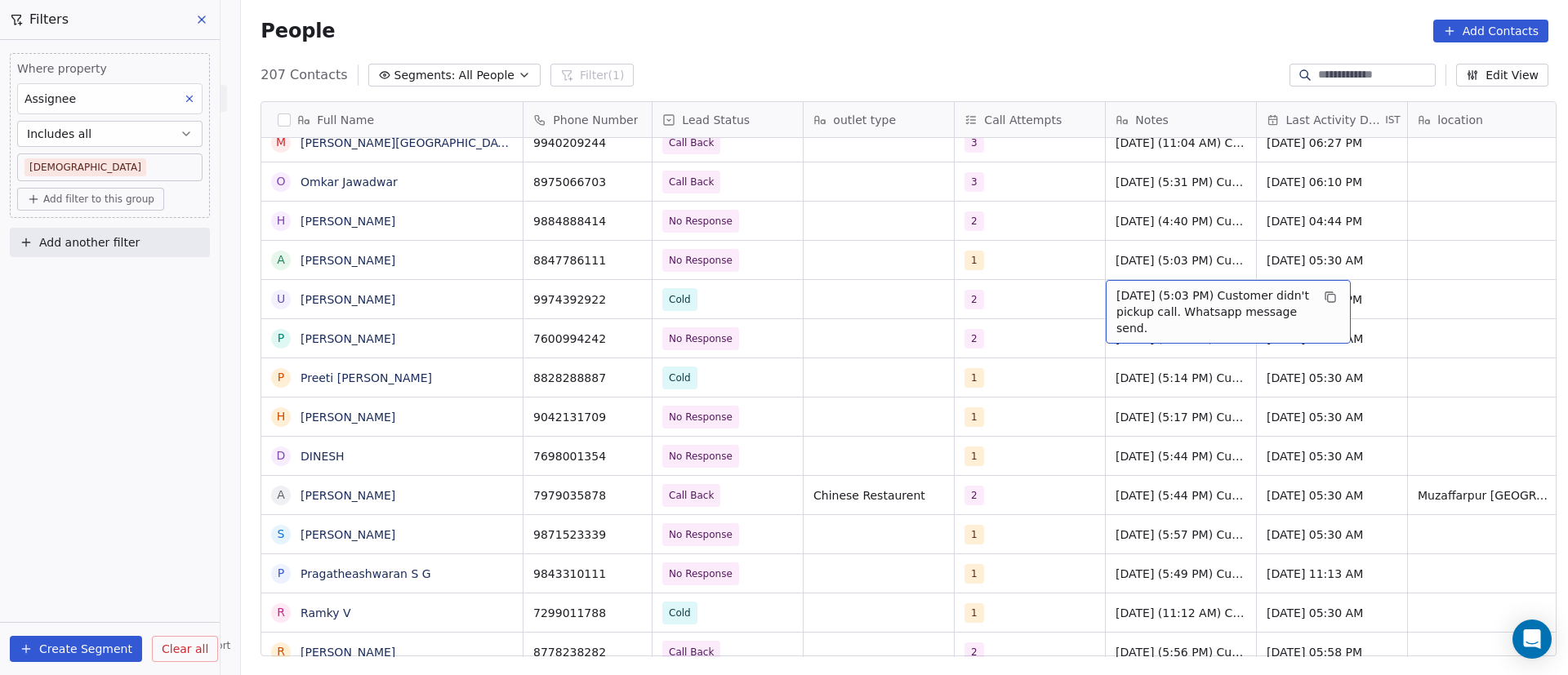
click at [1120, 311] on span "8/9/2025 (5:03 PM) Customer didn't pickup call. Whatsapp message send." at bounding box center [1213, 311] width 194 height 49
click at [1102, 296] on textarea "**********" at bounding box center [1221, 305] width 244 height 50
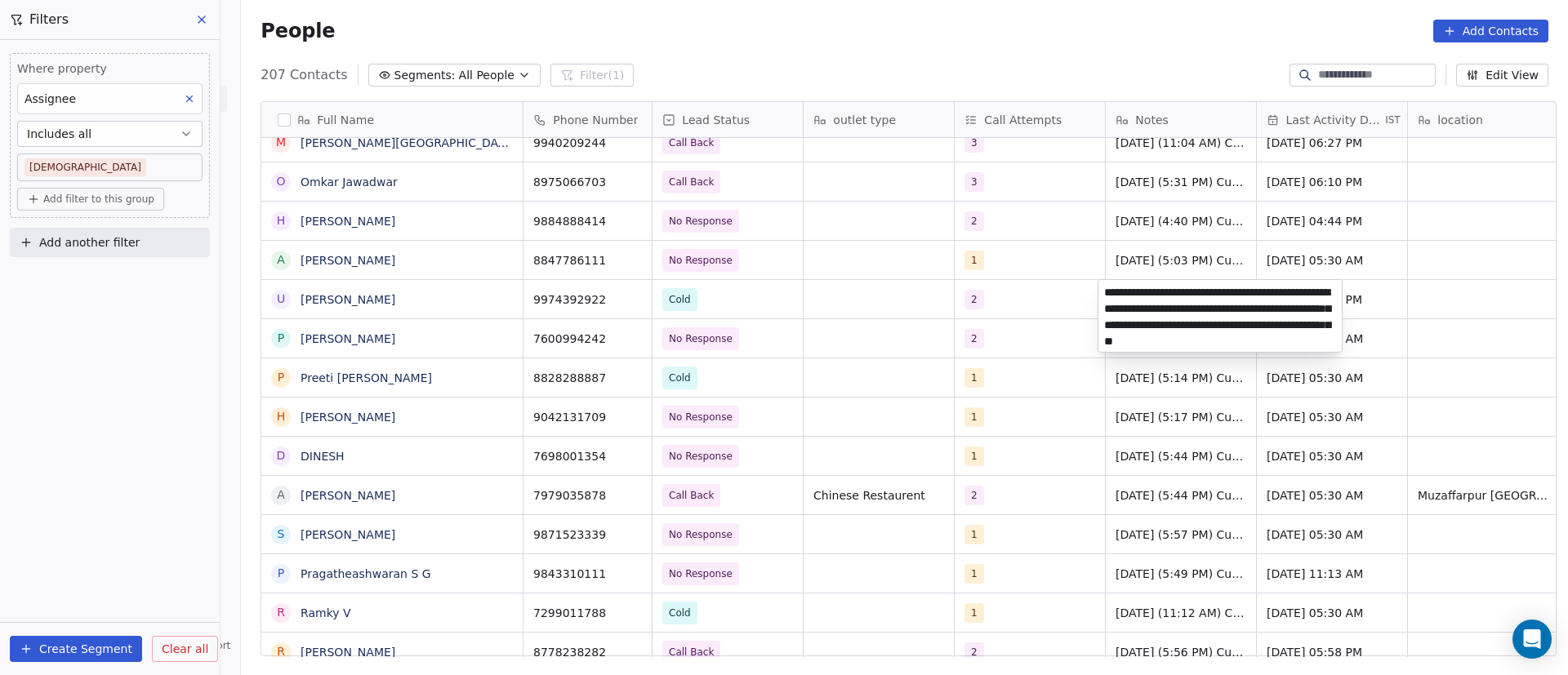
type textarea "**********"
click at [1040, 293] on html "On2Cook India Pvt. Ltd. Contacts People Marketing Workflows Campaigns Metrics &…" at bounding box center [784, 337] width 1568 height 675
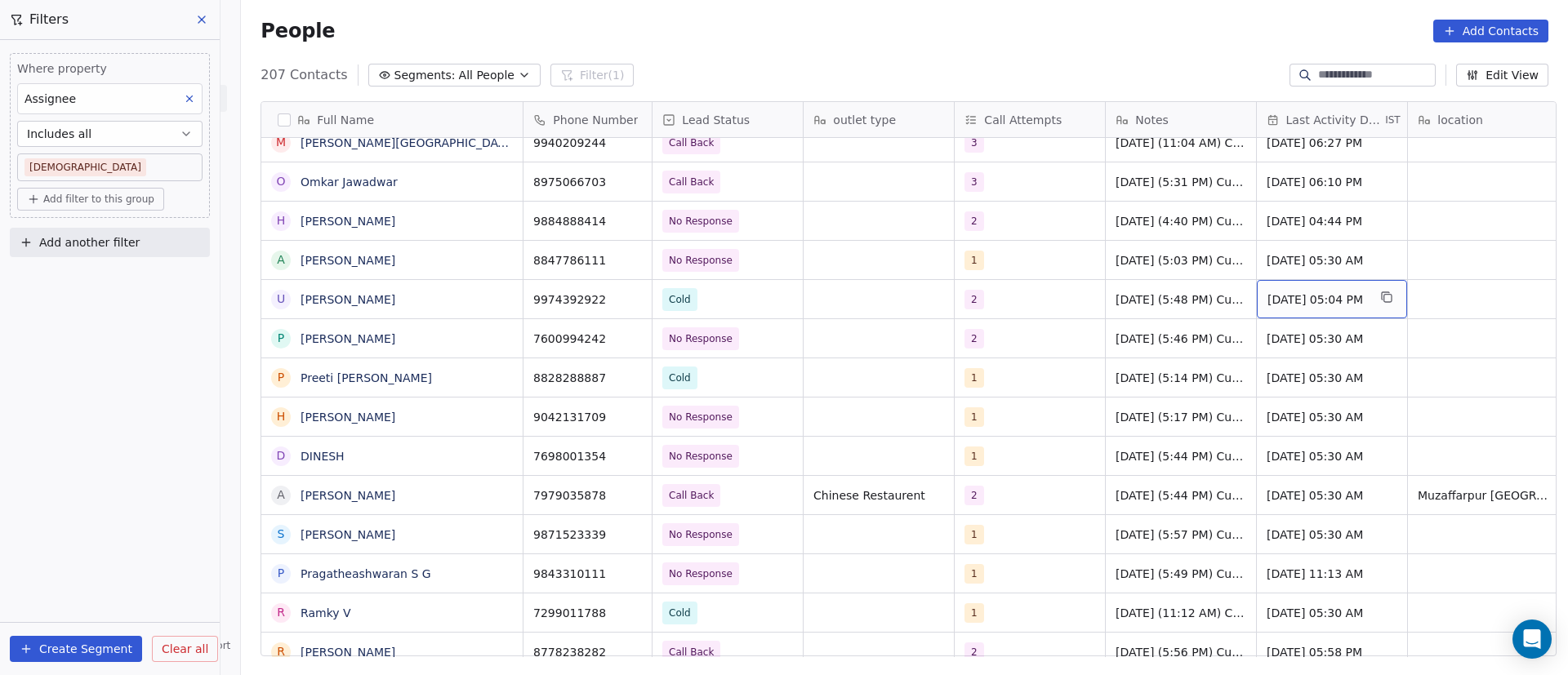
click at [1310, 299] on span "Sep 08, 2025 05:04 PM" at bounding box center [1317, 299] width 100 height 16
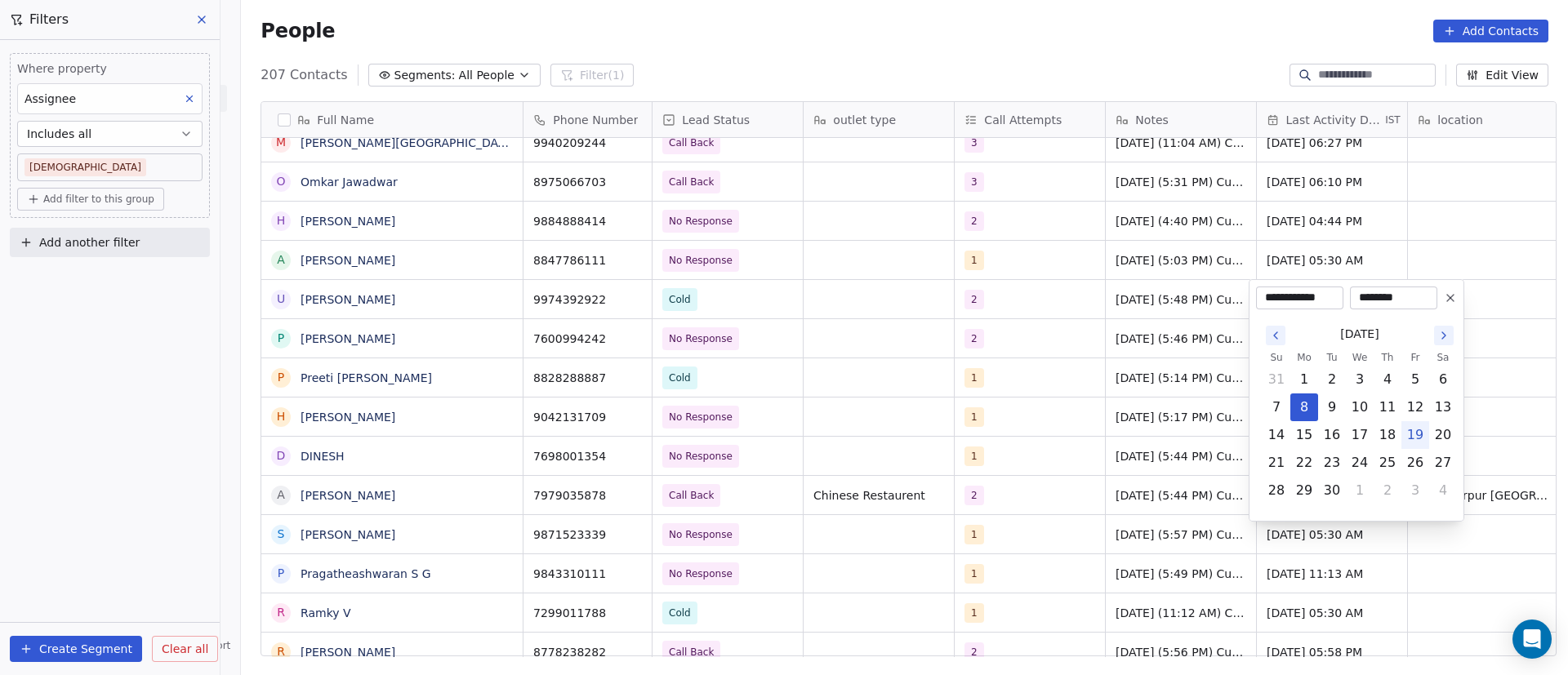
click at [1416, 428] on button "19" at bounding box center [1415, 435] width 27 height 27
type input "**********"
click at [888, 301] on html "On2Cook India Pvt. Ltd. Contacts People Marketing Workflows Campaigns Metrics &…" at bounding box center [784, 337] width 1568 height 675
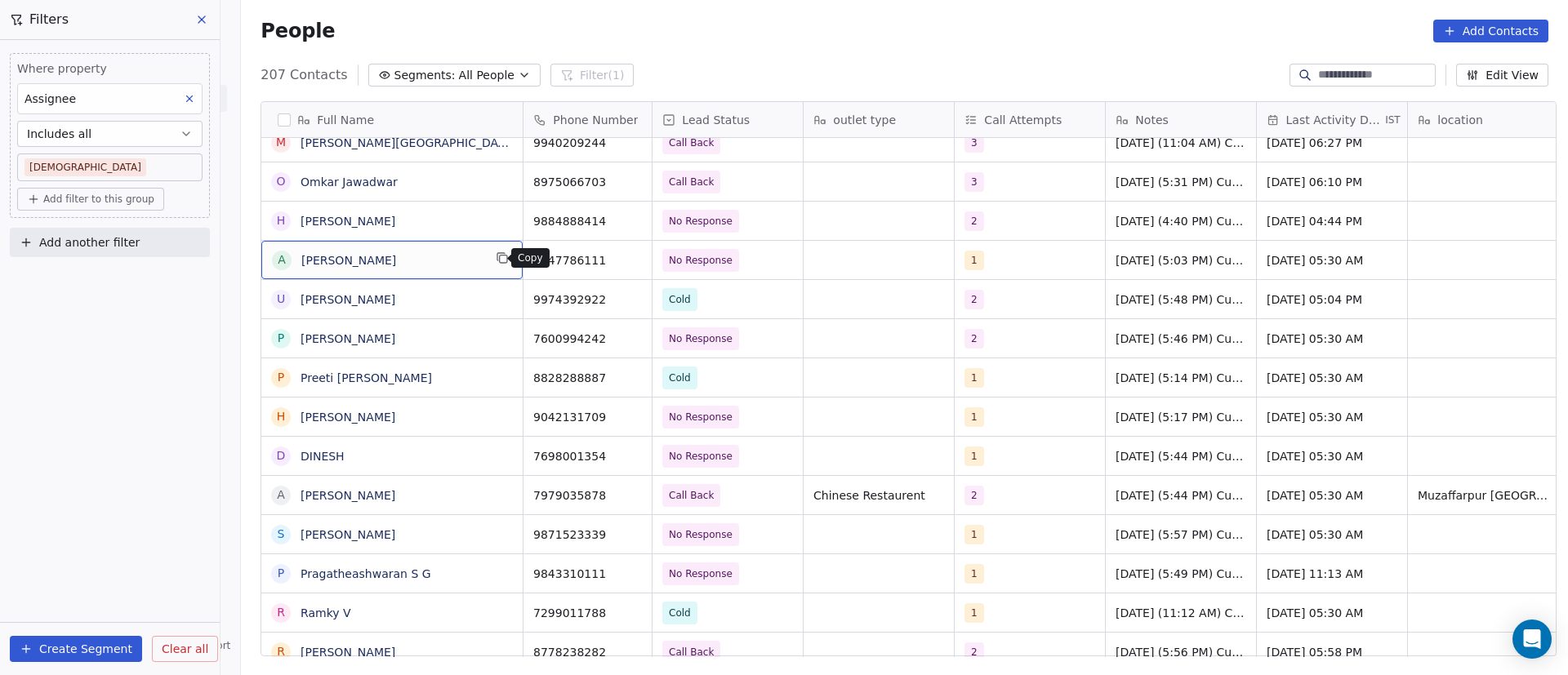
click at [492, 259] on button "grid" at bounding box center [501, 257] width 19 height 19
click at [621, 262] on button "grid" at bounding box center [630, 257] width 19 height 19
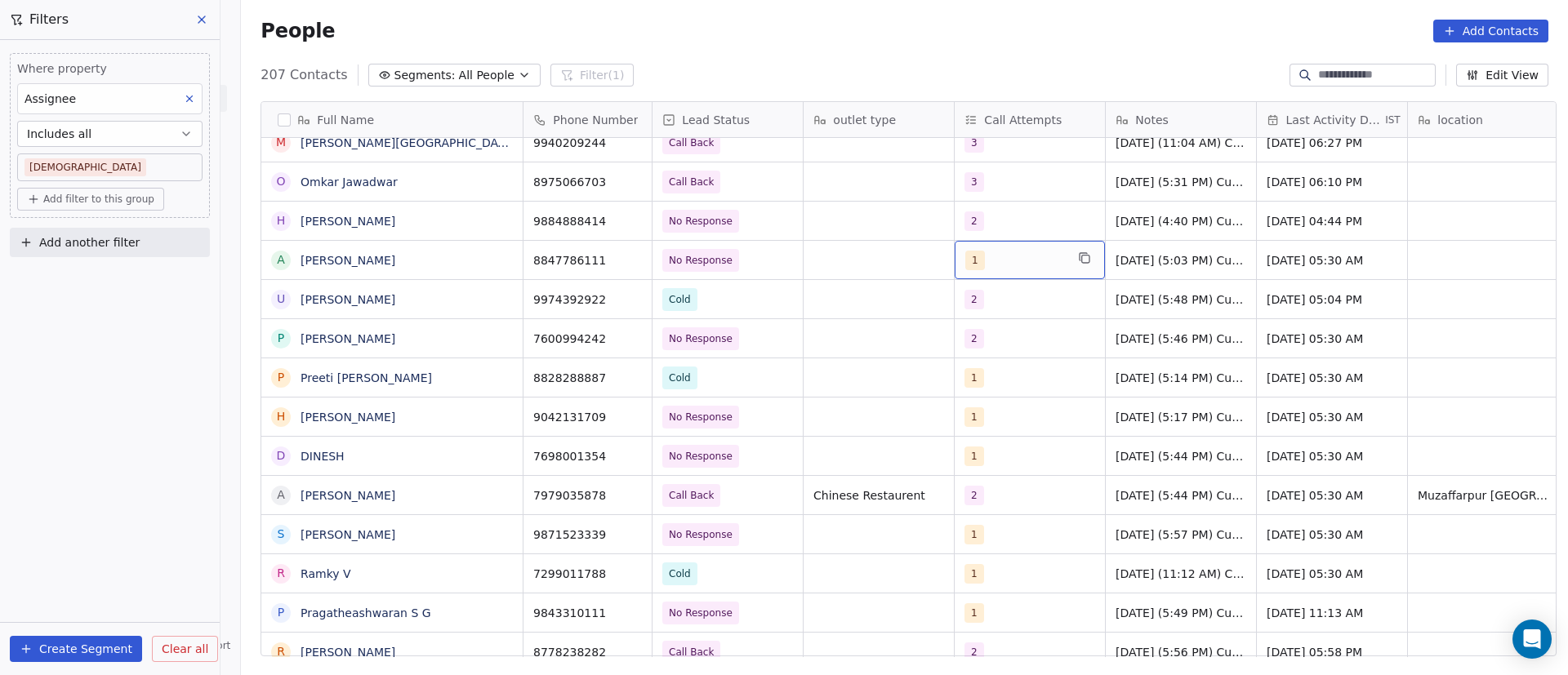
click at [996, 270] on div "1" at bounding box center [1030, 260] width 150 height 38
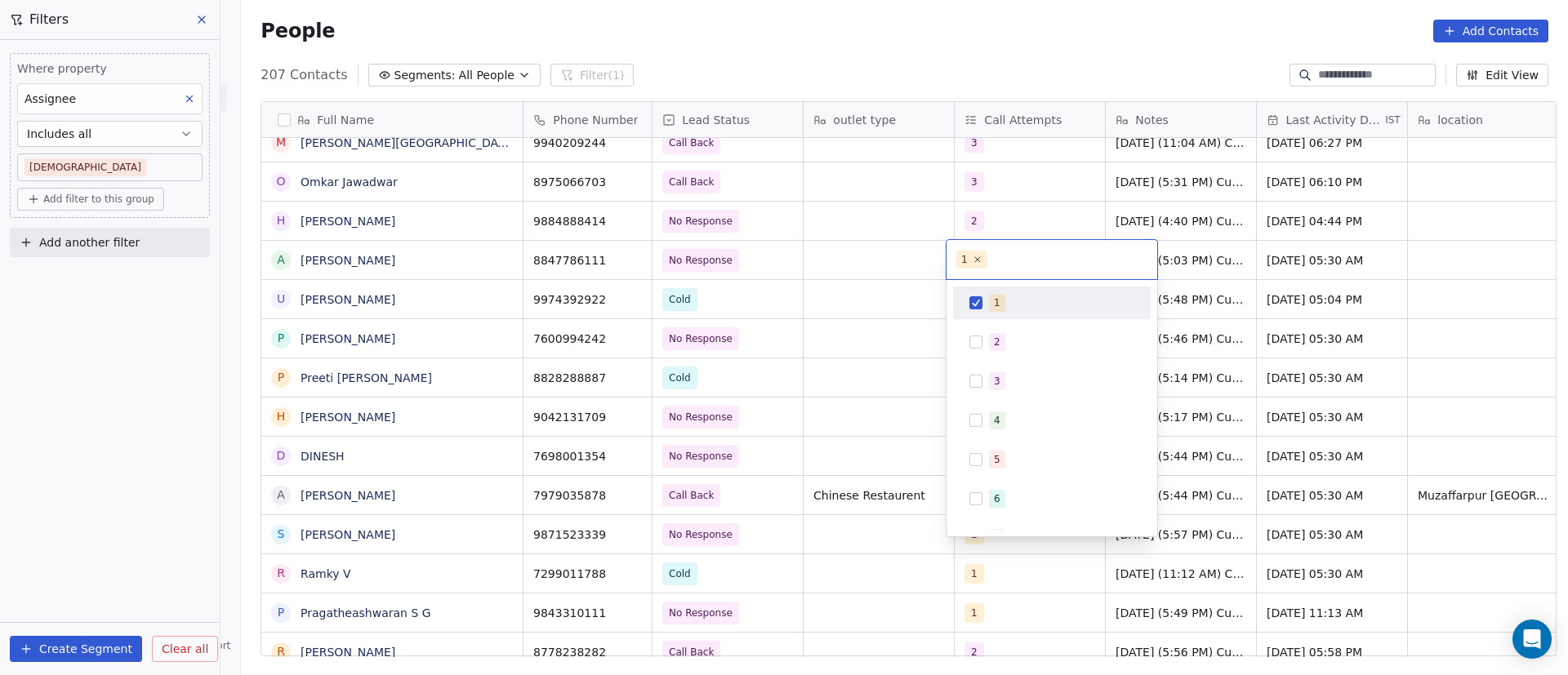
click at [1002, 297] on span "1" at bounding box center [997, 303] width 16 height 18
click at [1003, 336] on span "2" at bounding box center [997, 343] width 16 height 18
click at [919, 274] on html "On2Cook India Pvt. Ltd. Contacts People Marketing Workflows Campaigns Metrics &…" at bounding box center [784, 337] width 1568 height 675
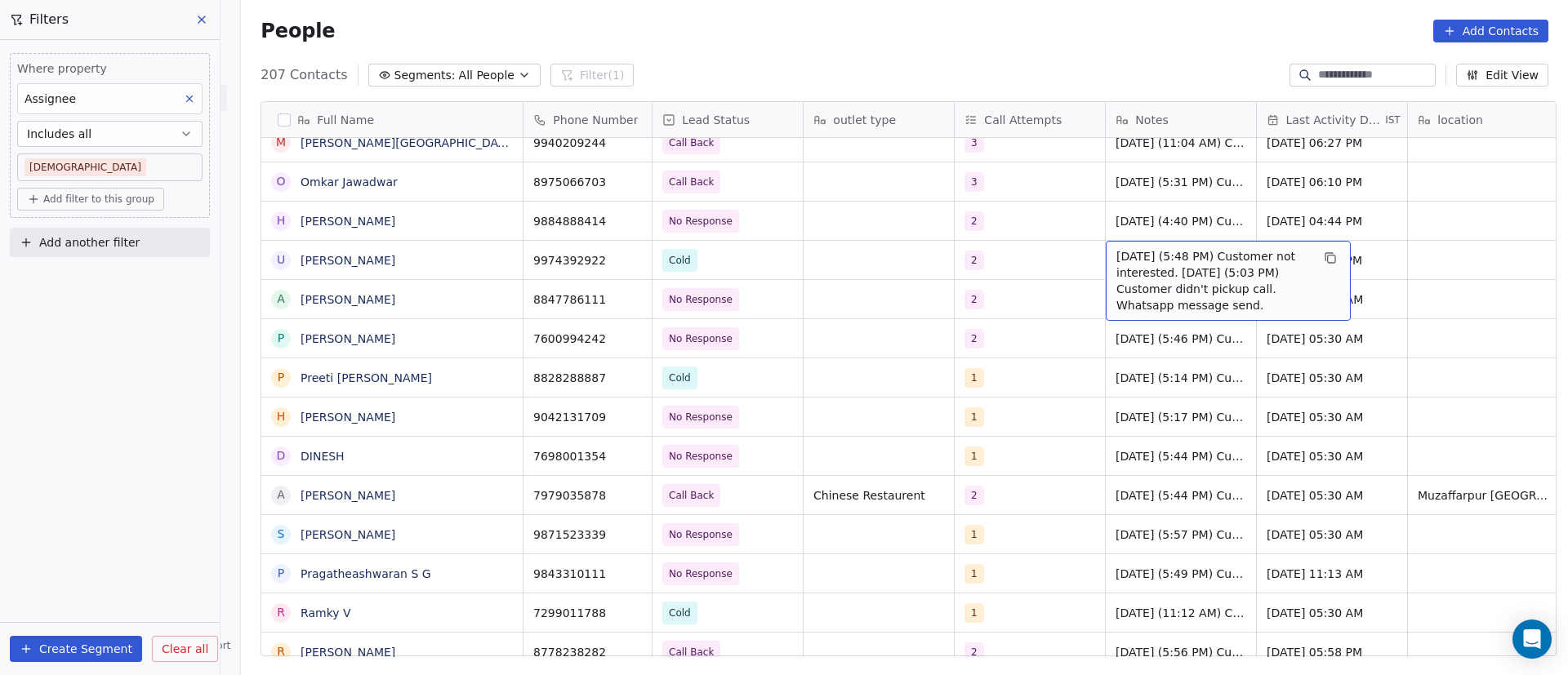
click at [1143, 266] on span "19/9/2025 (5:48 PM) Customer not interested. 8/9/2025 (5:03 PM) Customer didn't…" at bounding box center [1213, 280] width 194 height 65
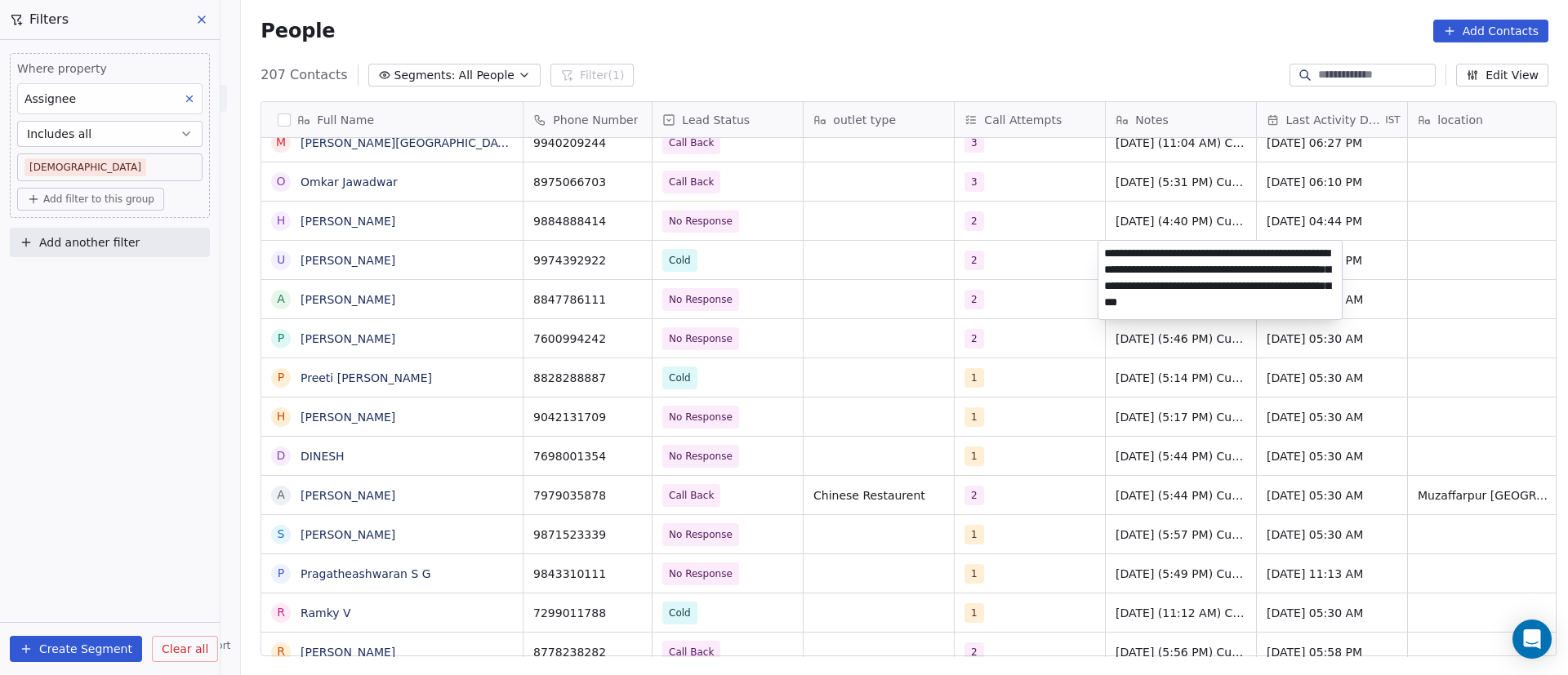
click at [428, 248] on html "On2Cook India Pvt. Ltd. Contacts People Marketing Workflows Campaigns Metrics &…" at bounding box center [784, 337] width 1568 height 675
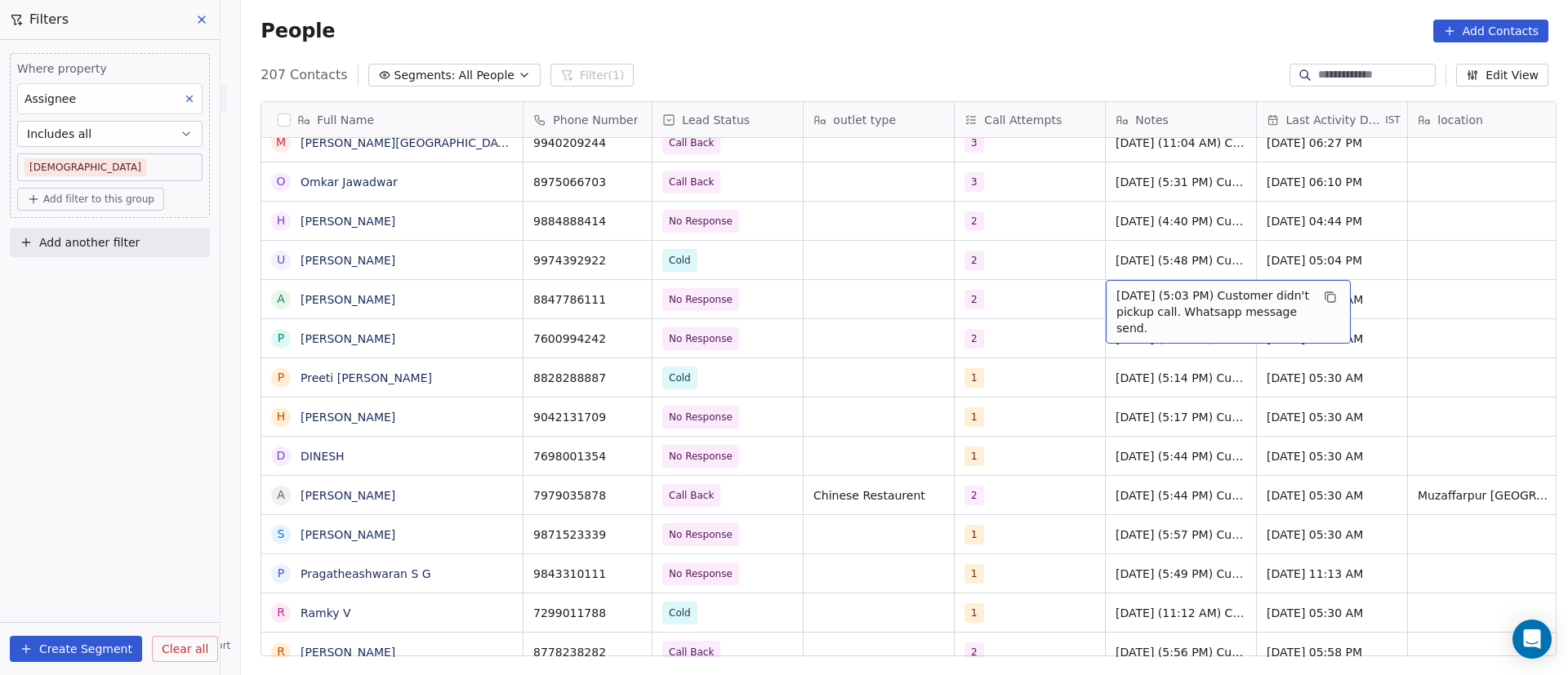
click at [1121, 298] on span "8/9/2025 (5:03 PM) Customer didn't pickup call. Whatsapp message send." at bounding box center [1213, 311] width 194 height 49
click at [1103, 298] on textarea "**********" at bounding box center [1221, 305] width 244 height 50
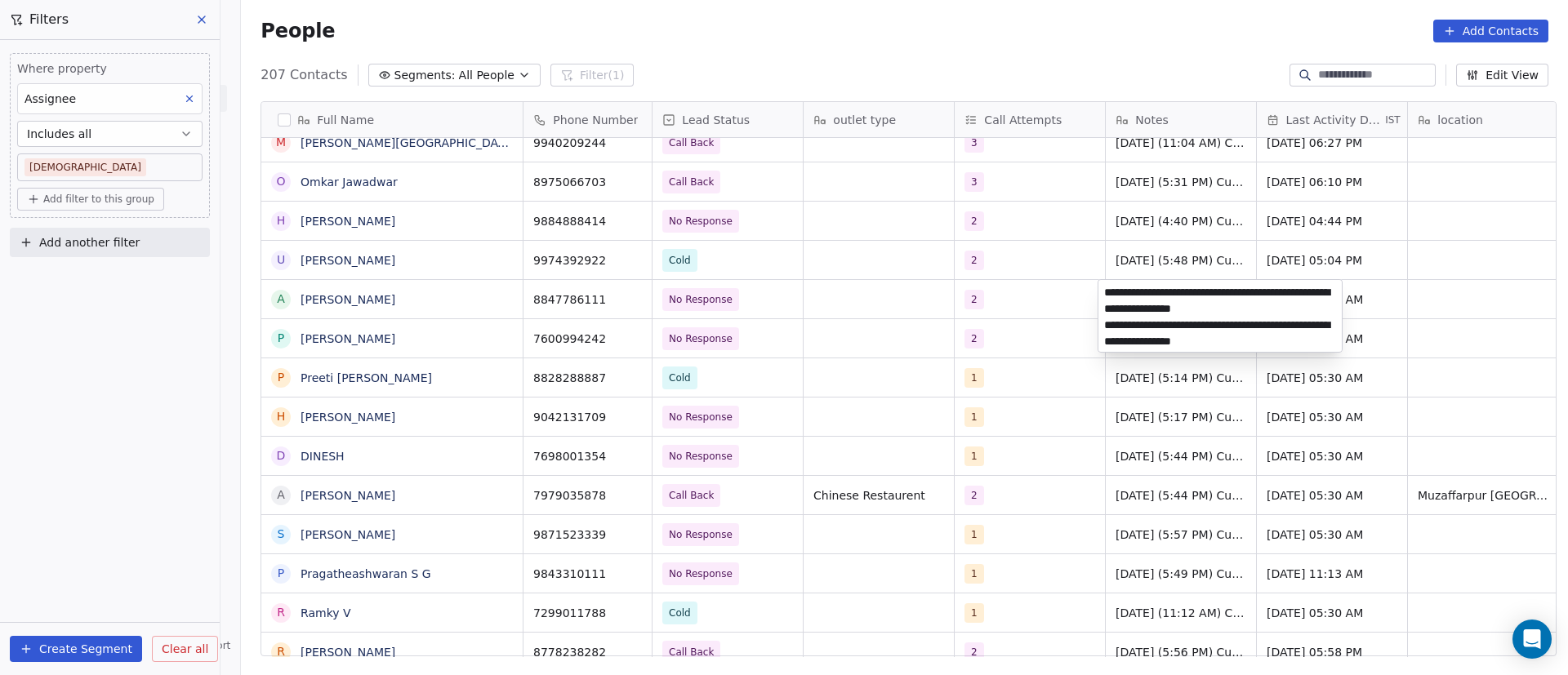
type textarea "**********"
click at [1064, 304] on html "On2Cook India Pvt. Ltd. Contacts People Marketing Workflows Campaigns Metrics &…" at bounding box center [784, 337] width 1568 height 675
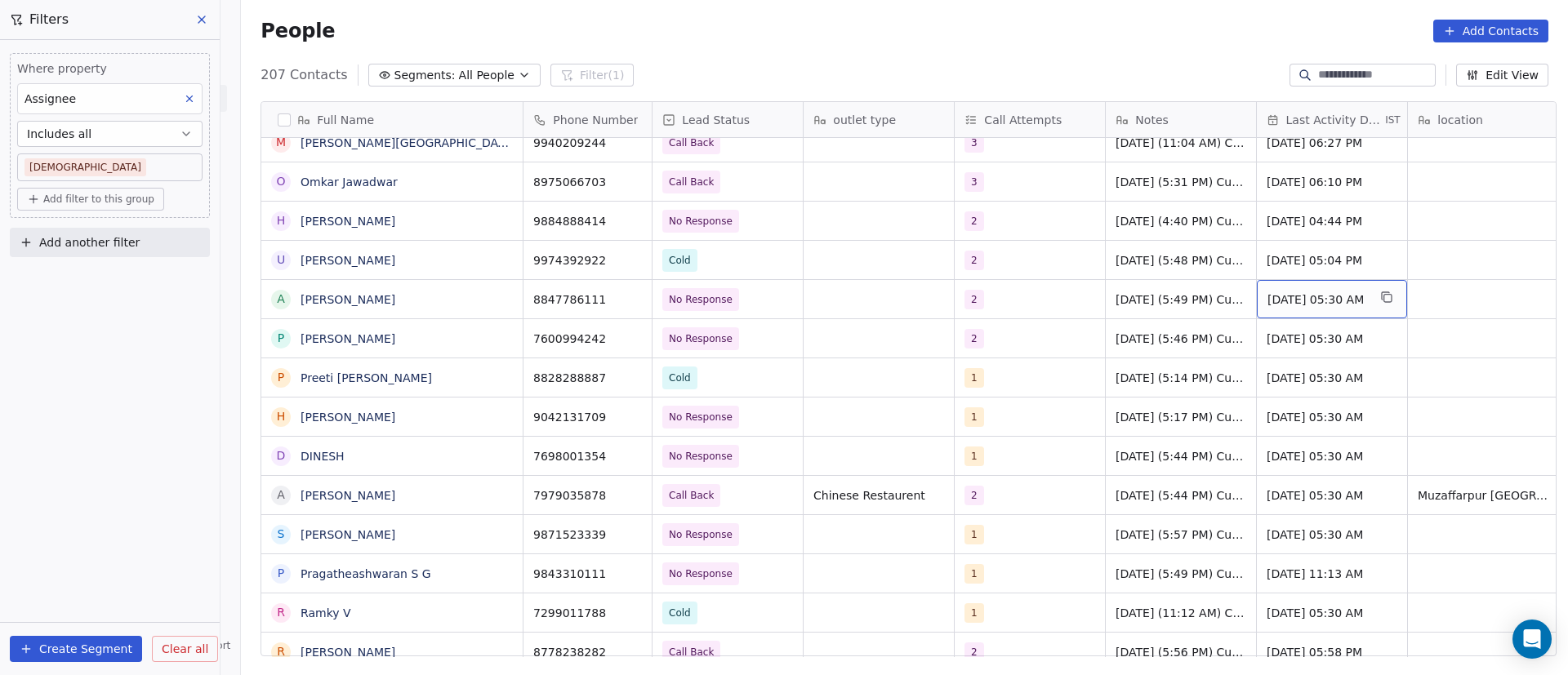
click at [1308, 302] on span "Sep 08, 2025 05:30 AM" at bounding box center [1317, 299] width 100 height 16
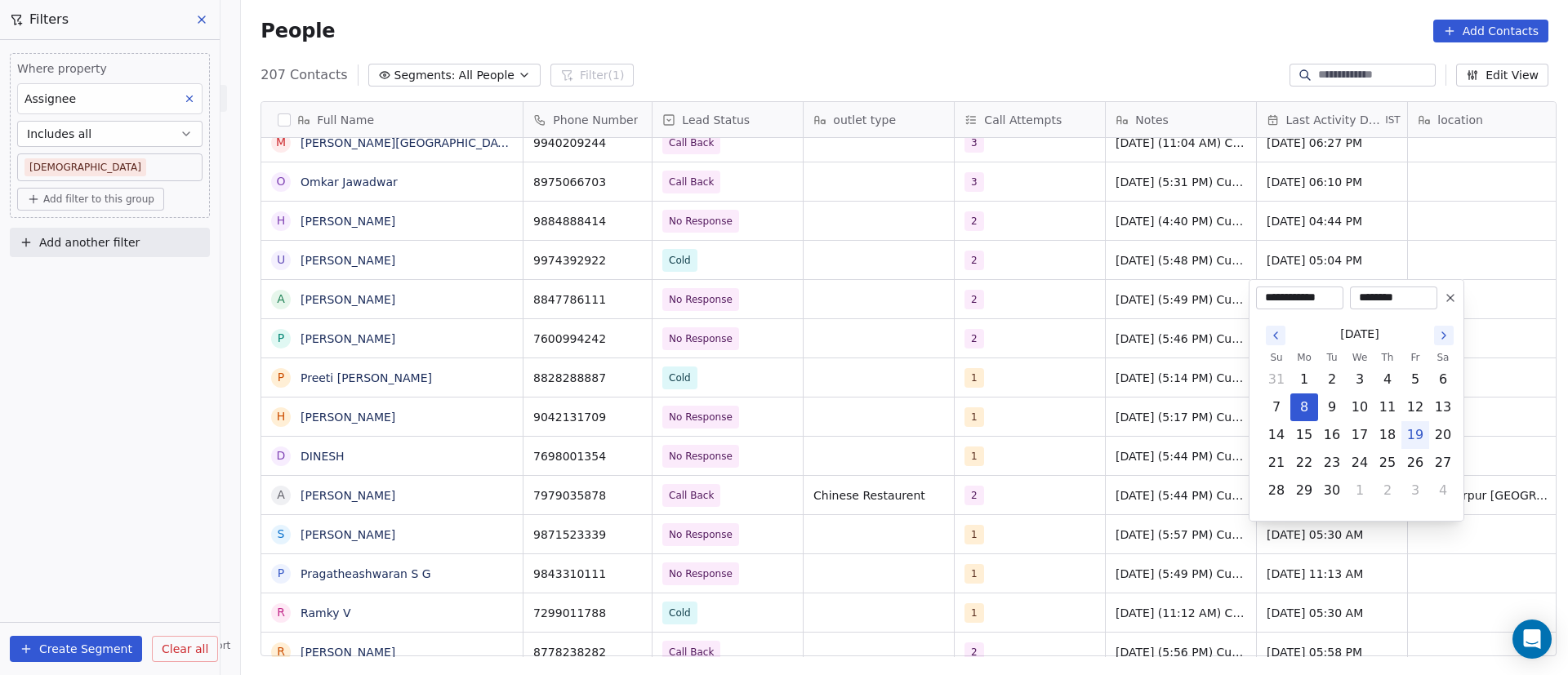
click at [1411, 430] on button "19" at bounding box center [1415, 435] width 27 height 27
type input "**********"
click at [1002, 327] on html "On2Cook India Pvt. Ltd. Contacts People Marketing Workflows Campaigns Metrics &…" at bounding box center [784, 337] width 1568 height 675
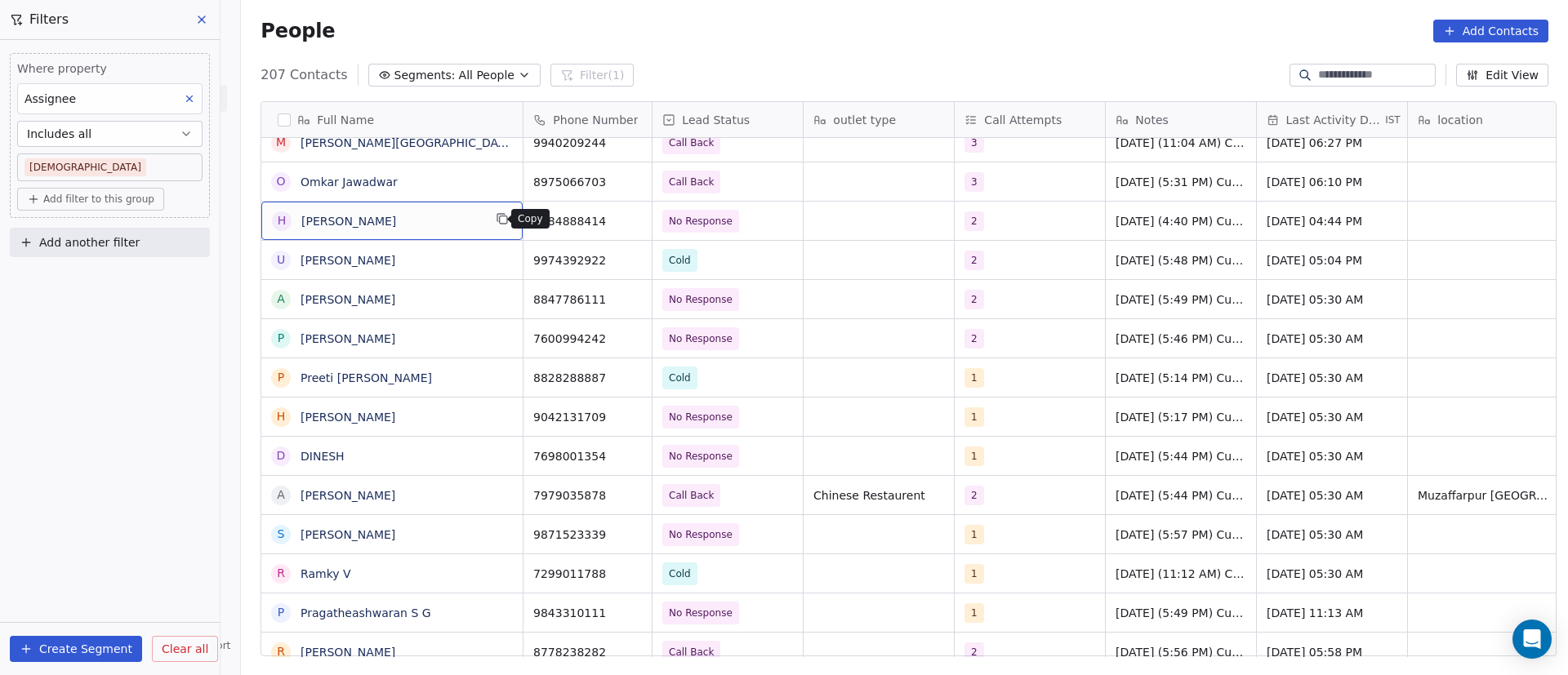
click at [496, 222] on icon "grid" at bounding box center [502, 219] width 13 height 13
click at [629, 223] on icon "grid" at bounding box center [632, 220] width 7 height 7
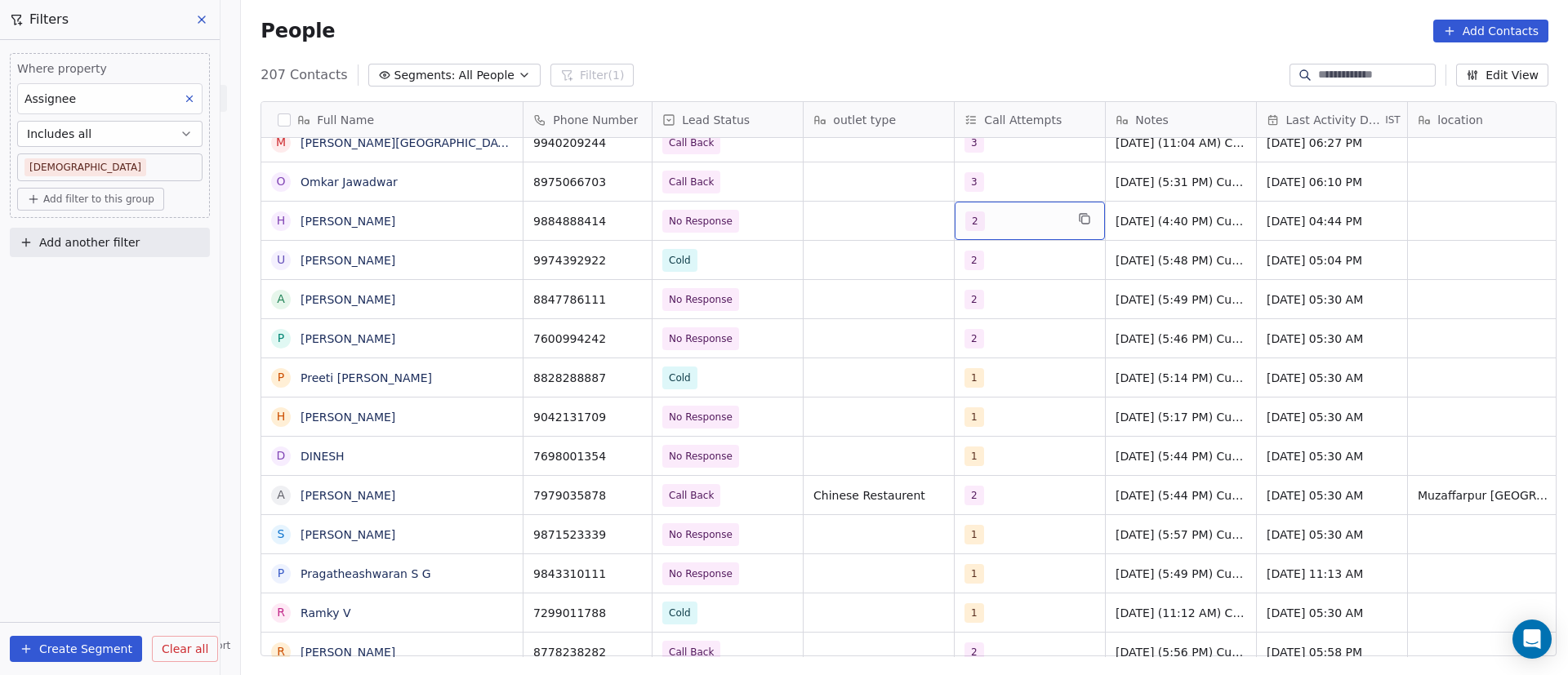
click at [1010, 222] on div "2" at bounding box center [1014, 221] width 100 height 19
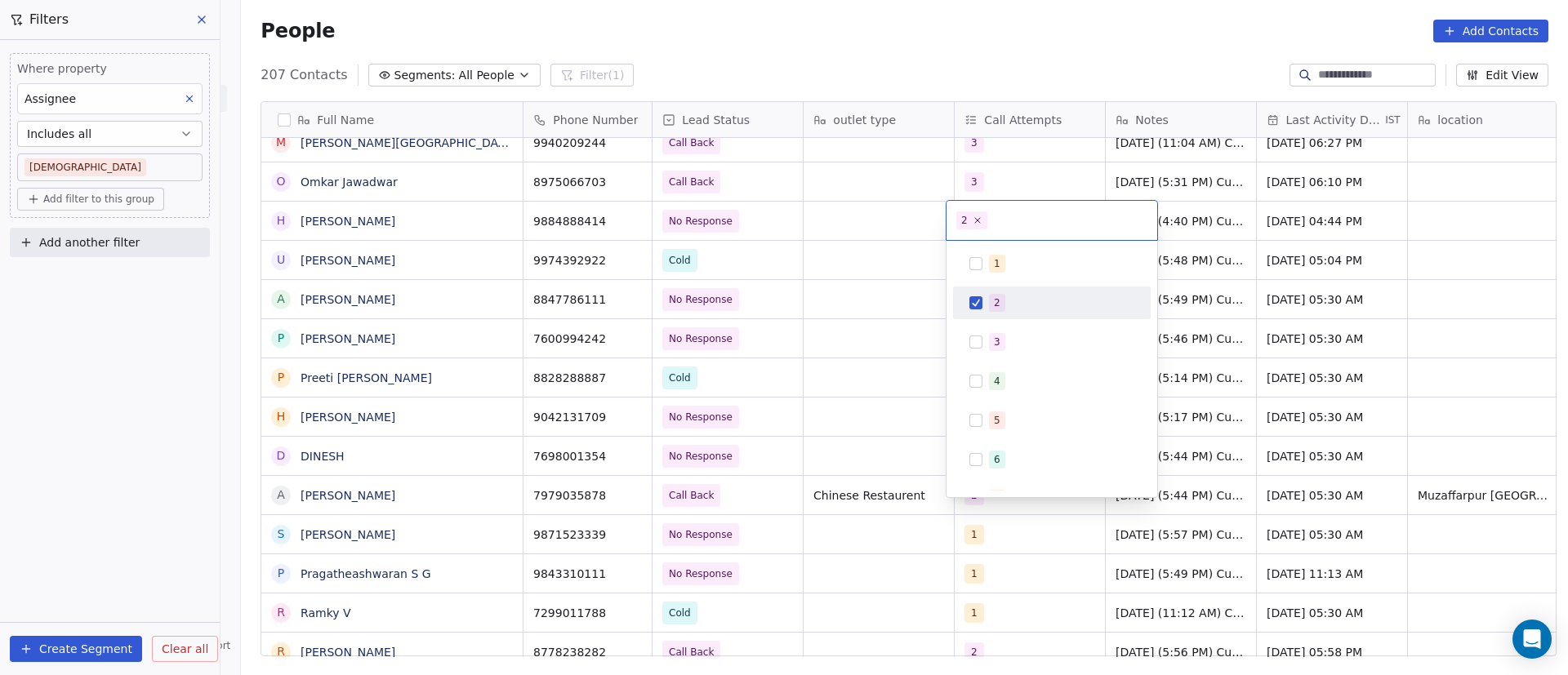
click at [972, 308] on button "Suggestions" at bounding box center [976, 303] width 13 height 13
click at [978, 336] on button "Suggestions" at bounding box center [976, 342] width 13 height 13
click at [882, 214] on html "On2Cook India Pvt. Ltd. Contacts People Marketing Workflows Campaigns Metrics &…" at bounding box center [784, 337] width 1568 height 675
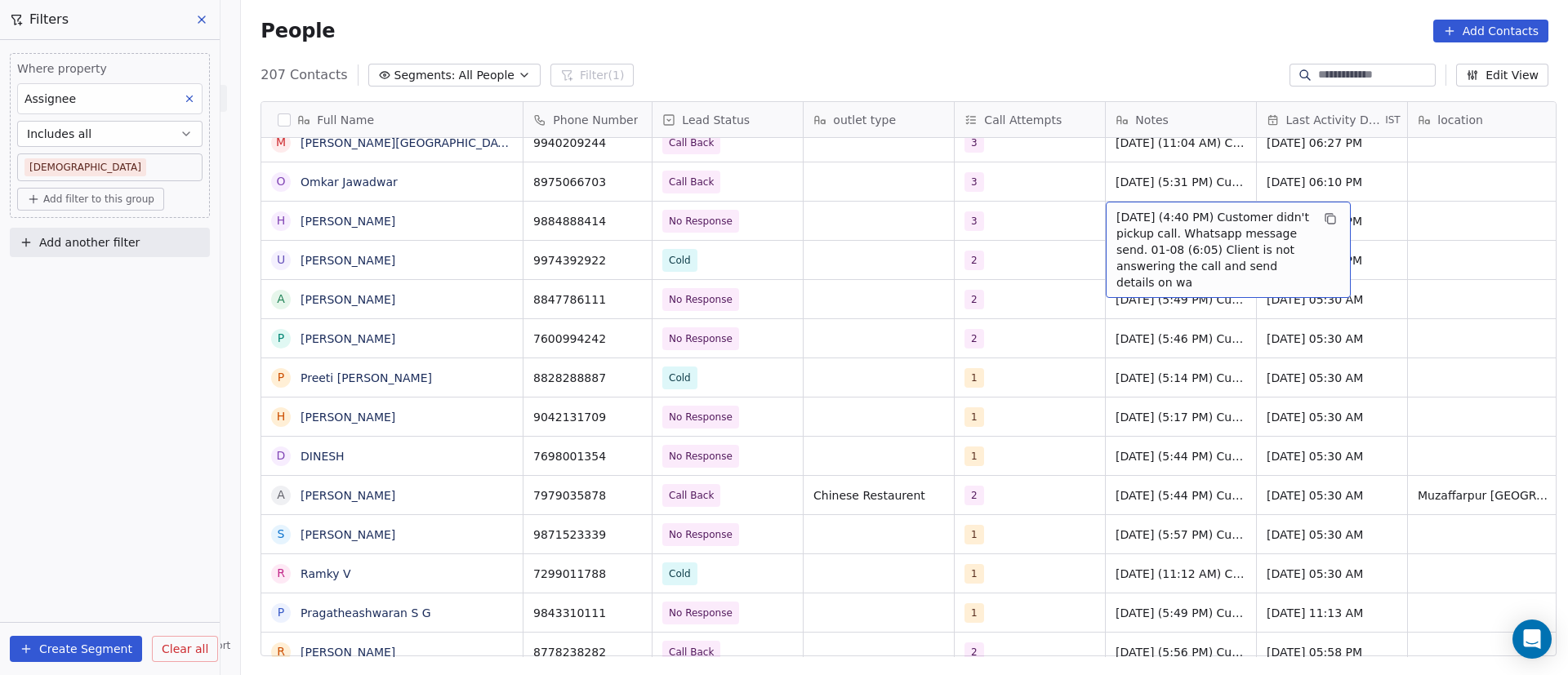
click at [1116, 222] on span "8/9/2025 (4:40 PM) Customer didn't pickup call. Whatsapp message send. 01-08 (6…" at bounding box center [1213, 249] width 194 height 82
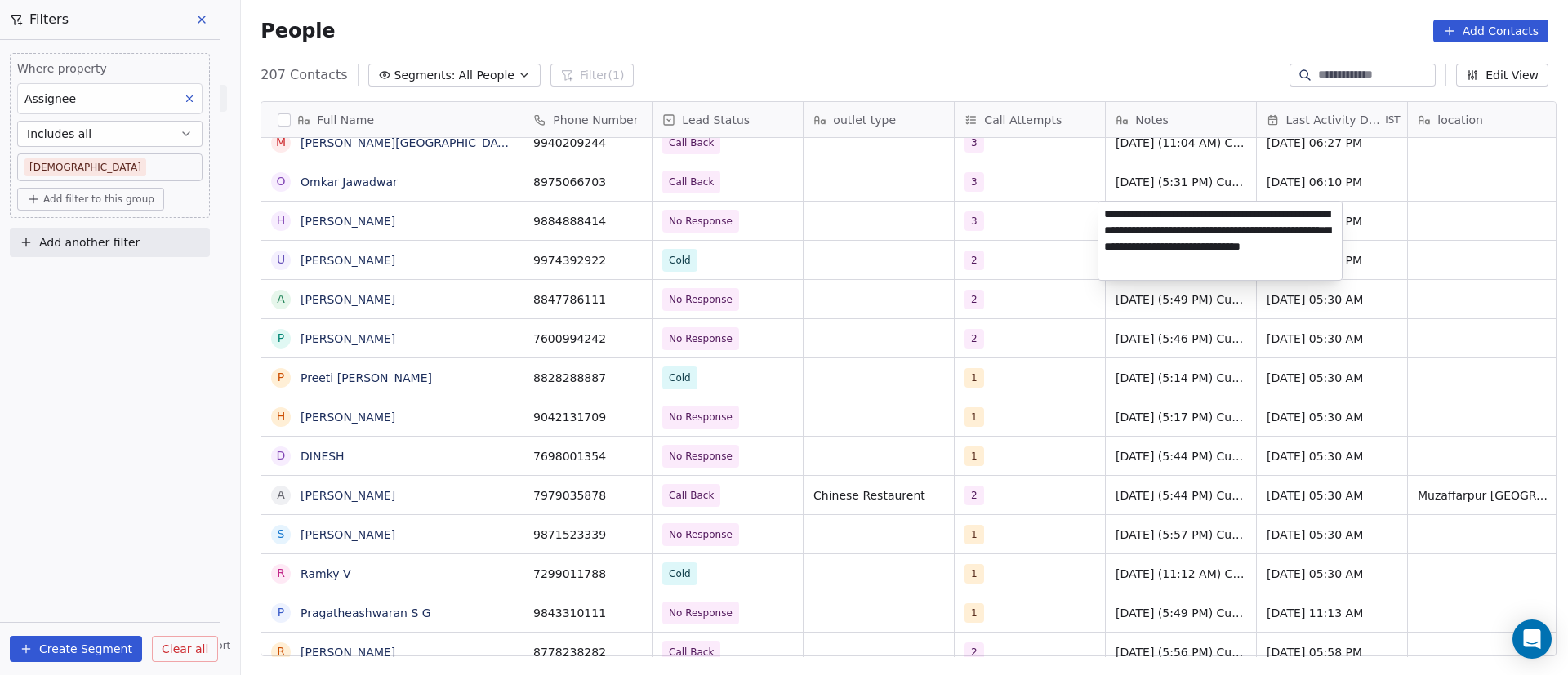
click at [1105, 217] on textarea "**********" at bounding box center [1221, 241] width 244 height 79
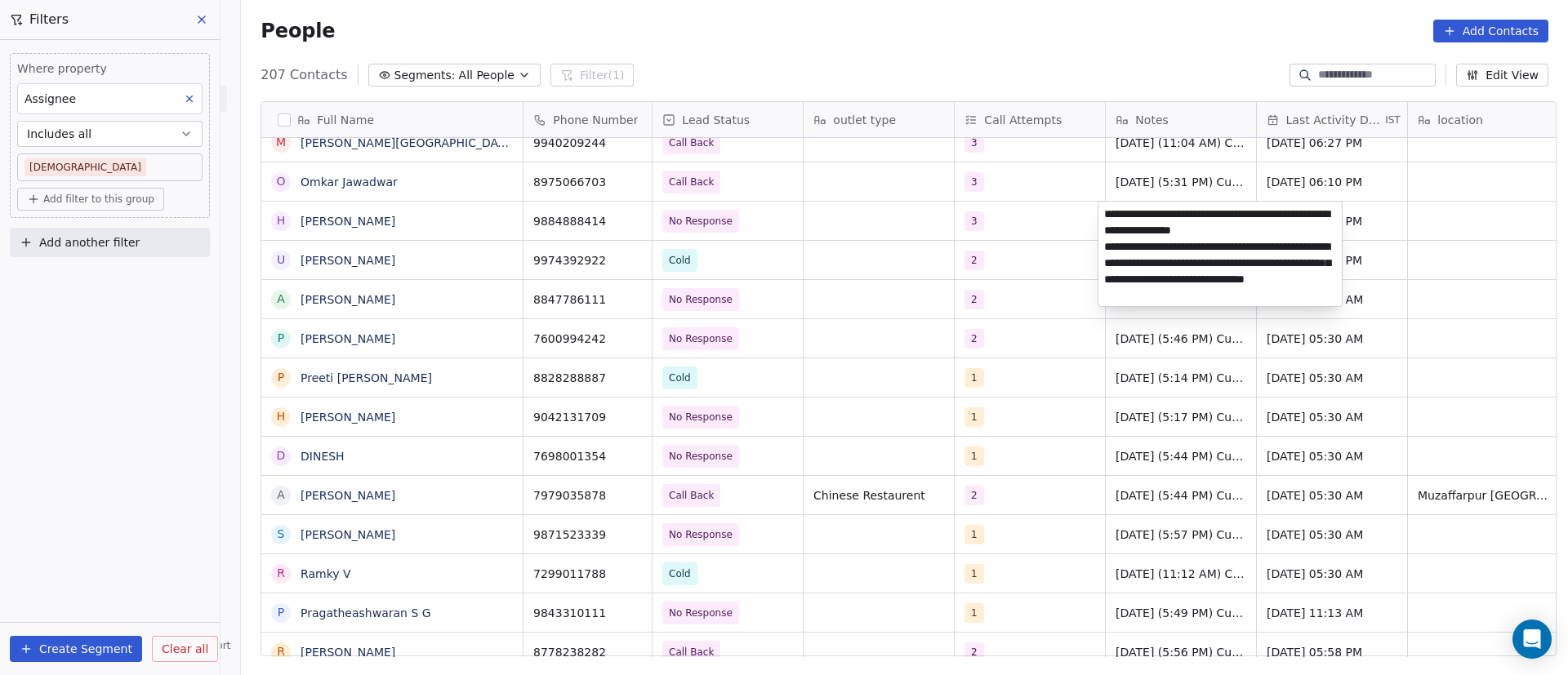
type textarea "**********"
click at [1028, 229] on html "On2Cook India Pvt. Ltd. Contacts People Marketing Workflows Campaigns Metrics &…" at bounding box center [784, 337] width 1568 height 675
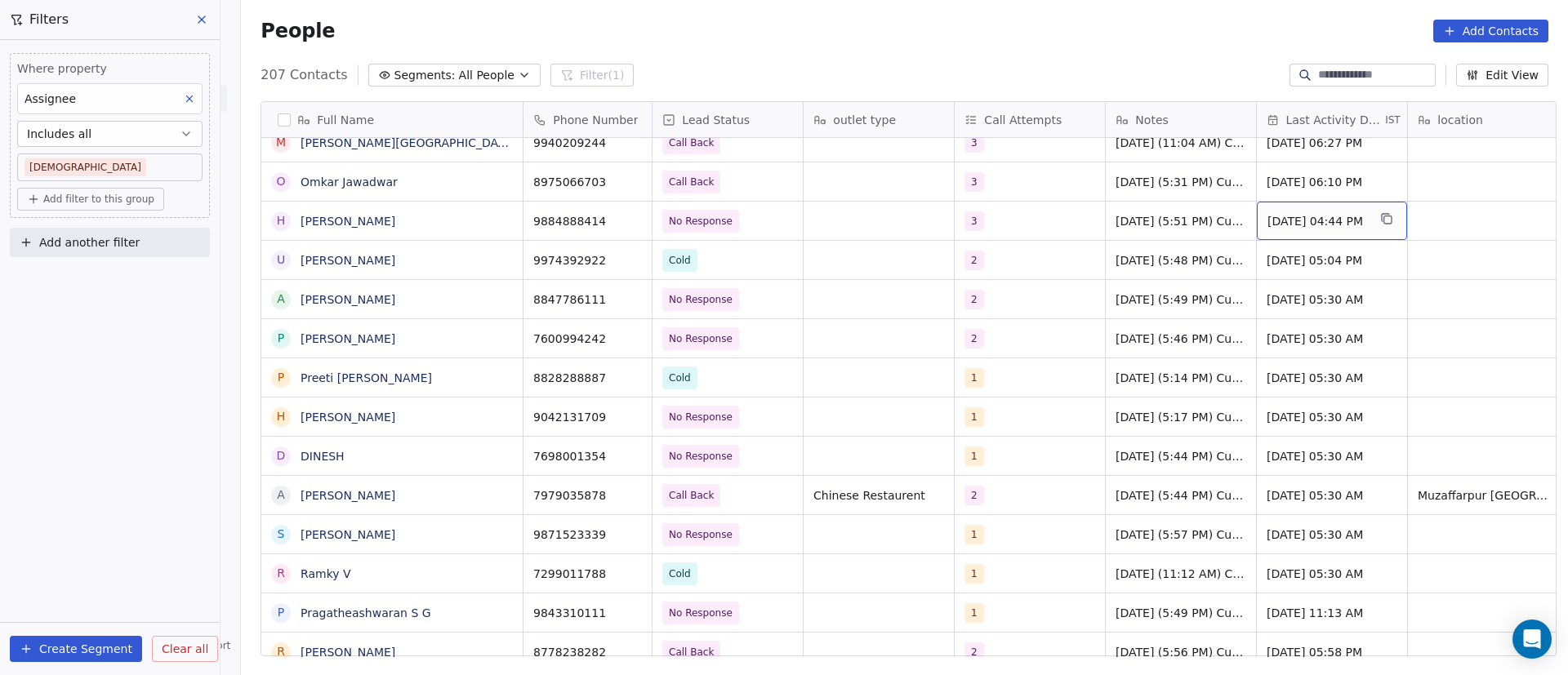
click at [1304, 218] on span "Sep 08, 2025 04:44 PM" at bounding box center [1317, 222] width 100 height 16
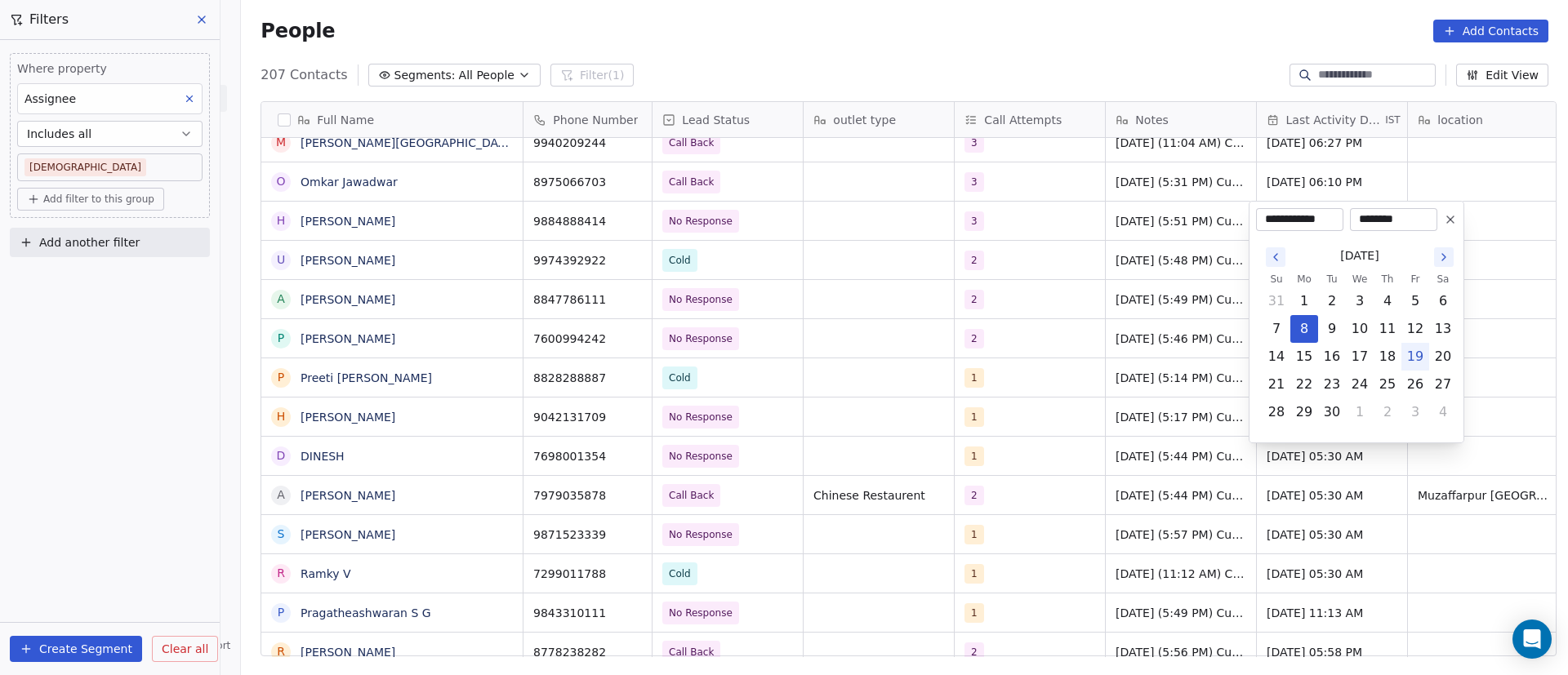
click at [1416, 357] on button "19" at bounding box center [1415, 356] width 27 height 27
type input "**********"
click at [1013, 283] on html "On2Cook India Pvt. Ltd. Contacts People Marketing Workflows Campaigns Metrics &…" at bounding box center [784, 337] width 1568 height 675
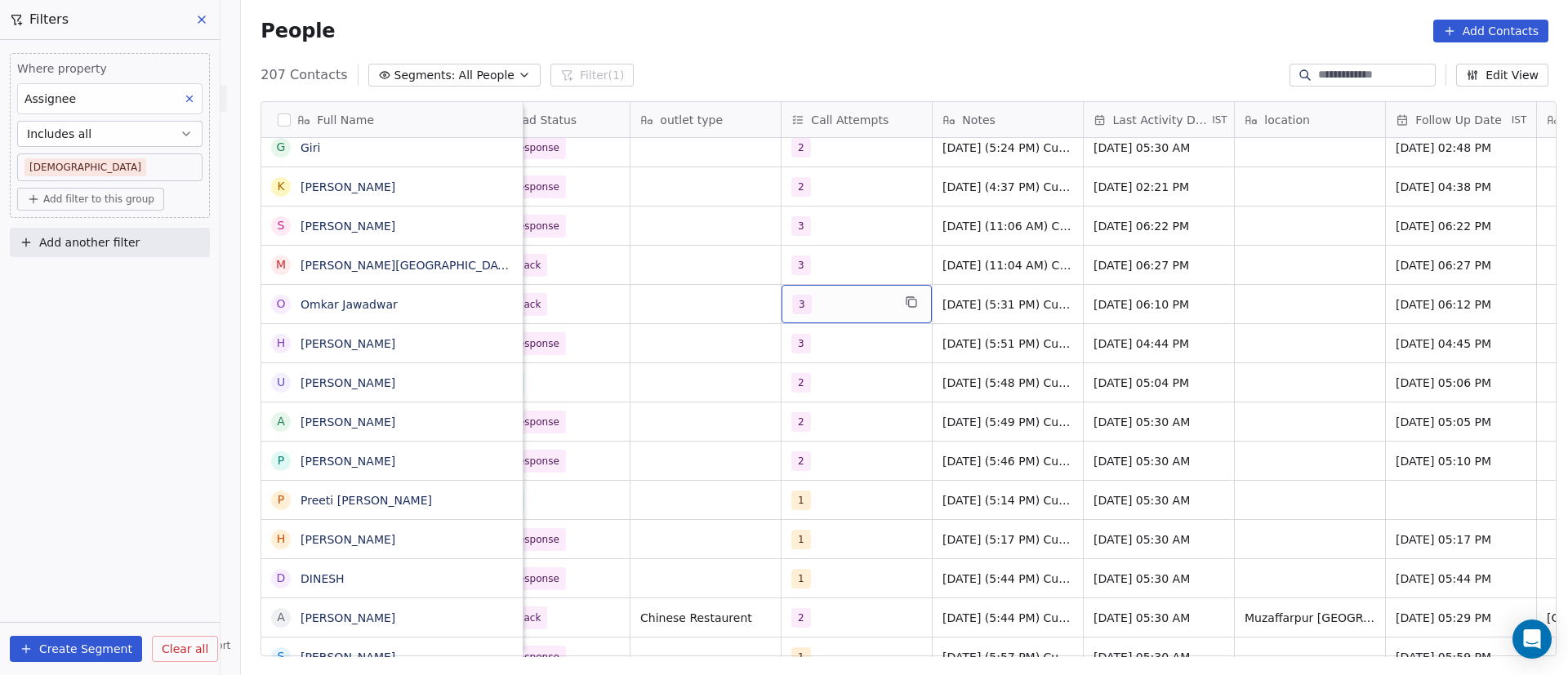
scroll to position [0, 0]
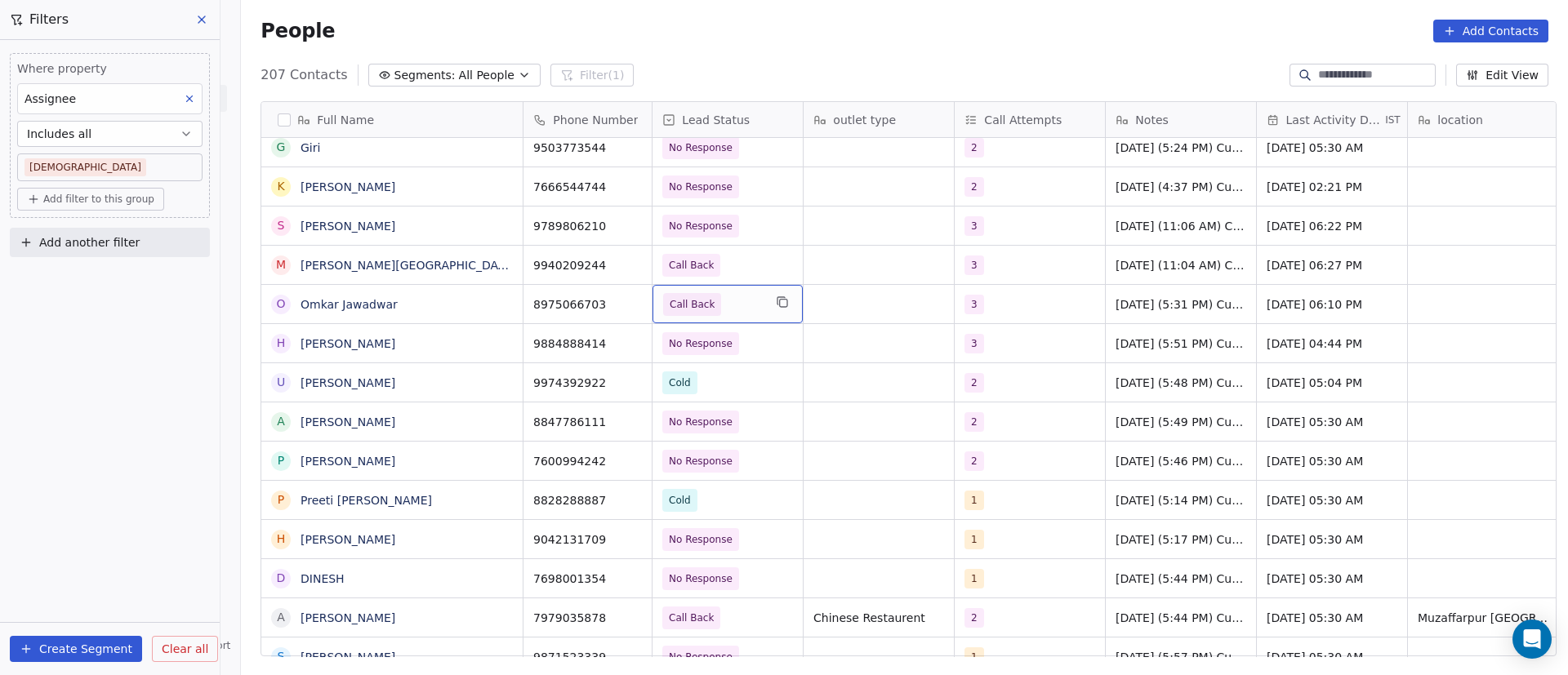
click at [738, 304] on span "Call Back" at bounding box center [713, 304] width 100 height 23
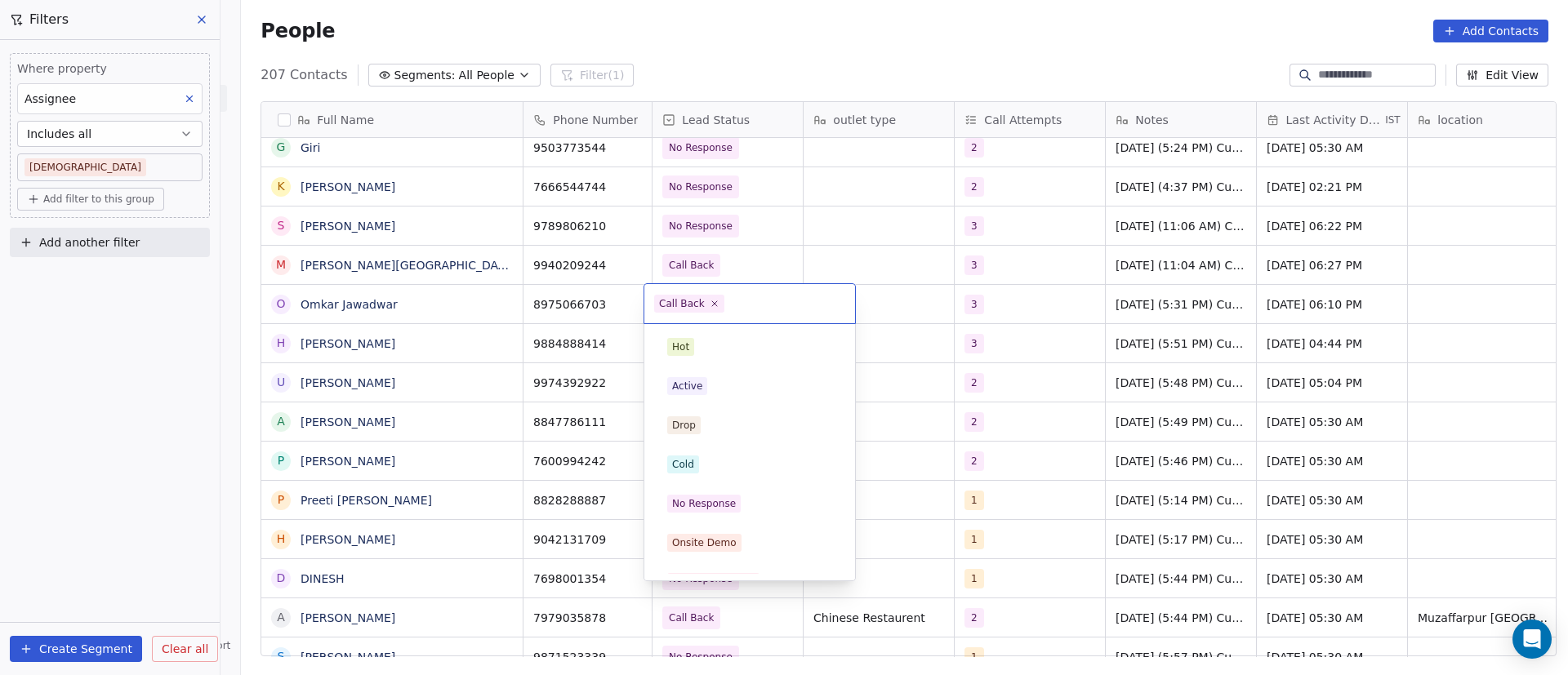
scroll to position [142, 0]
click at [709, 306] on icon at bounding box center [715, 303] width 11 height 11
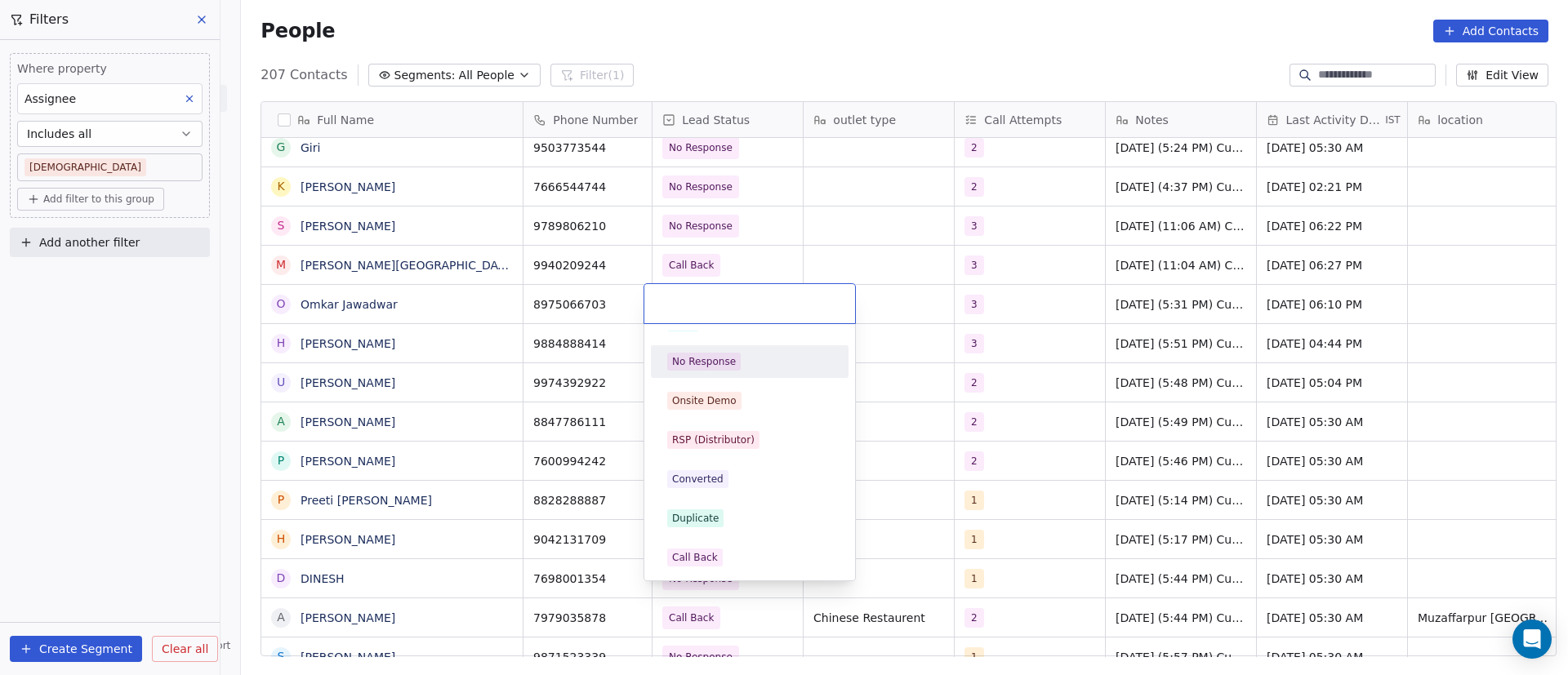
drag, startPoint x: 721, startPoint y: 354, endPoint x: 643, endPoint y: 344, distance: 78.6
click at [722, 354] on div "No Response" at bounding box center [705, 362] width 64 height 15
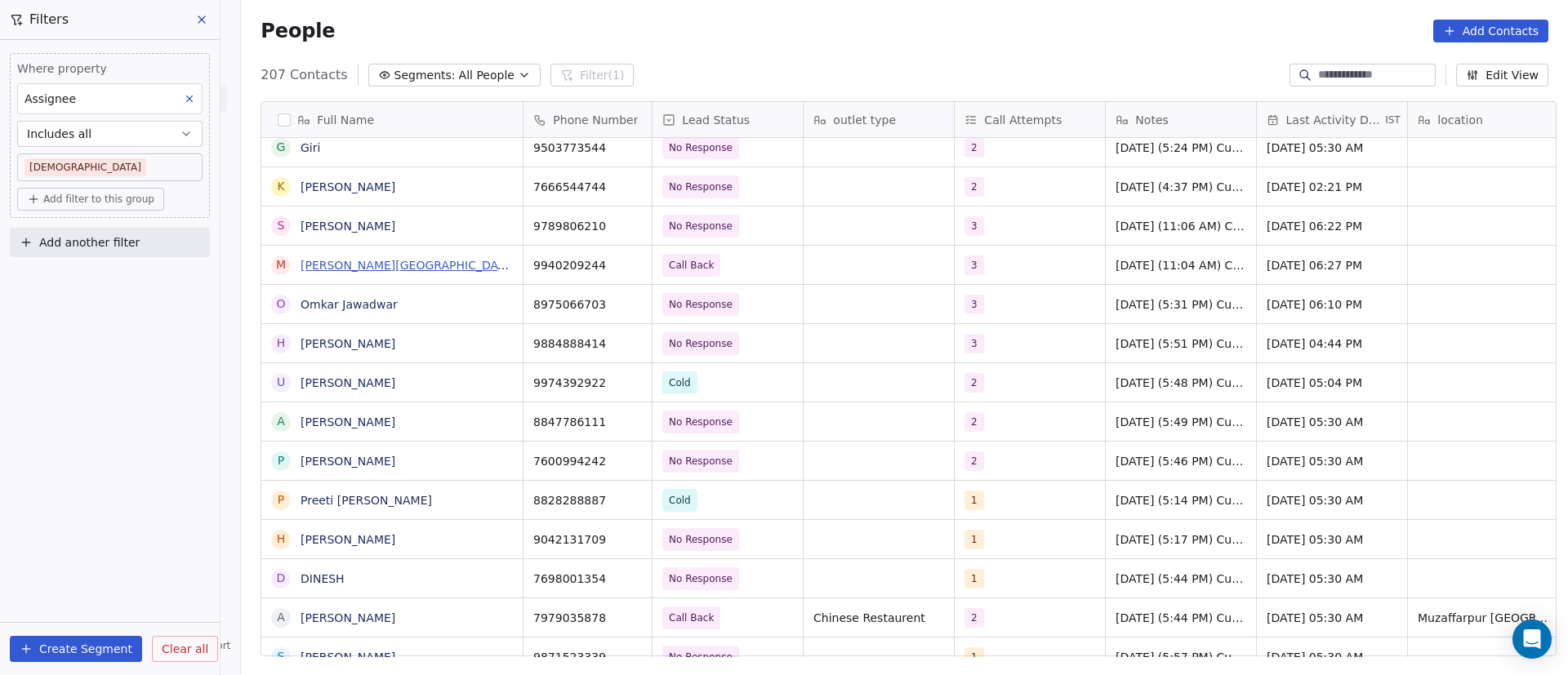
click at [452, 271] on link "Meena Thennaapan - Chennai" at bounding box center [474, 266] width 347 height 13
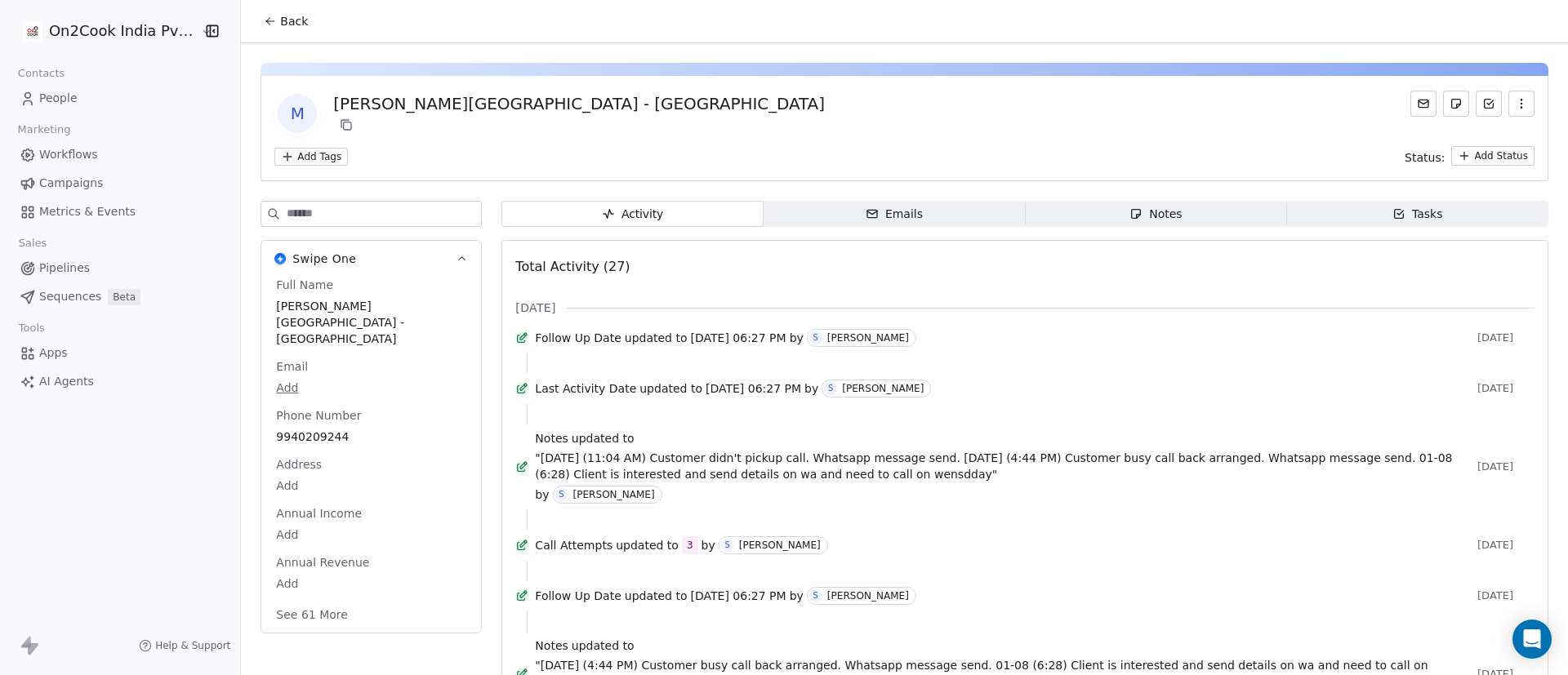
click at [281, 27] on span "Back" at bounding box center [294, 21] width 27 height 16
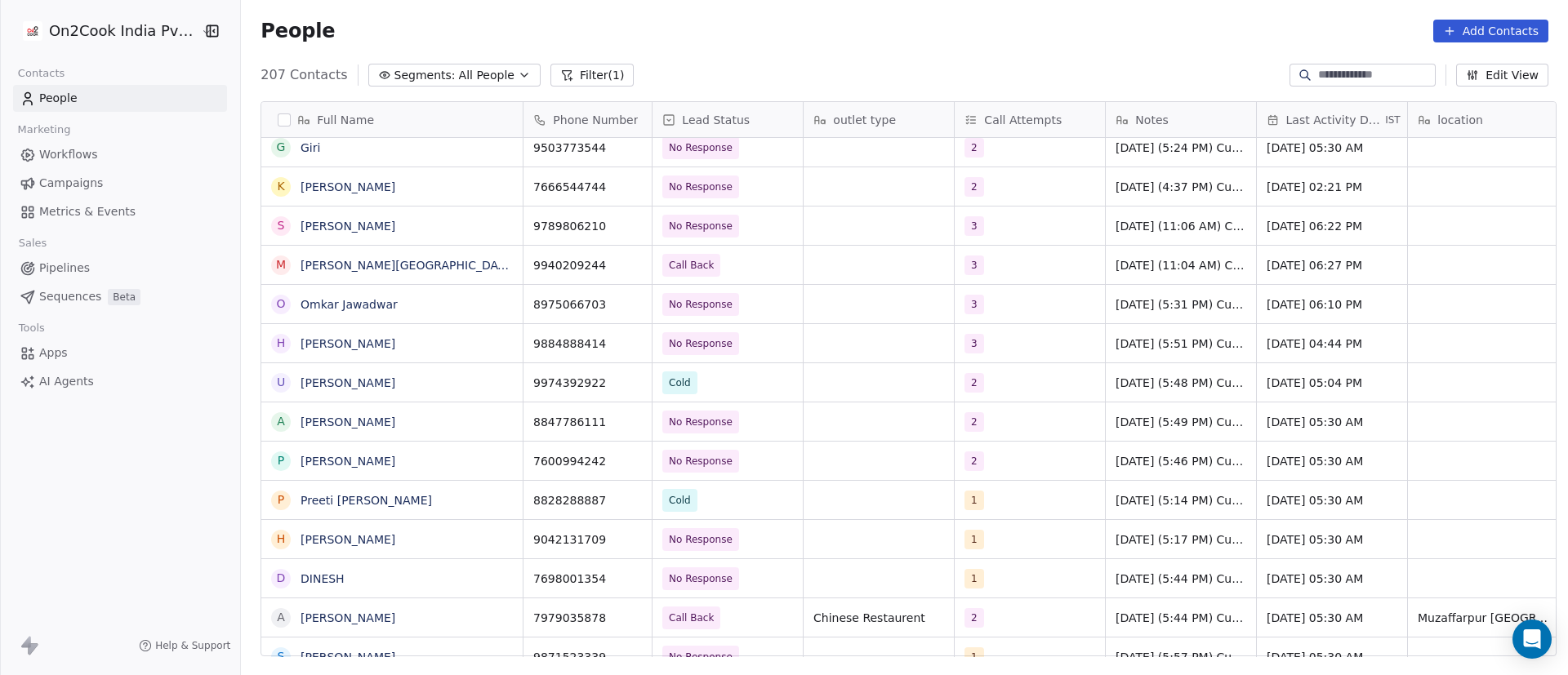
scroll to position [575, 1316]
click at [504, 226] on div "S Suresh Kumar" at bounding box center [391, 225] width 261 height 38
click at [496, 229] on icon "grid" at bounding box center [502, 223] width 13 height 13
click at [629, 222] on icon "grid" at bounding box center [632, 225] width 7 height 7
click at [749, 231] on span "No Response" at bounding box center [713, 225] width 100 height 23
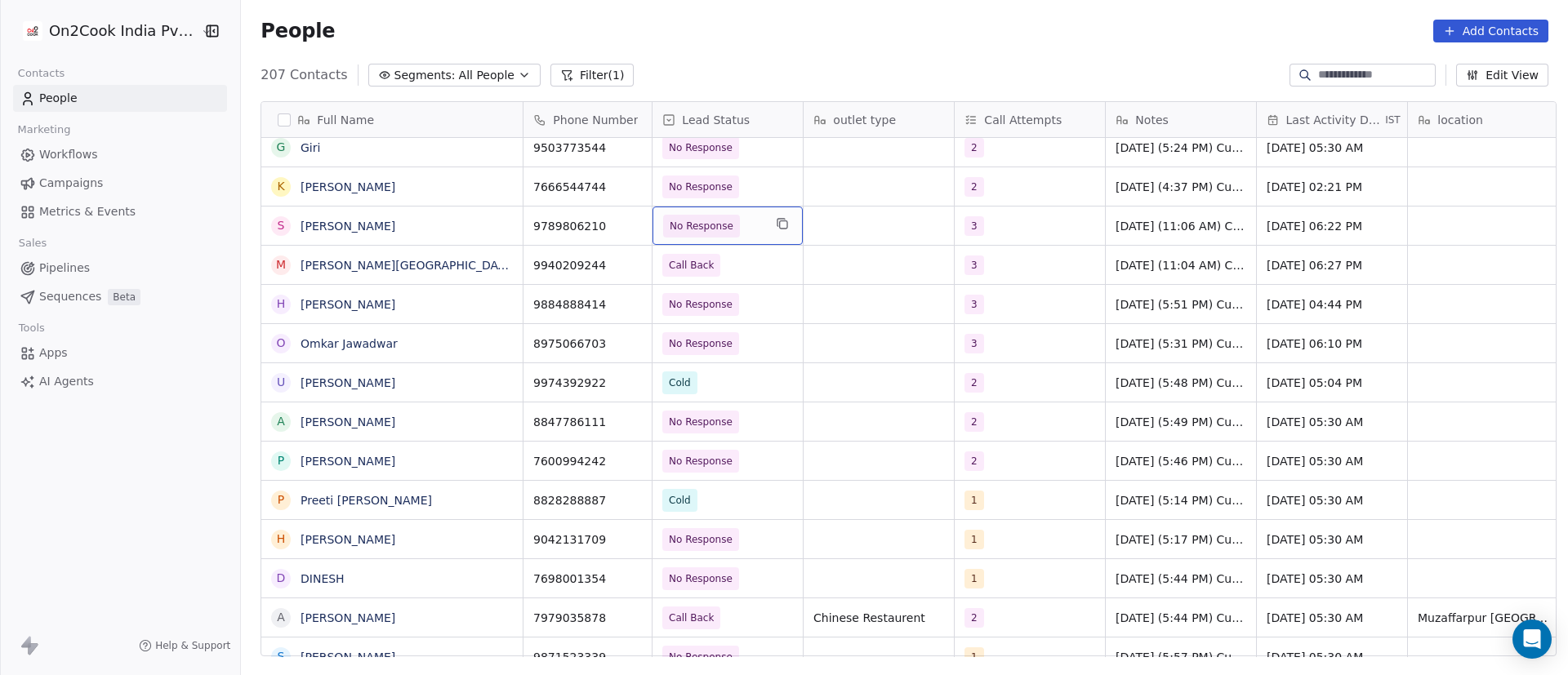
click at [749, 231] on span "No Response" at bounding box center [713, 225] width 100 height 23
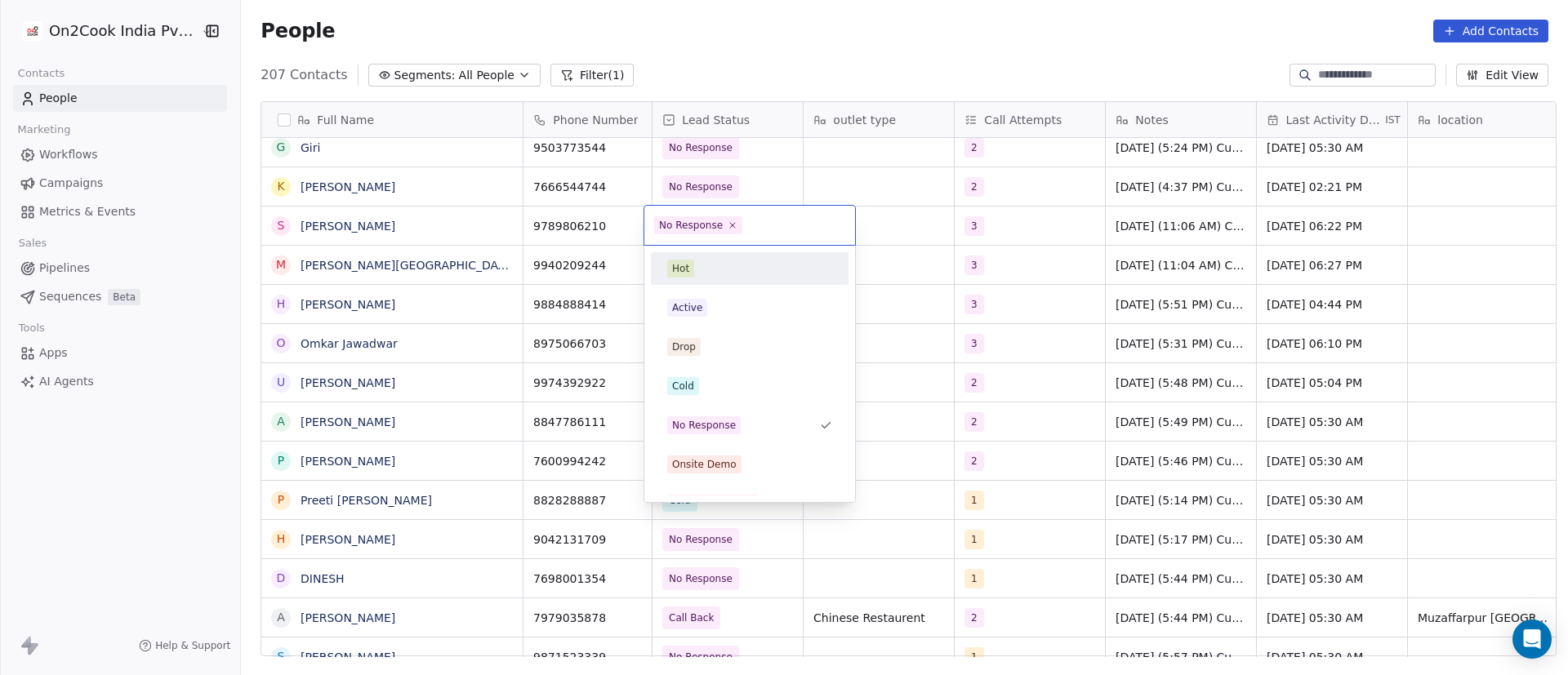
click at [734, 227] on span "No Response" at bounding box center [698, 225] width 88 height 18
click at [729, 222] on icon at bounding box center [733, 225] width 11 height 11
click at [717, 381] on div "Cold" at bounding box center [750, 386] width 165 height 18
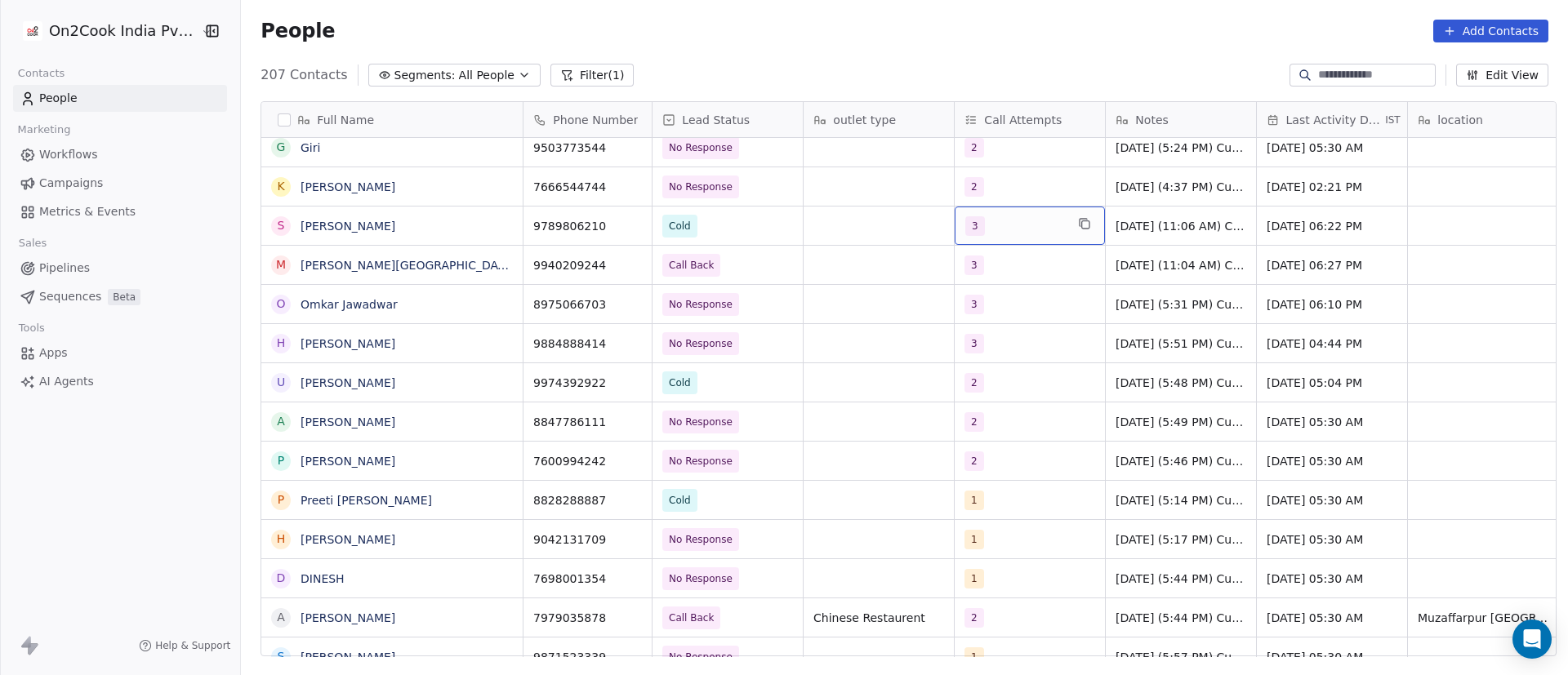
click at [1023, 222] on div "3" at bounding box center [1014, 225] width 100 height 19
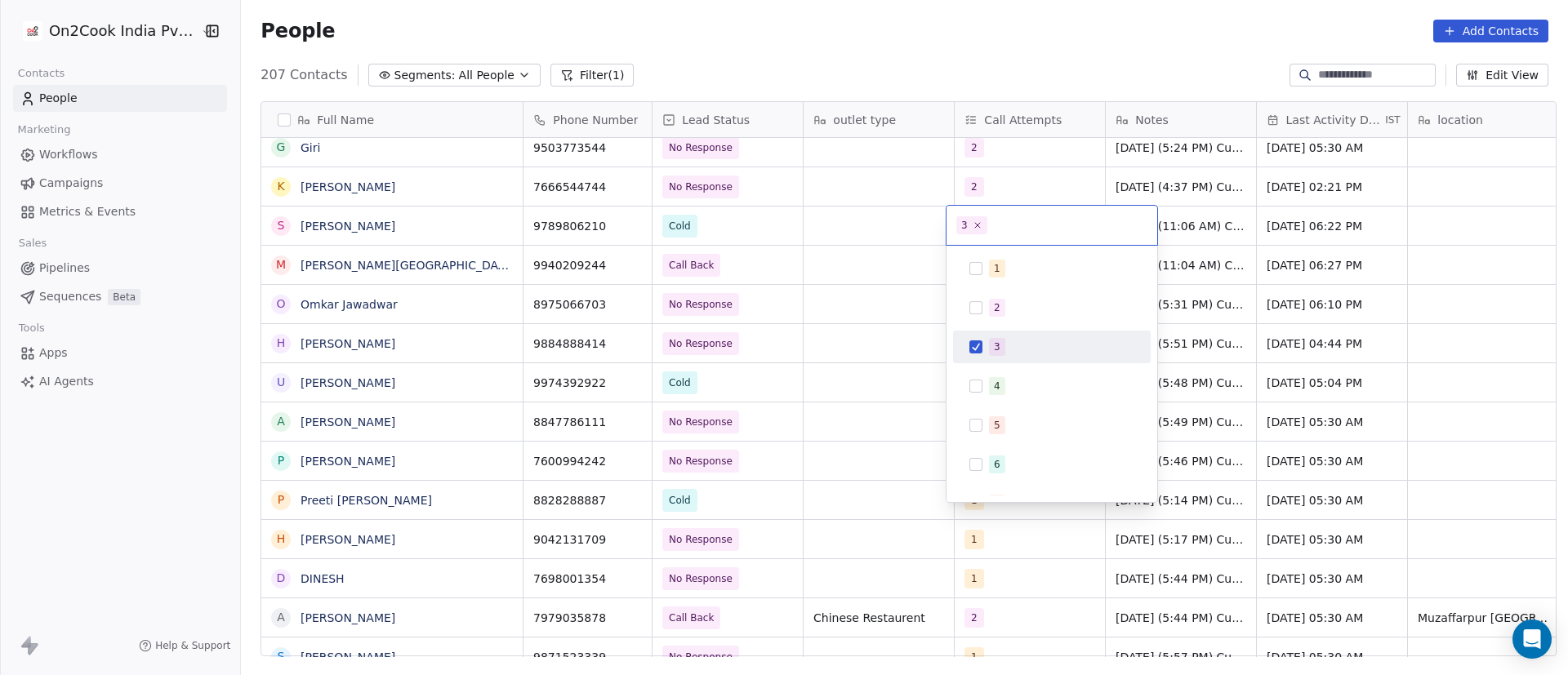
click at [1003, 343] on span "3" at bounding box center [997, 347] width 16 height 18
click at [1002, 374] on div "4" at bounding box center [1051, 386] width 184 height 27
click at [865, 214] on html "On2Cook India Pvt. Ltd. Contacts People Marketing Workflows Campaigns Metrics &…" at bounding box center [784, 337] width 1568 height 675
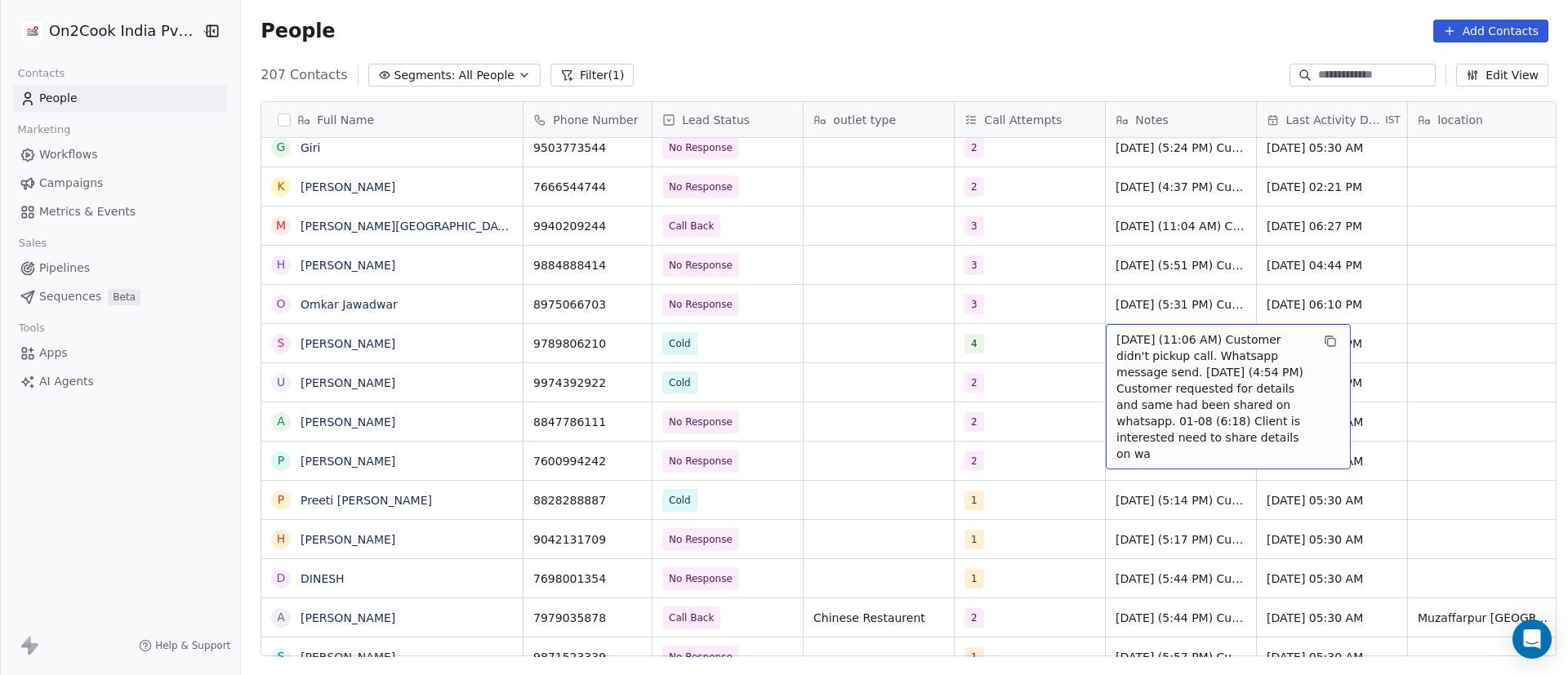
click at [1122, 342] on span "9/9/2025 (11:06 AM) Customer didn't pickup call. Whatsapp message send. 8/9/202…" at bounding box center [1213, 397] width 194 height 131
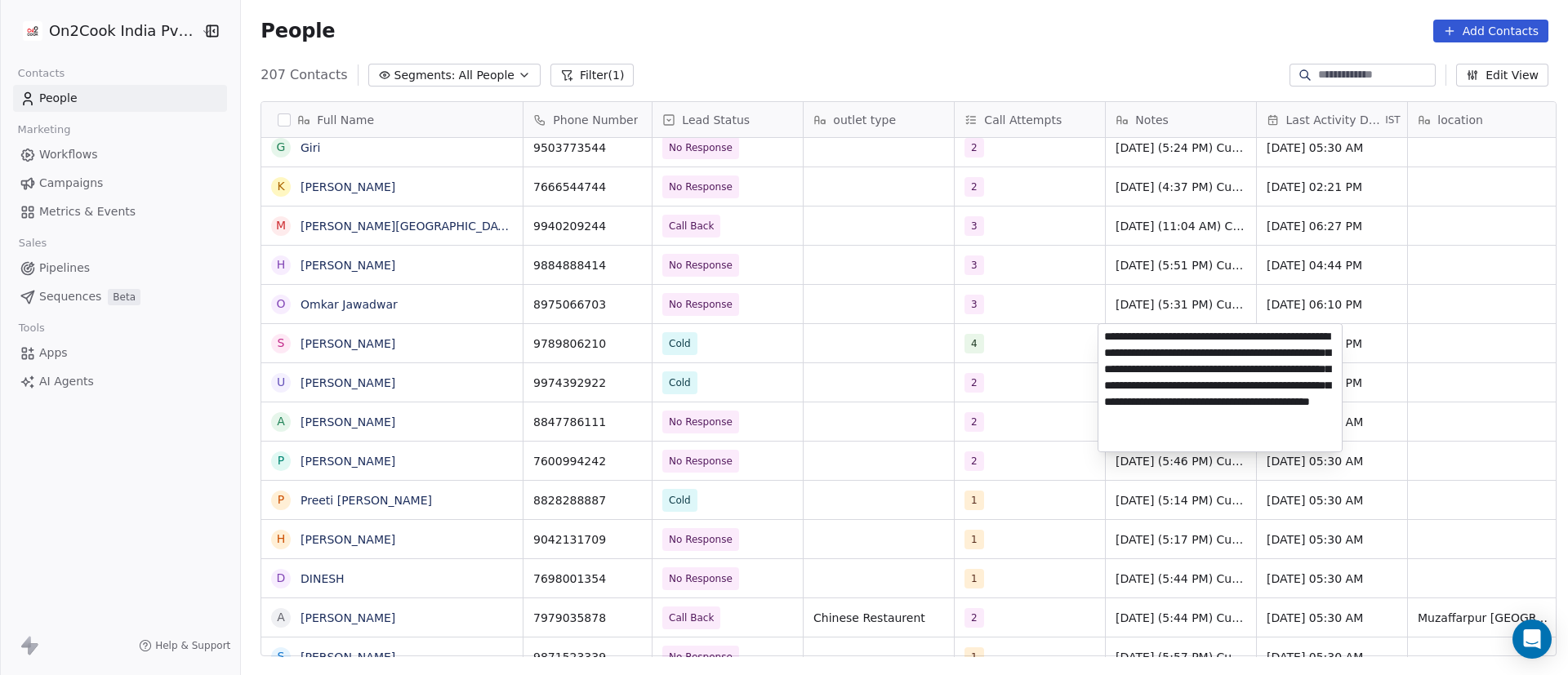
click at [1106, 337] on textarea "**********" at bounding box center [1221, 387] width 244 height 127
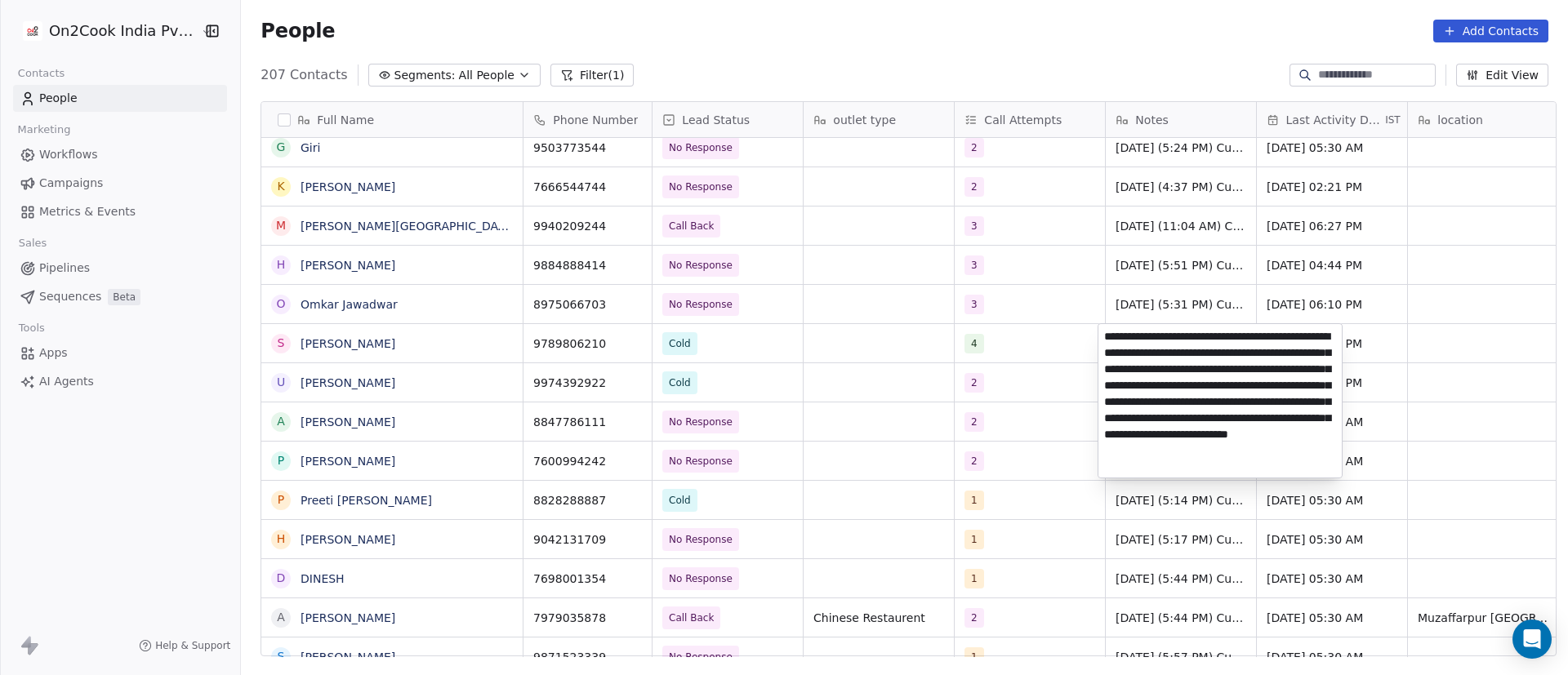
type textarea "**********"
click at [1067, 357] on html "On2Cook India Pvt. Ltd. Contacts People Marketing Workflows Campaigns Metrics &…" at bounding box center [784, 337] width 1568 height 675
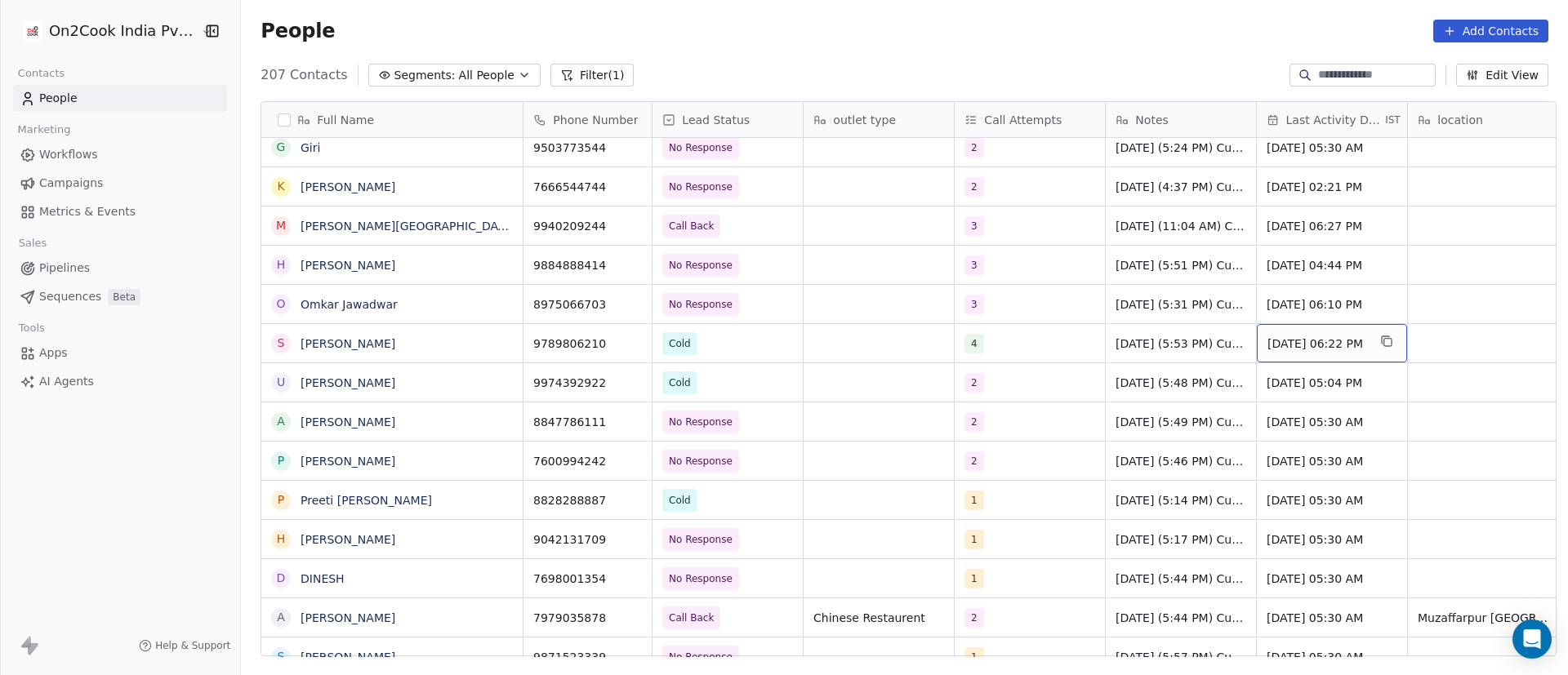
click at [1323, 342] on span "Sep 09, 2025 06:22 PM" at bounding box center [1317, 343] width 100 height 16
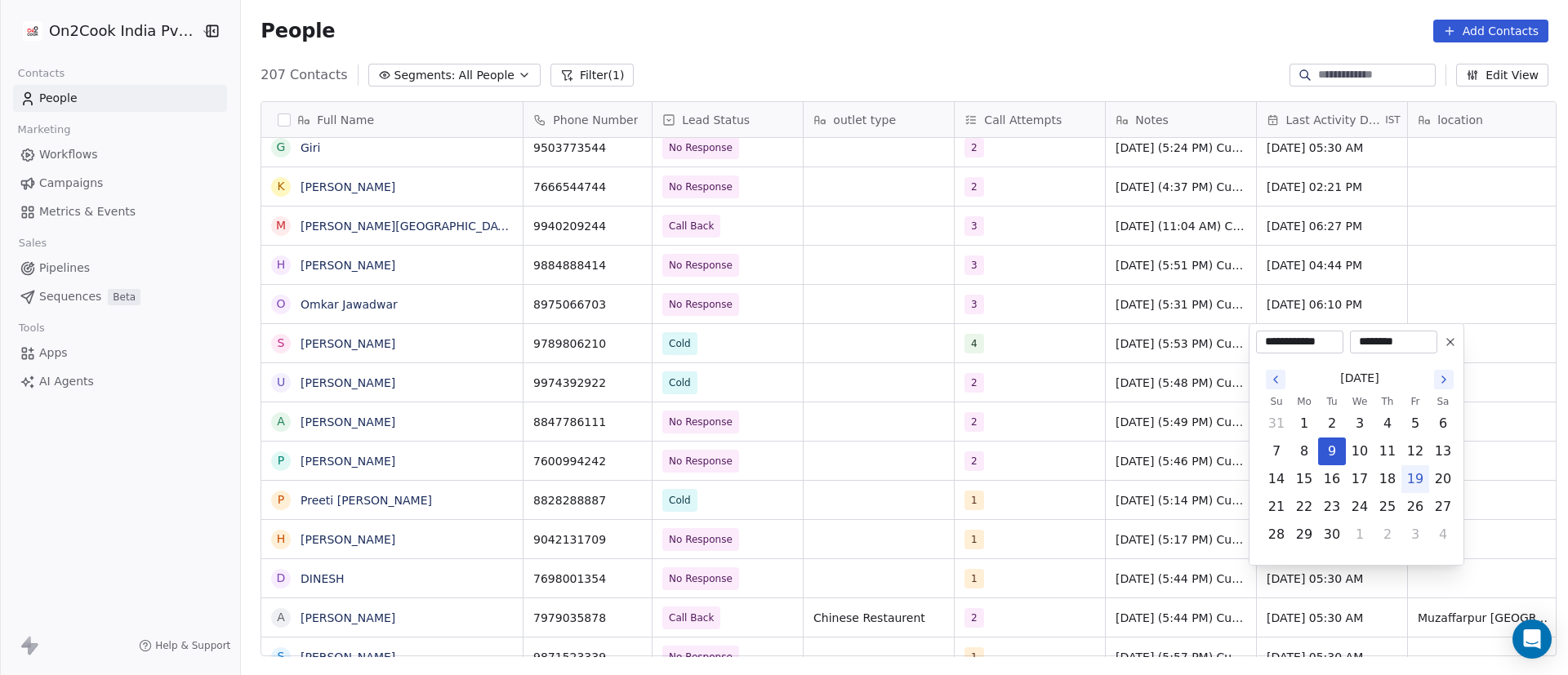
click at [1420, 478] on button "19" at bounding box center [1415, 479] width 27 height 27
type input "**********"
click at [899, 339] on html "On2Cook India Pvt. Ltd. Contacts People Marketing Workflows Campaigns Metrics &…" at bounding box center [784, 337] width 1568 height 675
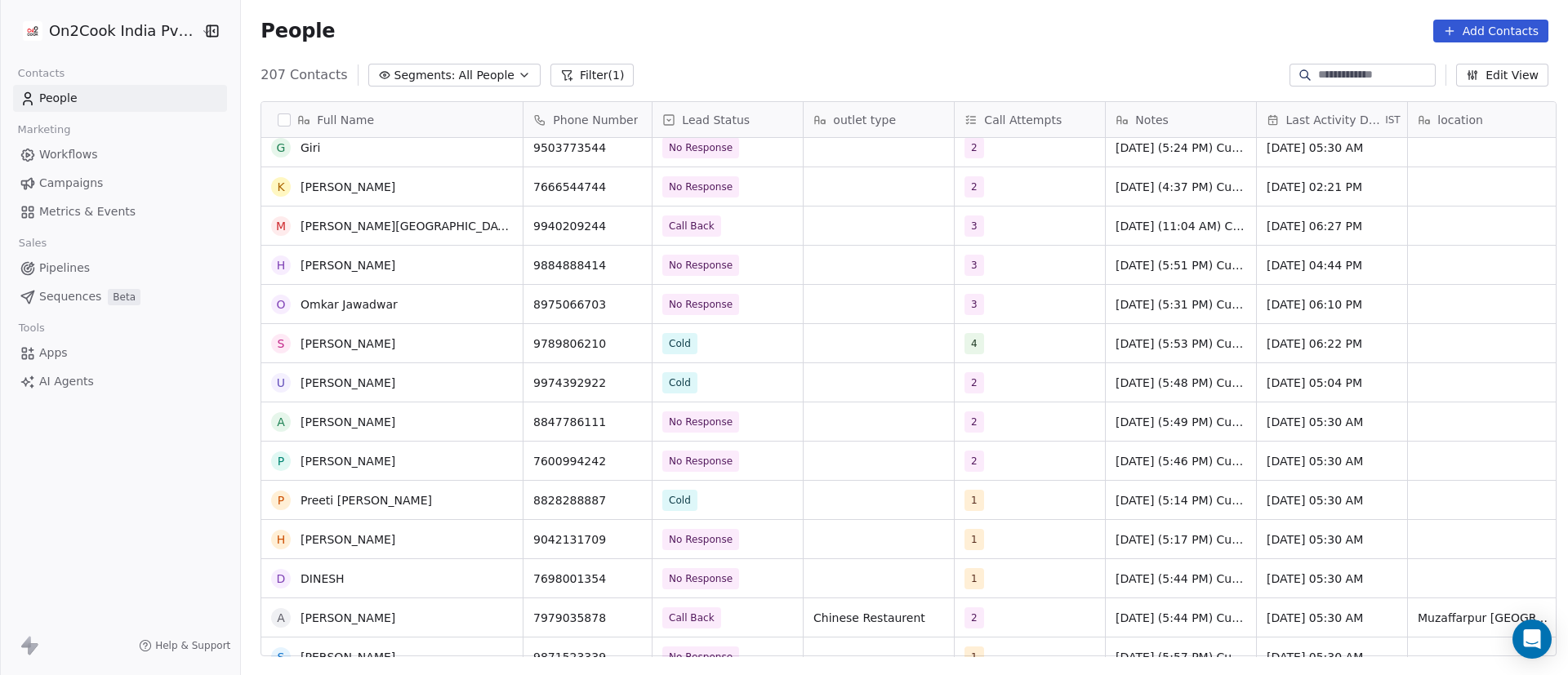
scroll to position [4316, 0]
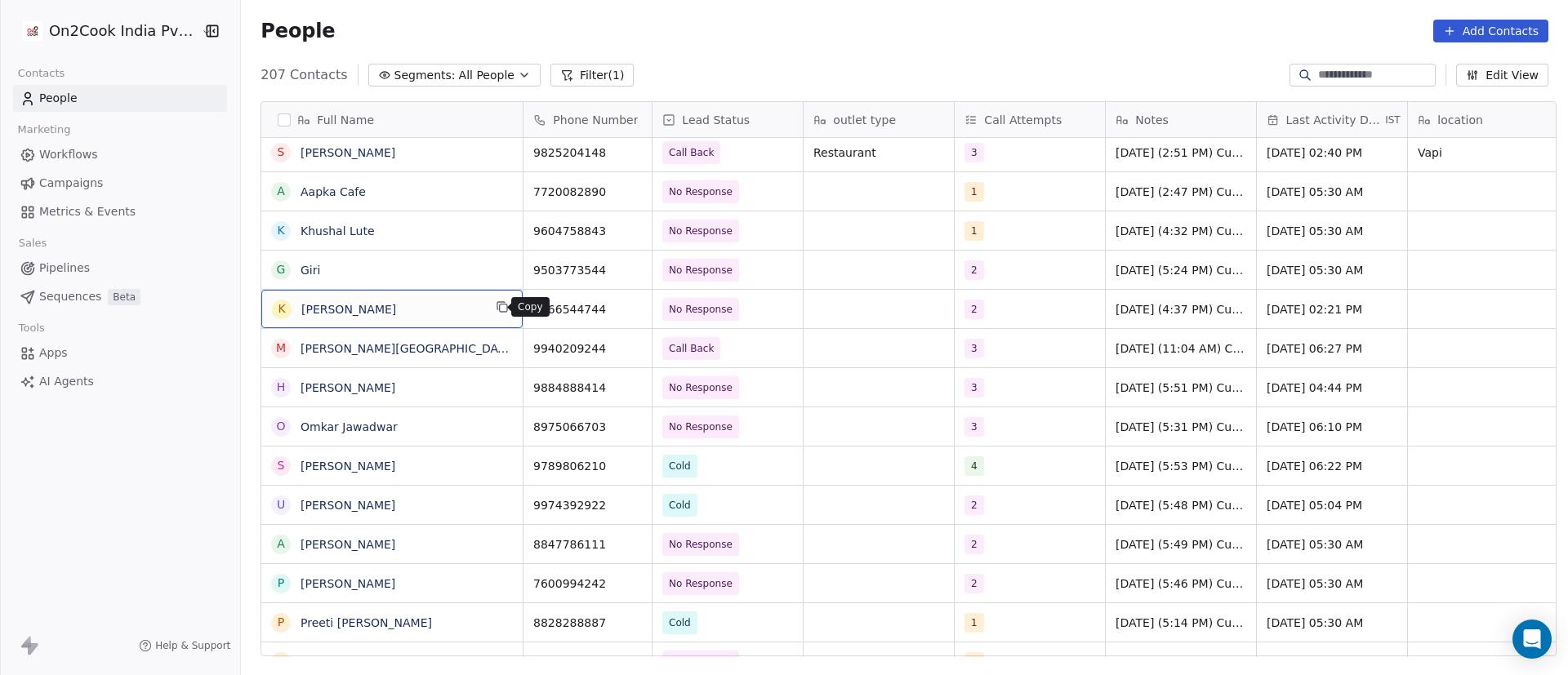
click at [492, 308] on button "grid" at bounding box center [501, 306] width 19 height 19
click at [629, 311] on icon "grid" at bounding box center [632, 308] width 7 height 7
click at [738, 316] on span "No Response" at bounding box center [713, 309] width 100 height 23
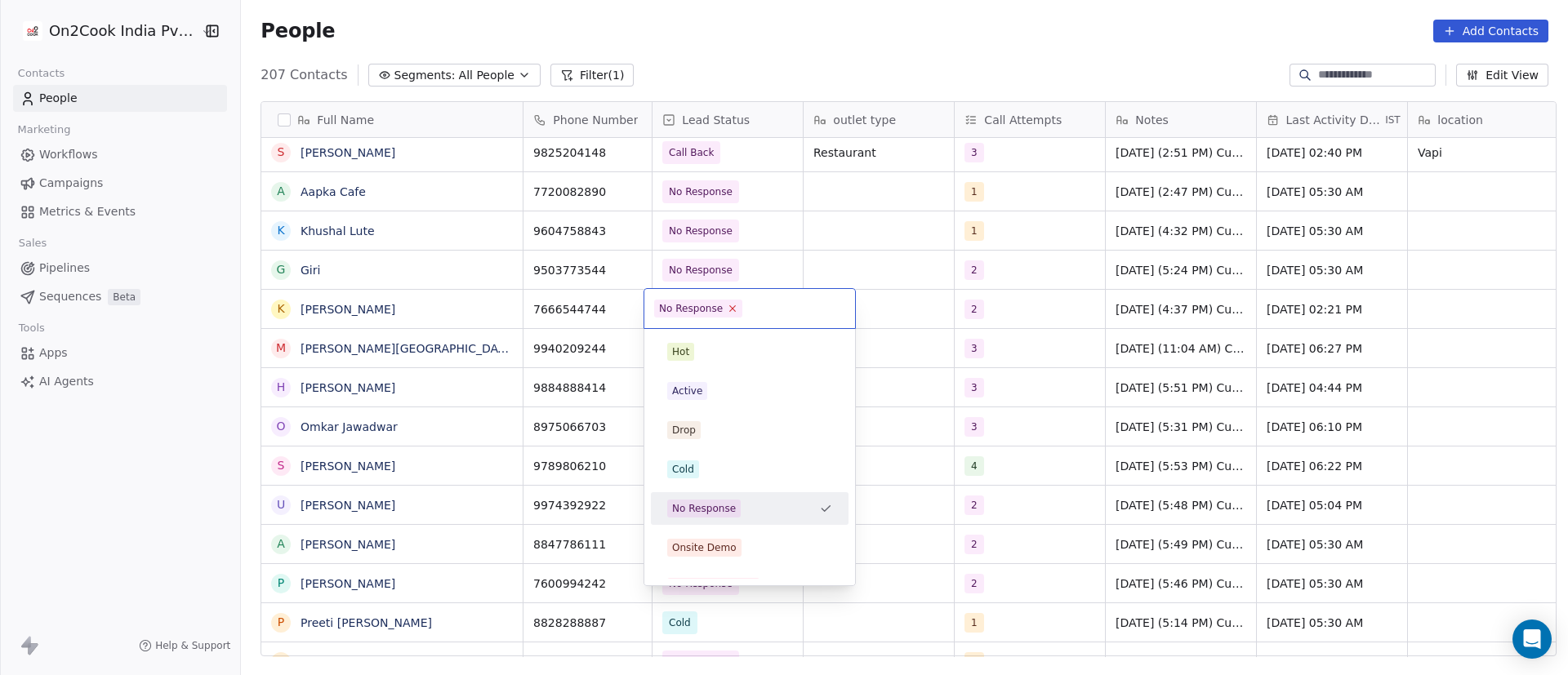
click at [731, 311] on icon at bounding box center [733, 309] width 11 height 11
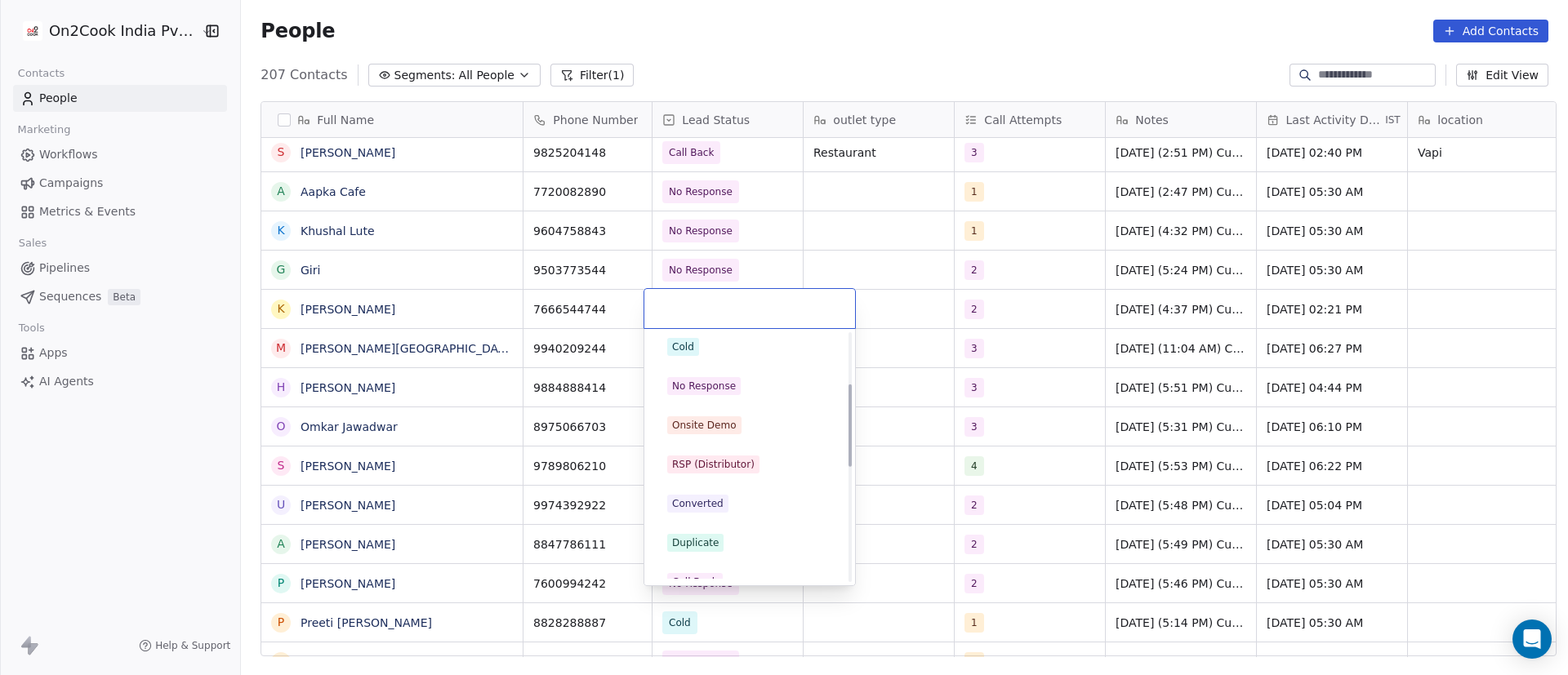
scroll to position [245, 0]
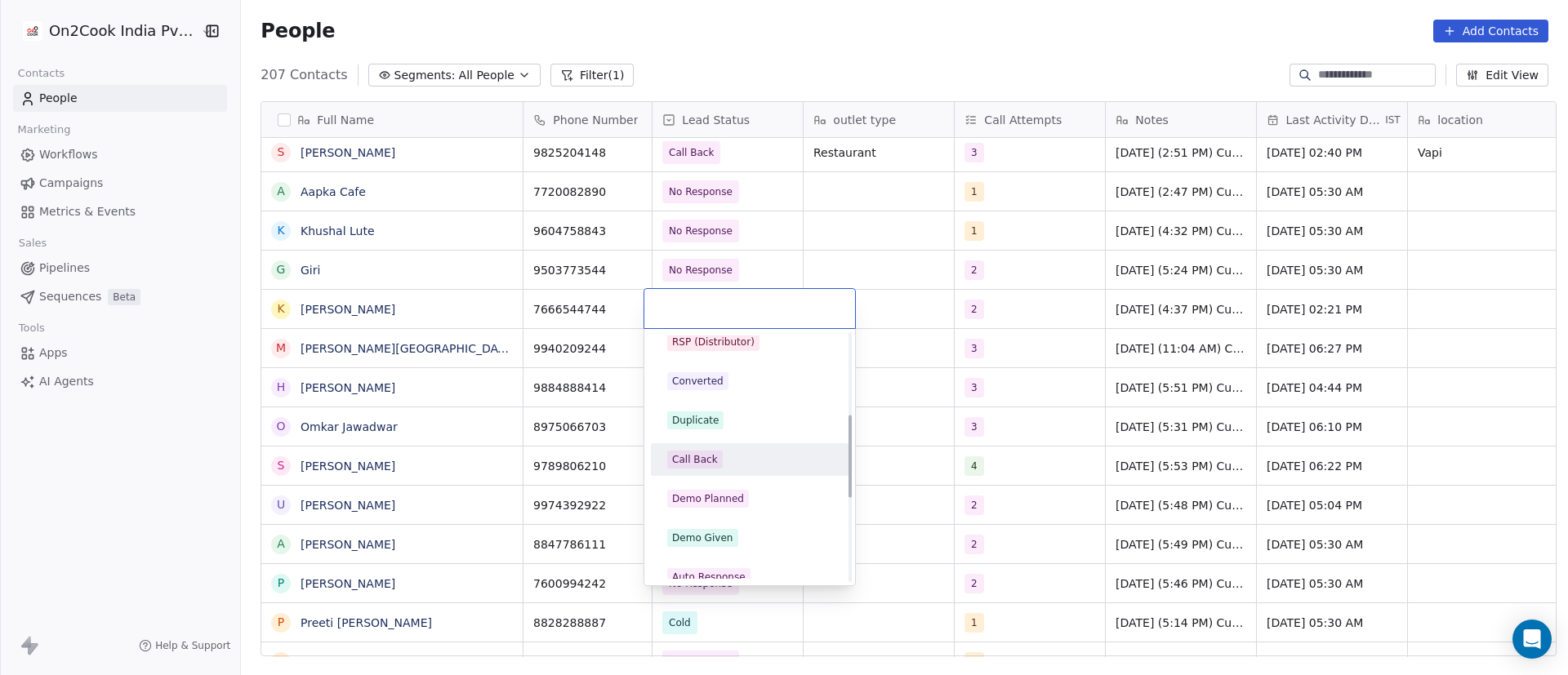
click at [725, 447] on div "Call Back" at bounding box center [749, 460] width 184 height 27
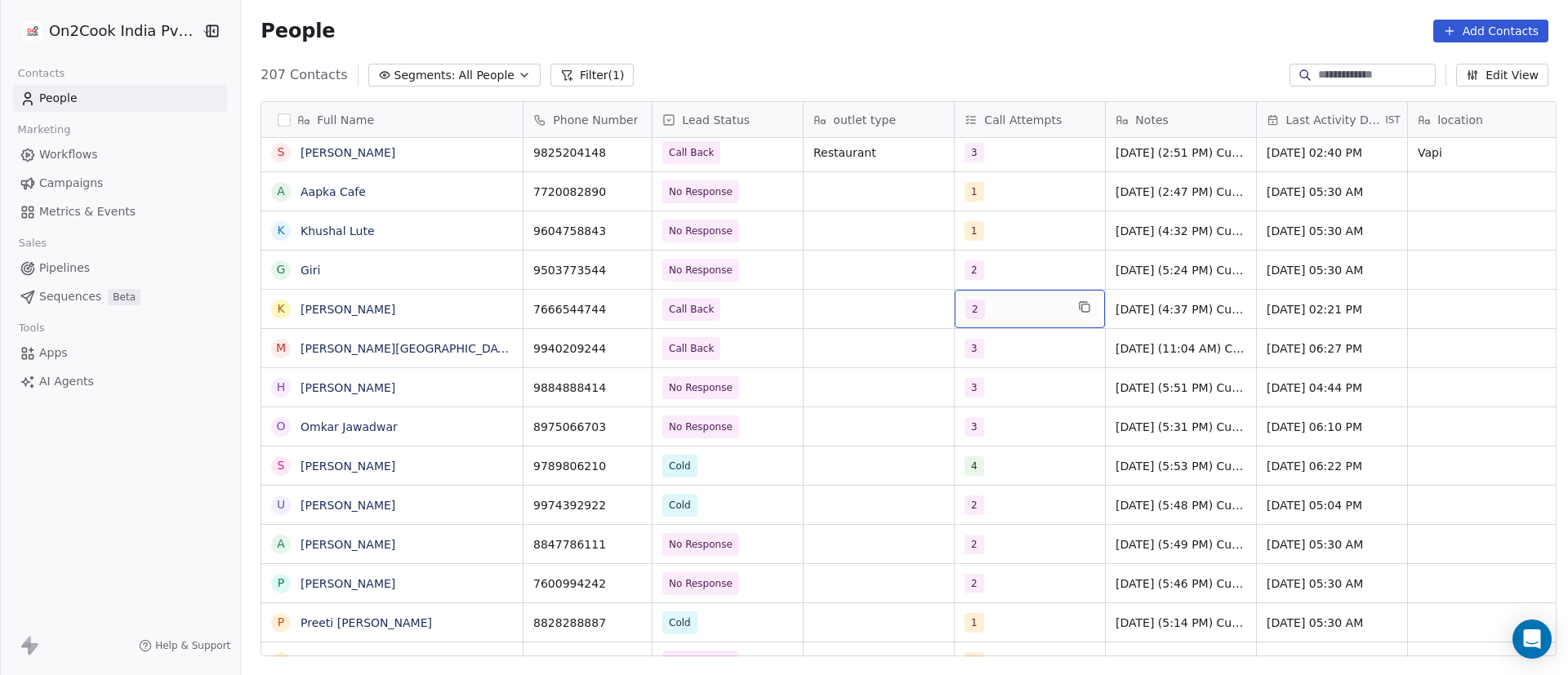
click at [1005, 317] on div "2" at bounding box center [1014, 309] width 100 height 19
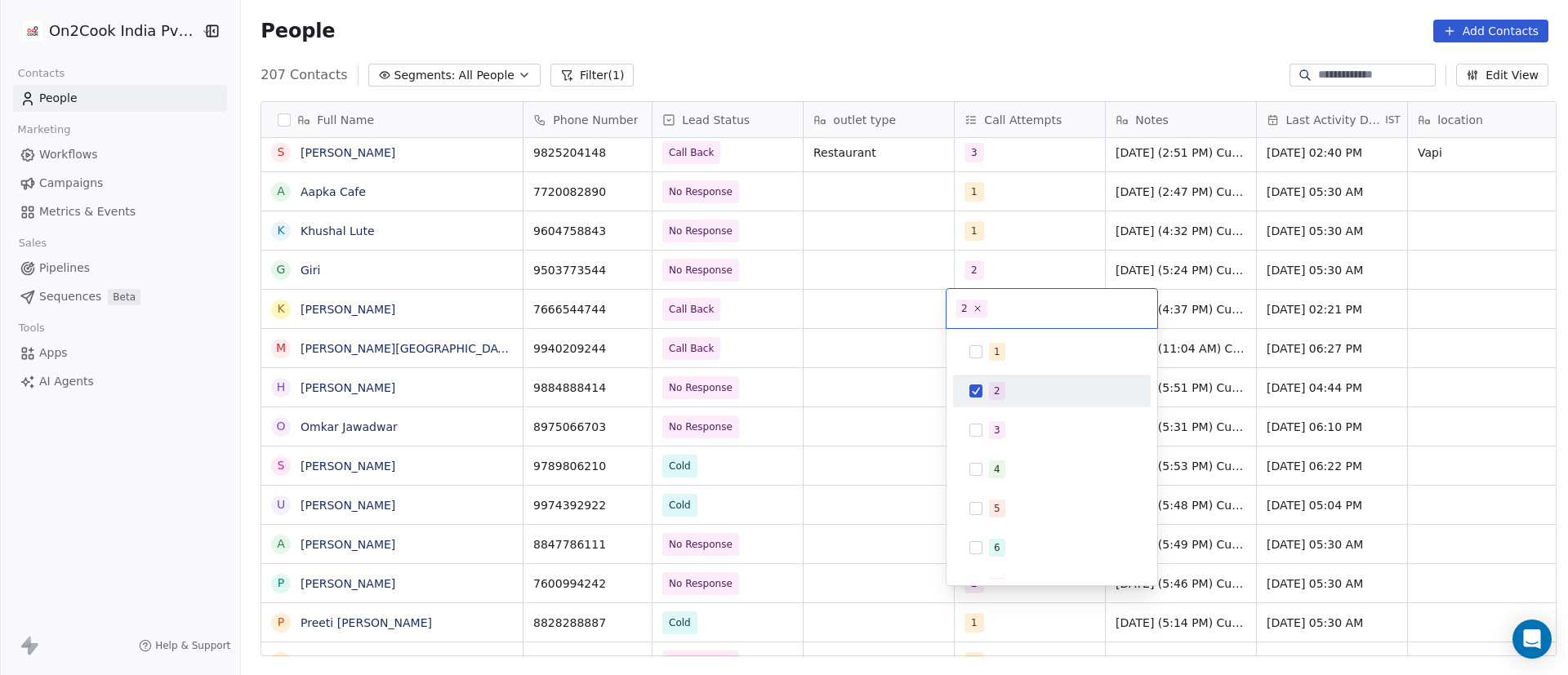
click at [997, 392] on div "2" at bounding box center [997, 391] width 6 height 15
click at [999, 421] on span "3" at bounding box center [997, 430] width 16 height 18
click at [869, 314] on html "On2Cook India Pvt. Ltd. Contacts People Marketing Workflows Campaigns Metrics &…" at bounding box center [784, 337] width 1568 height 675
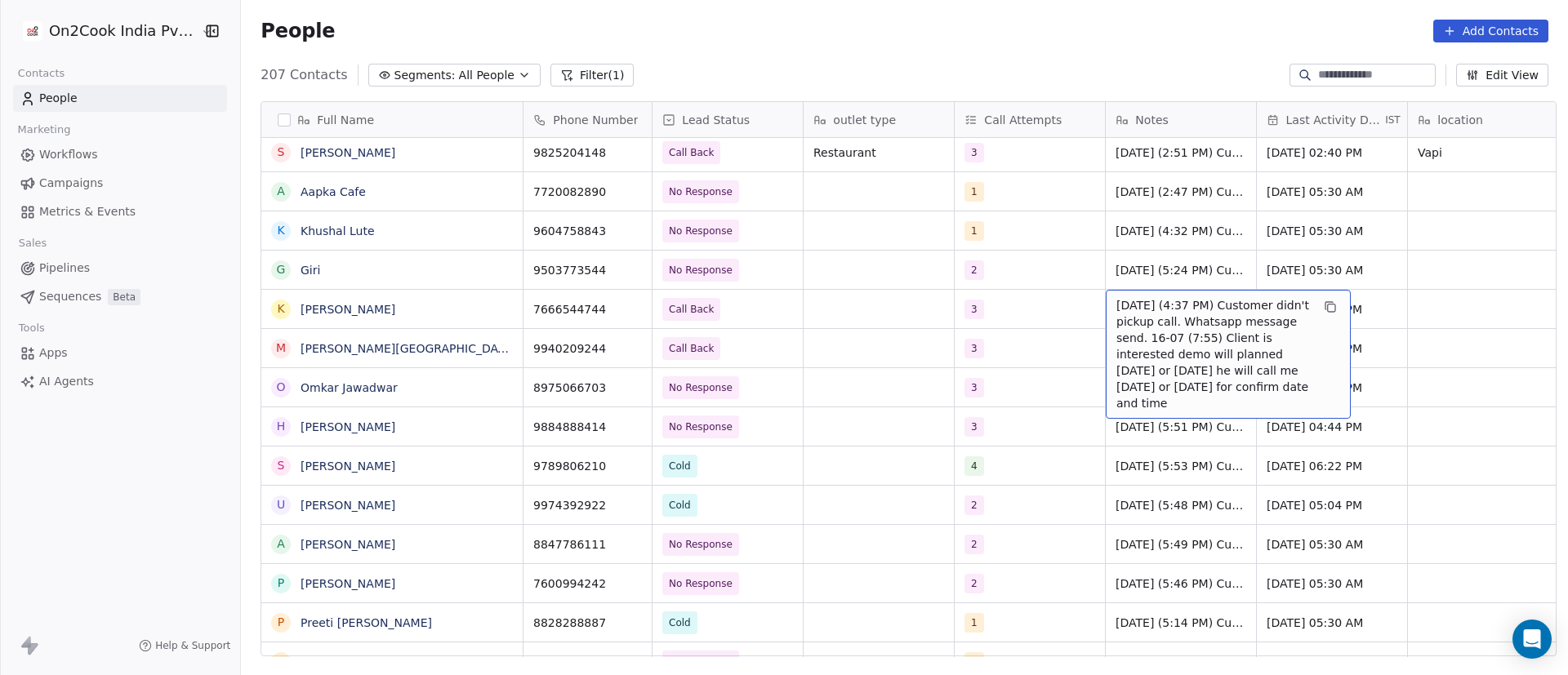
click at [1131, 321] on span "8/9/2025 (4:37 PM) Customer didn't pickup call. Whatsapp message send. 16-07 (7…" at bounding box center [1213, 354] width 194 height 114
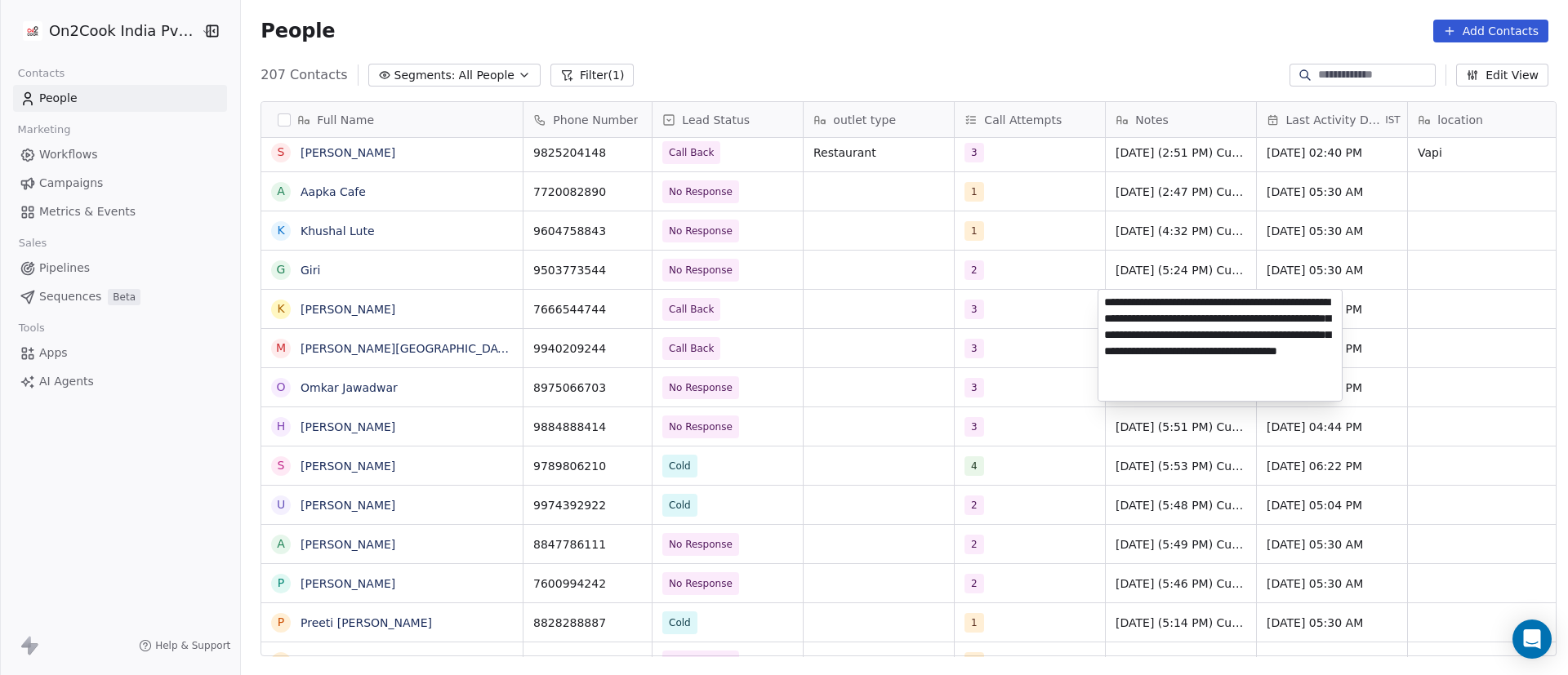
click at [1105, 301] on textarea "**********" at bounding box center [1221, 344] width 244 height 111
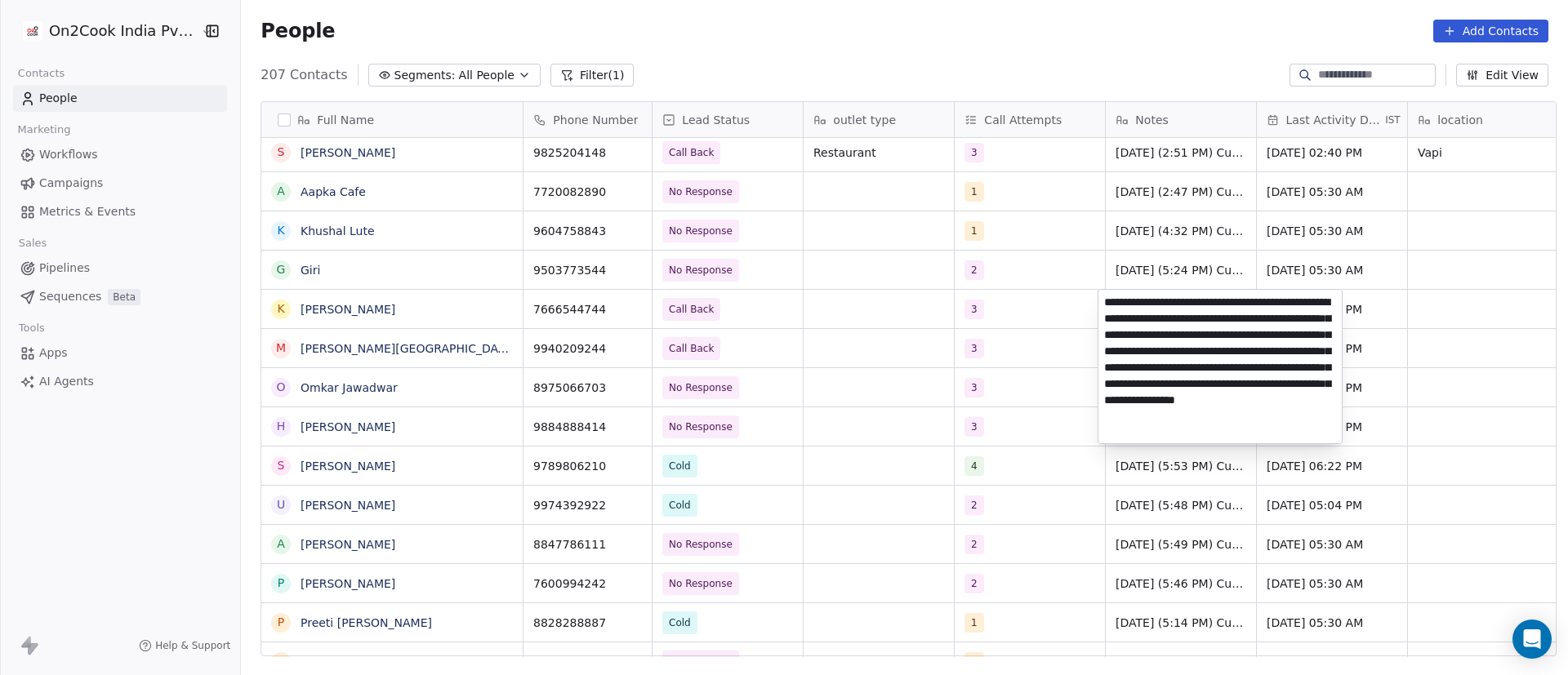
type textarea "**********"
click at [877, 325] on html "On2Cook India Pvt. Ltd. Contacts People Marketing Workflows Campaigns Metrics &…" at bounding box center [784, 337] width 1568 height 675
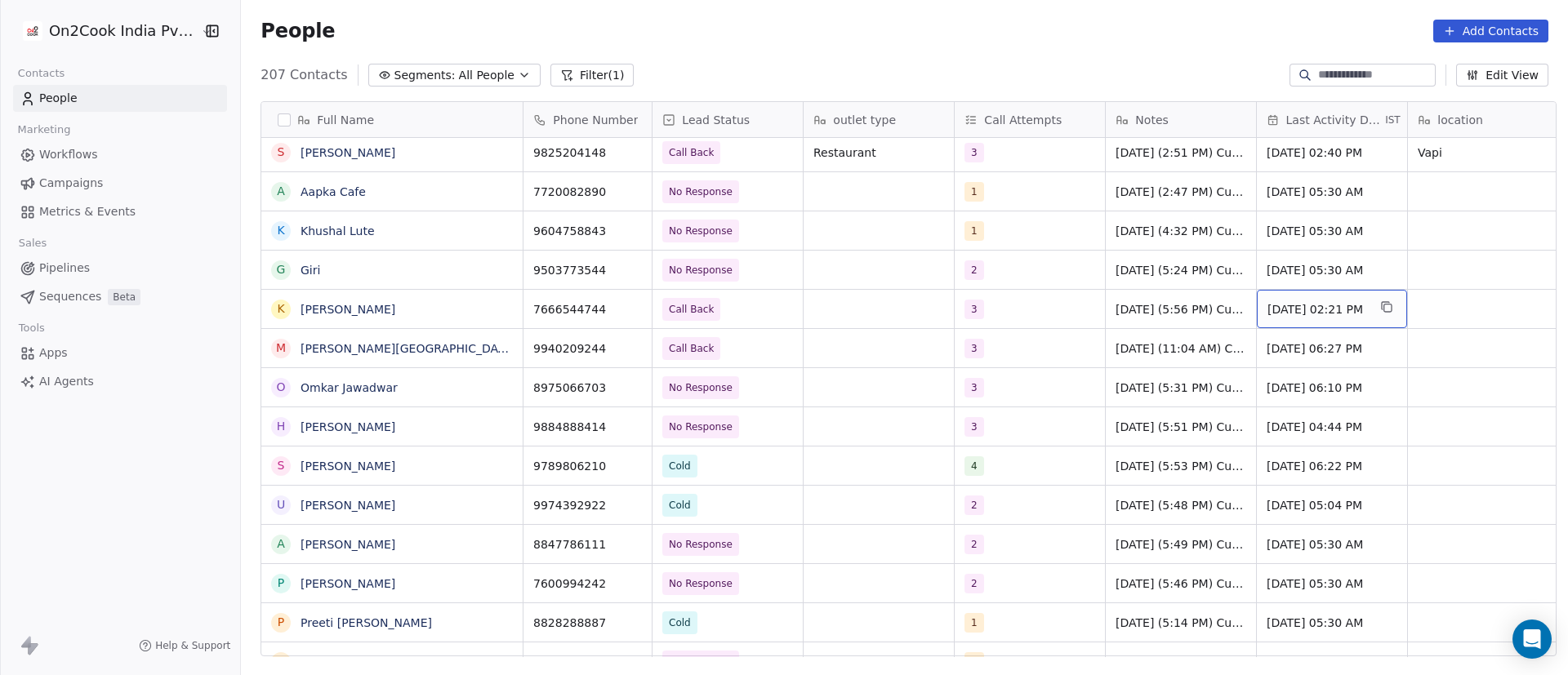
click at [1277, 318] on div "Sep 08, 2025 02:21 PM" at bounding box center [1332, 309] width 150 height 38
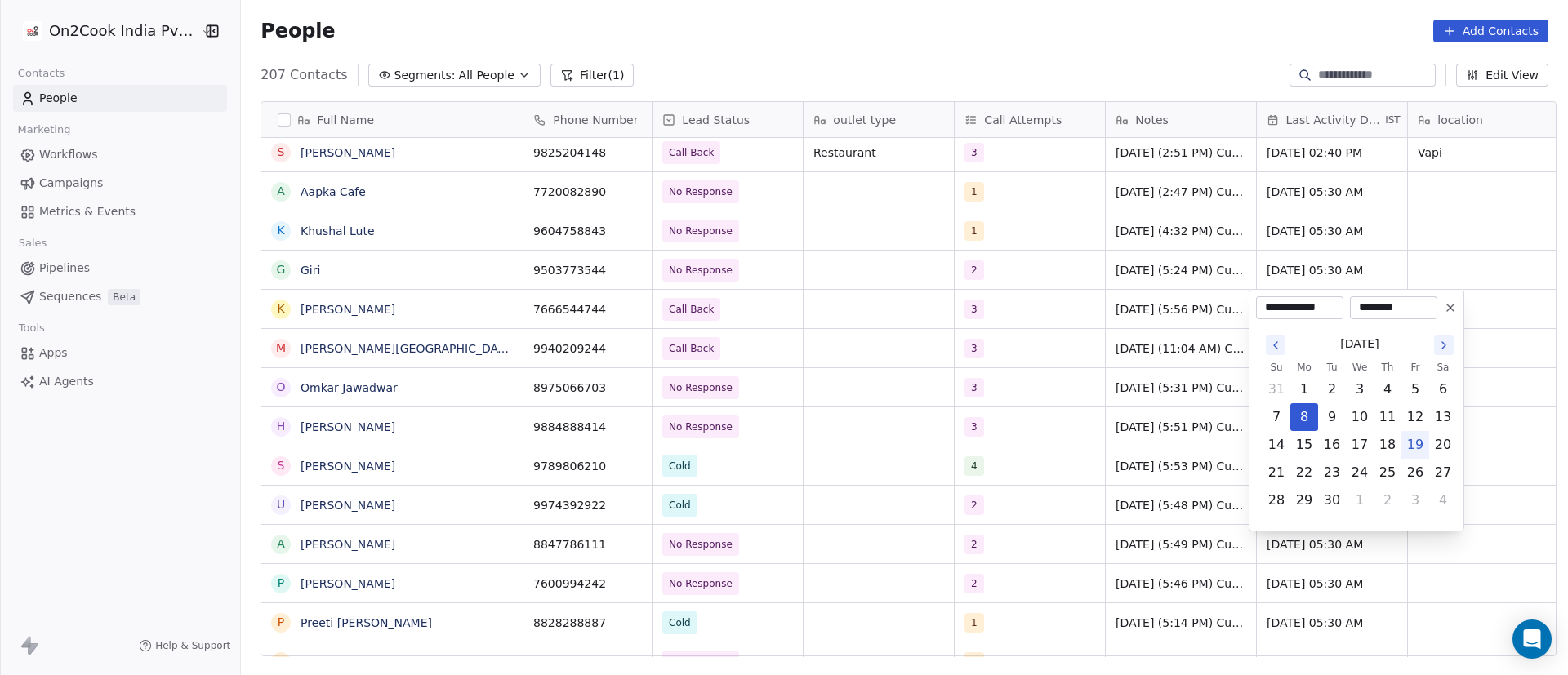
click at [1410, 445] on button "19" at bounding box center [1415, 444] width 27 height 27
type input "**********"
click at [966, 299] on html "On2Cook India Pvt. Ltd. Contacts People Marketing Workflows Campaigns Metrics &…" at bounding box center [784, 337] width 1568 height 675
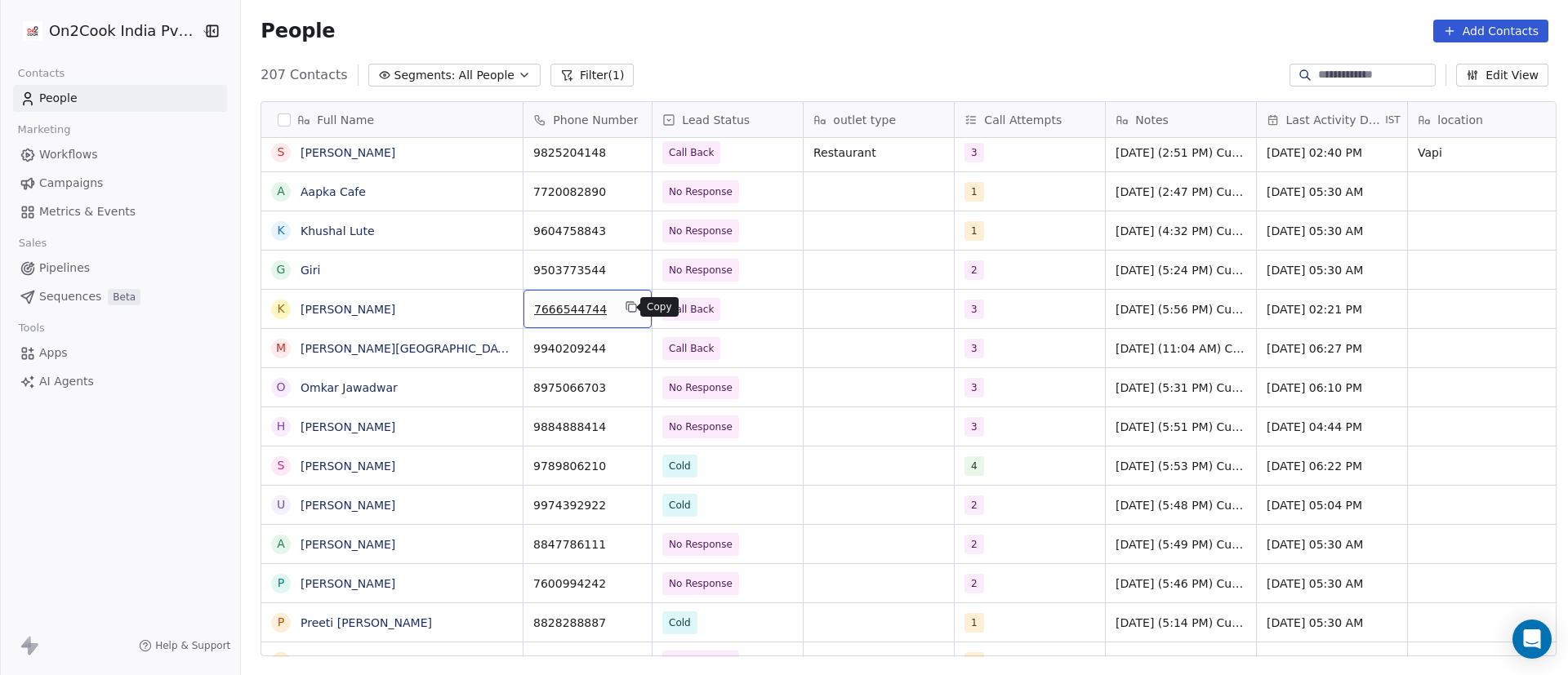
click at [627, 309] on icon "grid" at bounding box center [631, 307] width 13 height 13
click at [625, 306] on icon "grid" at bounding box center [631, 307] width 13 height 13
click at [503, 236] on button "grid" at bounding box center [501, 228] width 19 height 19
click at [625, 232] on icon "grid" at bounding box center [631, 228] width 13 height 13
click at [1004, 230] on div "1" at bounding box center [1014, 231] width 100 height 19
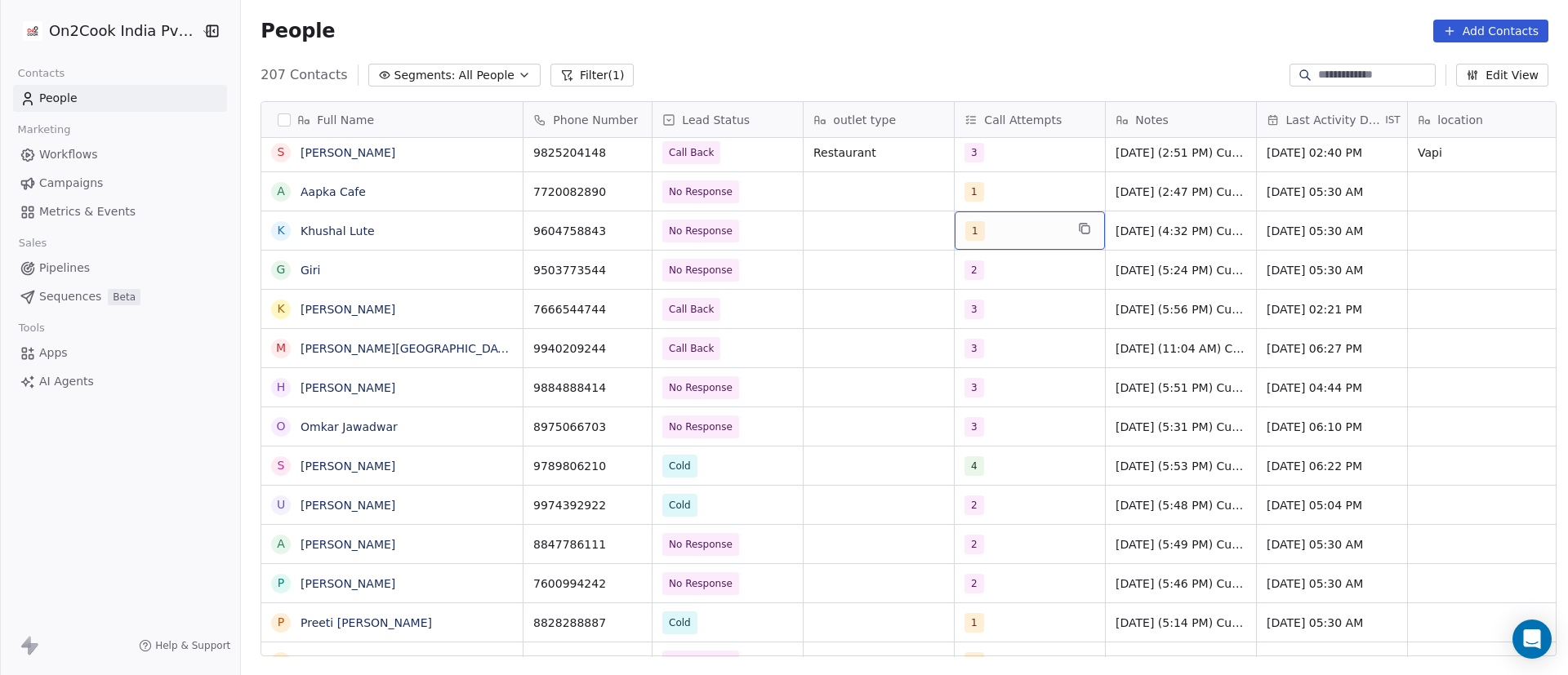
click at [1004, 230] on div "1" at bounding box center [1014, 231] width 100 height 19
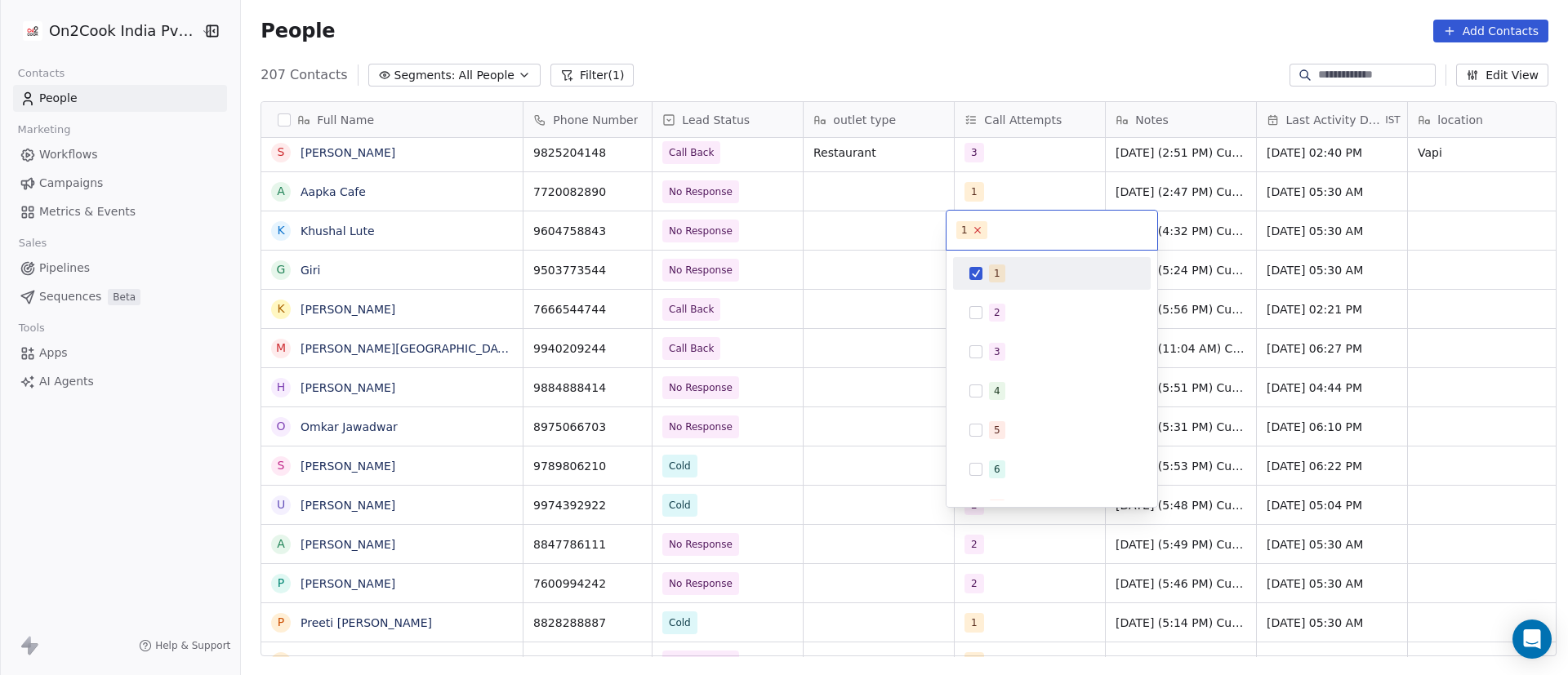
click at [973, 230] on icon at bounding box center [978, 230] width 11 height 11
click at [981, 311] on button "Suggestions" at bounding box center [976, 312] width 13 height 13
click at [857, 227] on html "On2Cook India Pvt. Ltd. Contacts People Marketing Workflows Campaigns Metrics &…" at bounding box center [784, 337] width 1568 height 675
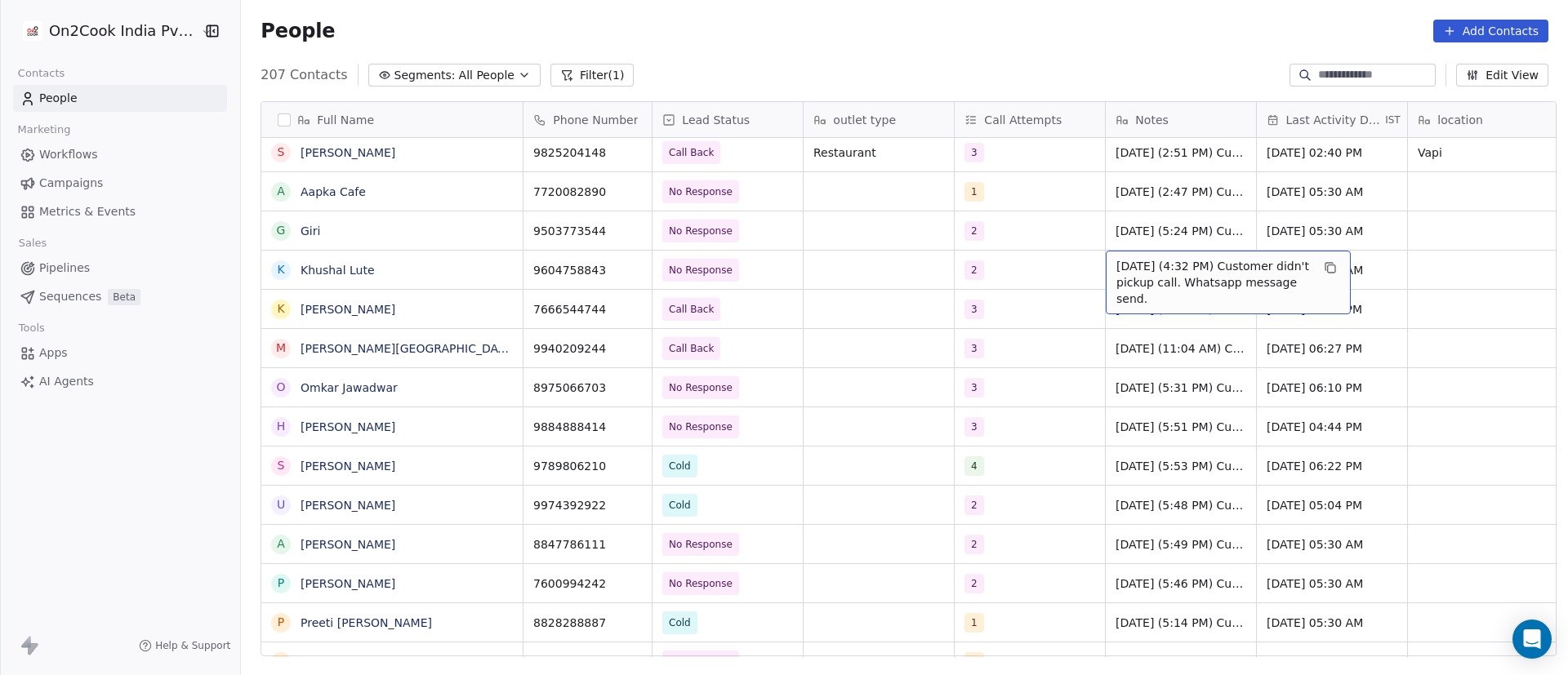
click at [1121, 277] on span "8/9/2025 (4:32 PM) Customer didn't pickup call. Whatsapp message send." at bounding box center [1213, 282] width 194 height 49
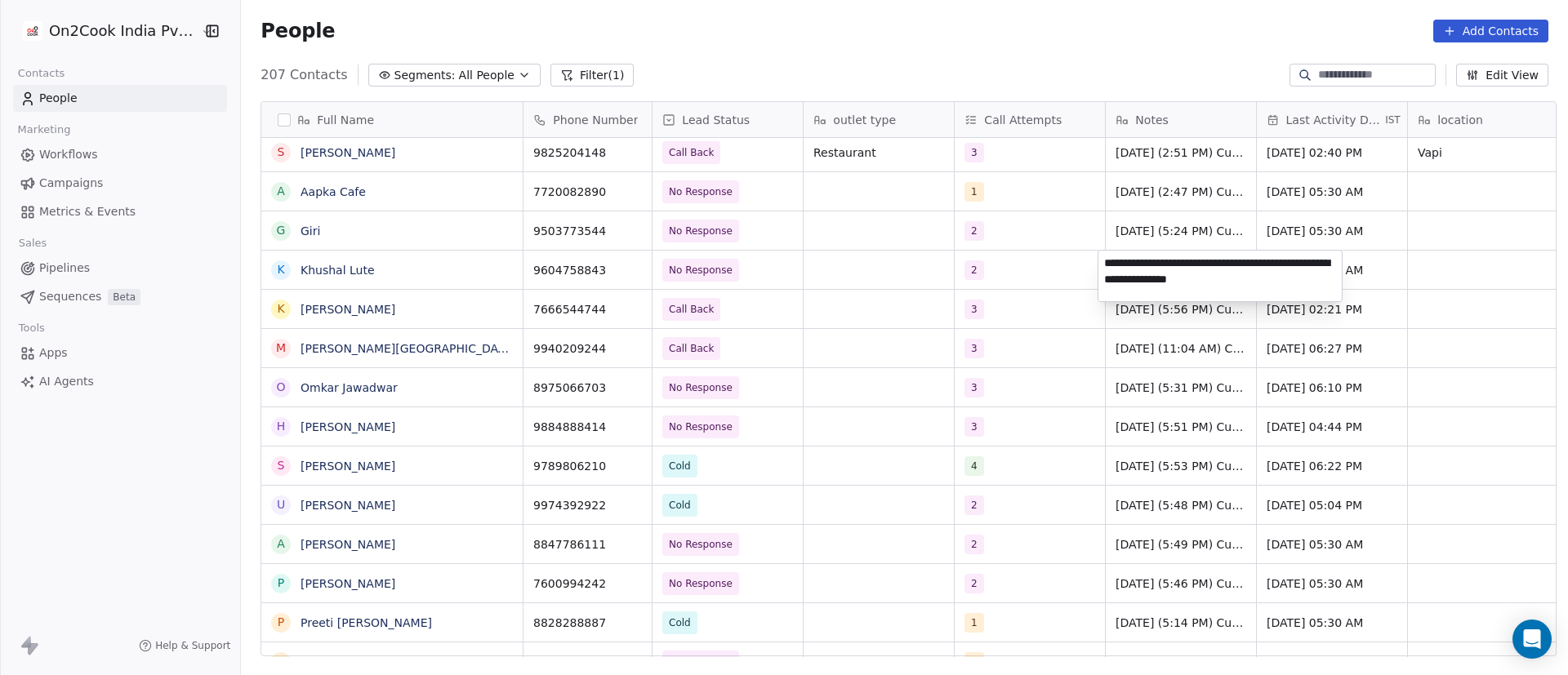
click at [1104, 266] on textarea "**********" at bounding box center [1221, 276] width 244 height 50
type textarea "**********"
click at [1062, 281] on html "On2Cook India Pvt. Ltd. Contacts People Marketing Workflows Campaigns Metrics &…" at bounding box center [784, 337] width 1568 height 675
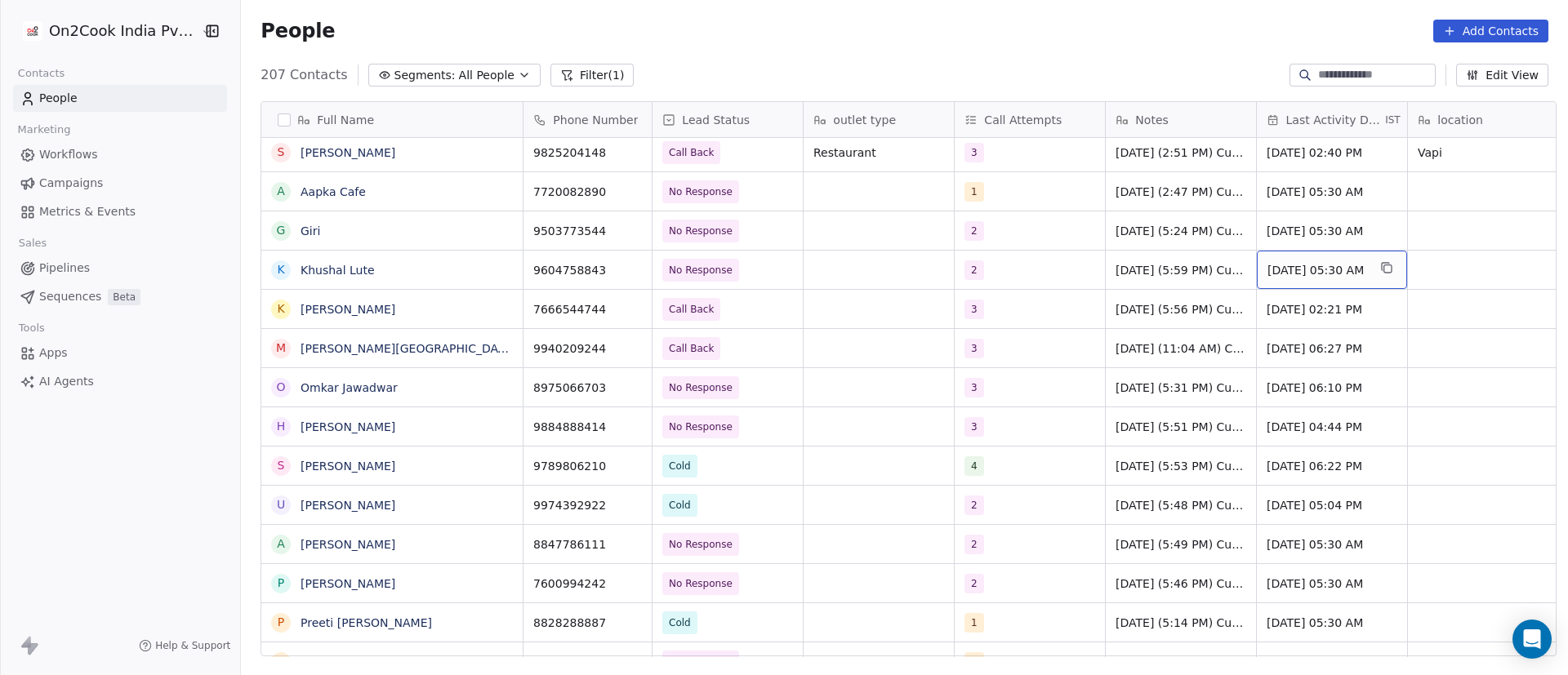
click at [1321, 274] on span "Sep 08, 2024 05:30 AM" at bounding box center [1317, 270] width 100 height 16
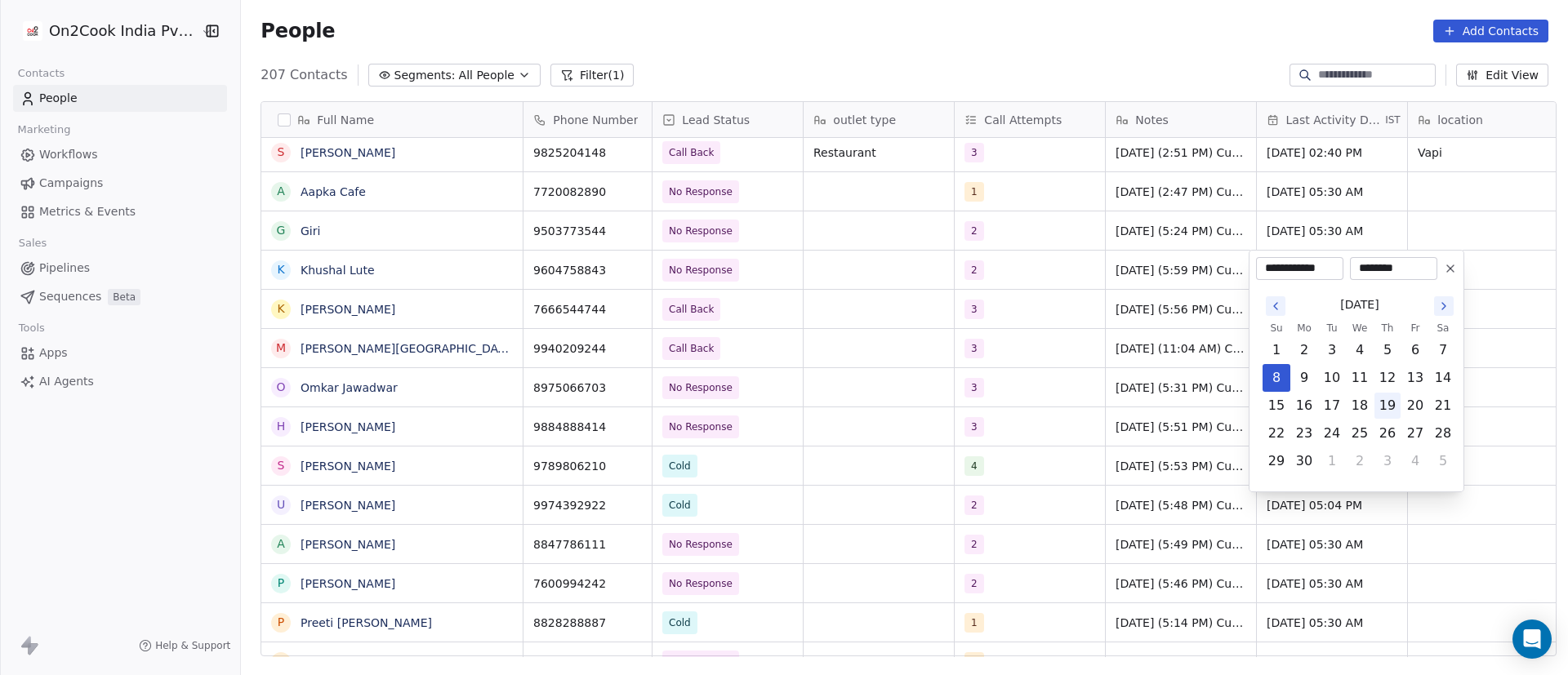
click at [1394, 408] on button "19" at bounding box center [1387, 406] width 27 height 27
type input "**********"
click at [1382, 406] on button "19" at bounding box center [1387, 406] width 27 height 27
click at [1387, 408] on button "19" at bounding box center [1387, 406] width 27 height 27
click at [972, 349] on html "On2Cook India Pvt. Ltd. Contacts People Marketing Workflows Campaigns Metrics &…" at bounding box center [784, 337] width 1568 height 675
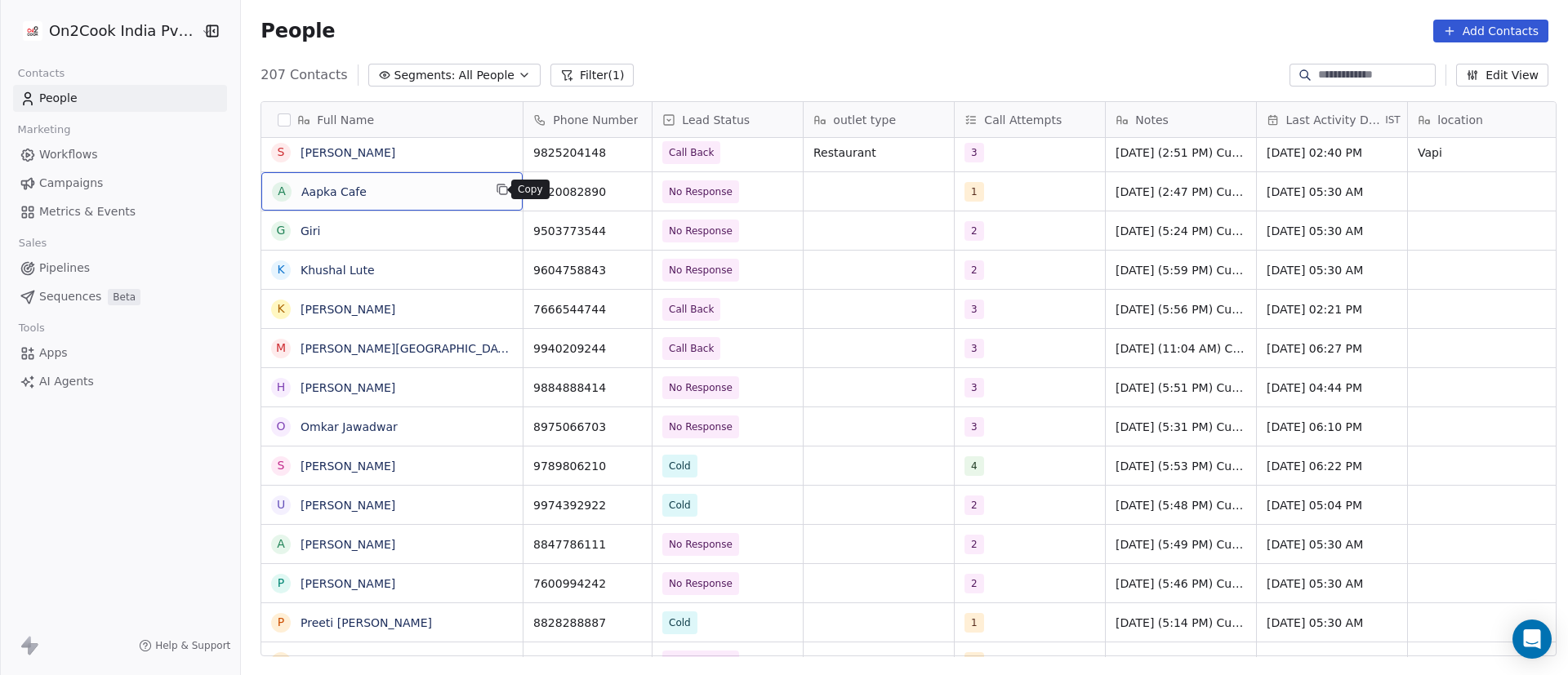
click at [498, 191] on icon "grid" at bounding box center [502, 190] width 13 height 13
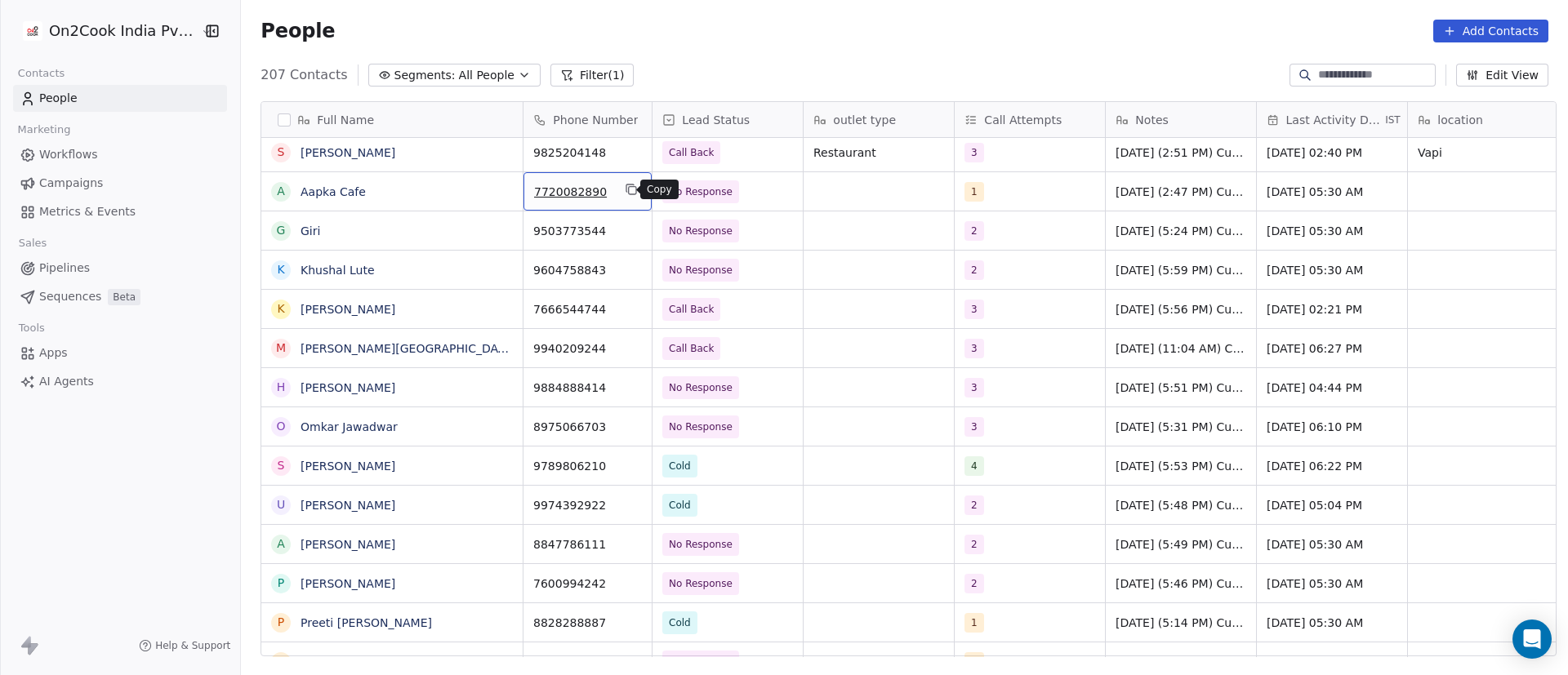
click at [628, 190] on icon "grid" at bounding box center [631, 190] width 13 height 13
click at [741, 191] on span "No Response" at bounding box center [713, 191] width 100 height 23
click at [744, 192] on span "No Response" at bounding box center [713, 191] width 100 height 23
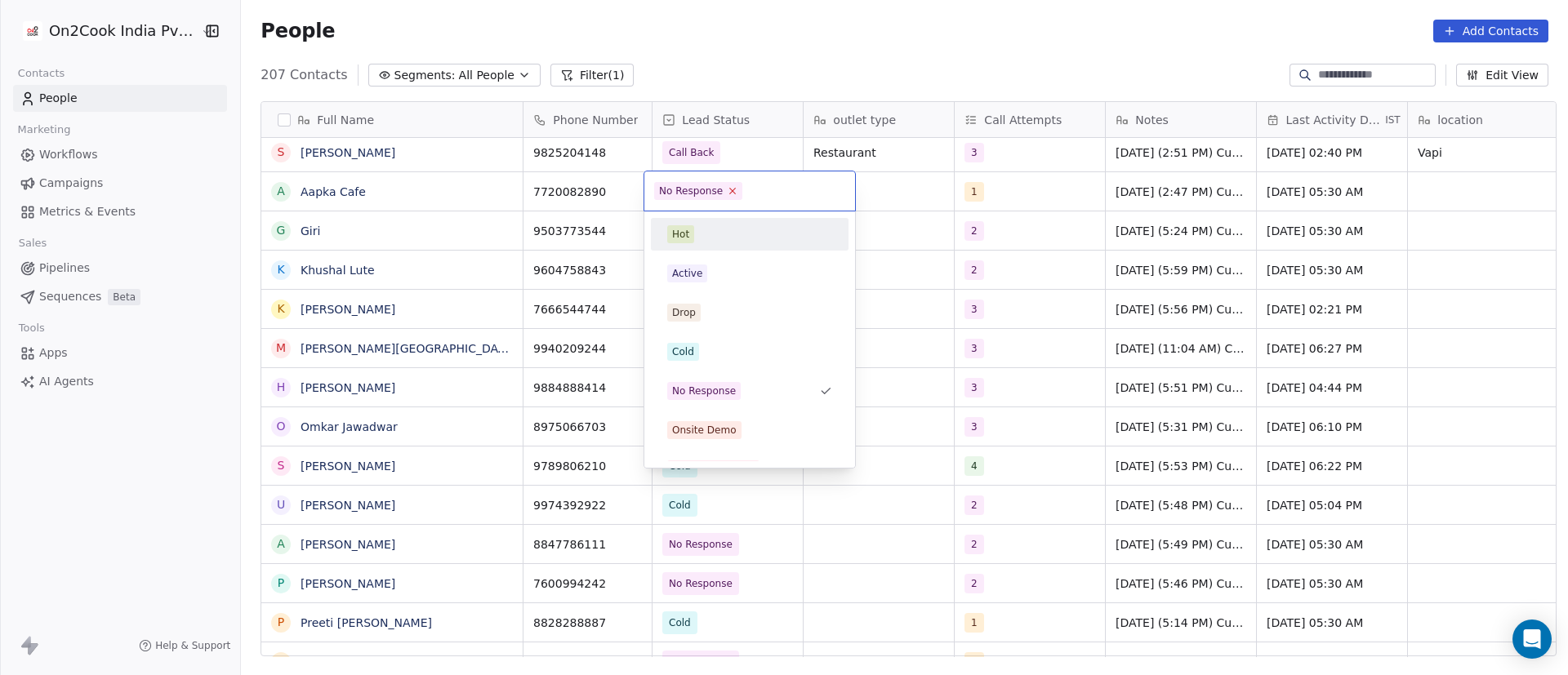
click at [732, 191] on icon at bounding box center [733, 191] width 11 height 11
click at [716, 350] on div "Cold" at bounding box center [750, 352] width 165 height 18
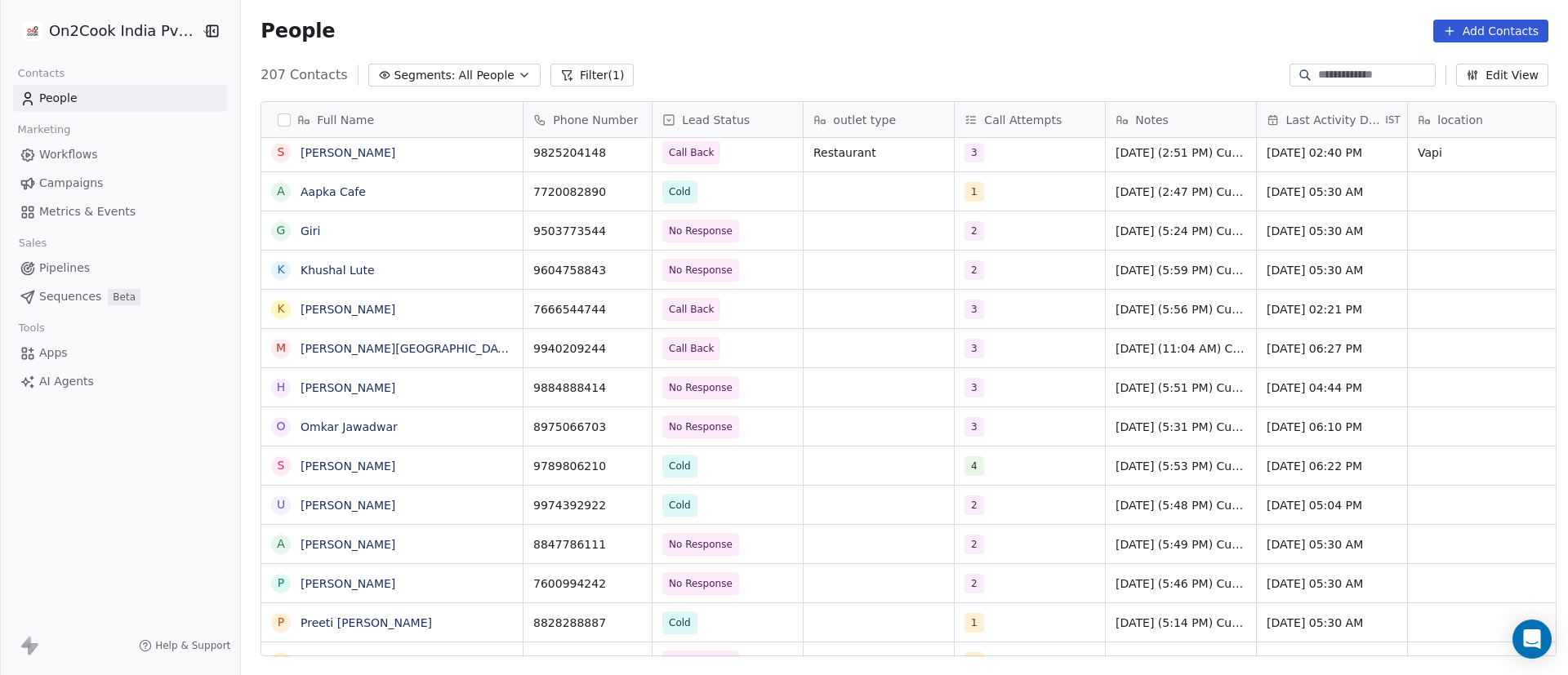
click at [1011, 186] on div "1" at bounding box center [1014, 191] width 100 height 19
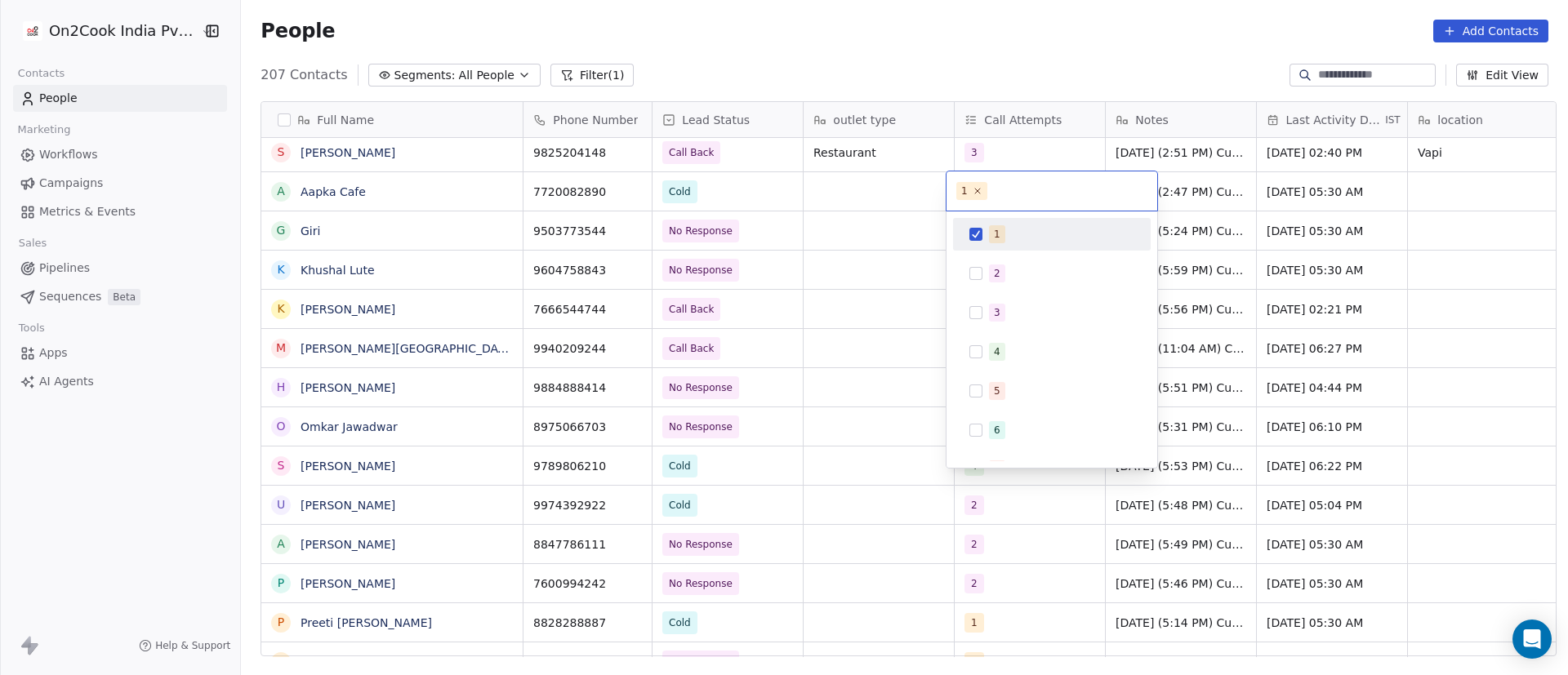
click at [995, 225] on span "1" at bounding box center [997, 234] width 16 height 18
click at [973, 278] on button "Suggestions" at bounding box center [976, 273] width 13 height 13
click at [902, 203] on html "On2Cook India Pvt. Ltd. Contacts People Marketing Workflows Campaigns Metrics &…" at bounding box center [784, 337] width 1568 height 675
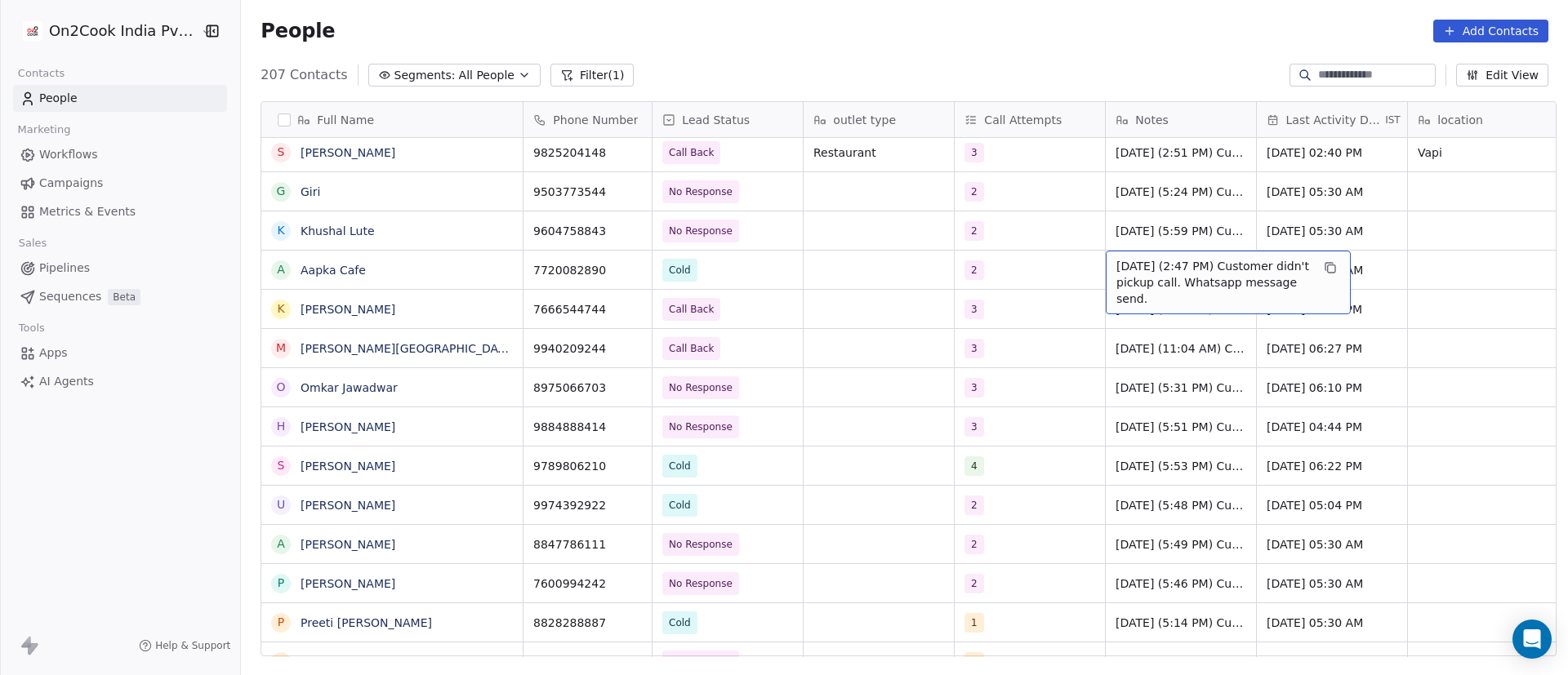
click at [1131, 280] on span "8/9/2025 (2:47 PM) Customer didn't pickup call. Whatsapp message send." at bounding box center [1213, 282] width 194 height 49
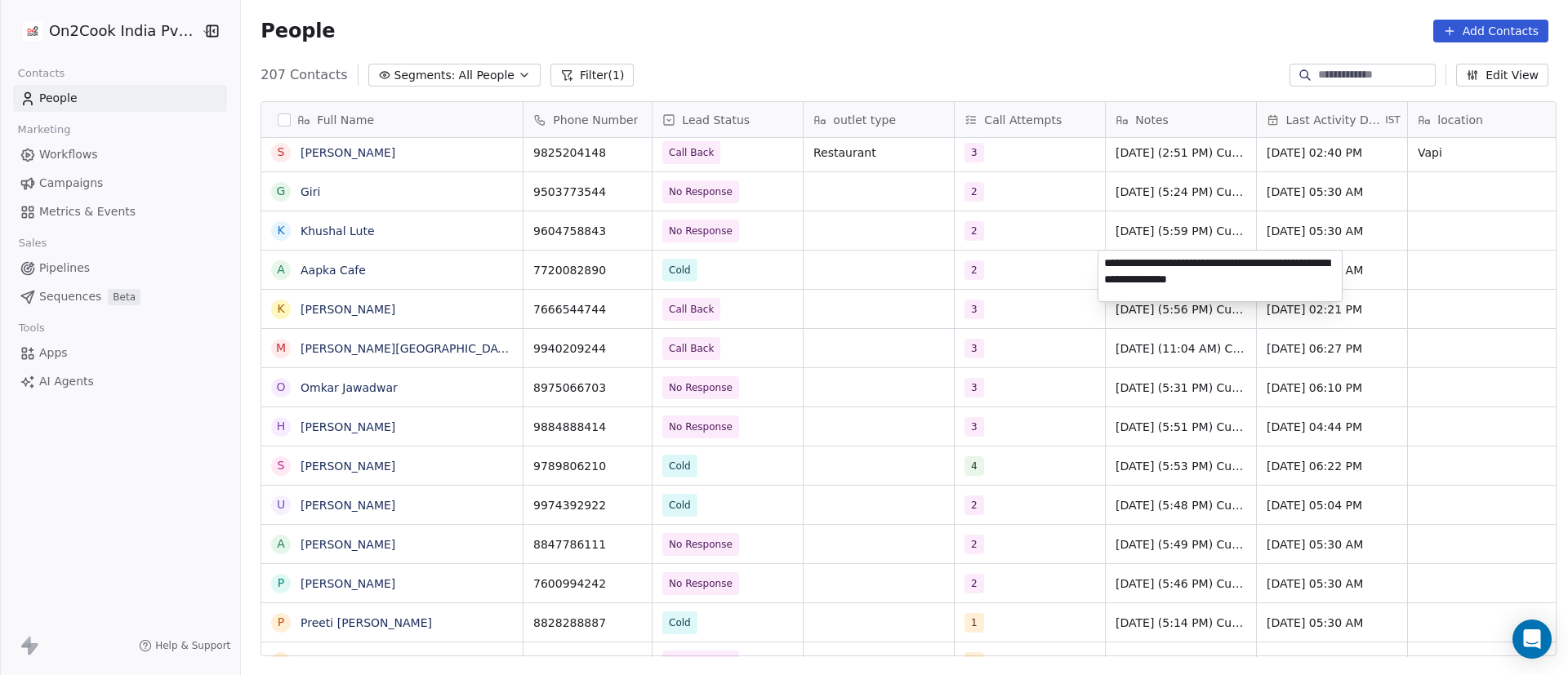
click at [1102, 265] on textarea "**********" at bounding box center [1221, 276] width 244 height 50
type textarea "**********"
click at [1016, 274] on html "On2Cook India Pvt. Ltd. Contacts People Marketing Workflows Campaigns Metrics &…" at bounding box center [784, 337] width 1568 height 675
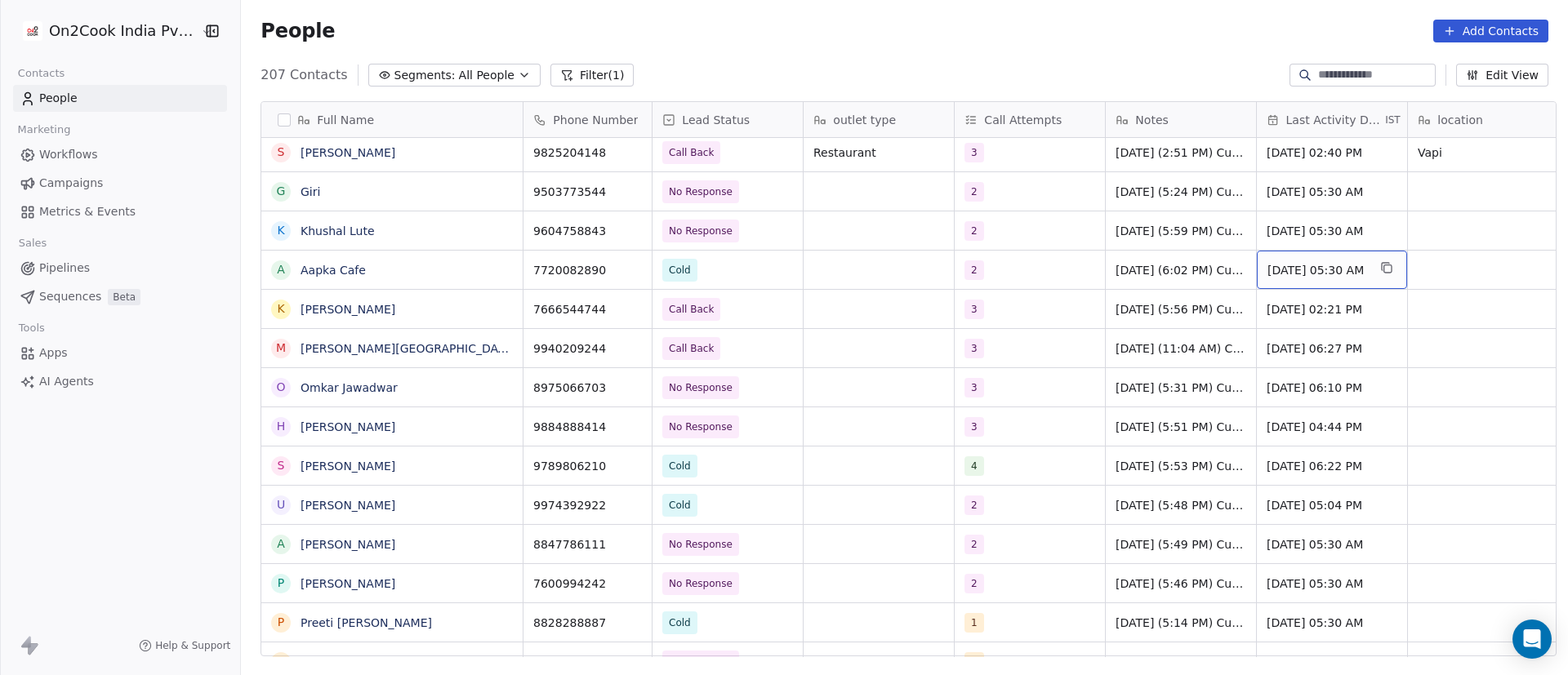
click at [1297, 278] on div "Sep 08, 2024 05:30 AM" at bounding box center [1332, 270] width 150 height 38
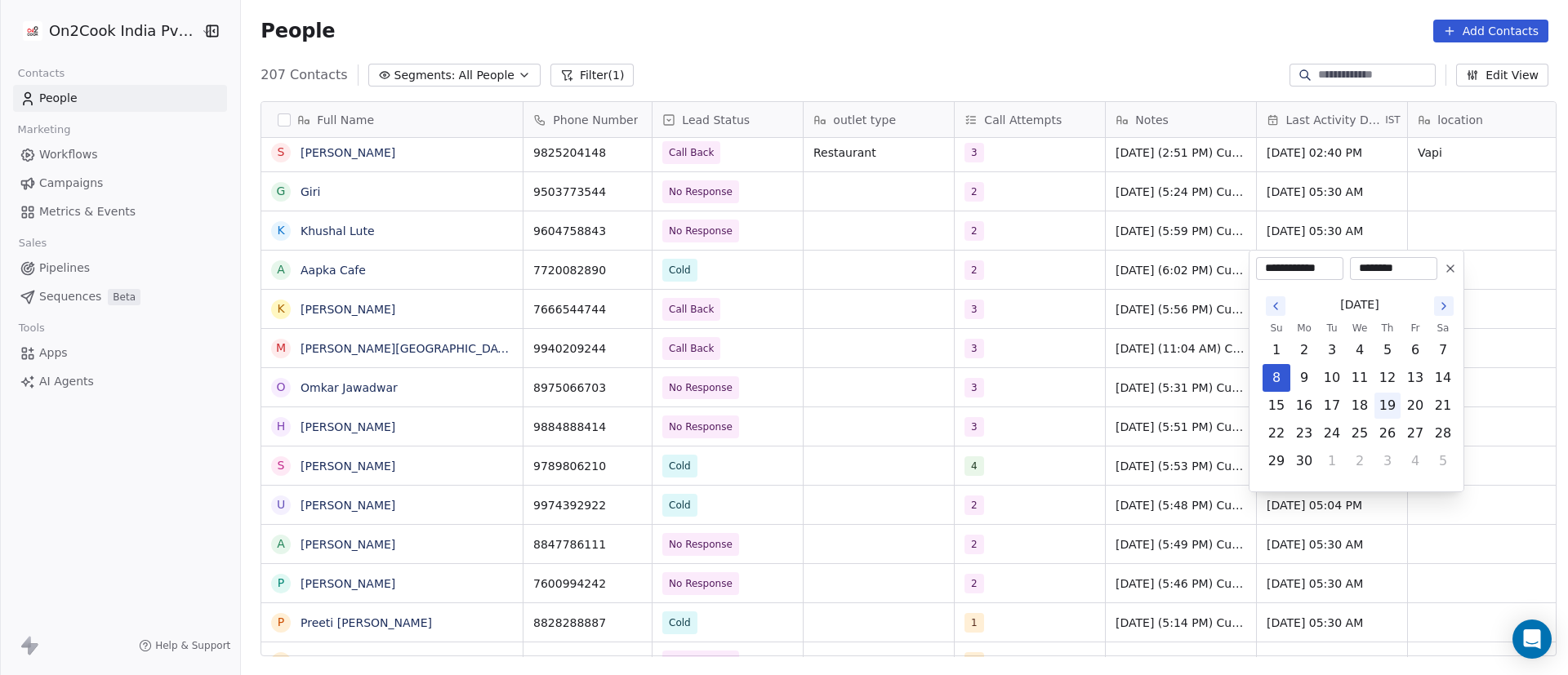
click at [1394, 401] on button "19" at bounding box center [1387, 406] width 27 height 27
type input "**********"
click at [965, 308] on html "On2Cook India Pvt. Ltd. Contacts People Marketing Workflows Campaigns Metrics &…" at bounding box center [784, 337] width 1568 height 675
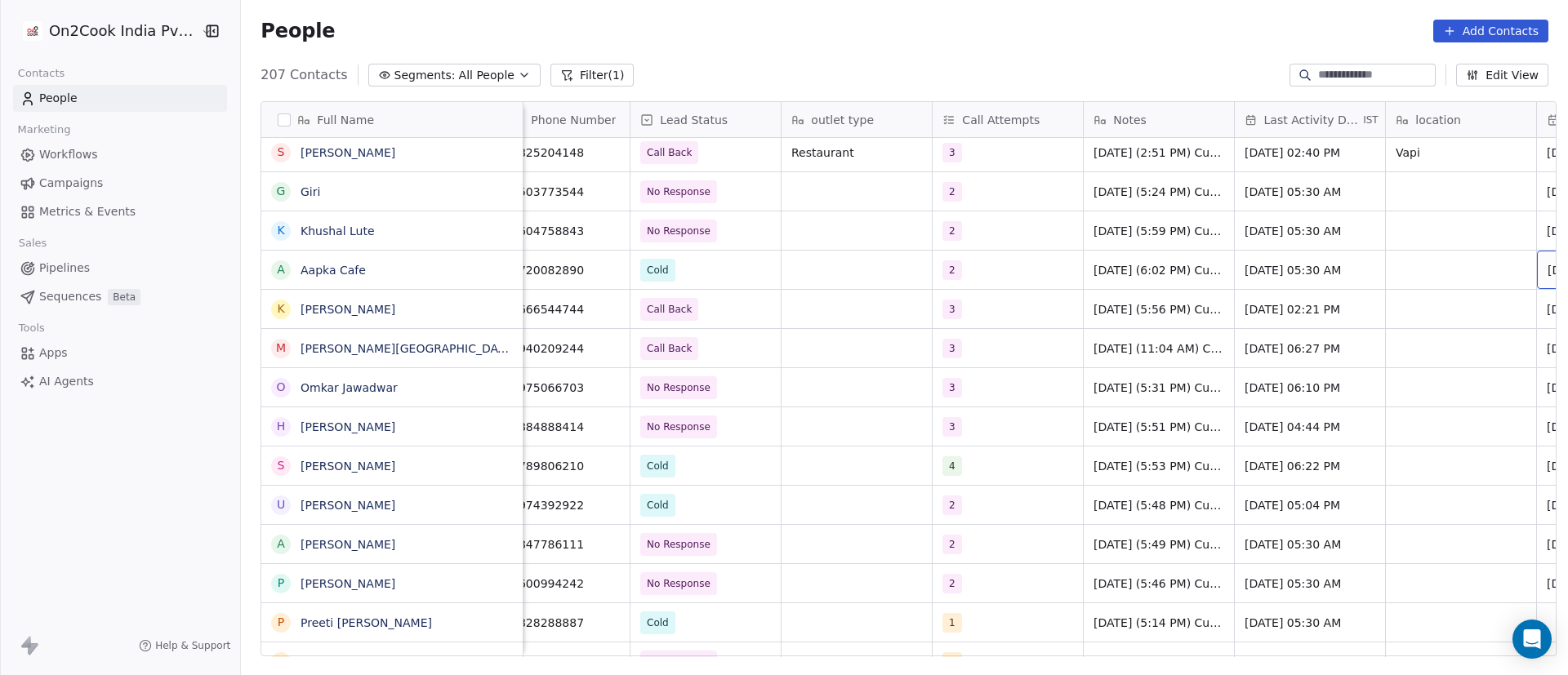
scroll to position [0, 173]
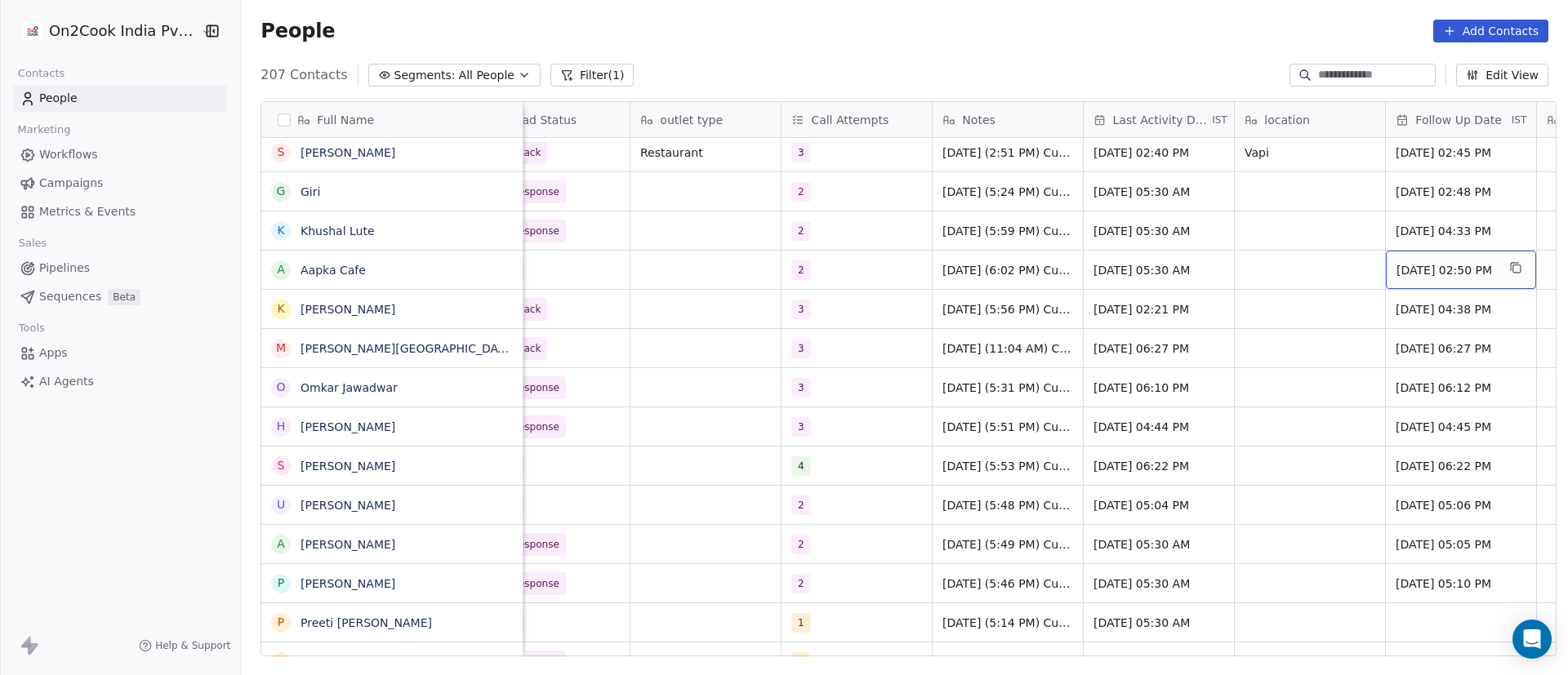
click at [1469, 270] on span "Sep 11, 2025 02:50 PM" at bounding box center [1446, 270] width 100 height 16
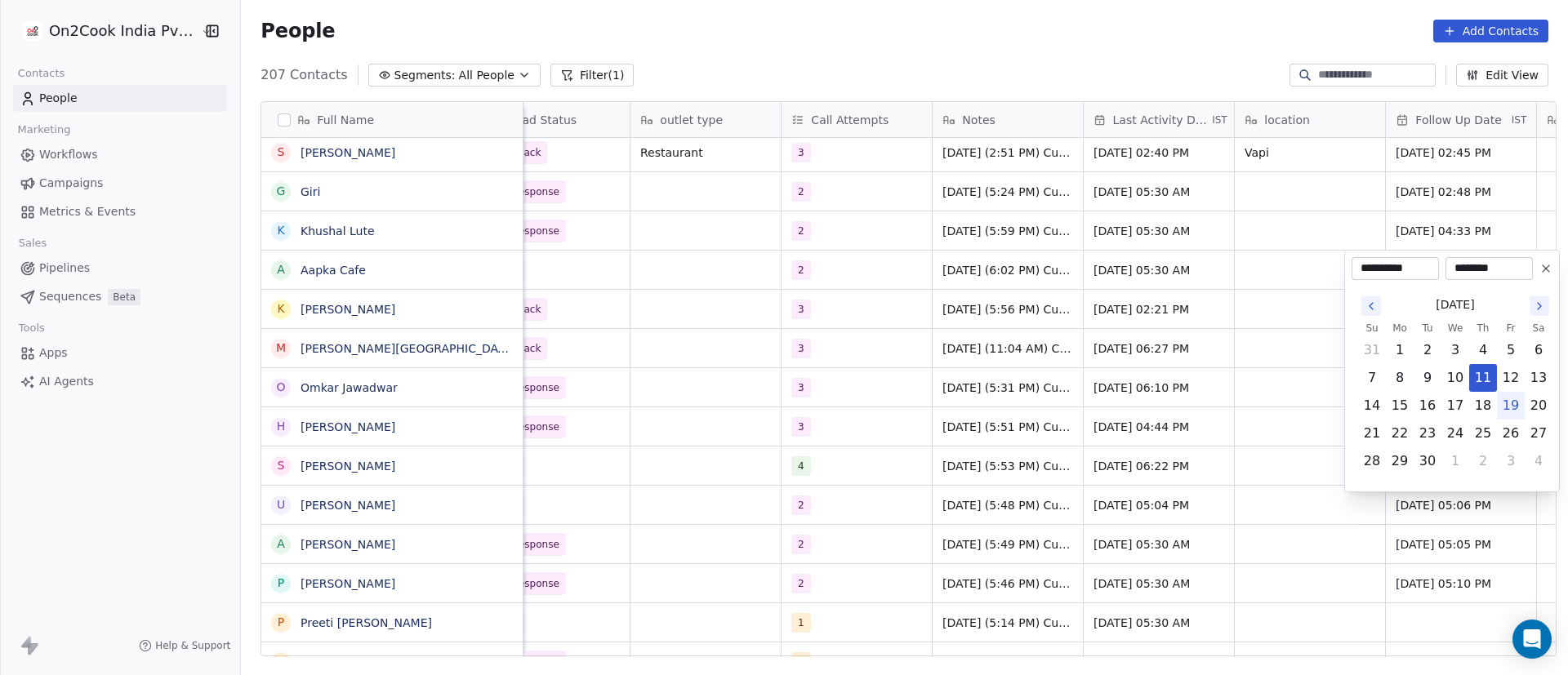
click at [1546, 270] on icon at bounding box center [1546, 268] width 13 height 13
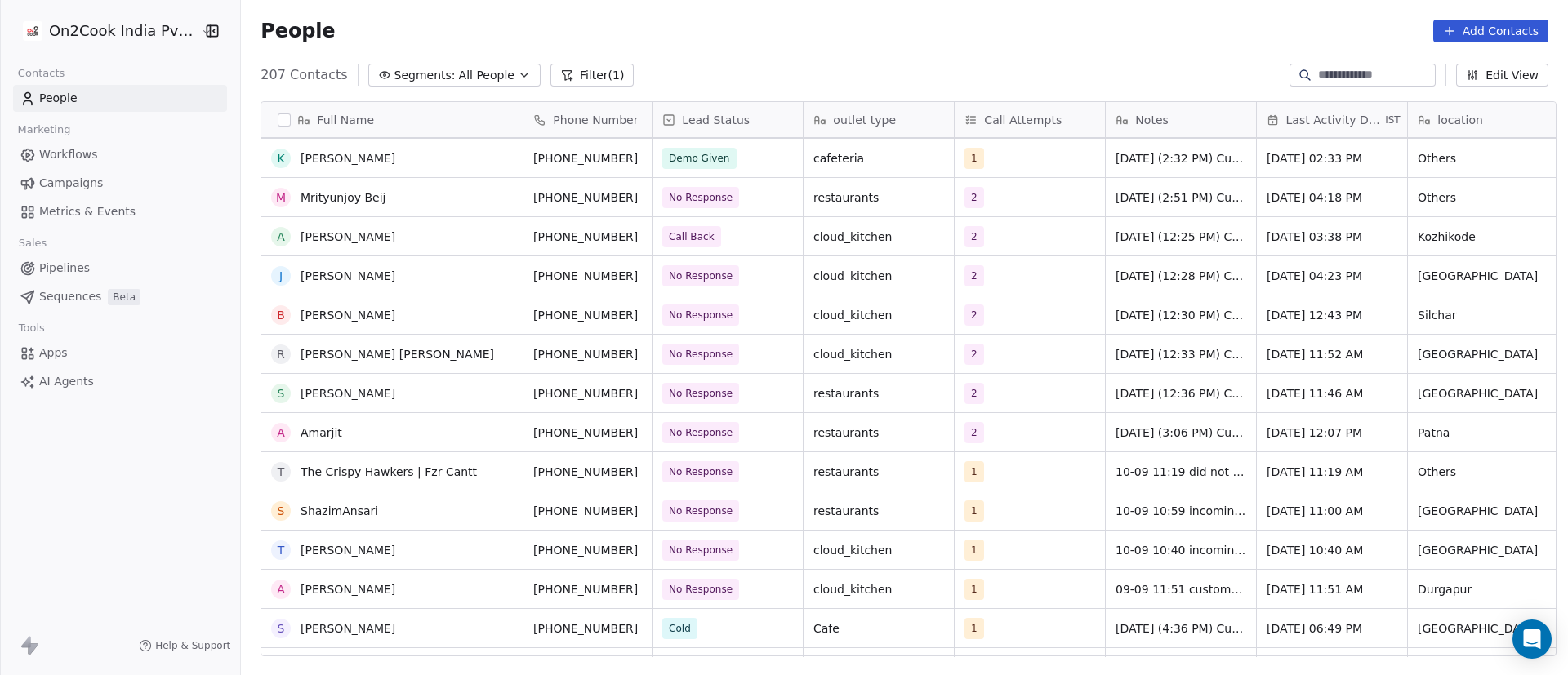
scroll to position [0, 0]
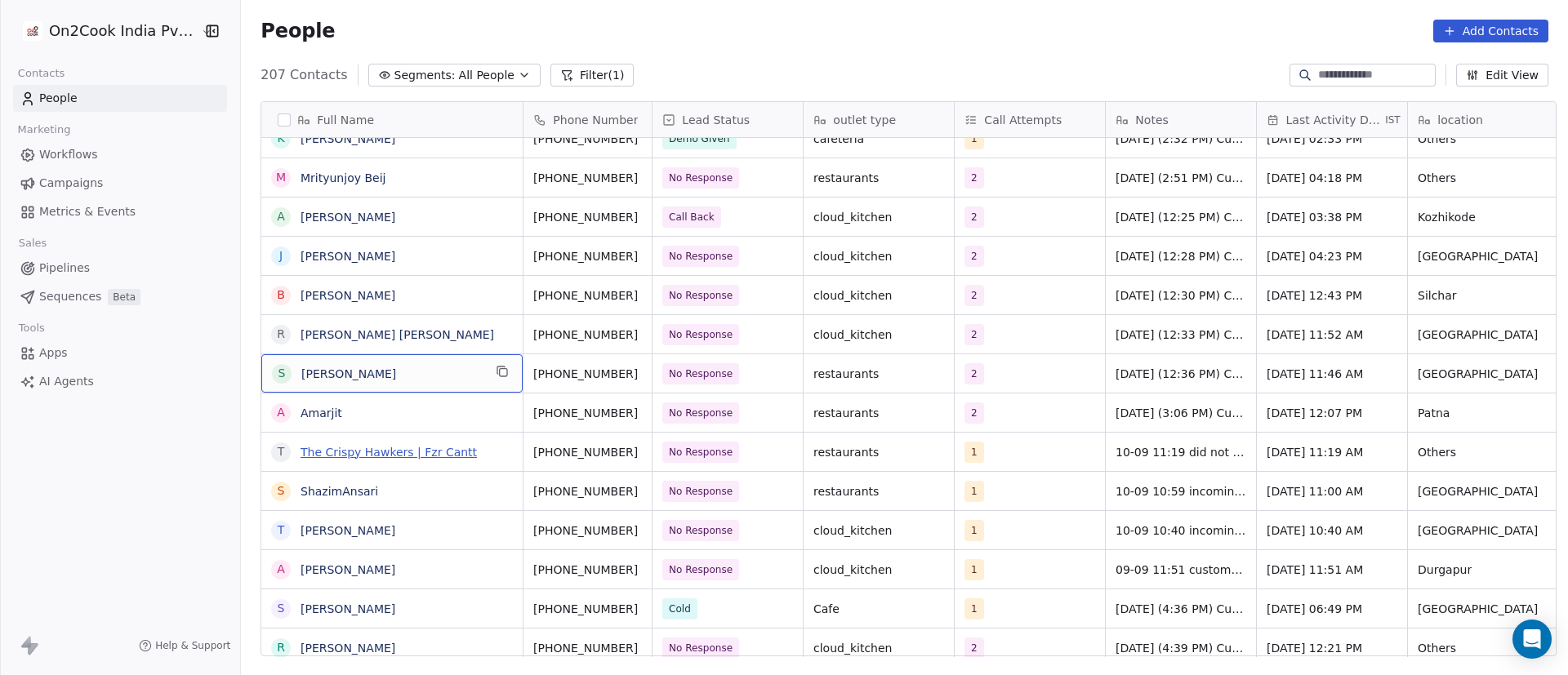
click at [429, 454] on link "The Crispy Hawkers | Fzr Cantt" at bounding box center [389, 452] width 177 height 13
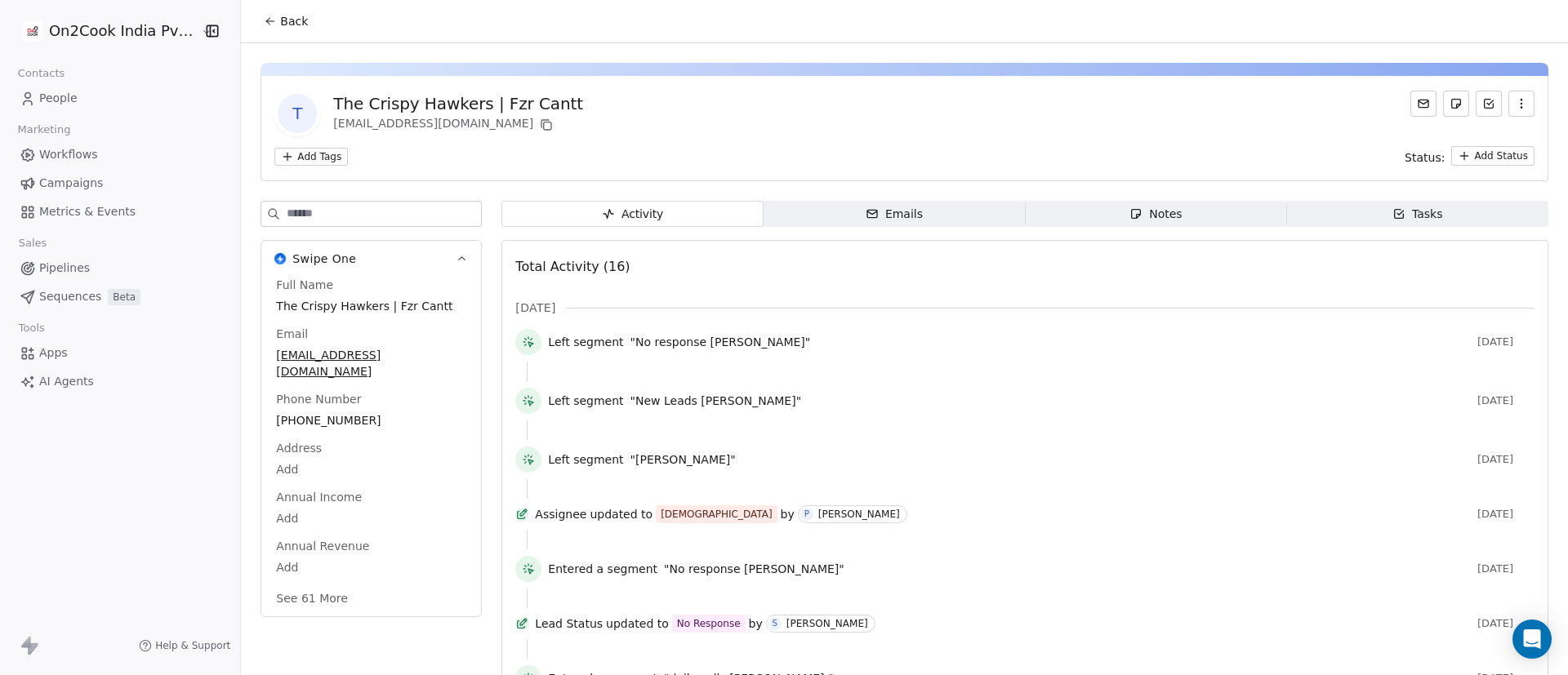
click at [269, 24] on button "Back" at bounding box center [286, 21] width 64 height 29
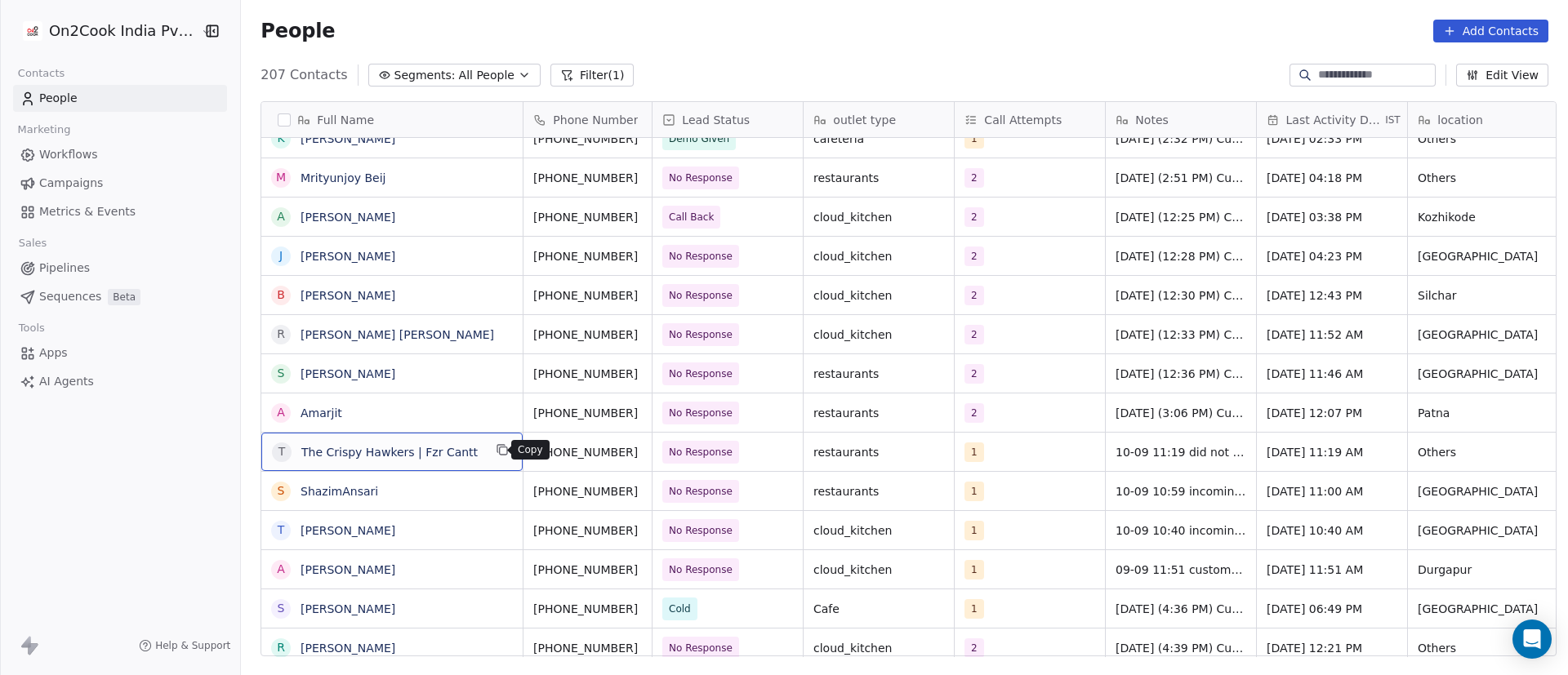
click at [496, 454] on icon "grid" at bounding box center [502, 450] width 13 height 13
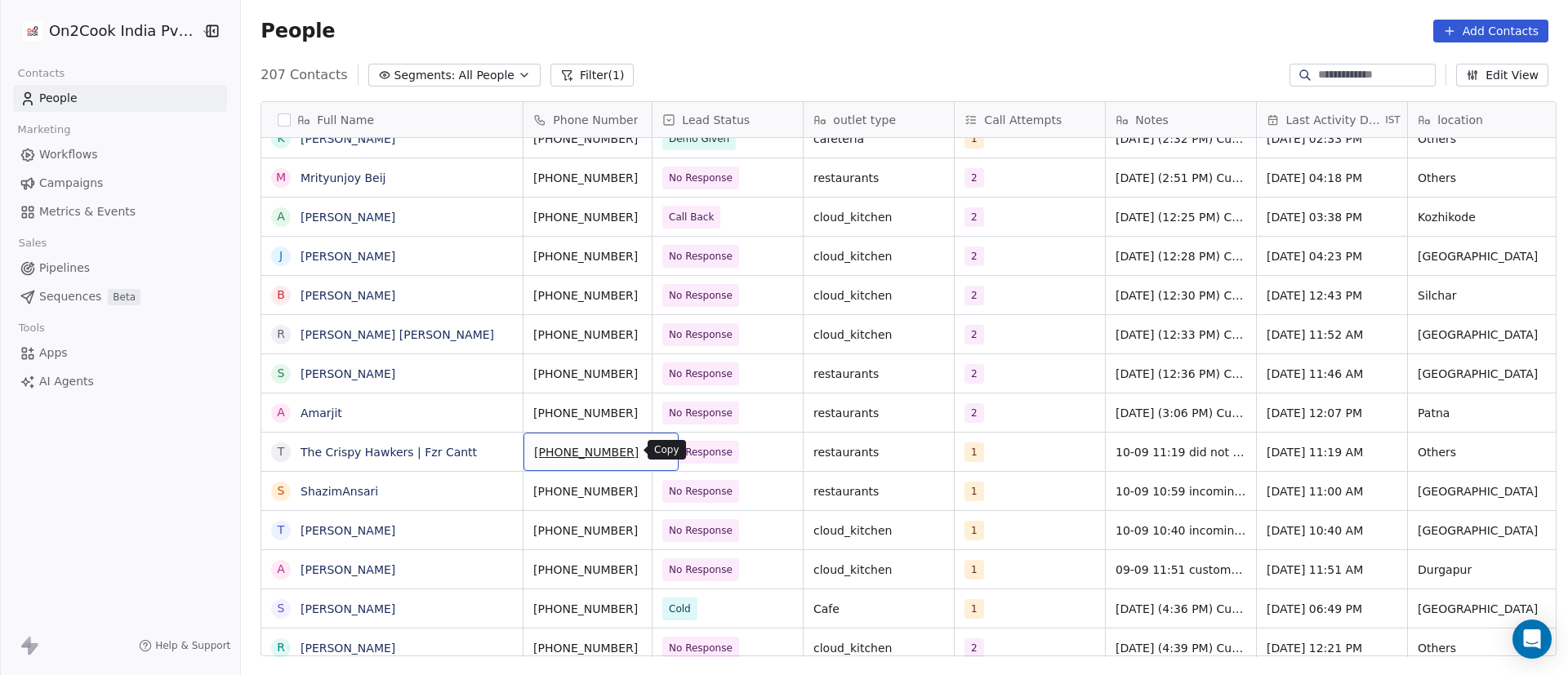
click at [650, 452] on button "grid" at bounding box center [659, 449] width 19 height 19
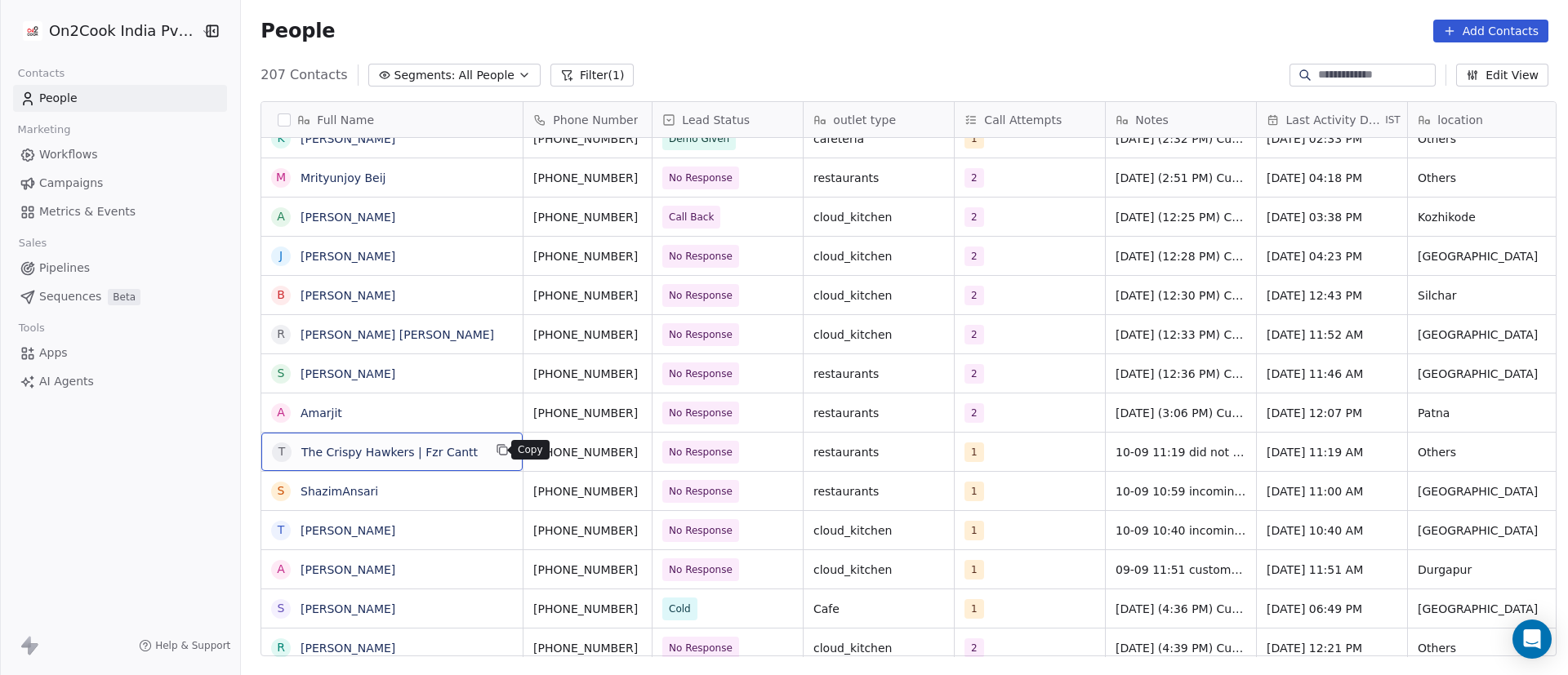
click at [499, 454] on icon "grid" at bounding box center [503, 451] width 7 height 7
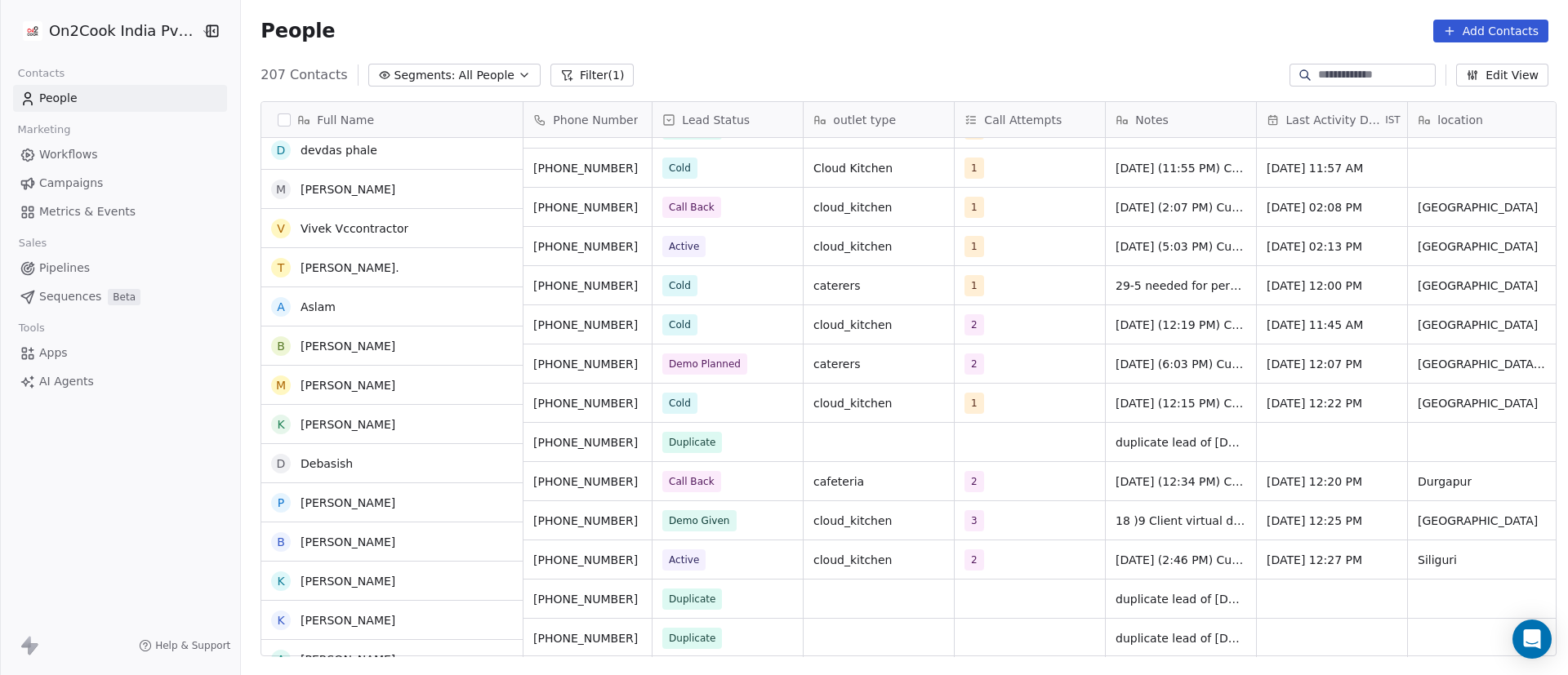
scroll to position [1956, 0]
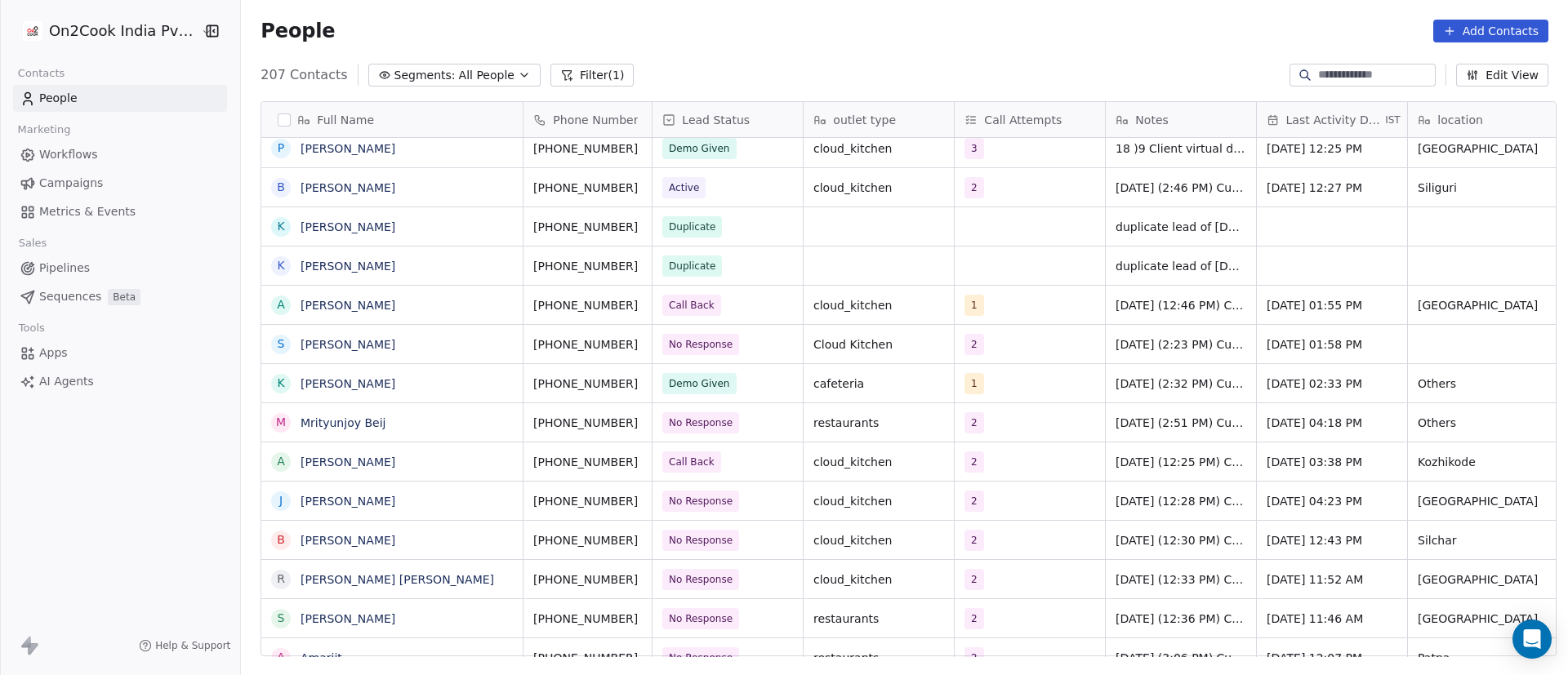
click at [1194, 230] on span "duplicate lead of [DATE]" at bounding box center [1180, 227] width 131 height 16
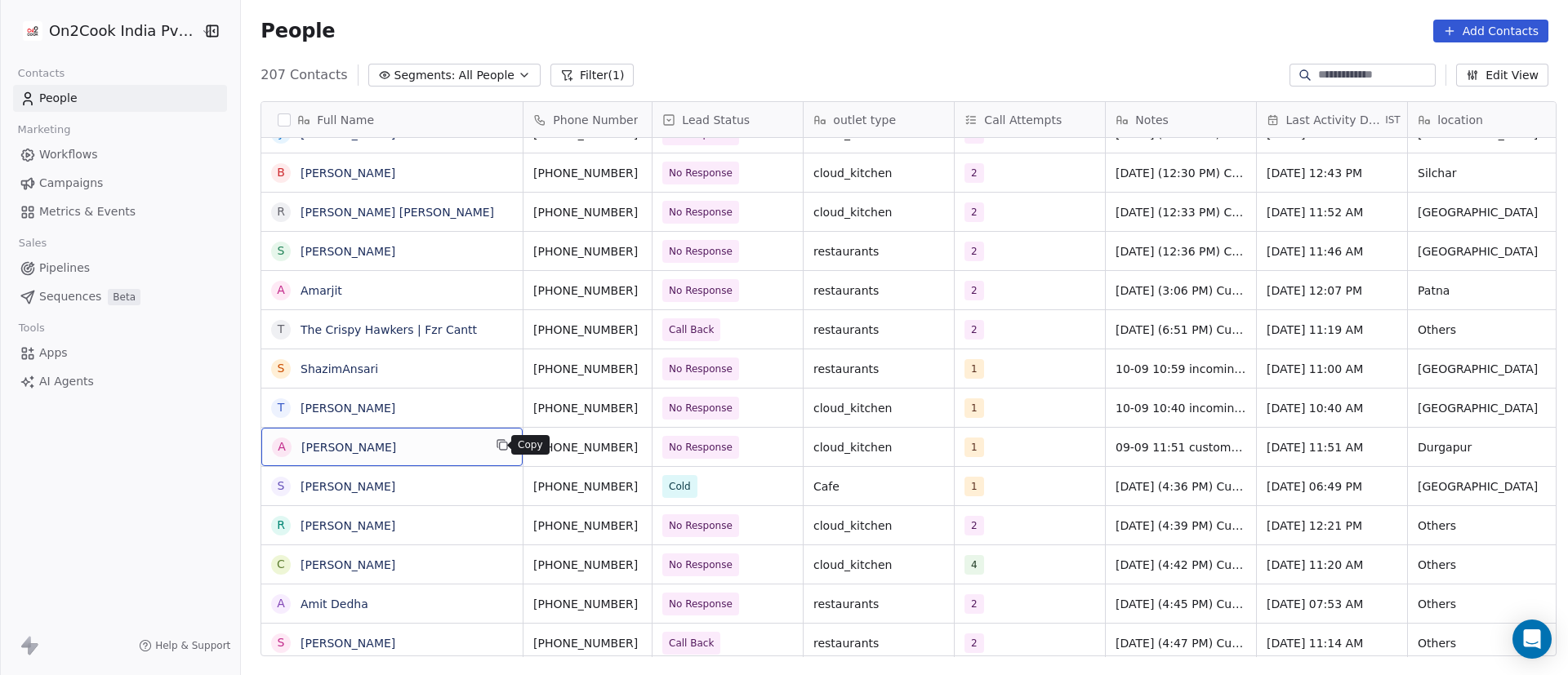
click at [496, 448] on icon "grid" at bounding box center [502, 445] width 13 height 13
click at [652, 447] on icon "grid" at bounding box center [659, 445] width 13 height 13
click at [745, 441] on span "No Response" at bounding box center [713, 447] width 100 height 23
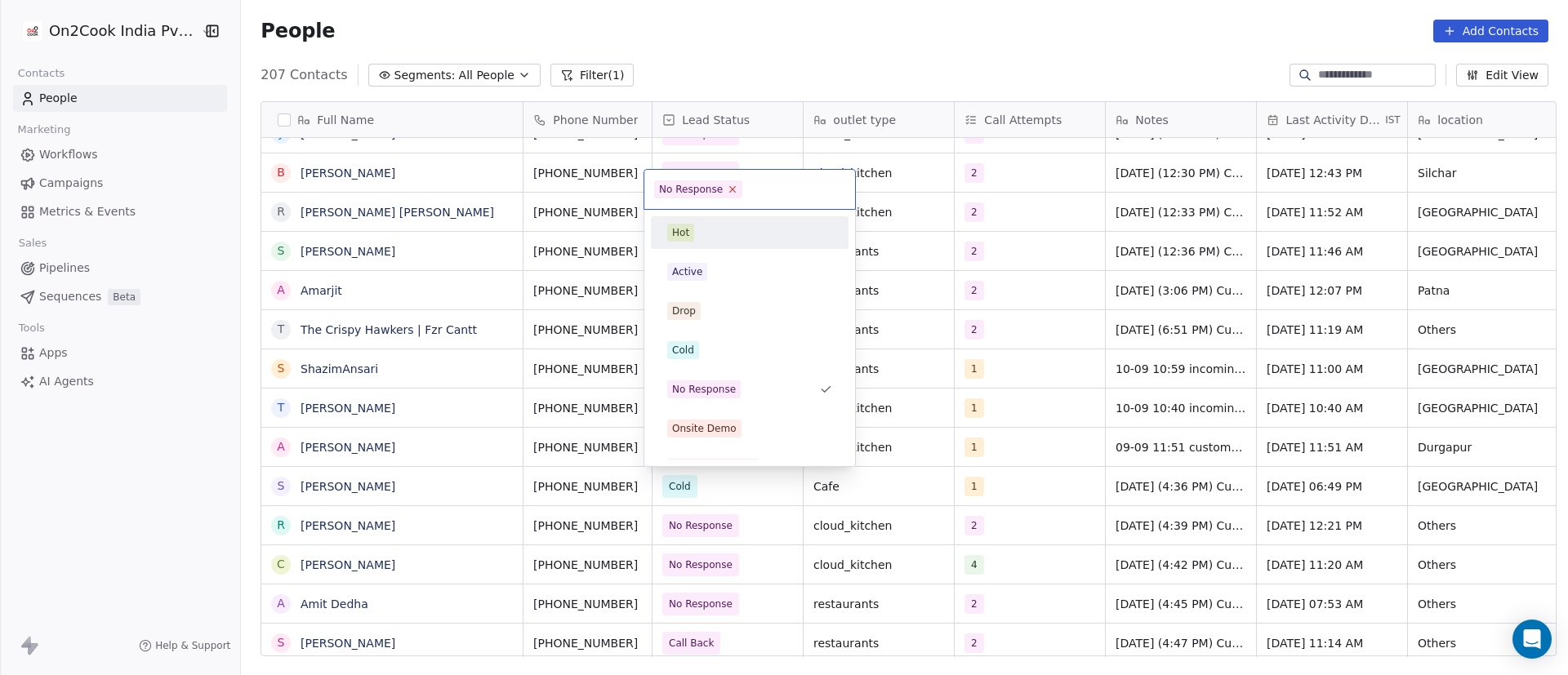
click at [728, 187] on icon at bounding box center [733, 190] width 11 height 11
click at [698, 349] on div "Cold" at bounding box center [750, 351] width 165 height 18
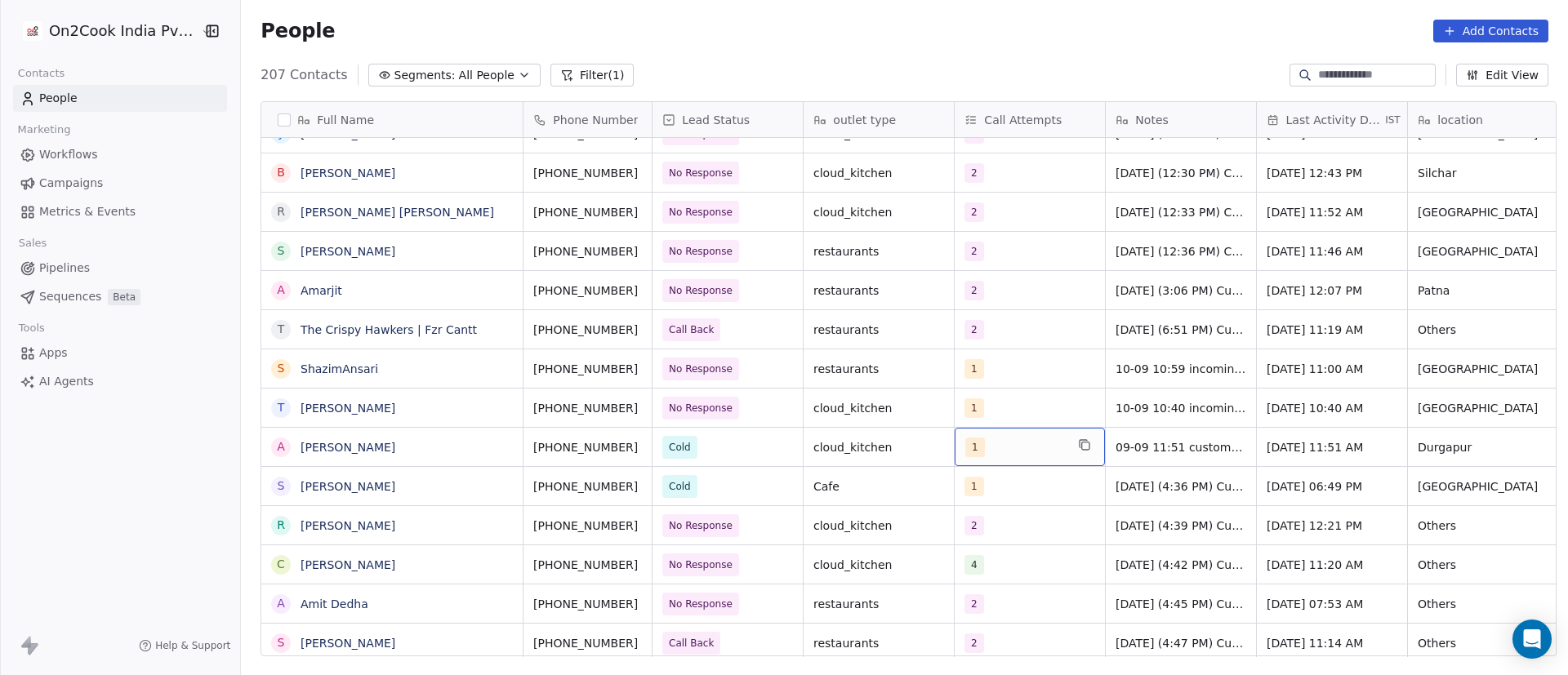
click at [996, 452] on div "1" at bounding box center [1014, 447] width 100 height 19
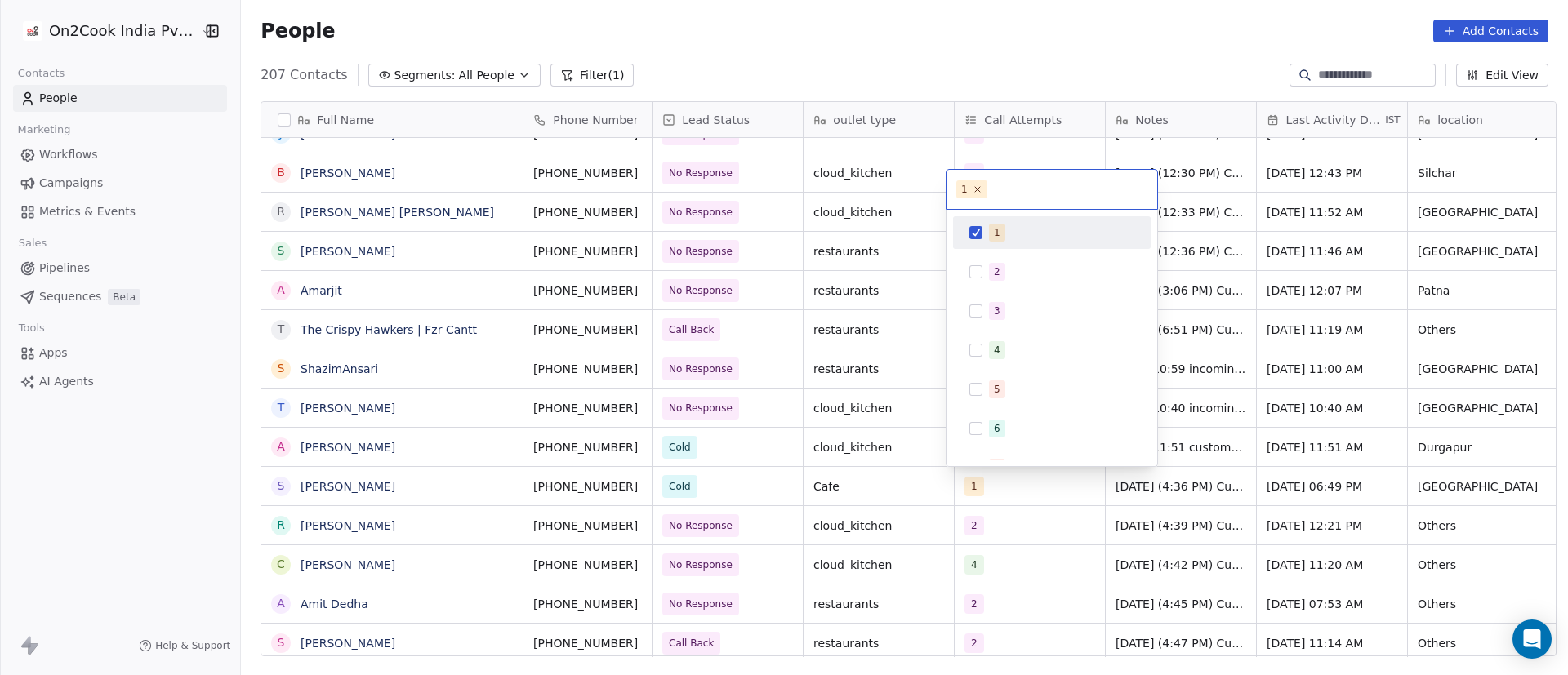
click at [987, 239] on div "1" at bounding box center [1051, 233] width 184 height 27
click at [988, 265] on div "2" at bounding box center [1051, 272] width 184 height 27
click at [814, 451] on html "On2Cook India Pvt. Ltd. Contacts People Marketing Workflows Campaigns Metrics &…" at bounding box center [784, 337] width 1568 height 675
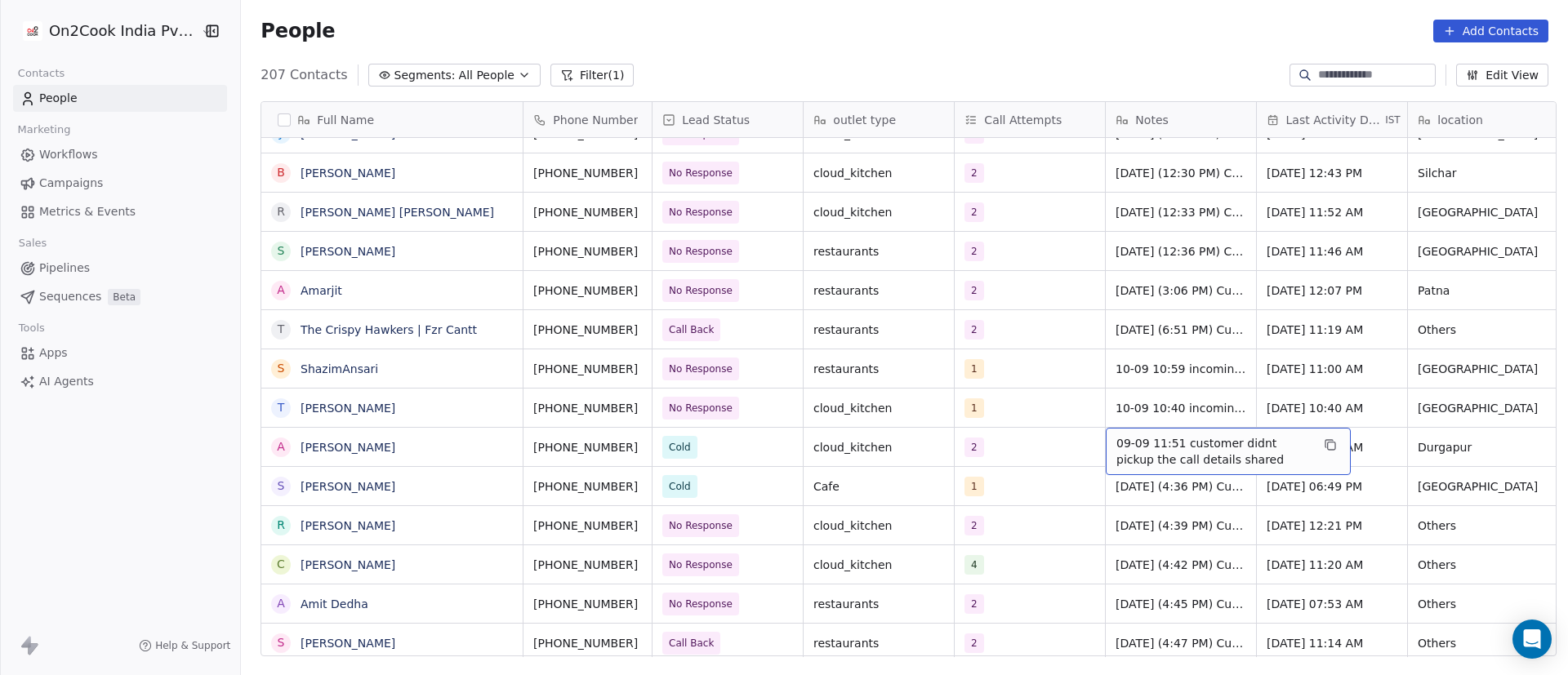
click at [1125, 446] on span "09-09 11:51 customer didnt pickup the call details shared" at bounding box center [1213, 452] width 194 height 33
click at [1124, 441] on span "09-09 11:51 customer didnt pickup the call details shared" at bounding box center [1213, 452] width 194 height 33
click at [1117, 441] on span "09-09 11:51 customer didnt pickup the call details shared" at bounding box center [1213, 452] width 194 height 33
click at [1105, 442] on textarea "**********" at bounding box center [1221, 452] width 244 height 50
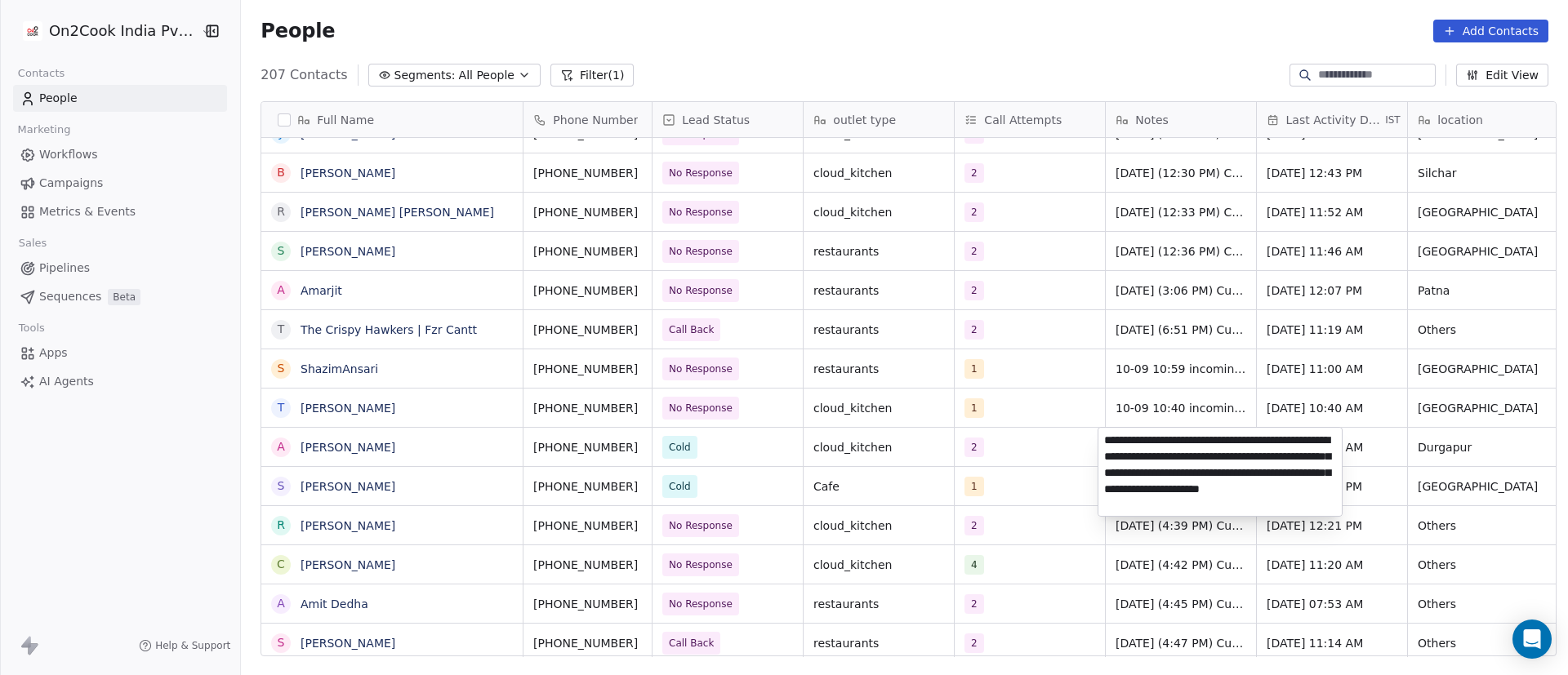
click at [1221, 462] on textarea "**********" at bounding box center [1221, 472] width 244 height 88
type textarea "**********"
click at [995, 450] on html "On2Cook India Pvt. Ltd. Contacts People Marketing Workflows Campaigns Metrics &…" at bounding box center [784, 337] width 1568 height 675
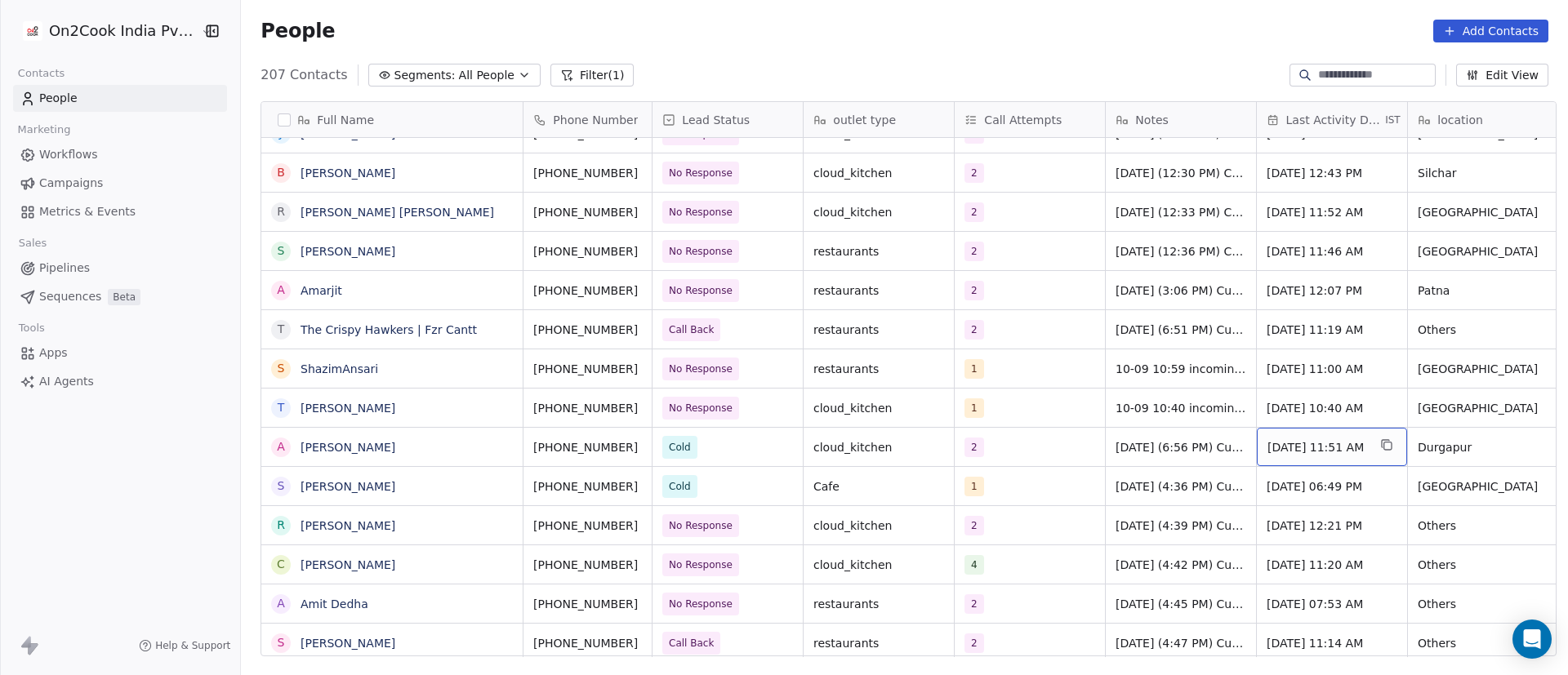
click at [1333, 447] on span "Sep 09, 2025 11:51 AM" at bounding box center [1317, 448] width 100 height 16
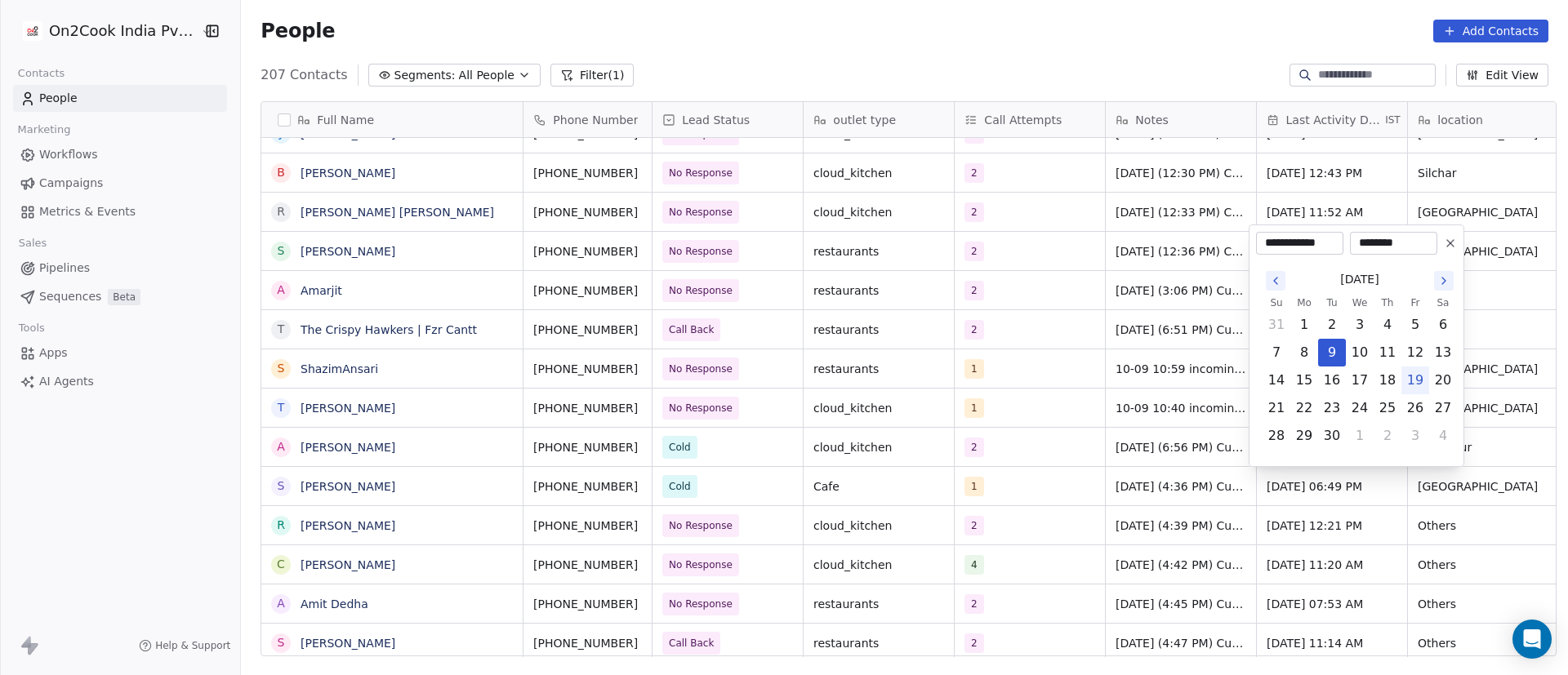
click at [1411, 380] on button "19" at bounding box center [1415, 380] width 27 height 27
type input "**********"
click at [1048, 462] on html "On2Cook India Pvt. Ltd. Contacts People Marketing Workflows Campaigns Metrics &…" at bounding box center [784, 337] width 1568 height 675
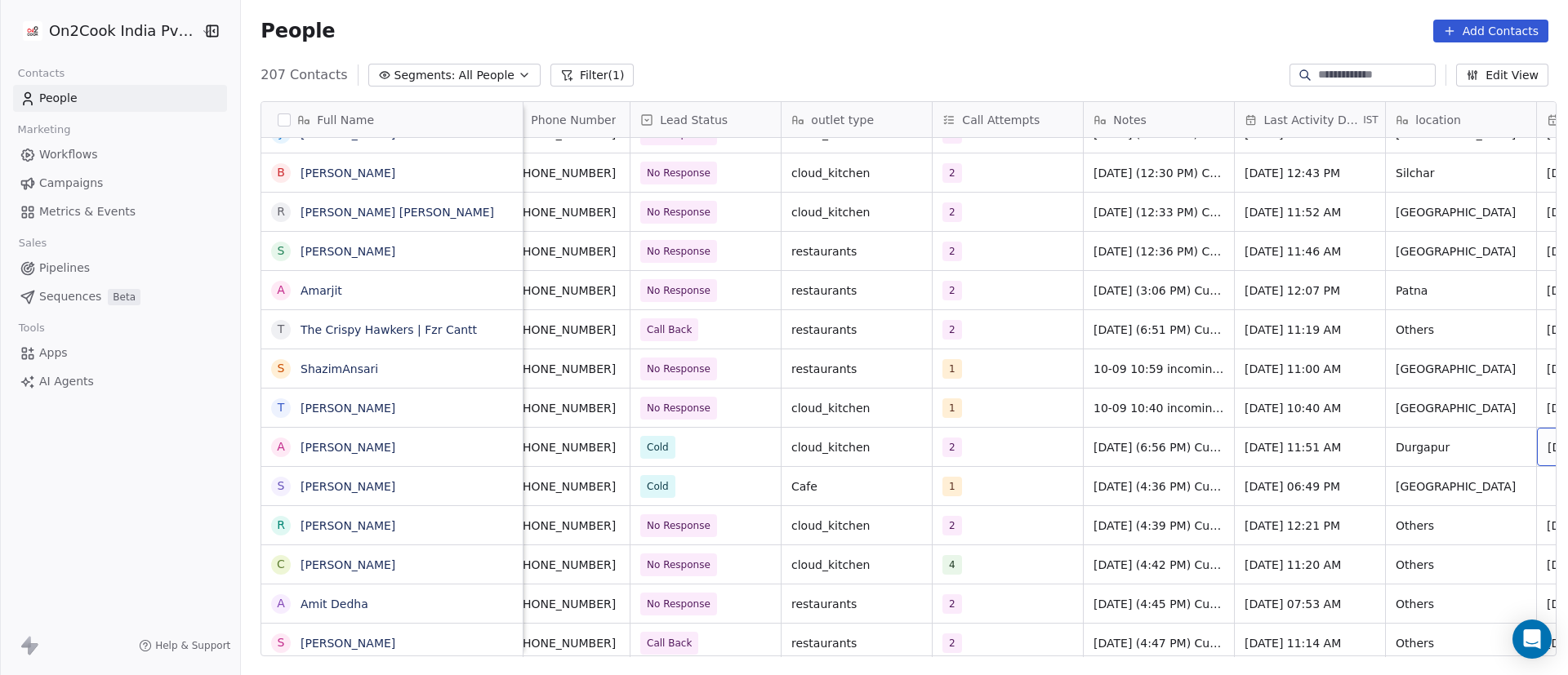
scroll to position [0, 173]
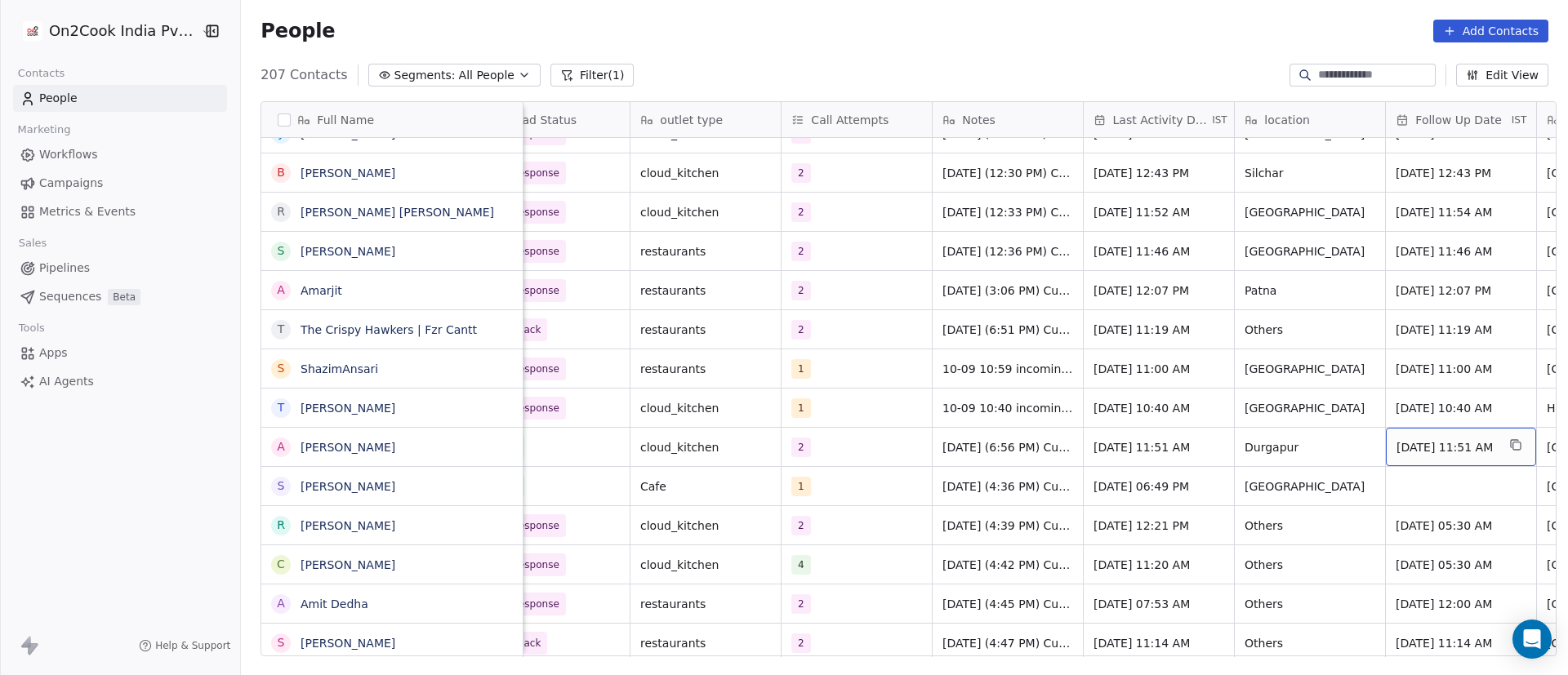
click at [1433, 449] on span "[DATE] 11:51 AM" at bounding box center [1446, 448] width 100 height 16
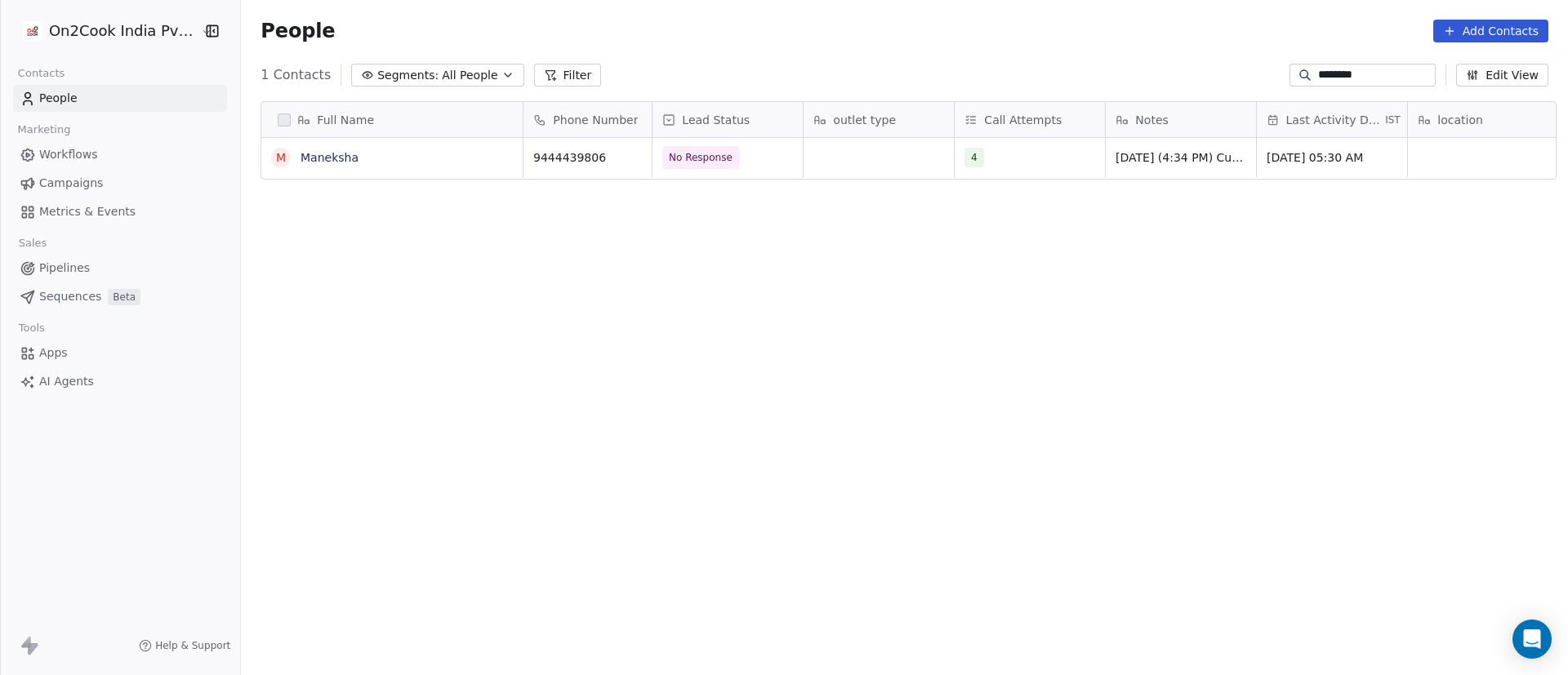
scroll to position [575, 1316]
click at [1336, 78] on input "********" at bounding box center [1376, 75] width 115 height 16
click at [1334, 78] on input "********" at bounding box center [1376, 75] width 115 height 16
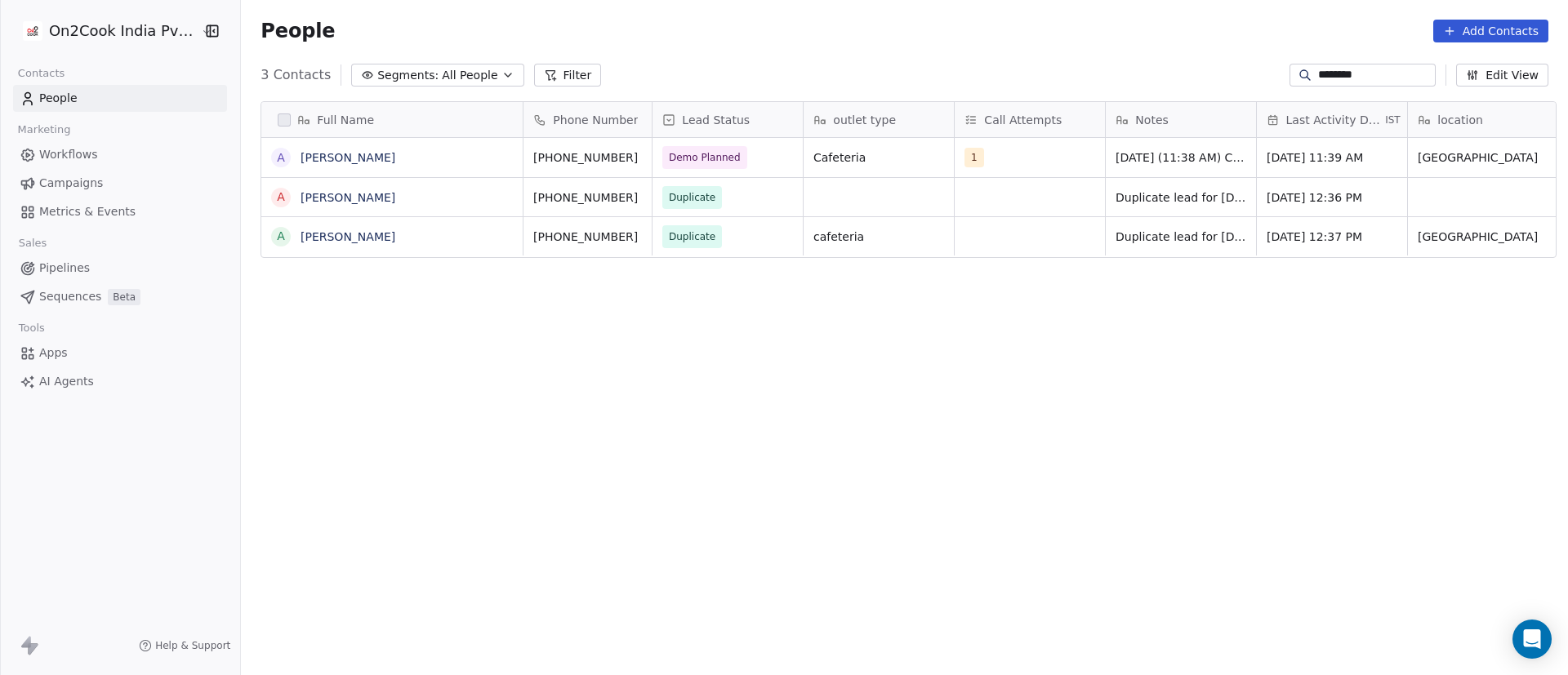
type input "********"
click at [752, 158] on span "Demo Planned" at bounding box center [713, 158] width 100 height 23
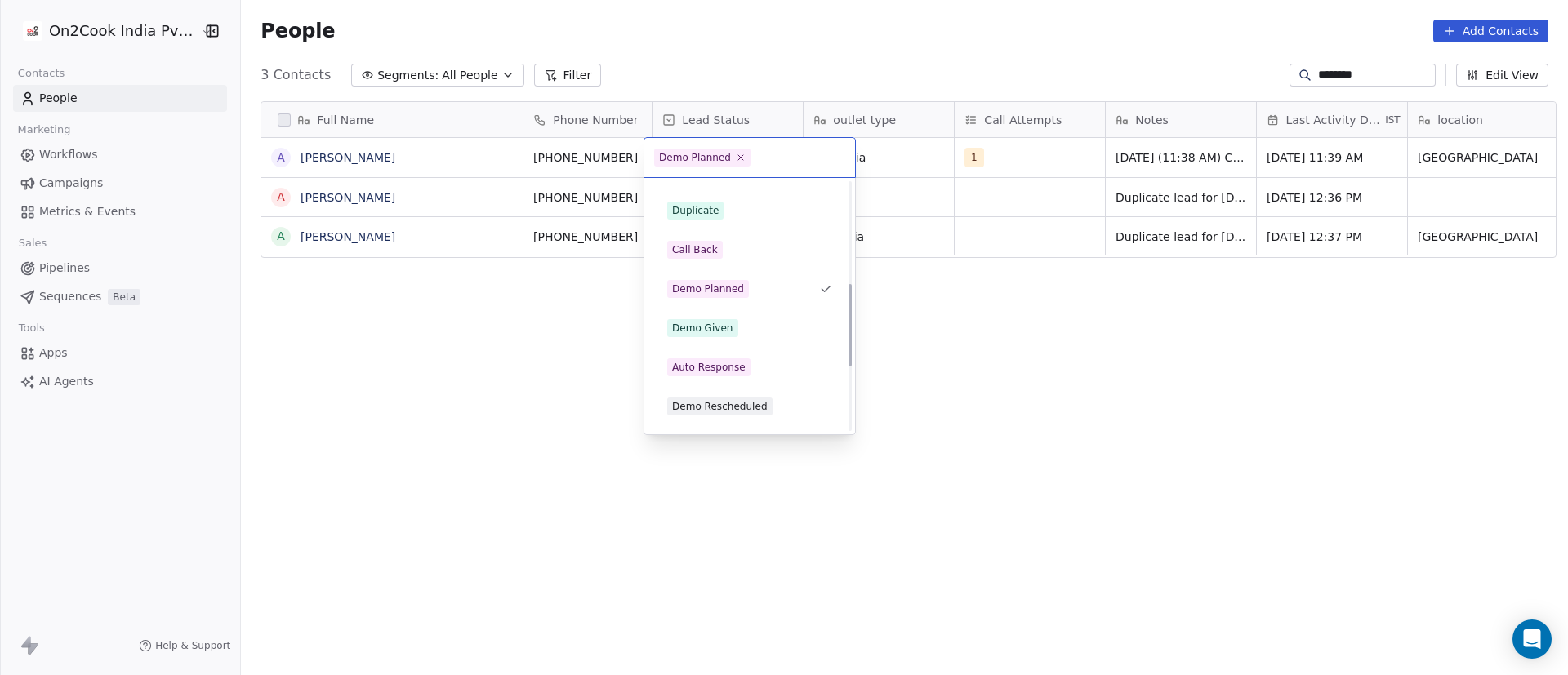
scroll to position [426, 0]
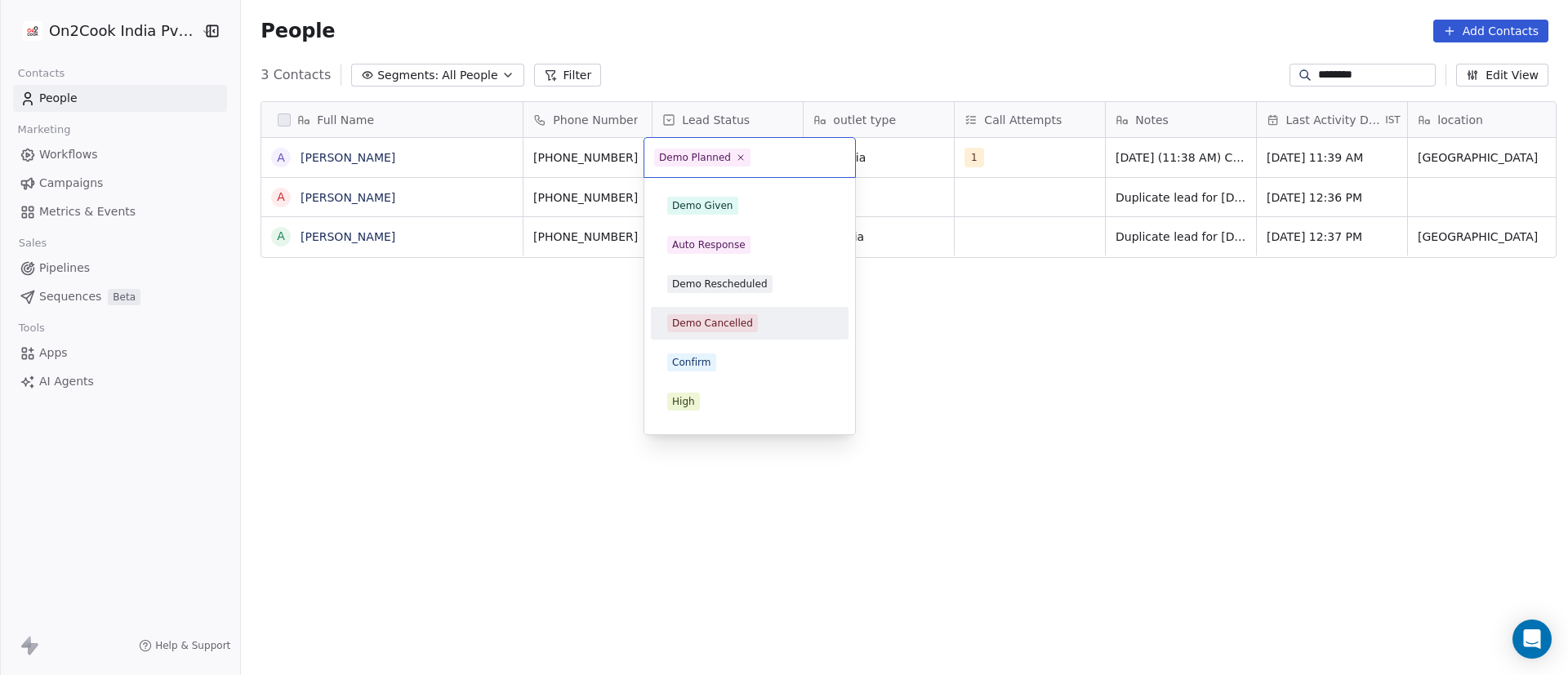
click at [776, 311] on div "Demo Cancelled" at bounding box center [749, 323] width 184 height 27
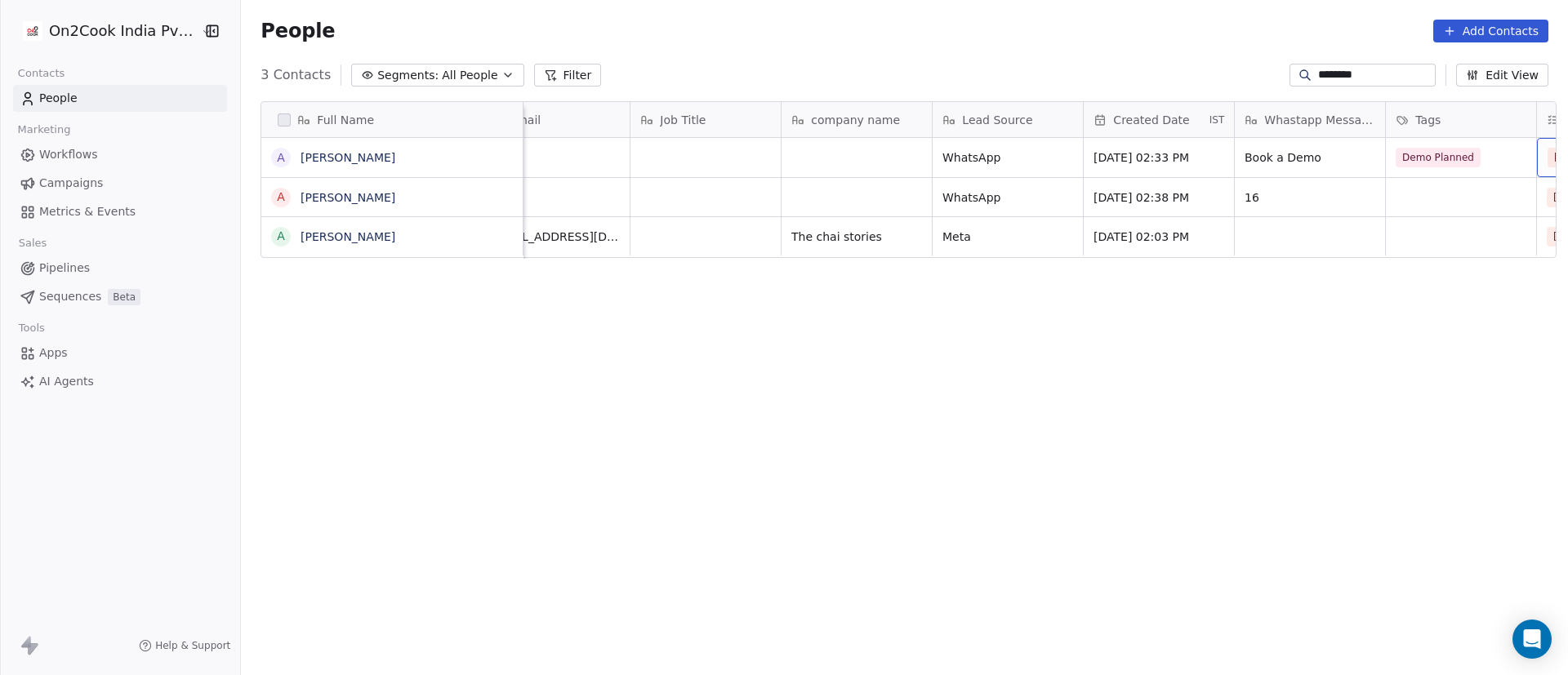
scroll to position [0, 1533]
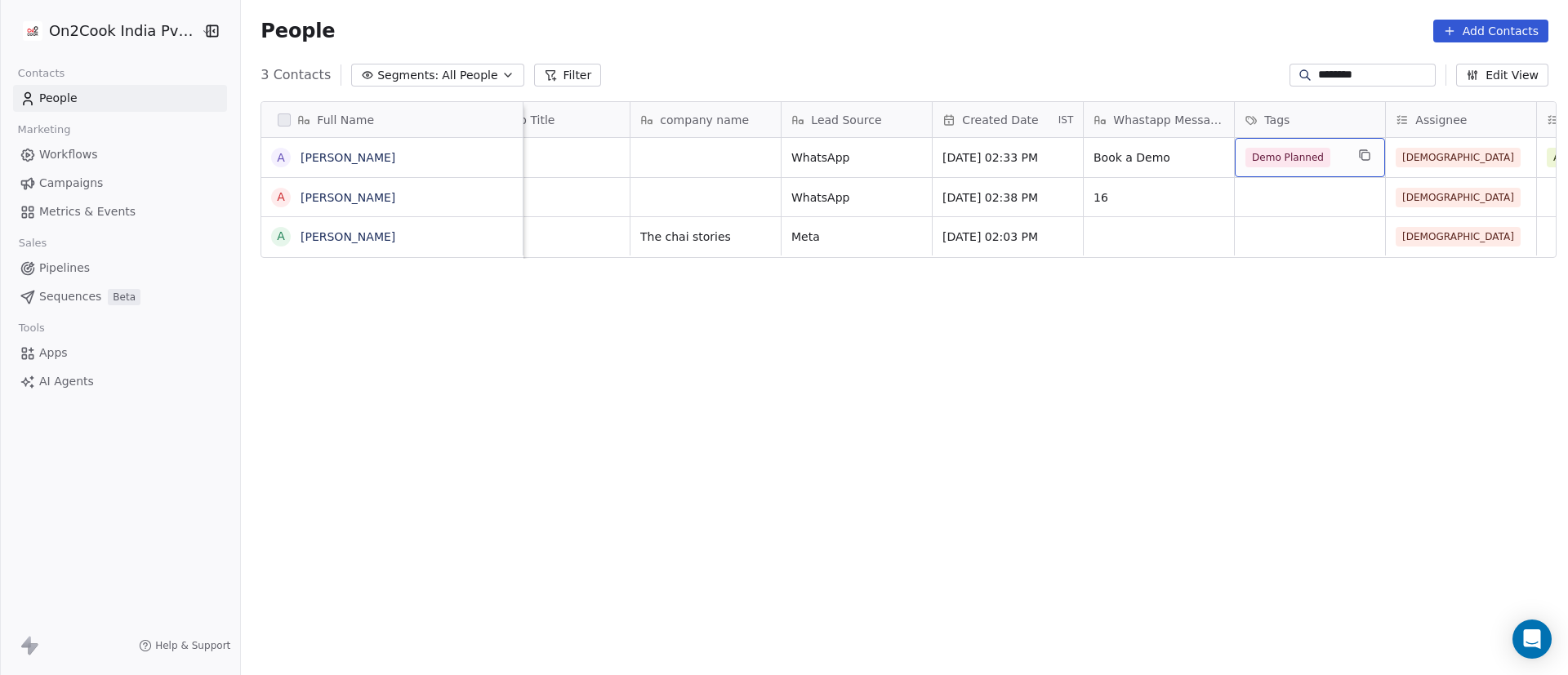
click at [1341, 158] on div "Demo Planned" at bounding box center [1310, 158] width 150 height 39
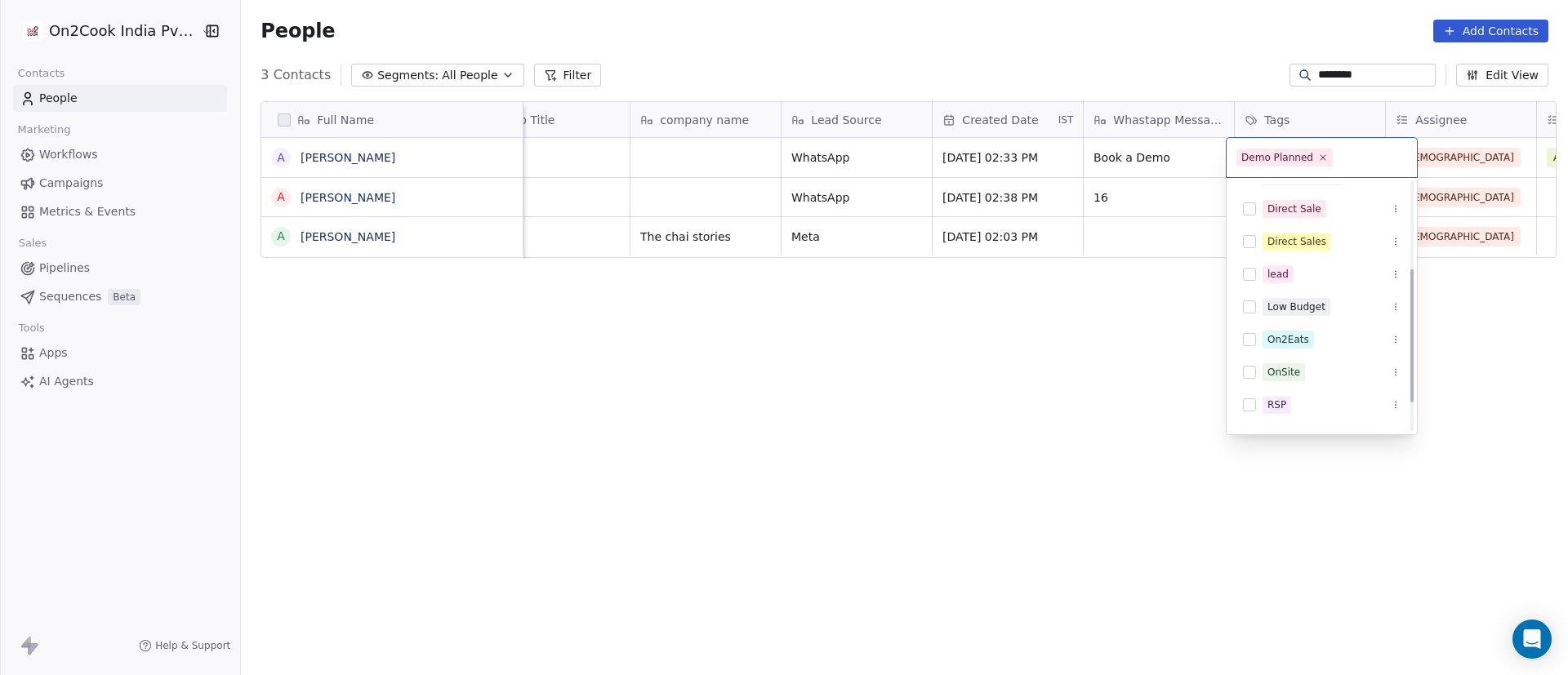
scroll to position [0, 0]
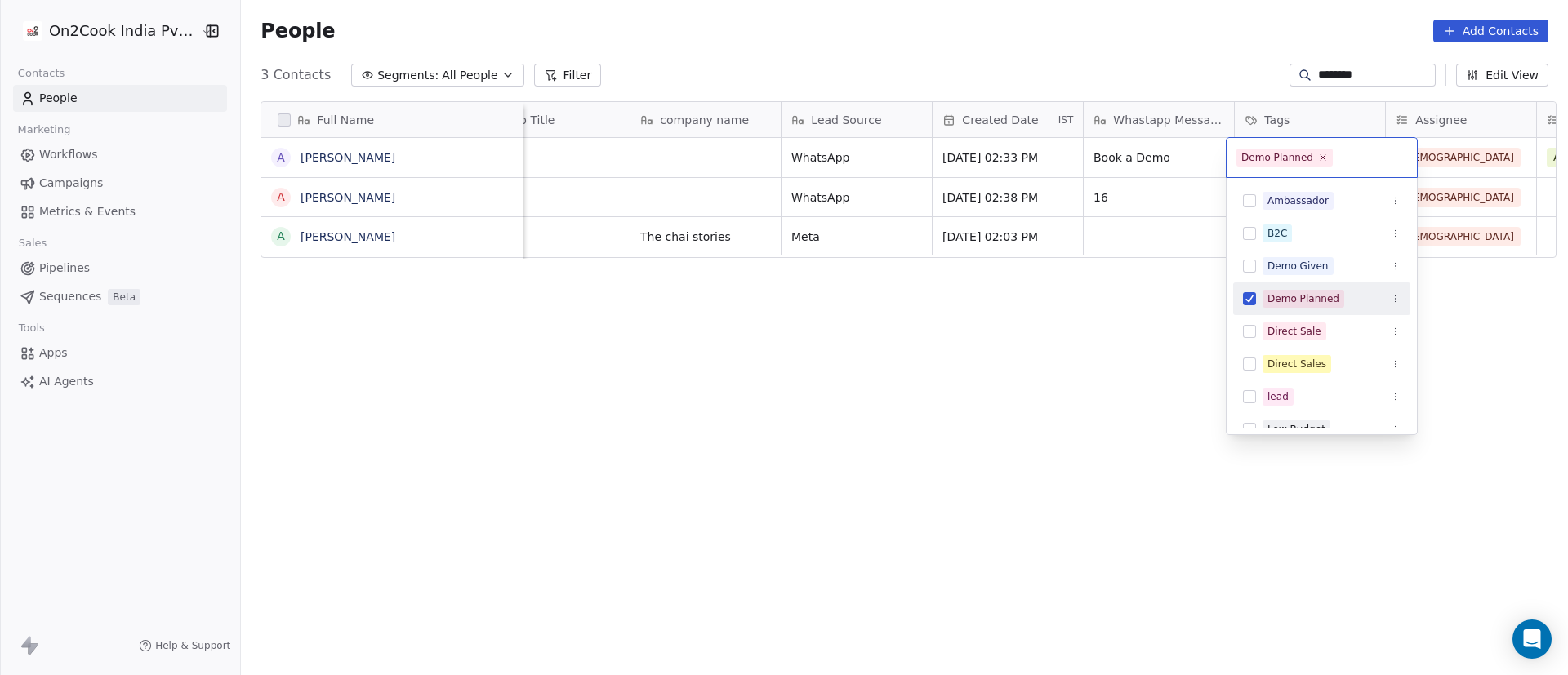
click at [1261, 302] on div "Demo Planned" at bounding box center [1321, 299] width 177 height 27
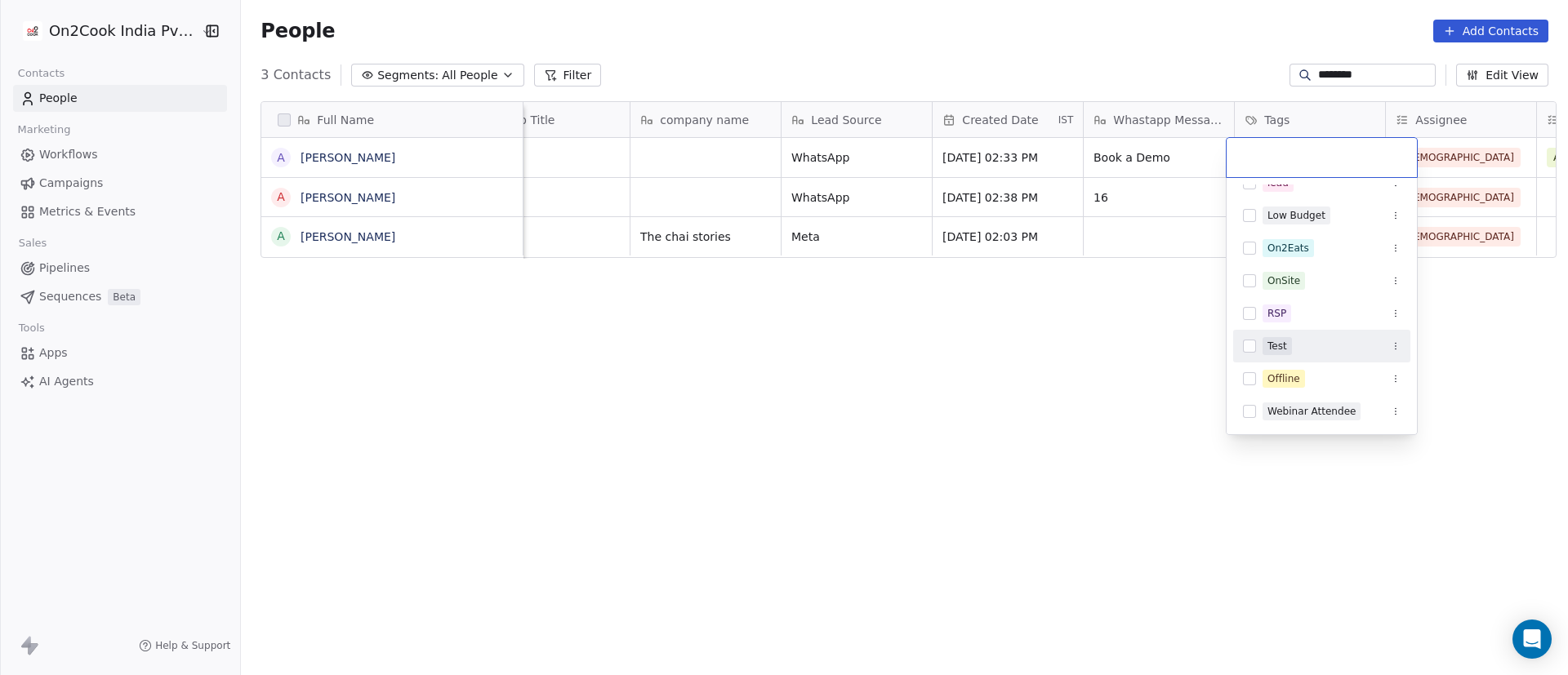
click at [1074, 383] on html "On2Cook India Pvt. Ltd. Contacts People Marketing Workflows Campaigns Metrics &…" at bounding box center [784, 337] width 1568 height 675
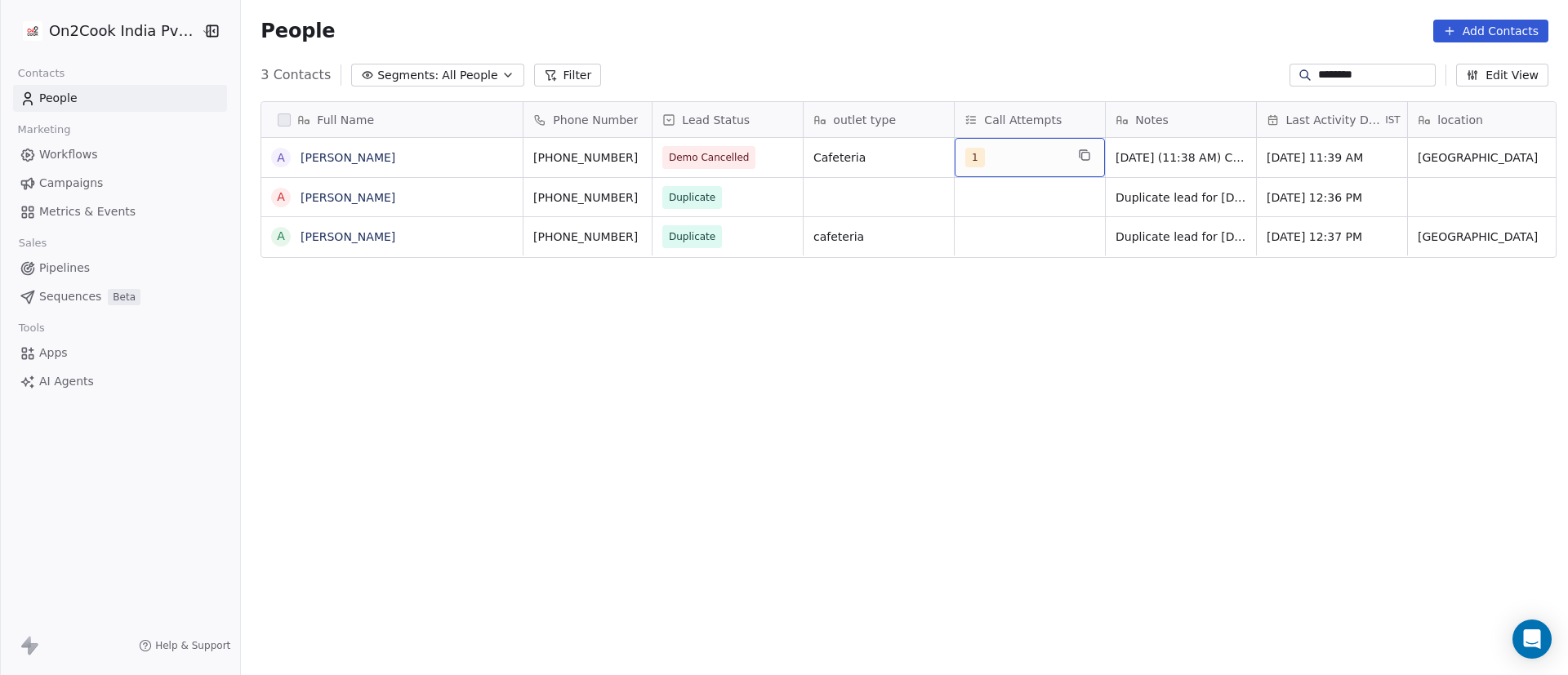
click at [1028, 151] on div "1" at bounding box center [1014, 157] width 100 height 19
click at [1213, 163] on html "On2Cook India Pvt. Ltd. Contacts People Marketing Workflows Campaigns Metrics &…" at bounding box center [784, 337] width 1568 height 675
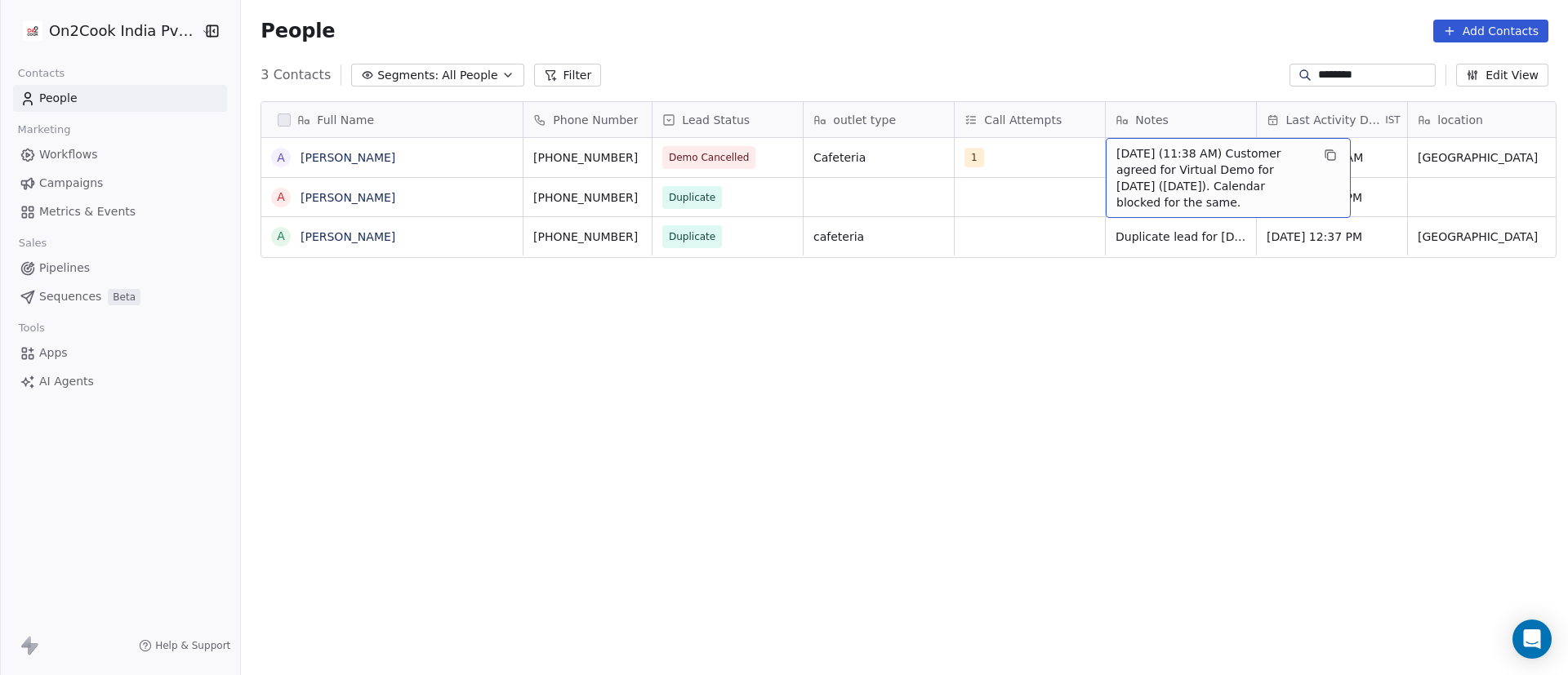
click at [1107, 155] on div "15/9/2025 (11:38 AM) Customer agreed for Virtual Demo for Saturday (20th Sep). …" at bounding box center [1228, 178] width 245 height 80
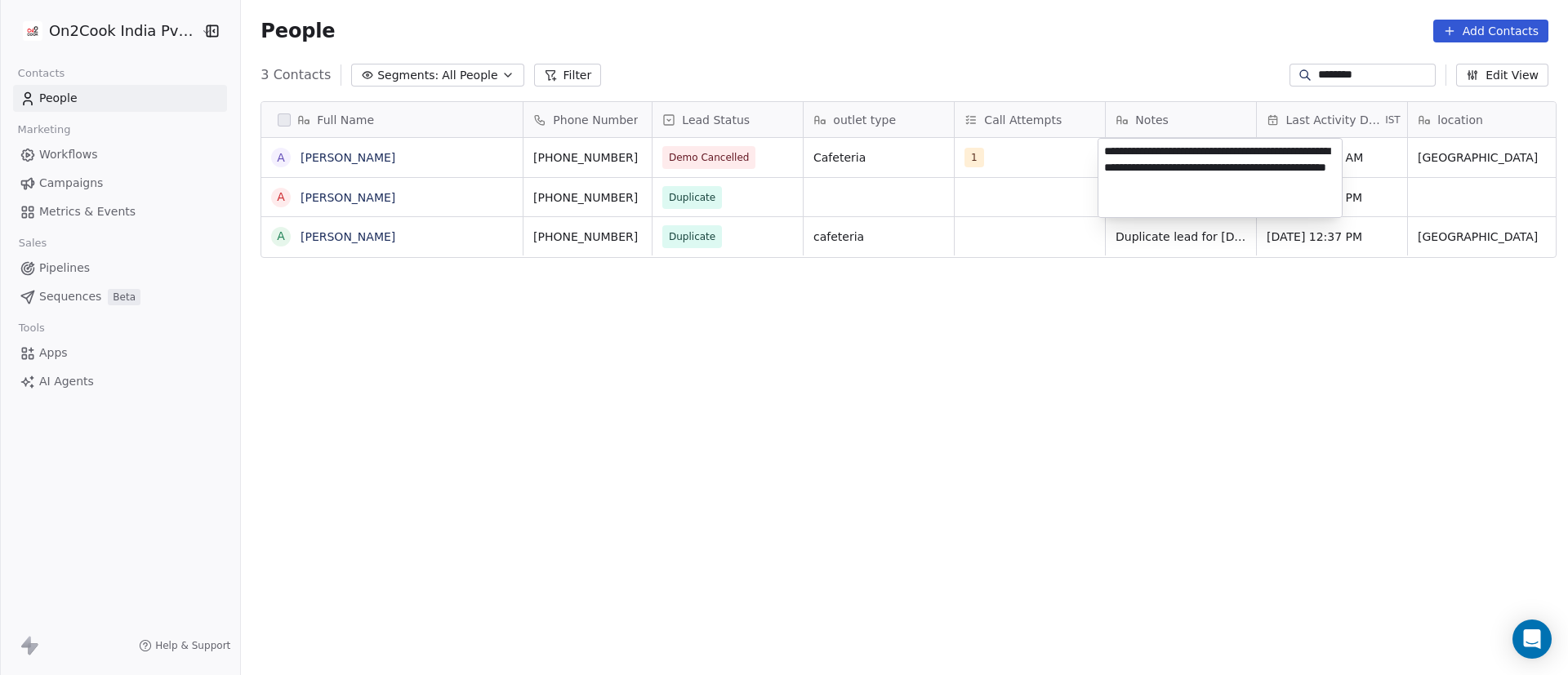
click at [1108, 151] on textarea "**********" at bounding box center [1221, 179] width 244 height 79
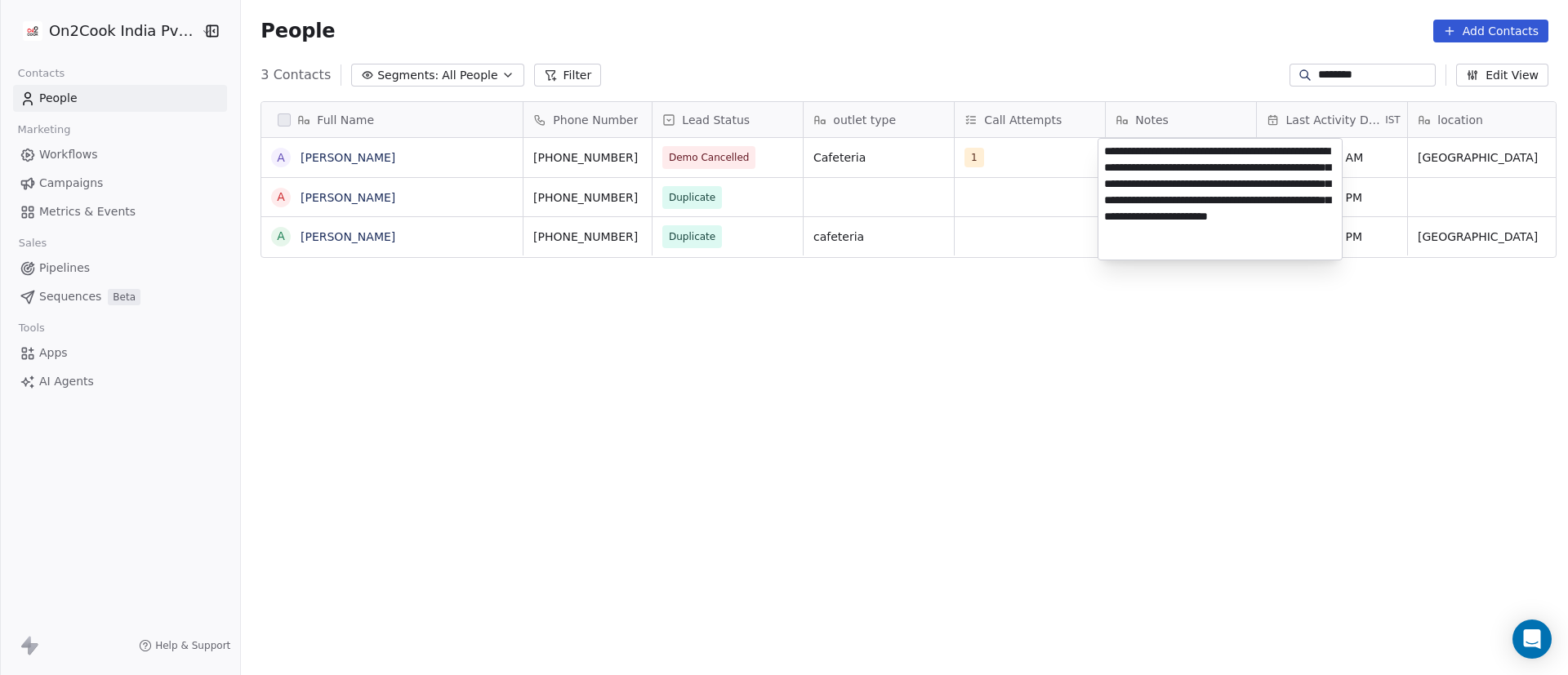
click at [1172, 197] on textarea "**********" at bounding box center [1221, 200] width 244 height 121
click at [1190, 201] on textarea "**********" at bounding box center [1221, 200] width 244 height 121
click at [1200, 199] on textarea "**********" at bounding box center [1221, 200] width 244 height 121
type textarea "**********"
click at [1211, 176] on textarea "**********" at bounding box center [1221, 200] width 244 height 121
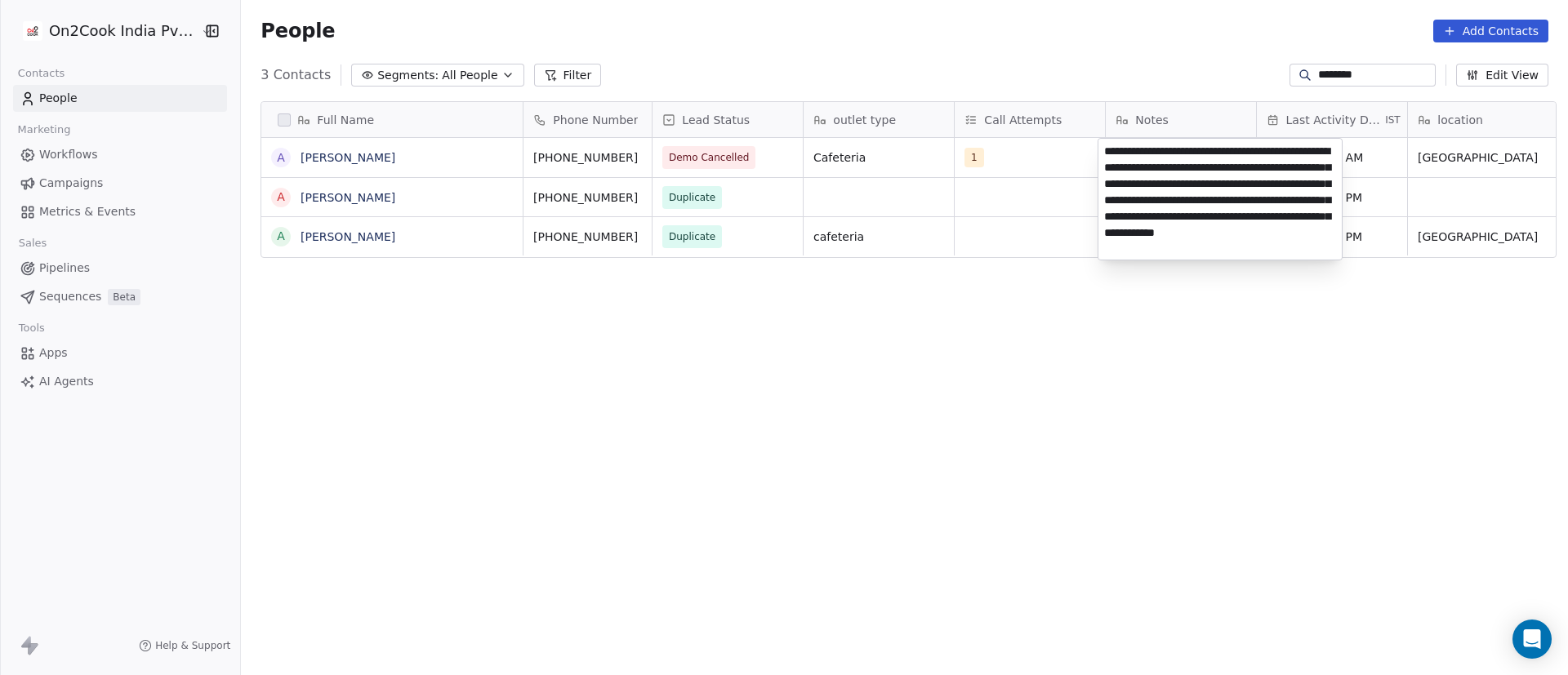
click at [1297, 178] on textarea "**********" at bounding box center [1221, 200] width 244 height 121
click at [1204, 206] on textarea "**********" at bounding box center [1221, 200] width 244 height 121
click at [1043, 207] on html "On2Cook India Pvt. Ltd. Contacts People Marketing Workflows Campaigns Metrics &…" at bounding box center [784, 337] width 1568 height 675
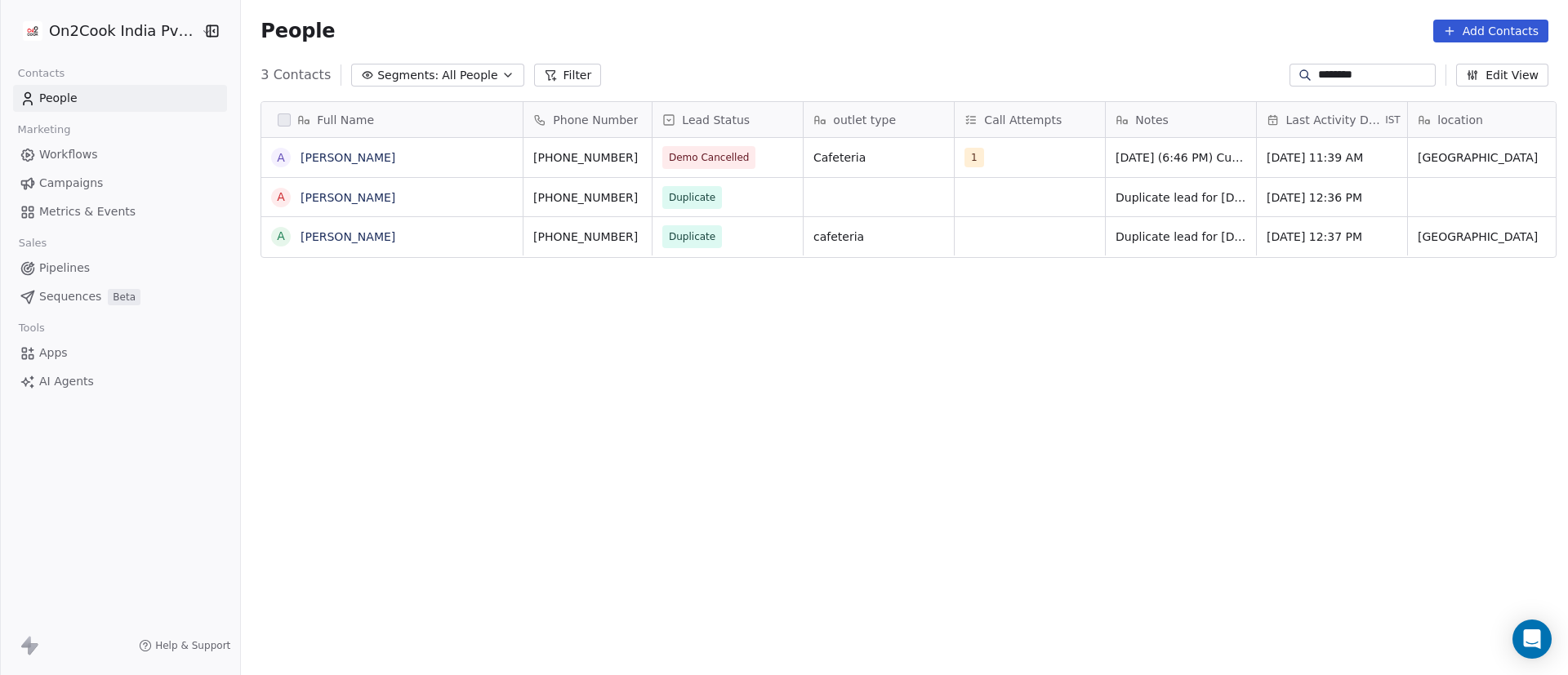
click at [1326, 72] on input "********" at bounding box center [1376, 75] width 115 height 16
paste input "**********"
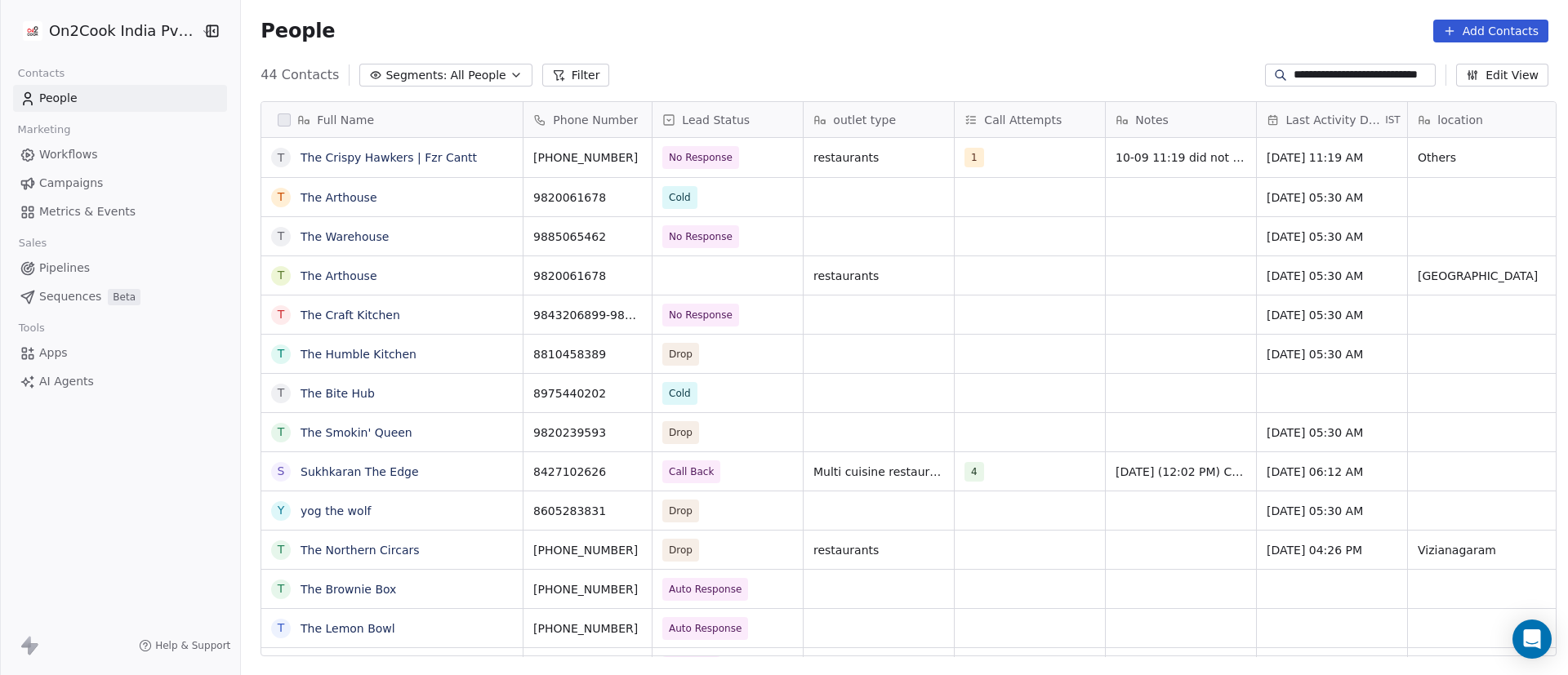
scroll to position [575, 1316]
type input "**********"
click at [740, 155] on span "No Response" at bounding box center [713, 158] width 100 height 23
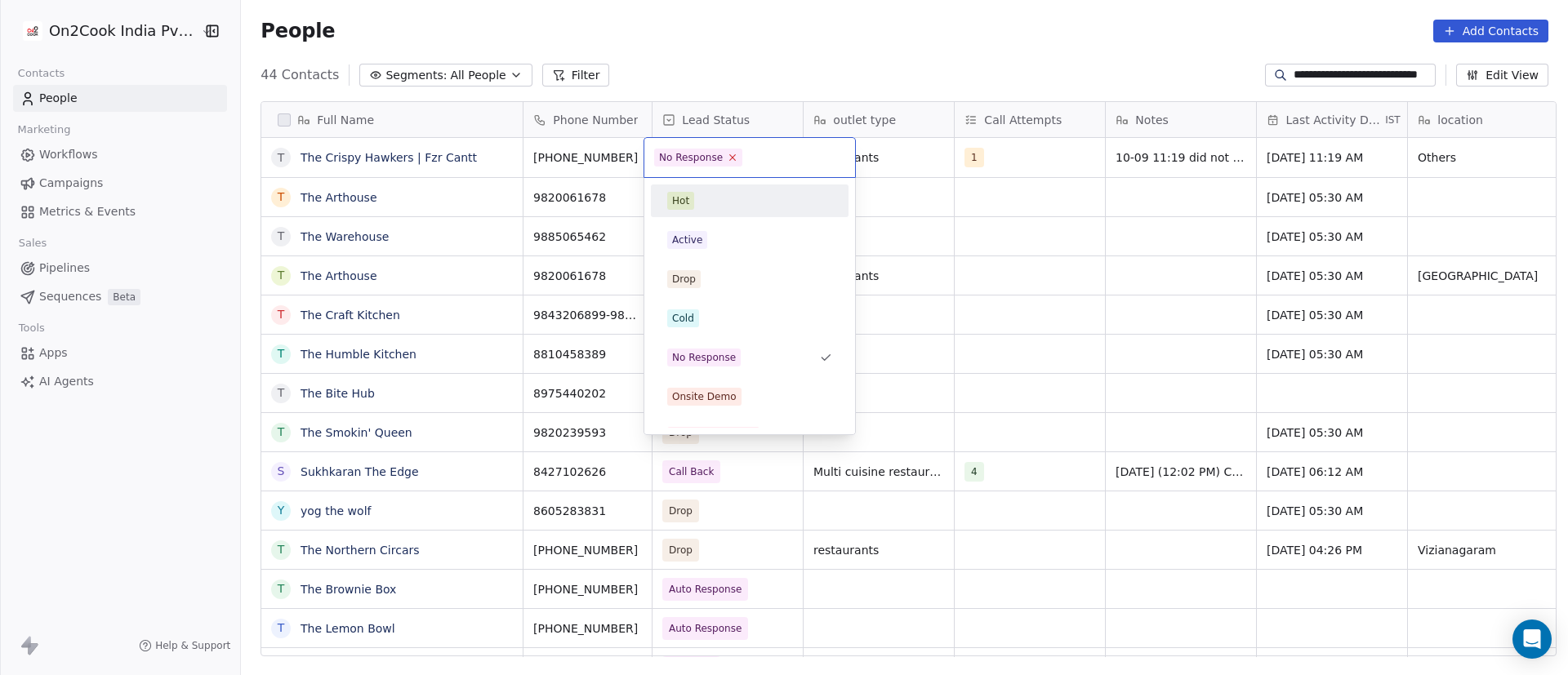
click at [730, 158] on icon at bounding box center [733, 158] width 5 height 5
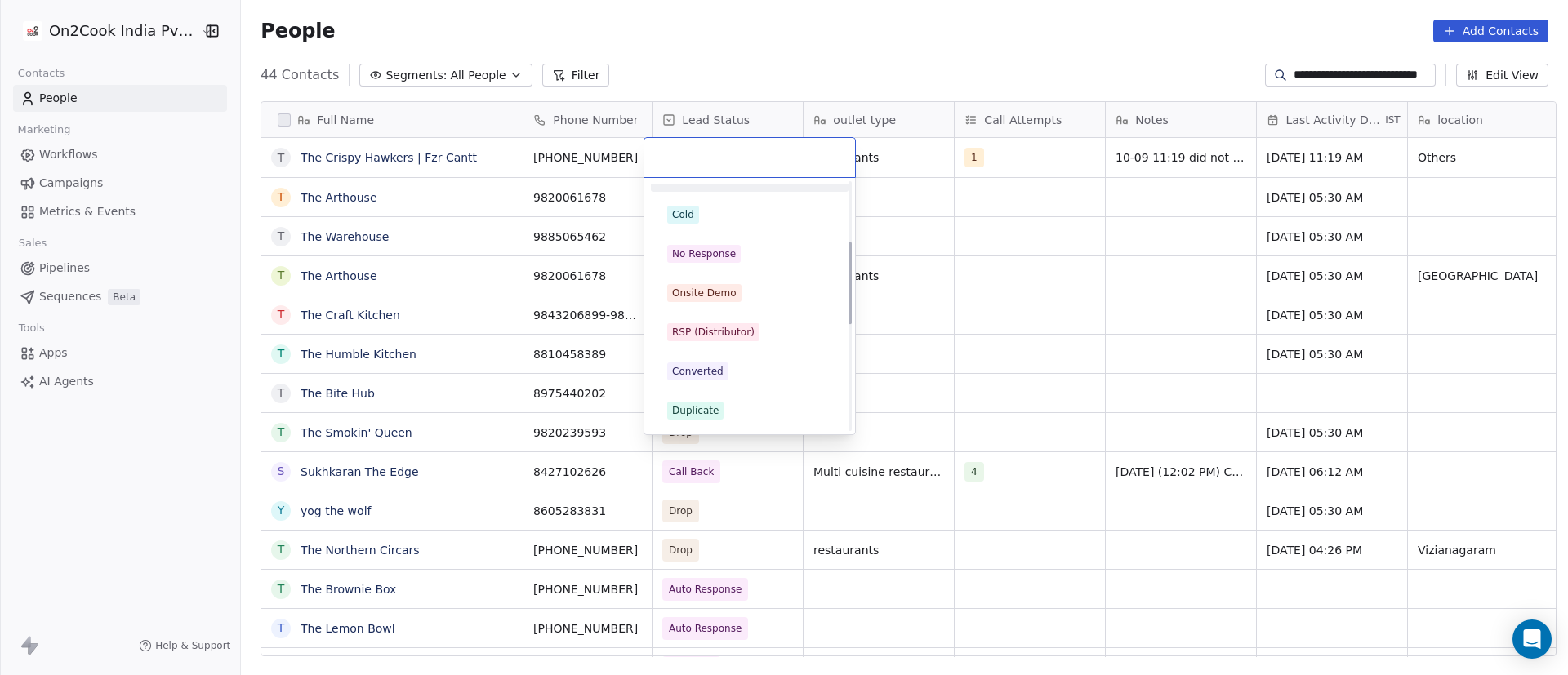
scroll to position [245, 0]
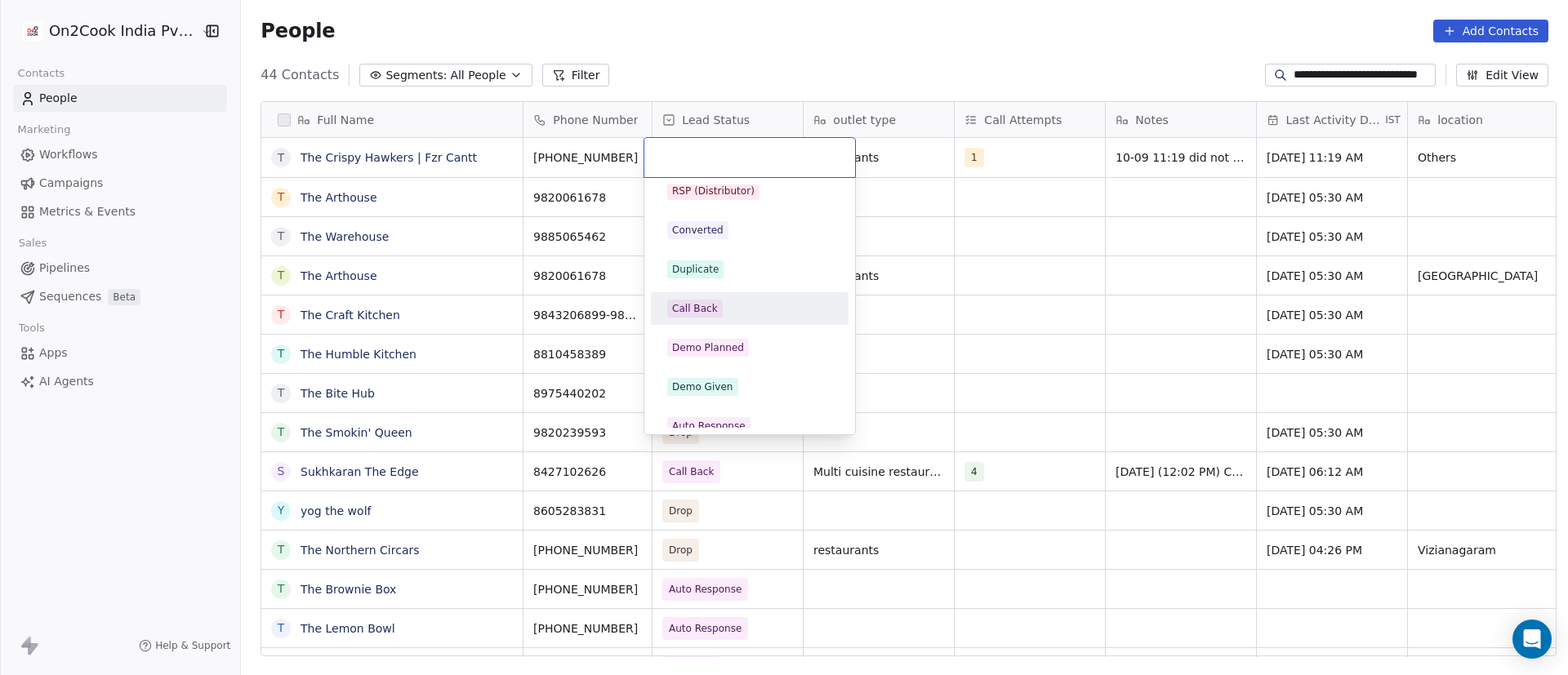
click at [745, 296] on div "Call Back" at bounding box center [749, 309] width 184 height 27
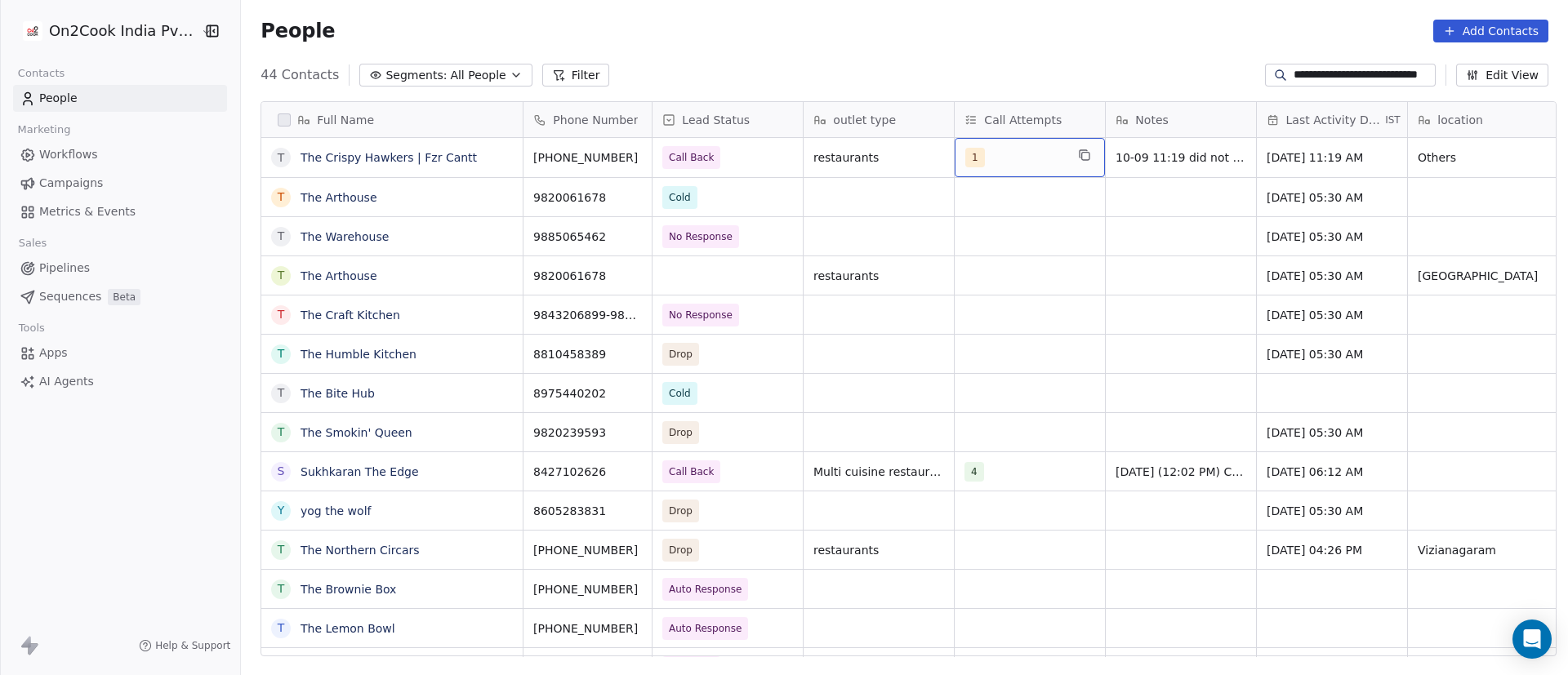
click at [1014, 154] on div "1" at bounding box center [1014, 157] width 100 height 19
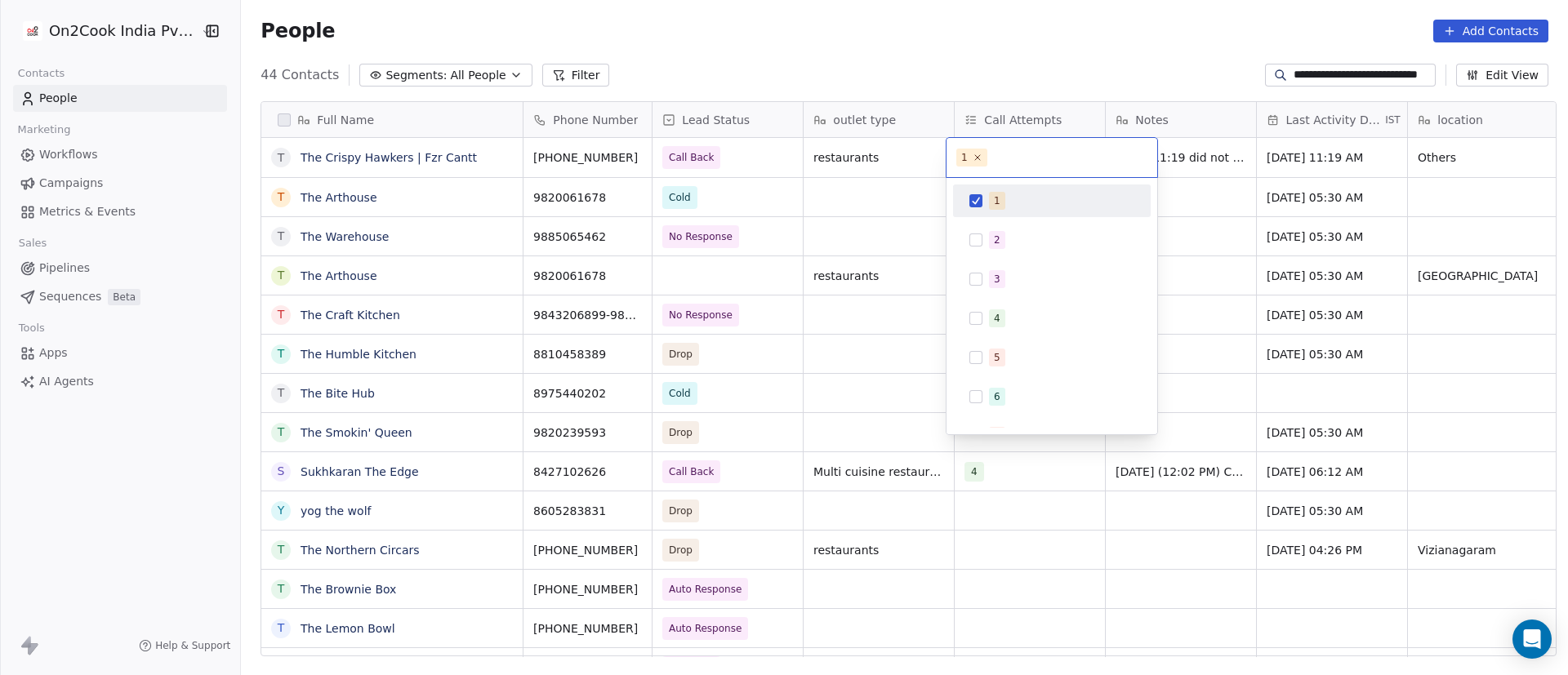
click at [995, 197] on div "1" at bounding box center [997, 201] width 6 height 15
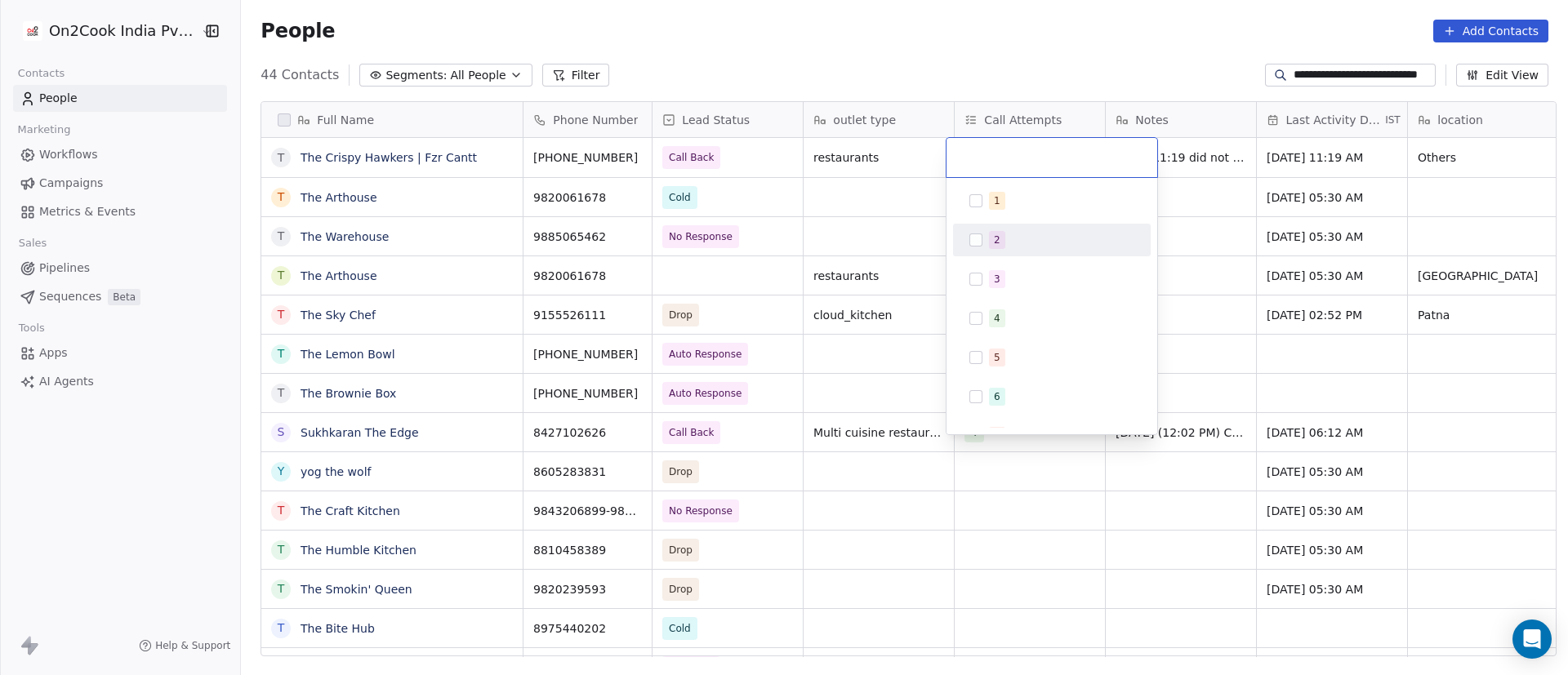
click at [977, 234] on button "Suggestions" at bounding box center [976, 240] width 13 height 13
click at [870, 193] on html "**********" at bounding box center [784, 337] width 1568 height 675
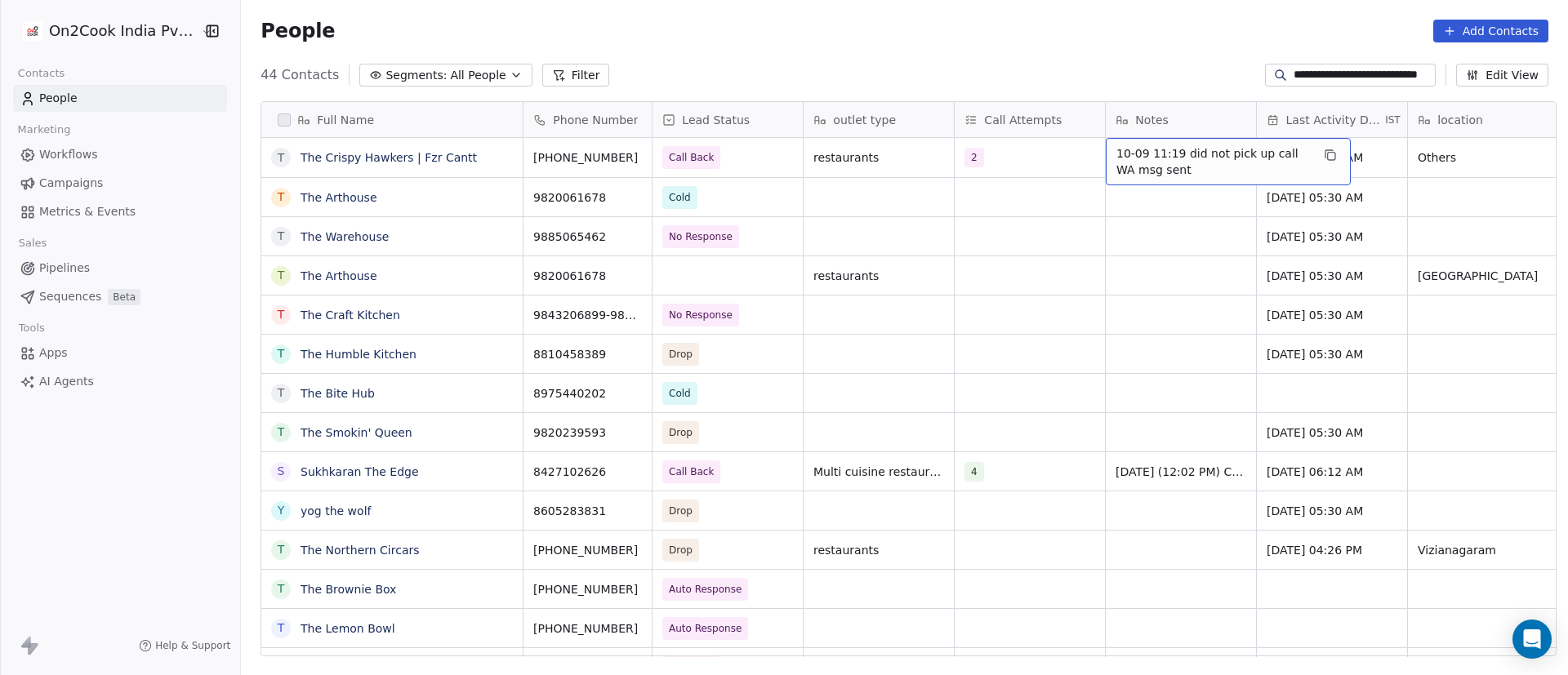
click at [1116, 156] on span "10-09 11:19 did not pick up call WA msg sent" at bounding box center [1213, 162] width 194 height 33
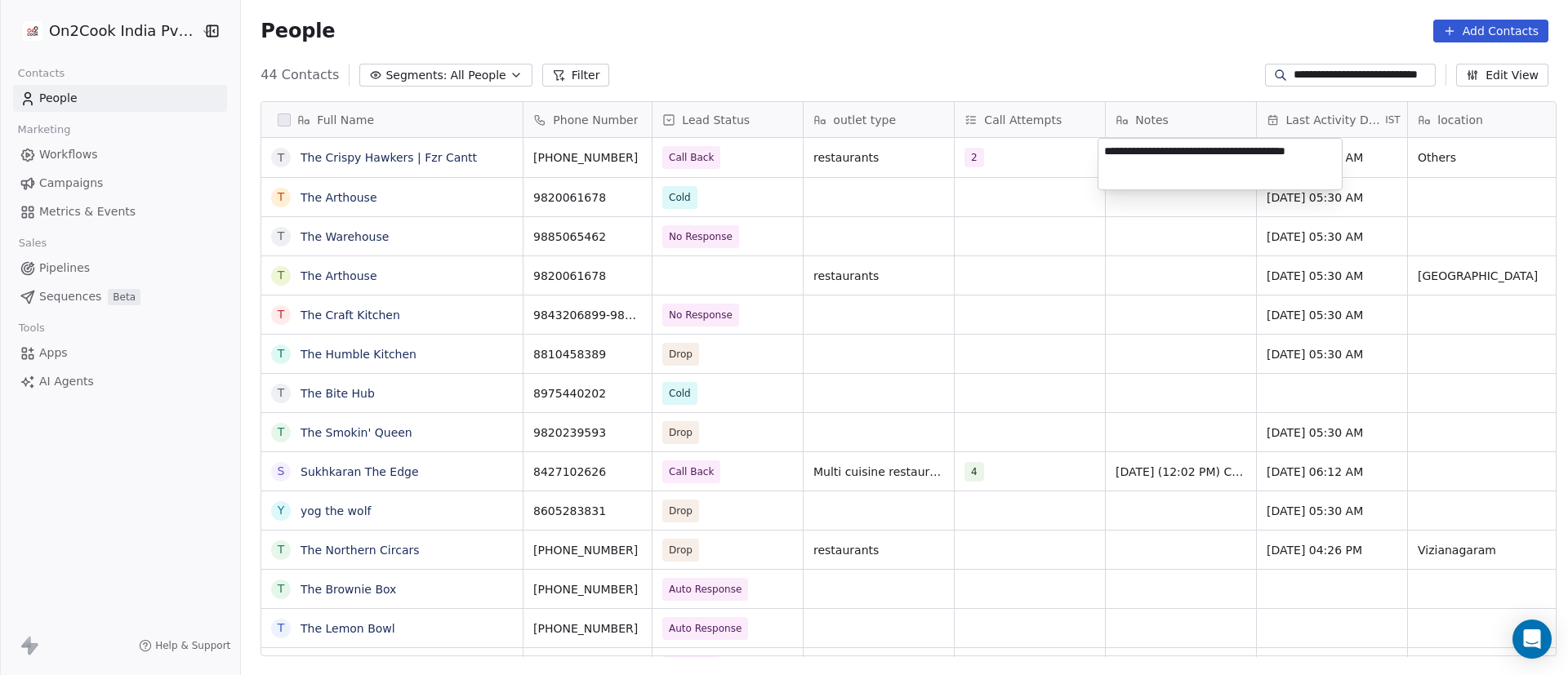
click at [1109, 154] on textarea "**********" at bounding box center [1221, 164] width 244 height 50
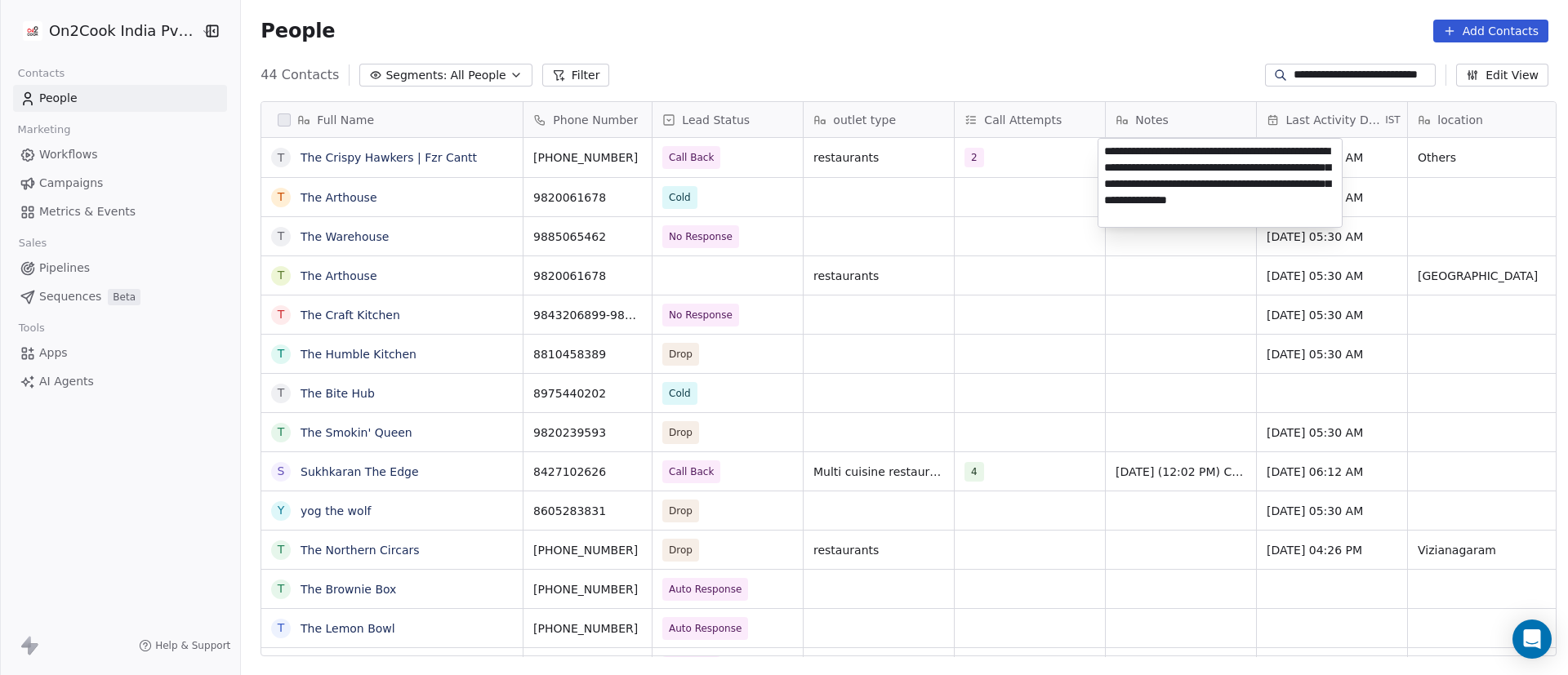
type textarea "**********"
click at [1028, 141] on html "**********" at bounding box center [784, 337] width 1568 height 675
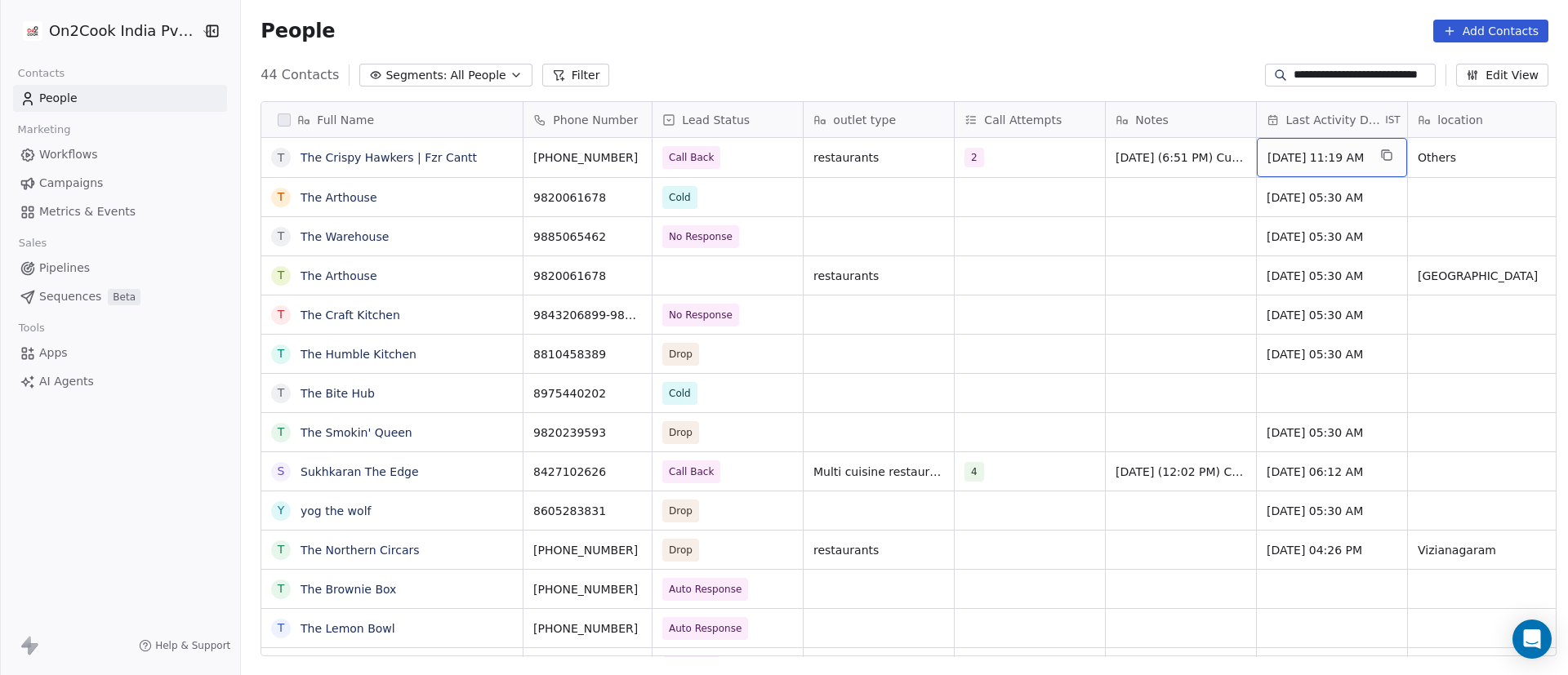
click at [1301, 158] on span "Sep 10, 2025 11:19 AM" at bounding box center [1317, 158] width 100 height 16
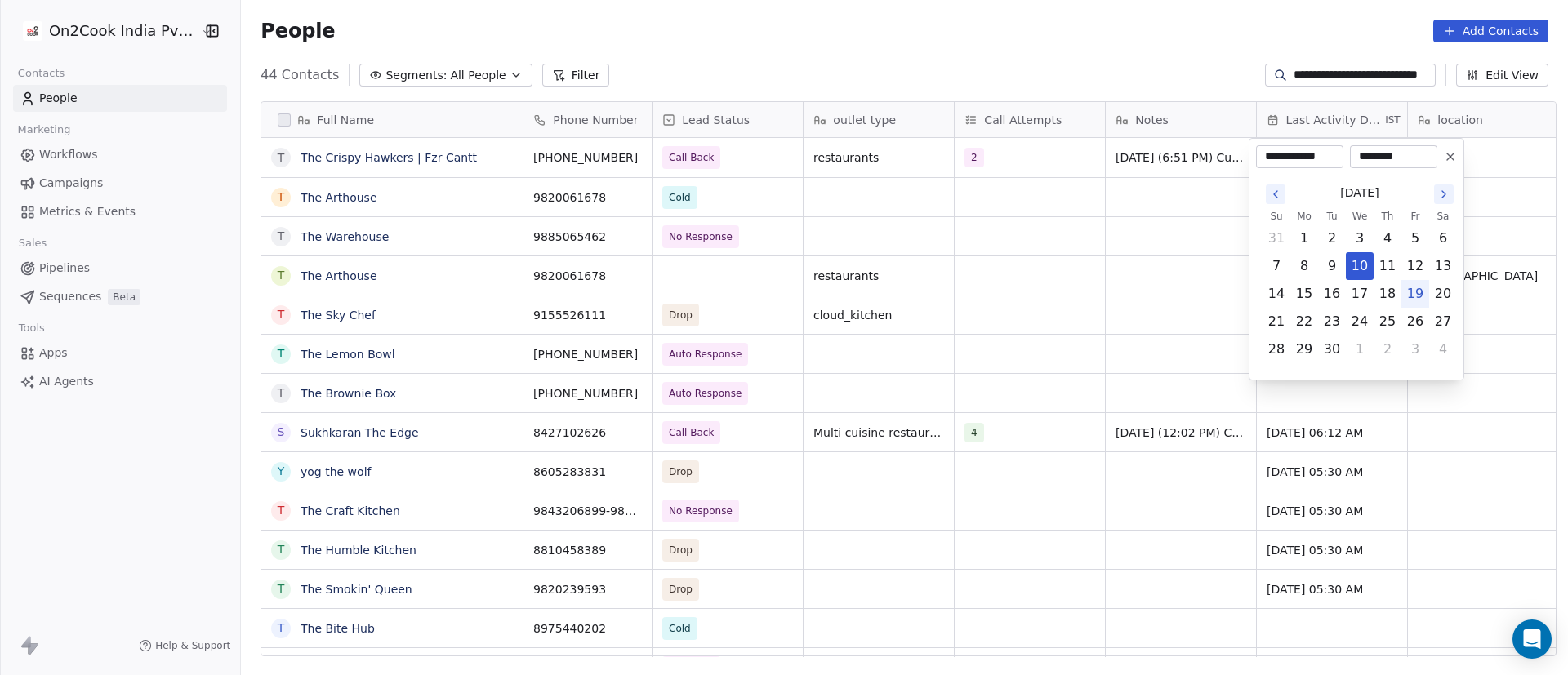
click at [1414, 292] on button "19" at bounding box center [1415, 294] width 27 height 27
type input "**********"
click at [1127, 256] on html "**********" at bounding box center [784, 337] width 1568 height 675
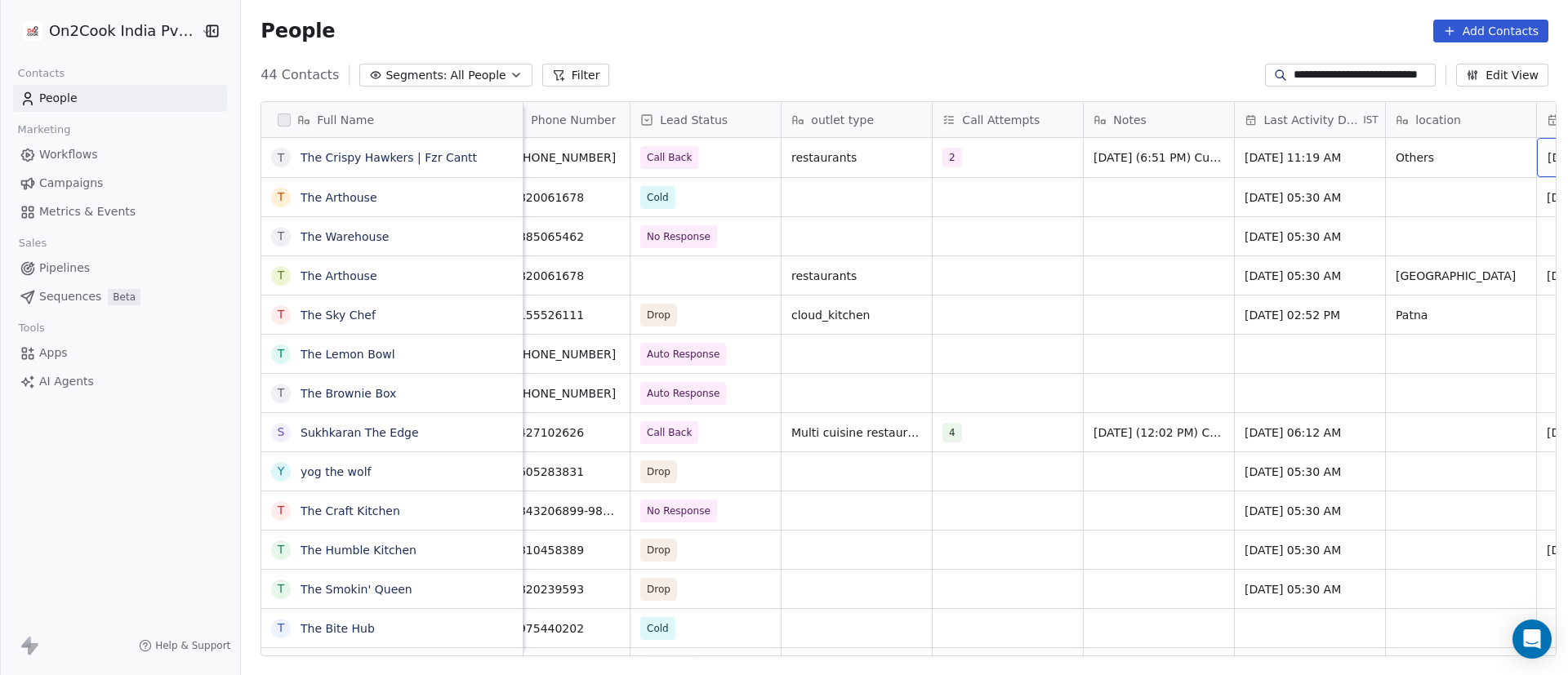
scroll to position [0, 173]
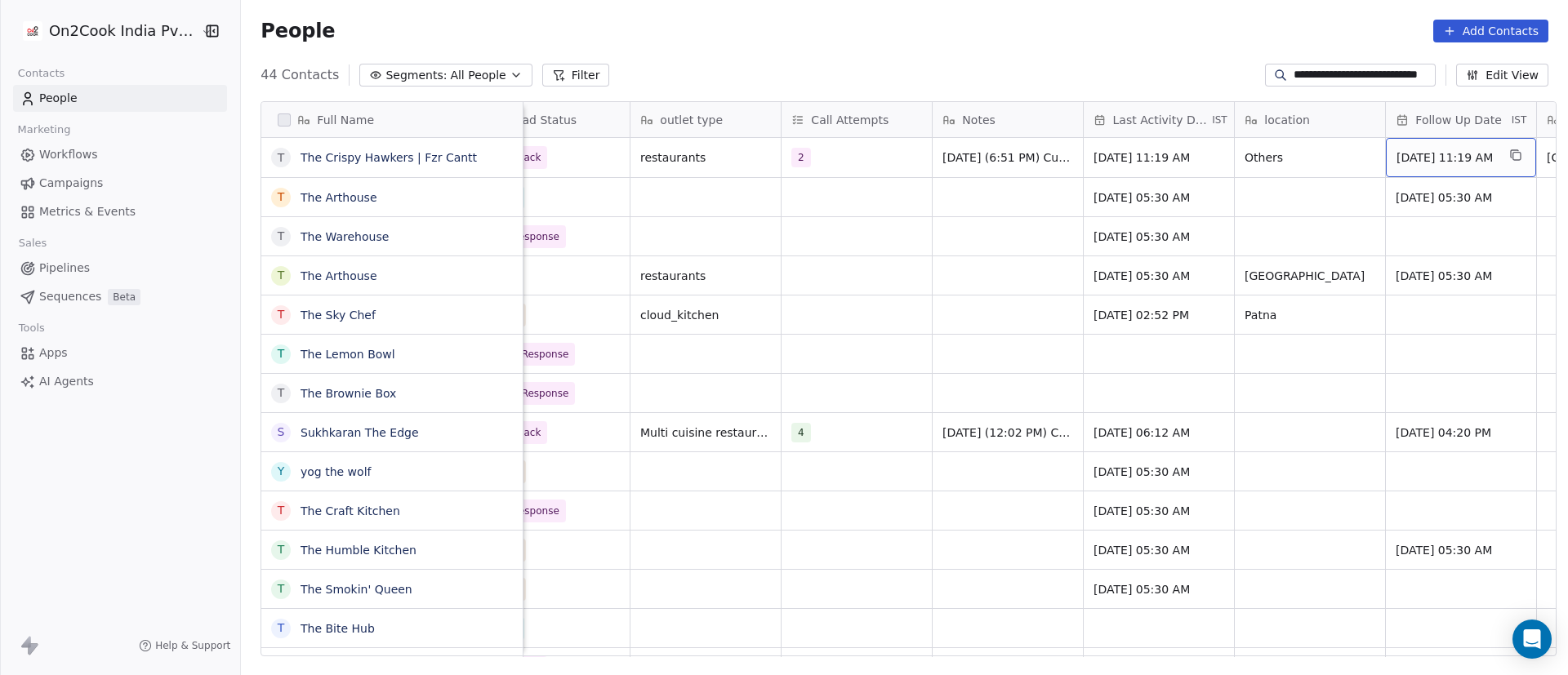
click at [1453, 153] on span "Sep 17, 2025 11:19 AM" at bounding box center [1446, 158] width 100 height 16
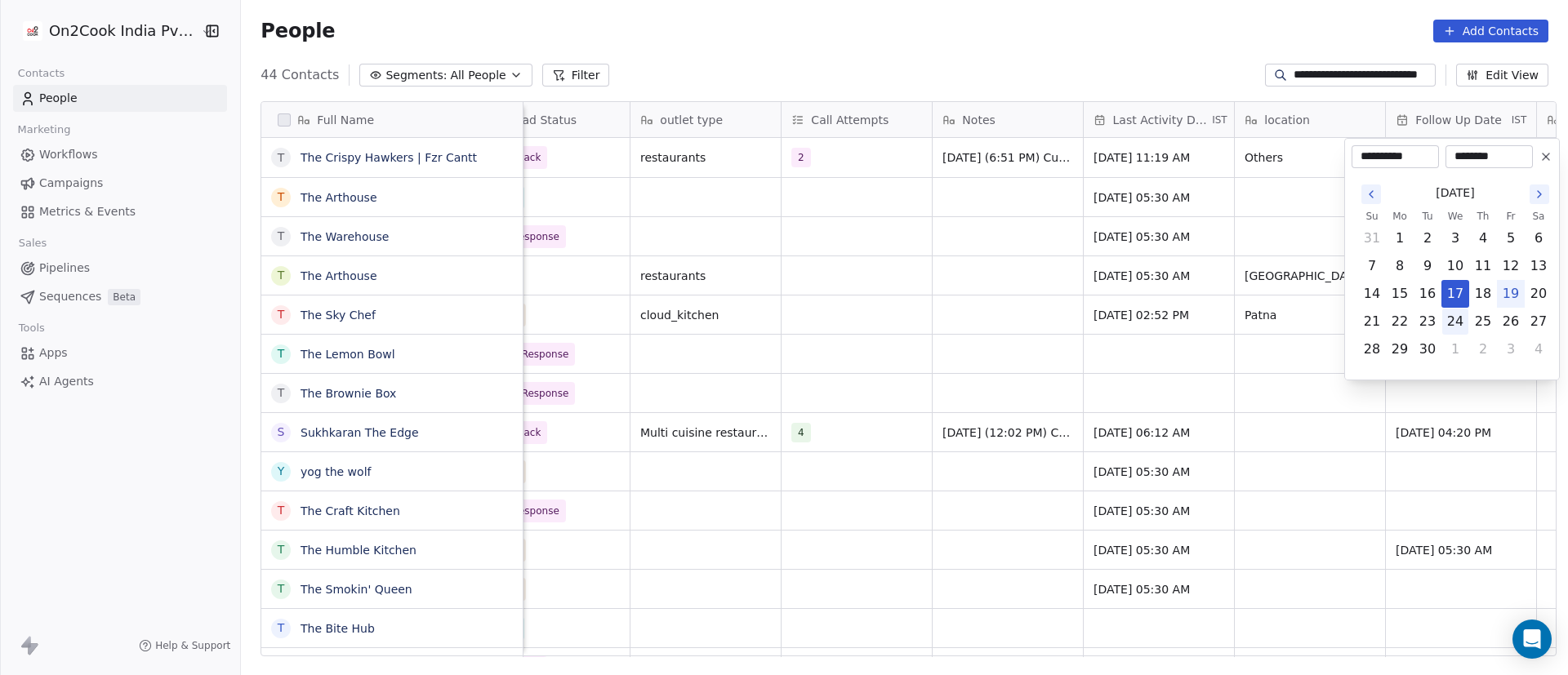
click at [1458, 322] on button "24" at bounding box center [1455, 321] width 27 height 27
type input "**********"
click at [1105, 282] on html "**********" at bounding box center [784, 337] width 1568 height 675
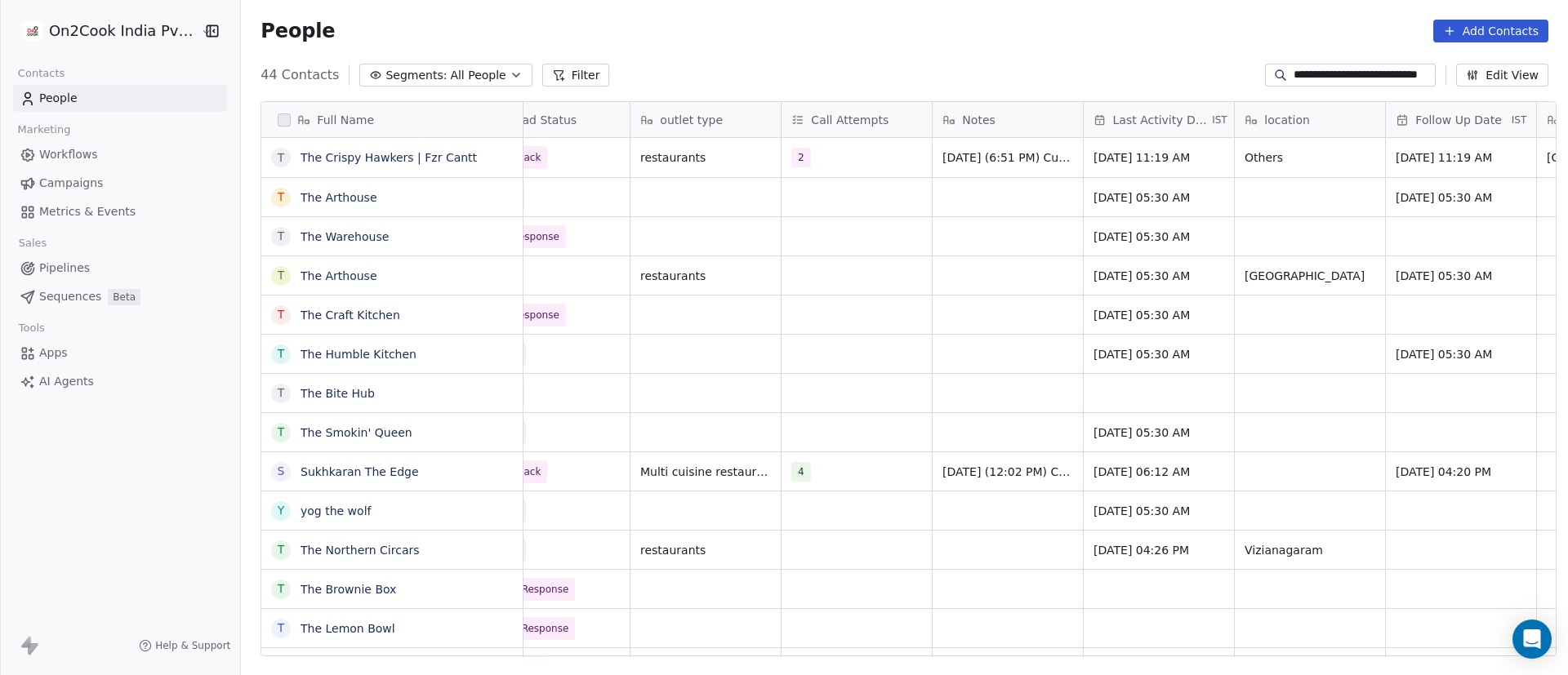
scroll to position [0, 0]
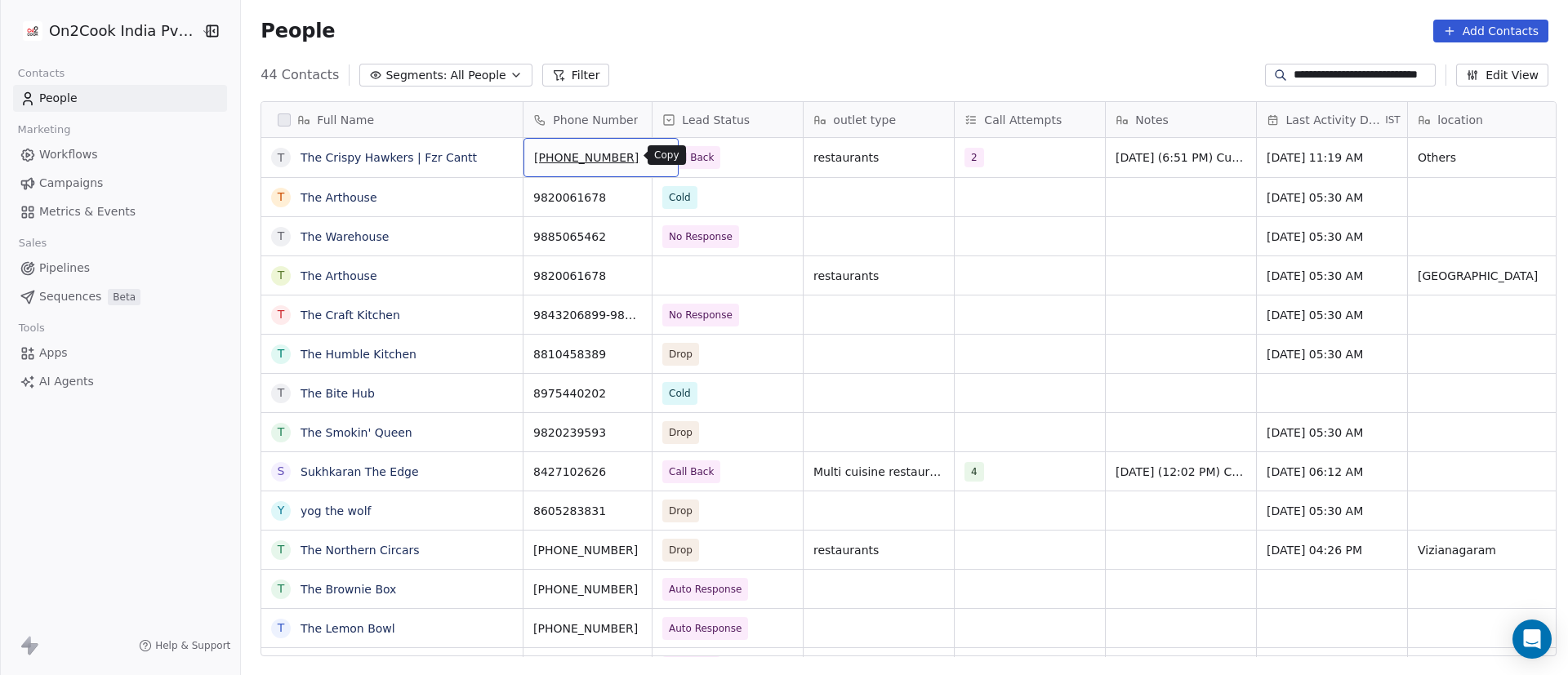
click at [652, 158] on icon "grid" at bounding box center [659, 155] width 13 height 13
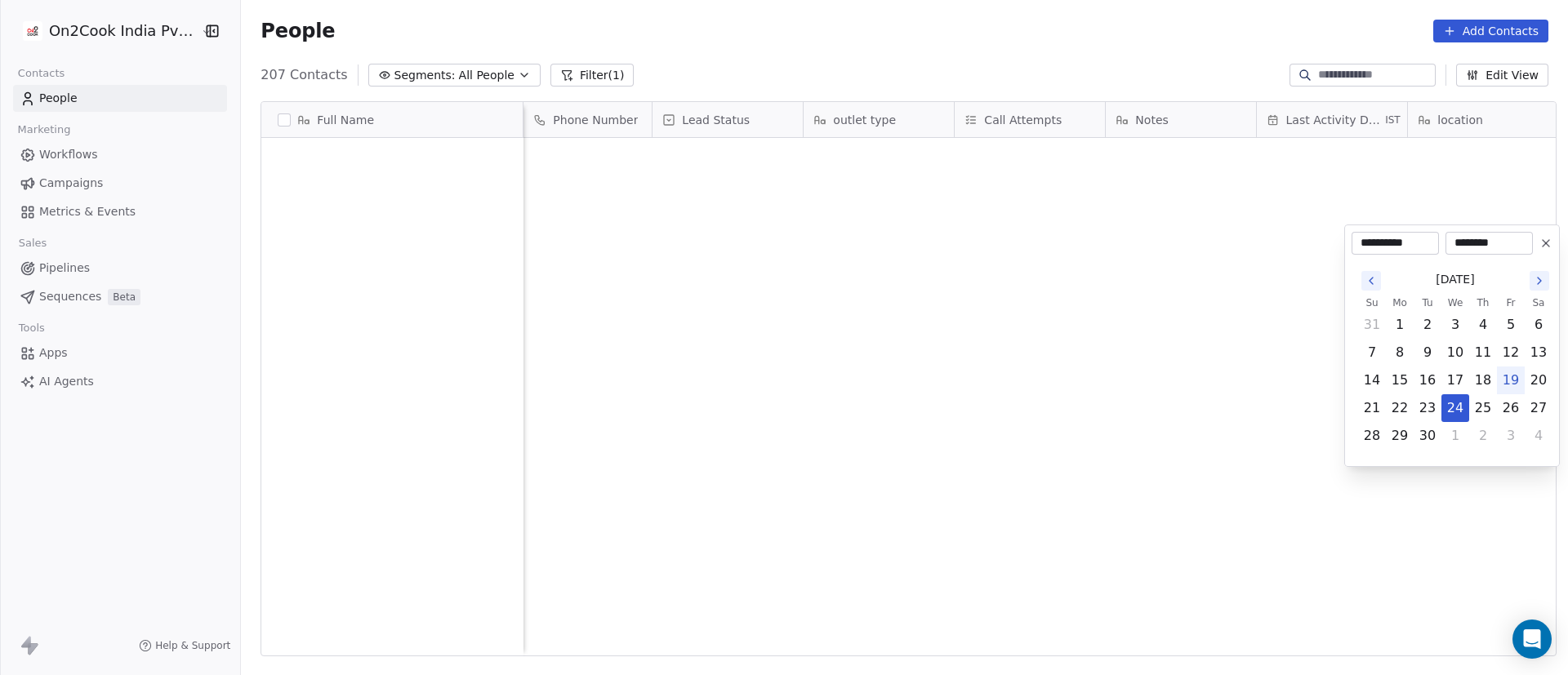
scroll to position [575, 1316]
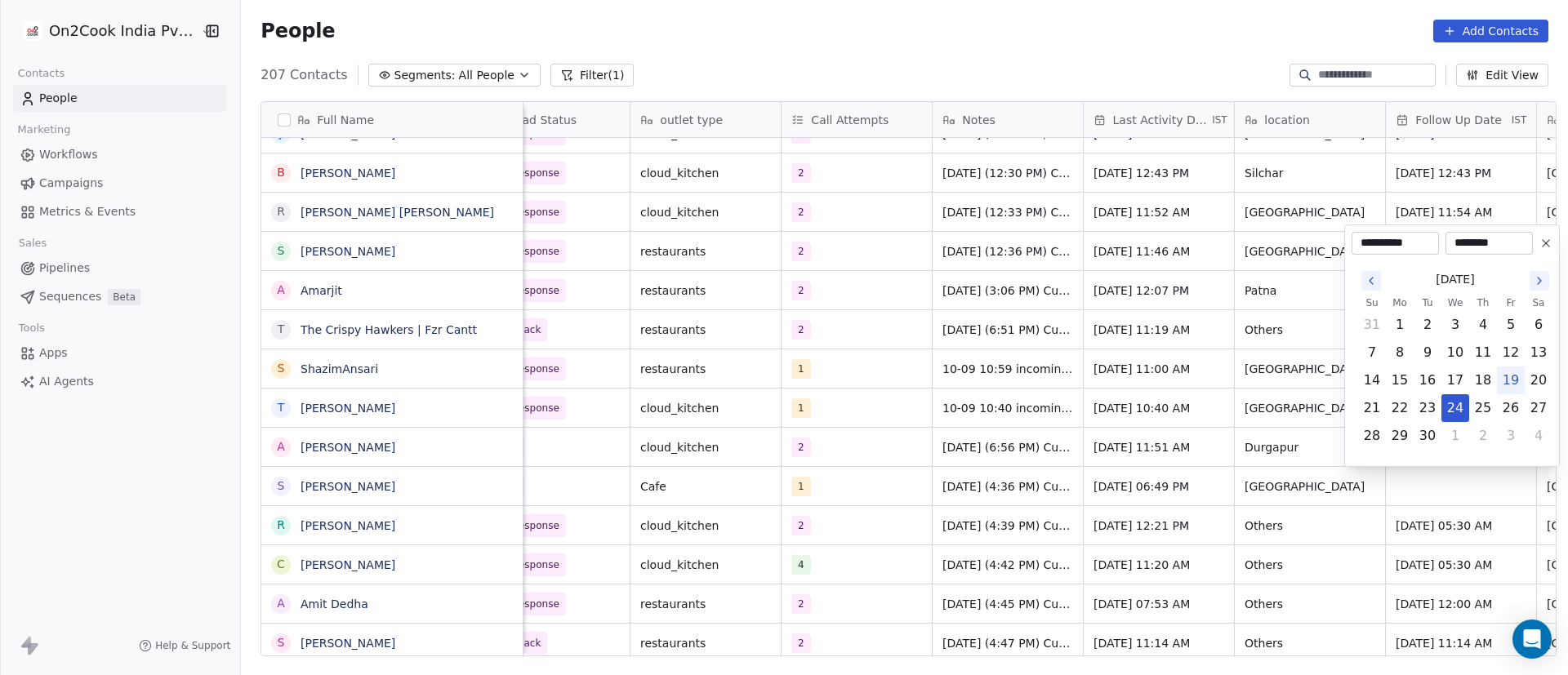
click at [1547, 244] on icon at bounding box center [1546, 243] width 6 height 6
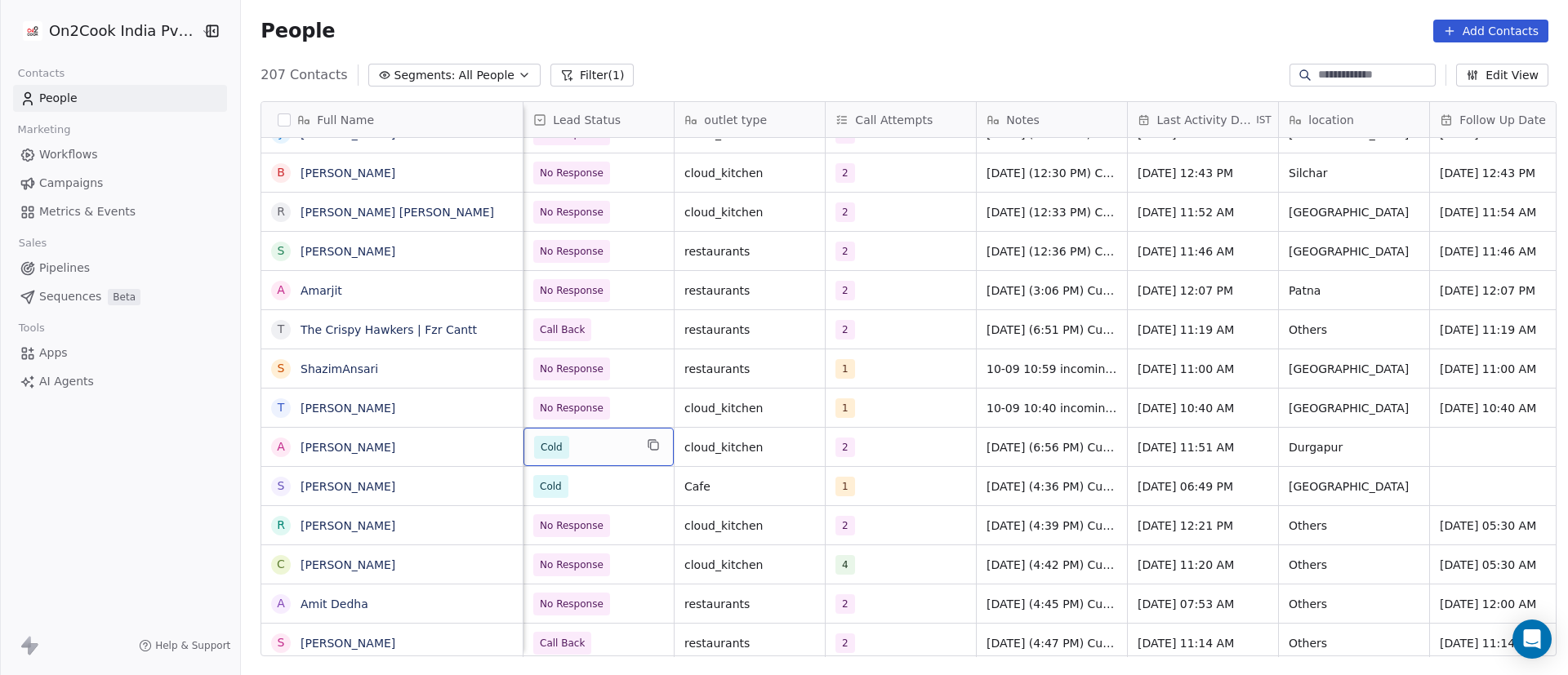
scroll to position [0, 0]
